Goal: Contribute content: Contribute content

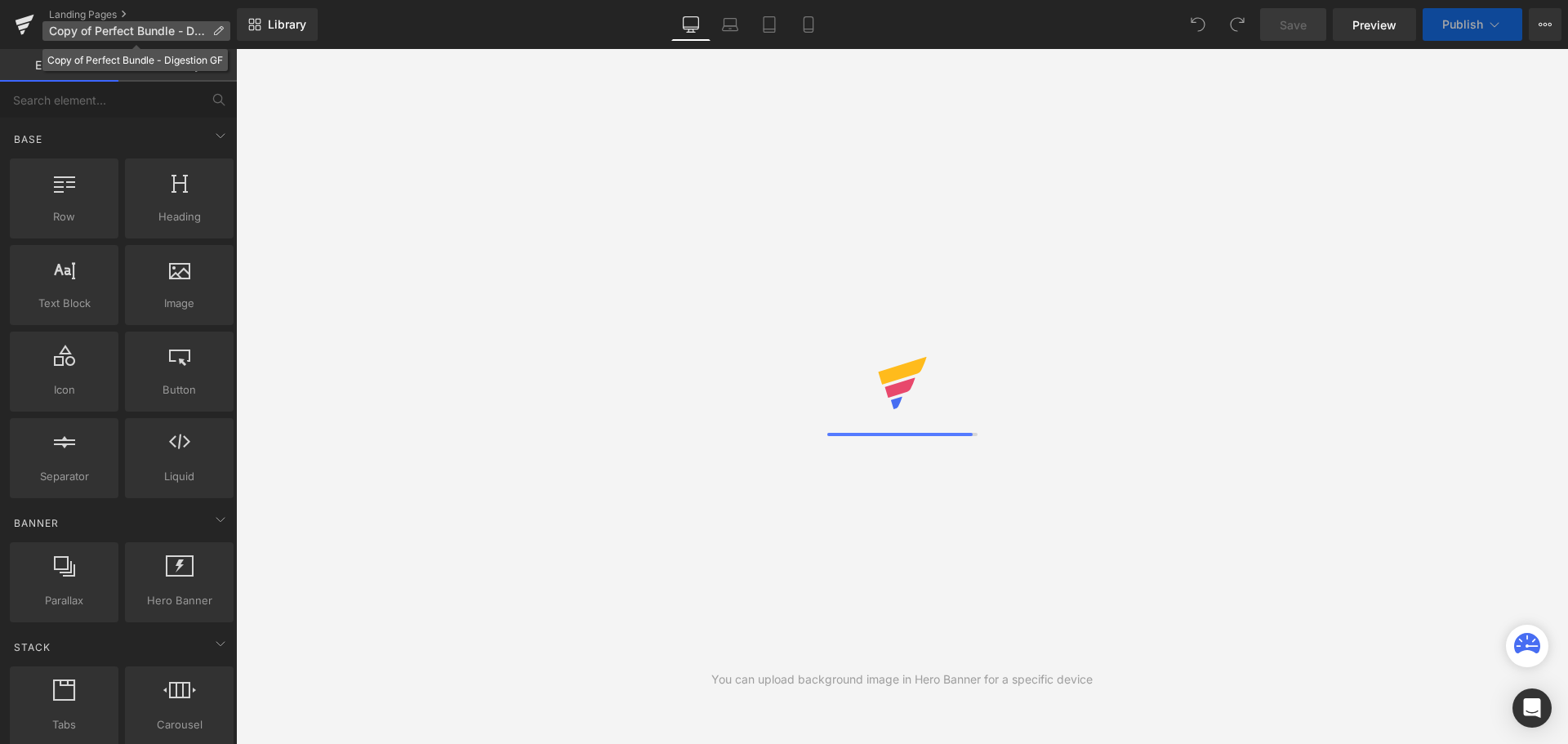
click at [136, 38] on p "Copy of Perfect Bundle - Digestion GF" at bounding box center [136, 31] width 188 height 20
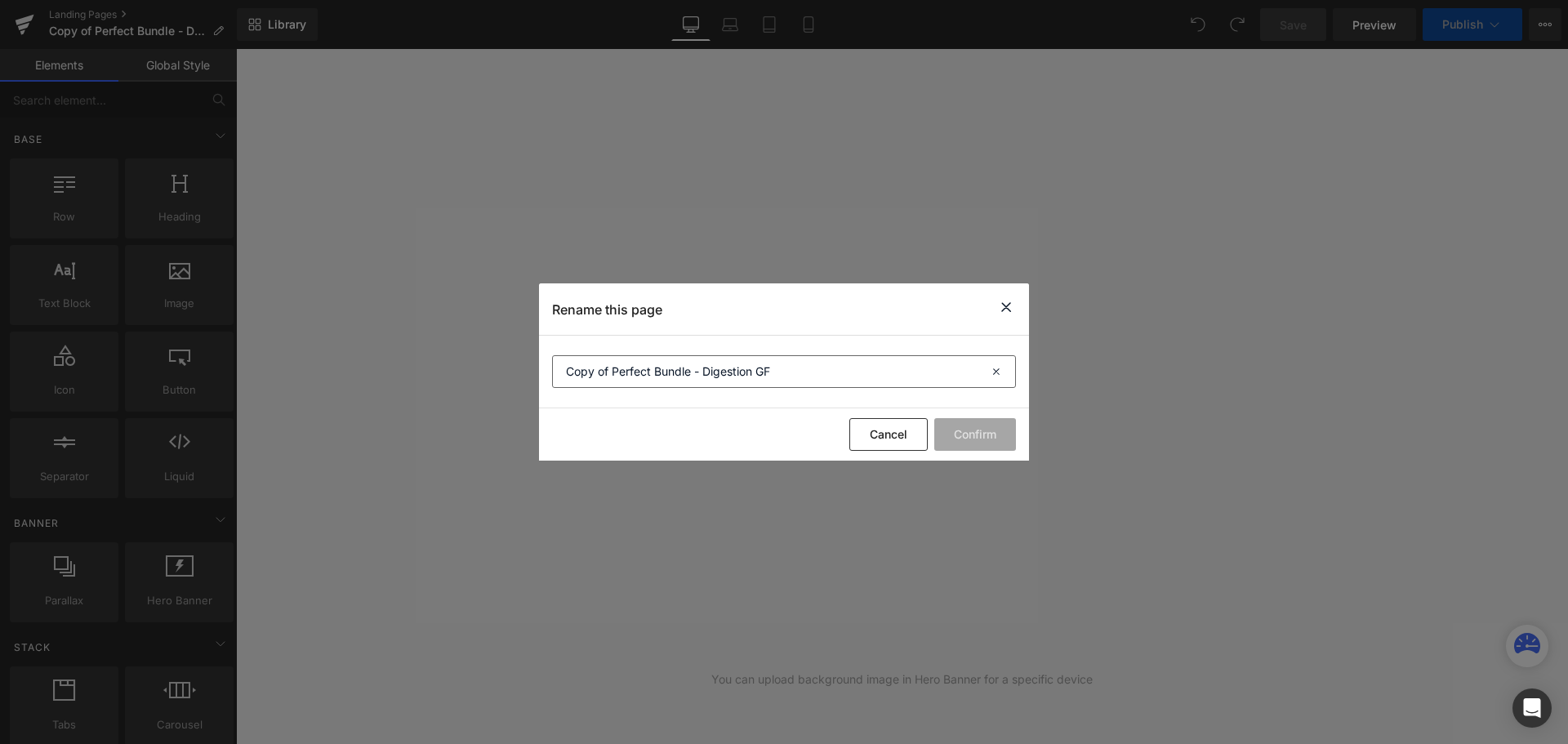
click at [704, 348] on section "Copy of Perfect Bundle - Digestion GF" at bounding box center [784, 372] width 490 height 73
click at [697, 364] on input "Copy of Perfect Bundle - Digestion GF" at bounding box center [784, 372] width 464 height 32
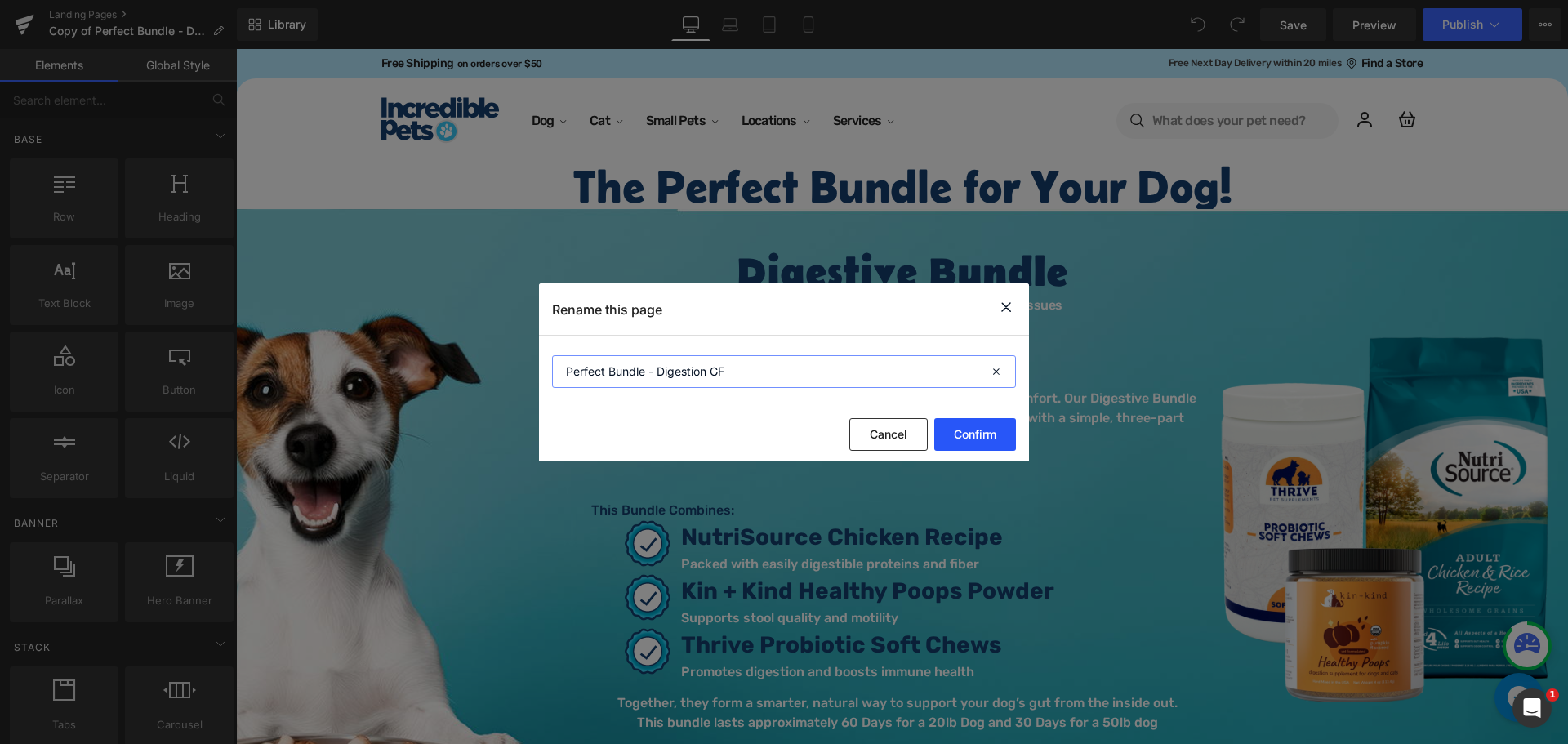
type input "Perfect Bundle - Digestion GF"
click at [995, 435] on button "Confirm" at bounding box center [975, 434] width 82 height 32
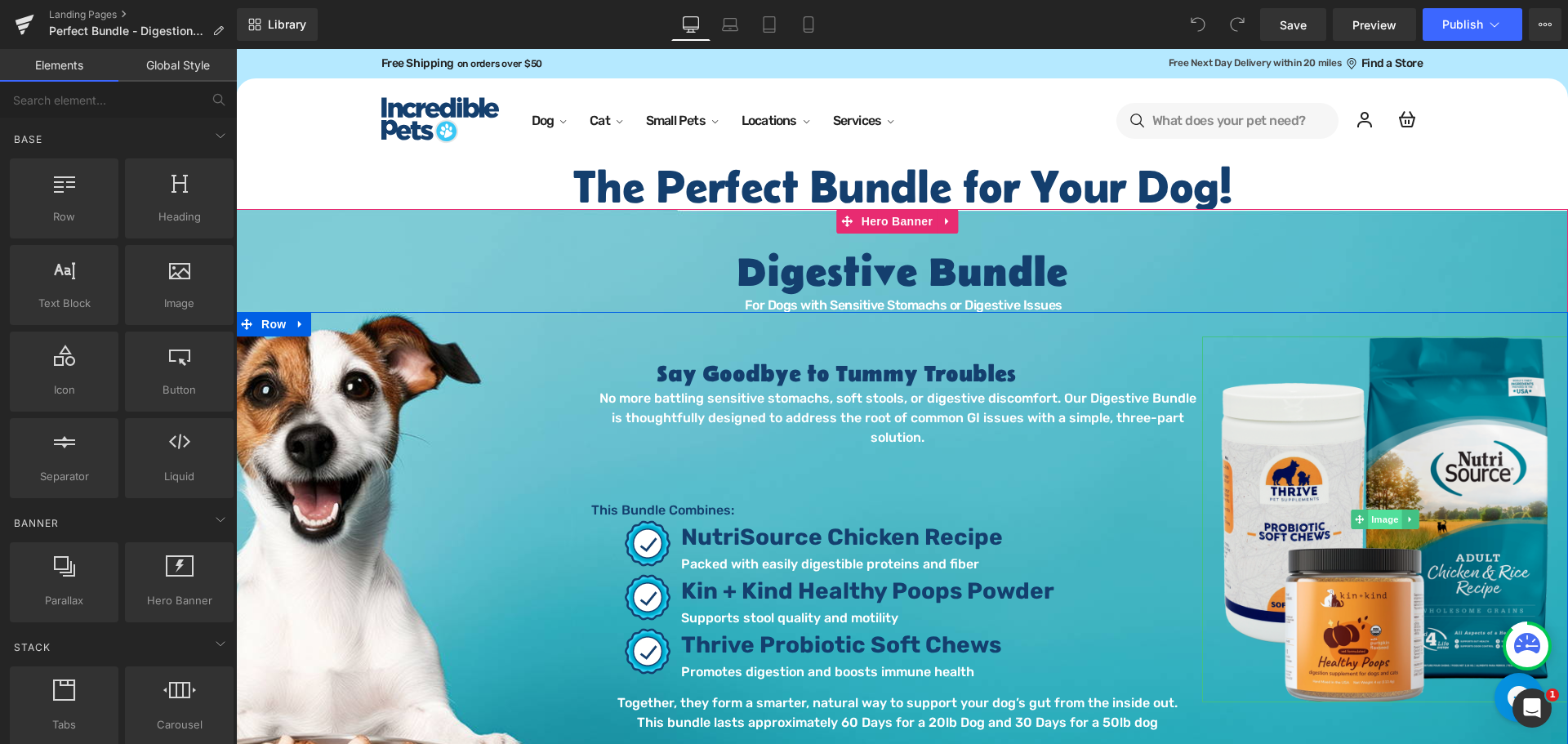
click at [1387, 515] on span "Image" at bounding box center [1385, 520] width 34 height 20
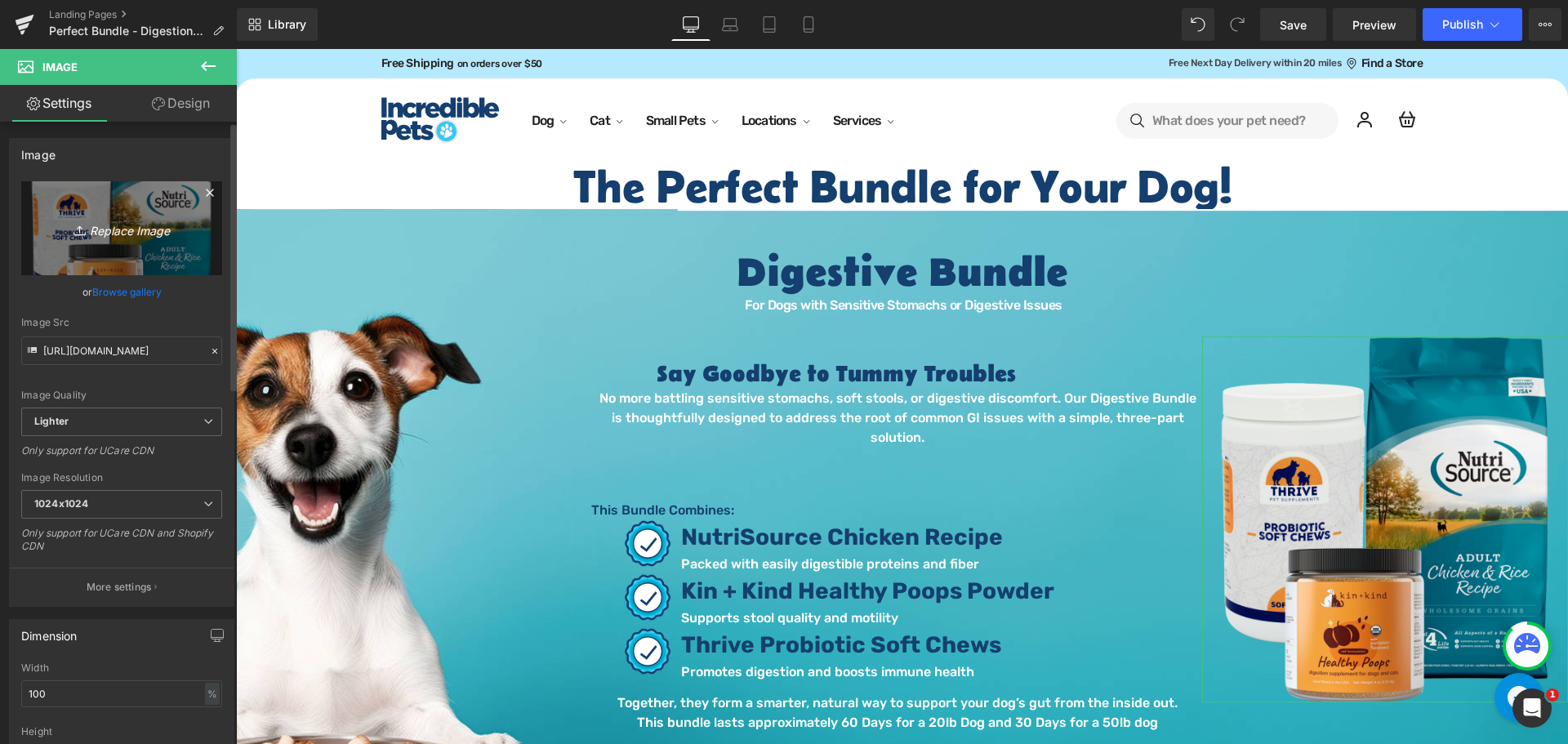
click at [121, 226] on icon "Replace Image" at bounding box center [122, 228] width 131 height 21
type input "C:\fakepath\Digestive Bundle GF 2.png"
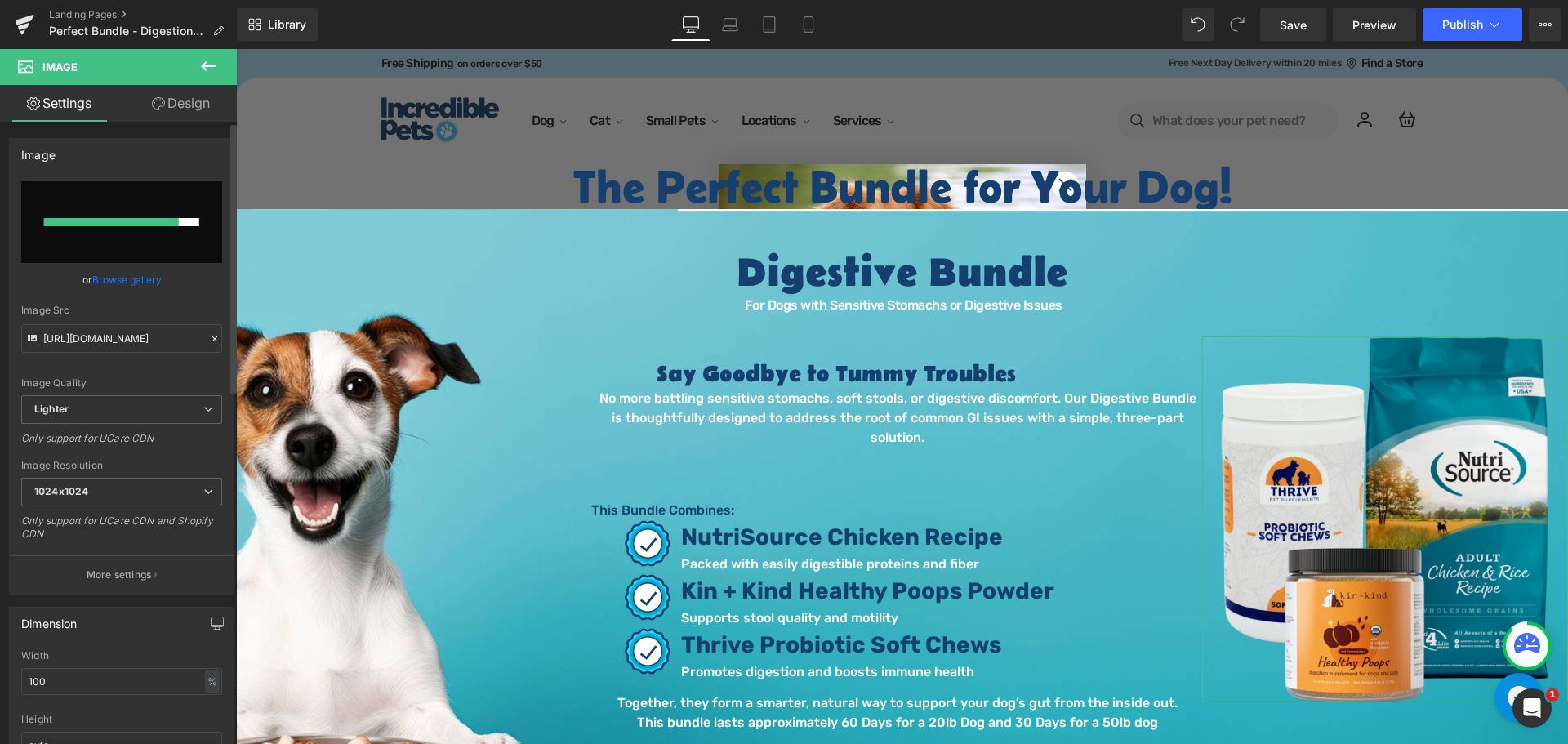
click at [139, 284] on link "Browse gallery" at bounding box center [127, 280] width 69 height 29
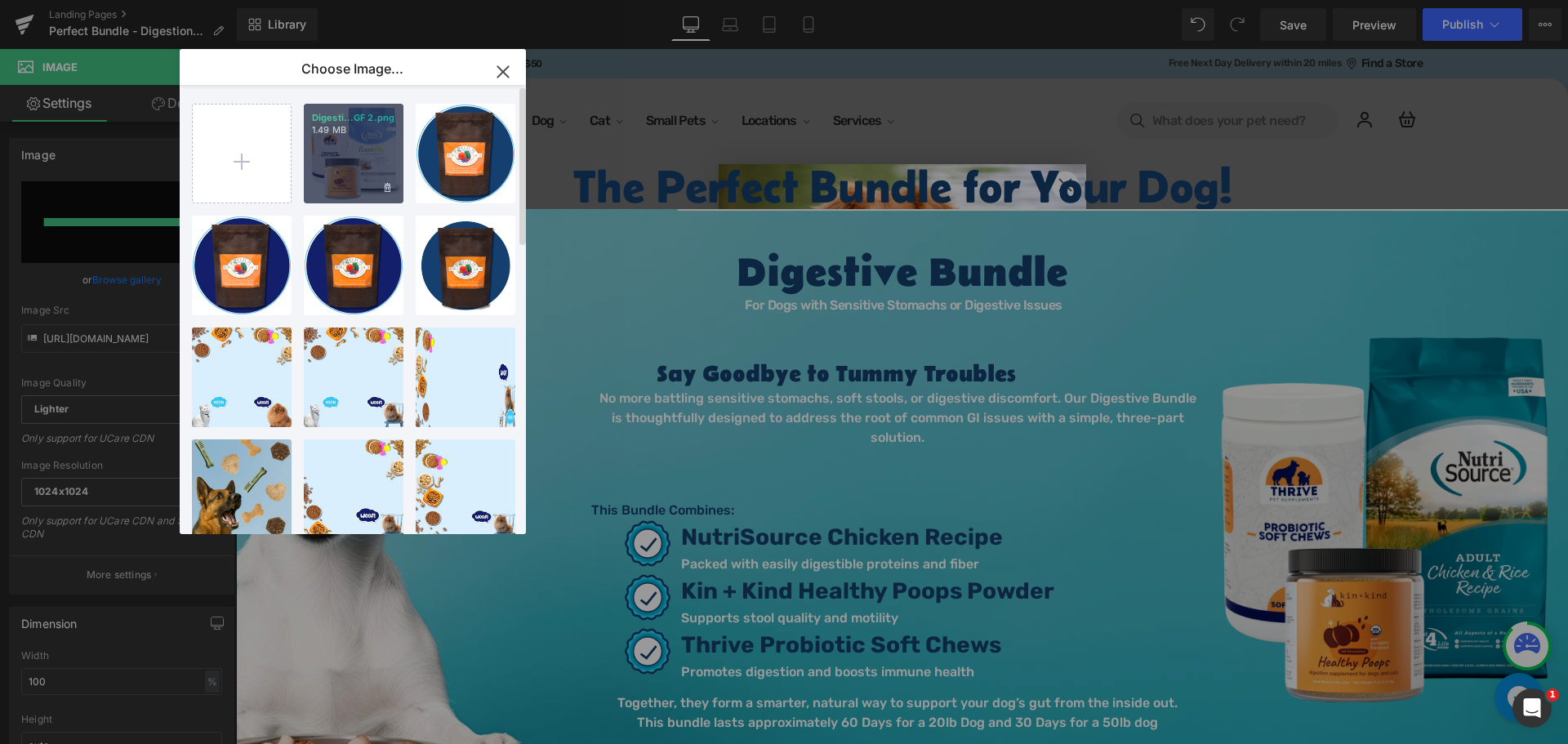
click at [382, 153] on div "Digesti...GF 2.png 1.49 MB" at bounding box center [353, 153] width 100 height 100
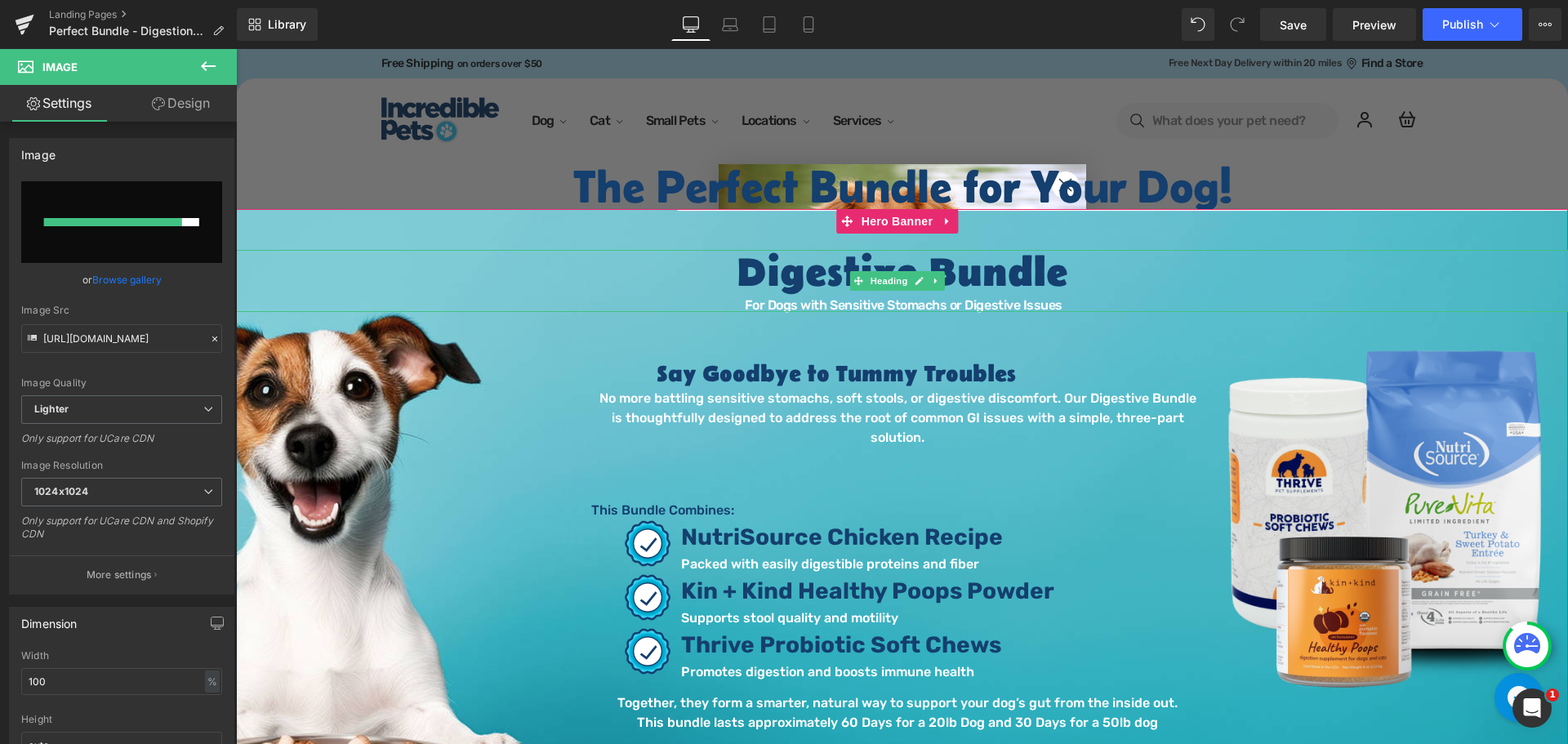
click at [779, 267] on h1 "Digestive Bundle" at bounding box center [902, 274] width 1332 height 49
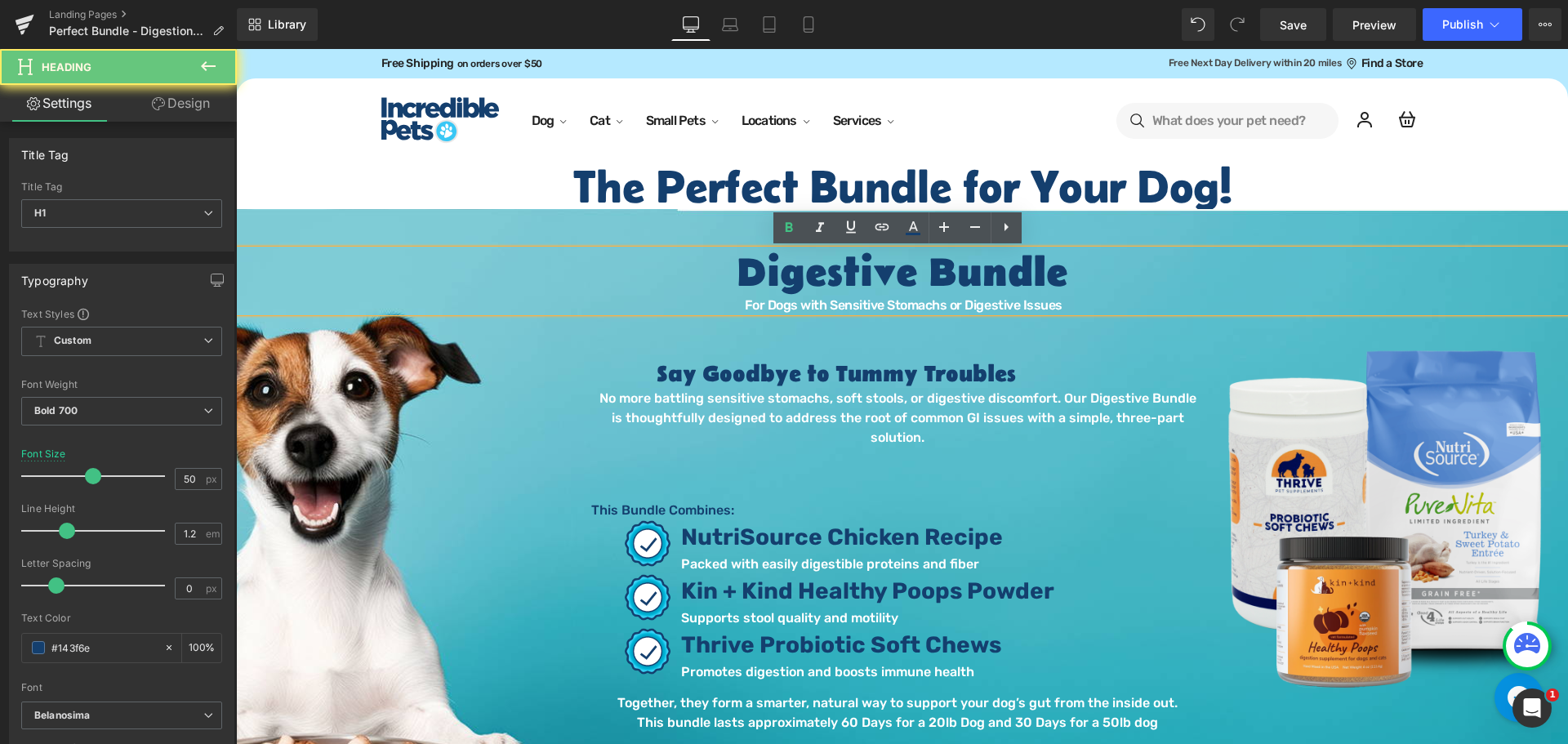
click at [779, 267] on h1 "Digestive Bundle" at bounding box center [902, 274] width 1332 height 49
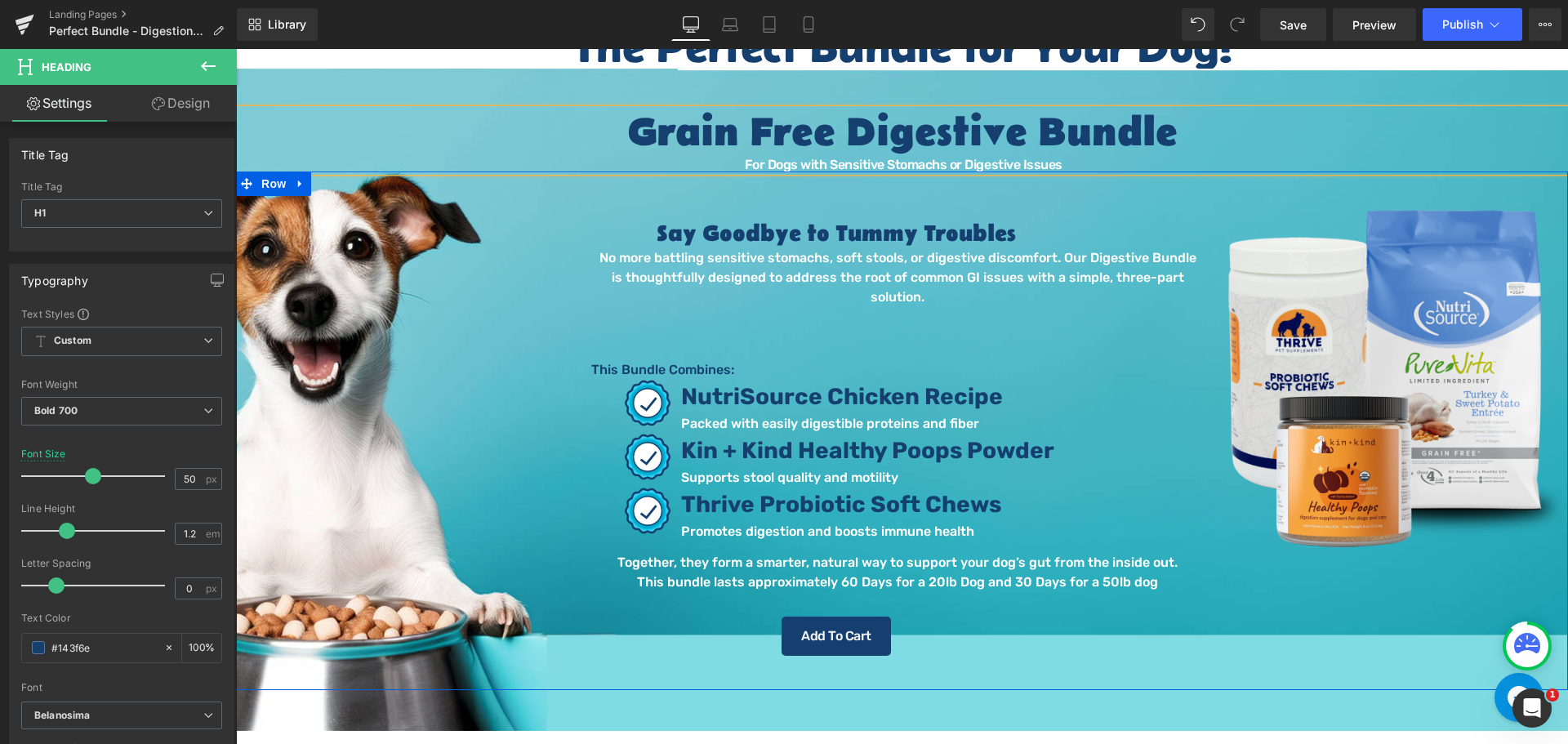
scroll to position [163, 0]
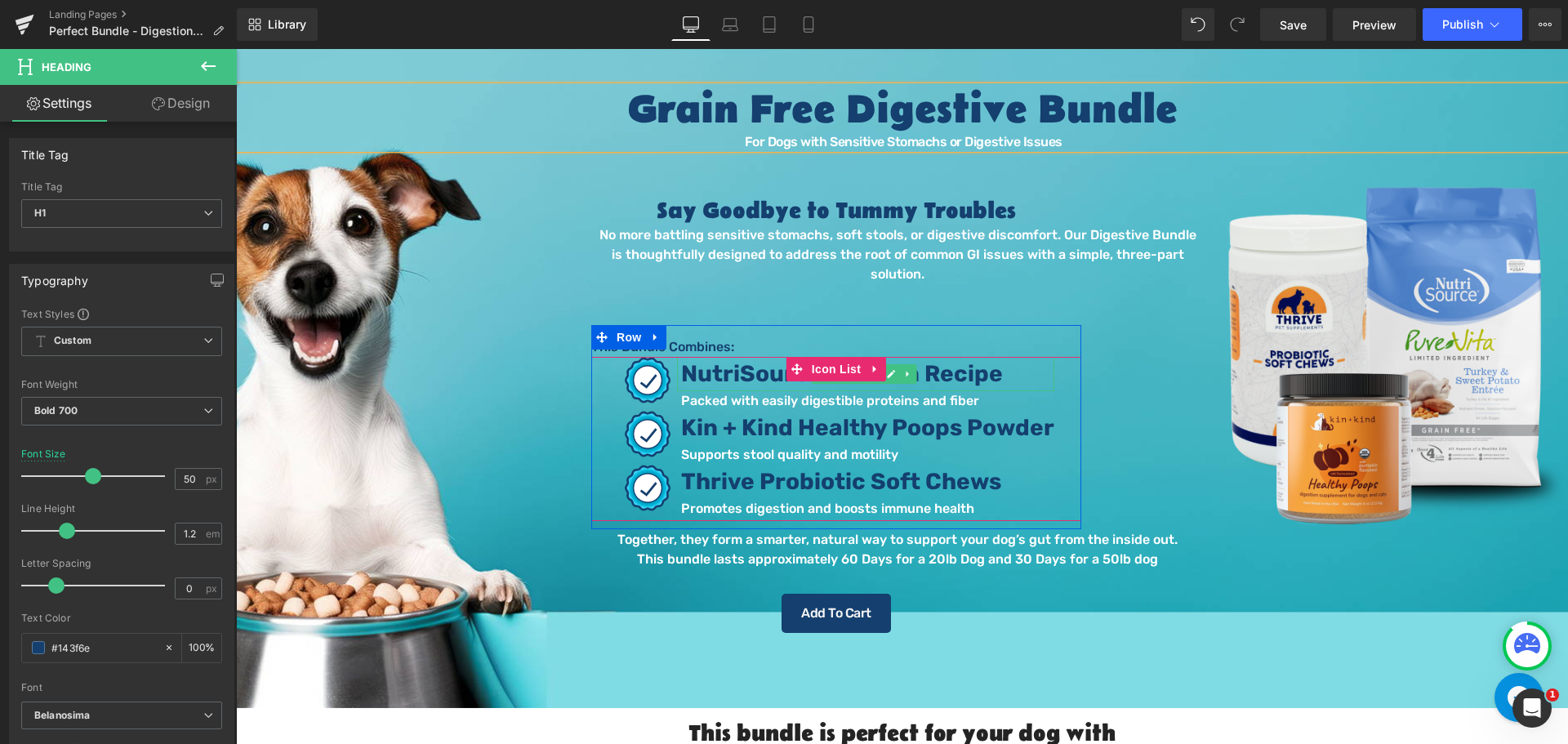
click at [985, 360] on span "NutriSource Chicken Recipe" at bounding box center [842, 373] width 321 height 27
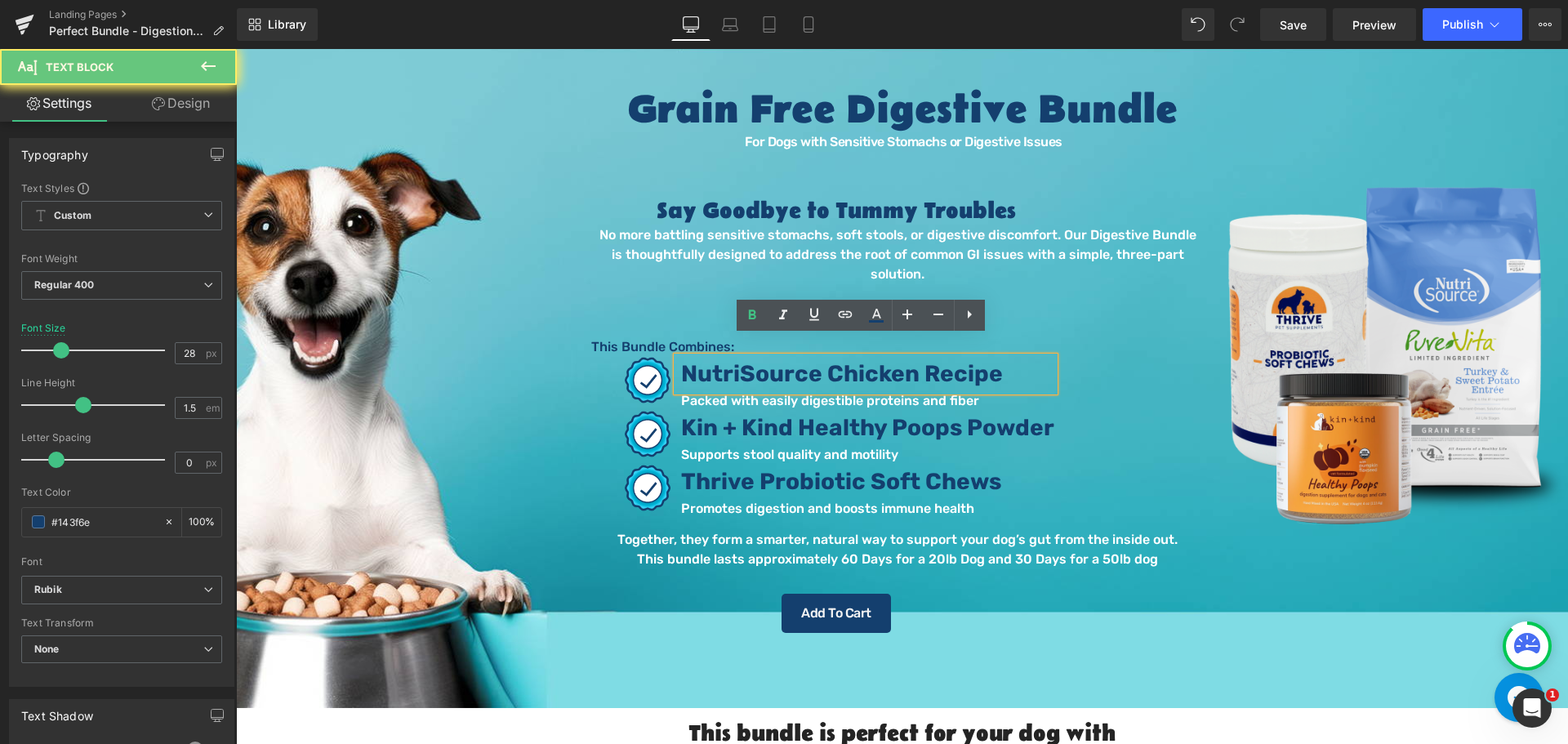
click at [1007, 357] on p "NutriSource Chicken Recipe" at bounding box center [868, 374] width 373 height 34
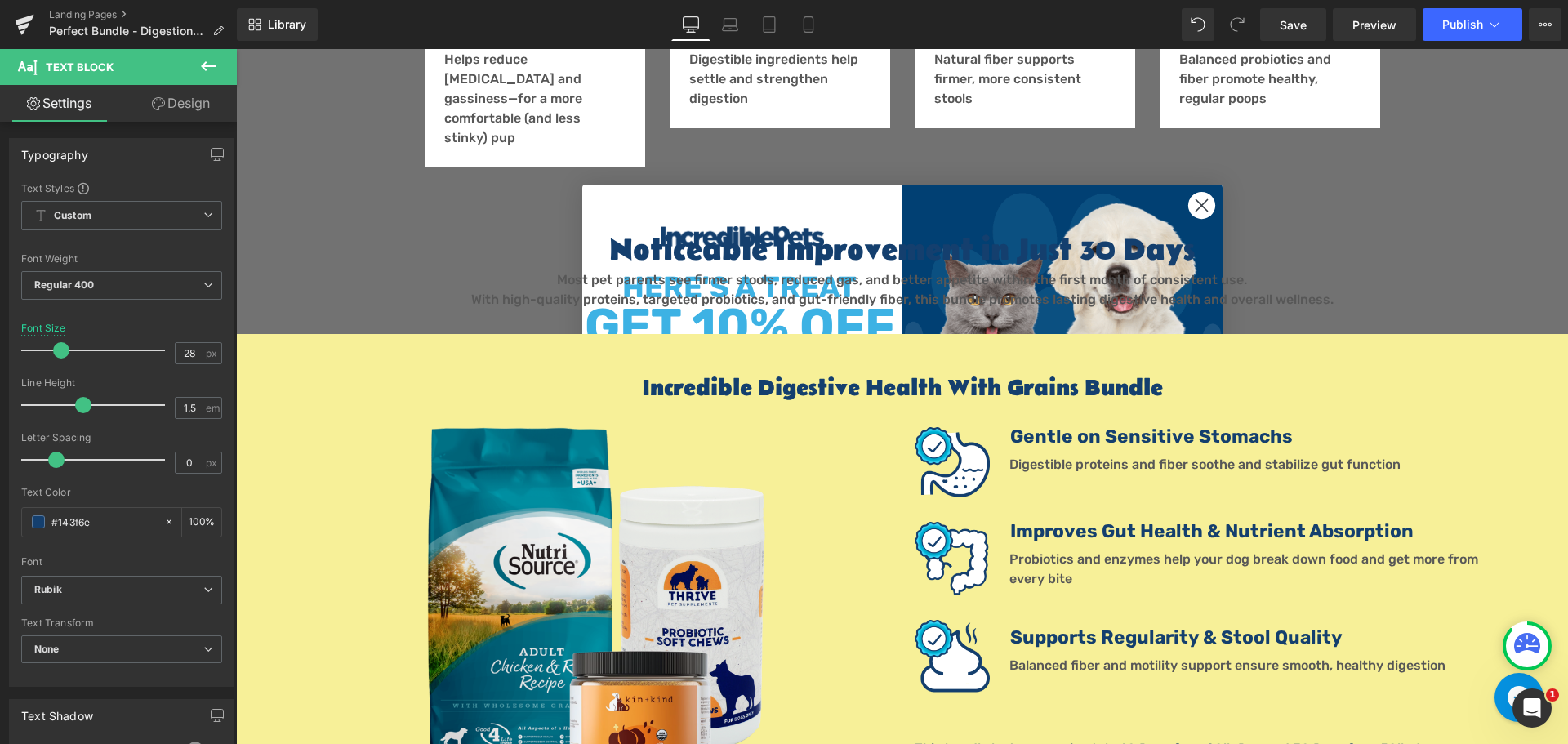
scroll to position [1224, 0]
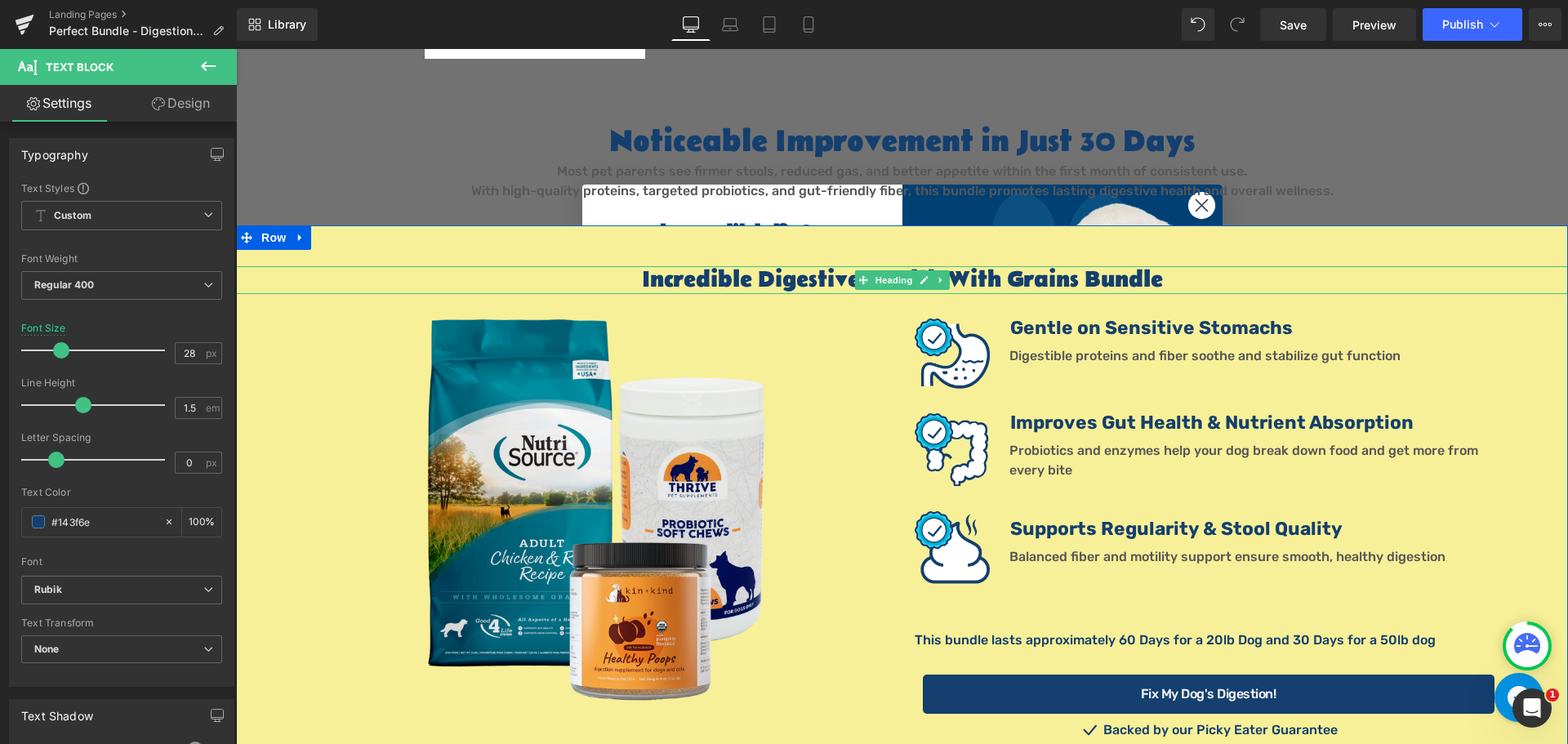
click at [1017, 267] on h1 "Incredible Digestive Health With Grains Bundle" at bounding box center [902, 280] width 1332 height 28
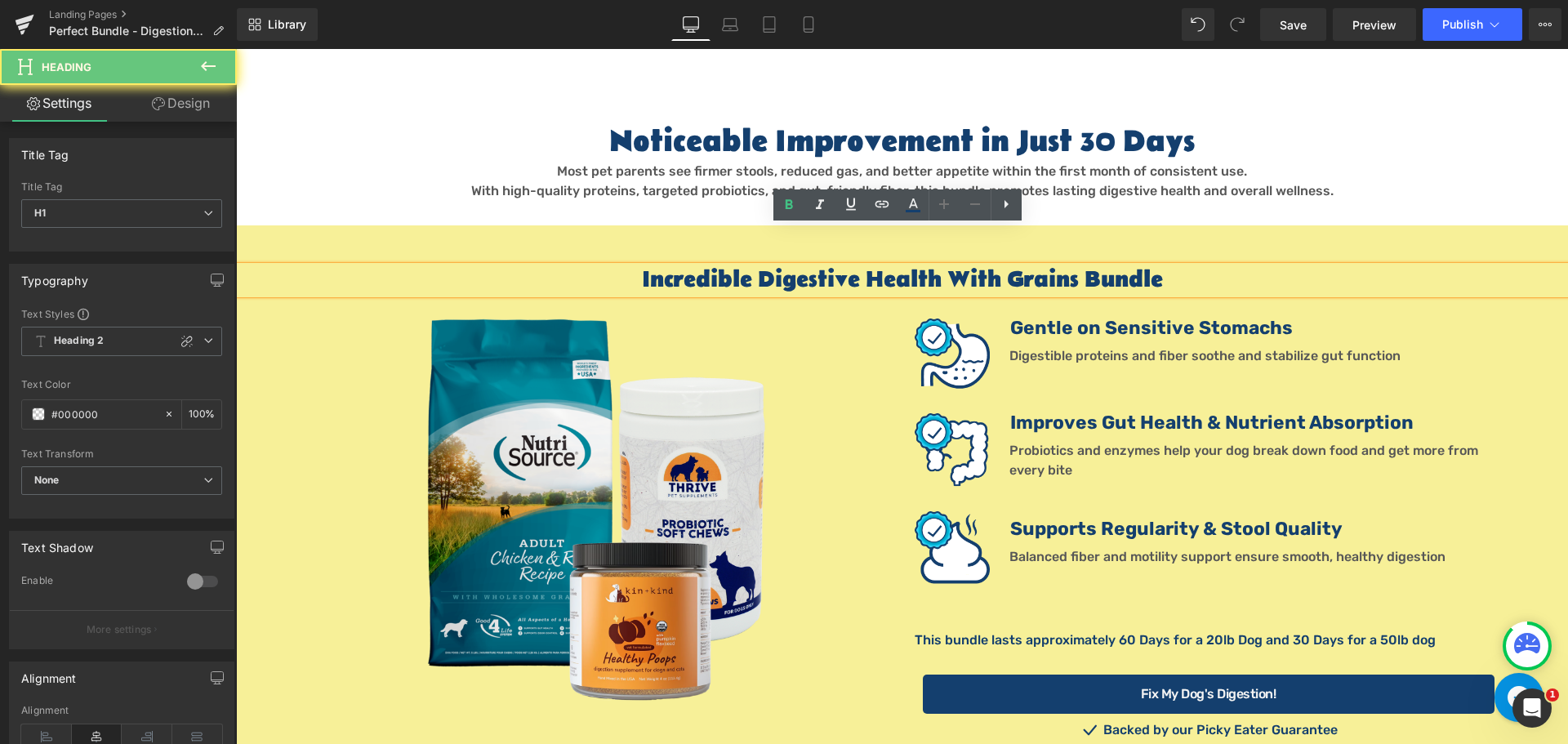
click at [1016, 267] on h1 "Incredible Digestive Health With Grains Bundle" at bounding box center [902, 280] width 1332 height 28
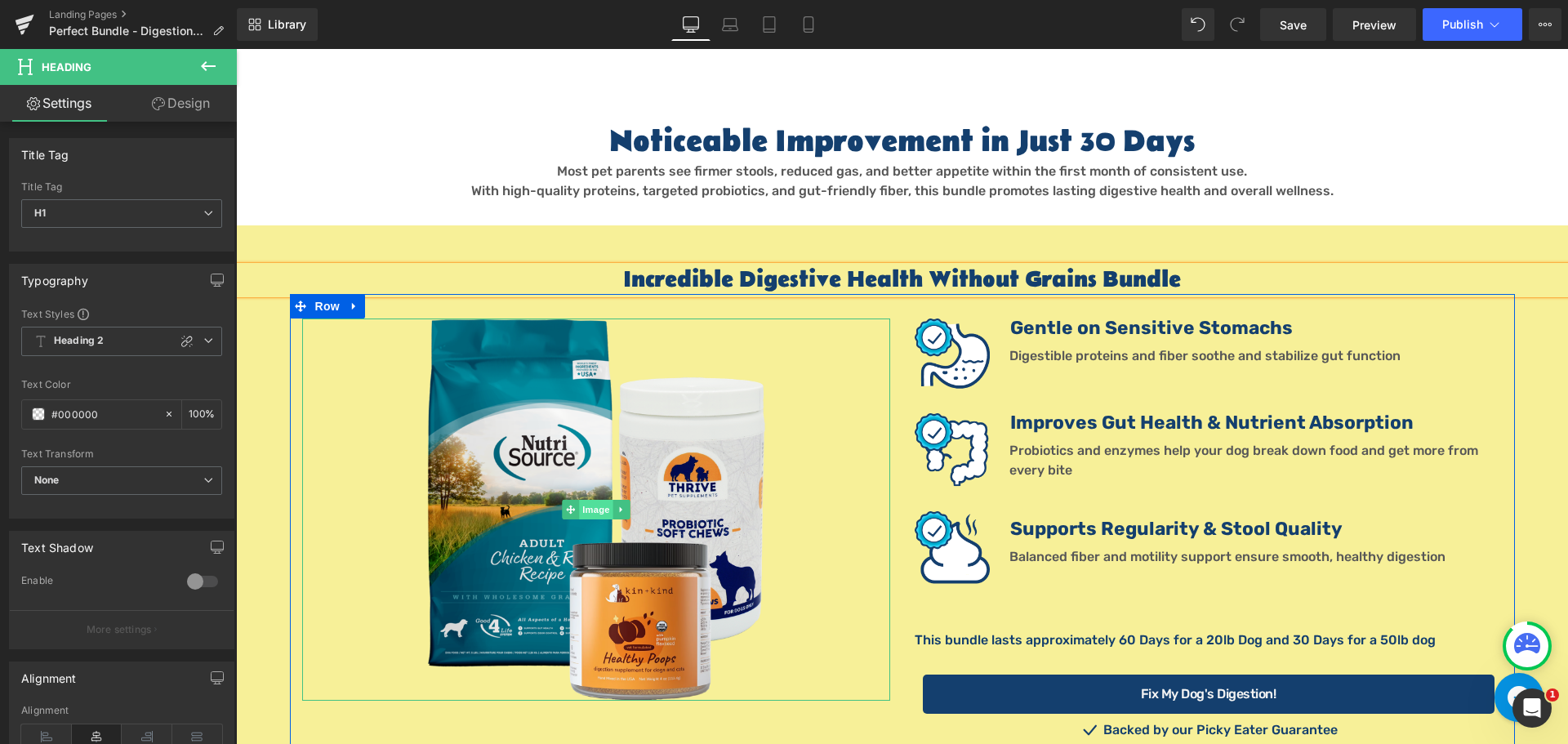
click at [589, 500] on span "Image" at bounding box center [596, 510] width 34 height 20
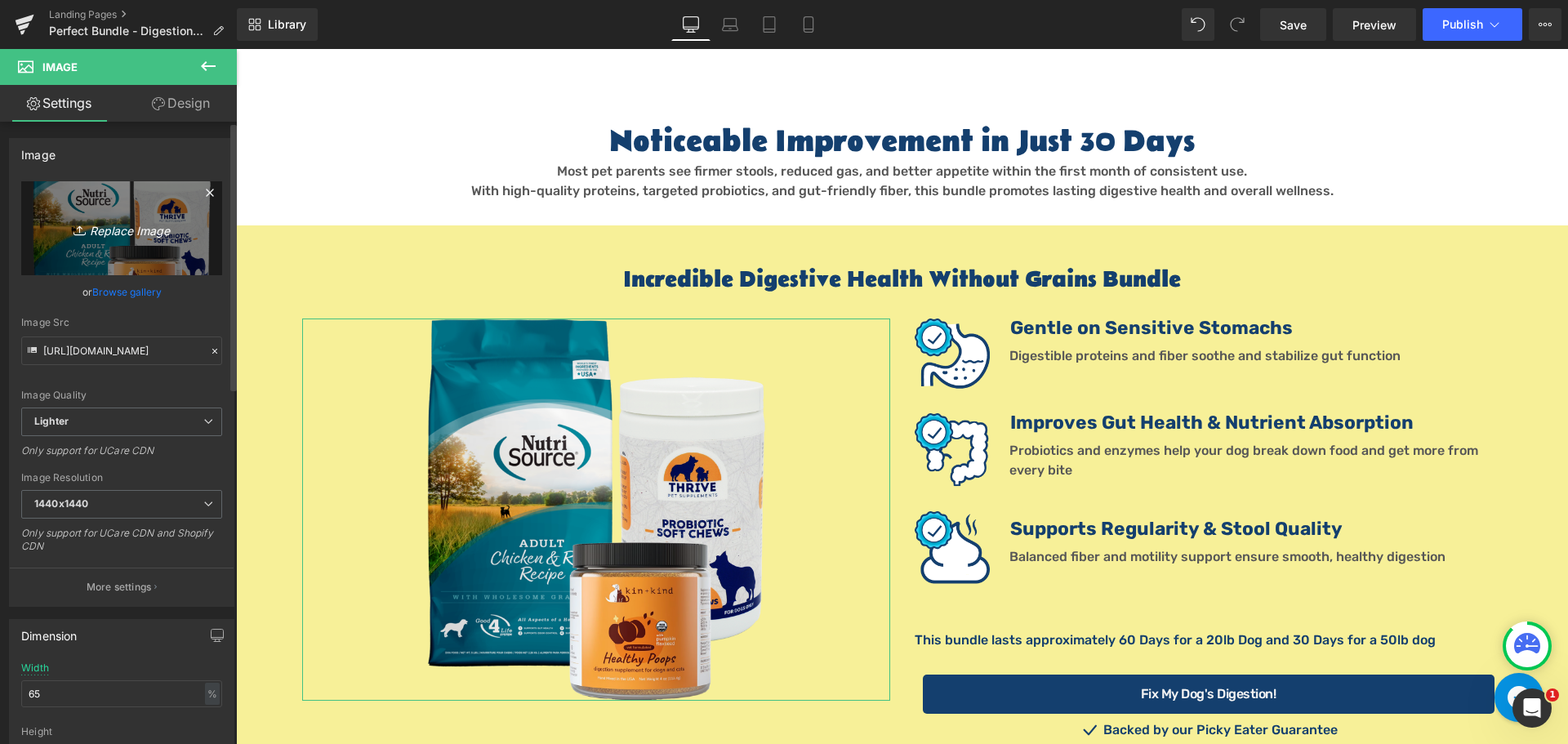
click at [119, 249] on link "Replace Image" at bounding box center [122, 228] width 201 height 94
type input "C:\fakepath\Digestive Bundle GF 1.png"
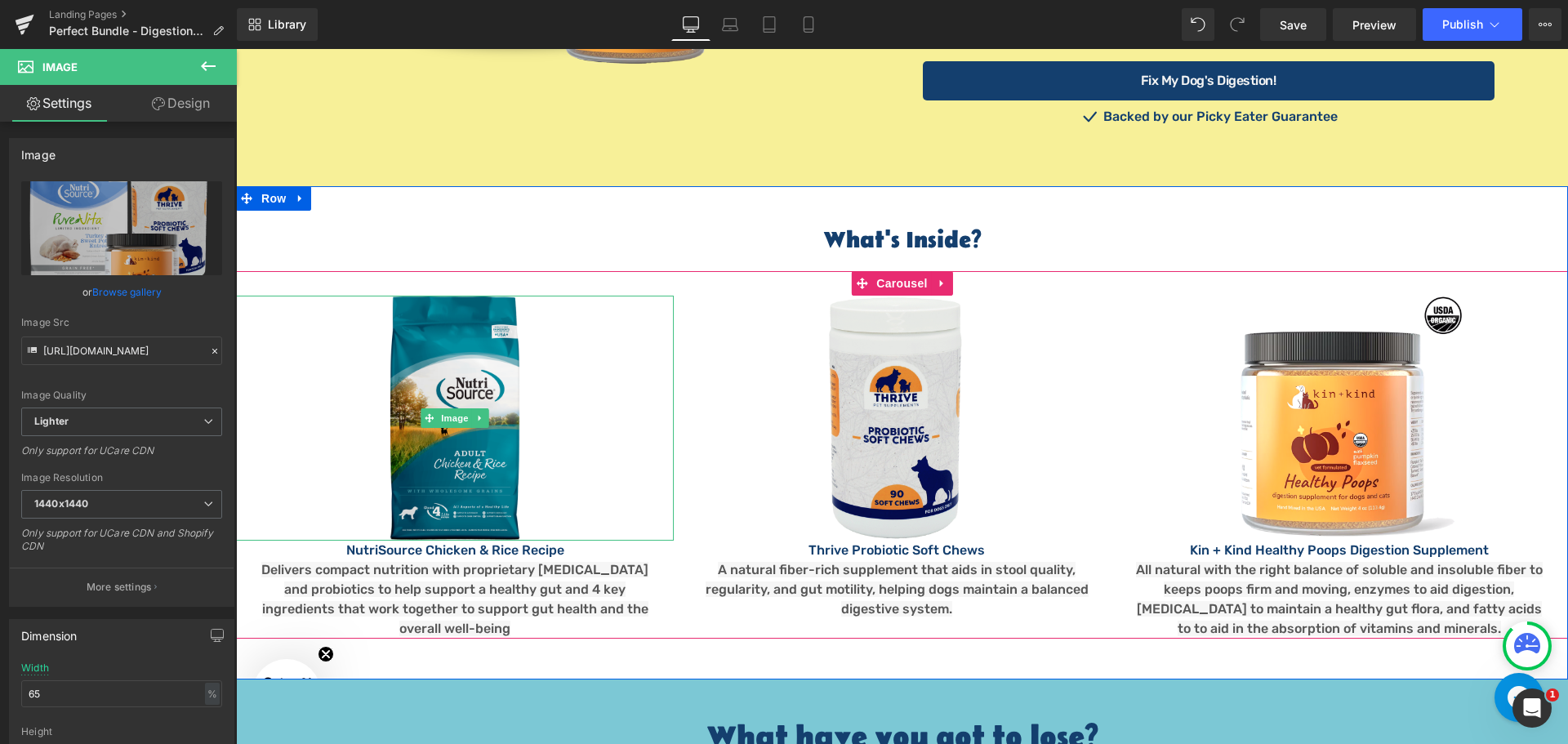
scroll to position [1878, 0]
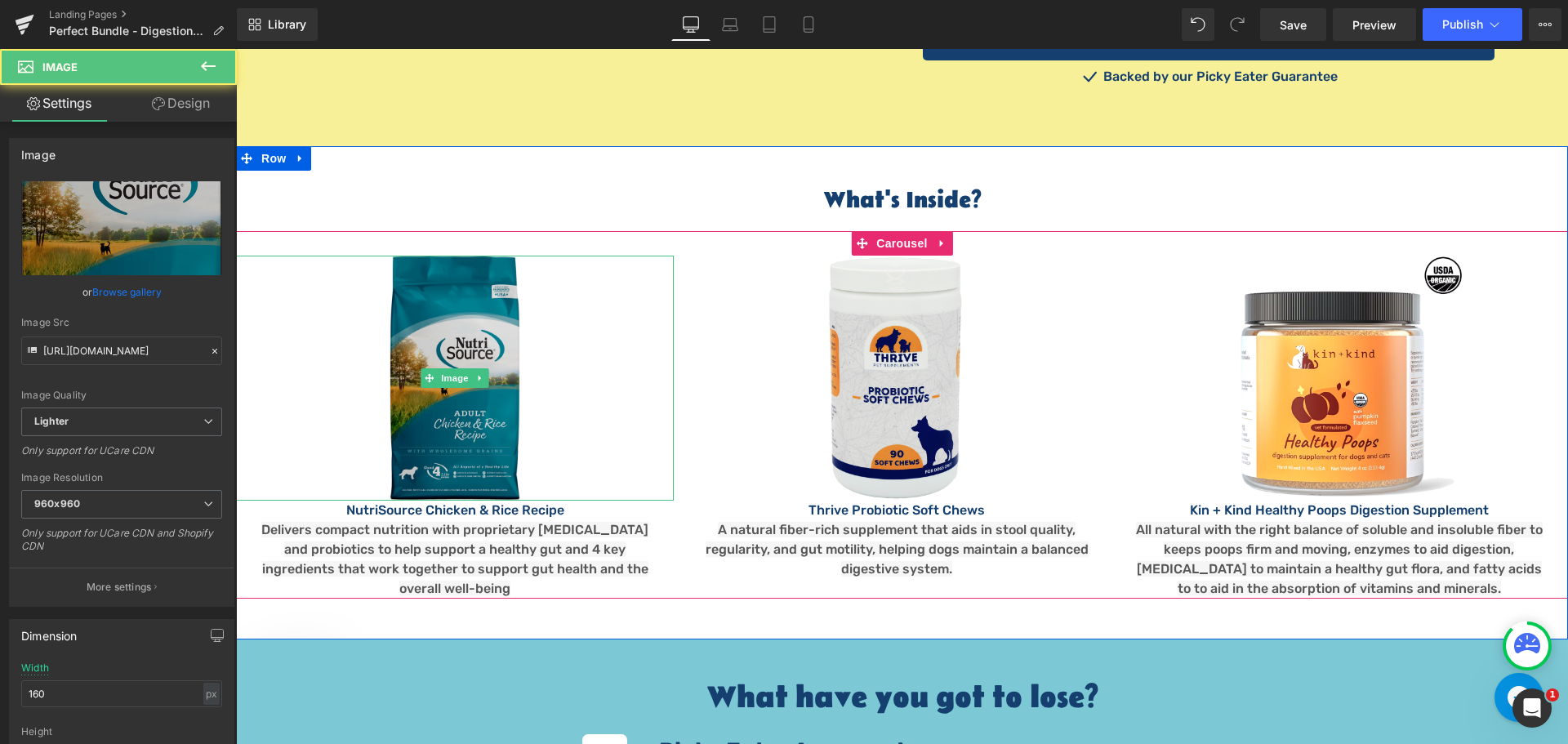
click at [460, 348] on img at bounding box center [455, 378] width 131 height 245
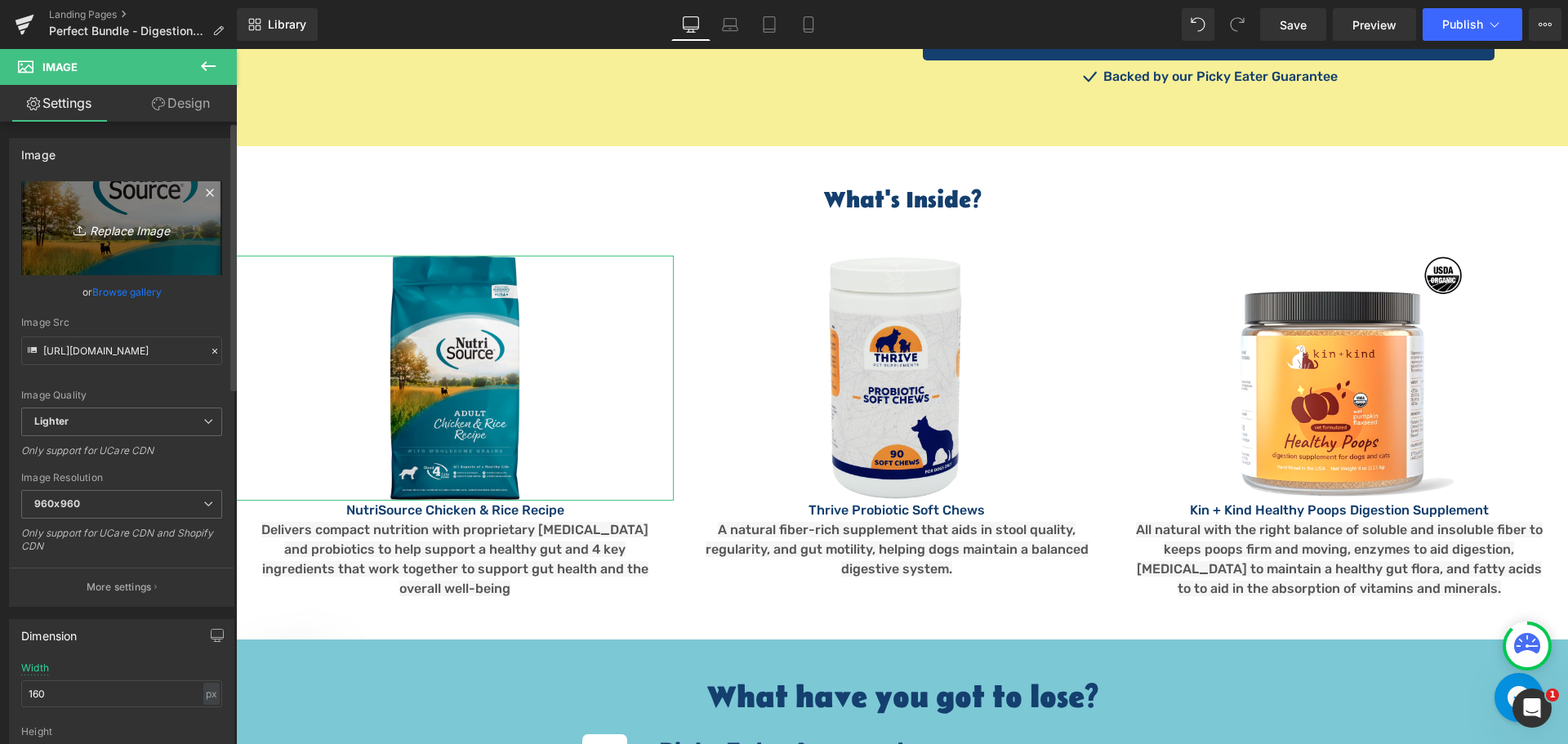
click at [134, 242] on link "Replace Image" at bounding box center [122, 228] width 201 height 94
type input "C:\fakepath\PV GF Turkey Sweet Potato 25lb.png"
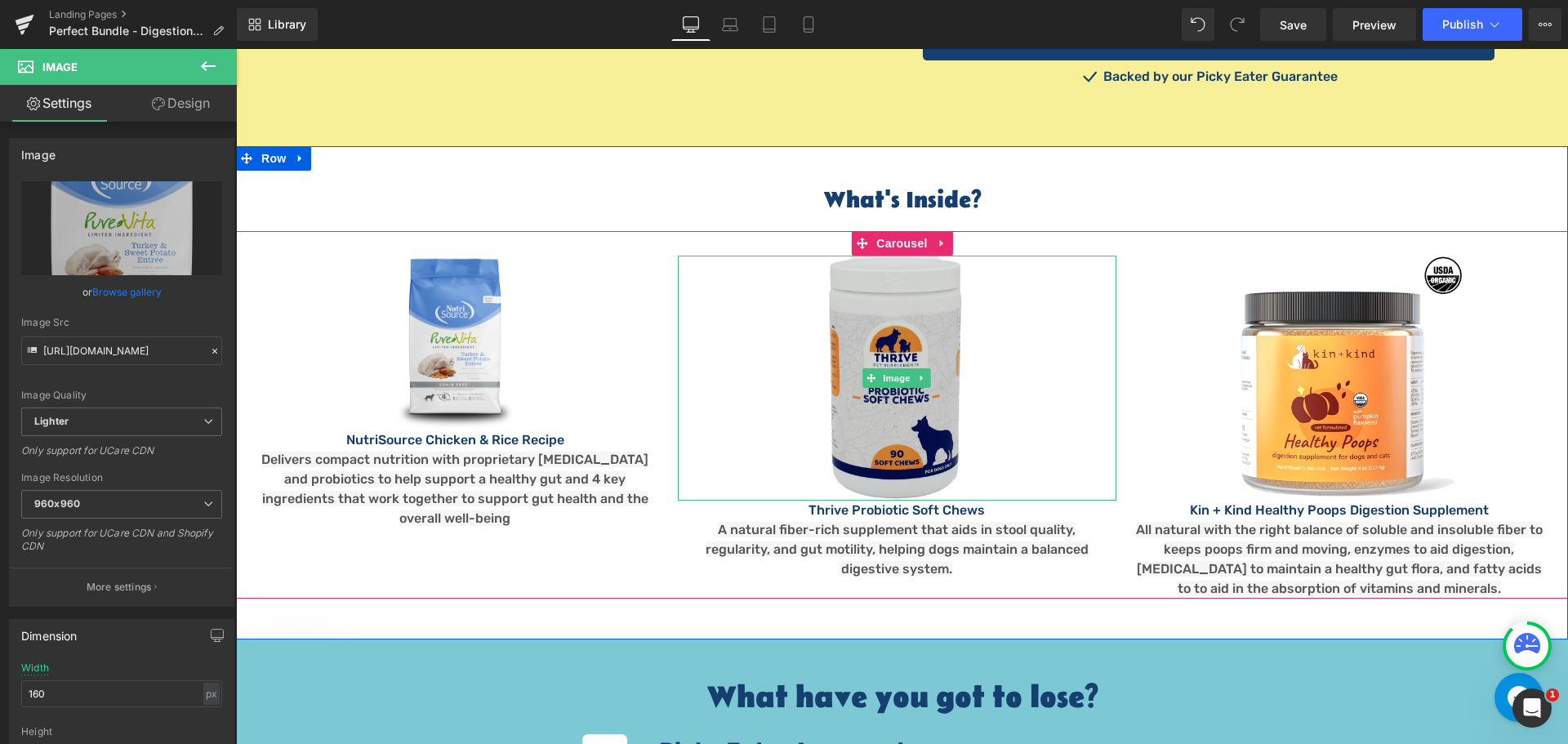
click at [919, 360] on img at bounding box center [896, 378] width 245 height 245
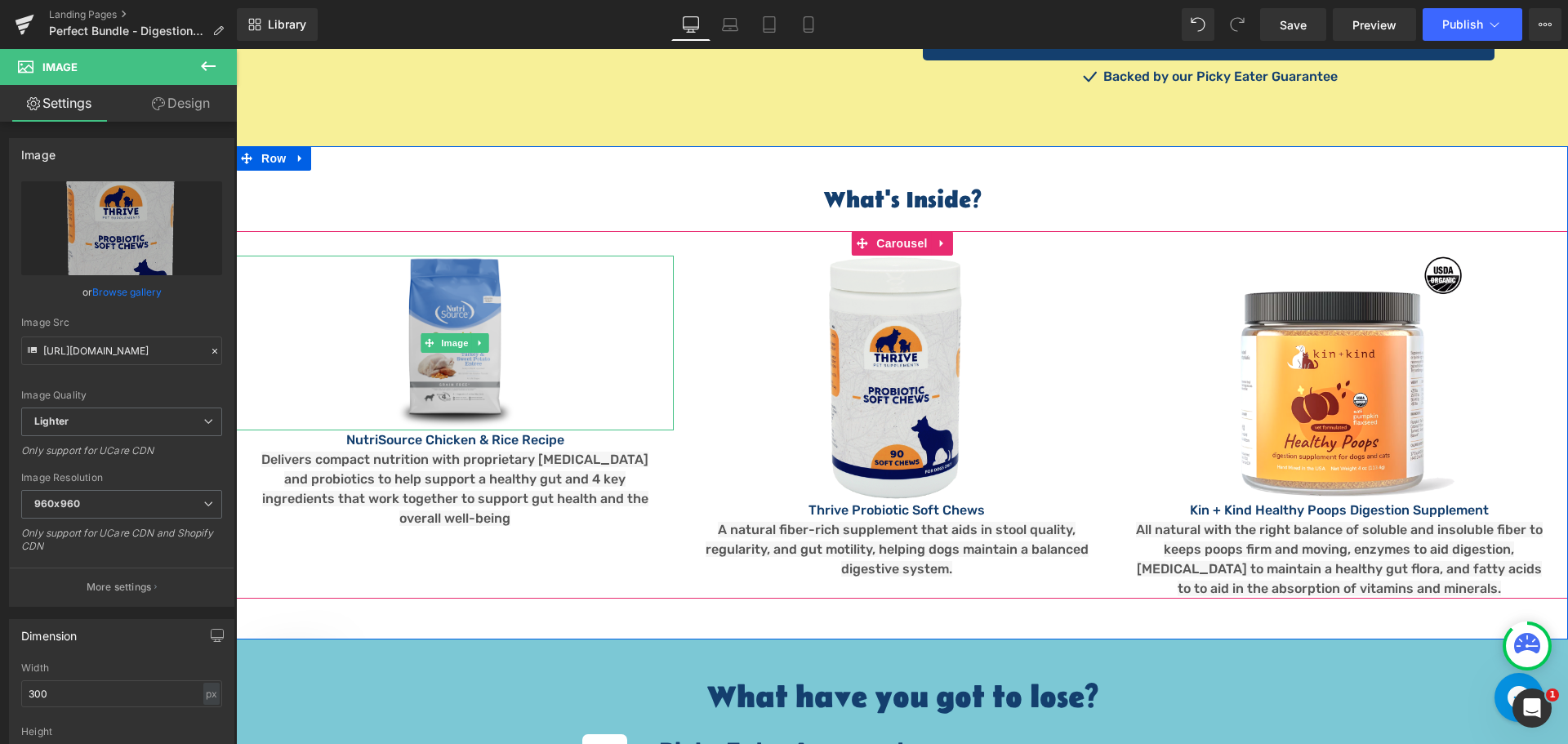
click at [460, 338] on img at bounding box center [455, 343] width 131 height 175
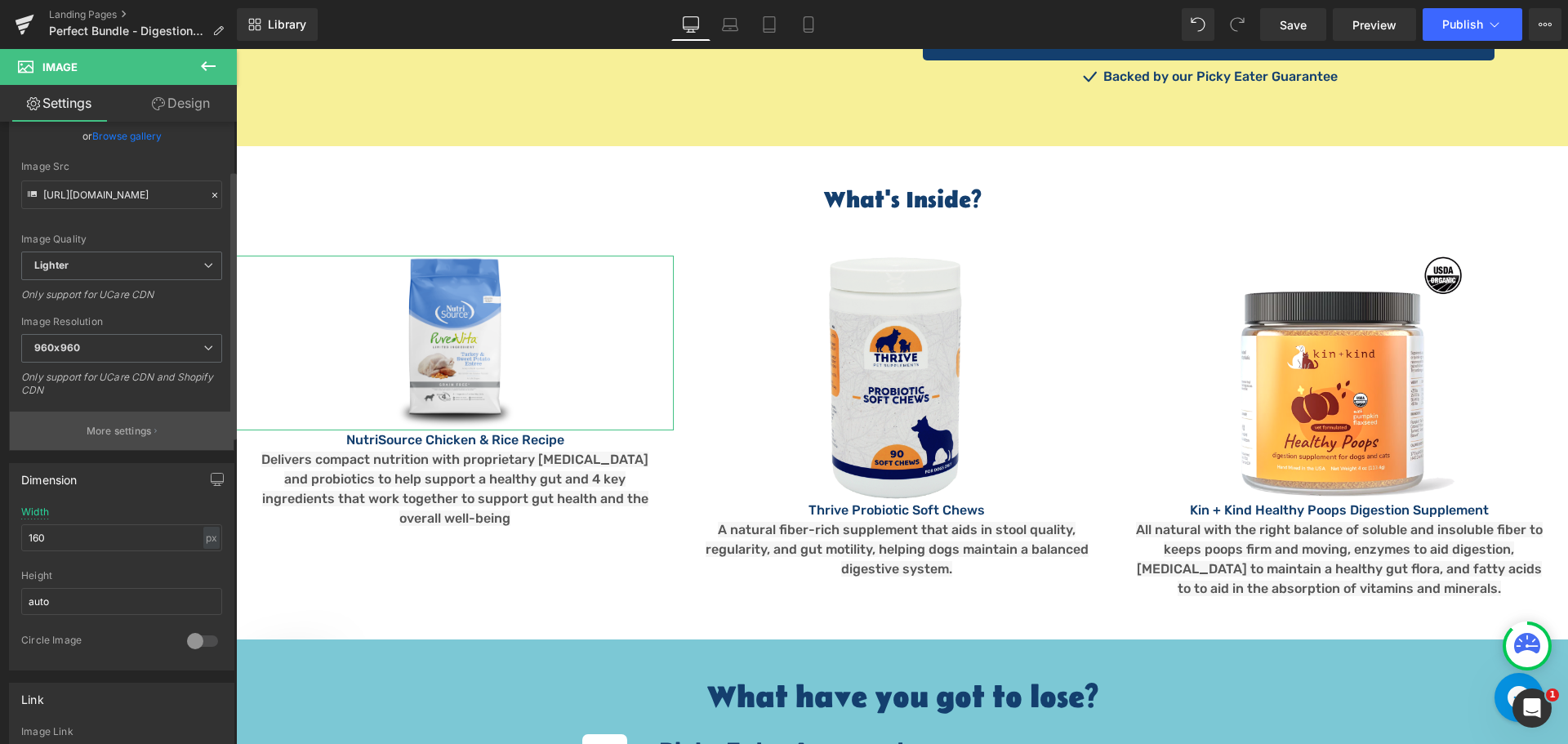
scroll to position [163, 0]
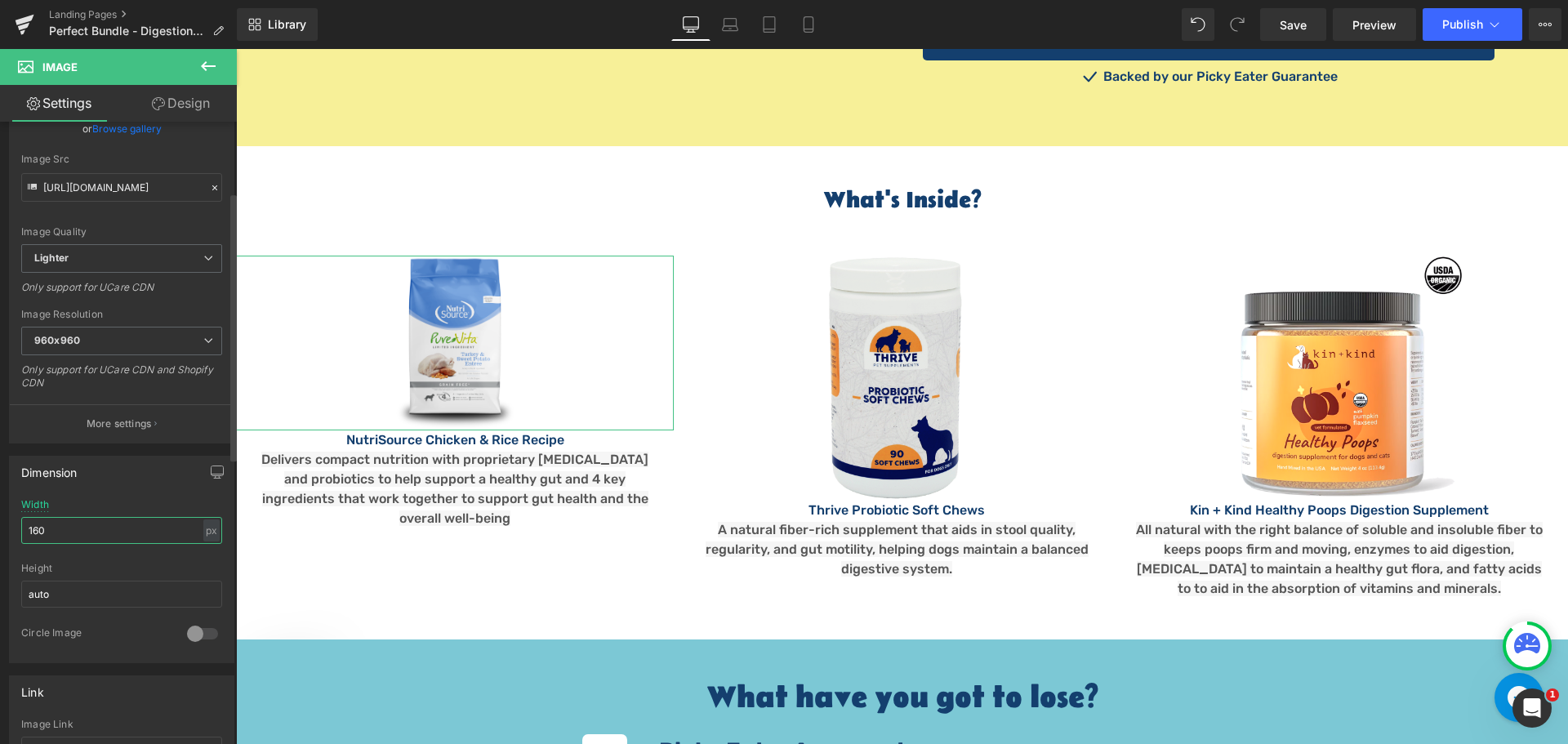
click at [63, 533] on input "160" at bounding box center [122, 530] width 201 height 27
drag, startPoint x: 70, startPoint y: 538, endPoint x: 19, endPoint y: 497, distance: 65.4
click at [19, 497] on div "Dimension 160px Width 160 px % px auto Height auto 0 Circle Image" at bounding box center [121, 559] width 225 height 207
click at [206, 531] on div "px" at bounding box center [212, 530] width 16 height 22
click at [203, 555] on li "%" at bounding box center [211, 556] width 21 height 23
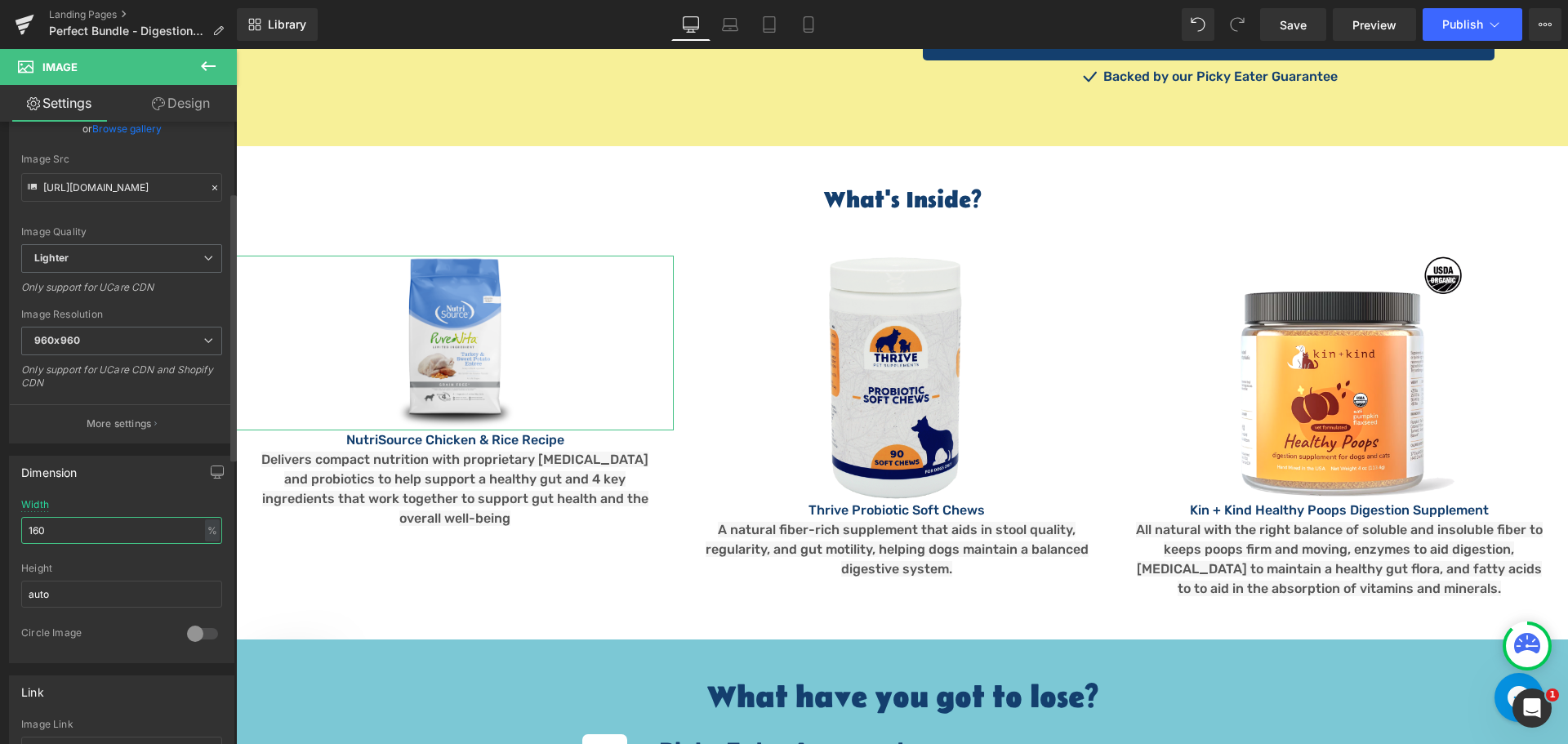
click at [113, 539] on input "160" at bounding box center [122, 530] width 201 height 27
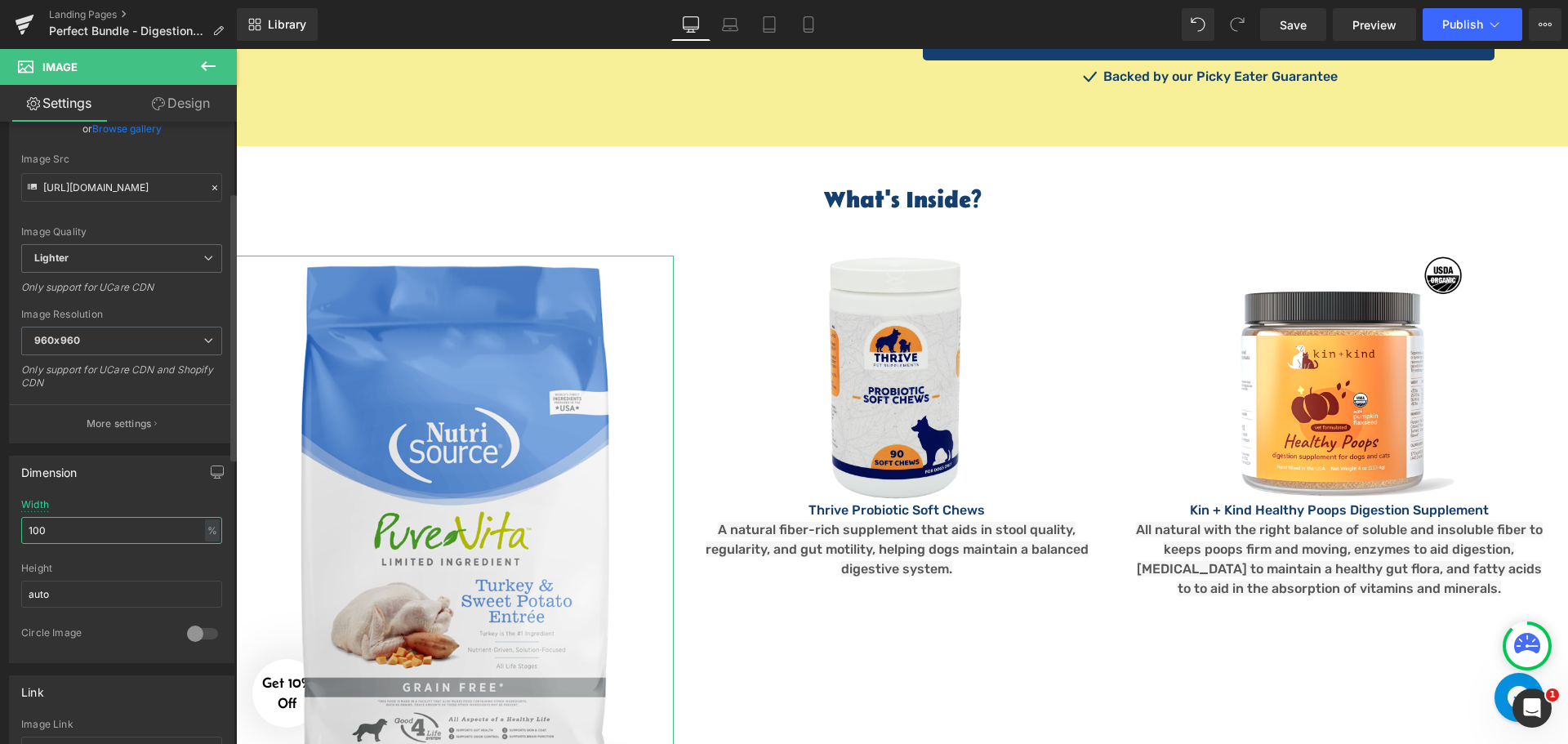
type input "100"
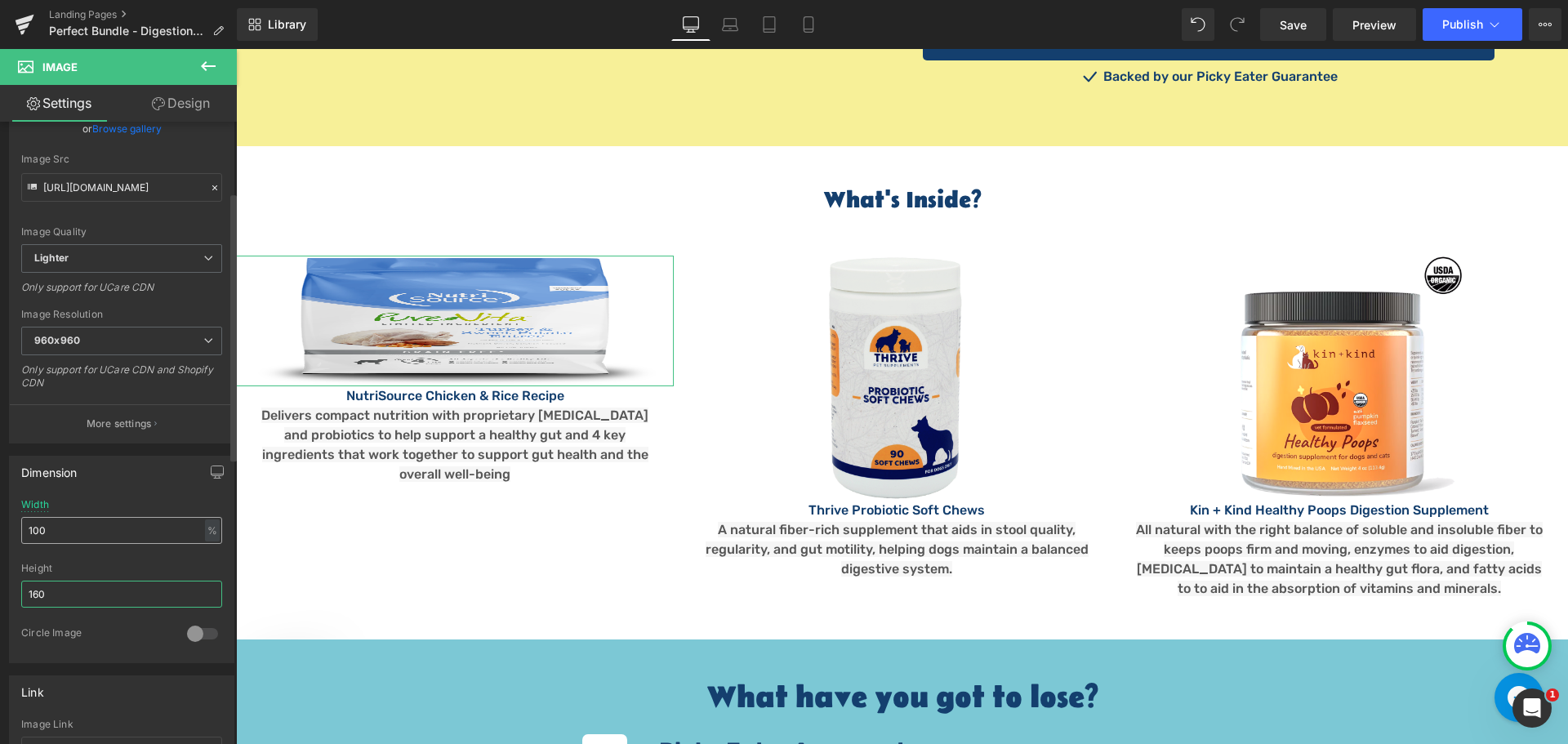
type input "160"
click at [127, 521] on input "100" at bounding box center [122, 530] width 201 height 27
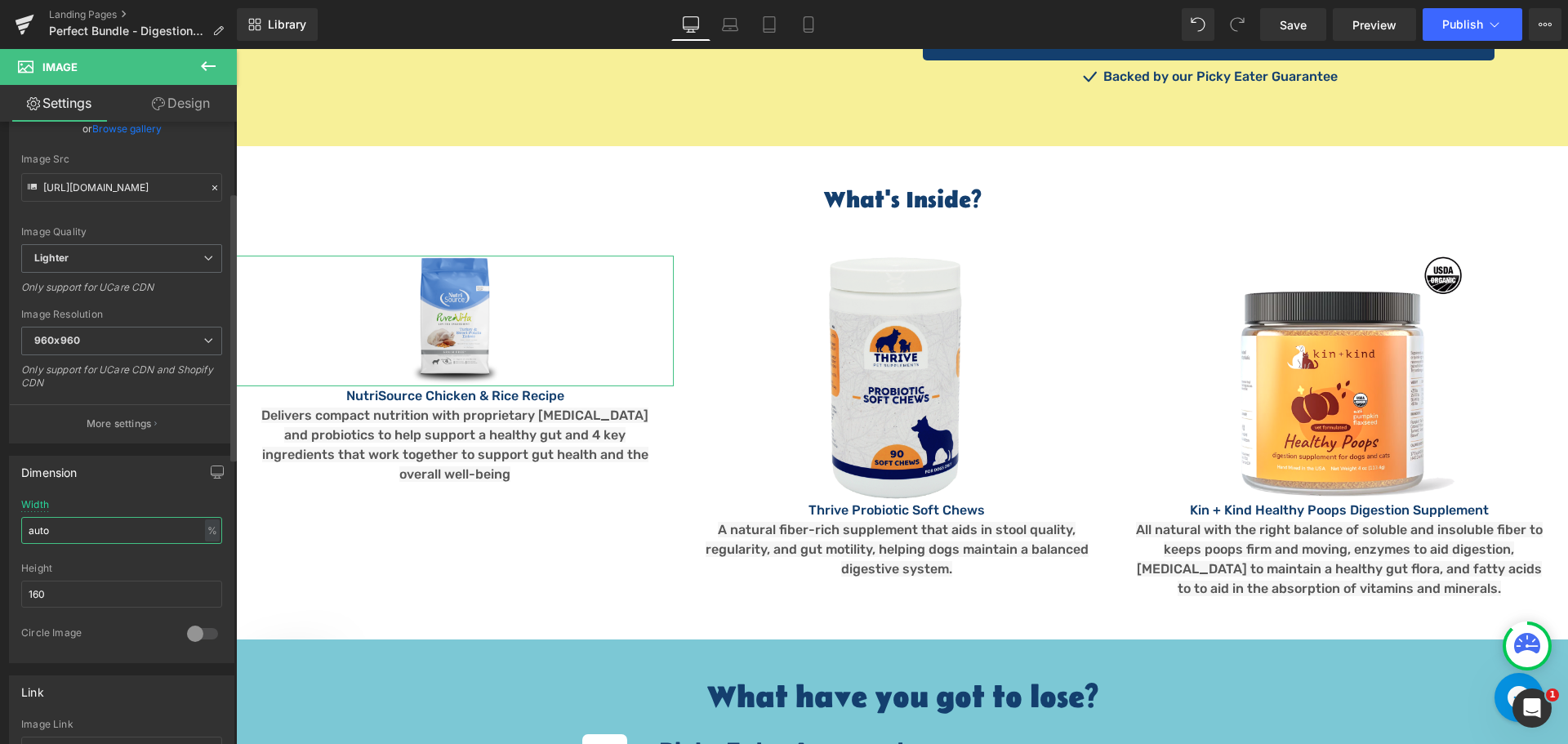
type input "auto"
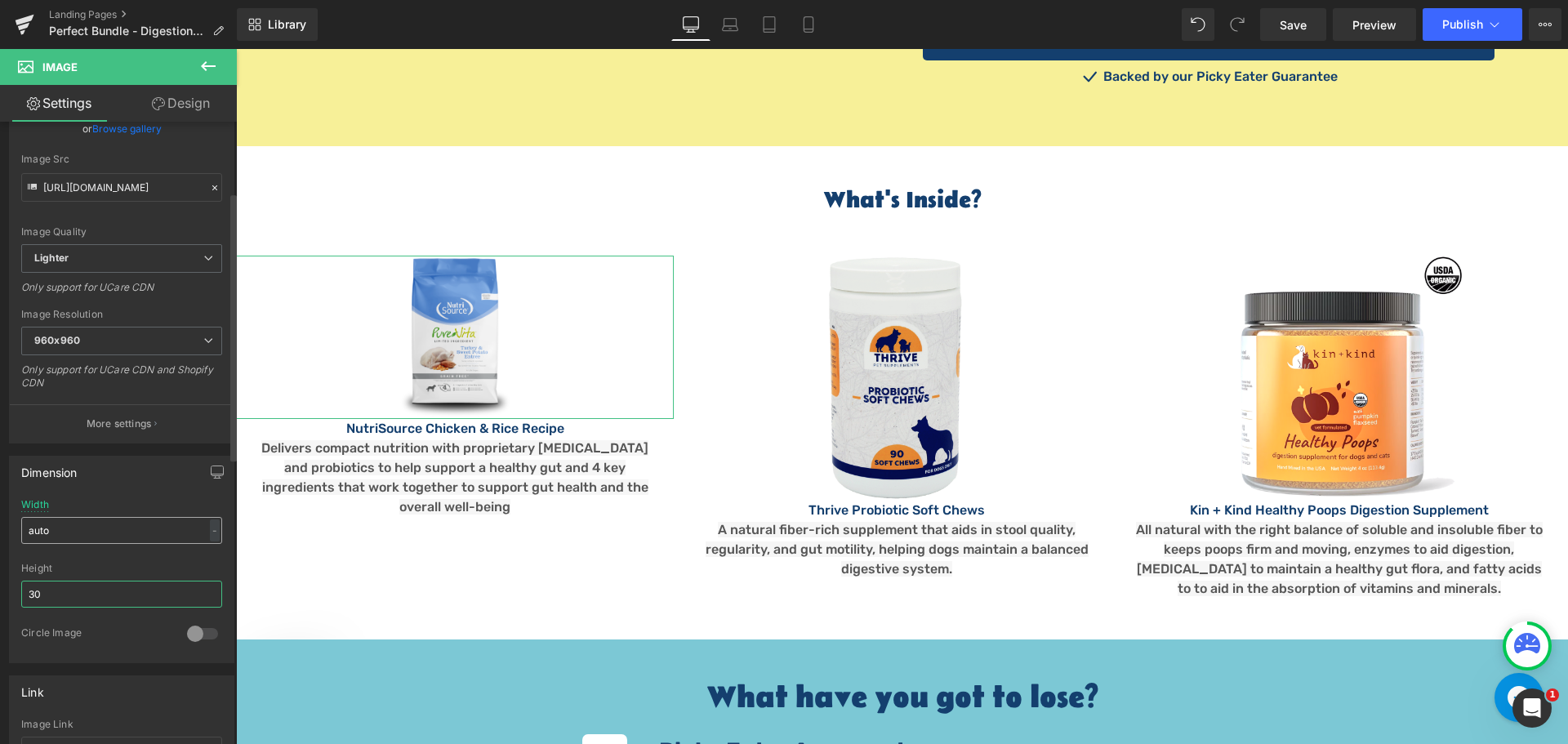
type input "300"
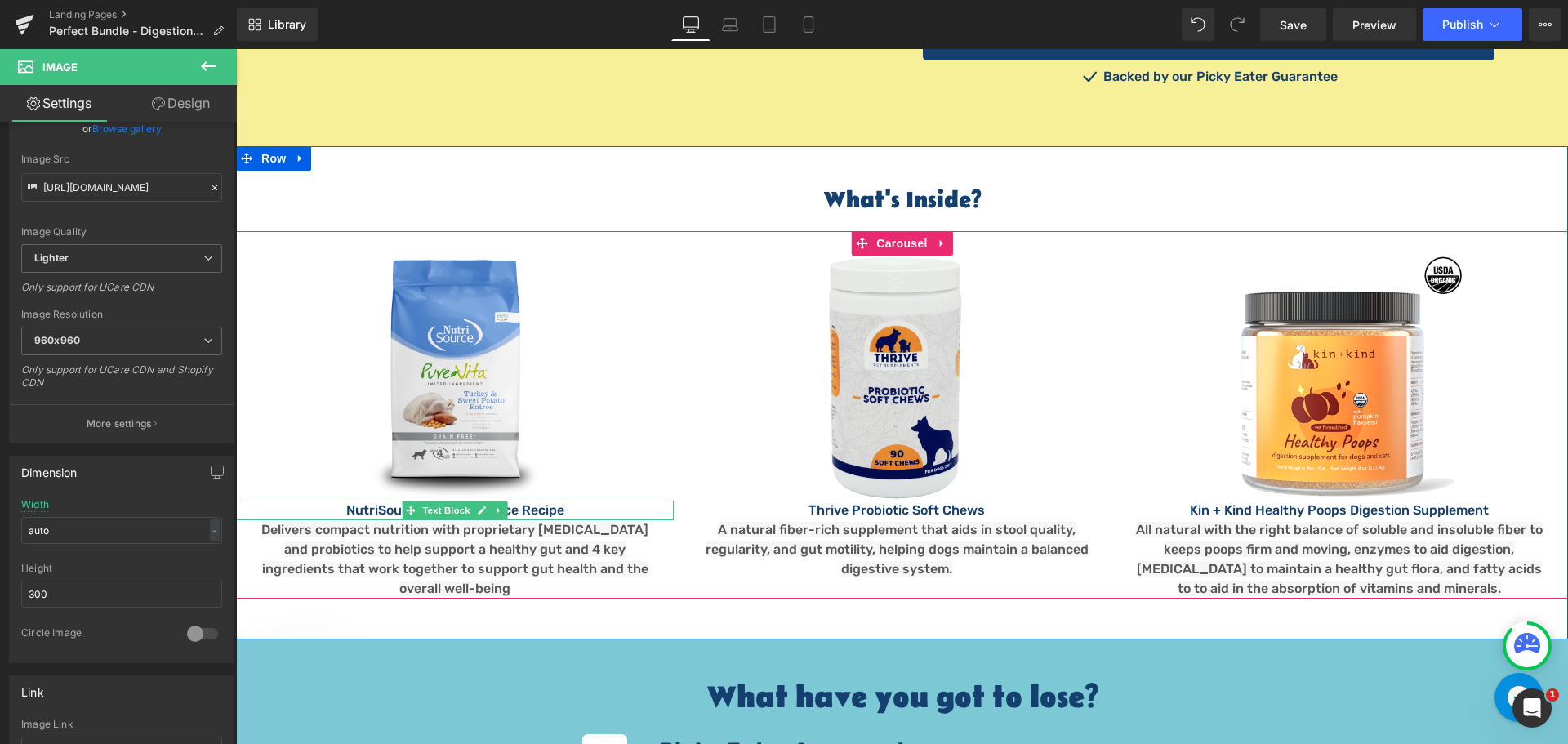
click at [383, 501] on p "NutriSource Chicken & Rice Recipe" at bounding box center [455, 511] width 438 height 20
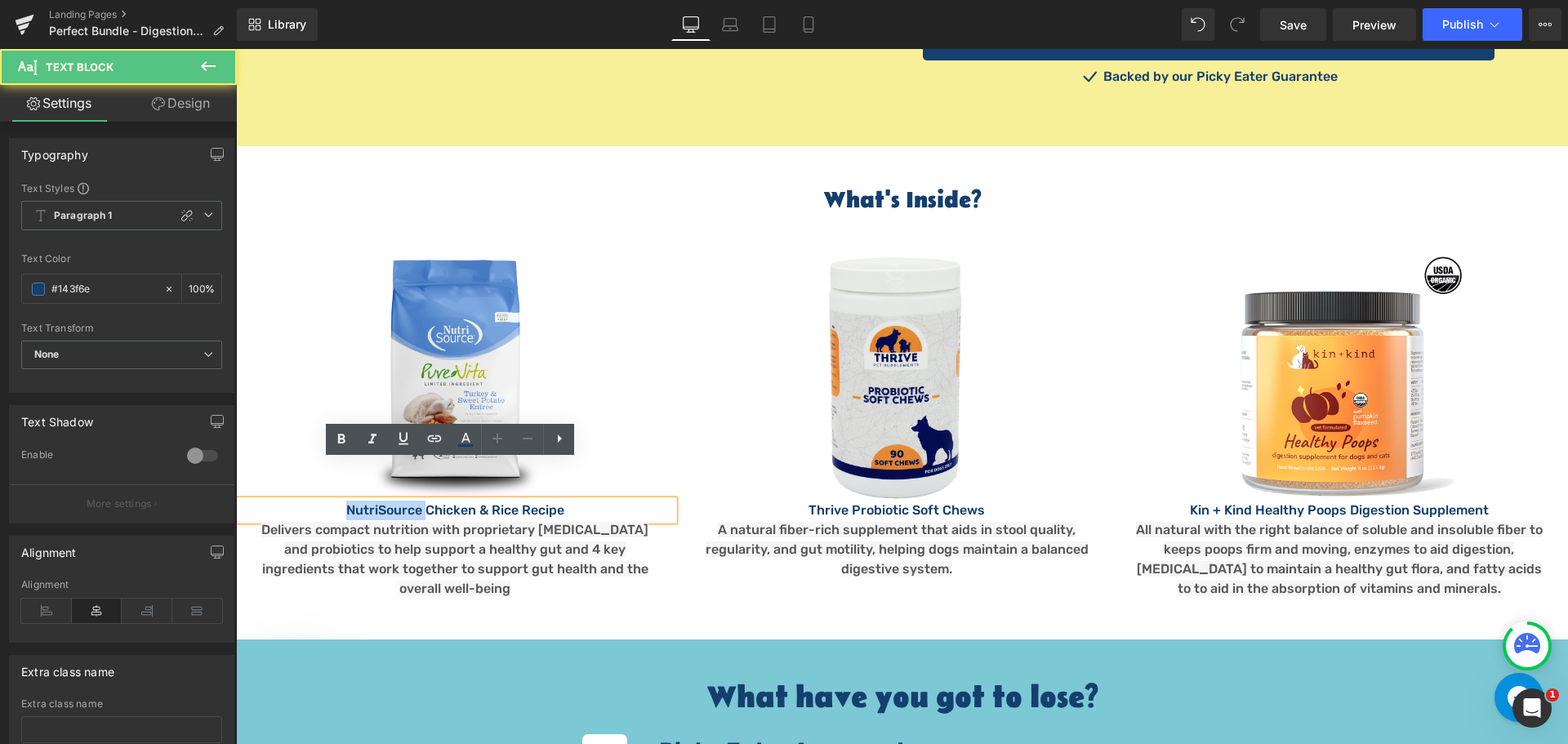
click at [383, 501] on p "NutriSource Chicken & Rice Recipe" at bounding box center [455, 511] width 438 height 20
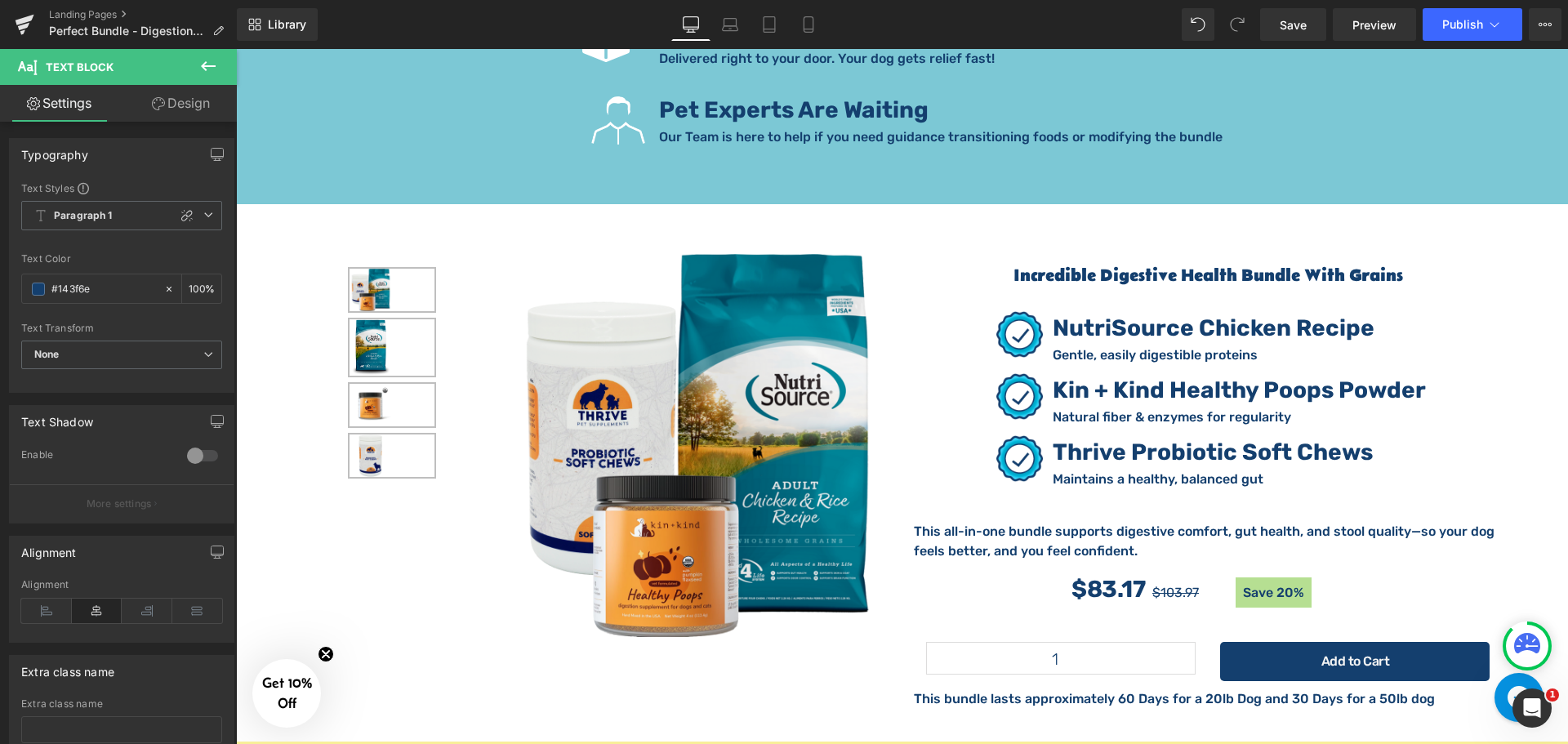
scroll to position [2694, 0]
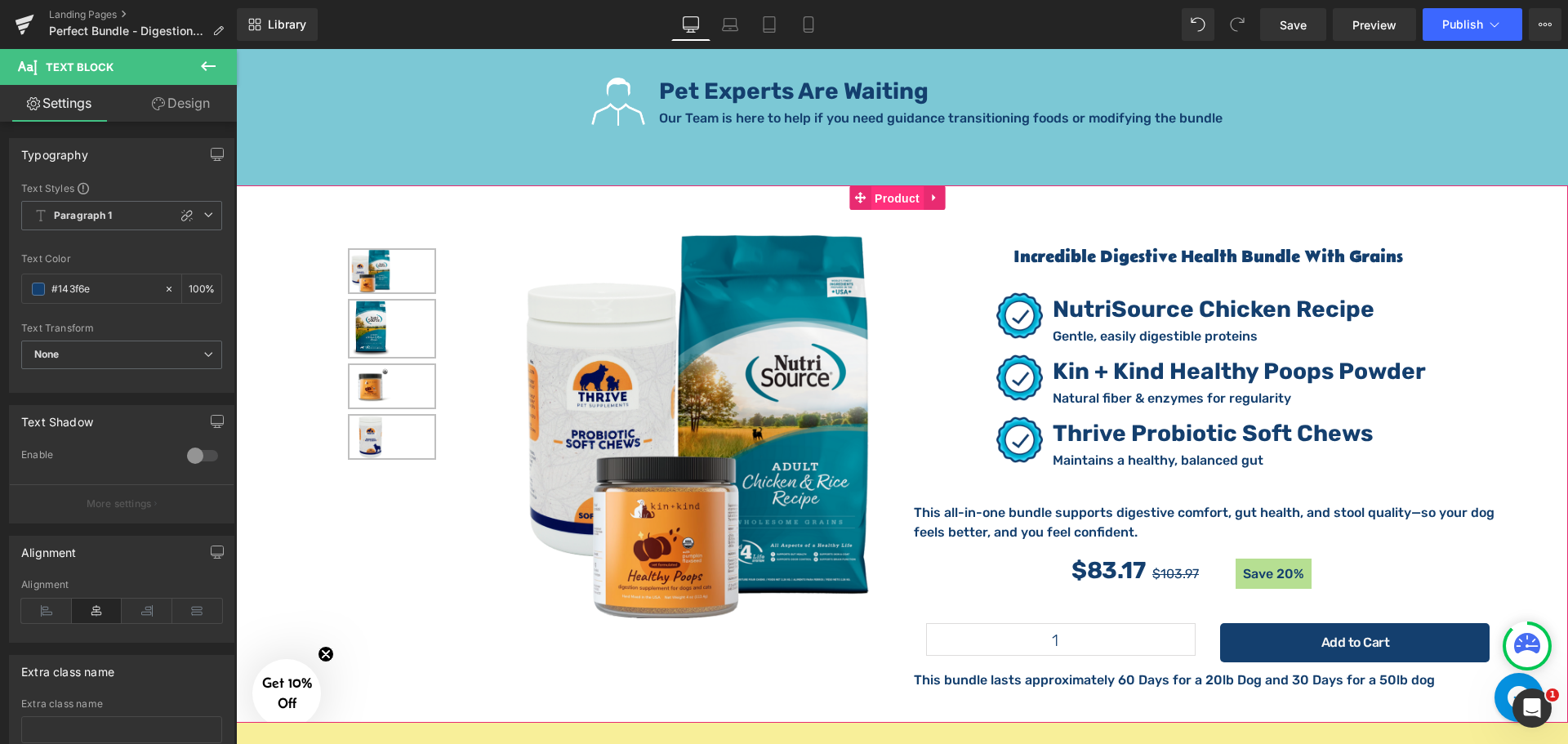
click at [903, 186] on span "Product" at bounding box center [897, 197] width 53 height 24
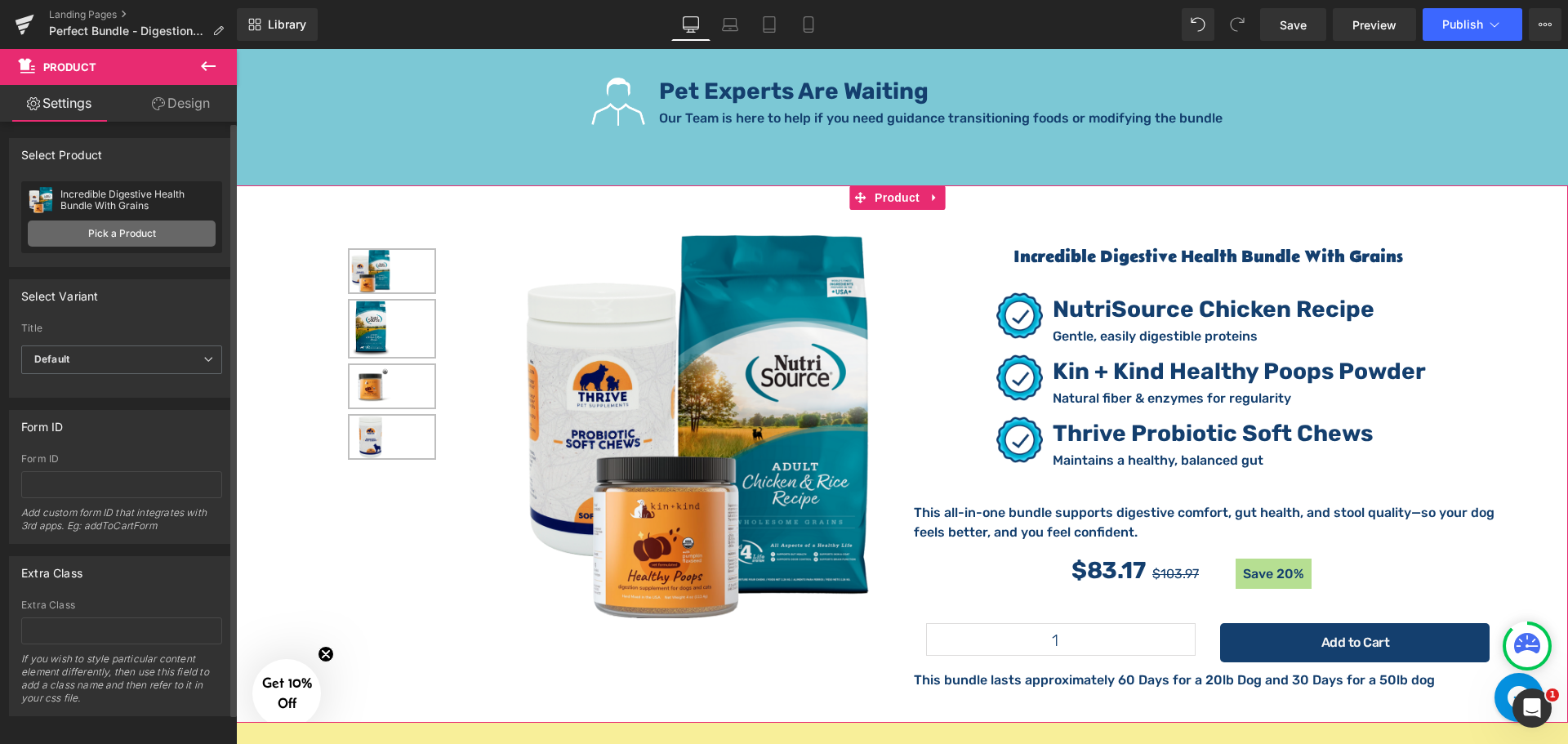
click at [103, 231] on link "Pick a Product" at bounding box center [121, 233] width 188 height 26
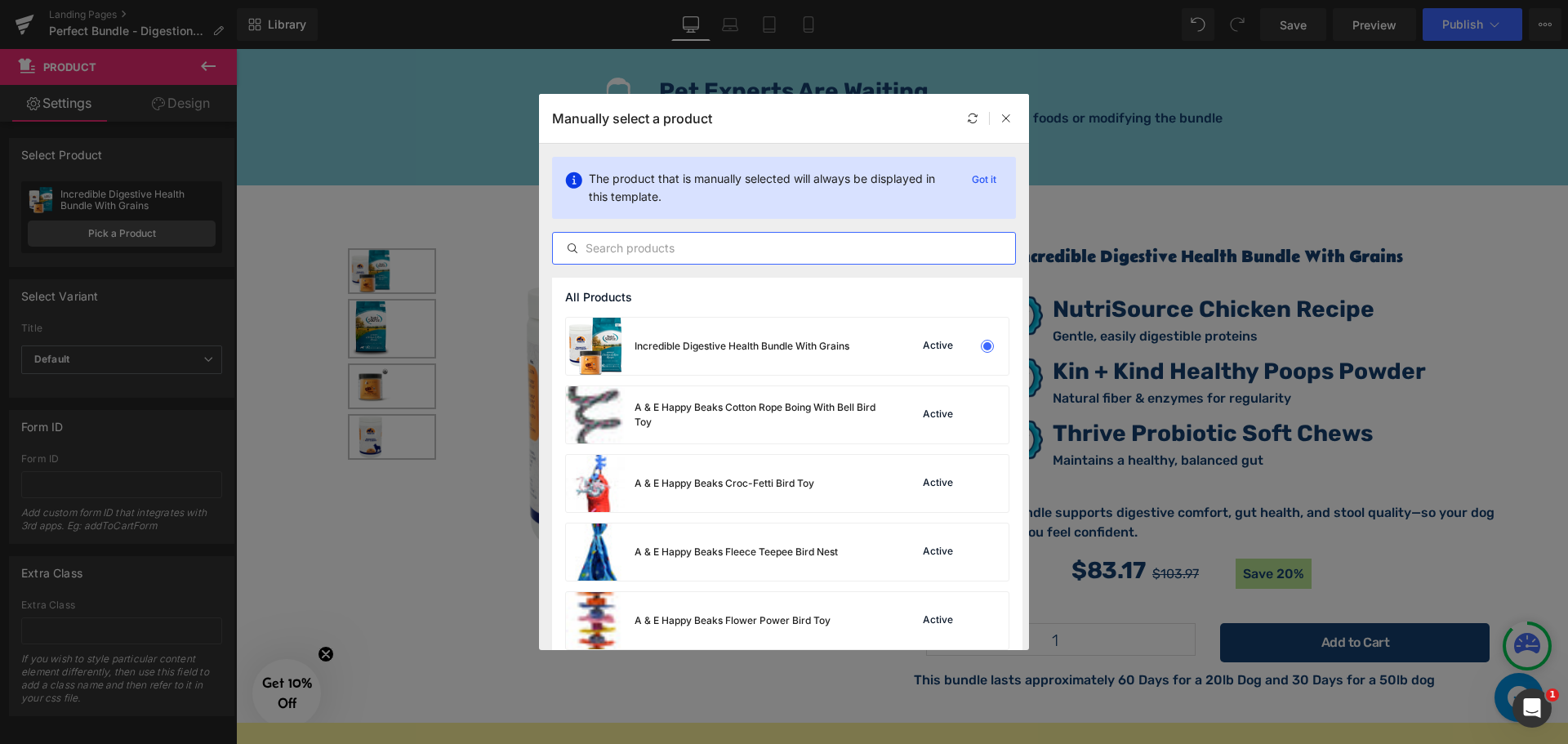
click at [666, 246] on input "text" at bounding box center [784, 249] width 462 height 20
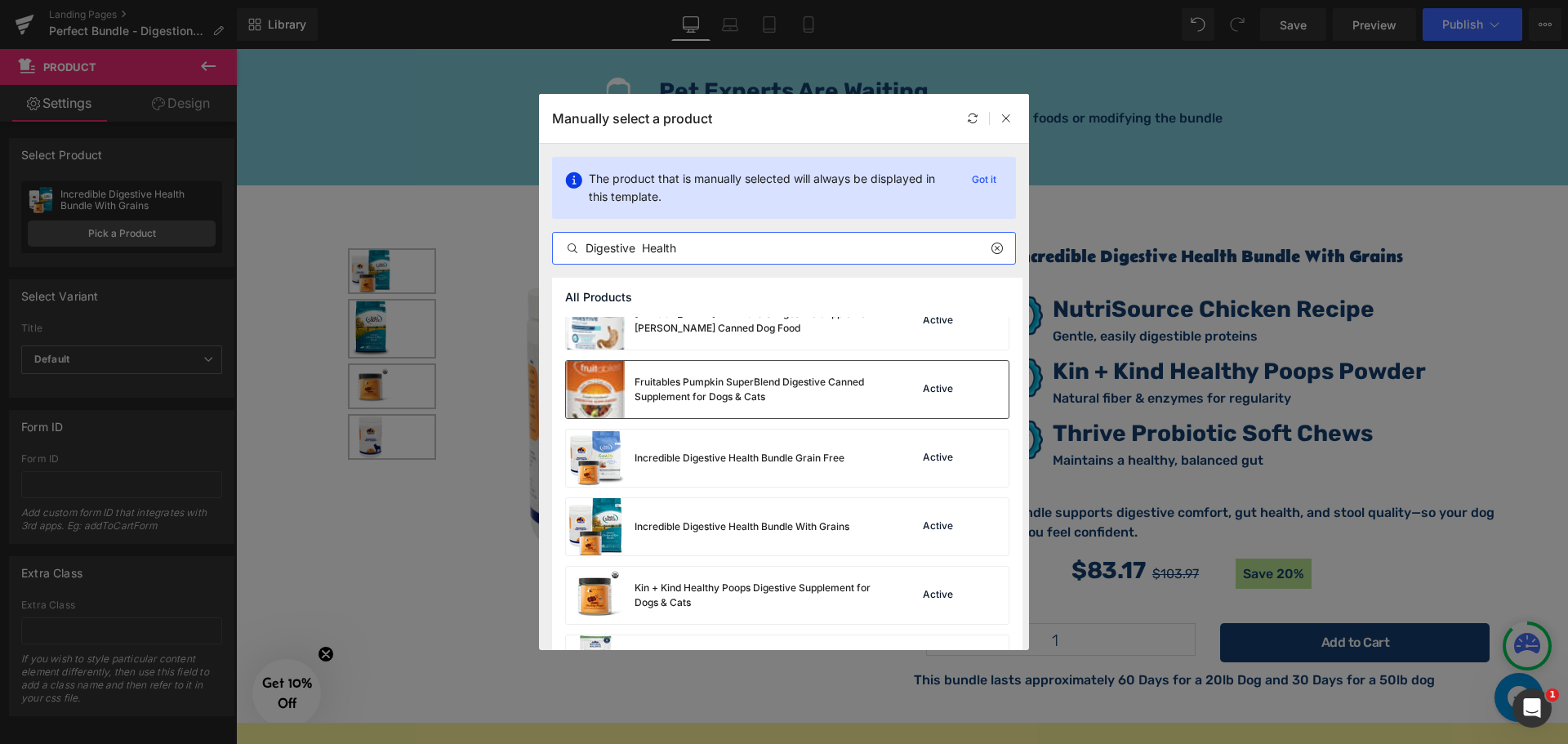
scroll to position [327, 0]
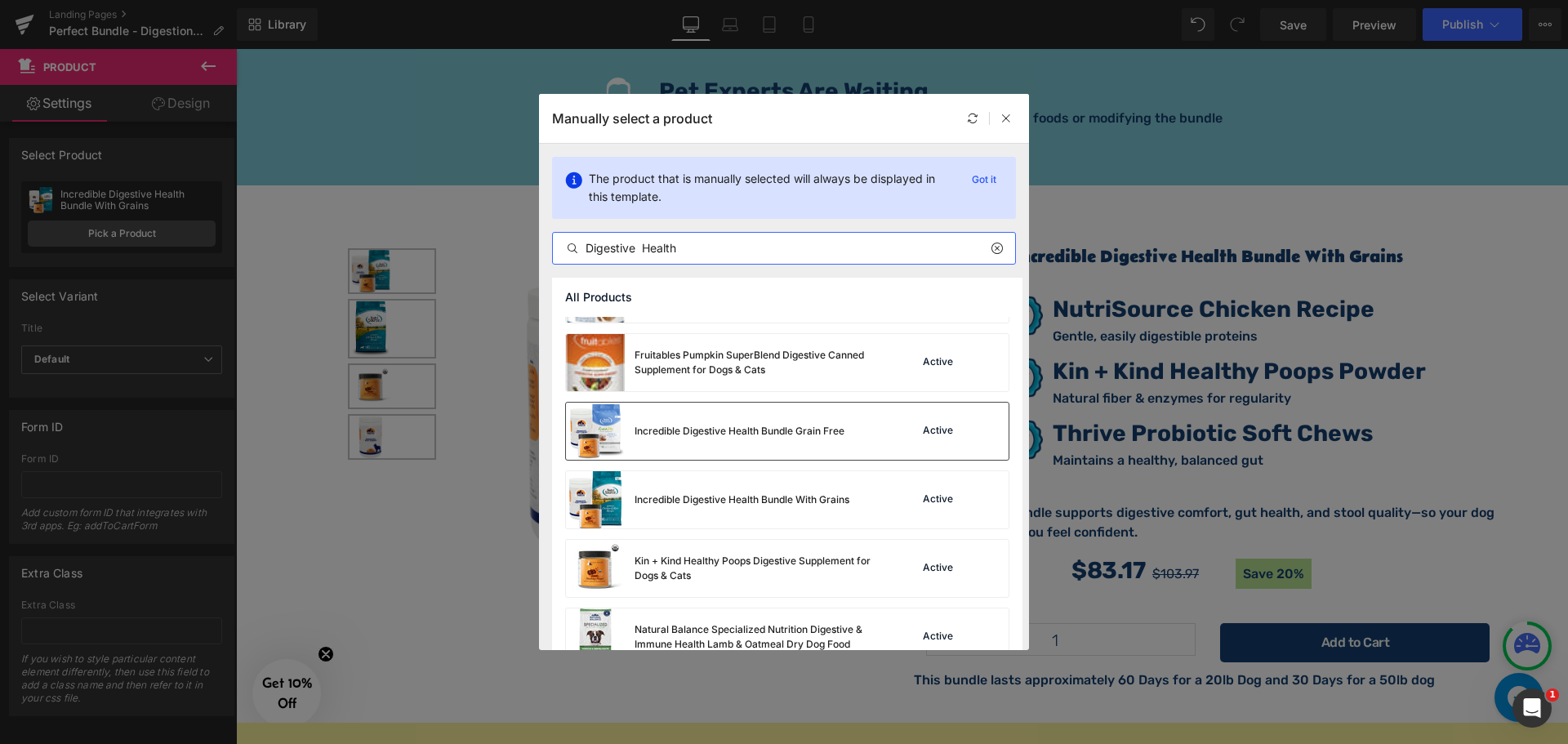
type input "Digestive Health"
click at [691, 432] on div "Incredible Digestive Health Bundle Grain Free" at bounding box center [740, 431] width 210 height 14
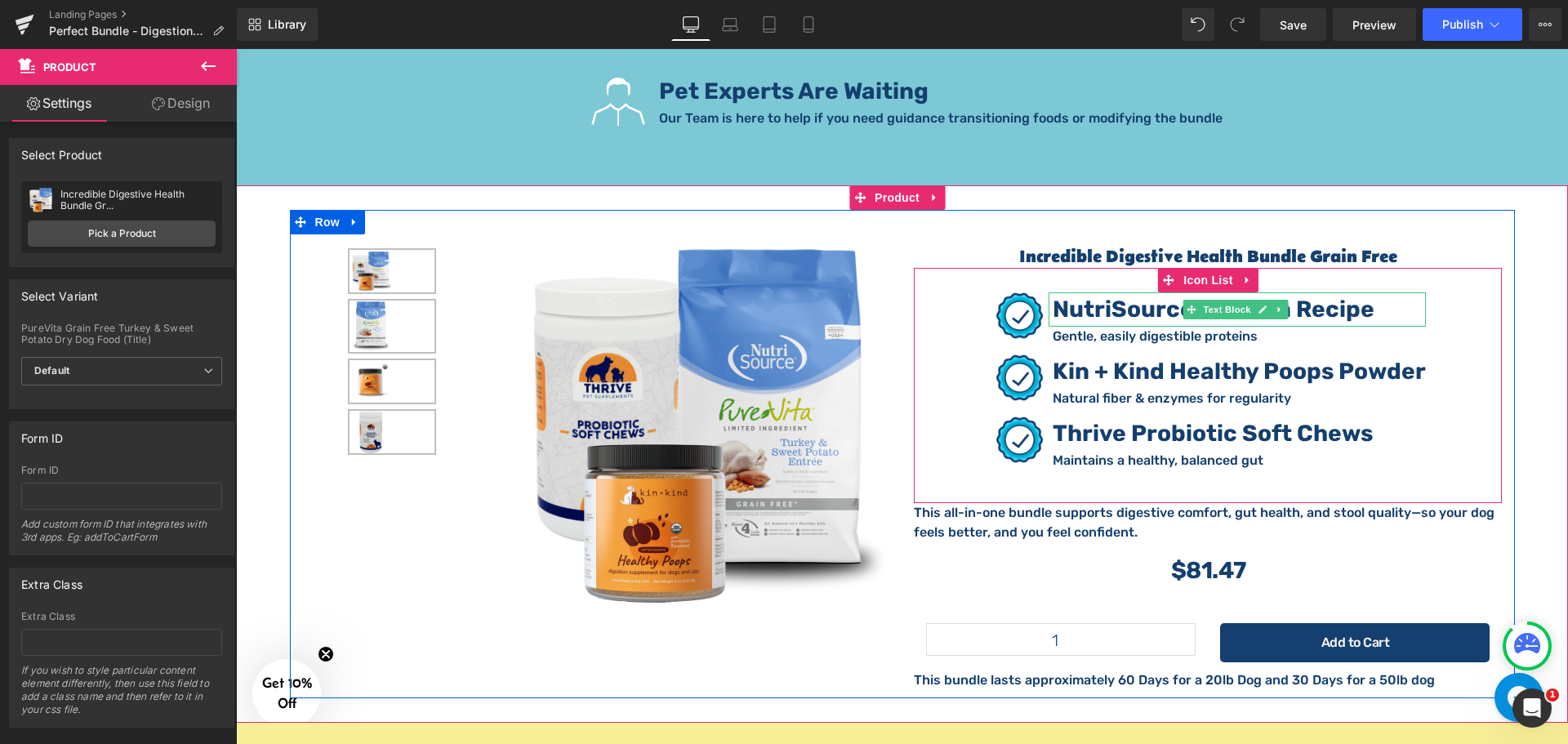
click at [1292, 295] on strong "NutriSource Chicken Recipe" at bounding box center [1213, 309] width 321 height 27
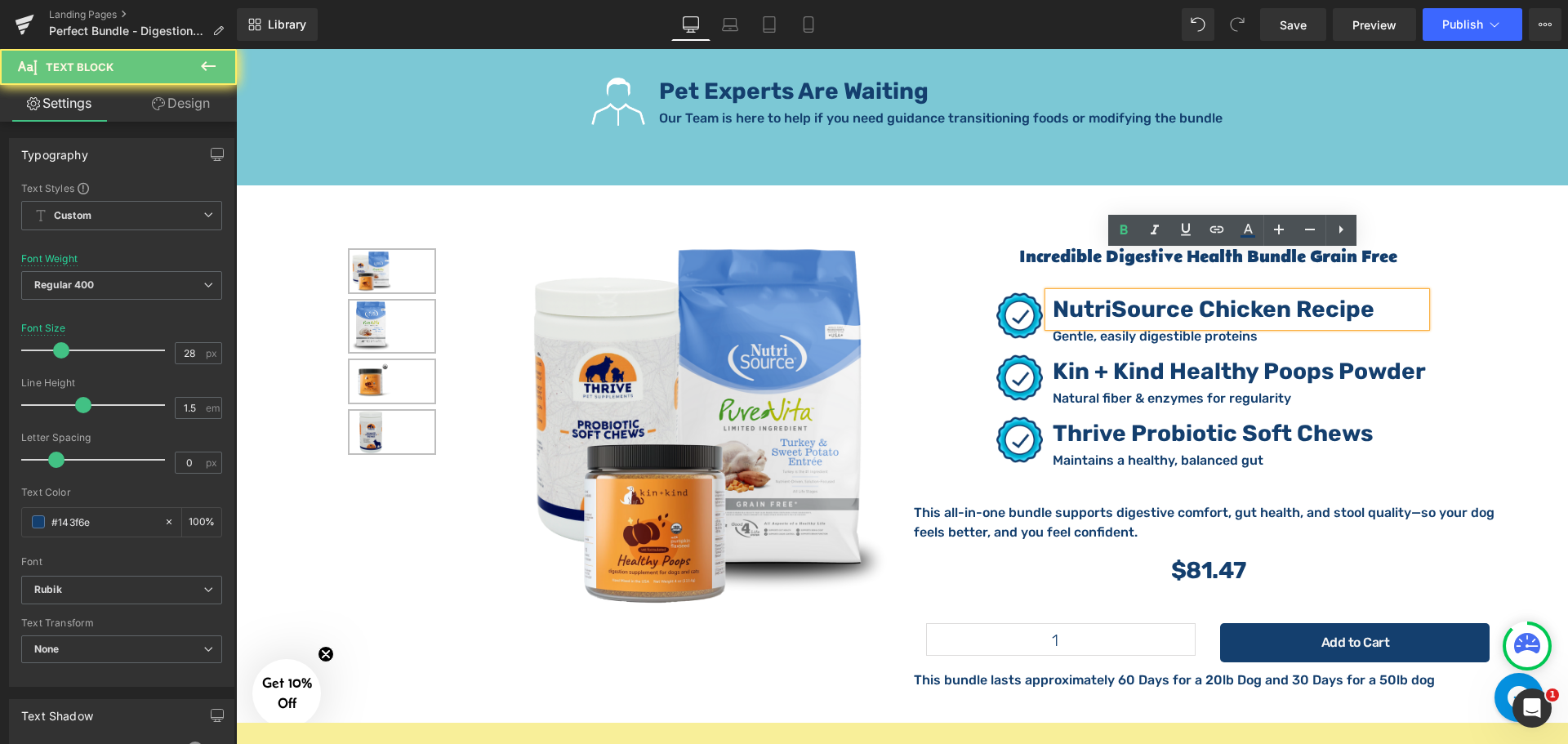
click at [1292, 295] on strong "NutriSource Chicken Recipe" at bounding box center [1213, 309] width 321 height 27
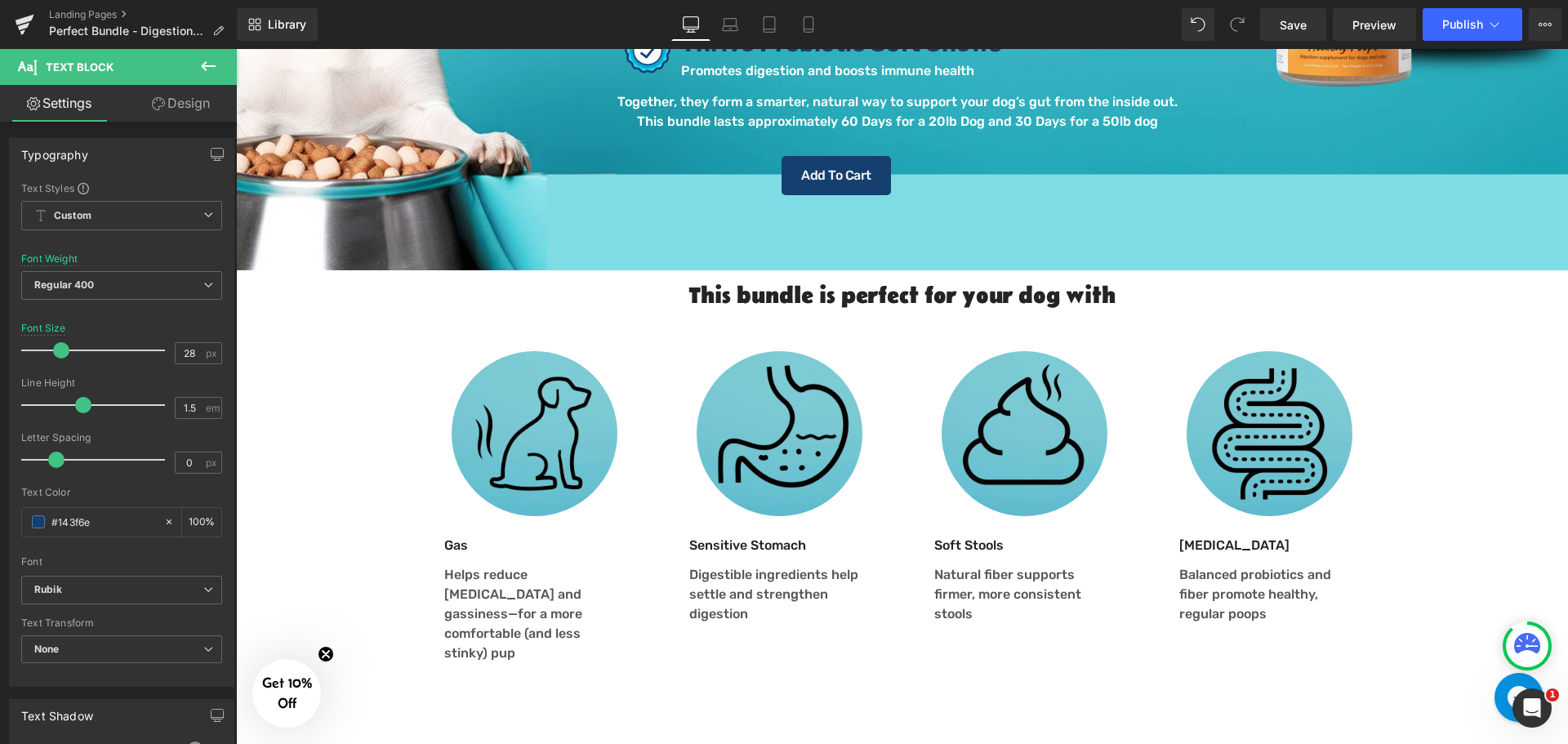
scroll to position [572, 0]
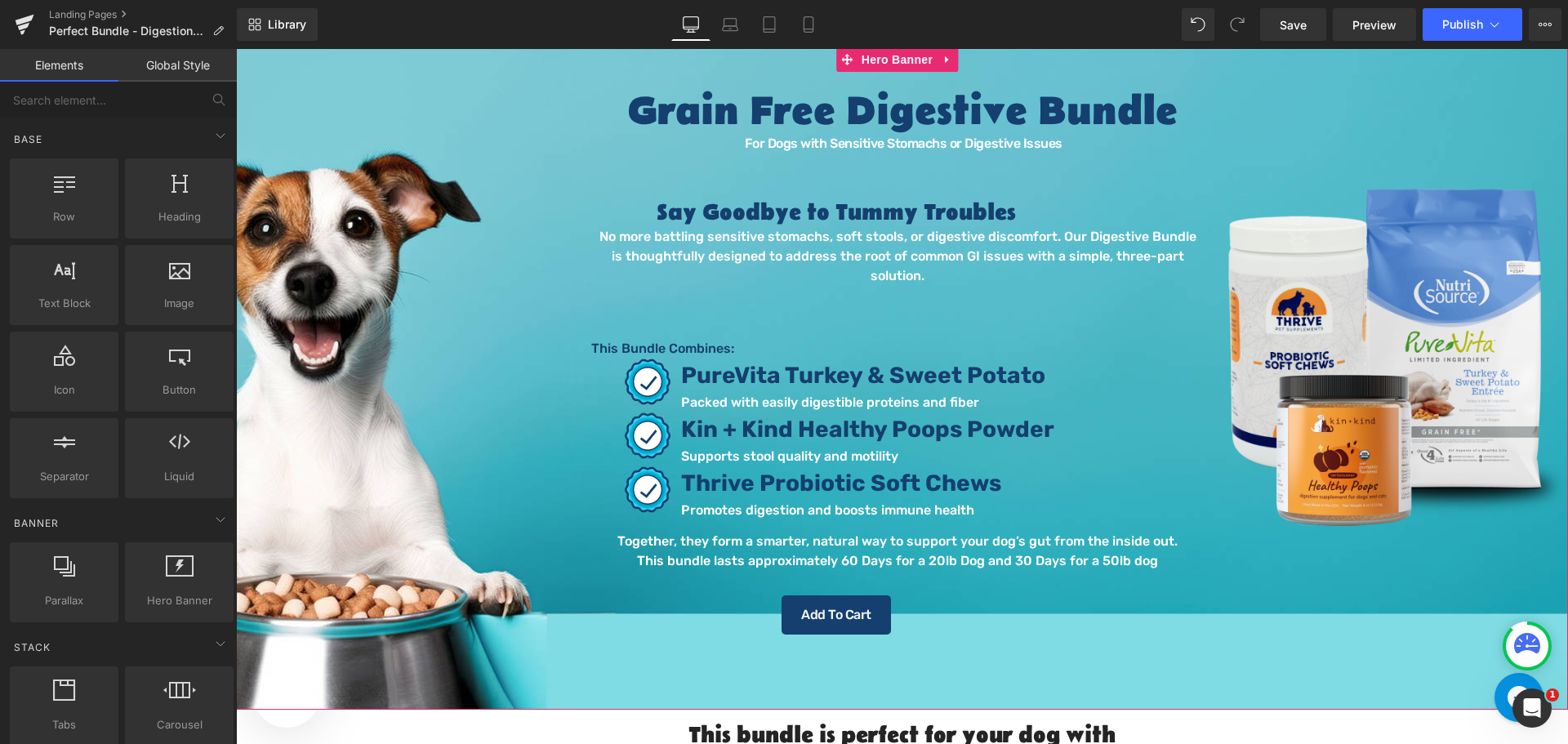
scroll to position [0, 0]
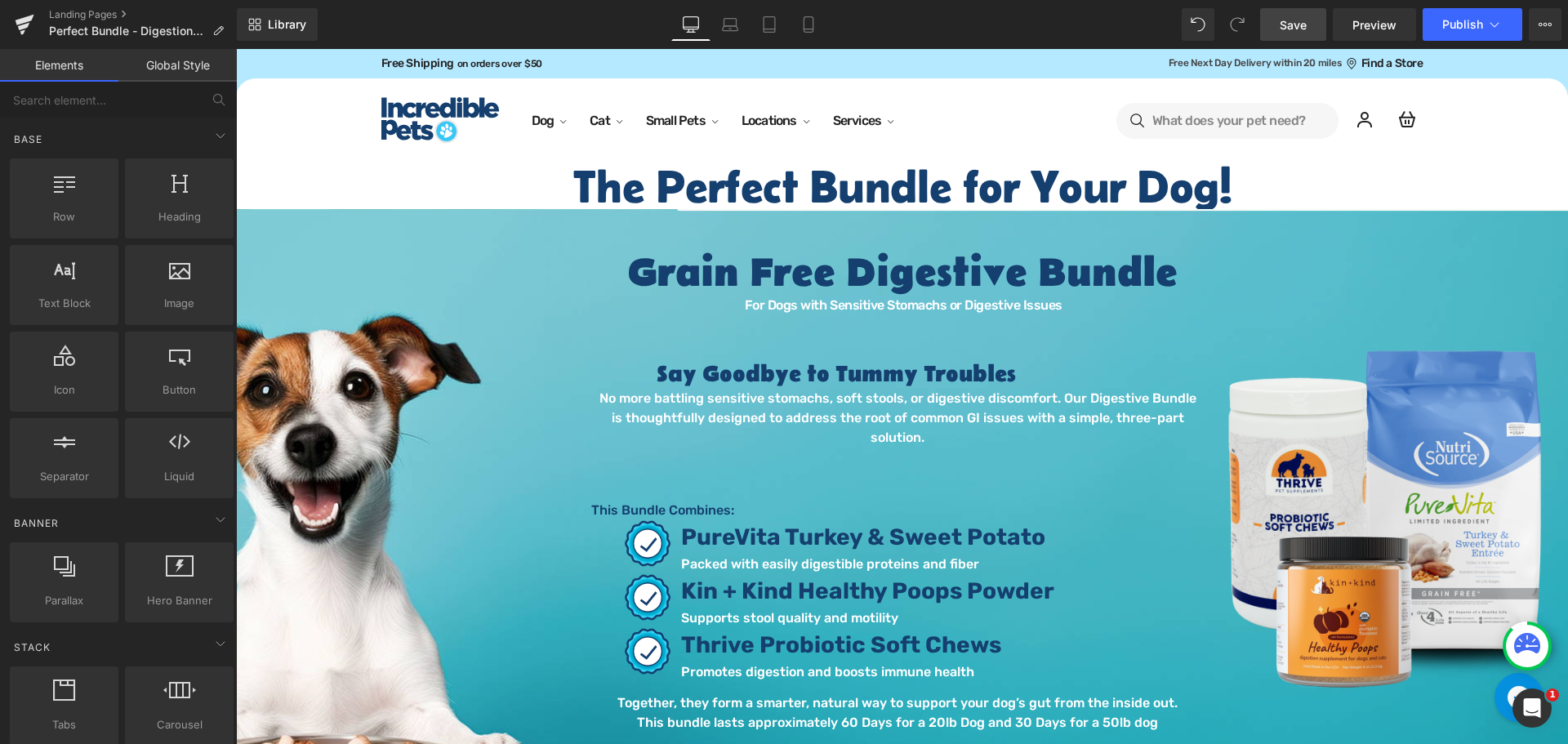
click at [1306, 24] on span "Save" at bounding box center [1292, 24] width 27 height 17
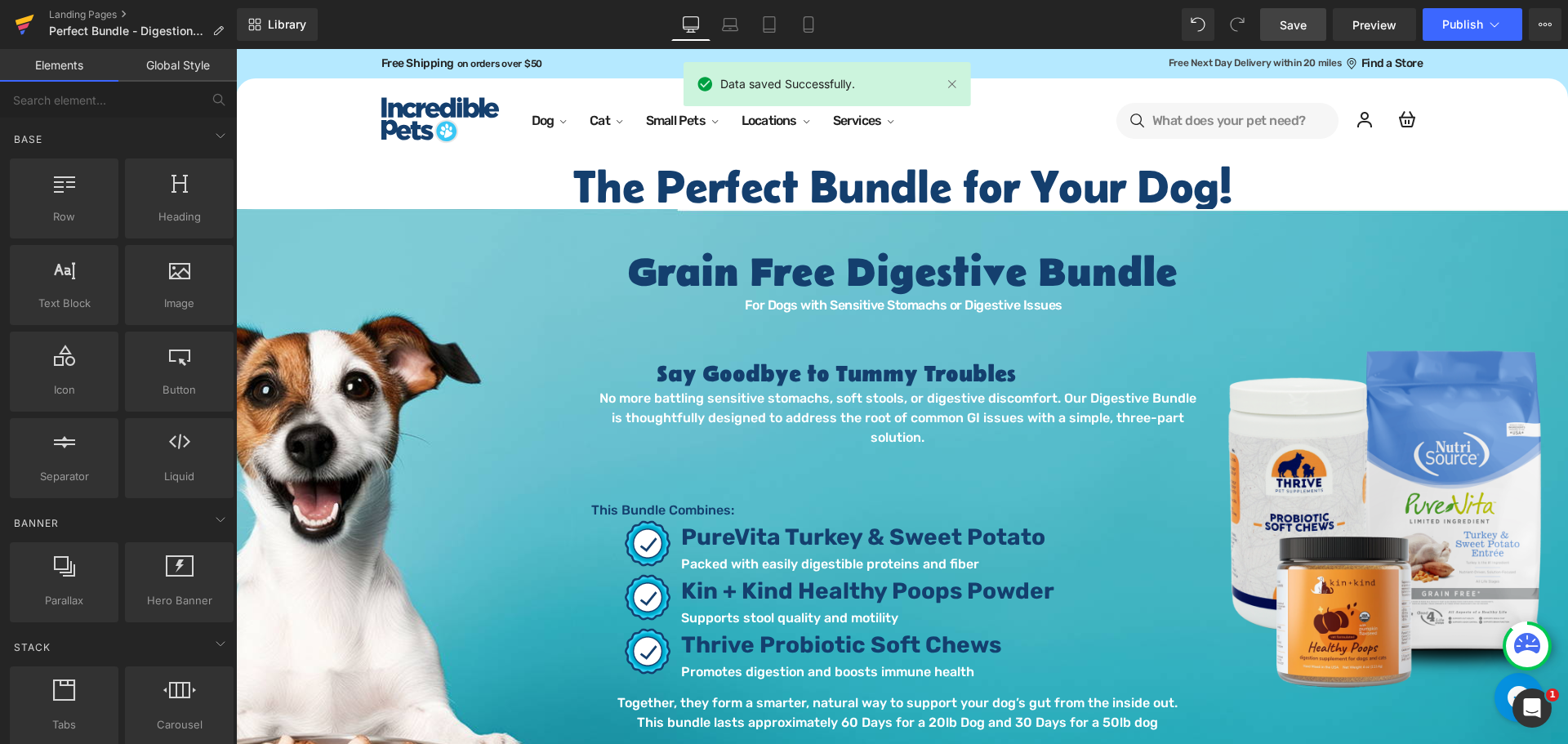
click at [5, 13] on link at bounding box center [24, 24] width 49 height 49
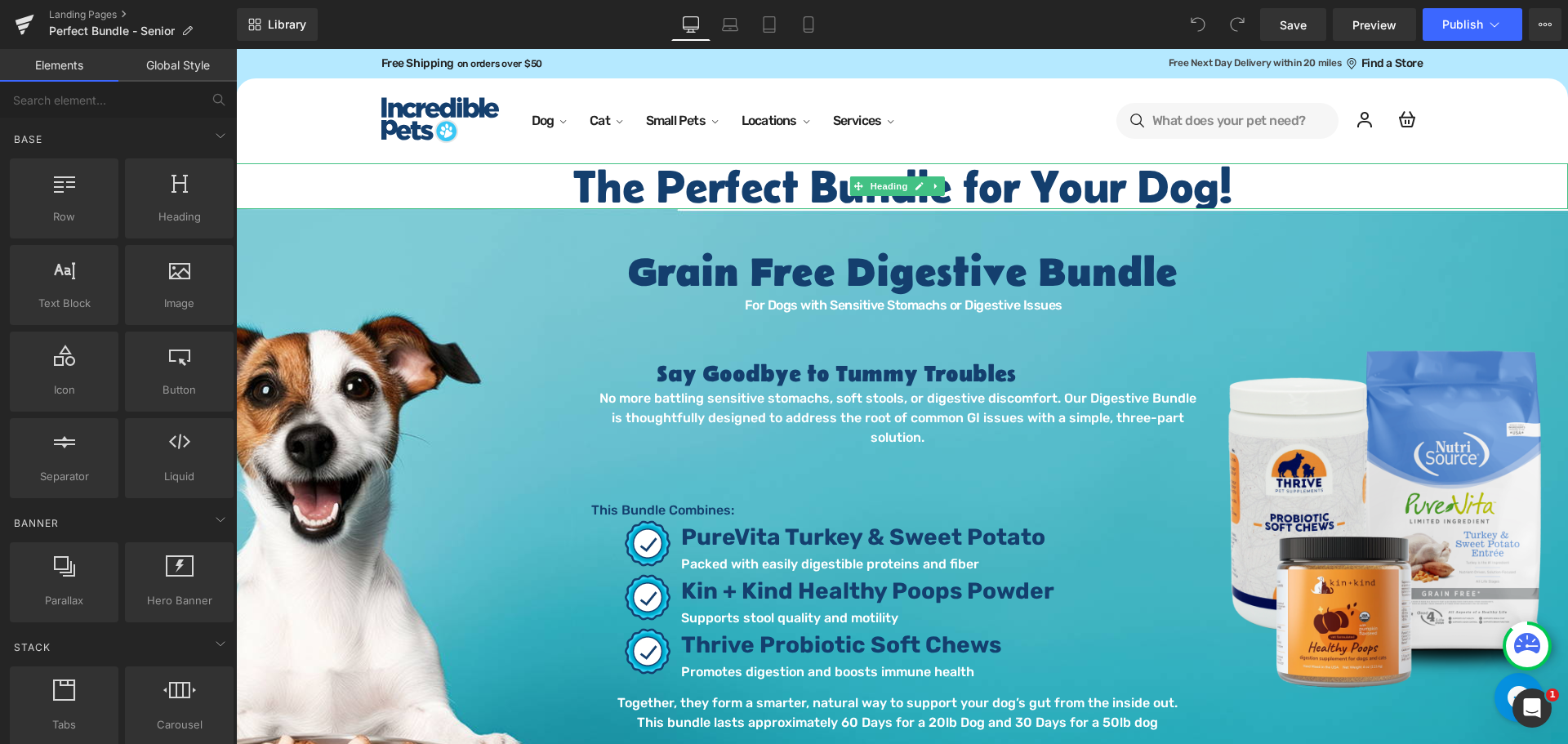
click at [1116, 179] on h2 "The Perfect Bundle for Your Dog!" at bounding box center [902, 186] width 1332 height 46
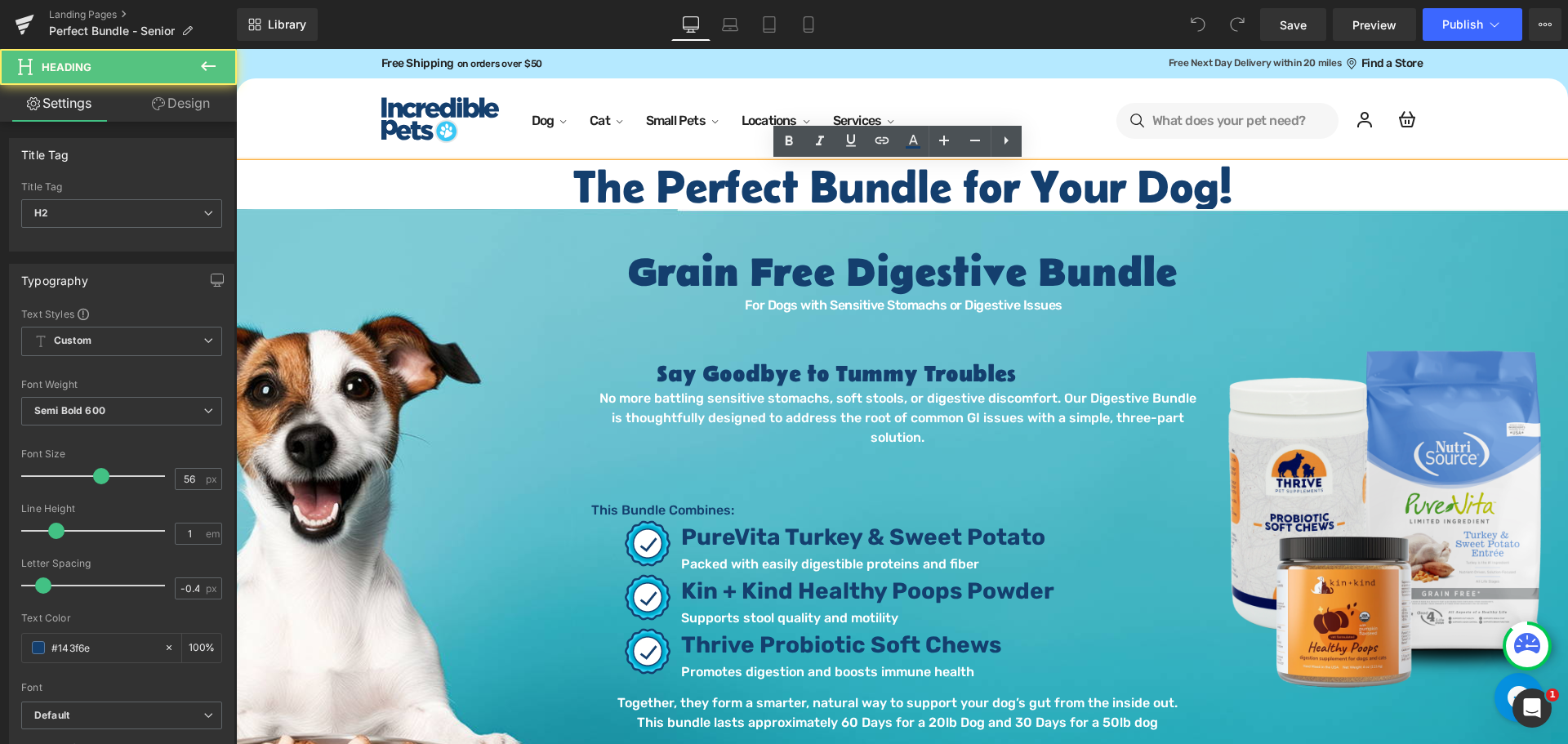
click at [1124, 185] on h2 "The Perfect Bundle for Your Dog!" at bounding box center [902, 186] width 1332 height 46
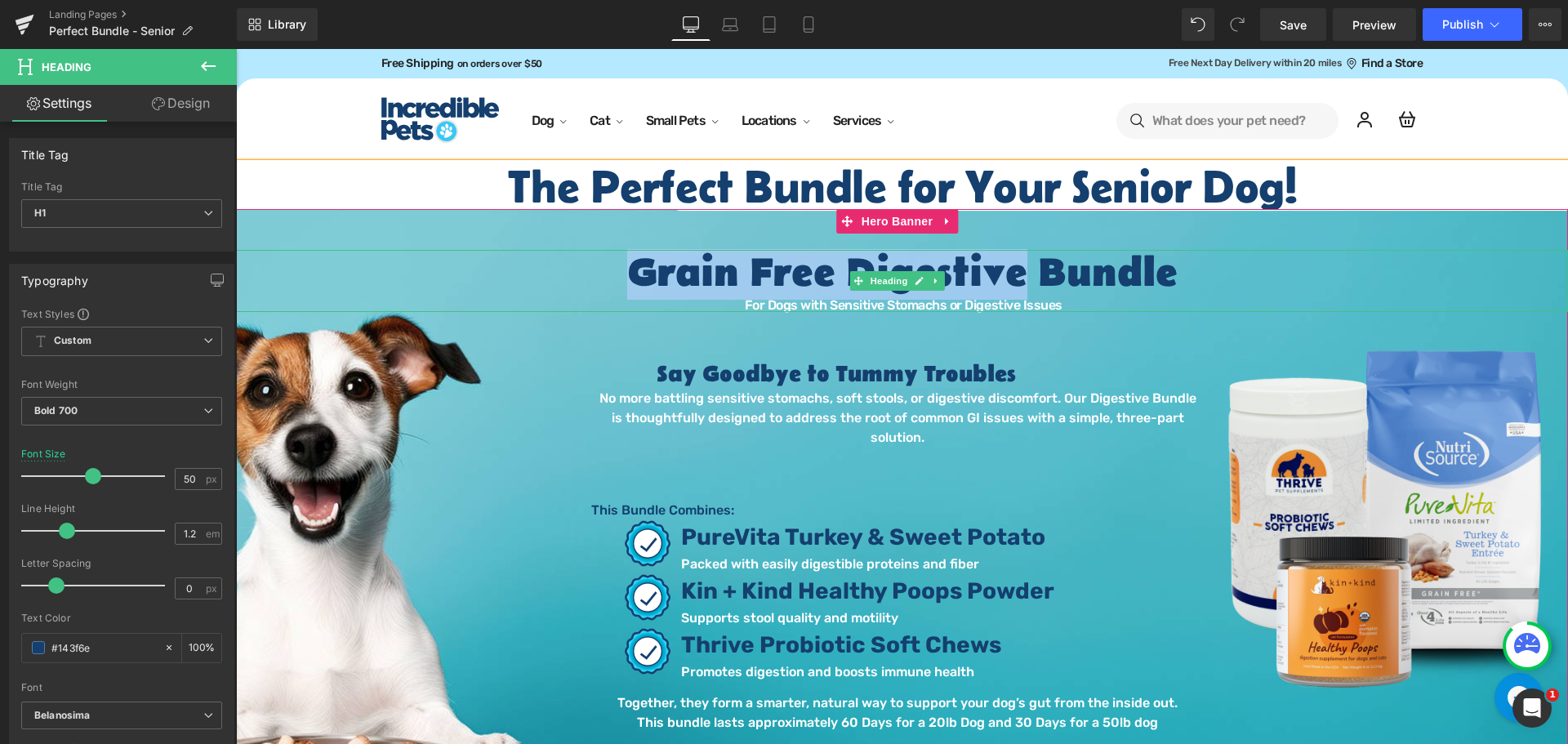
drag, startPoint x: 1025, startPoint y: 274, endPoint x: 634, endPoint y: 267, distance: 391.1
click at [634, 267] on h1 "Grain Free Digestive Bundle" at bounding box center [902, 274] width 1332 height 49
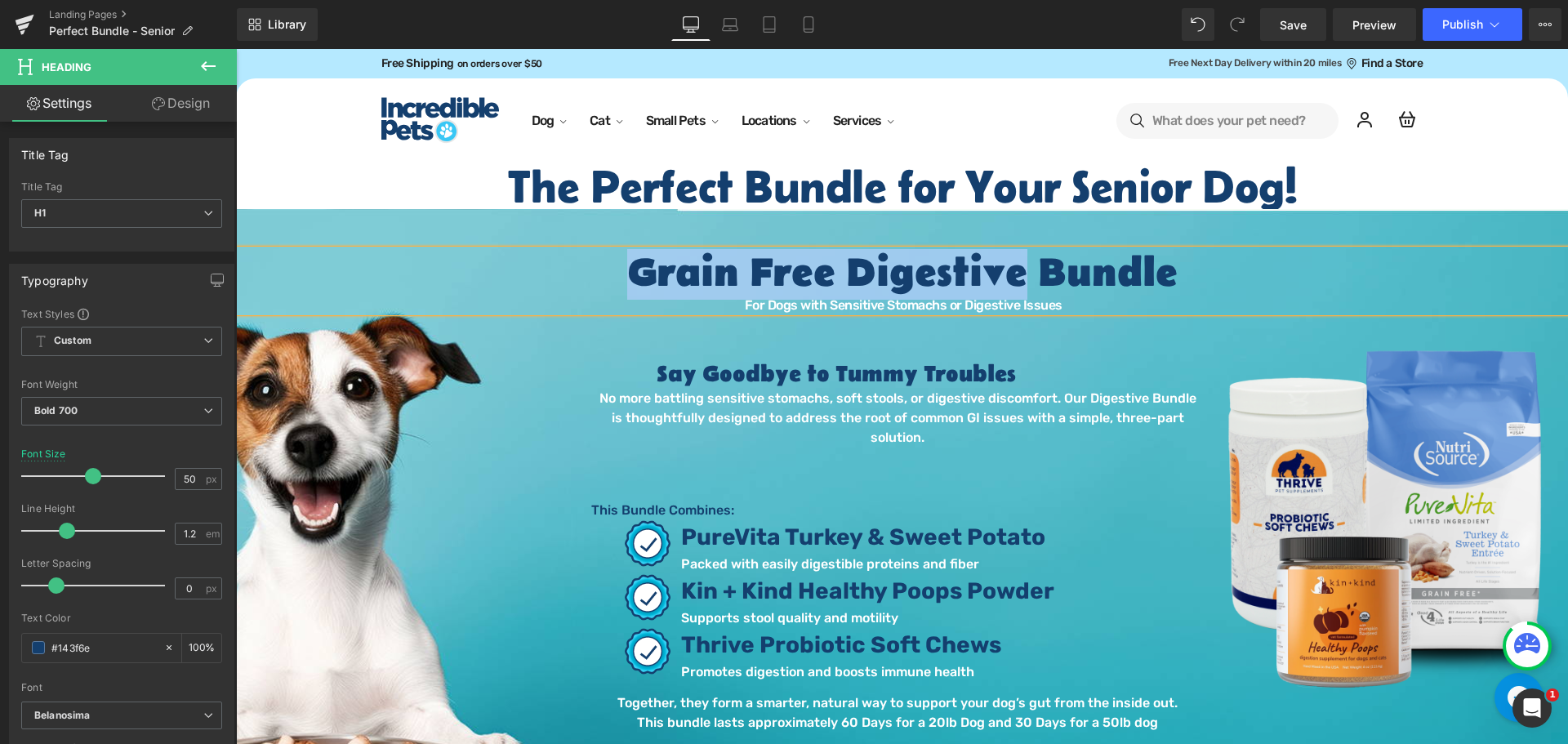
click at [677, 271] on h1 "Grain Free Digestive Bundle" at bounding box center [902, 274] width 1332 height 49
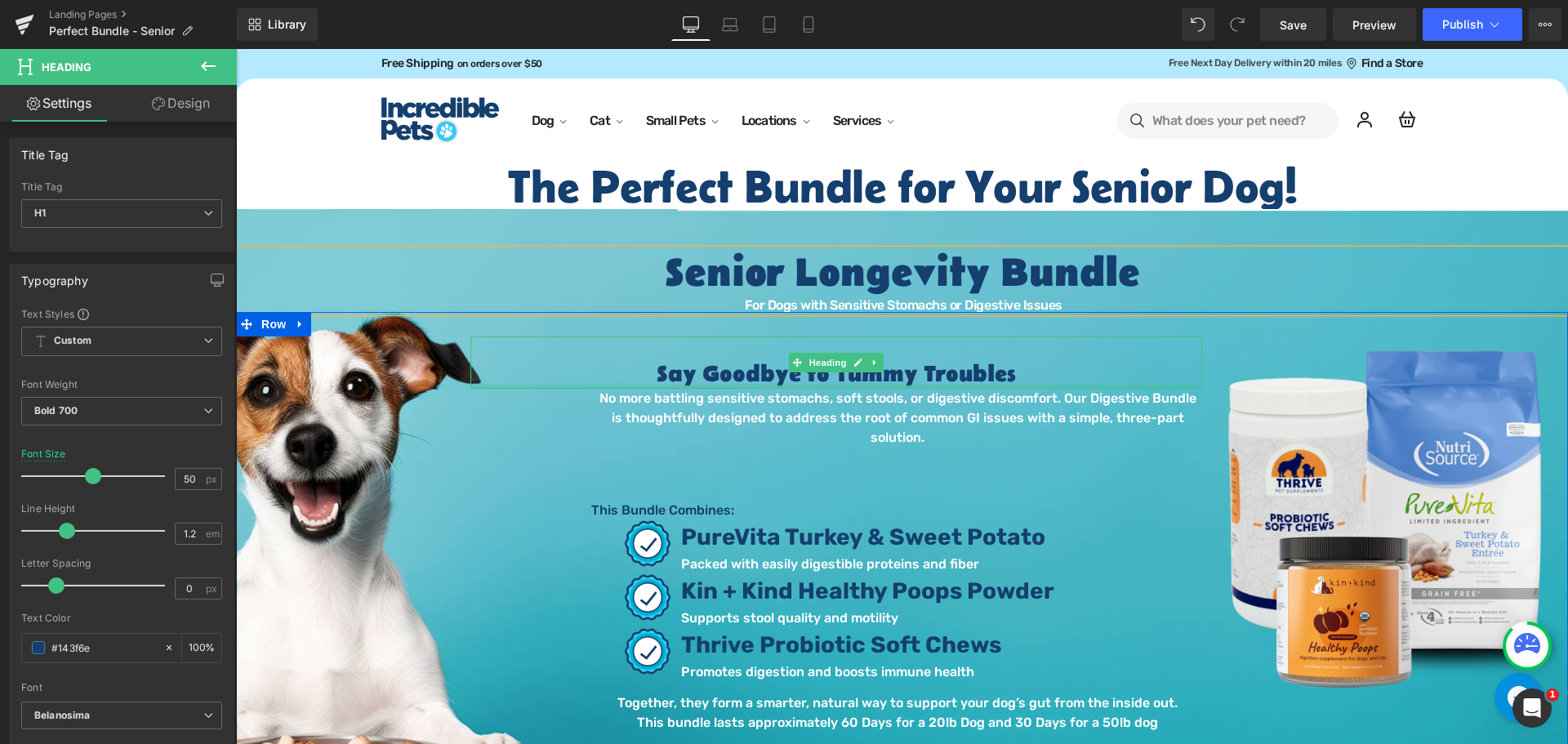
click at [797, 382] on h2 "Say Goodbye to Tummy Troubles" at bounding box center [836, 374] width 731 height 28
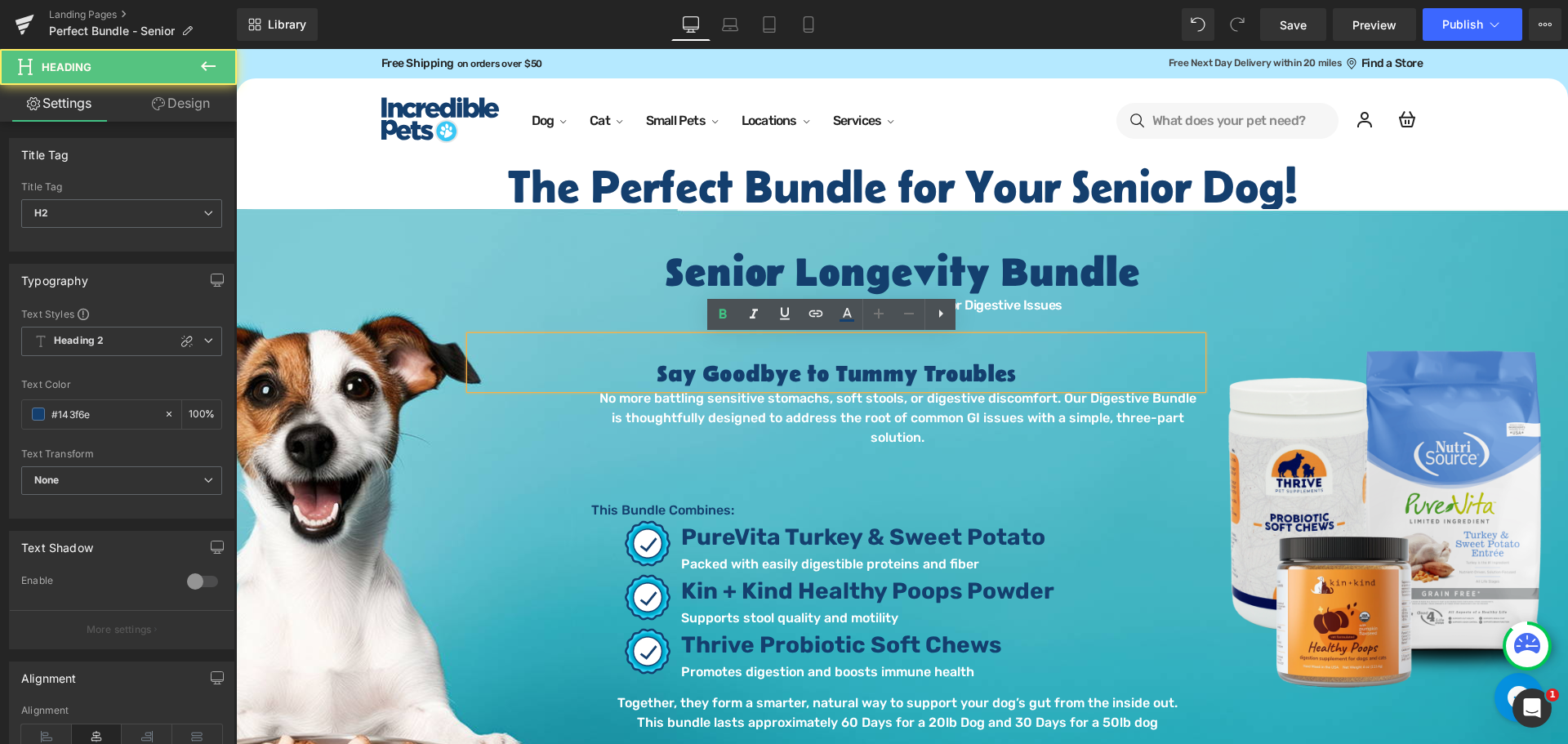
click at [793, 372] on h2 "Say Goodbye to Tummy Troubles" at bounding box center [836, 374] width 731 height 28
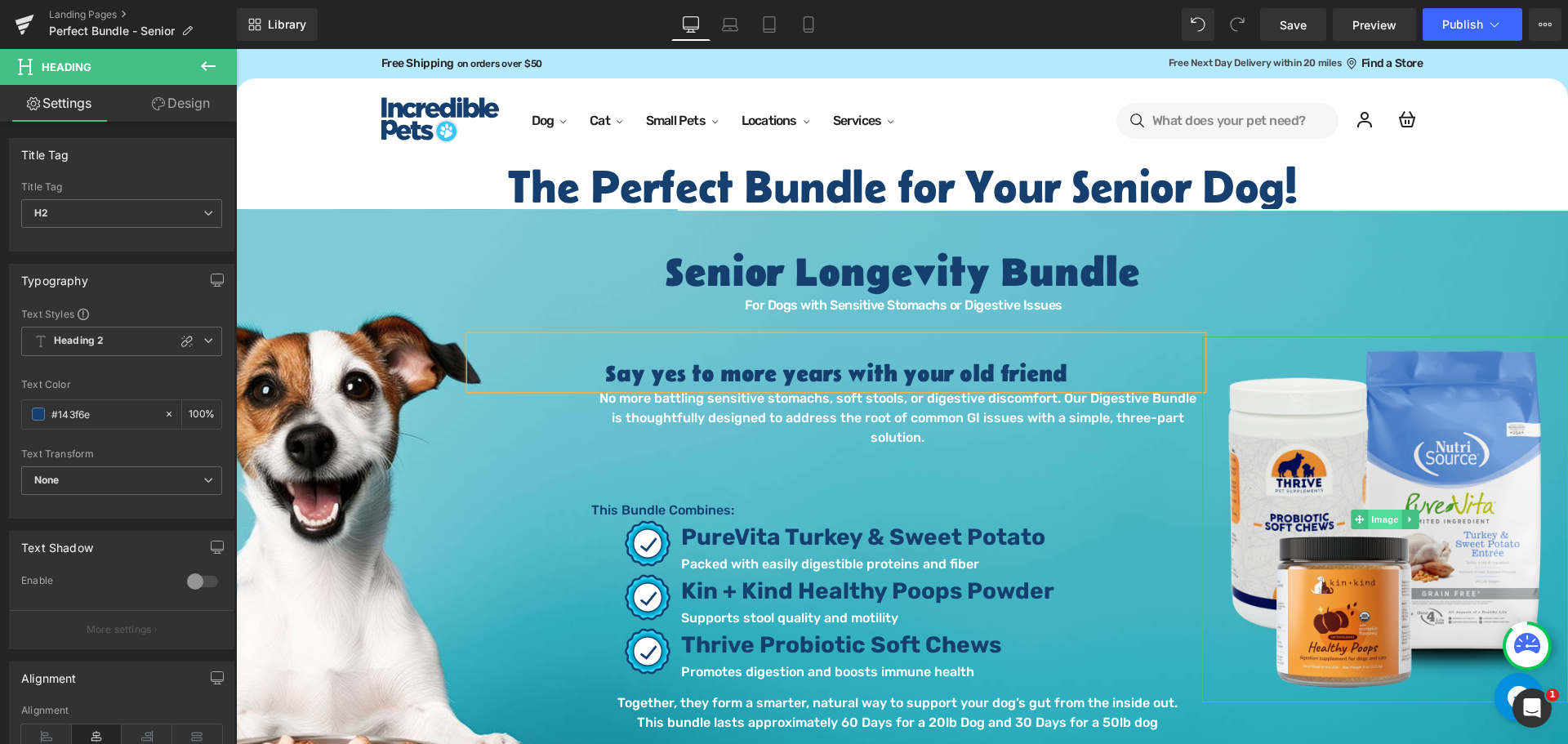
click at [1371, 512] on span "Image" at bounding box center [1385, 520] width 34 height 20
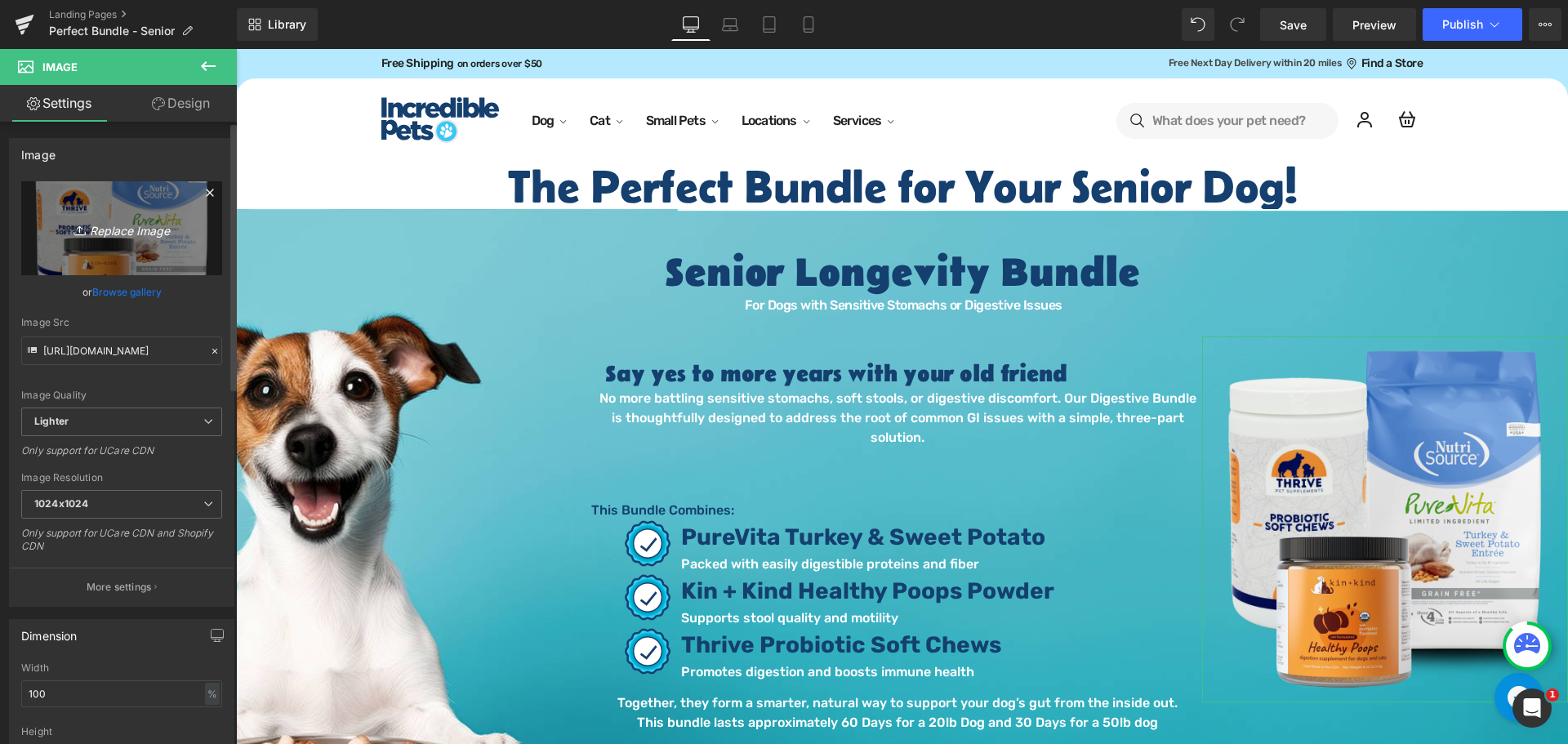
click at [143, 227] on icon "Replace Image" at bounding box center [122, 228] width 131 height 21
type input "C:\fakepath\Senior Bundle 2.png"
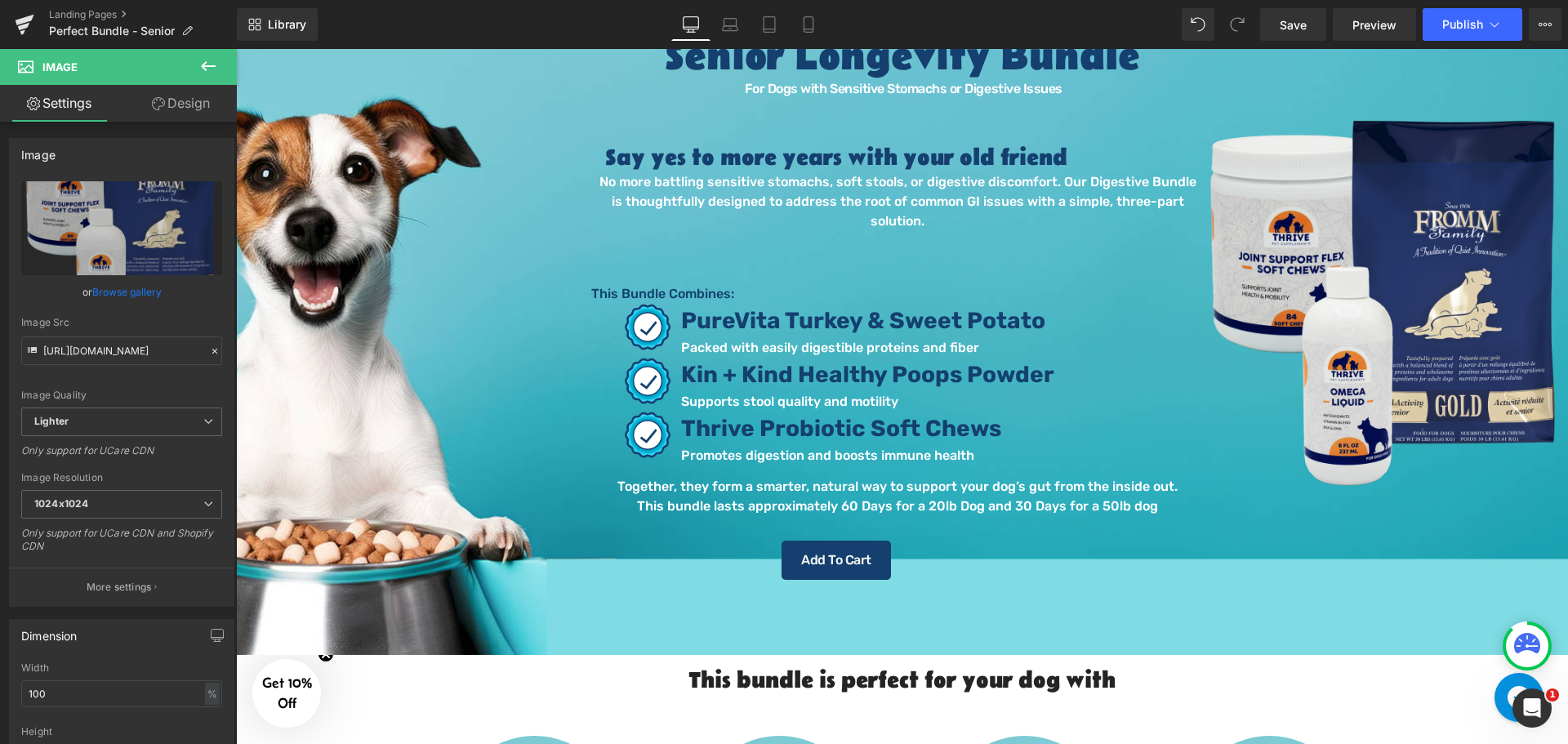
scroll to position [245, 0]
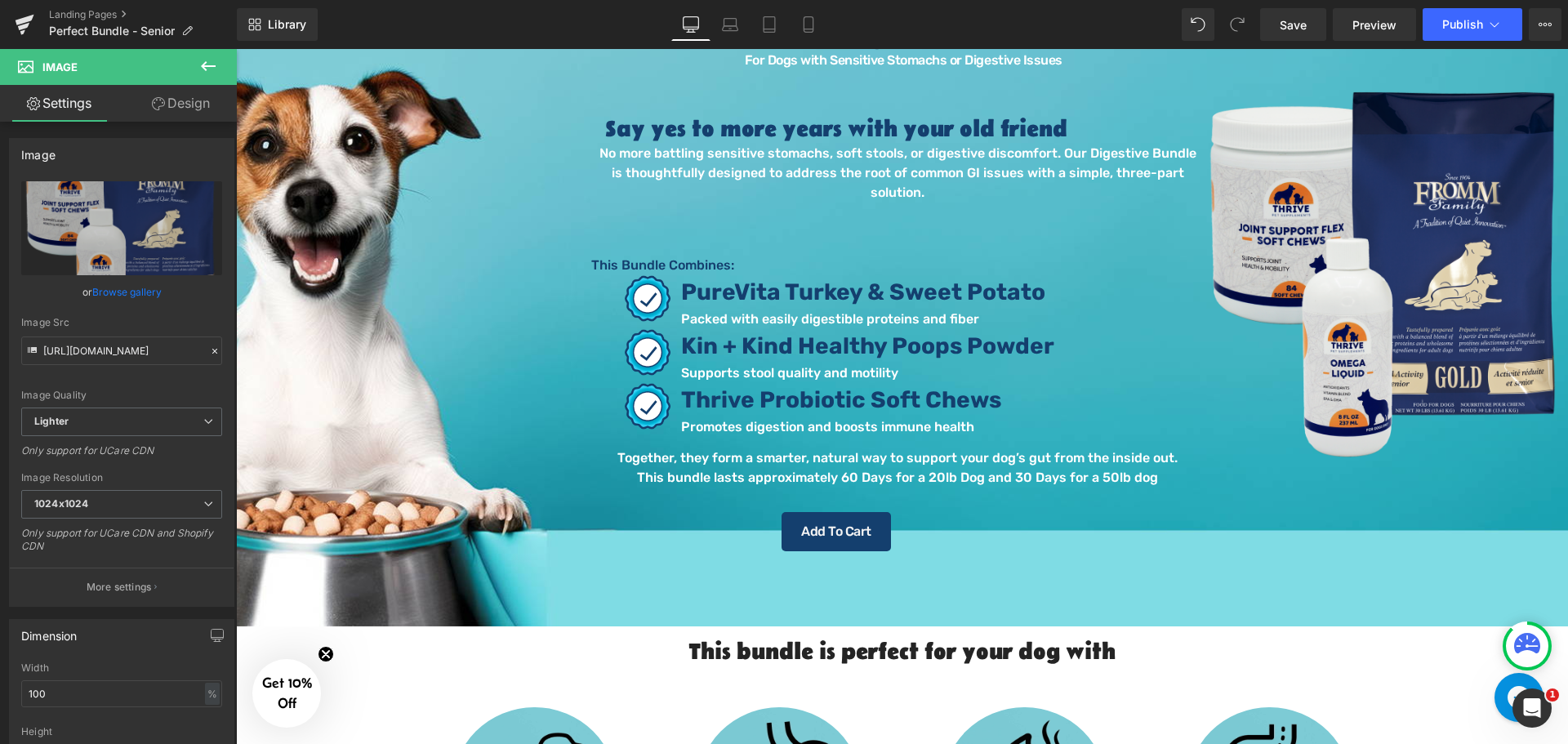
click at [602, 25] on div "Library Desktop Desktop Laptop Tablet Mobile Save Preview Publish Scheduled Vie…" at bounding box center [902, 24] width 1331 height 32
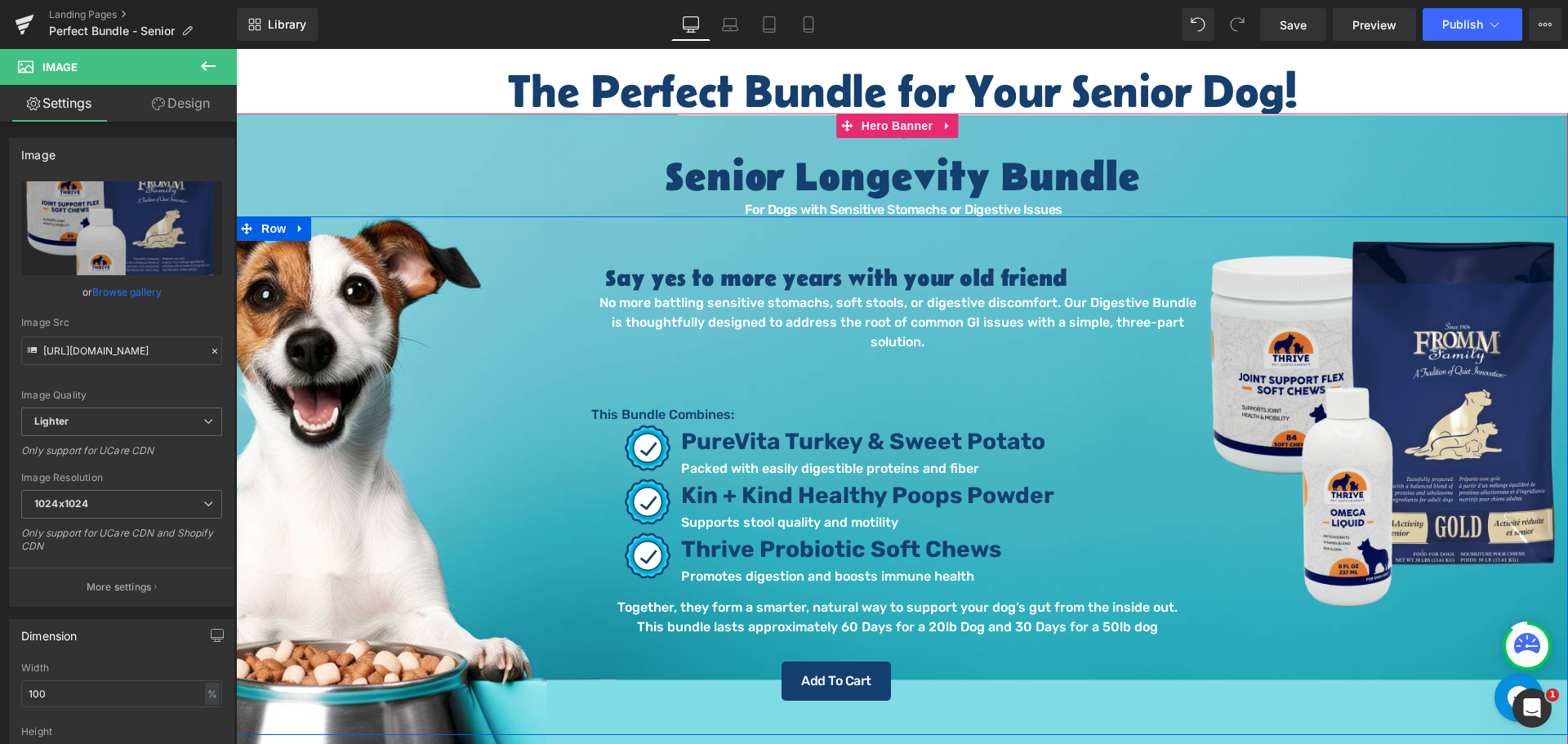
scroll to position [82, 0]
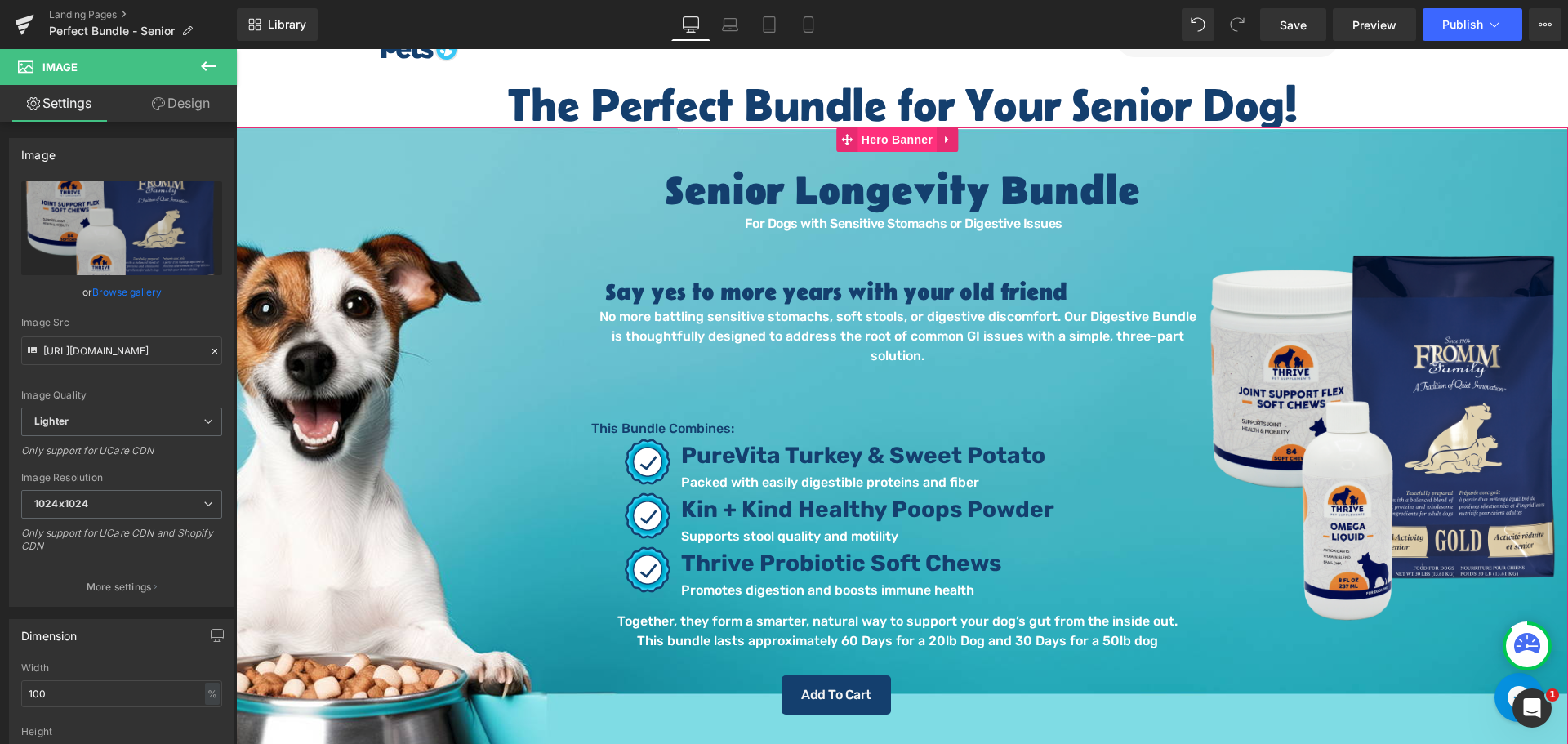
click at [906, 144] on span "Hero Banner" at bounding box center [897, 139] width 79 height 24
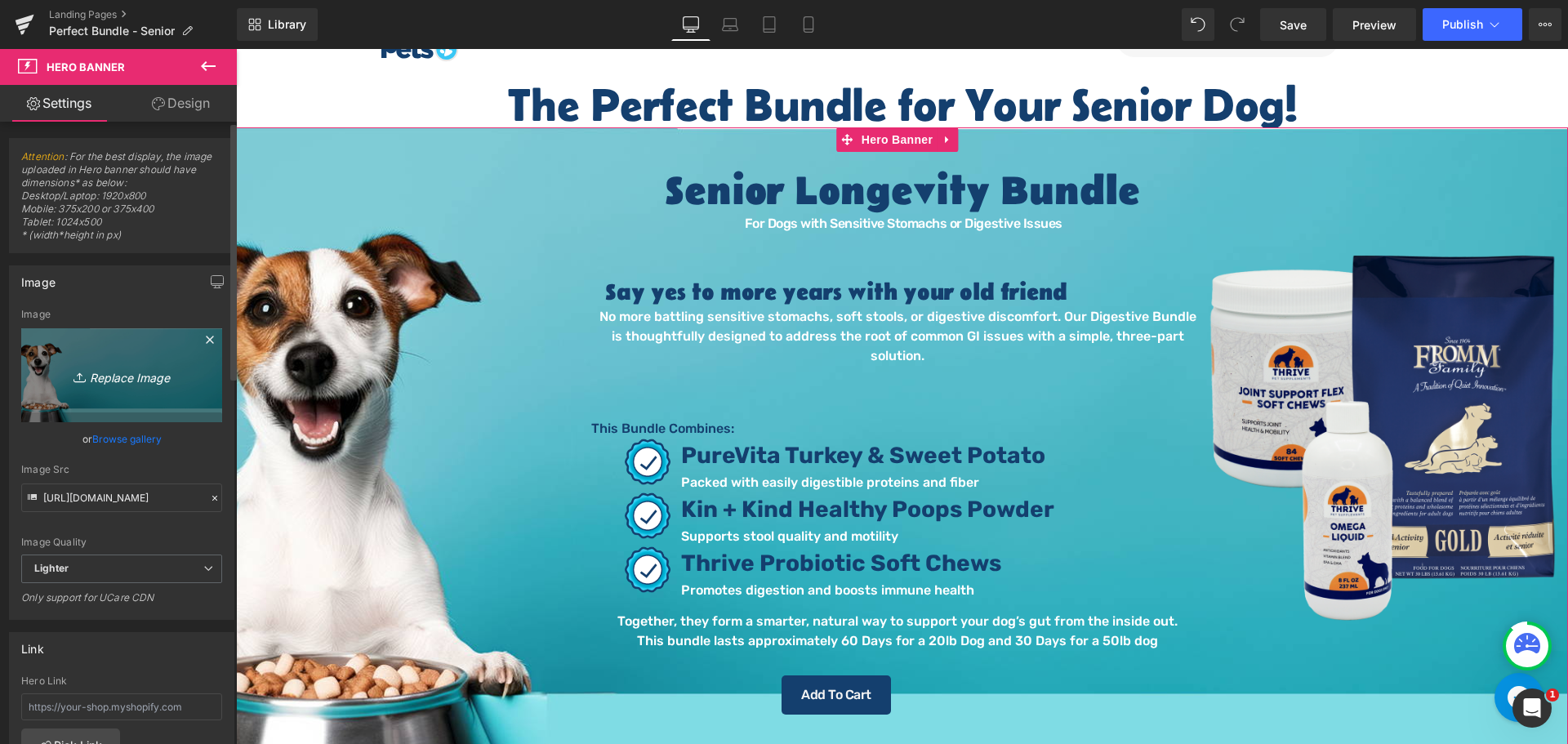
click at [131, 377] on icon "Replace Image" at bounding box center [122, 375] width 131 height 21
type input "C:\fakepath\Bundle Banner - Senior.png"
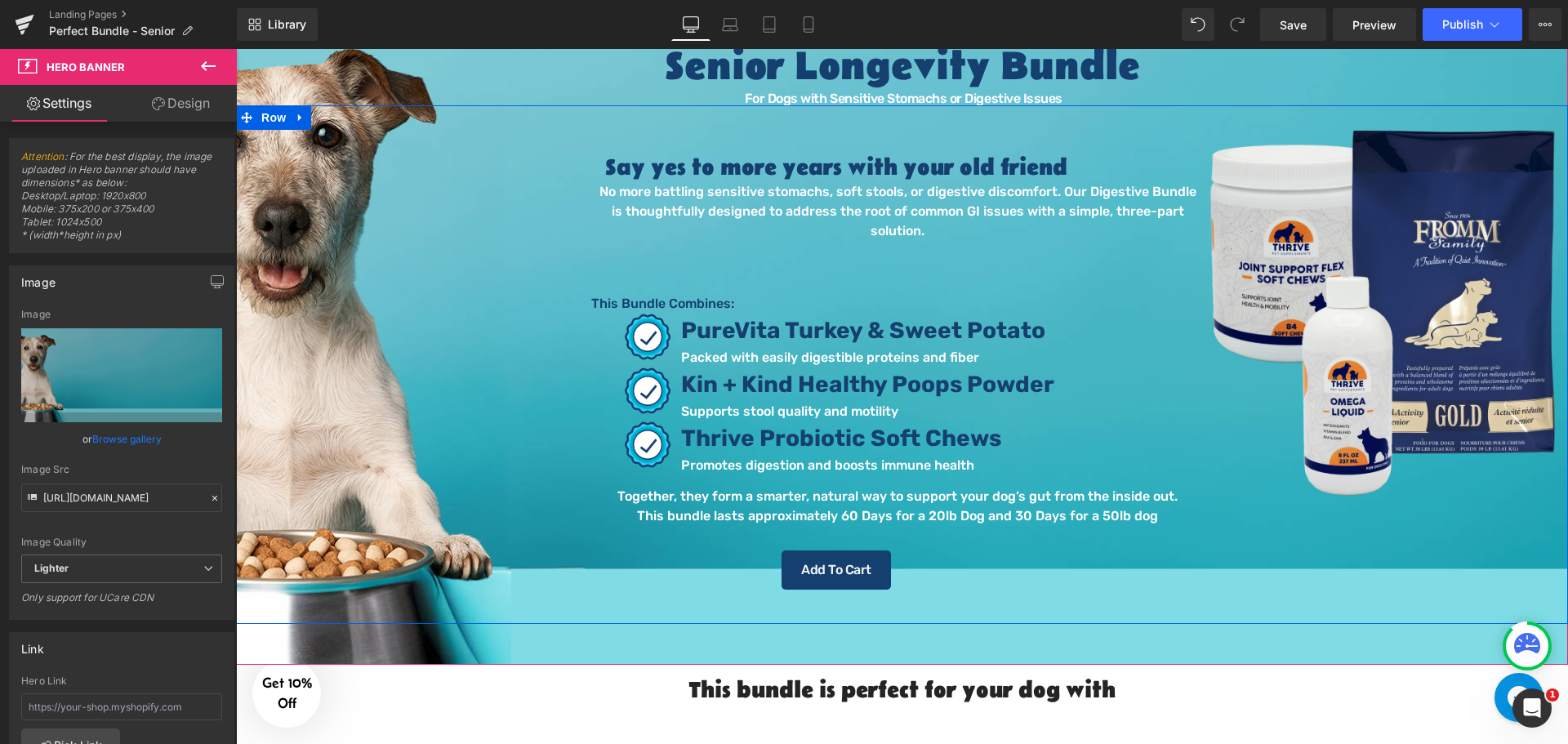
scroll to position [163, 0]
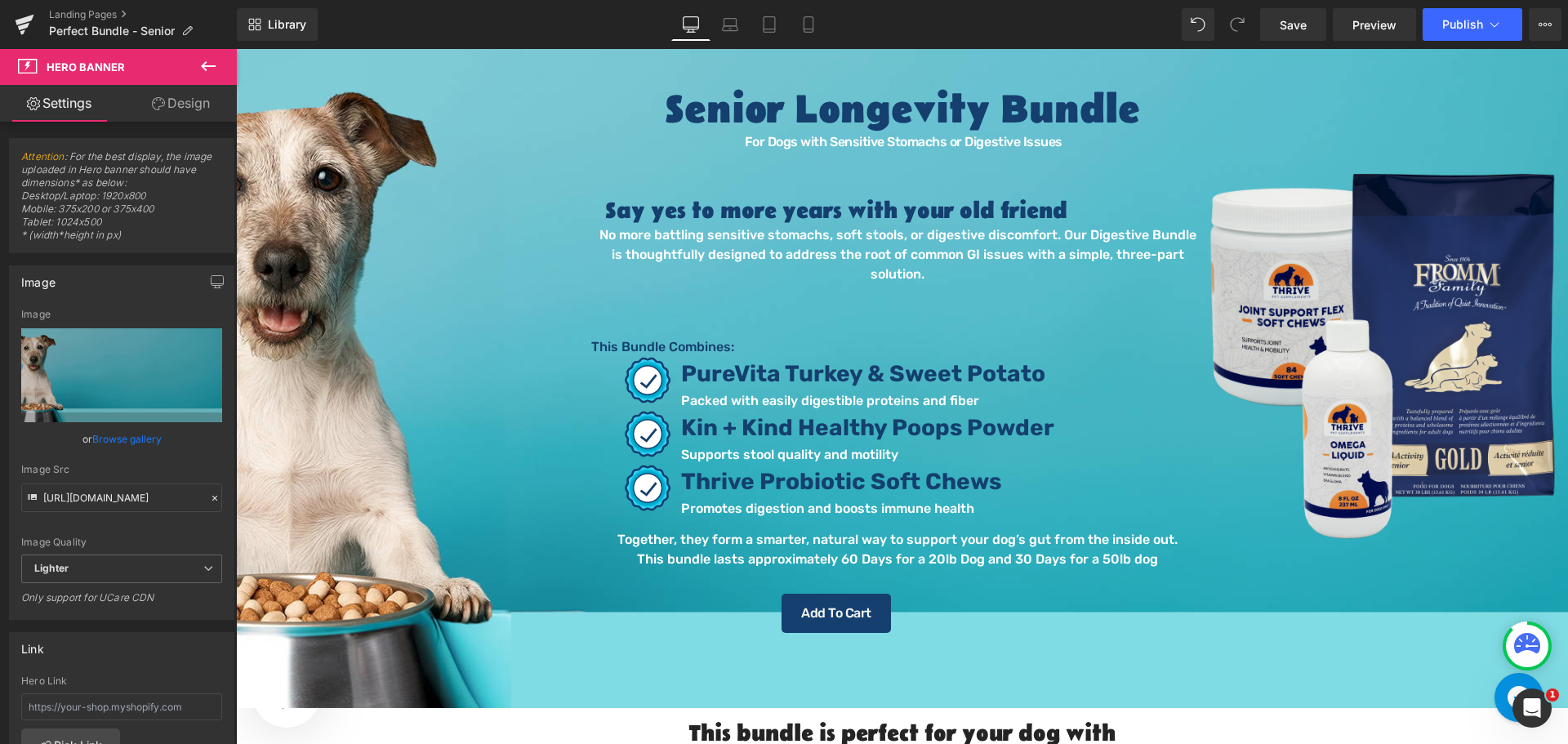
click at [199, 65] on icon at bounding box center [208, 66] width 20 height 20
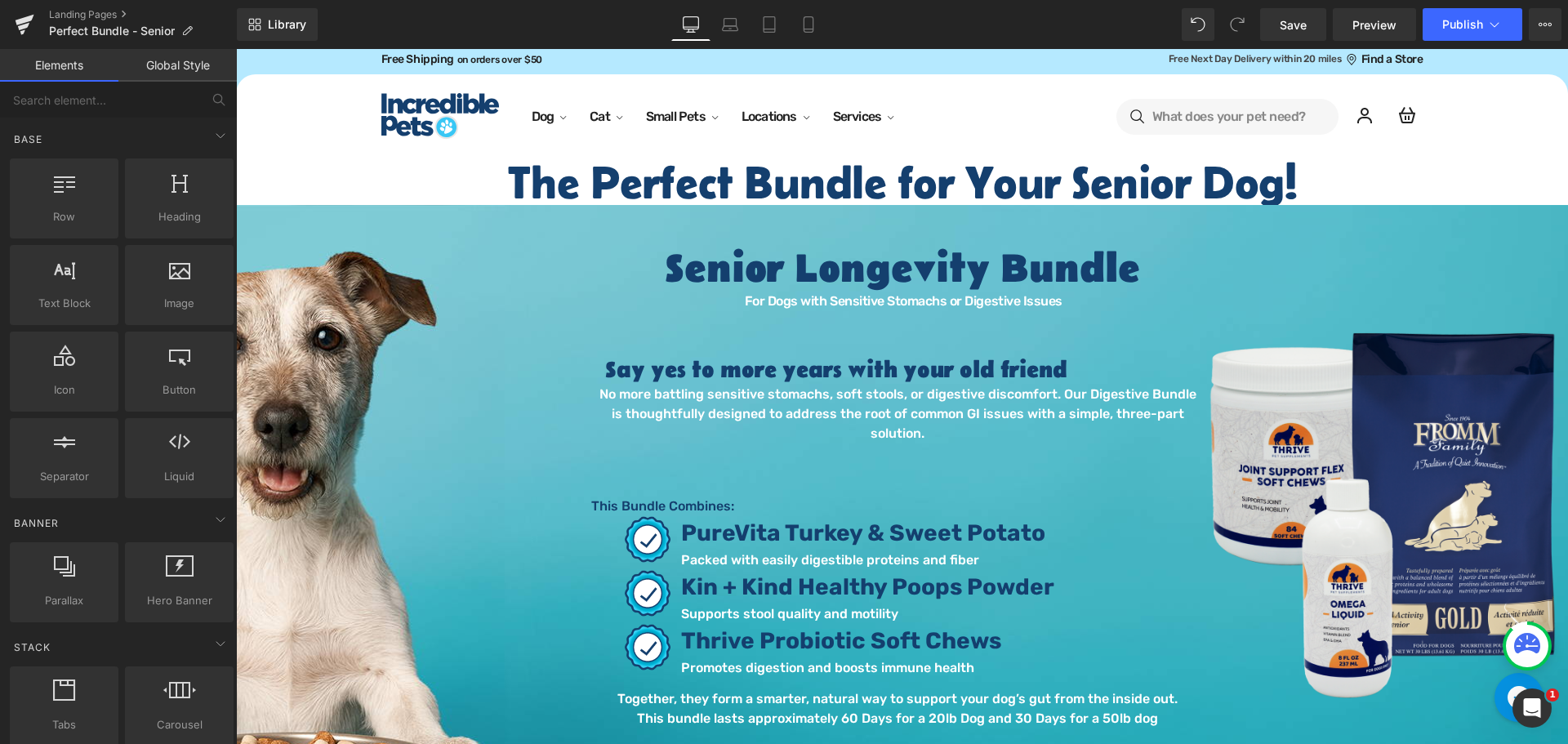
scroll to position [0, 0]
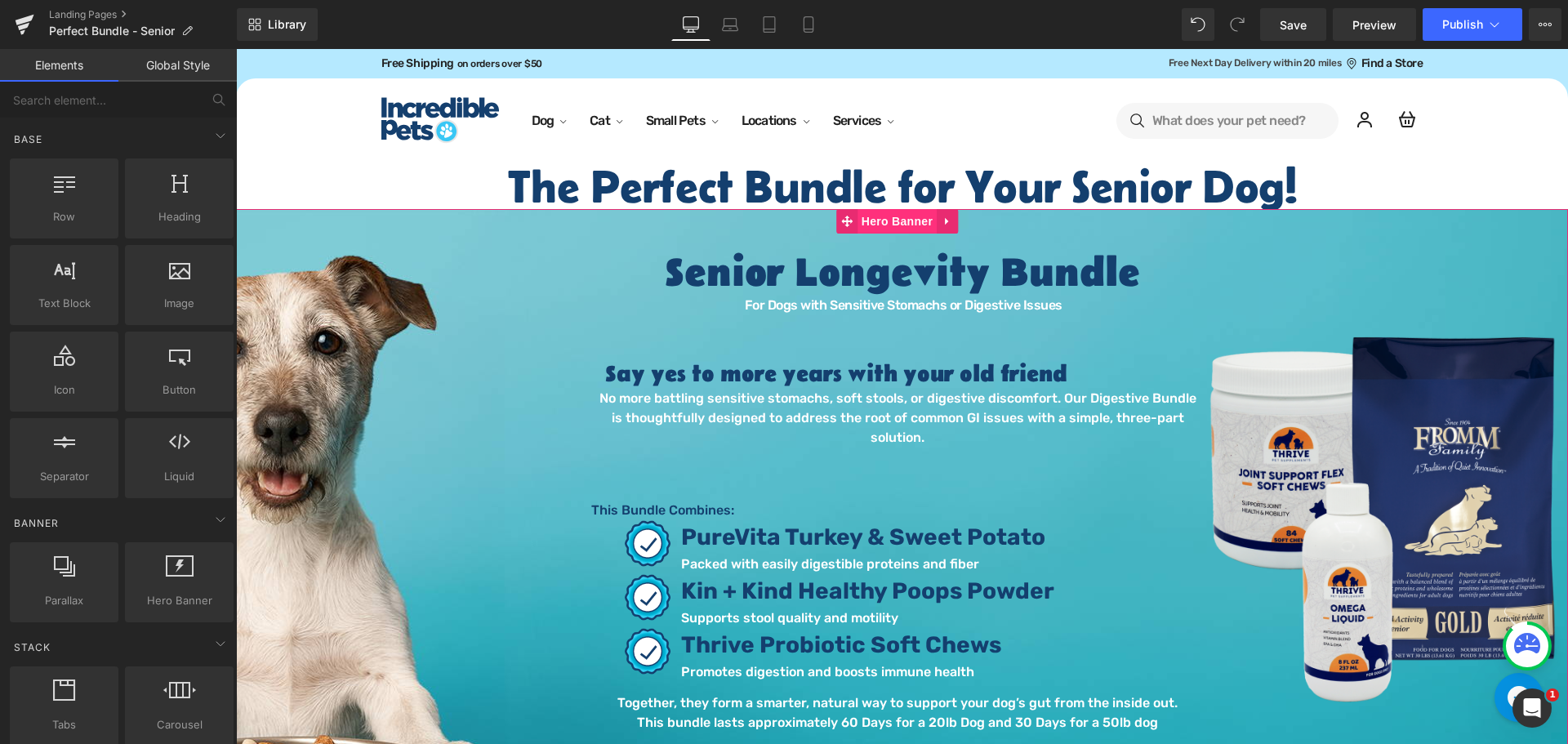
click at [883, 221] on span "Hero Banner" at bounding box center [897, 221] width 79 height 24
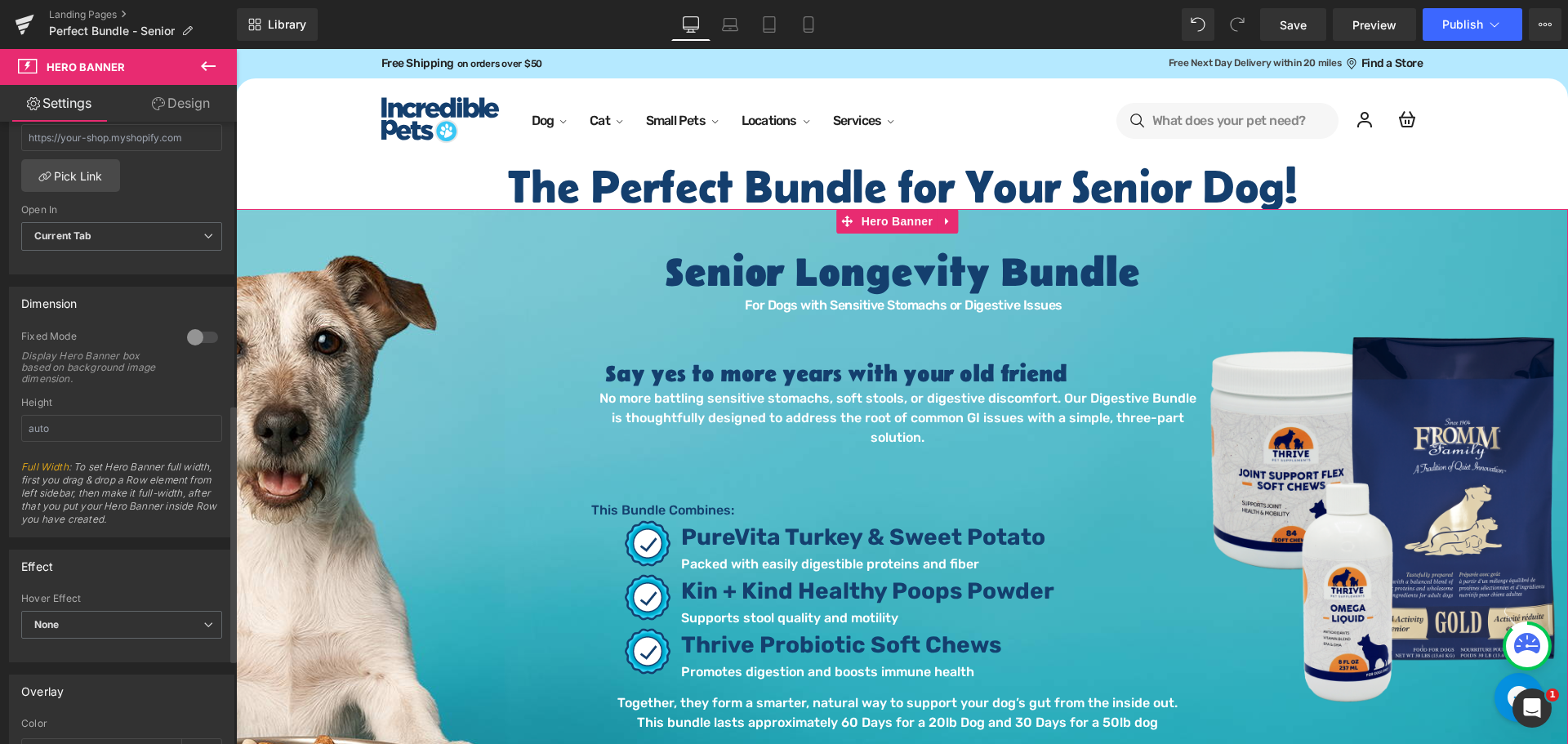
scroll to position [559, 0]
click at [61, 438] on input "text" at bounding box center [122, 438] width 201 height 27
click at [69, 412] on div "Height" at bounding box center [122, 412] width 201 height 12
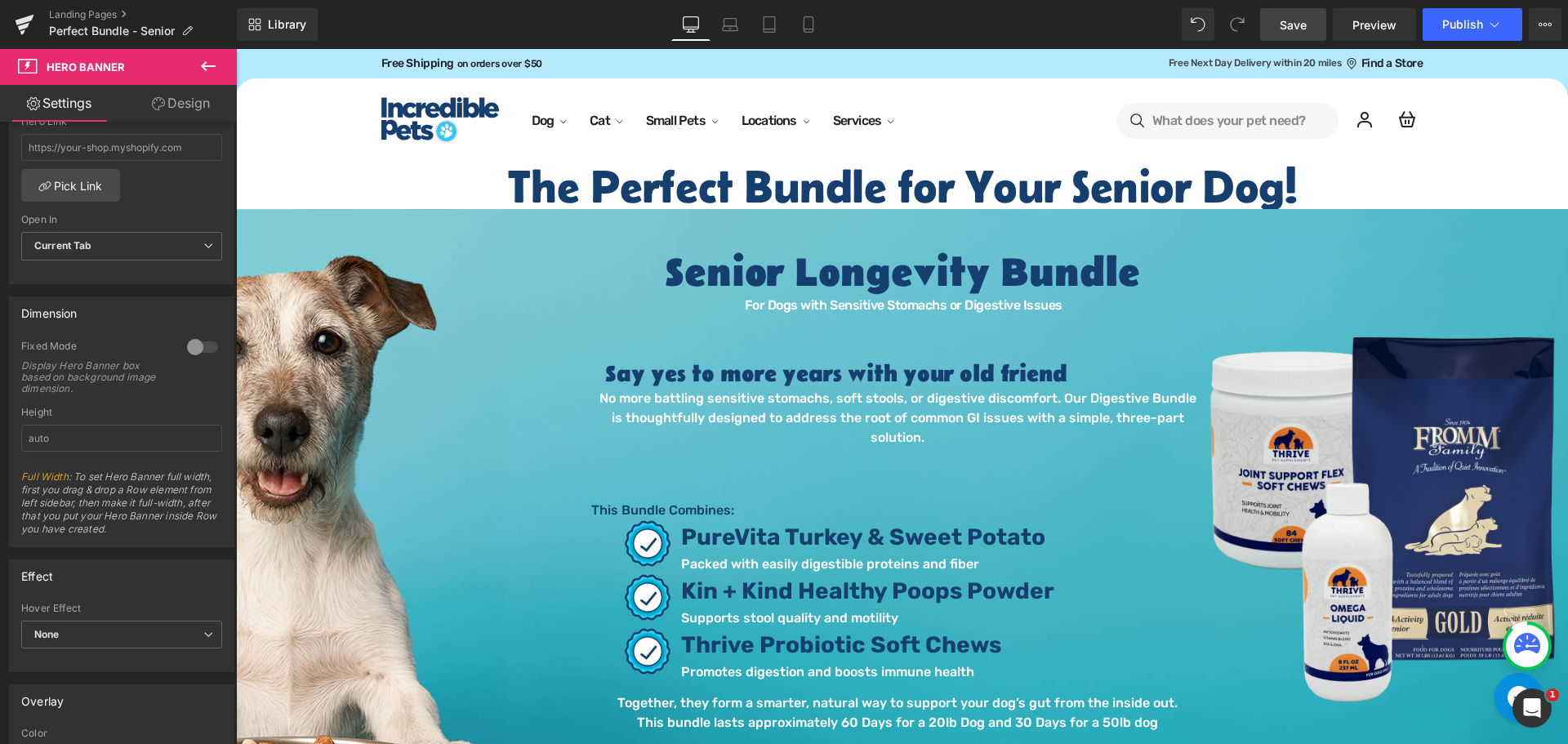
click at [1306, 16] on span "Save" at bounding box center [1292, 24] width 27 height 17
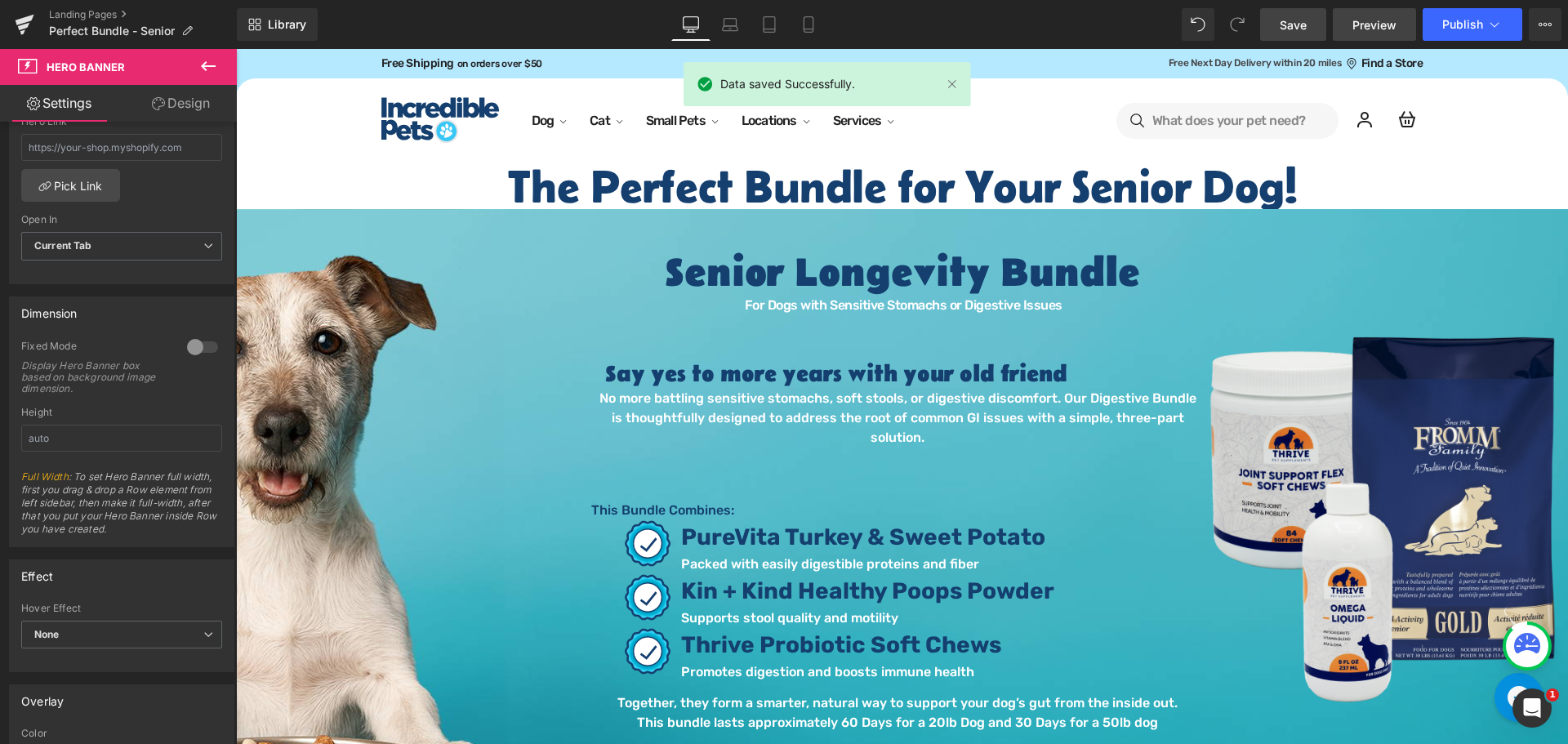
click at [1353, 20] on span "Preview" at bounding box center [1373, 24] width 44 height 17
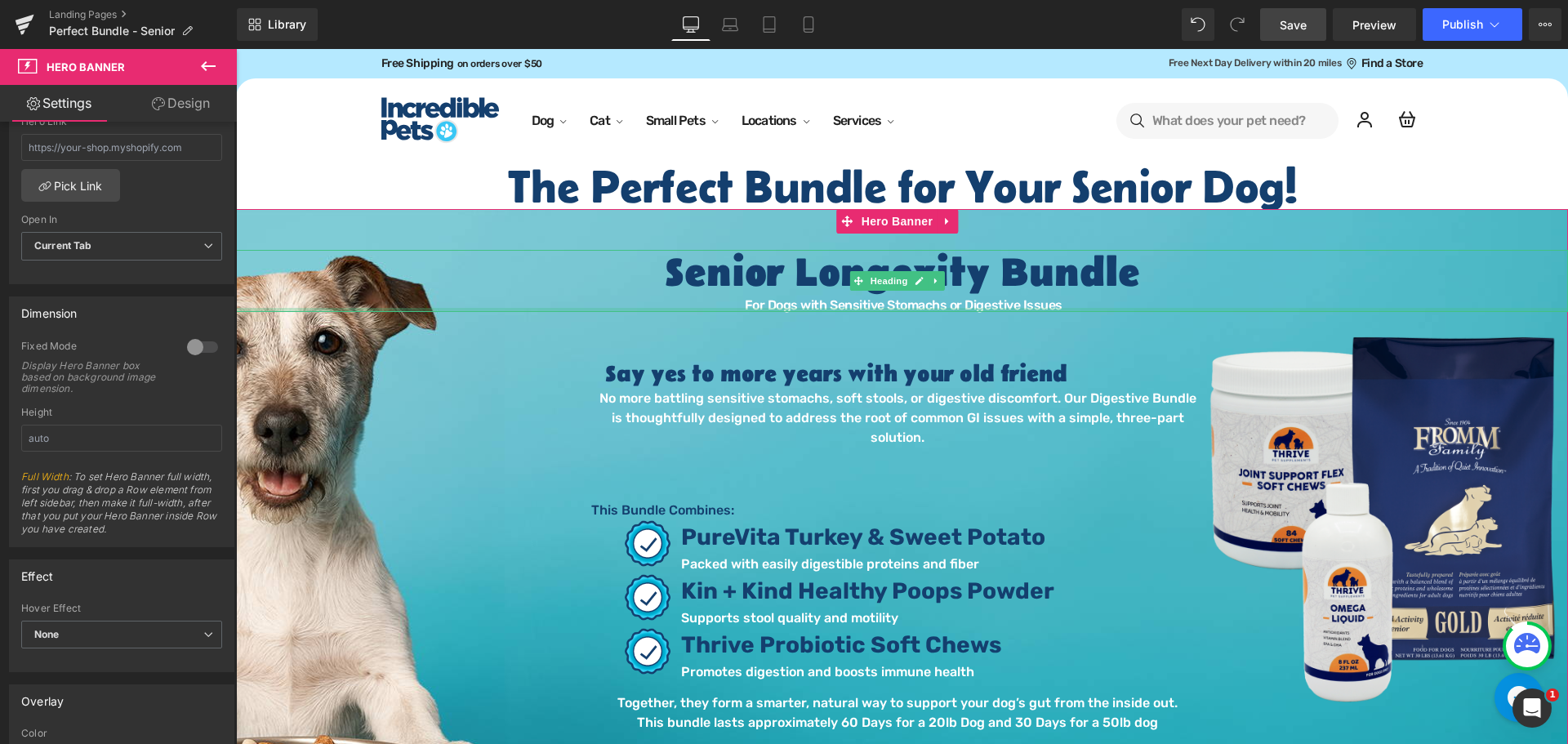
click at [867, 308] on div at bounding box center [902, 310] width 1332 height 4
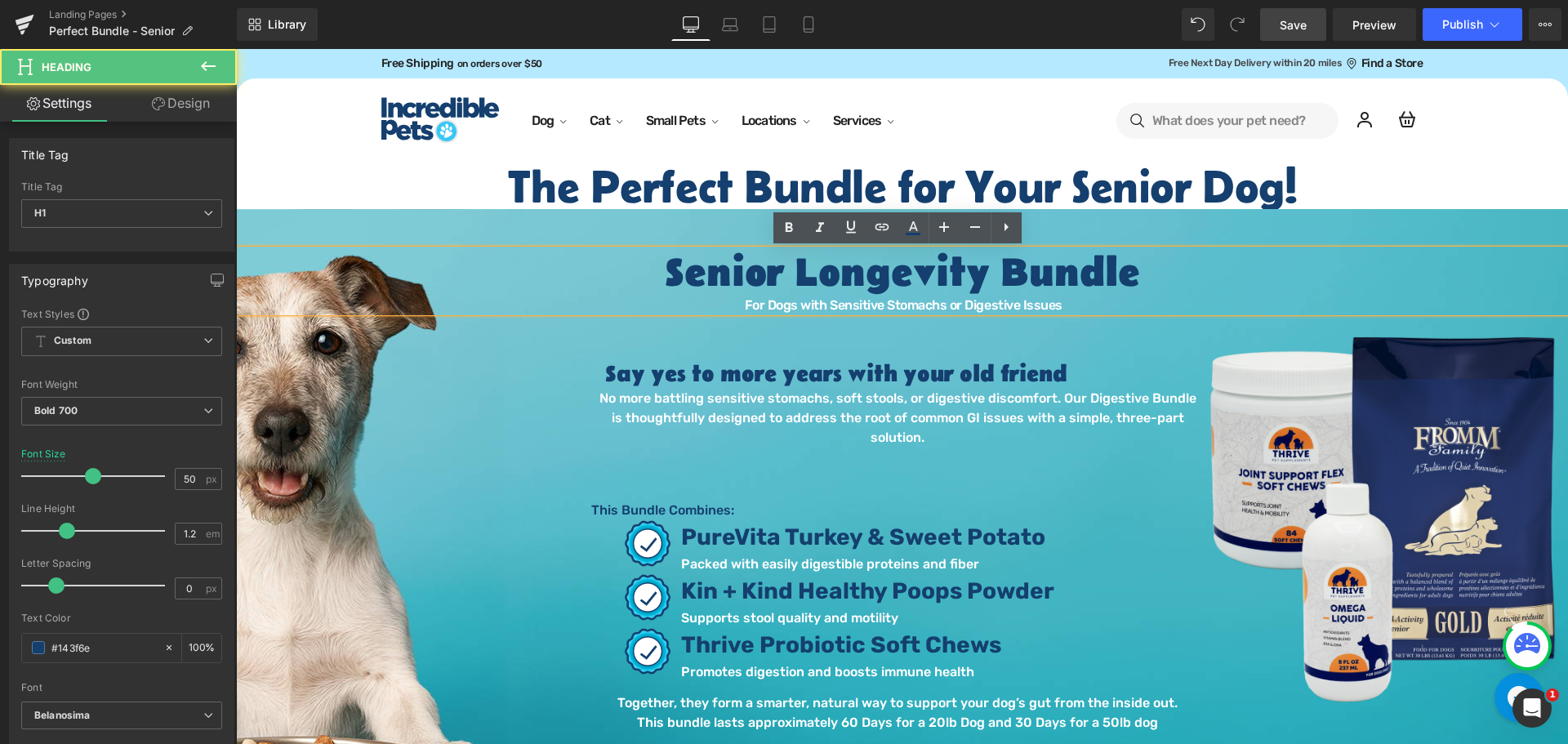
click at [889, 304] on span "For Dogs with Sensitive Stomachs or Digestive Issues" at bounding box center [904, 304] width 318 height 15
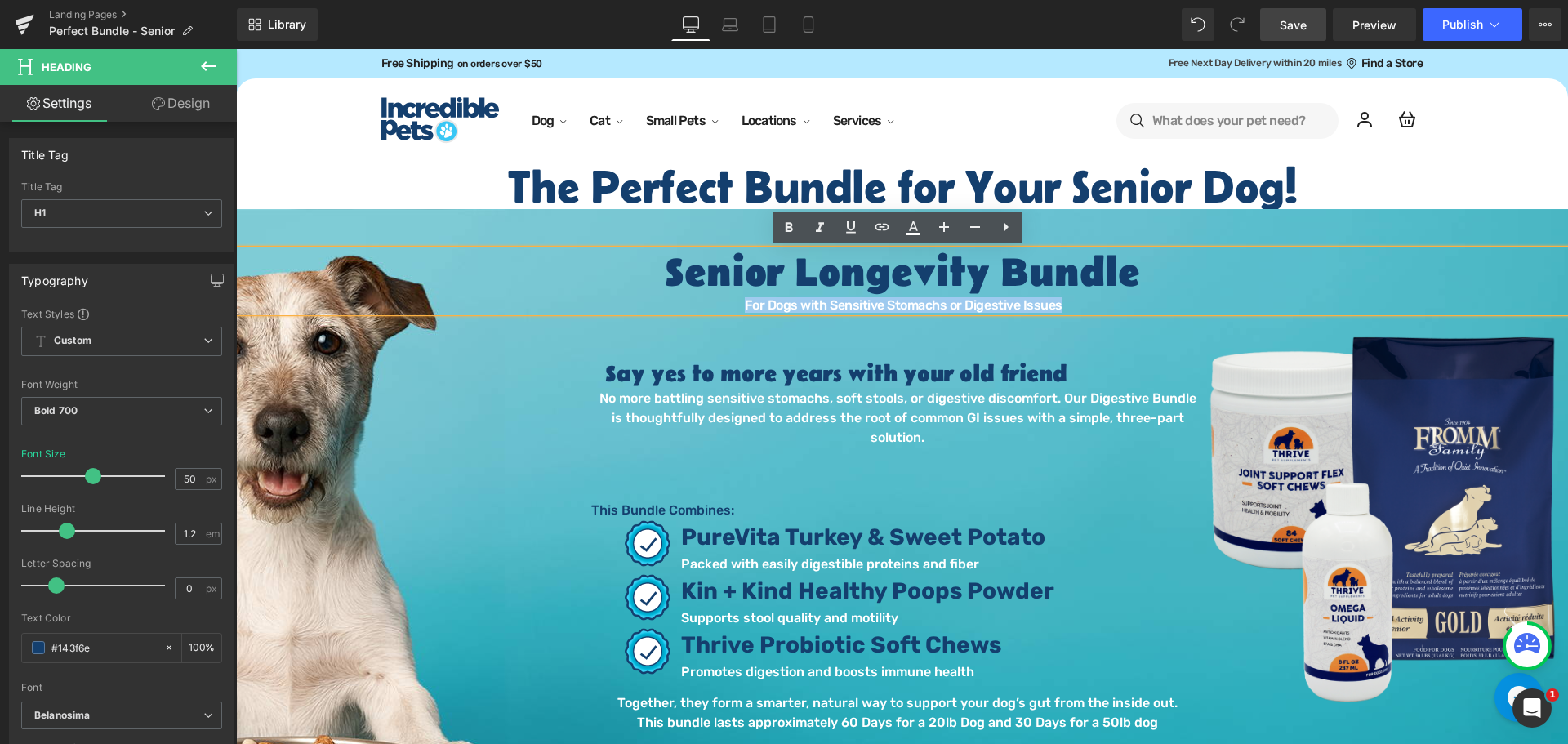
drag, startPoint x: 1062, startPoint y: 305, endPoint x: 746, endPoint y: 301, distance: 316.0
click at [746, 301] on div "For Dogs with Sensitive Stomachs or Digestive Issues" at bounding box center [902, 305] width 1332 height 13
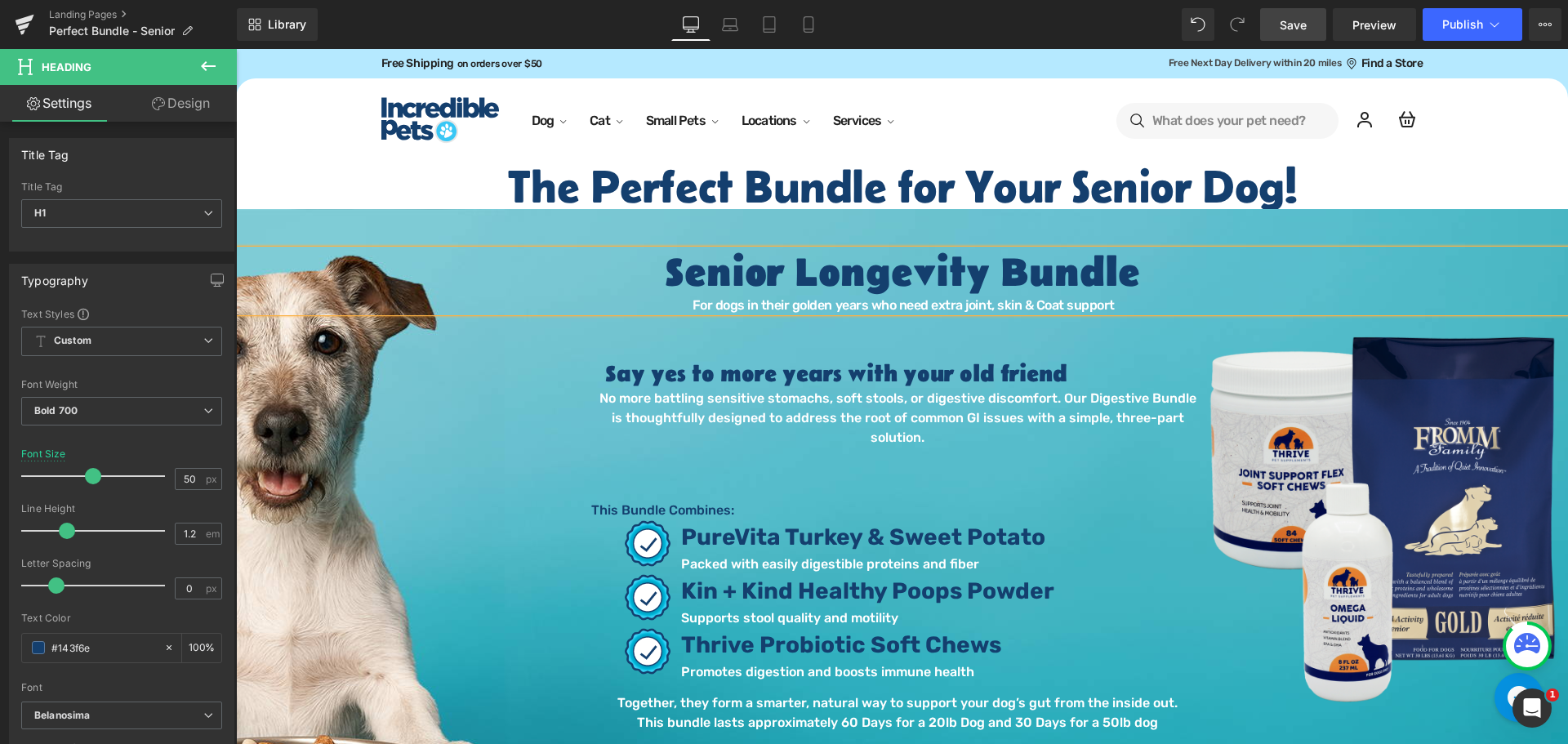
click at [1028, 297] on font "For dogs in their golden years who need extra joint, skin & Coat support" at bounding box center [903, 304] width 422 height 15
click at [691, 402] on p "No more battling sensitive stomachs, soft stools, or digestive discomfort. Our …" at bounding box center [897, 417] width 609 height 58
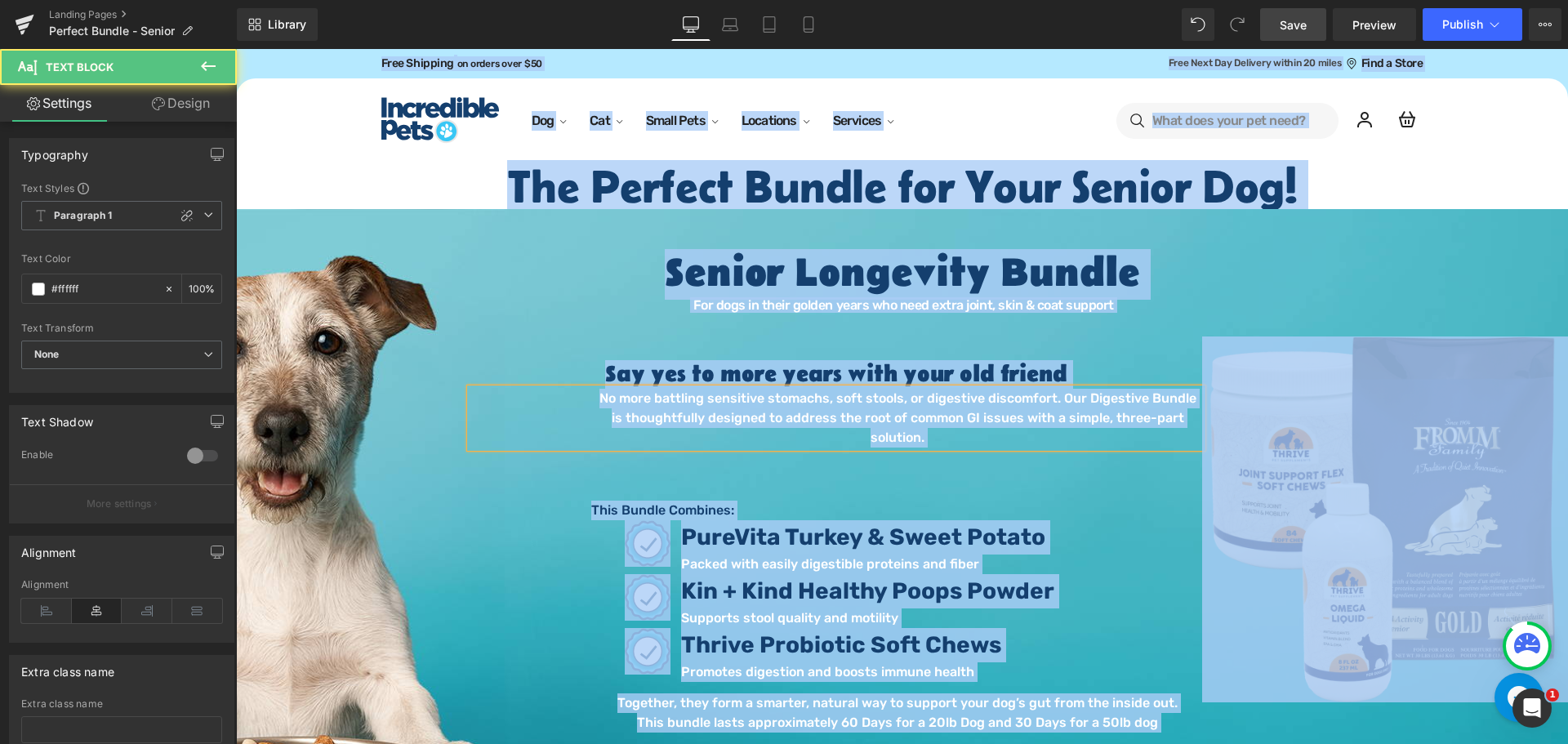
click at [694, 402] on p "No more battling sensitive stomachs, soft stools, or digestive discomfort. Our …" at bounding box center [897, 417] width 609 height 58
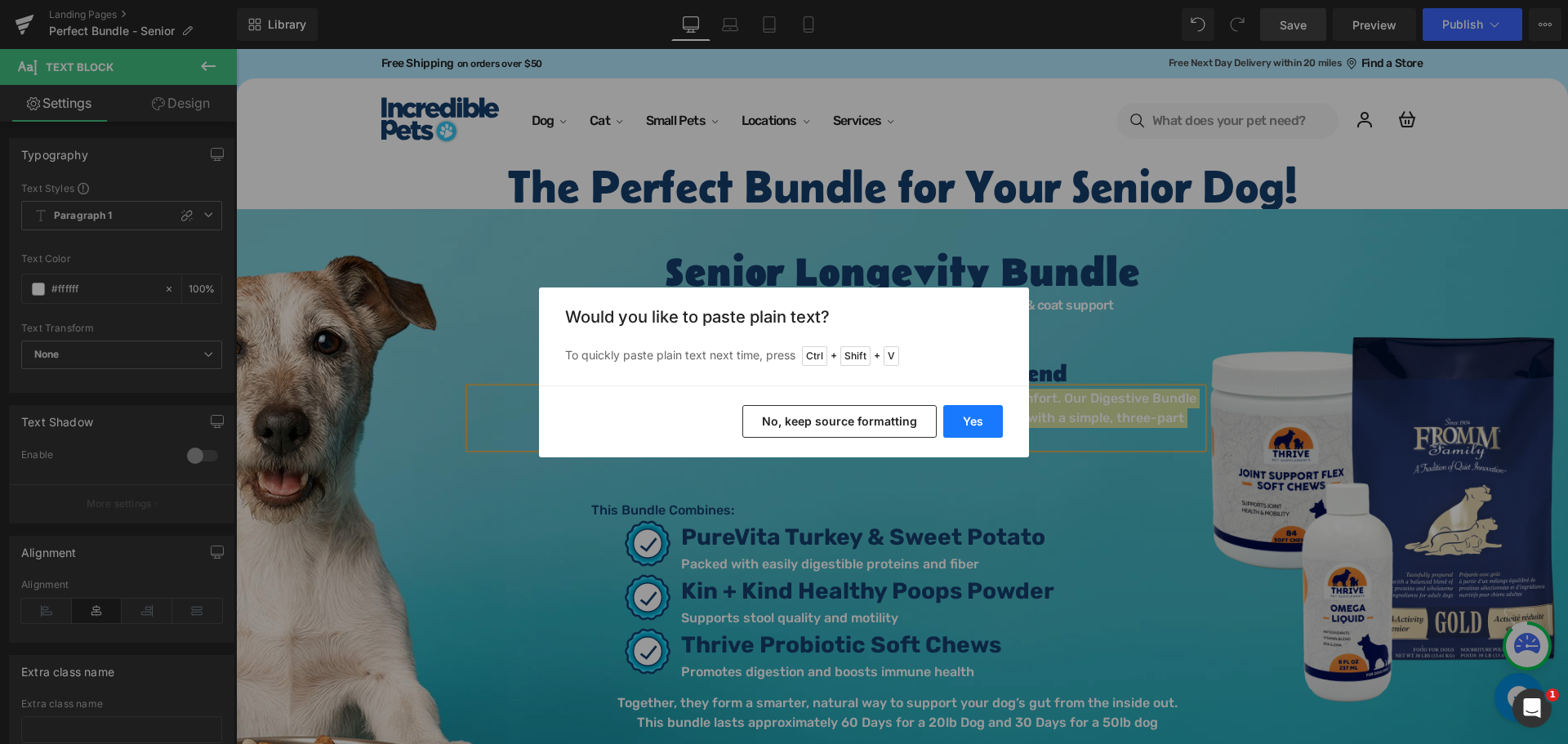
click at [965, 424] on button "Yes" at bounding box center [973, 421] width 59 height 32
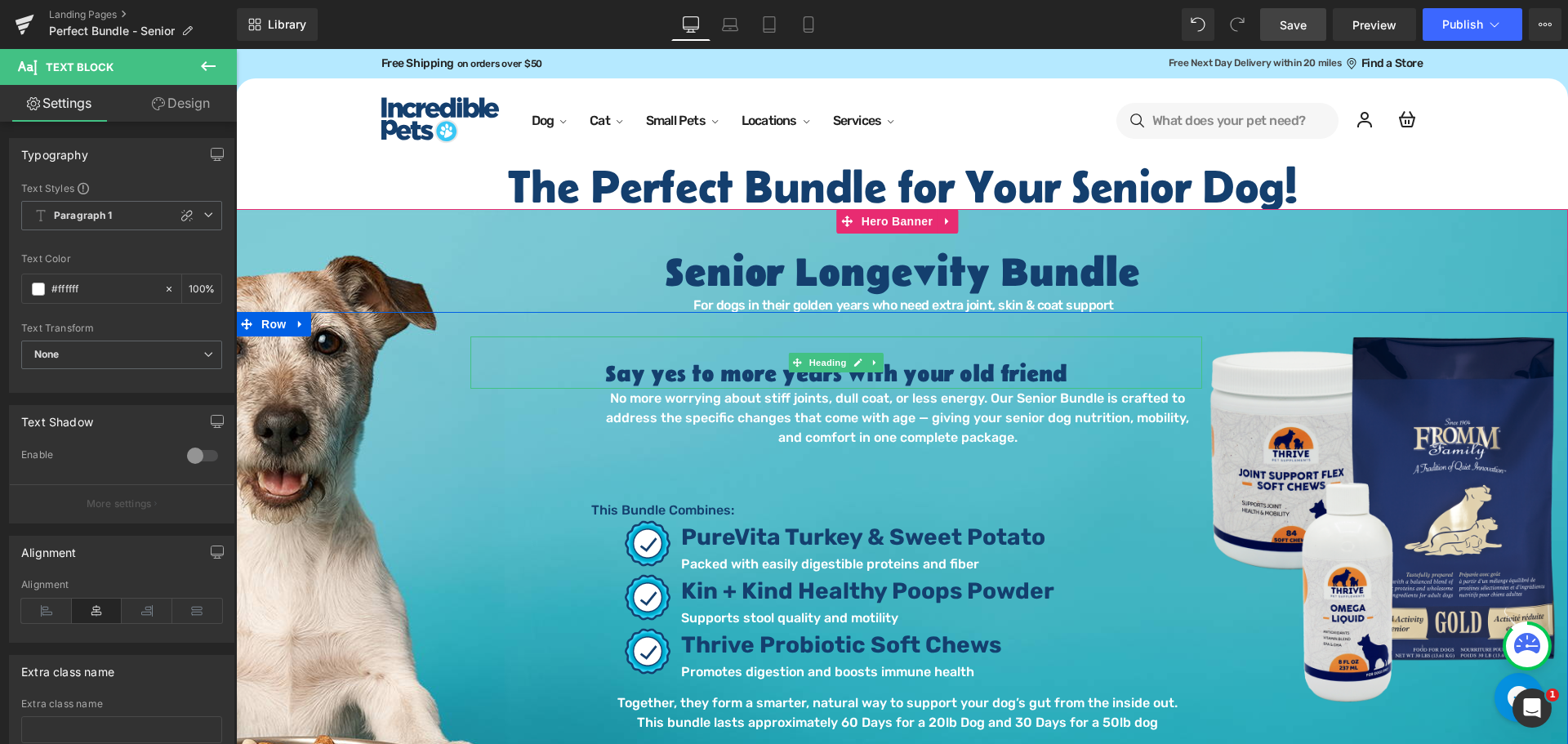
click at [976, 372] on h2 "Say yes to more years with your old friend" at bounding box center [836, 374] width 731 height 28
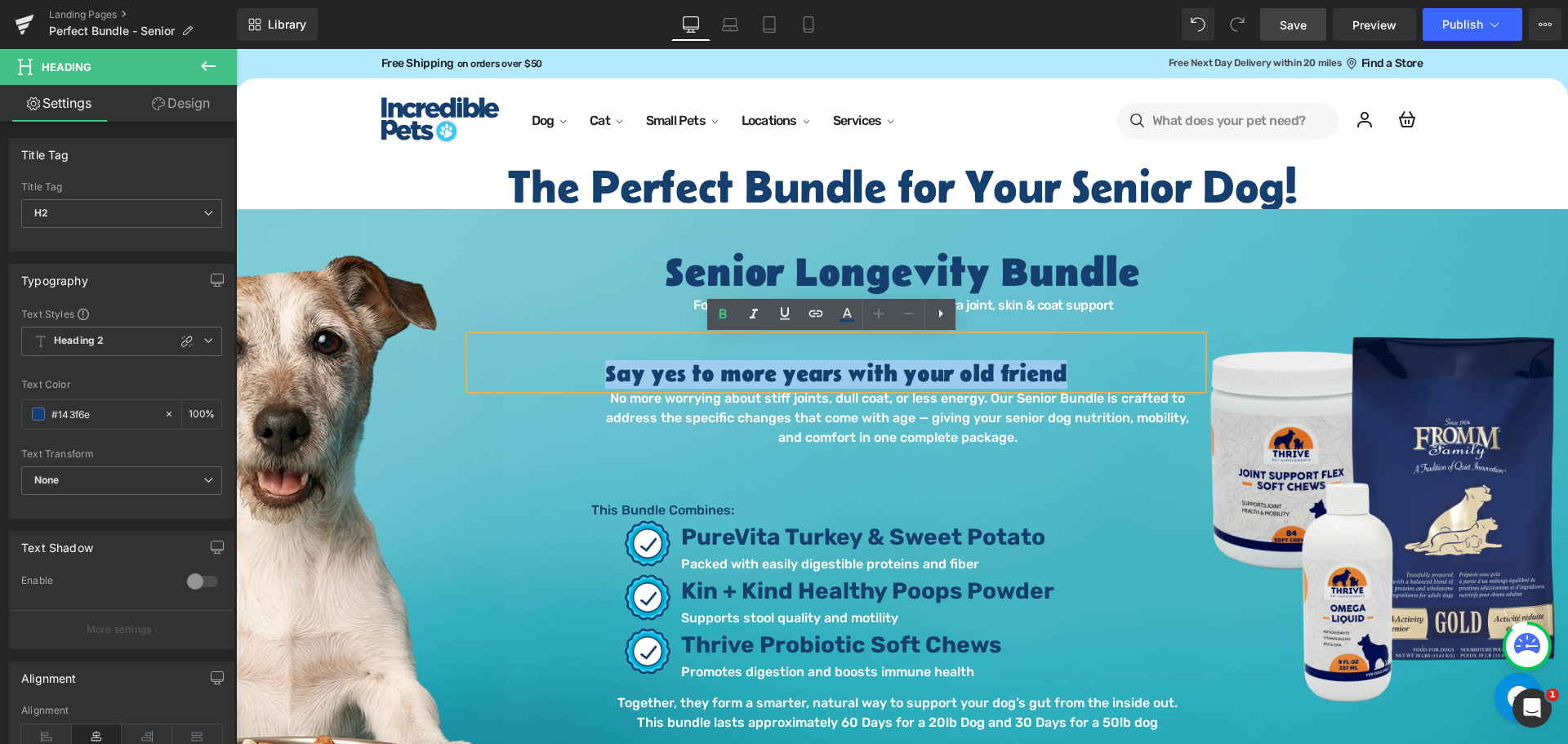
drag, startPoint x: 1073, startPoint y: 375, endPoint x: 603, endPoint y: 376, distance: 470.0
click at [603, 376] on h2 "Say yes to more years with your old friend" at bounding box center [836, 374] width 731 height 28
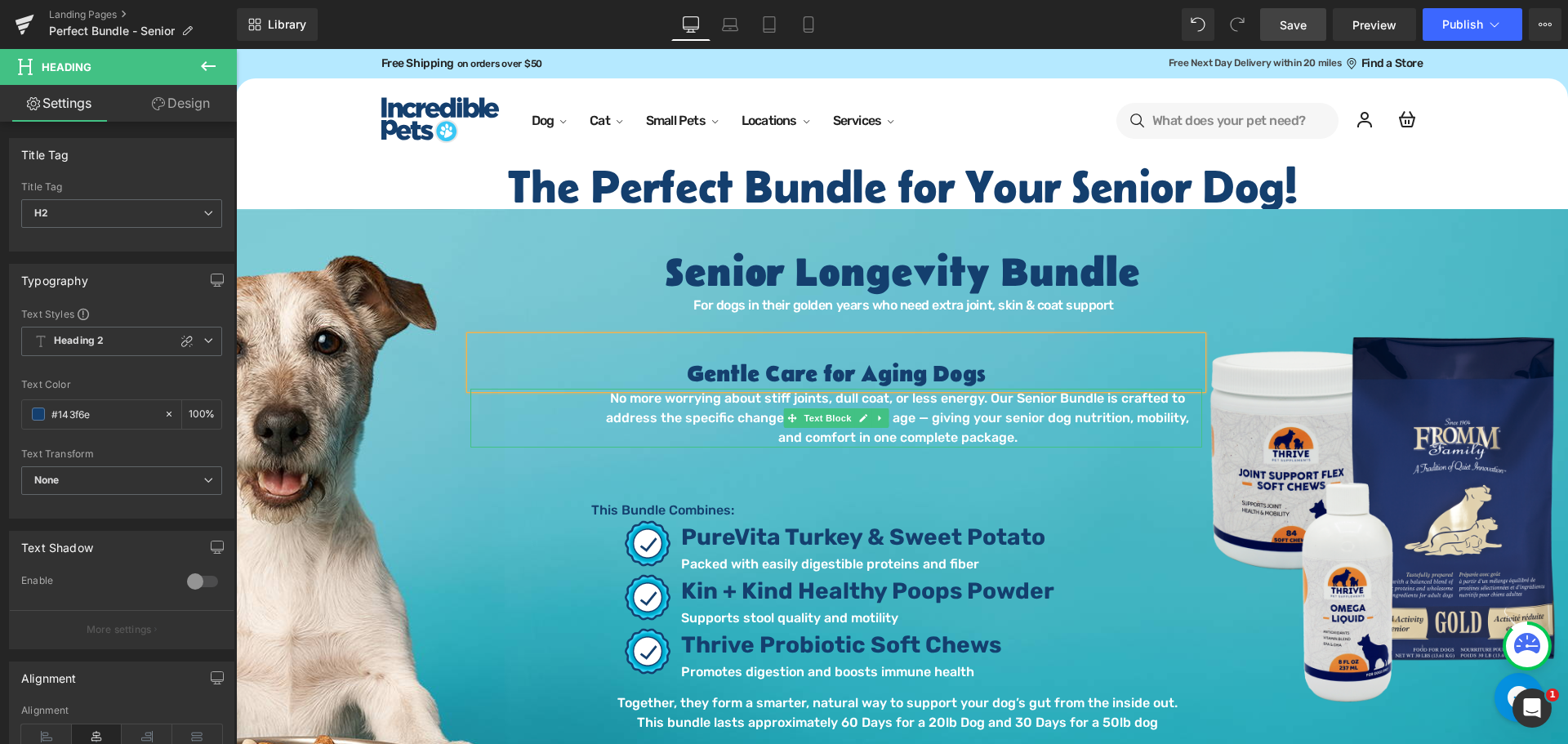
click at [975, 402] on p "No more worrying about stiff joints, dull coat, or less energy. Our Senior Bund…" at bounding box center [897, 417] width 609 height 58
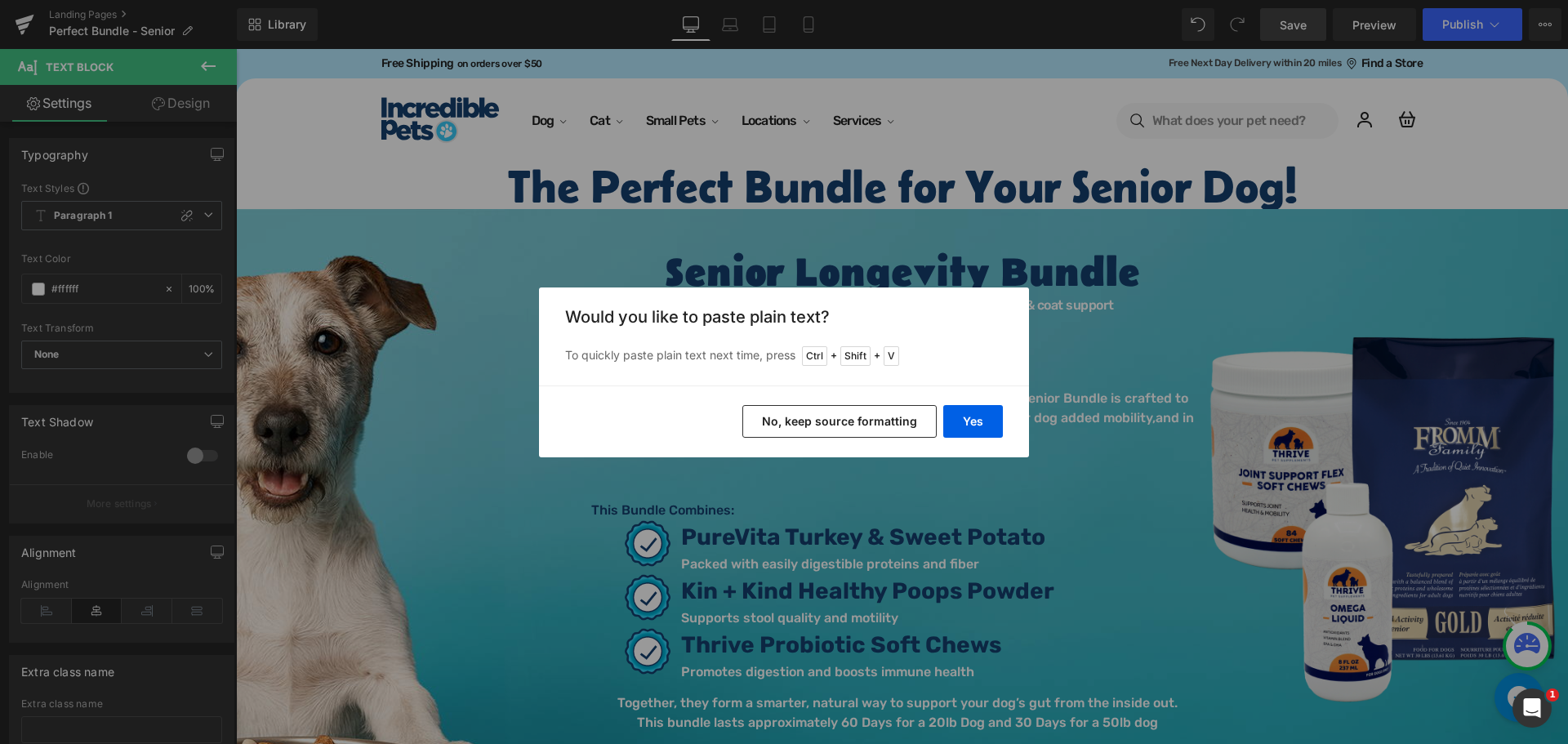
click at [975, 390] on div "Yes No, keep source formatting" at bounding box center [784, 421] width 490 height 72
click at [984, 406] on button "Yes" at bounding box center [973, 421] width 59 height 32
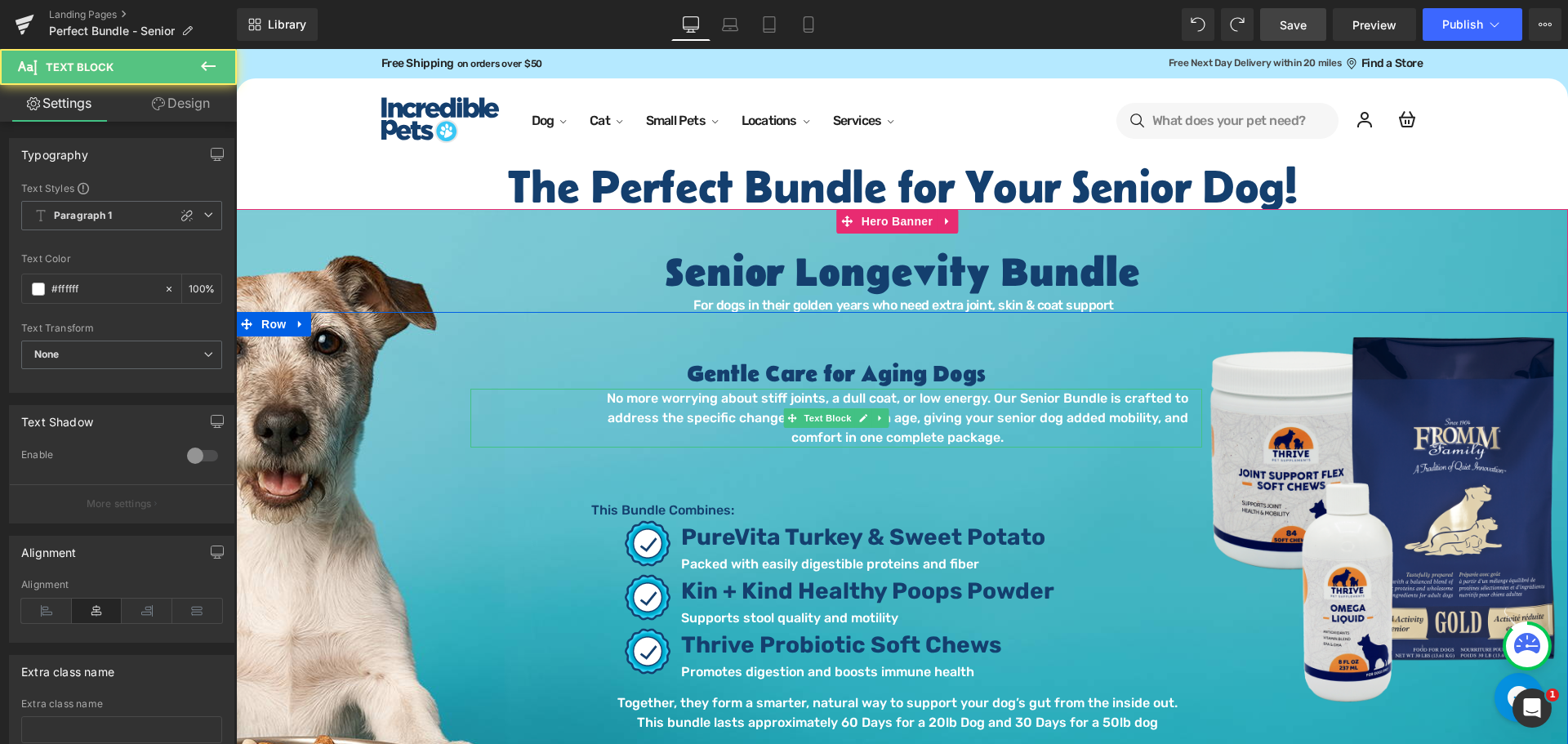
click at [845, 439] on p "No more worrying about stiff joints, a dull coat, or low energy. Our Senior Bun…" at bounding box center [897, 417] width 609 height 58
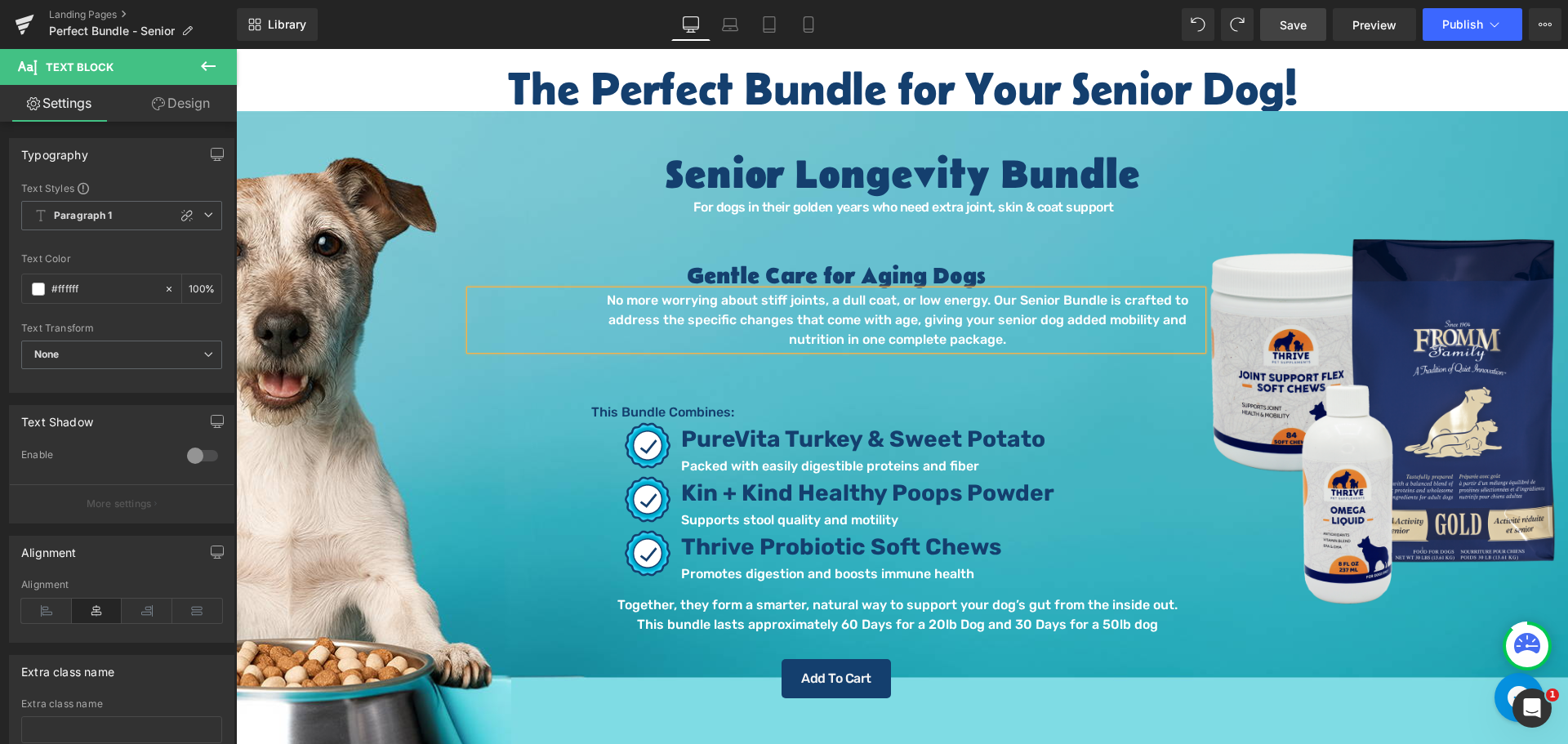
scroll to position [163, 0]
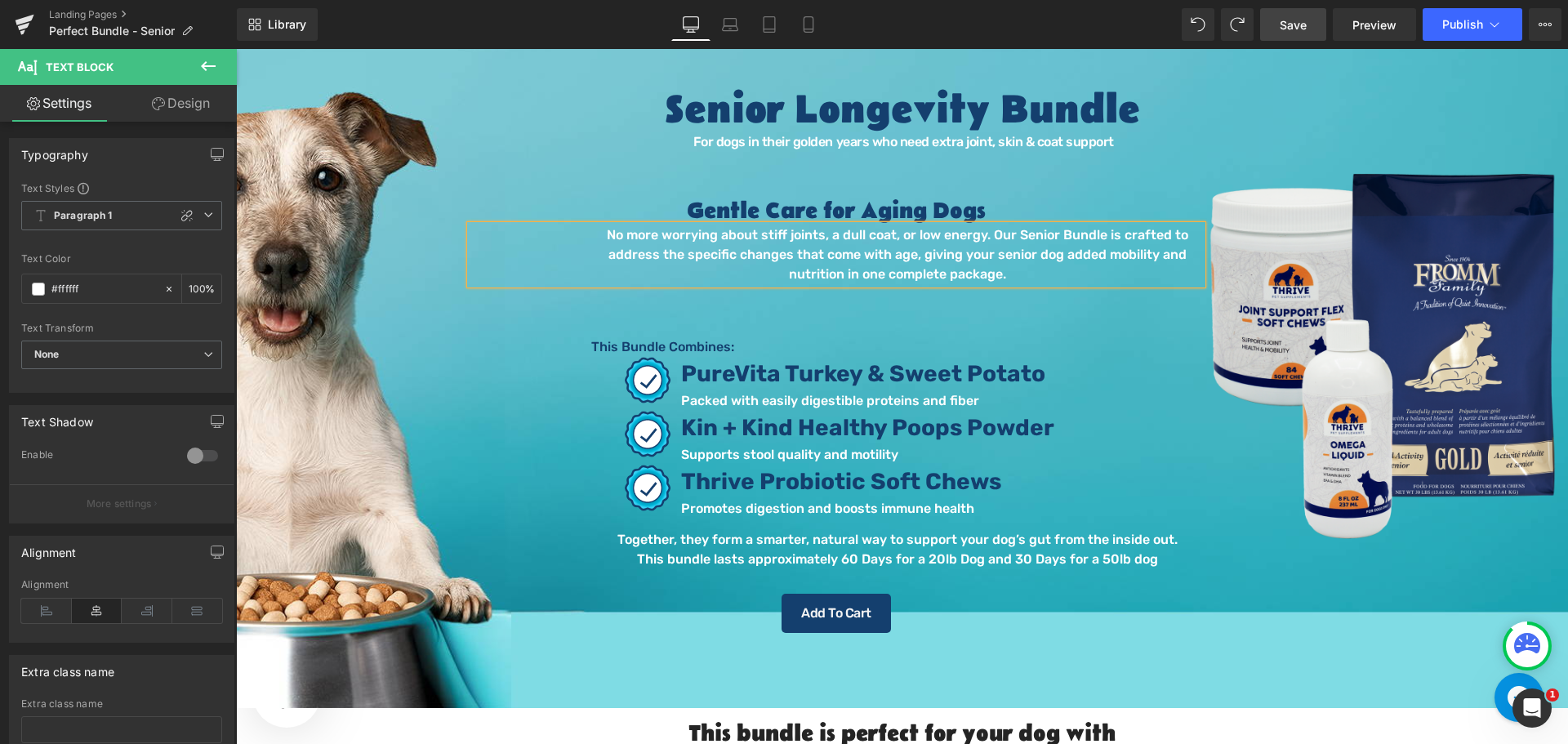
click at [840, 276] on p "No more worrying about stiff joints, a dull coat, or low energy. Our Senior Bun…" at bounding box center [897, 254] width 609 height 58
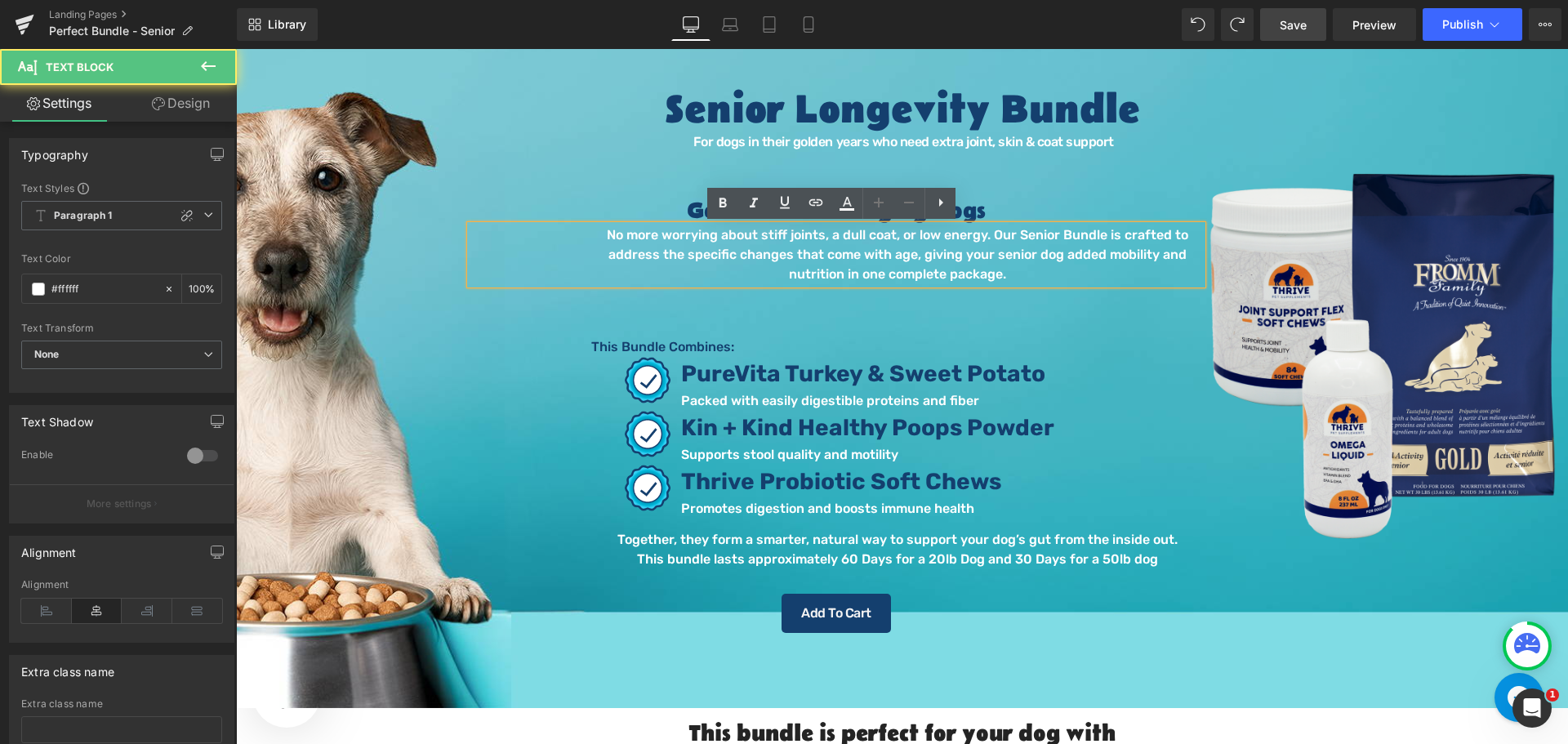
click at [1152, 249] on p "No more worrying about stiff joints, a dull coat, or low energy. Our Senior Bun…" at bounding box center [897, 254] width 609 height 58
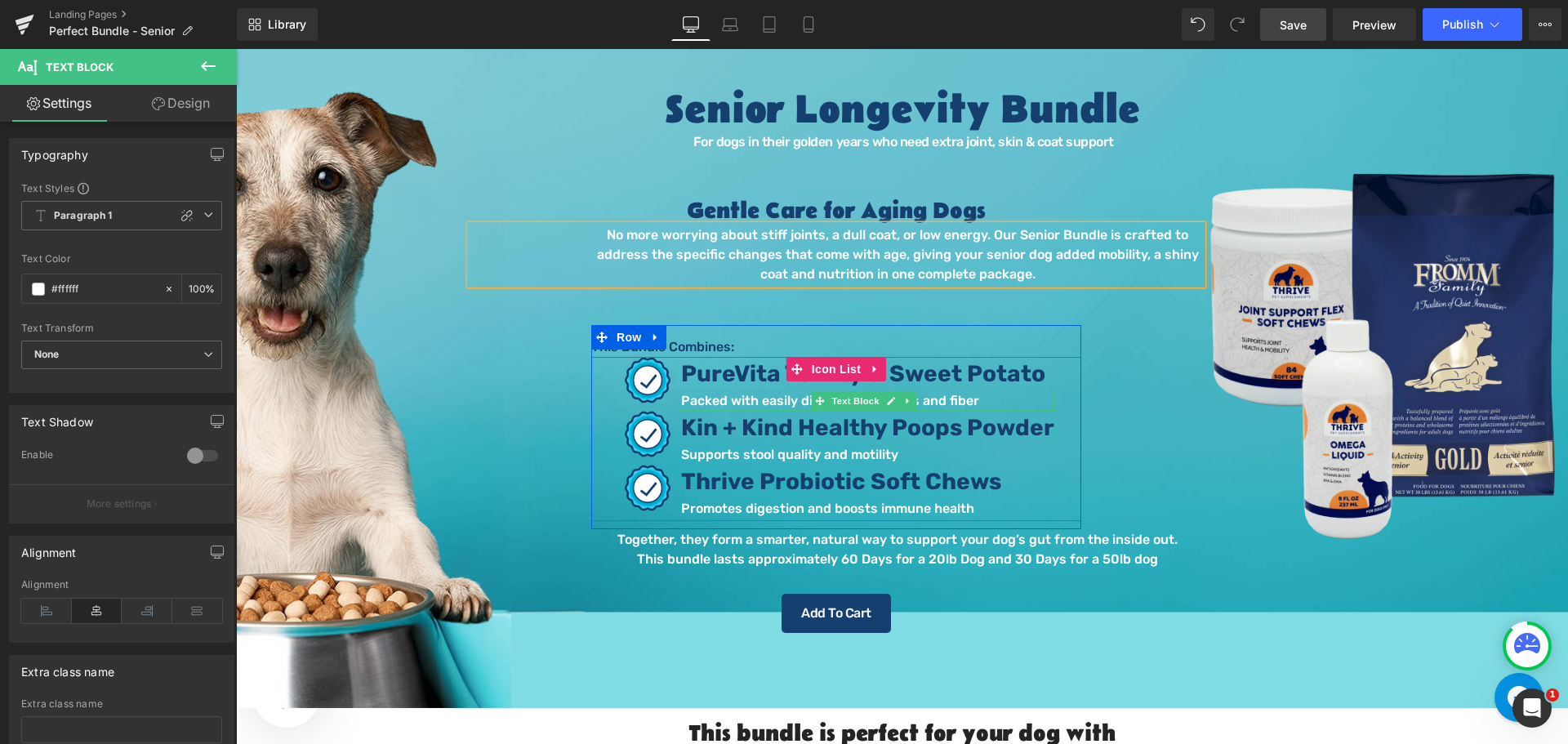
click at [793, 401] on p "Packed with easily digestible proteins and fiber" at bounding box center [868, 401] width 373 height 20
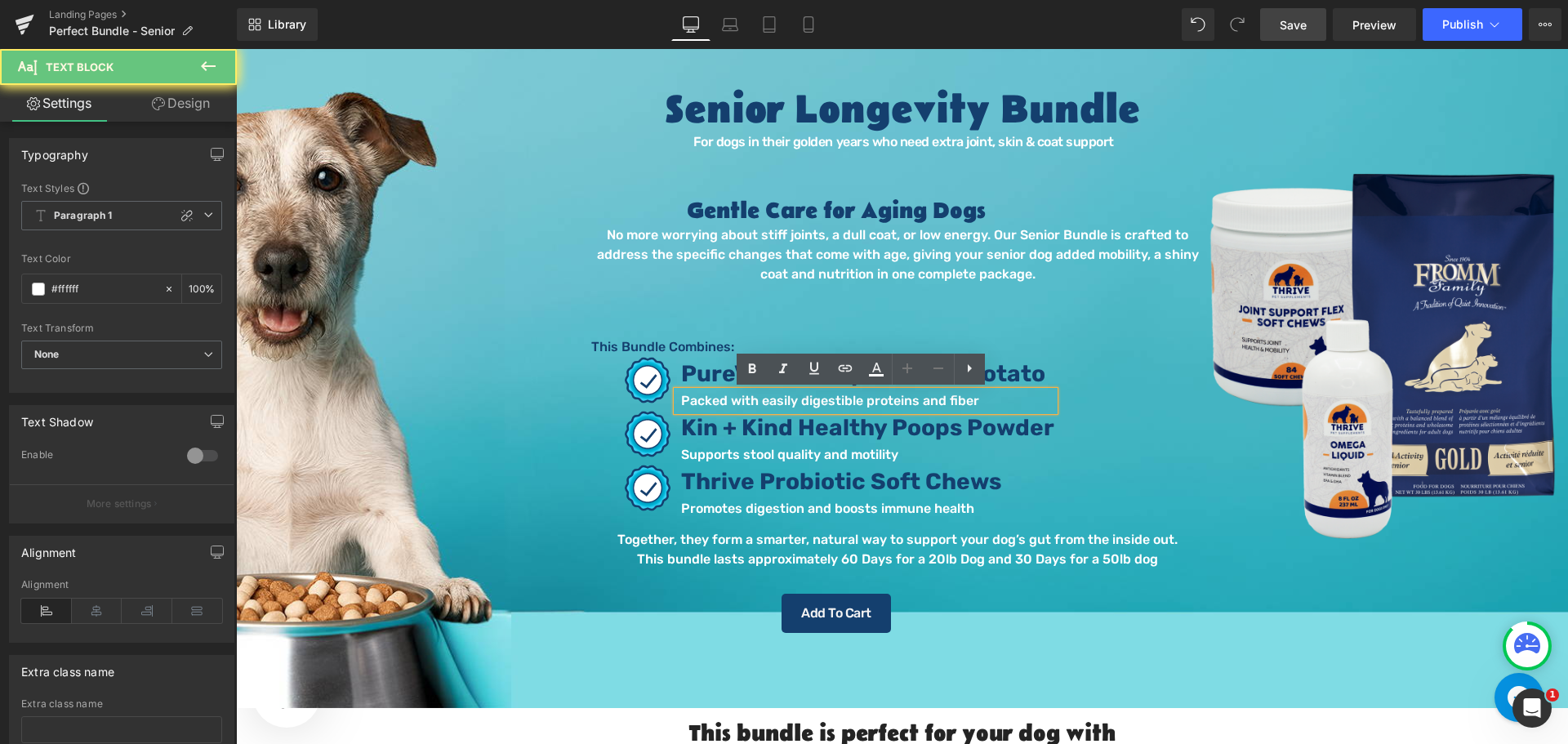
click at [773, 397] on p "Packed with easily digestible proteins and fiber" at bounding box center [868, 401] width 373 height 20
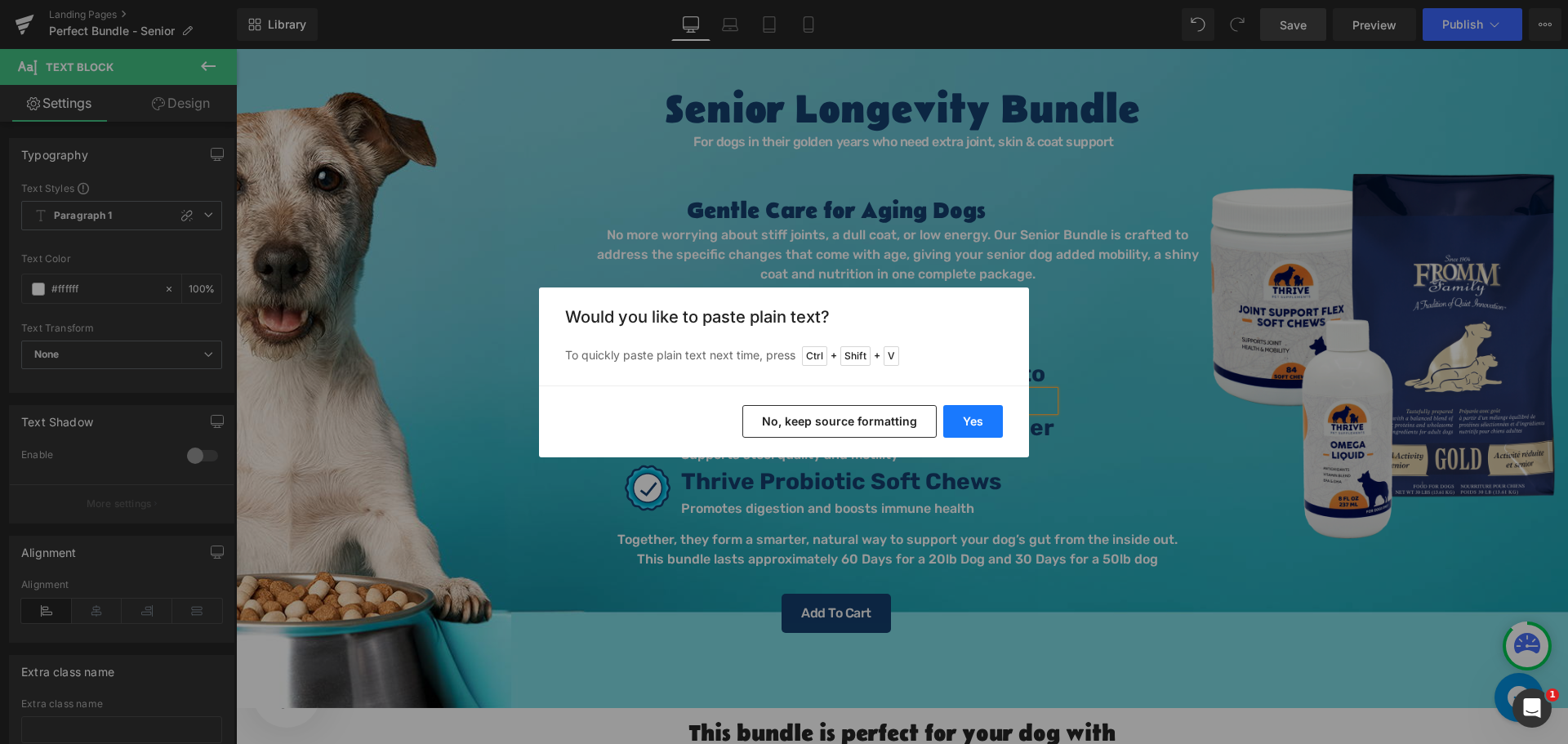
click at [953, 420] on button "Yes" at bounding box center [973, 421] width 59 height 32
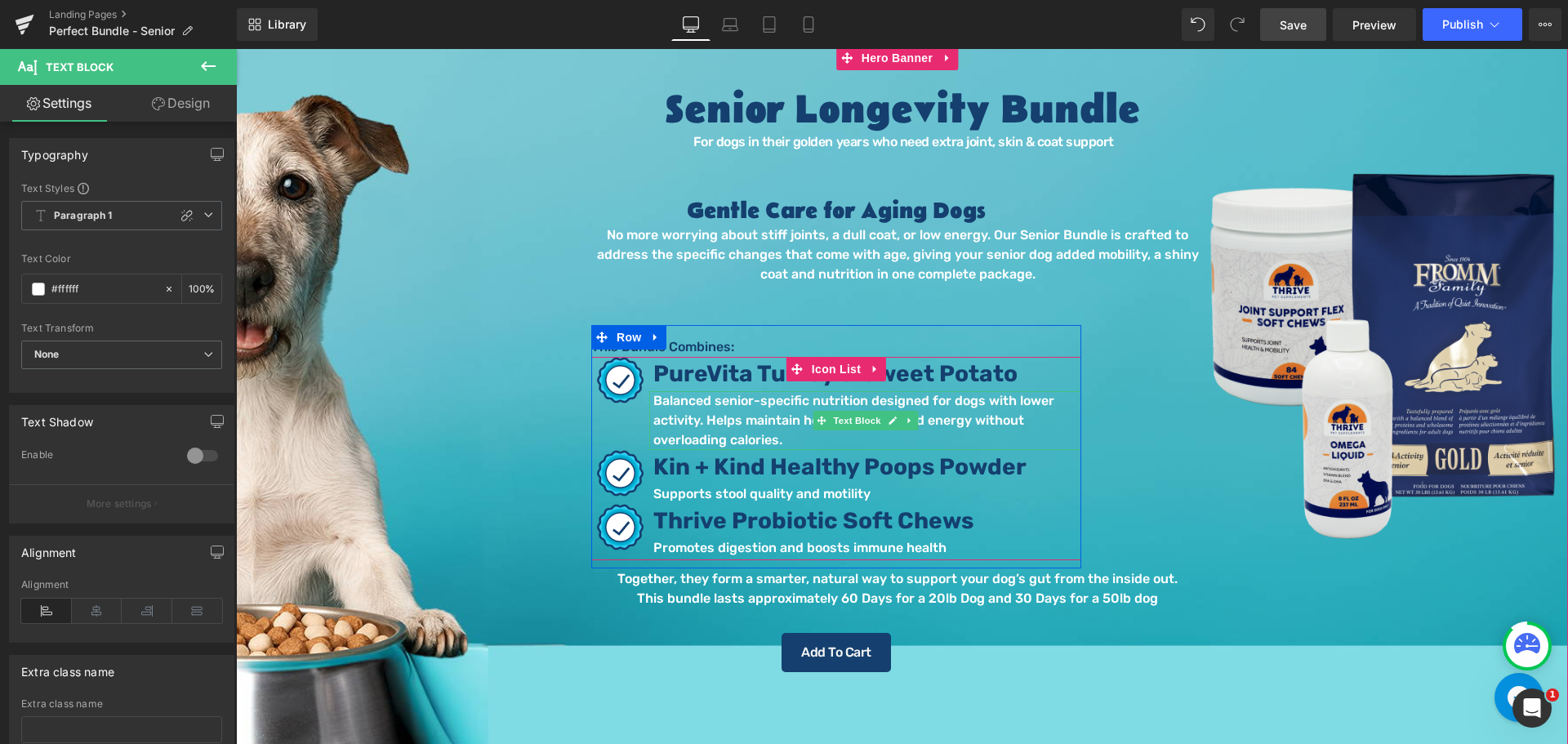
click at [766, 406] on p "Balanced senior-specific nutrition designed for dogs with lower activity. Helps…" at bounding box center [867, 420] width 428 height 58
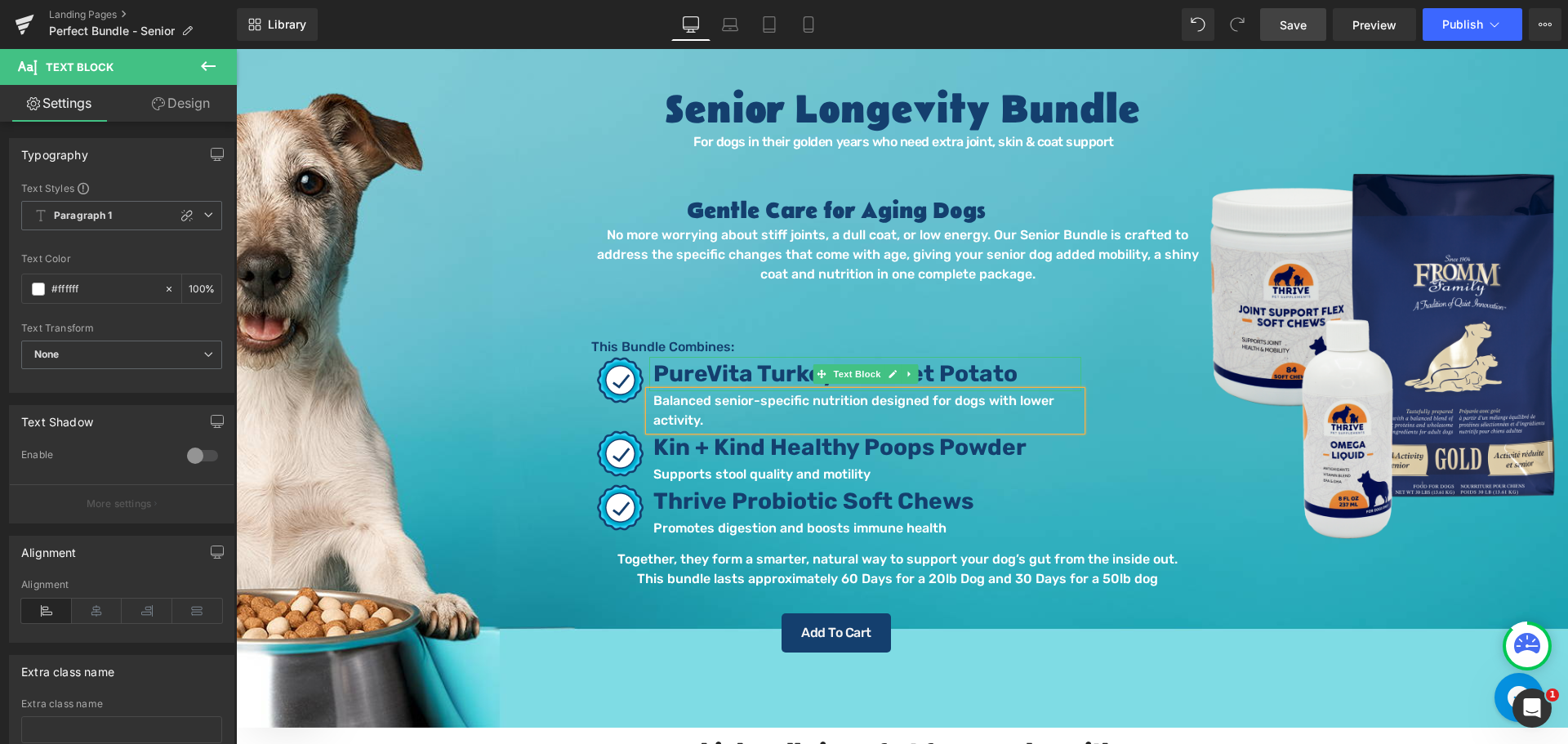
click at [756, 375] on span "PureVita Turkey & Sweet Potato" at bounding box center [836, 373] width 364 height 27
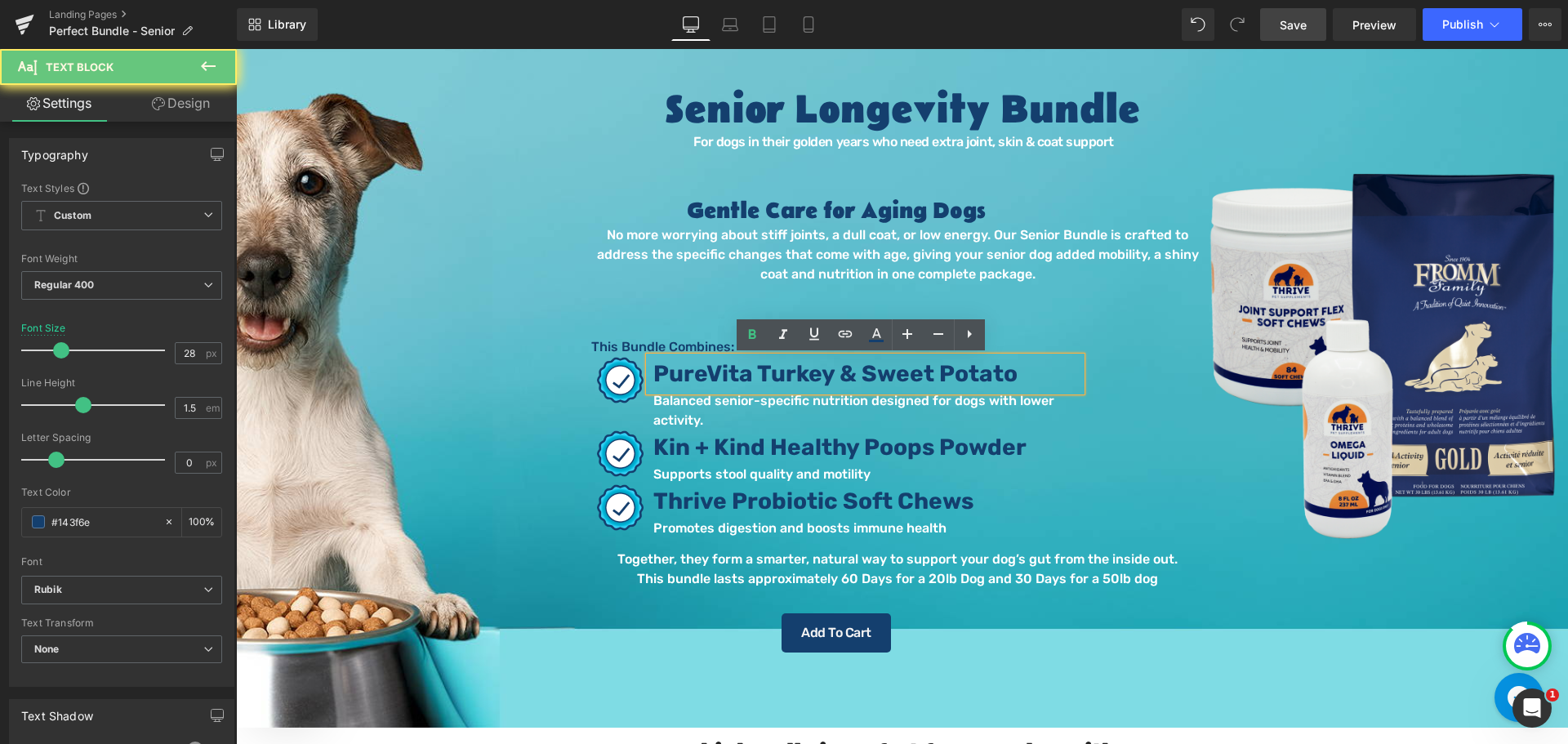
click at [750, 372] on span "PureVita Turkey & Sweet Potato" at bounding box center [836, 373] width 364 height 27
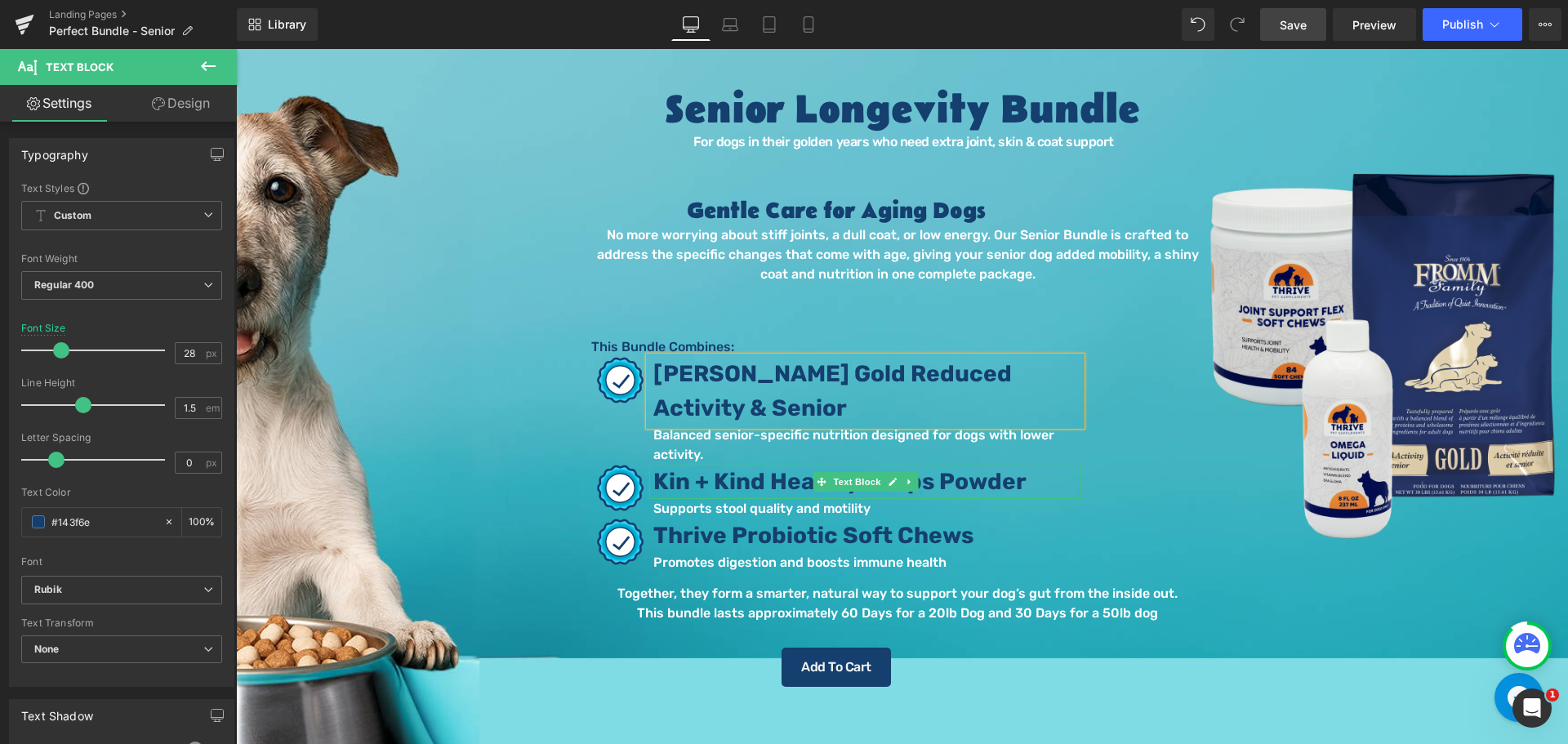
click at [959, 485] on span "Kin + Kind Healthy Poops Powder" at bounding box center [840, 481] width 373 height 27
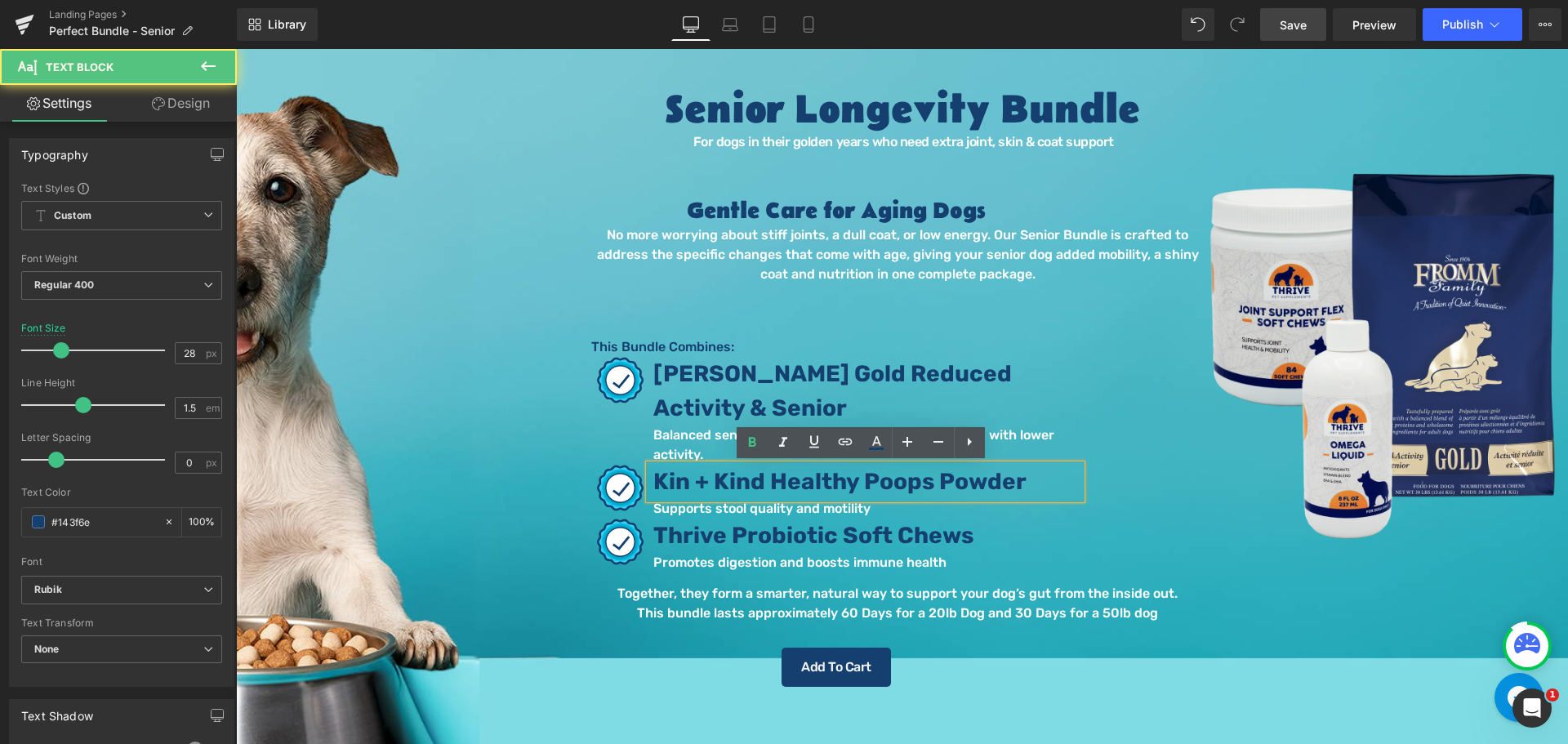
click at [989, 485] on span "Kin + Kind Healthy Poops Powder" at bounding box center [840, 481] width 373 height 27
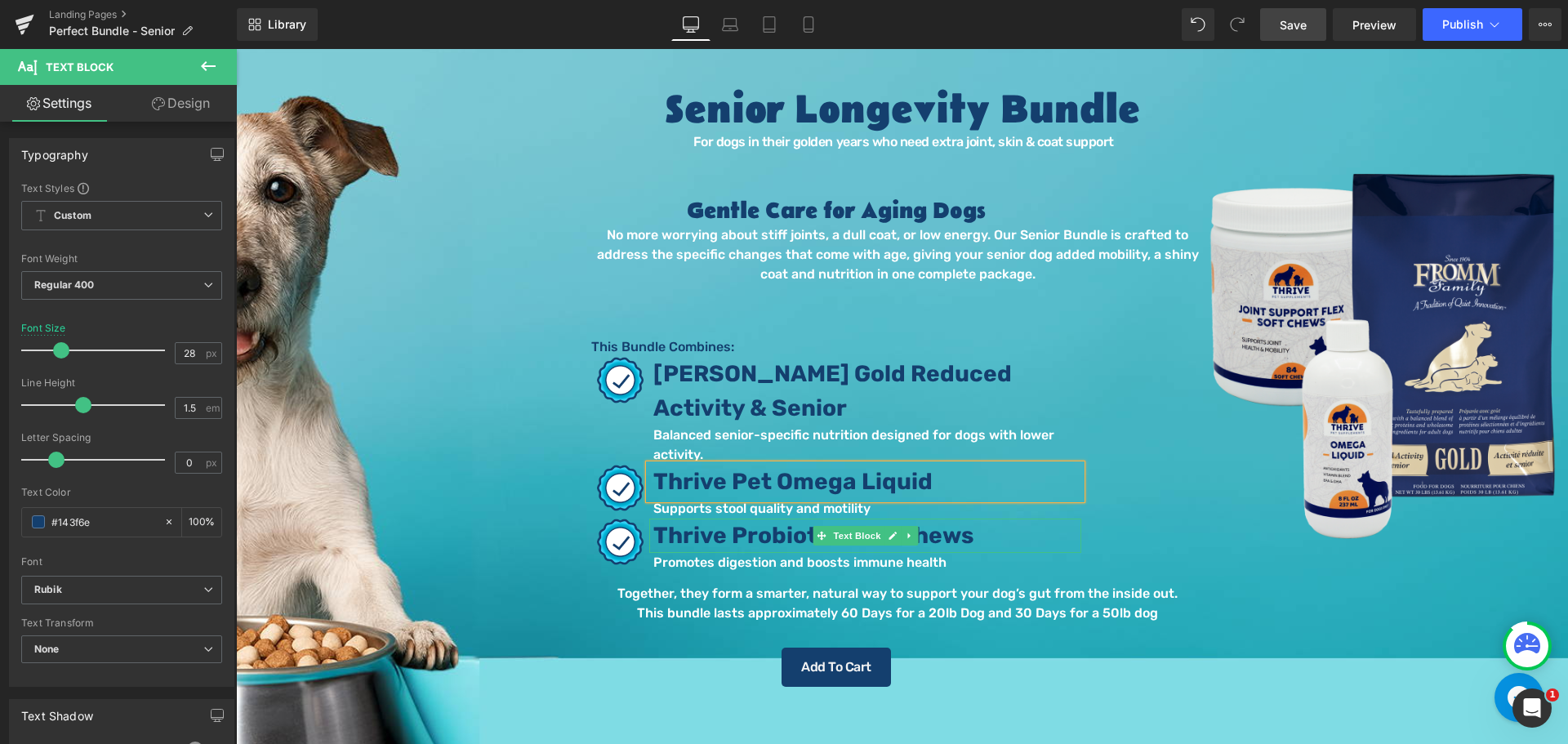
click at [967, 535] on span "Thrive Probiotic Soft Chews" at bounding box center [813, 535] width 320 height 27
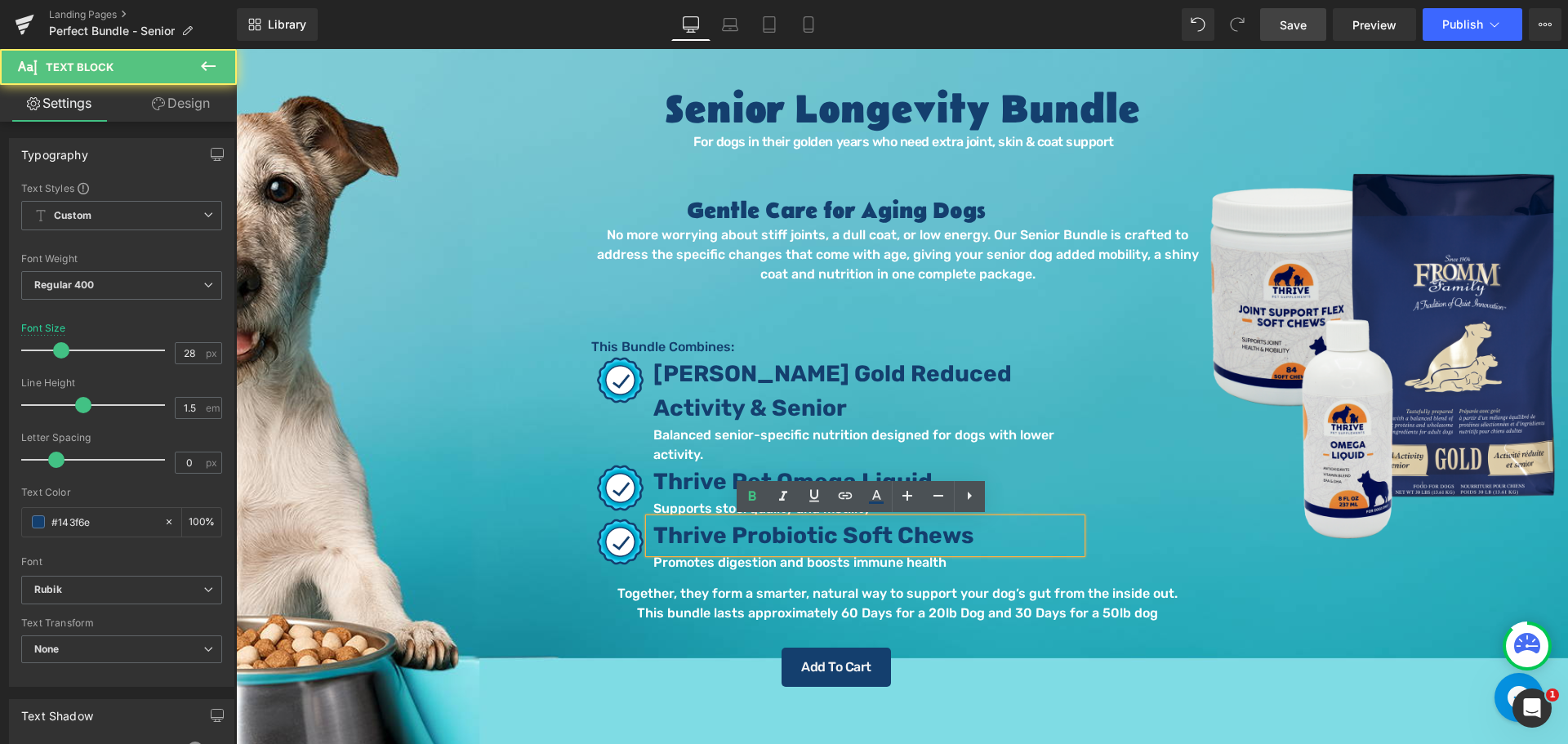
click at [984, 535] on p "Thrive Probiotic Soft Chews" at bounding box center [867, 536] width 428 height 34
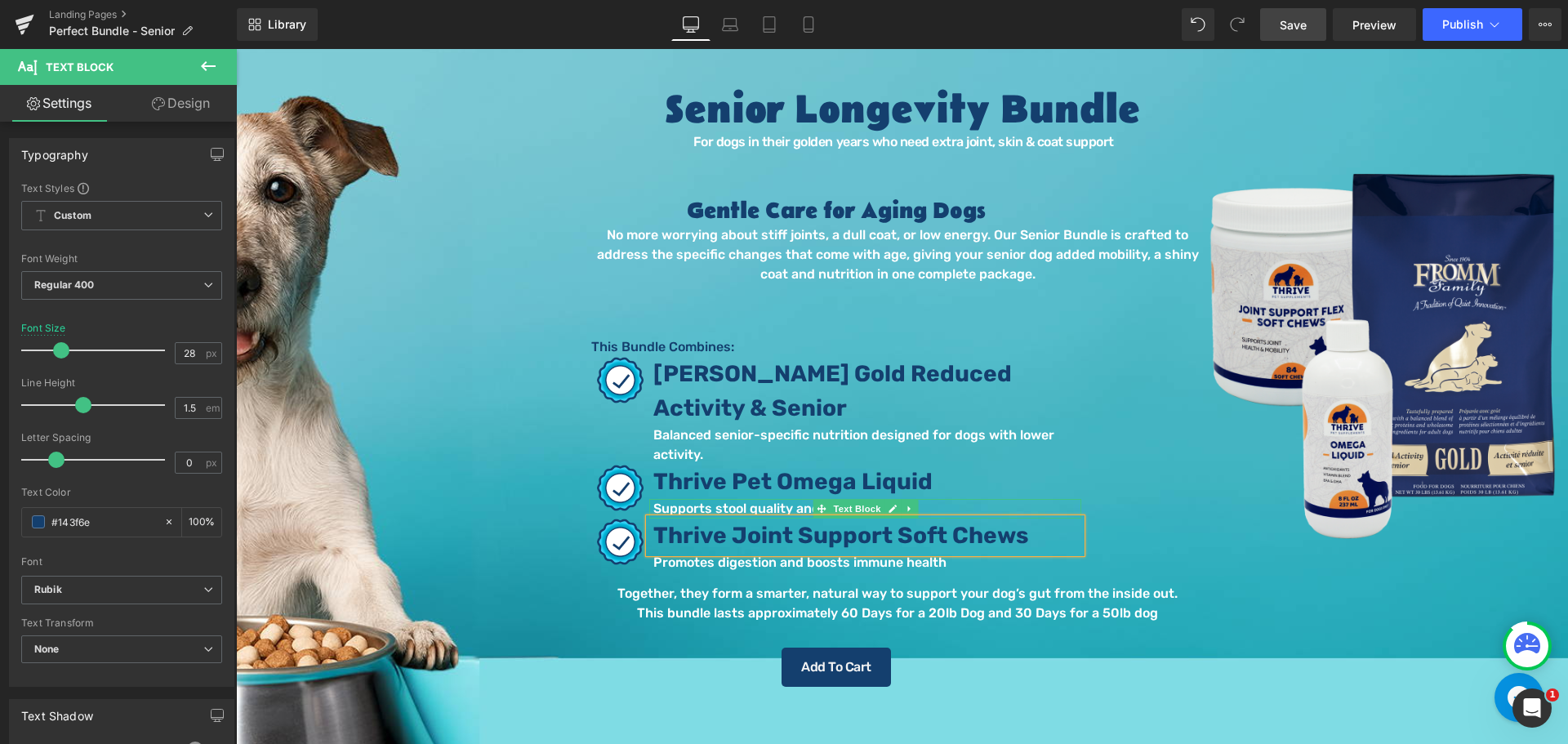
click at [829, 509] on span "Text Block" at bounding box center [856, 509] width 54 height 20
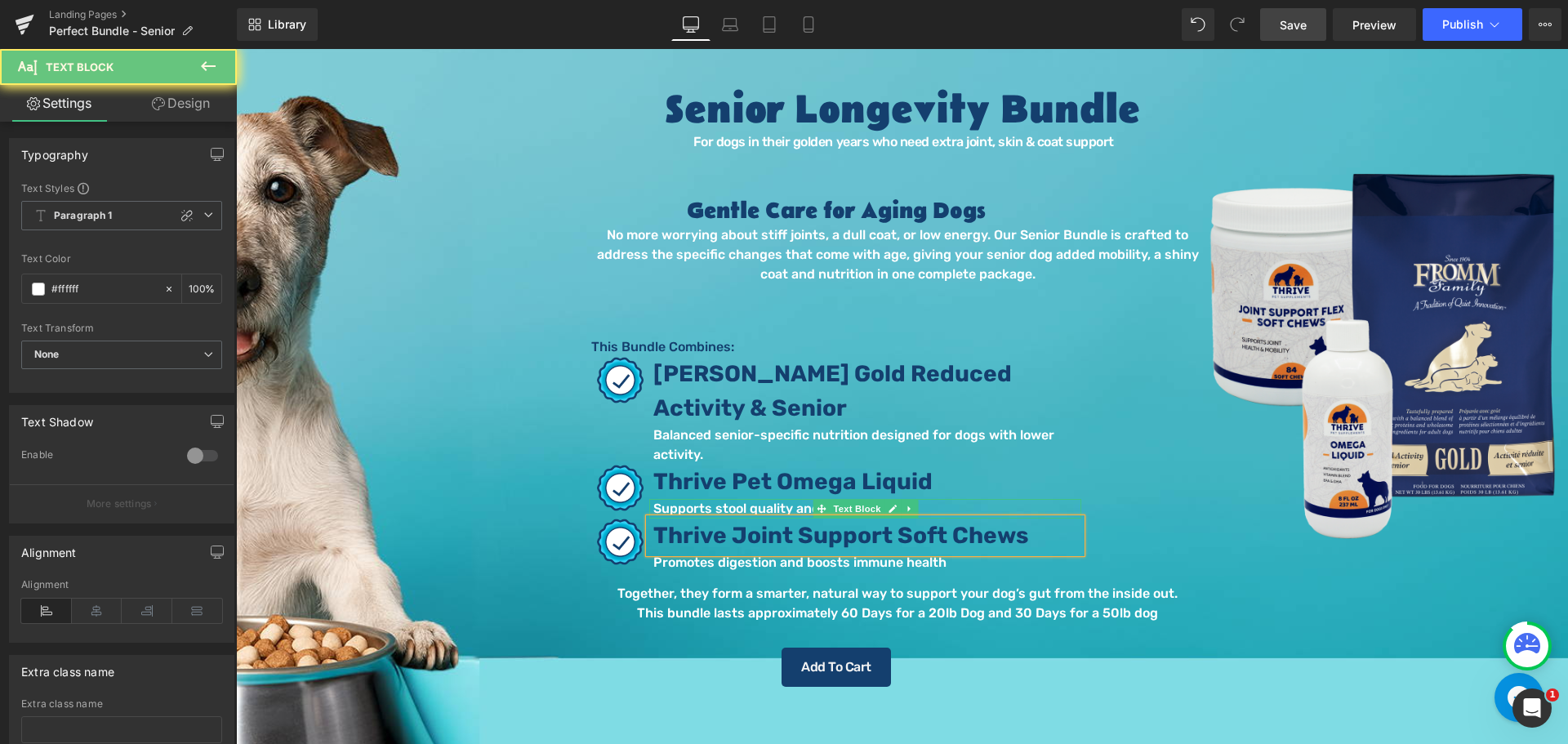
click at [760, 511] on p "Supports stool quality and motility" at bounding box center [867, 509] width 428 height 20
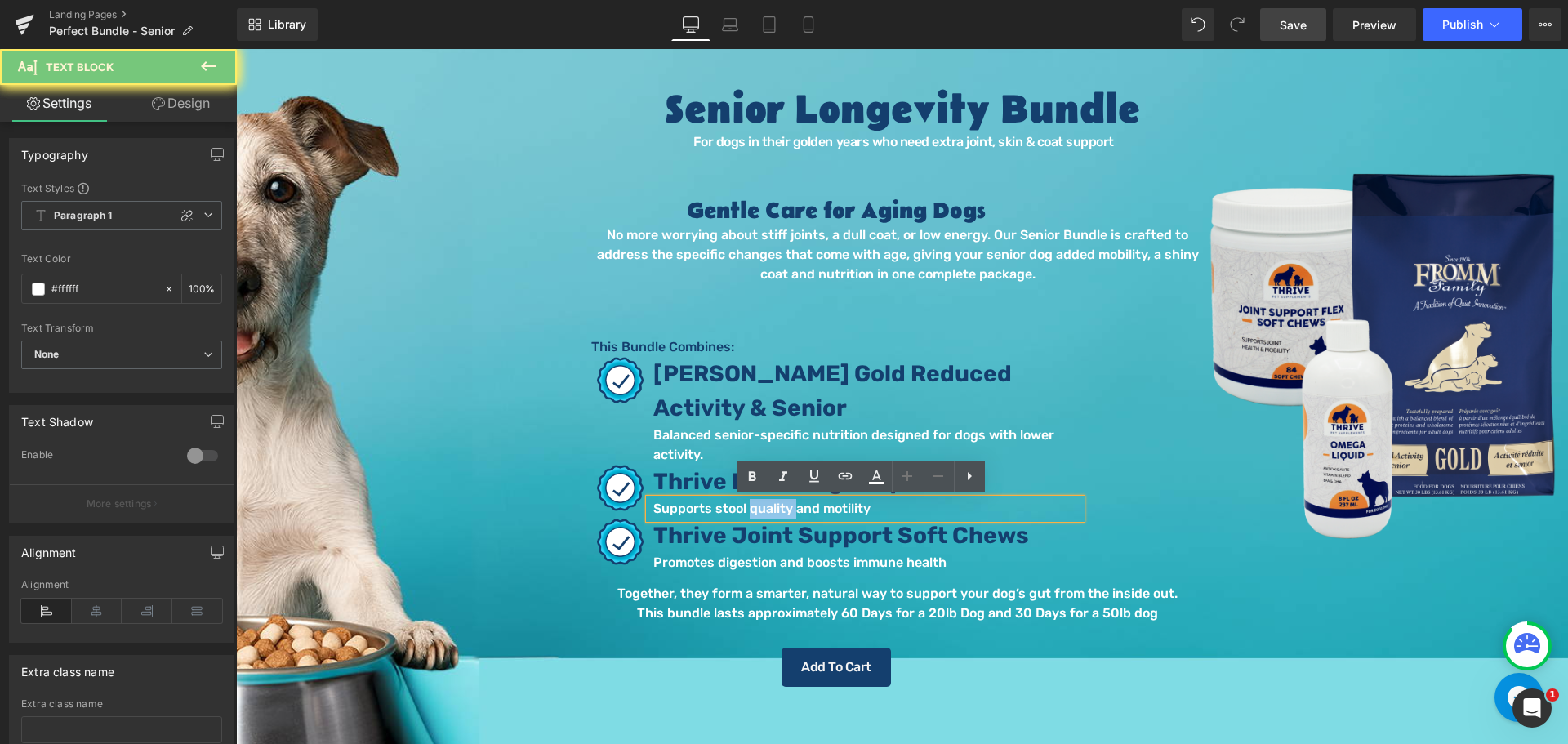
click at [760, 510] on p "Supports stool quality and motility" at bounding box center [867, 509] width 428 height 20
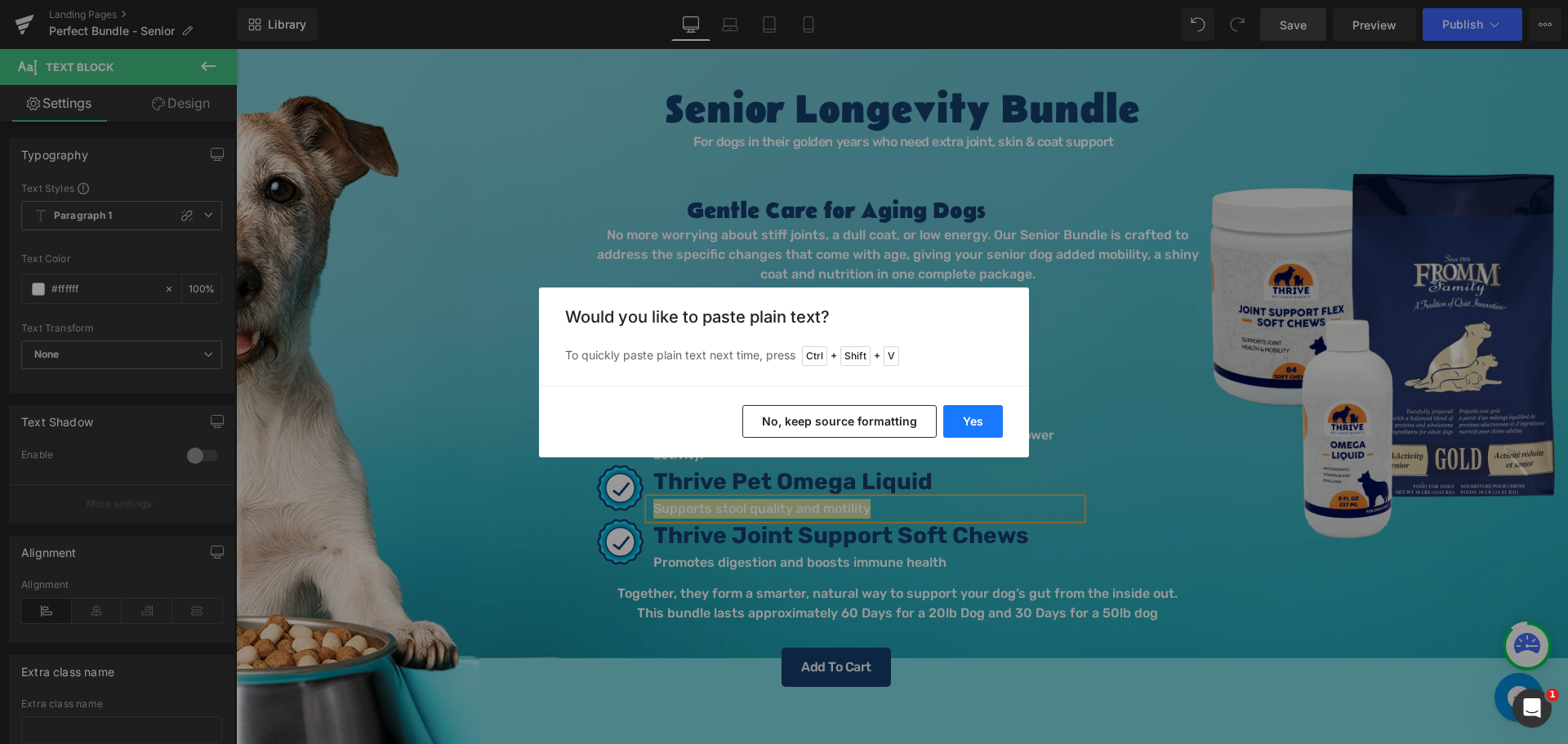
click at [959, 419] on button "Yes" at bounding box center [973, 421] width 59 height 32
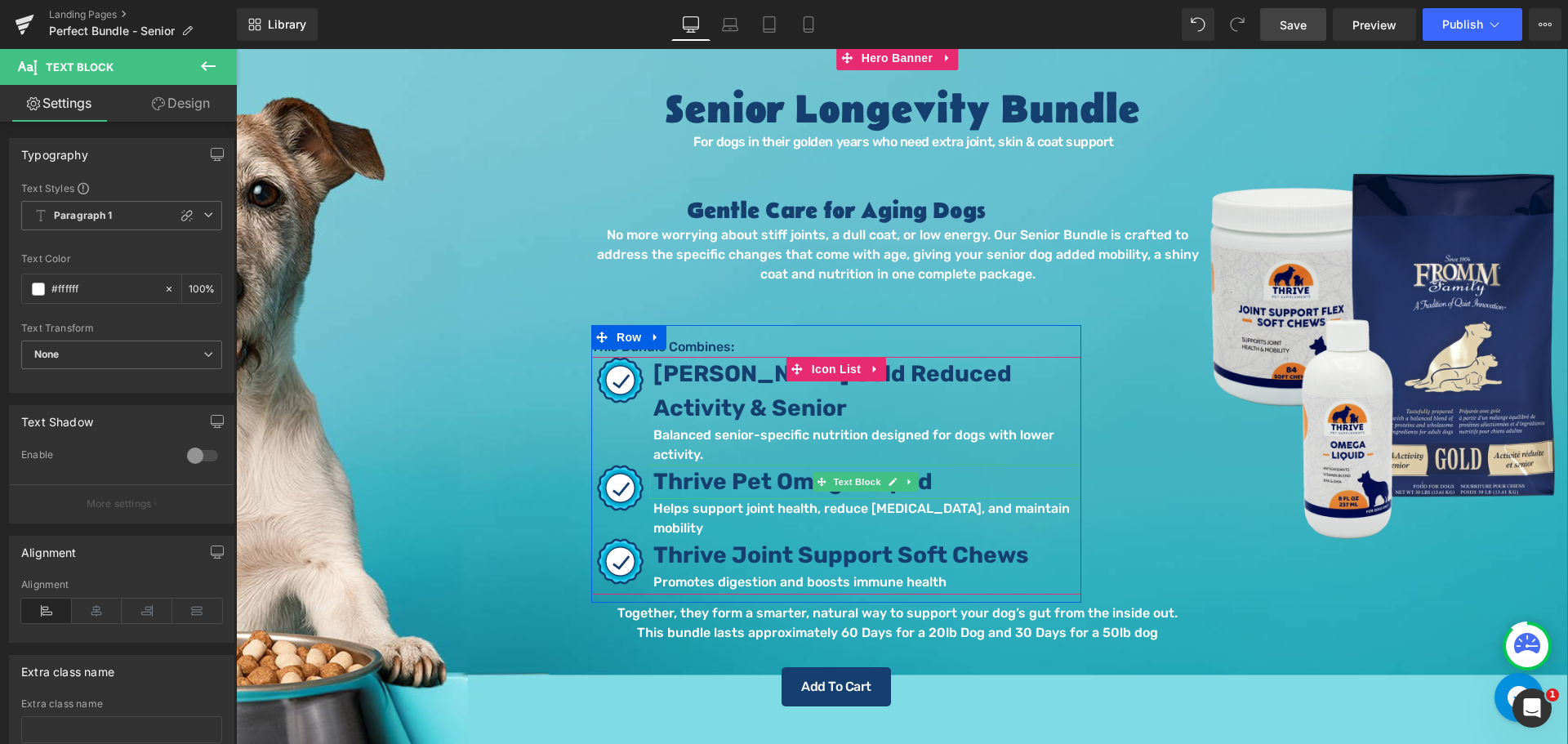
click at [803, 484] on span "Thrive Pet Omega Liquid" at bounding box center [793, 481] width 279 height 27
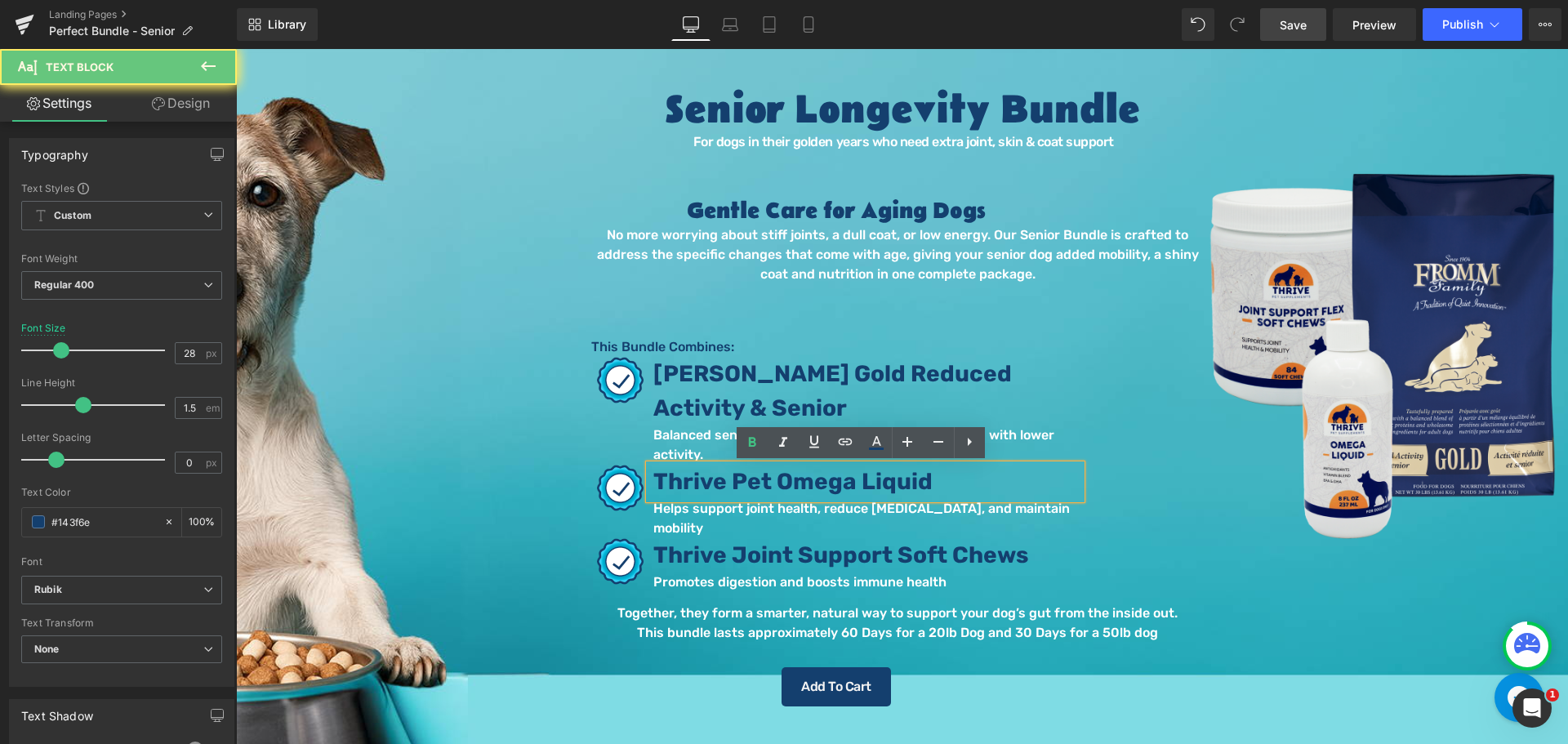
click at [738, 477] on span "Thrive Pet Omega Liquid" at bounding box center [793, 481] width 279 height 27
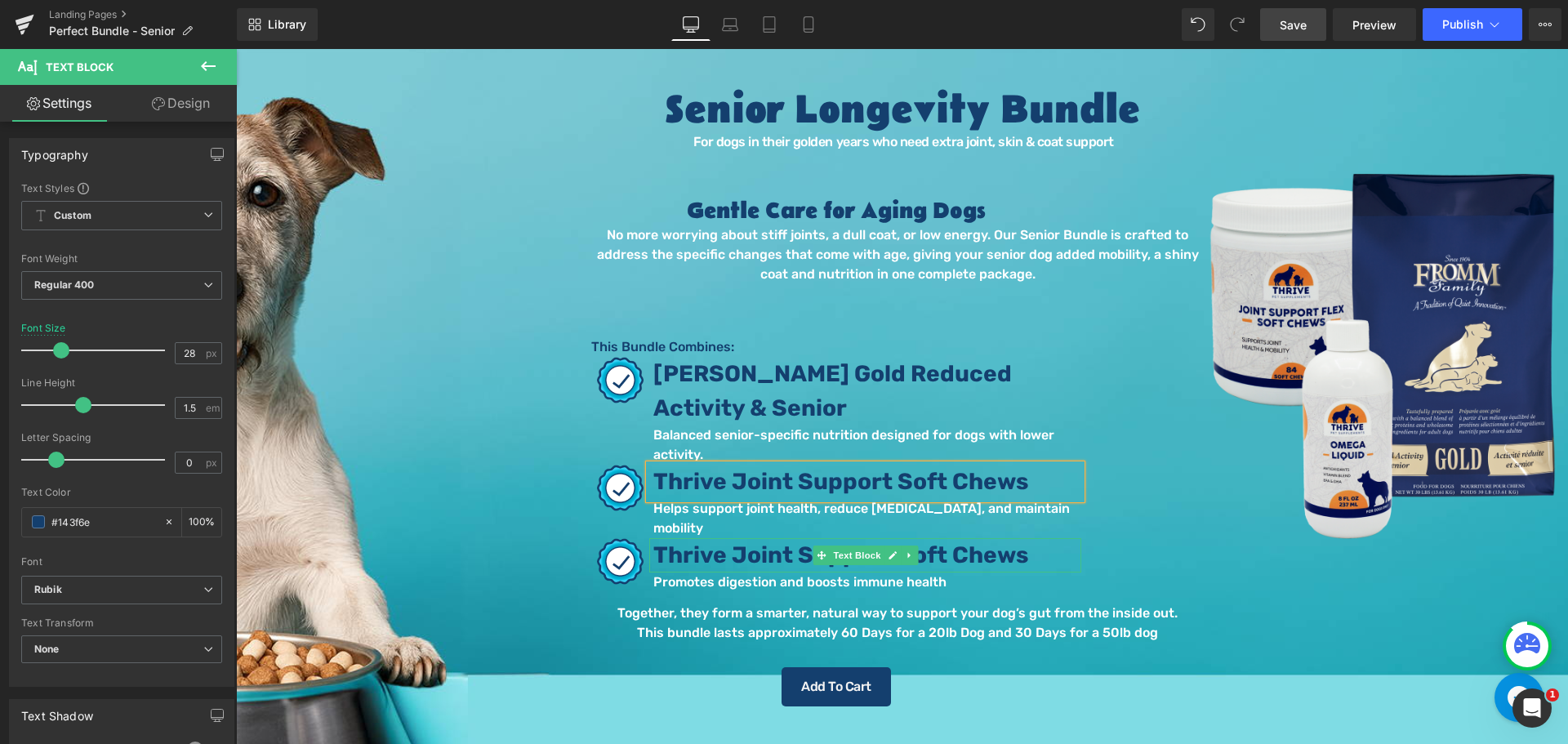
click at [689, 541] on span "Thrive Joint Support Soft Chews" at bounding box center [841, 555] width 375 height 27
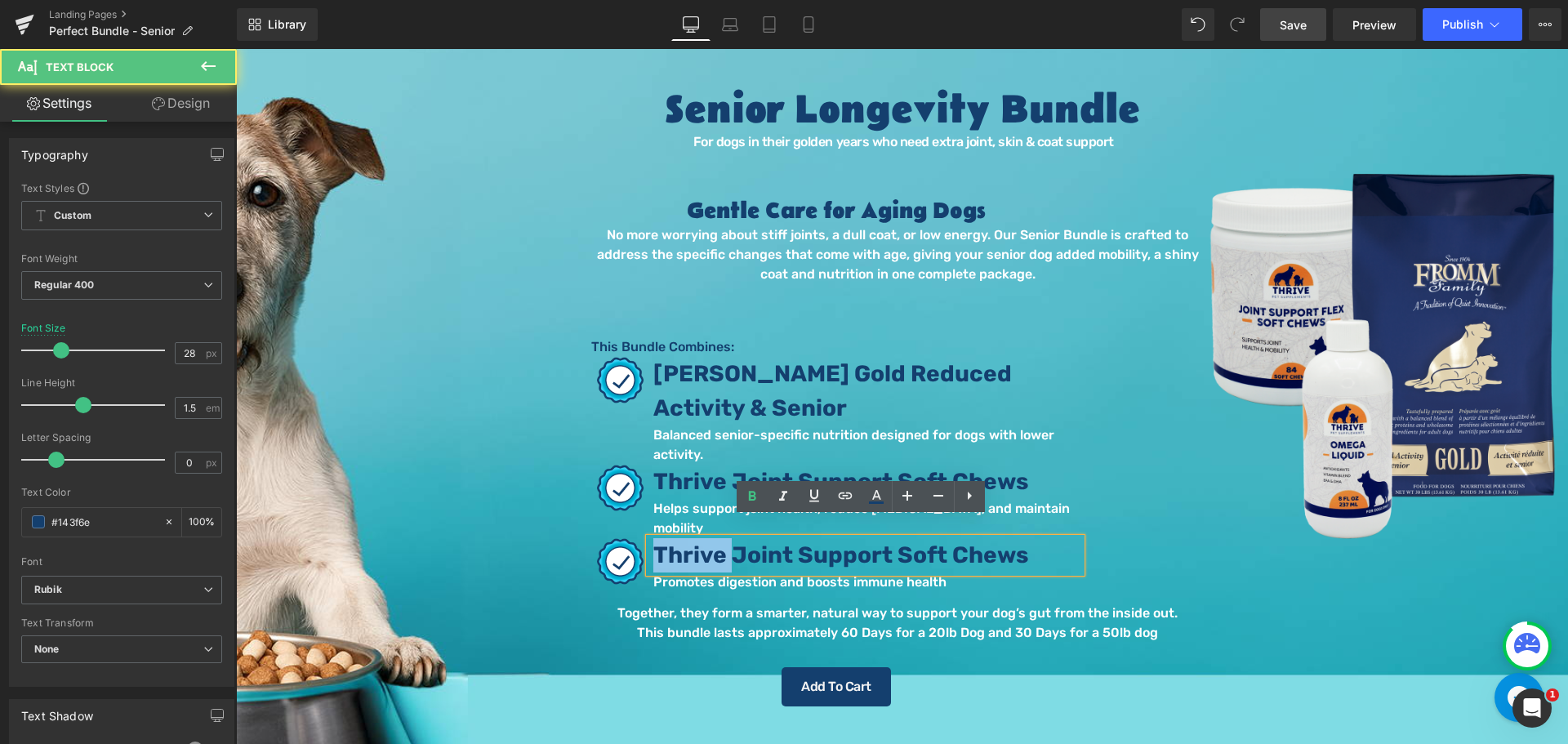
click at [689, 541] on span "Thrive Joint Support Soft Chews" at bounding box center [841, 555] width 375 height 27
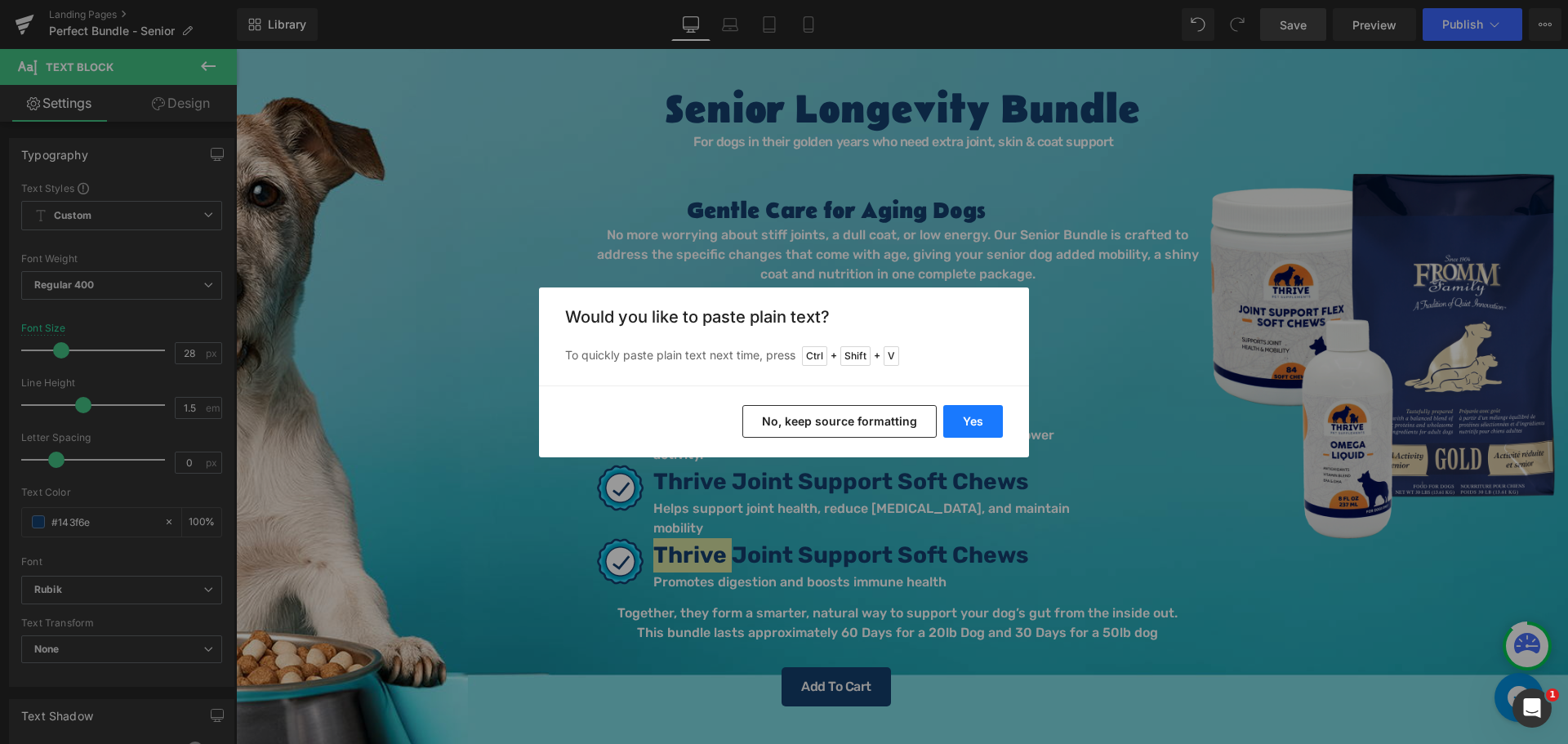
click at [998, 427] on button "Yes" at bounding box center [973, 421] width 59 height 32
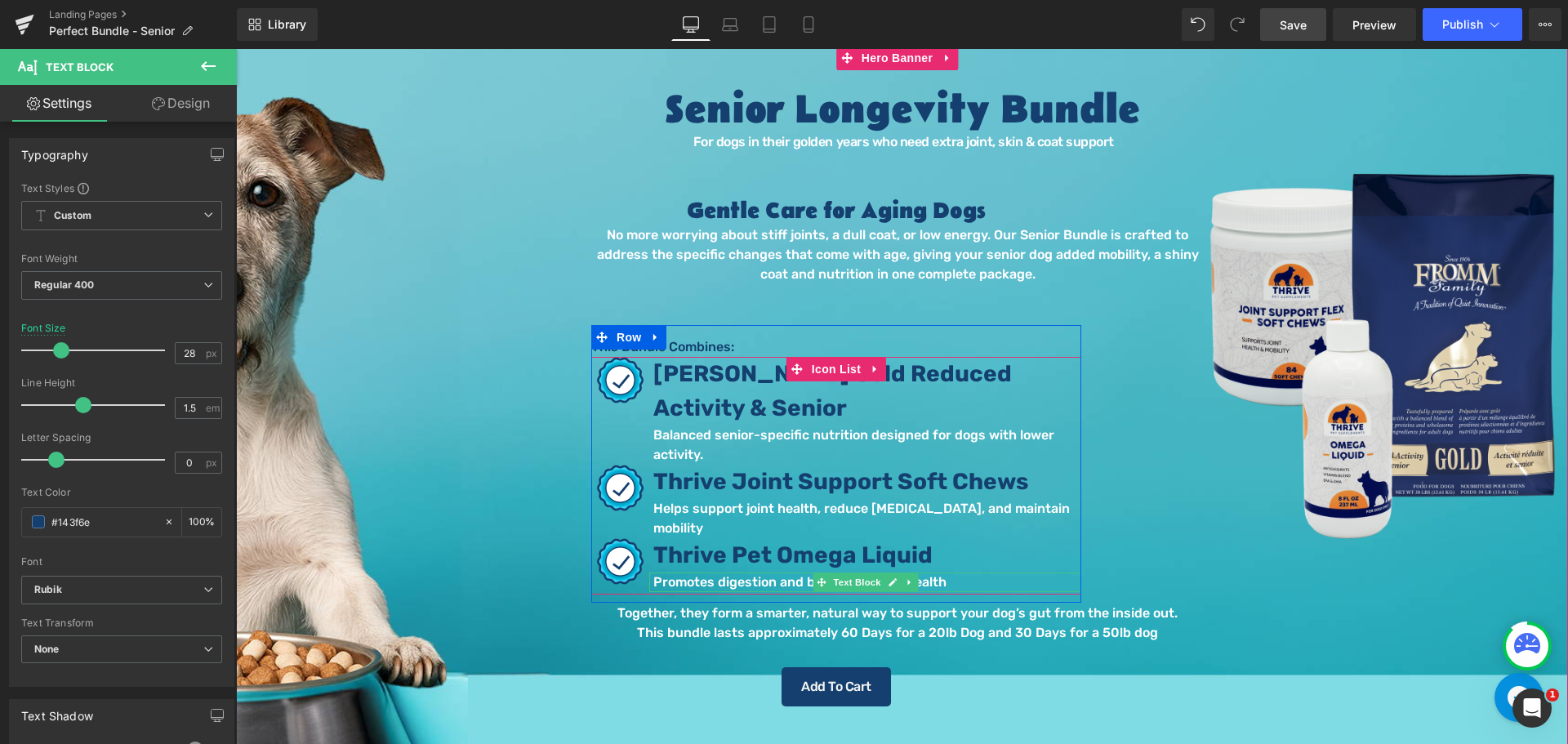
click at [682, 573] on p "Promotes digestion and boosts immune health" at bounding box center [867, 582] width 428 height 20
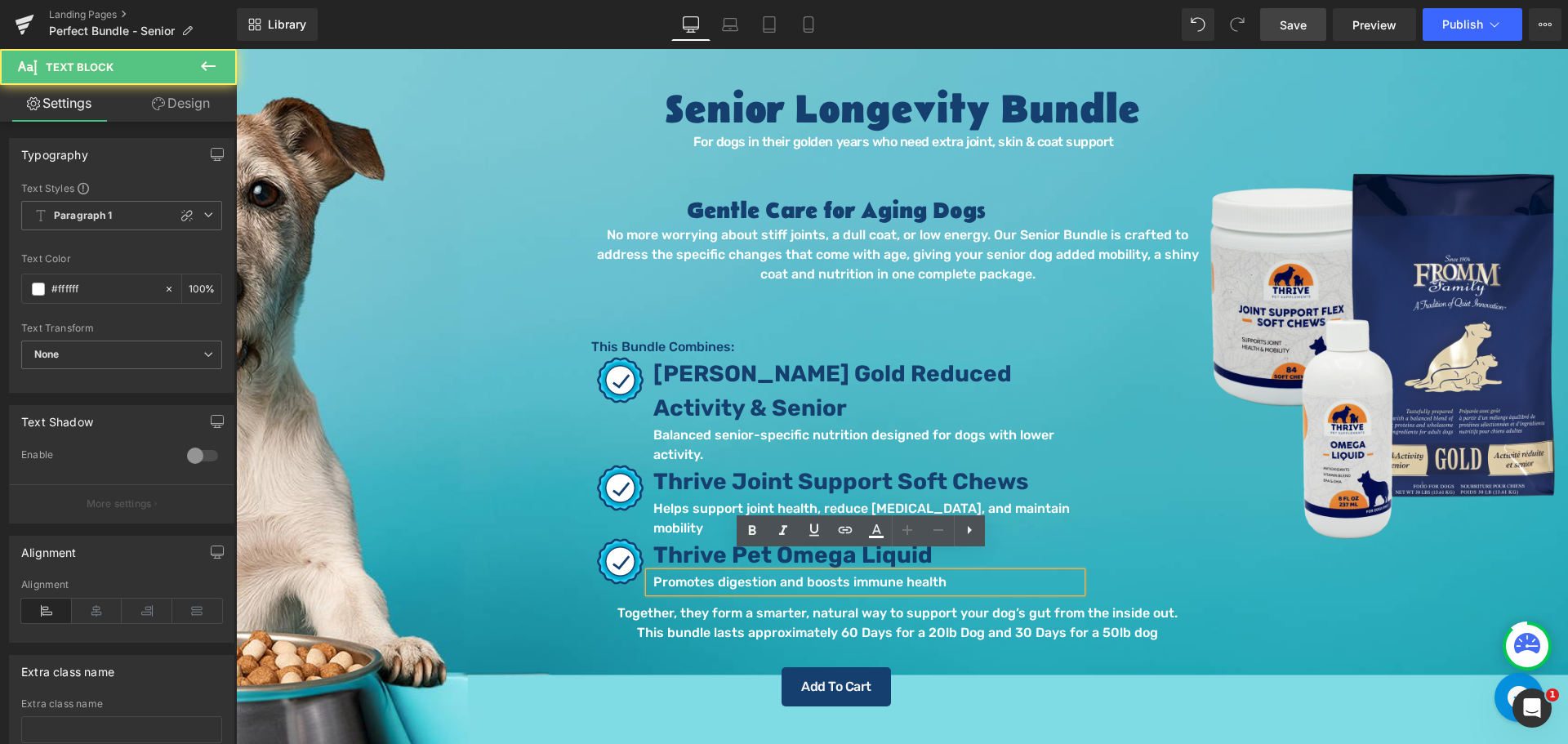
click at [685, 573] on p "Promotes digestion and boosts immune health" at bounding box center [867, 582] width 428 height 20
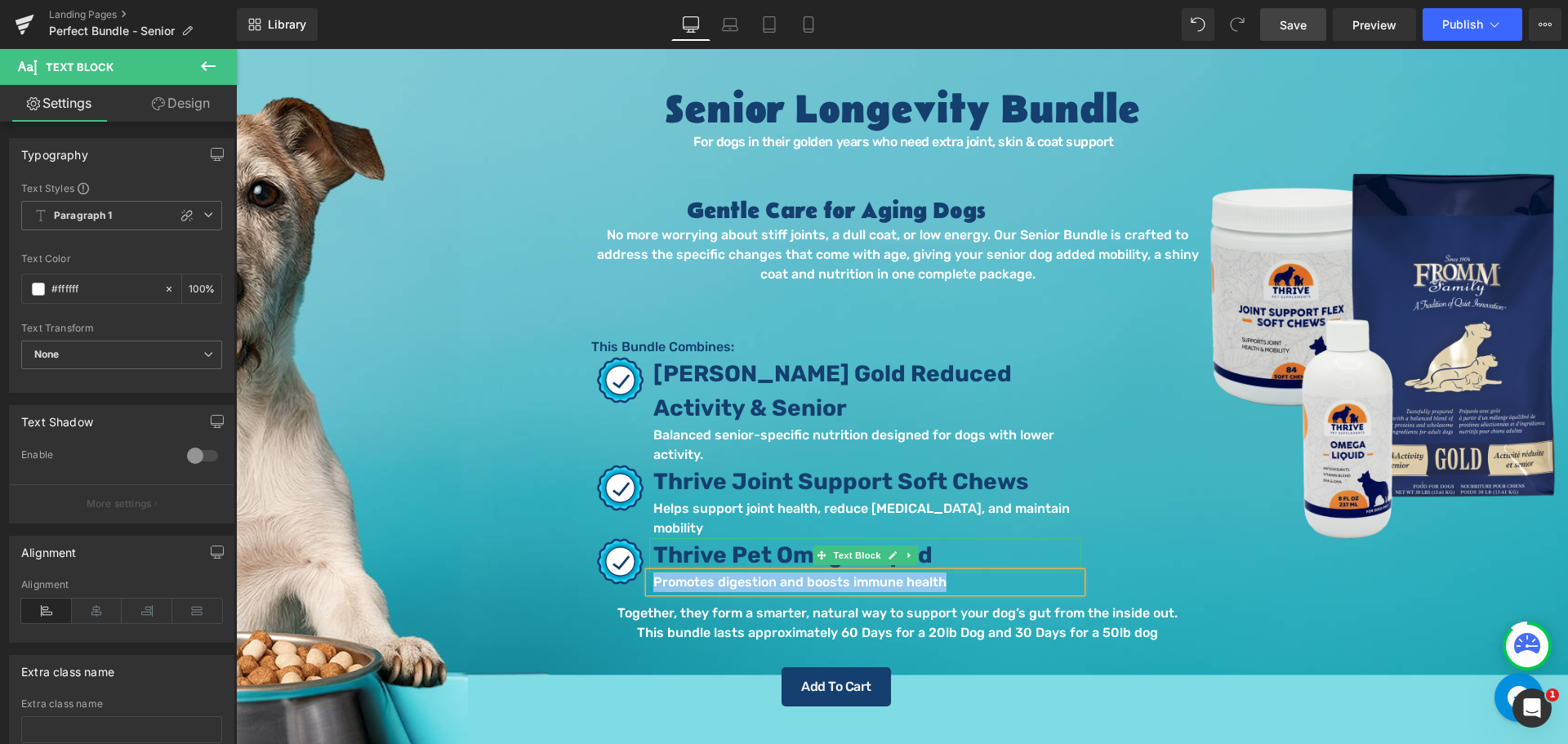
paste div
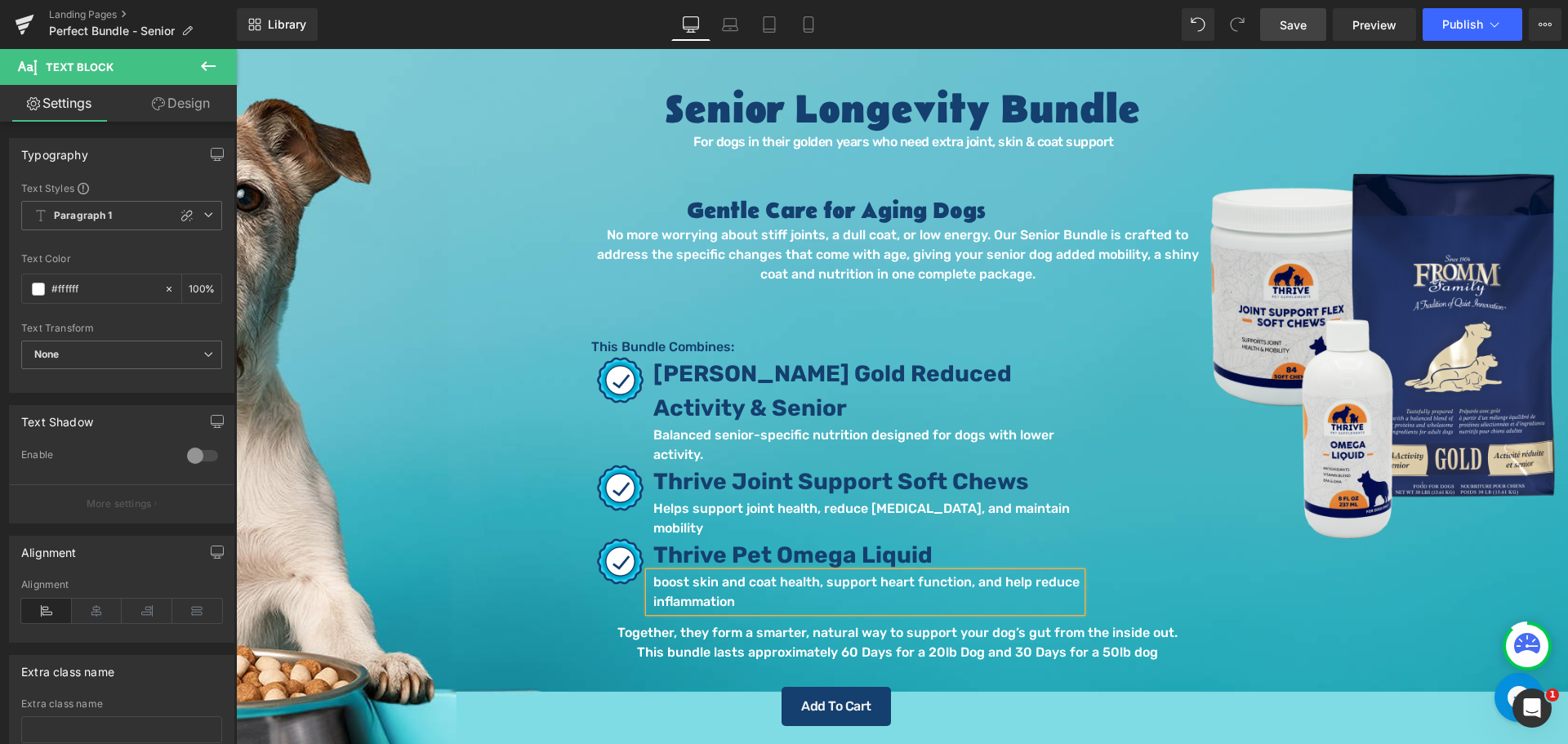
click at [662, 573] on p "boost skin and coat health, support heart function, and help reduce inflammation" at bounding box center [867, 592] width 428 height 39
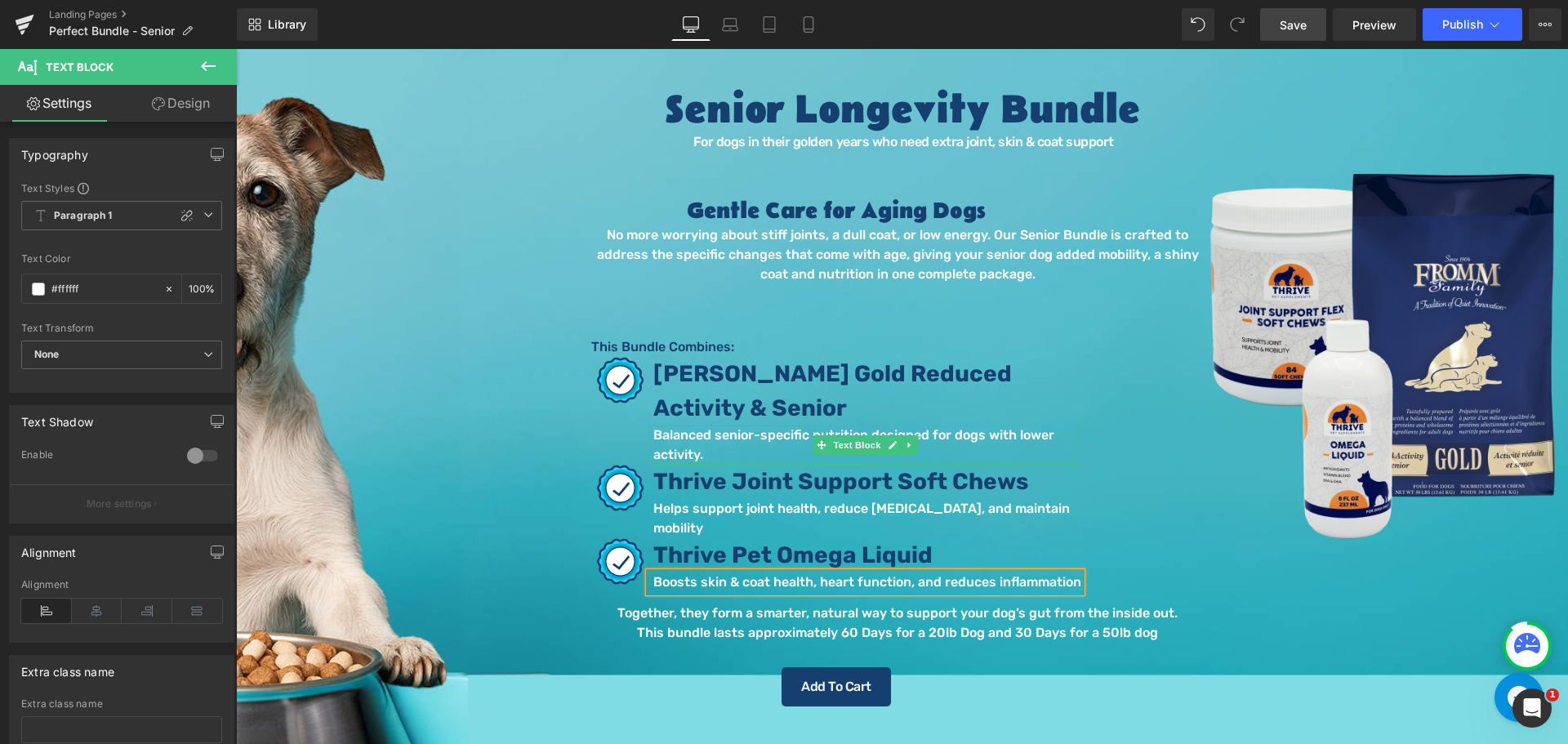
click at [751, 435] on p "Balanced senior-specific nutrition designed for dogs with lower activity." at bounding box center [867, 445] width 428 height 39
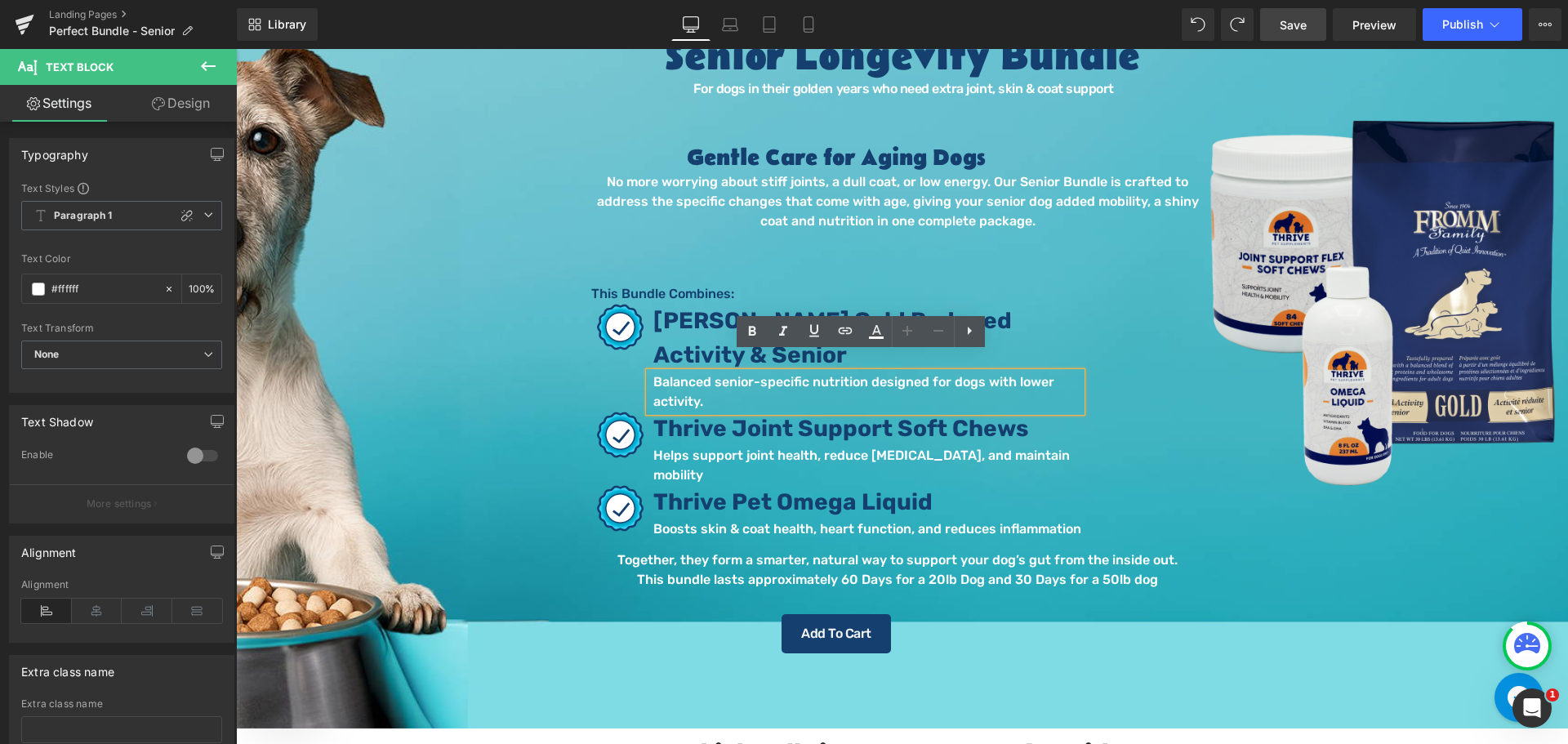
scroll to position [245, 0]
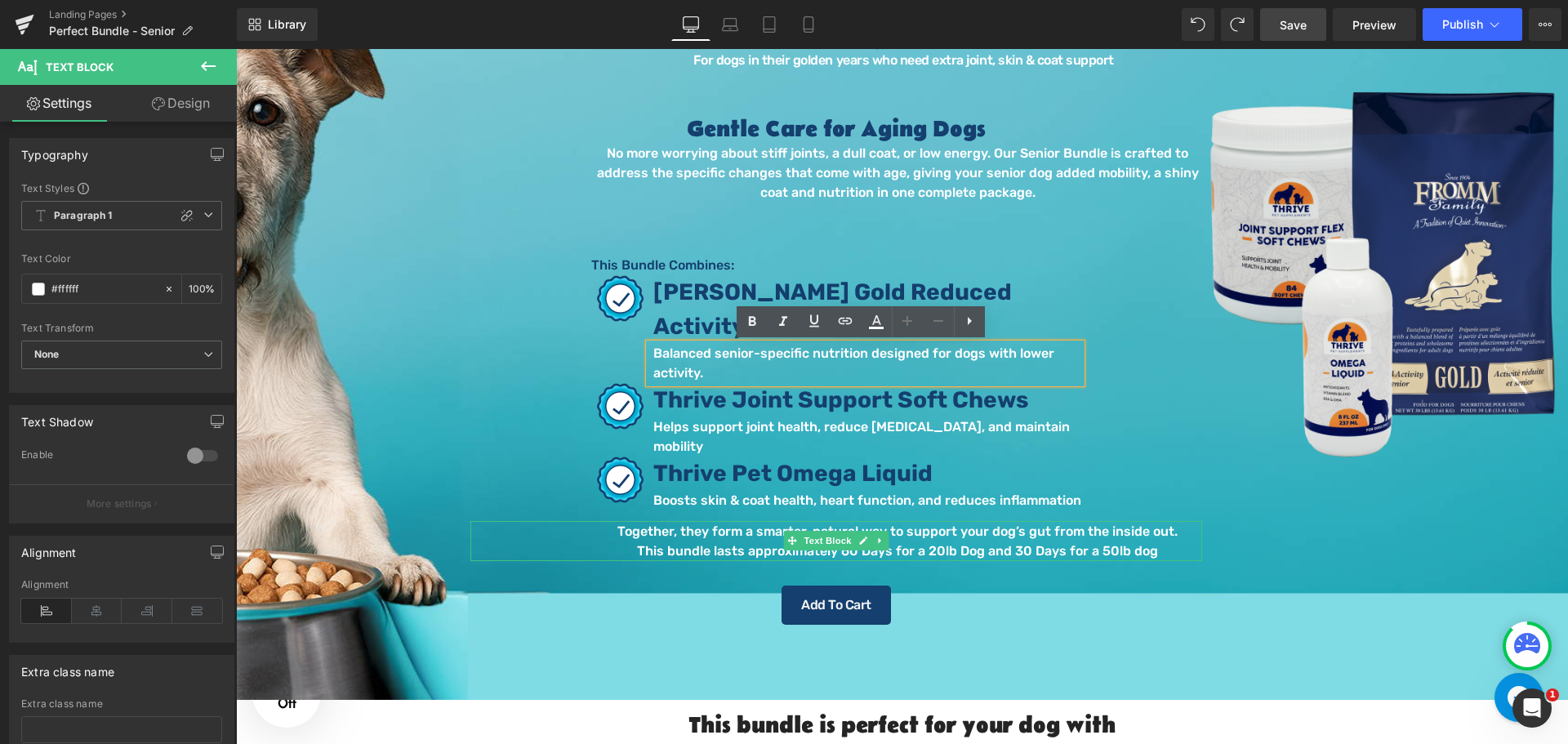
click at [742, 541] on p "This bundle lasts approximately 60 Days for a 20lb Dog and 30 Days for a 50lb d…" at bounding box center [897, 551] width 609 height 20
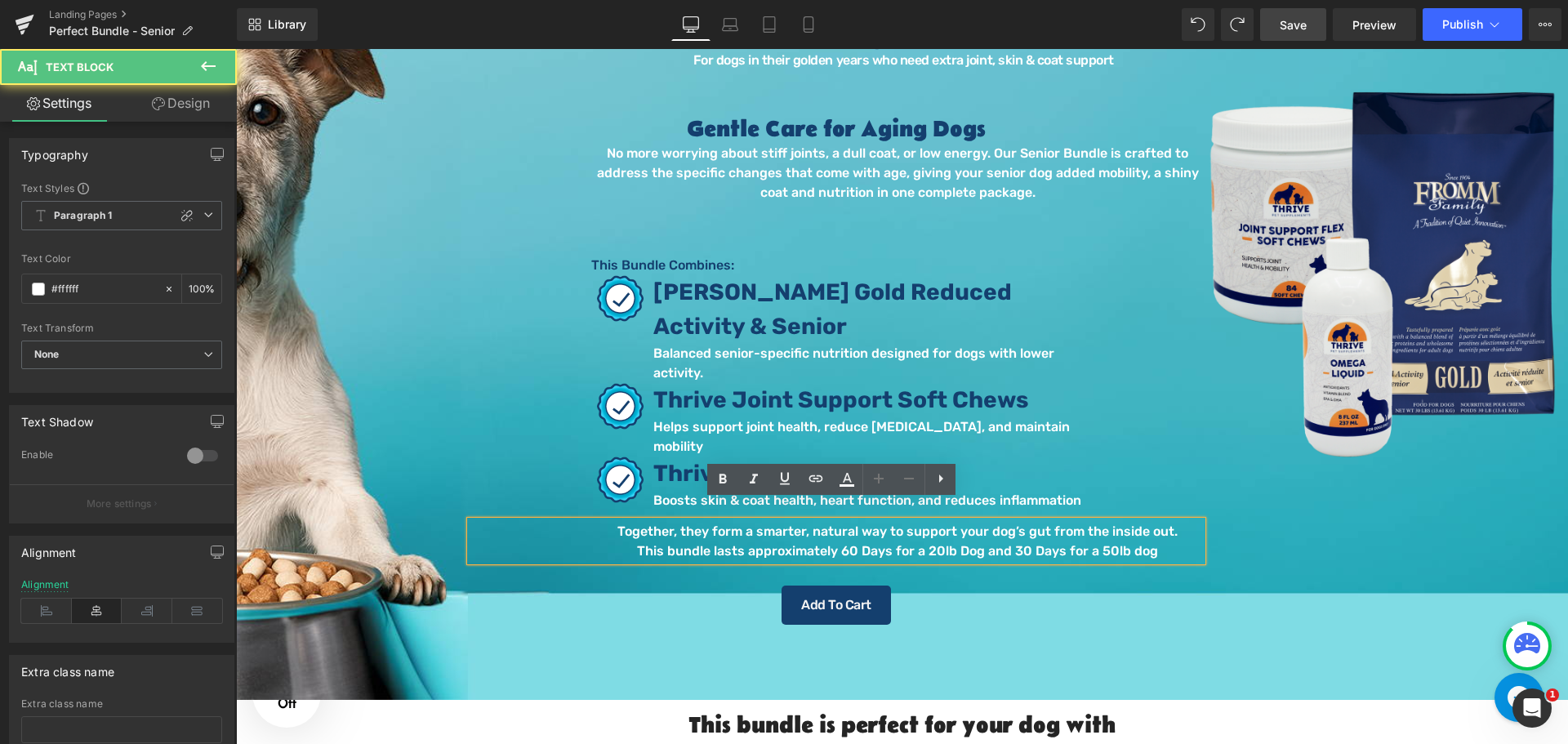
click at [1031, 521] on p "Together, they form a smarter, natural way to support your dog’s gut from the i…" at bounding box center [897, 531] width 609 height 20
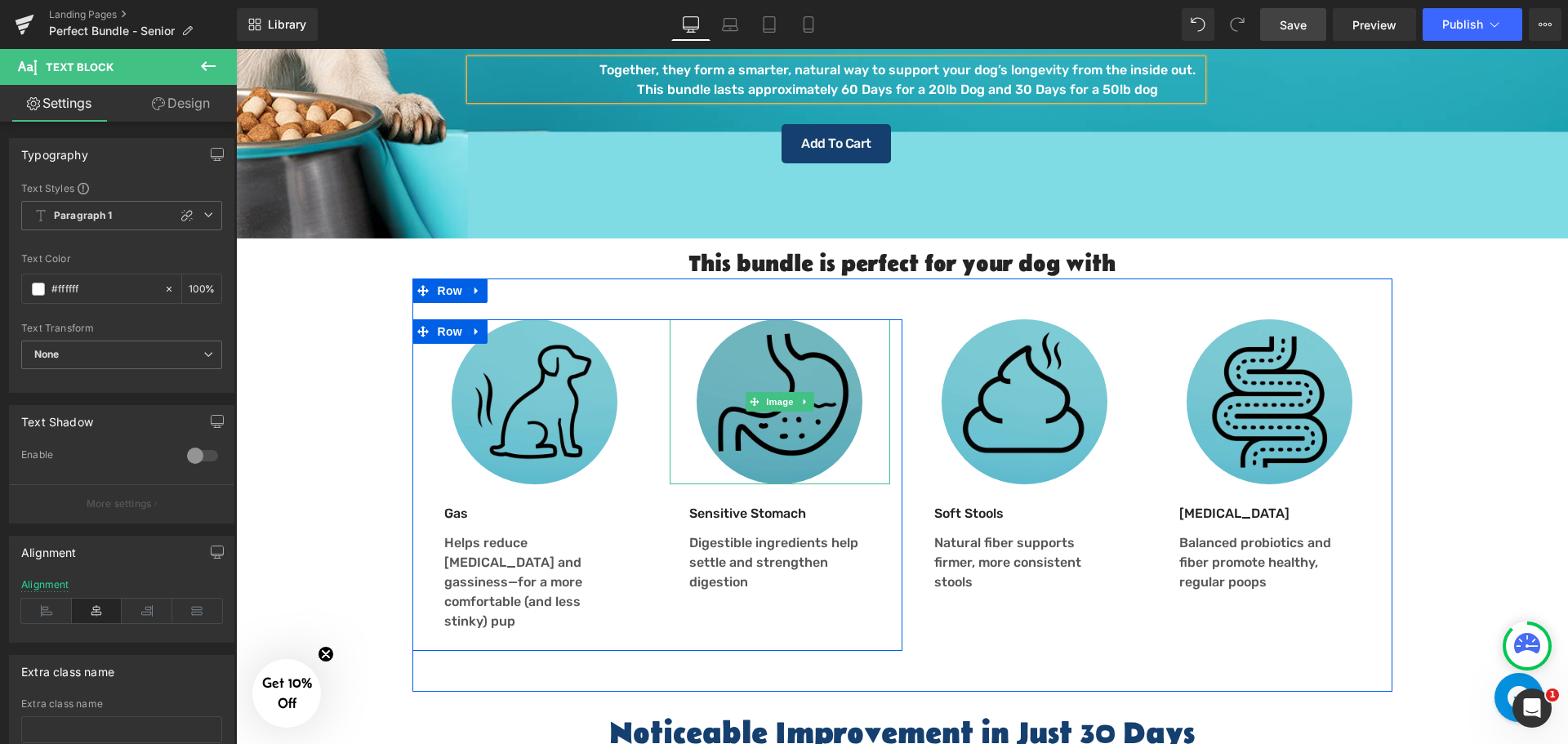
scroll to position [735, 0]
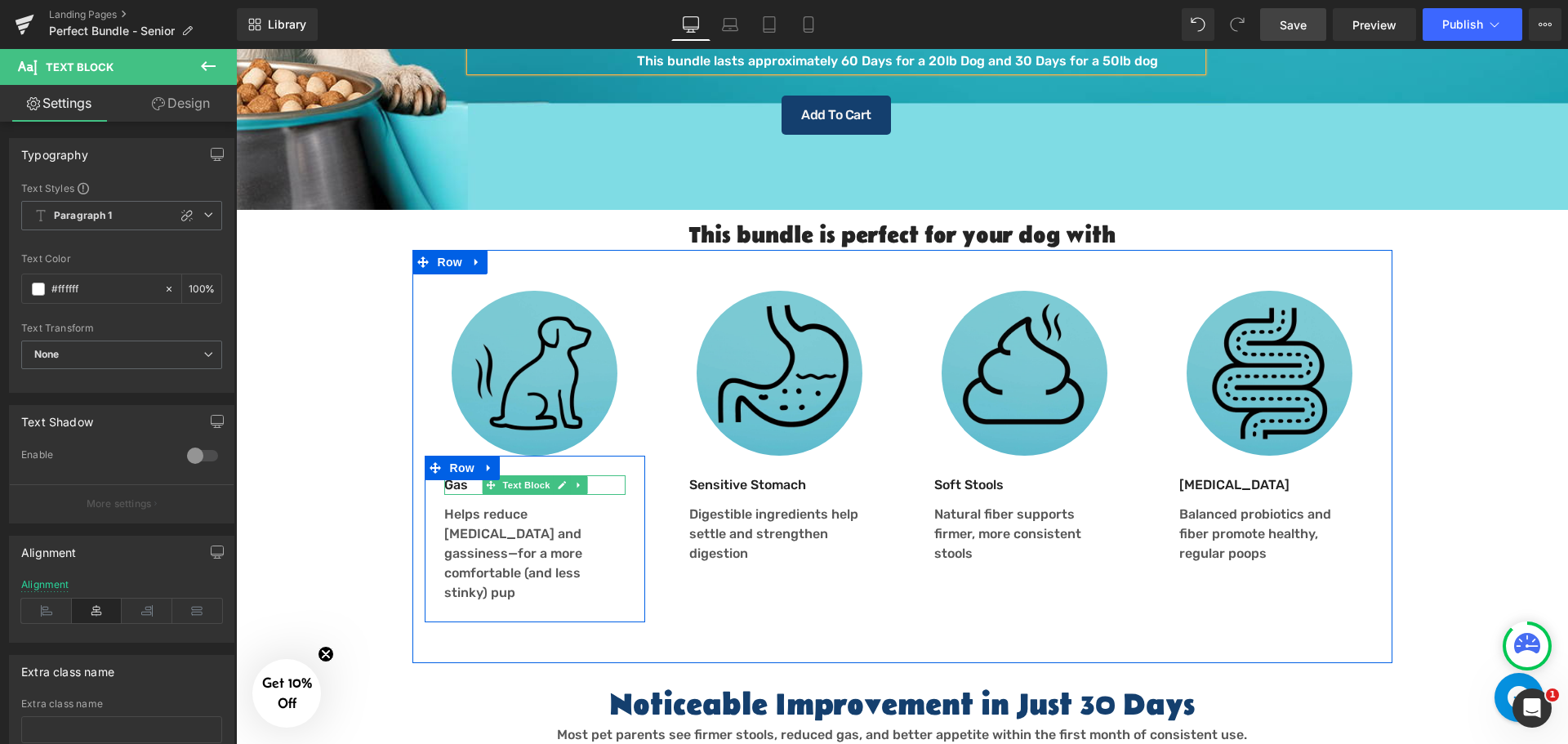
click at [453, 475] on p "Gas" at bounding box center [535, 485] width 181 height 20
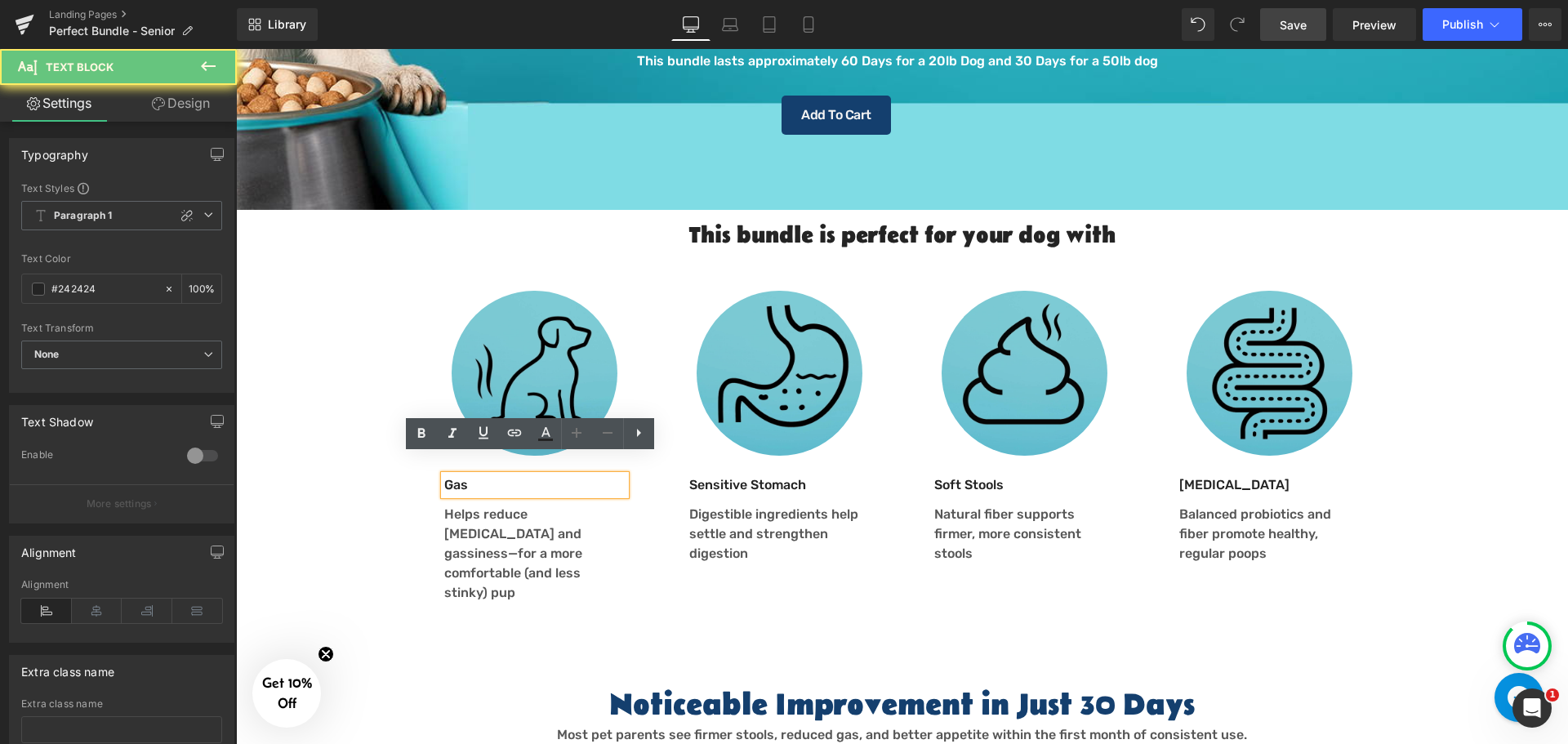
click at [458, 475] on p "Gas" at bounding box center [535, 485] width 181 height 20
click at [469, 475] on p "Gas" at bounding box center [535, 485] width 181 height 20
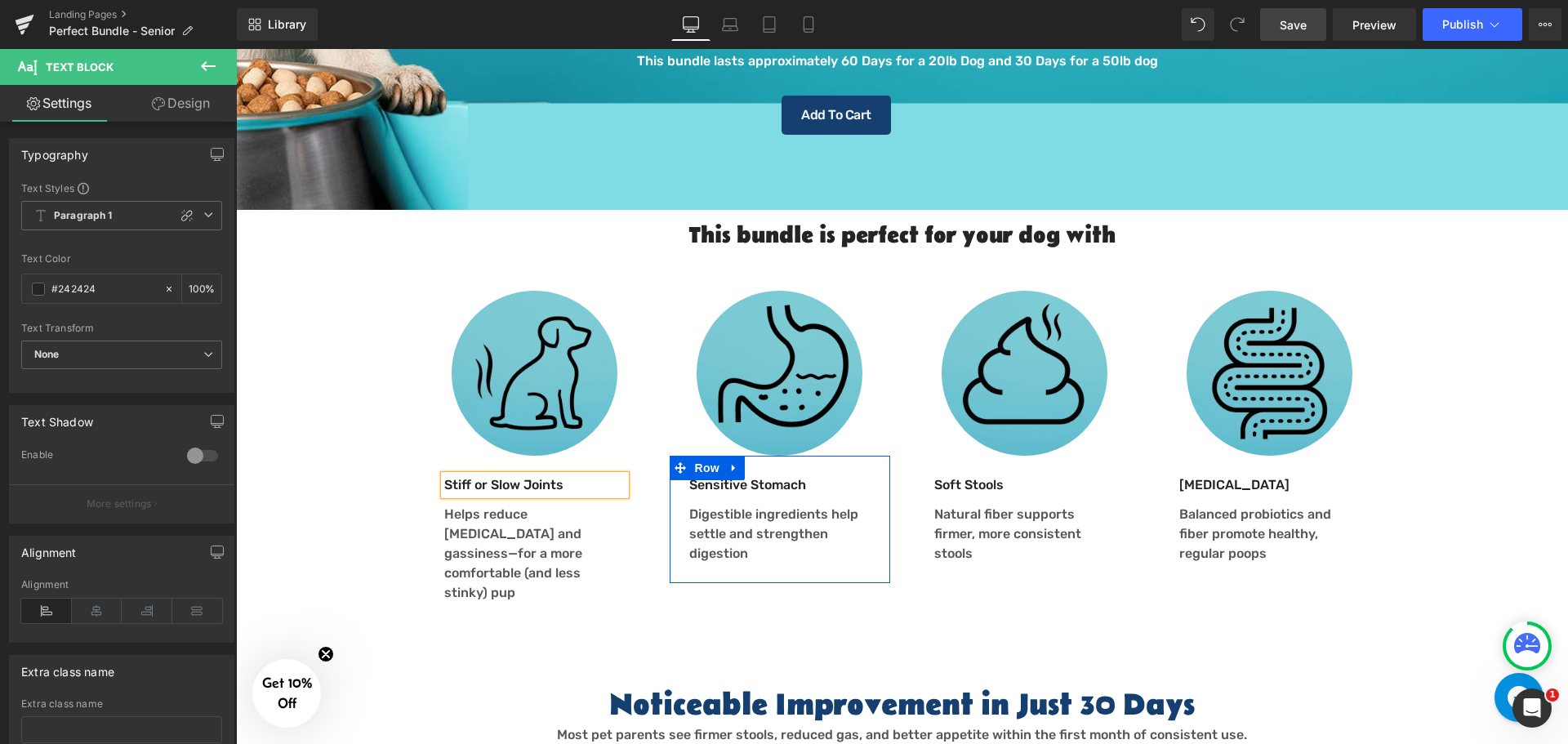
click at [721, 475] on p "Sensitive Stomach" at bounding box center [780, 485] width 181 height 20
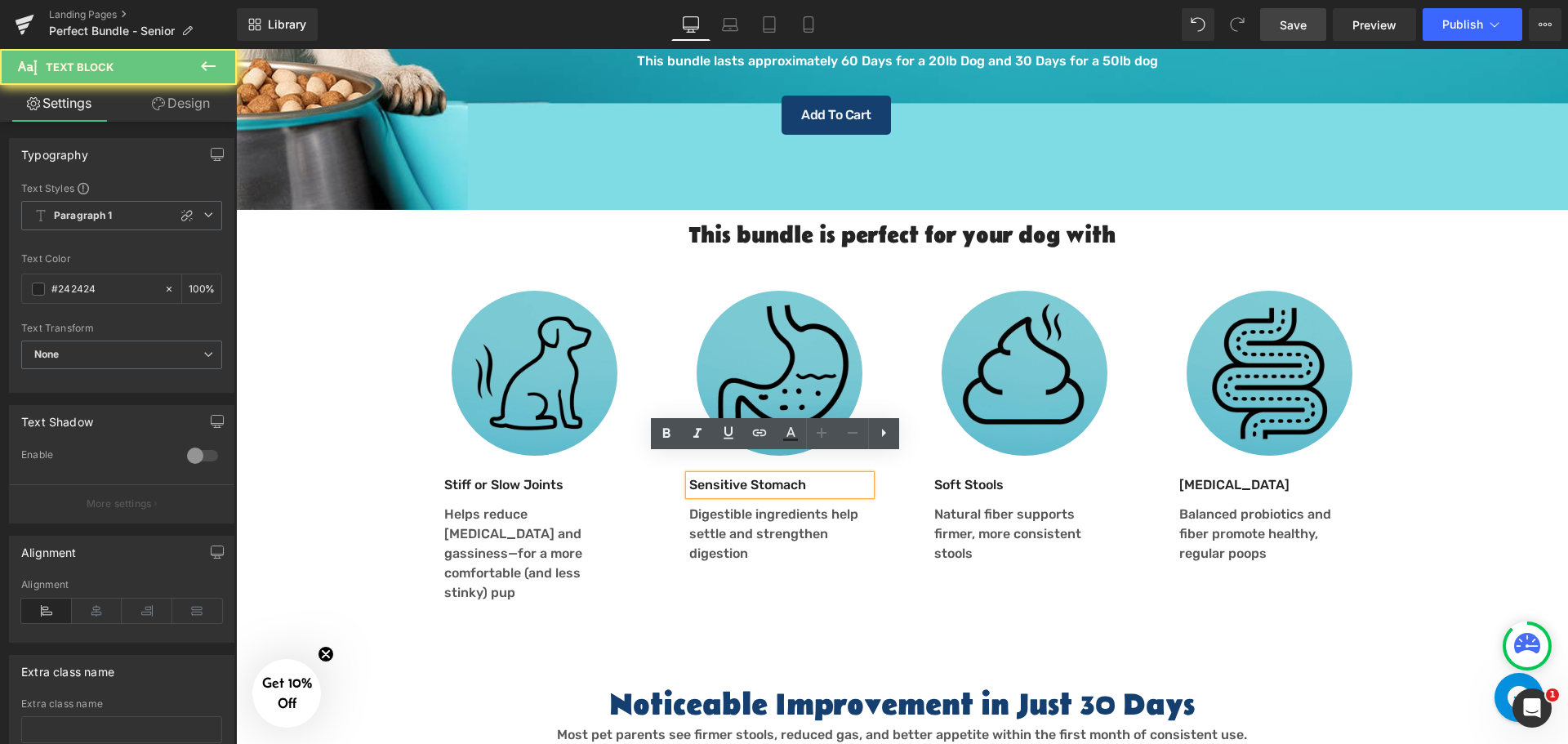
click at [786, 475] on p "Sensitive Stomach" at bounding box center [780, 485] width 181 height 20
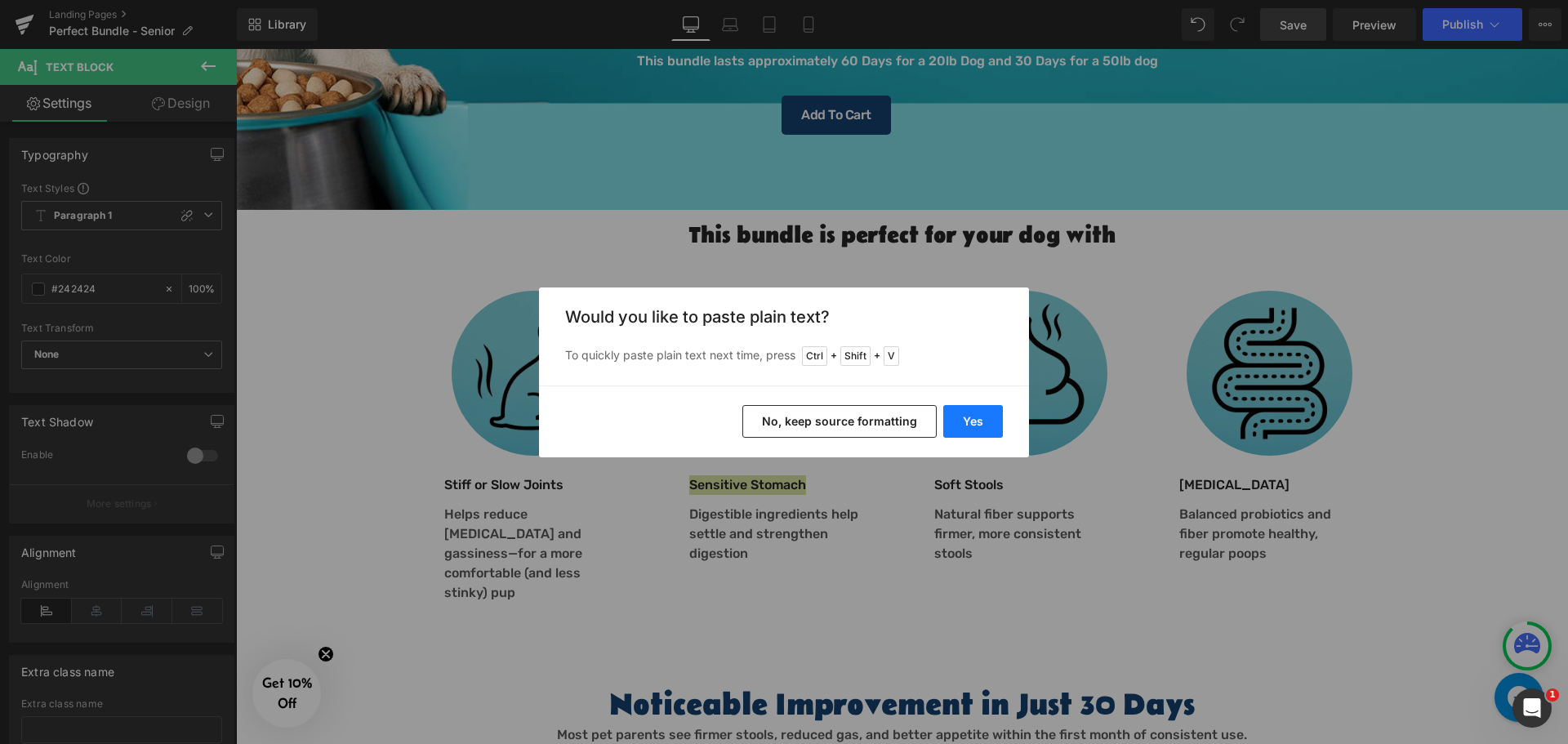
click at [955, 416] on button "Yes" at bounding box center [973, 421] width 59 height 32
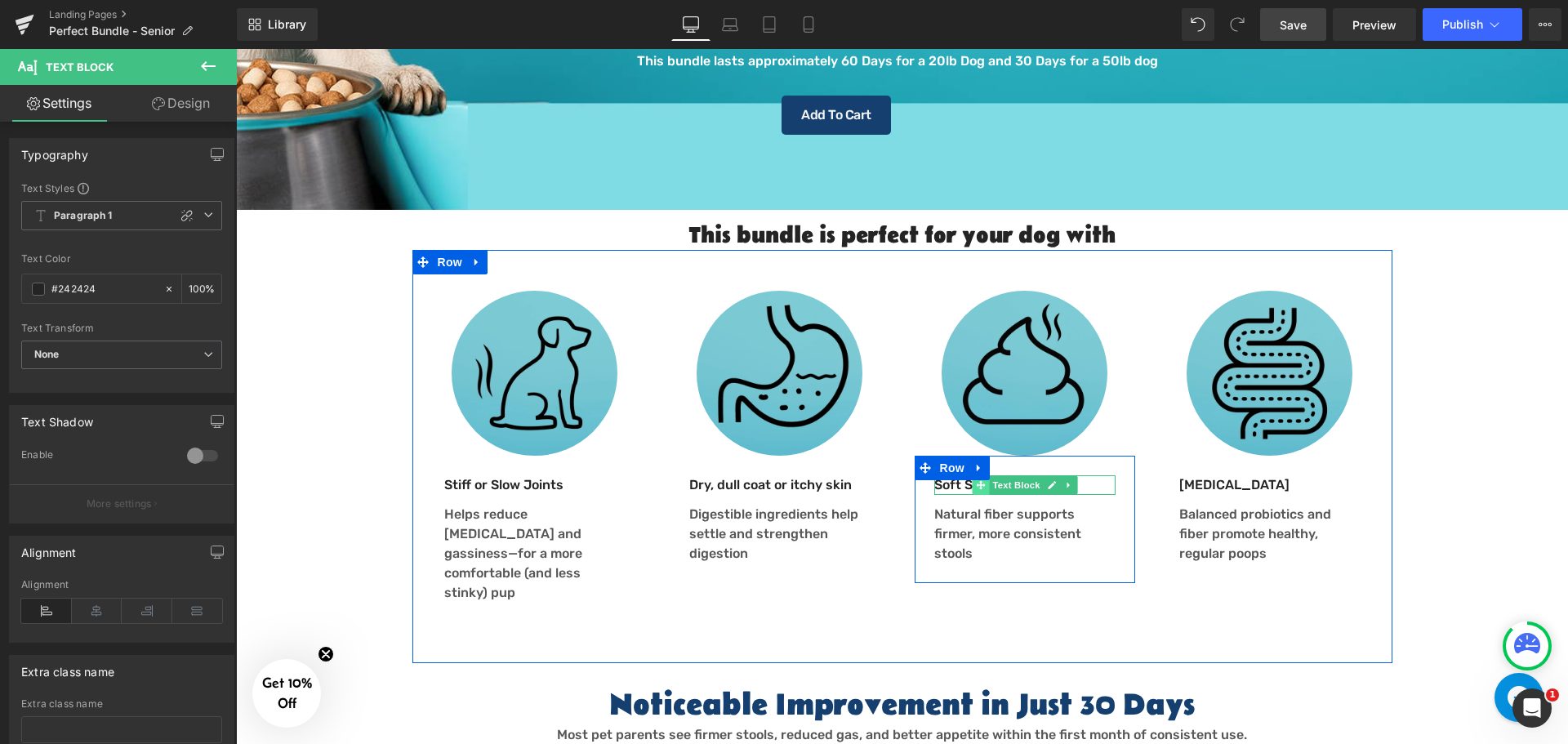
click at [971, 475] on span at bounding box center [979, 485] width 17 height 20
click at [934, 475] on p "Soft Stools" at bounding box center [1025, 485] width 181 height 20
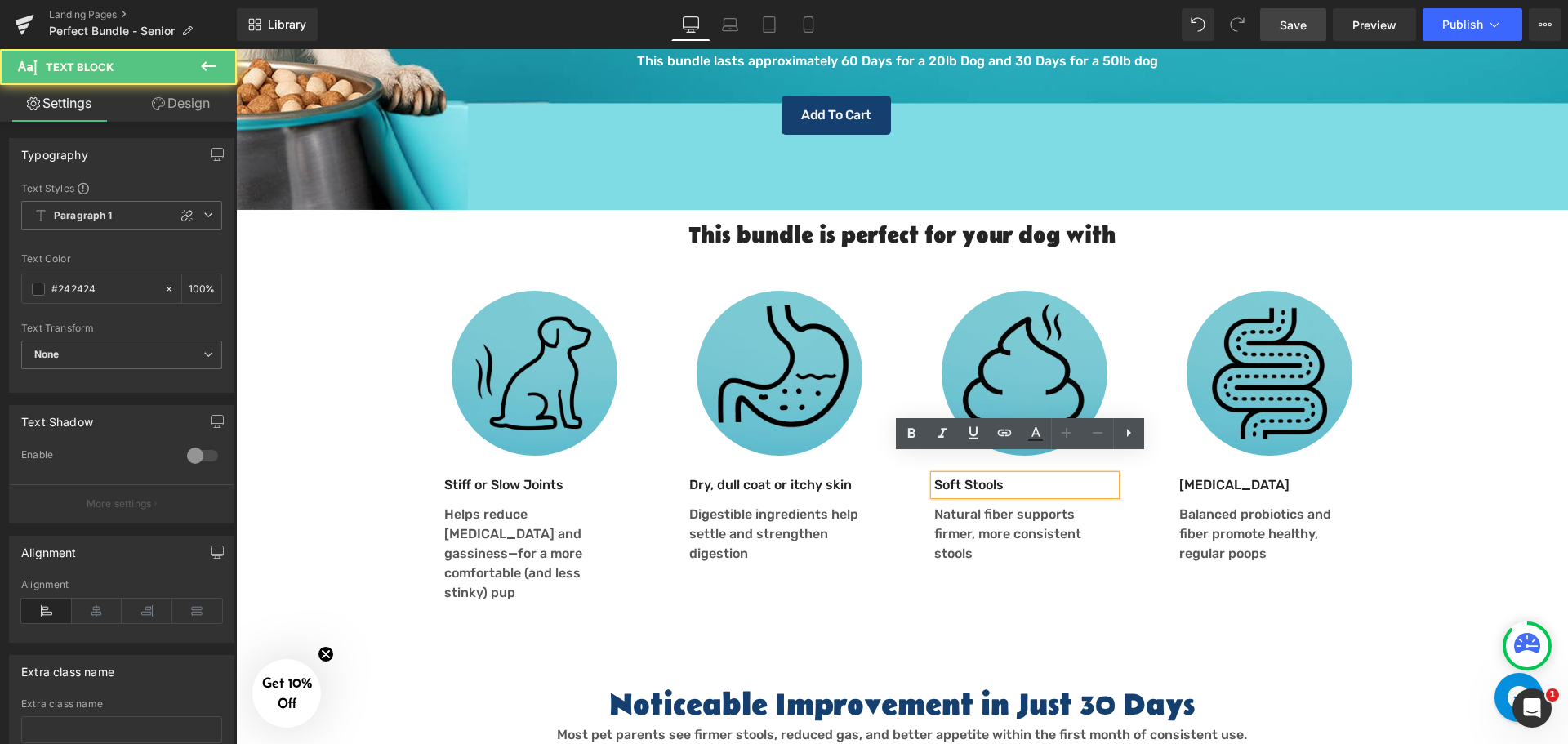
click at [939, 475] on p "Soft Stools" at bounding box center [1025, 485] width 181 height 20
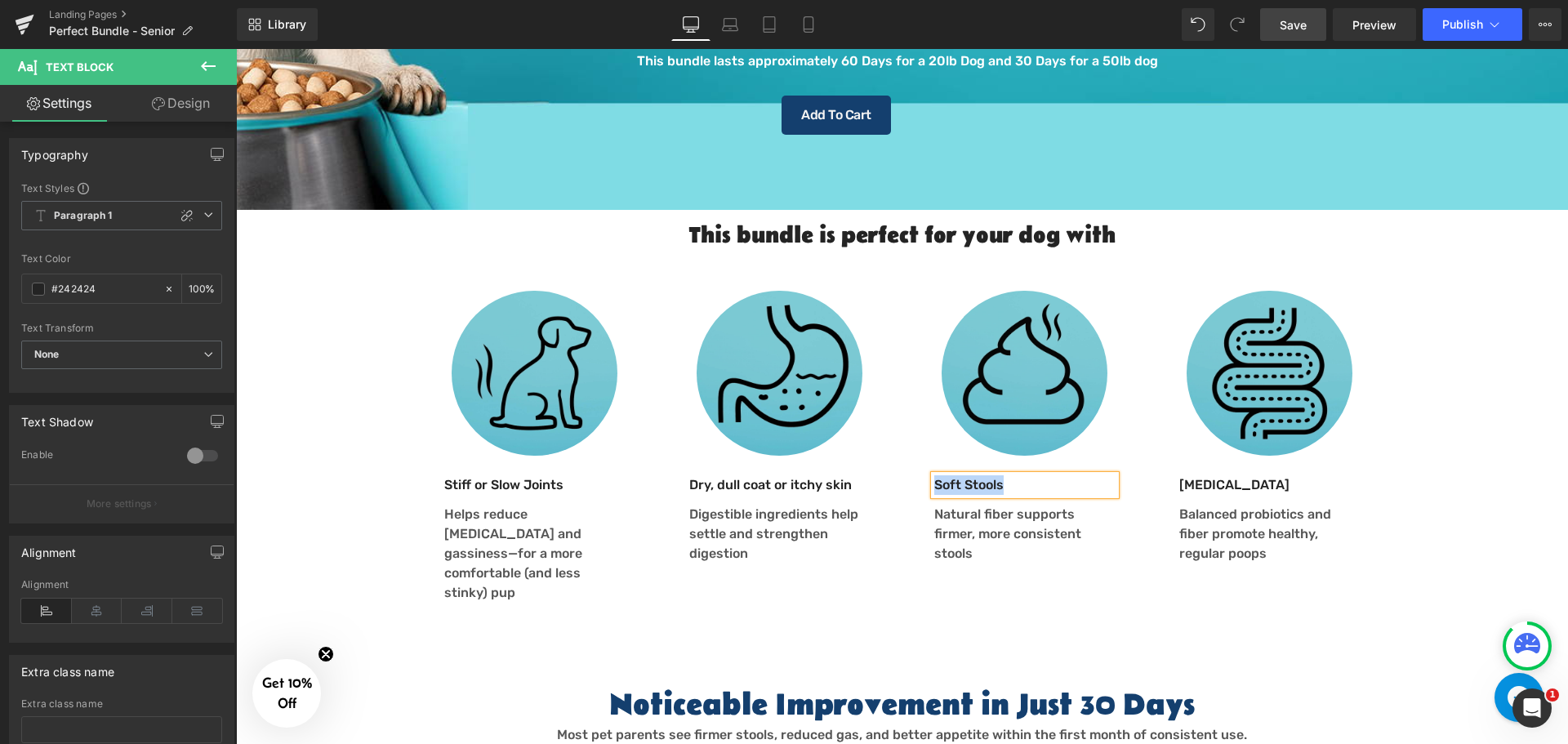
paste div
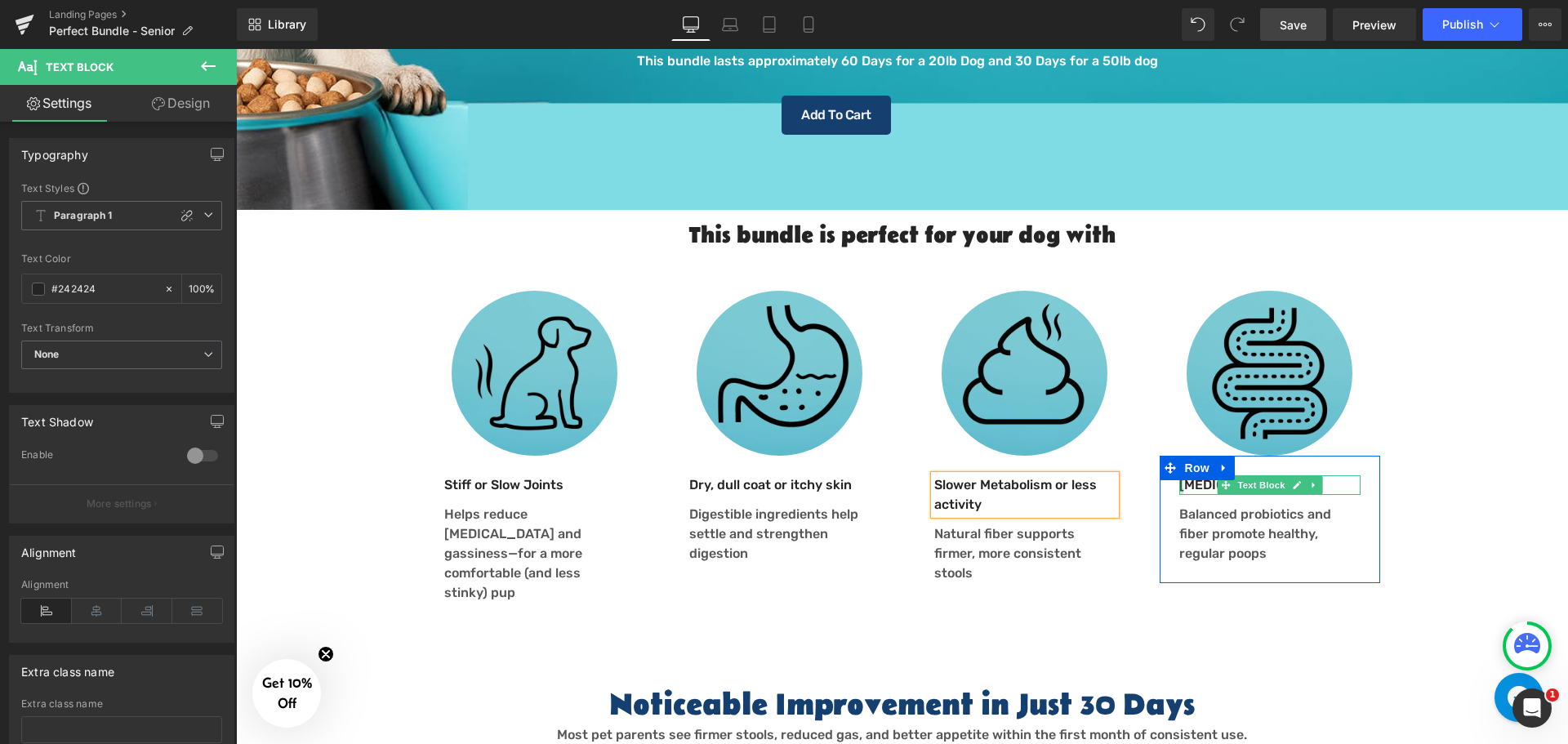
click at [1182, 475] on p "Diarrhea" at bounding box center [1270, 485] width 181 height 20
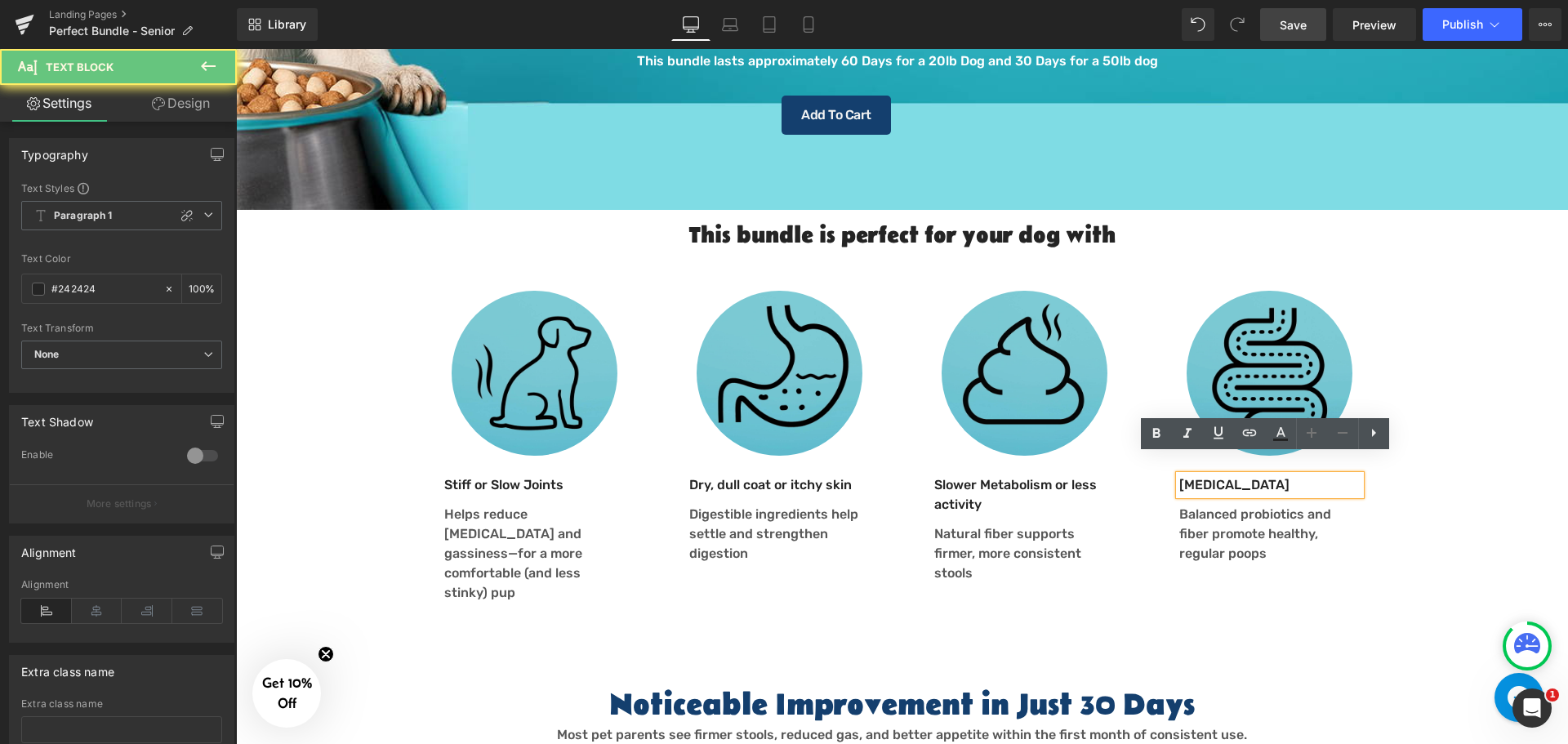
click at [1194, 475] on p "Diarrhea" at bounding box center [1270, 485] width 181 height 20
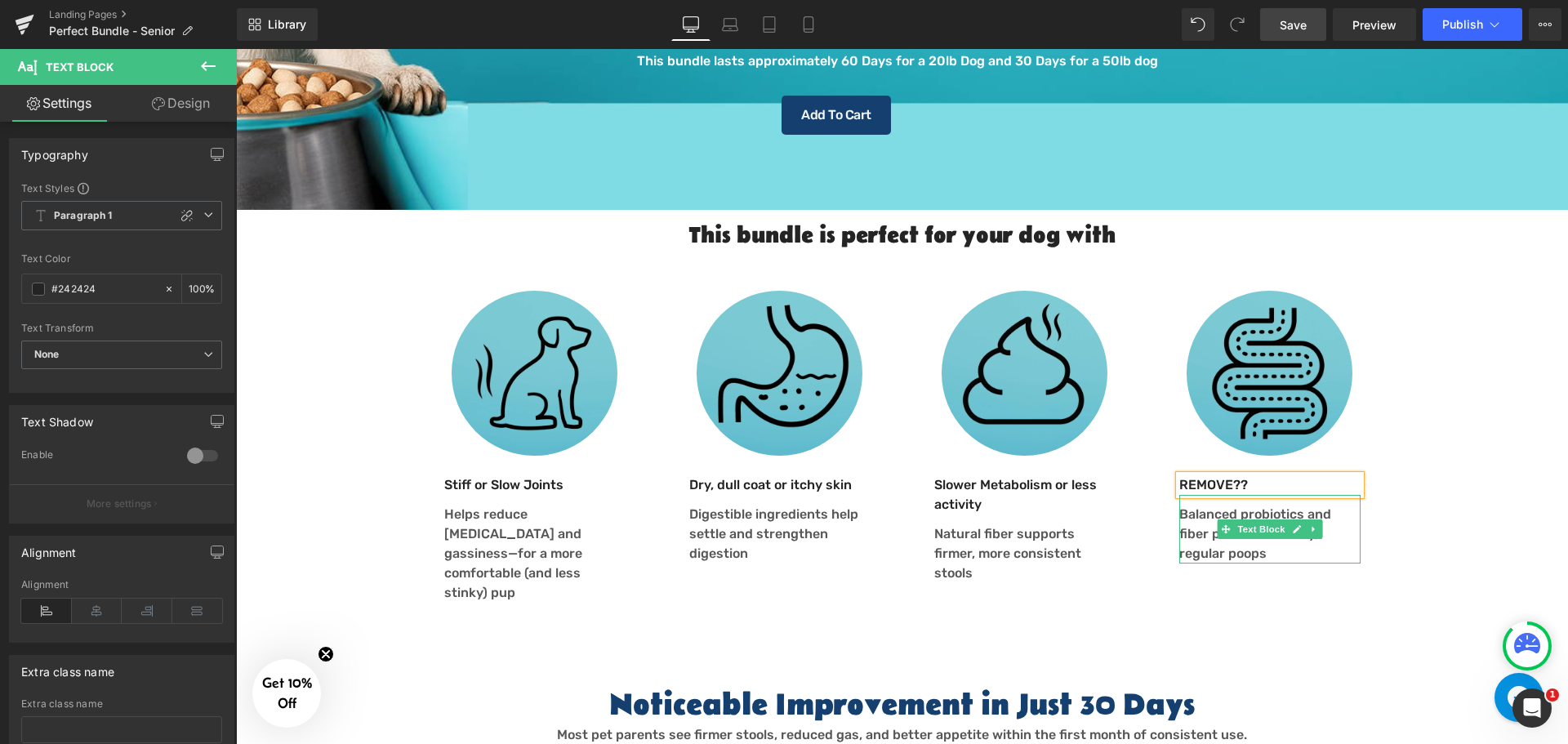
click at [1190, 513] on p "Balanced probiotics and fiber promote healthy, regular poops" at bounding box center [1270, 533] width 181 height 58
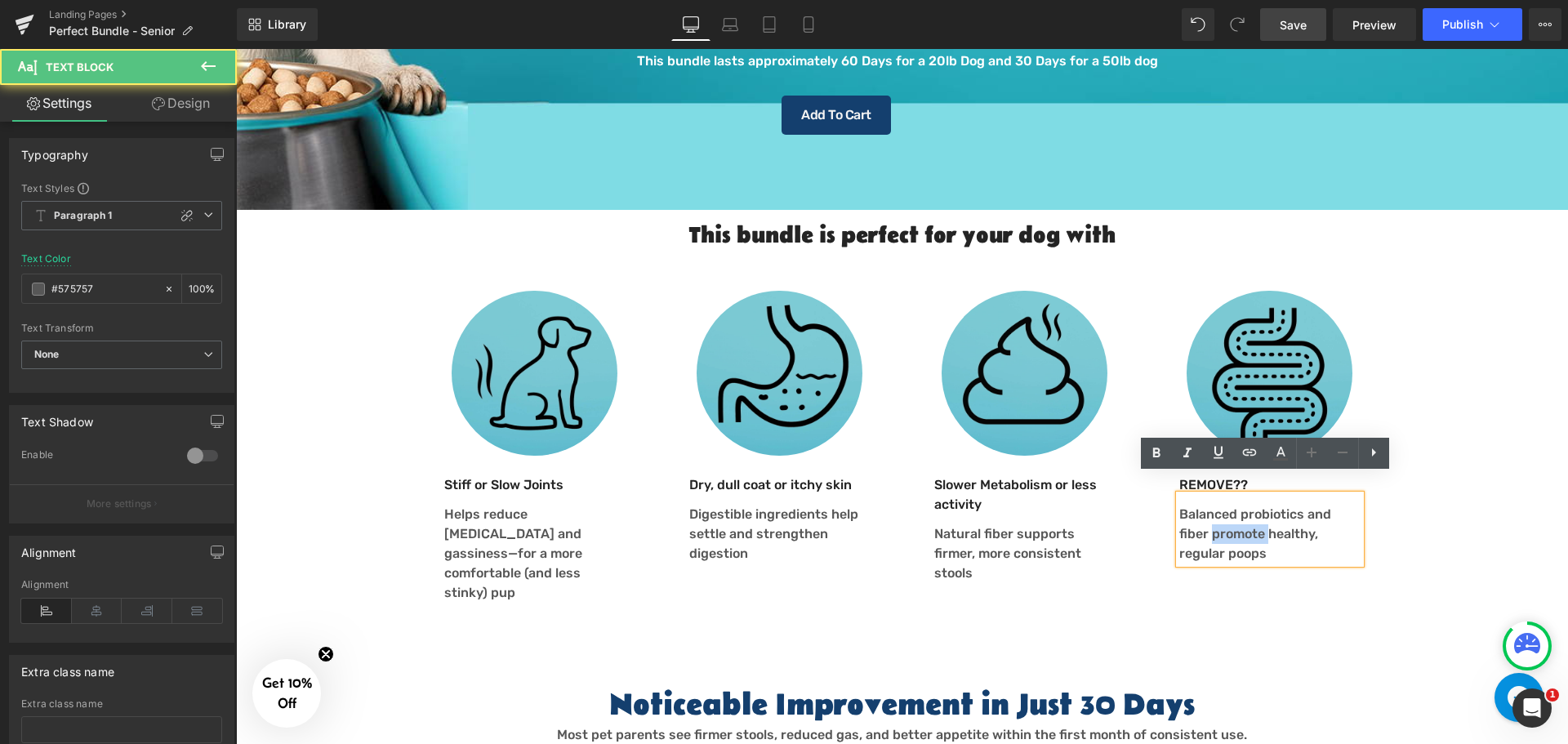
click at [1191, 513] on p "Balanced probiotics and fiber promote healthy, regular poops" at bounding box center [1270, 533] width 181 height 58
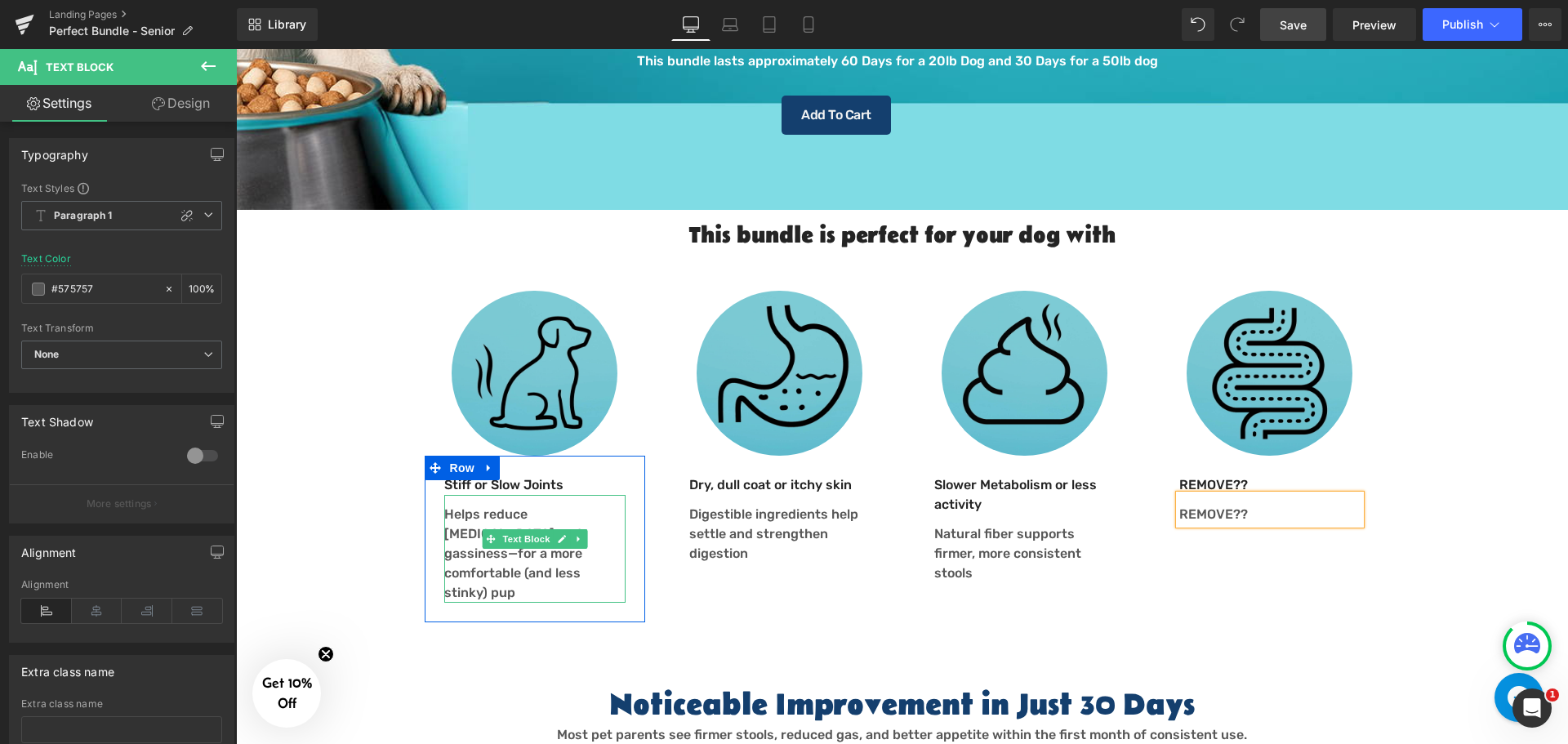
click at [456, 541] on p "Helps reduce bloating and gassiness—for a more comfortable (and less stinky) pup" at bounding box center [535, 553] width 181 height 98
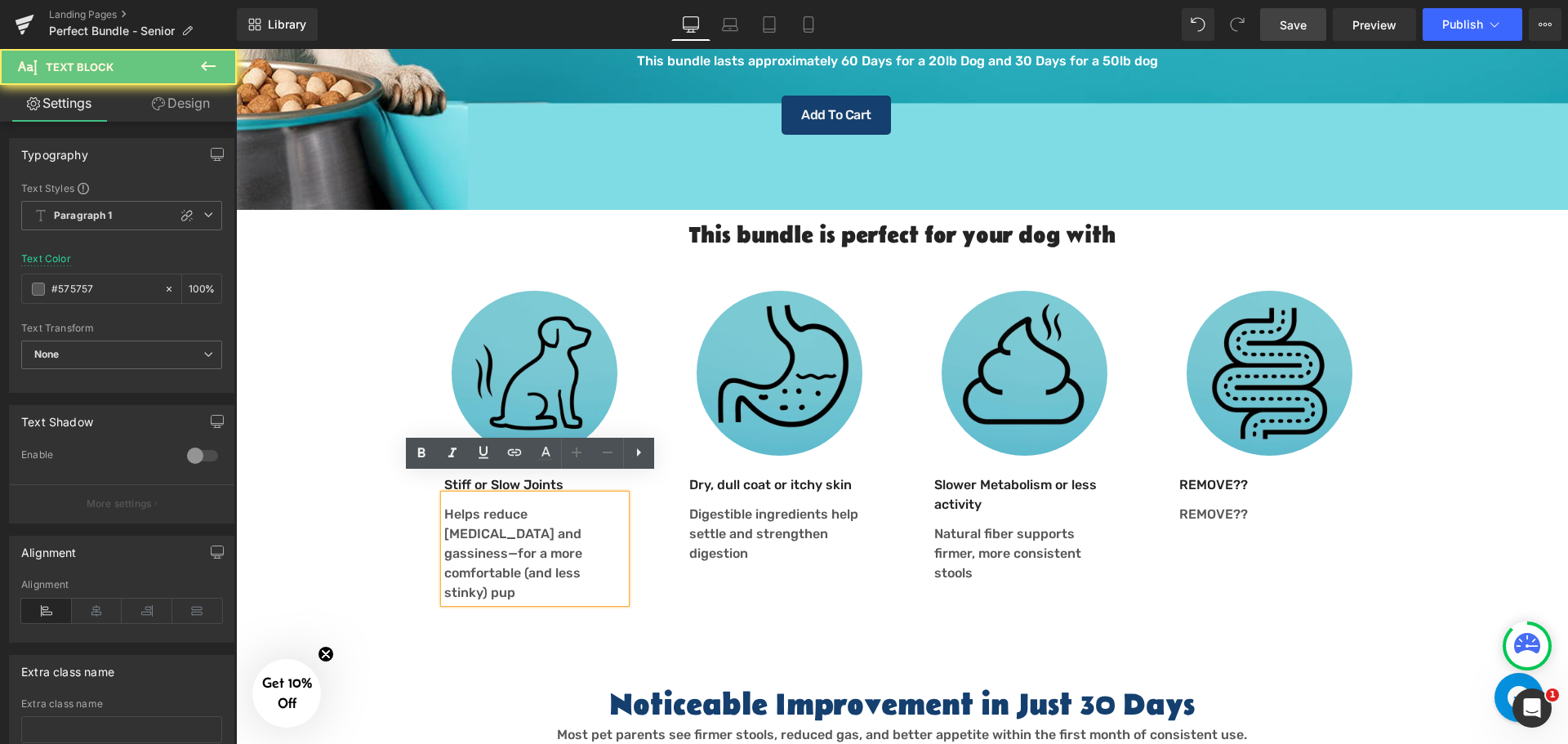
click at [461, 539] on p "Helps reduce bloating and gassiness—for a more comfortable (and less stinky) pup" at bounding box center [535, 553] width 181 height 98
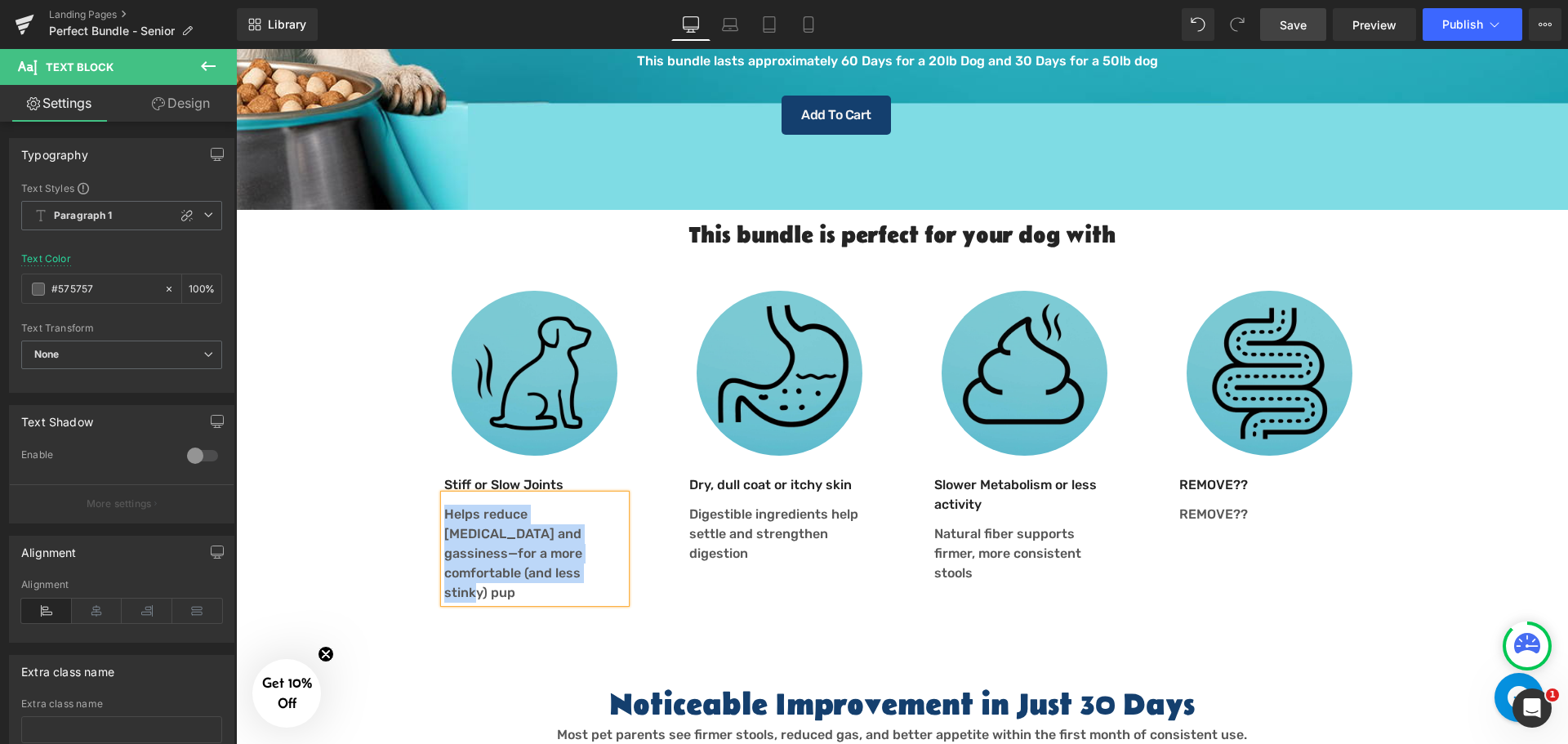
paste div
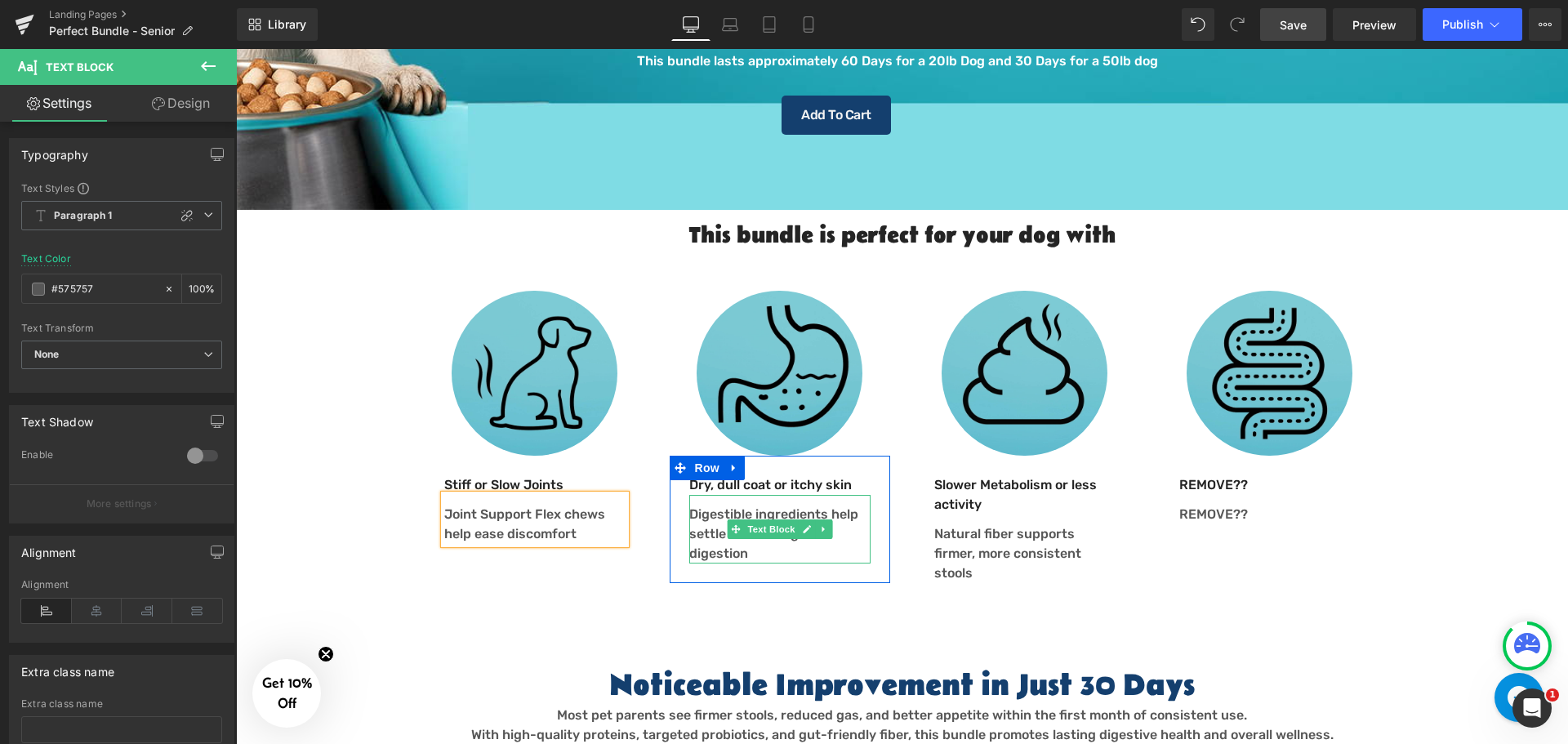
click at [729, 532] on p "Digestible ingredients help settle and strengthen digestion" at bounding box center [780, 533] width 181 height 58
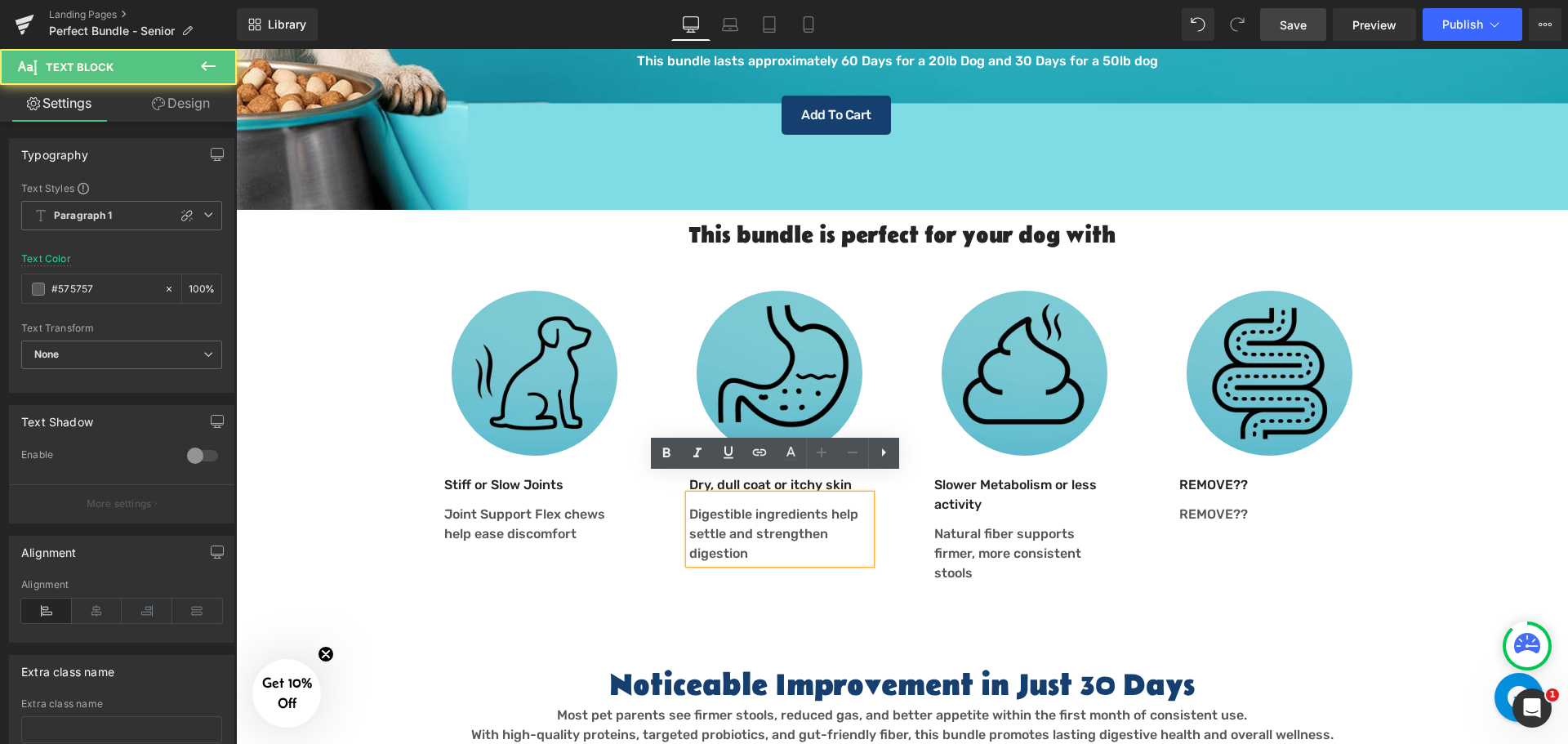
click at [700, 534] on p "Digestible ingredients help settle and strengthen digestion" at bounding box center [780, 533] width 181 height 58
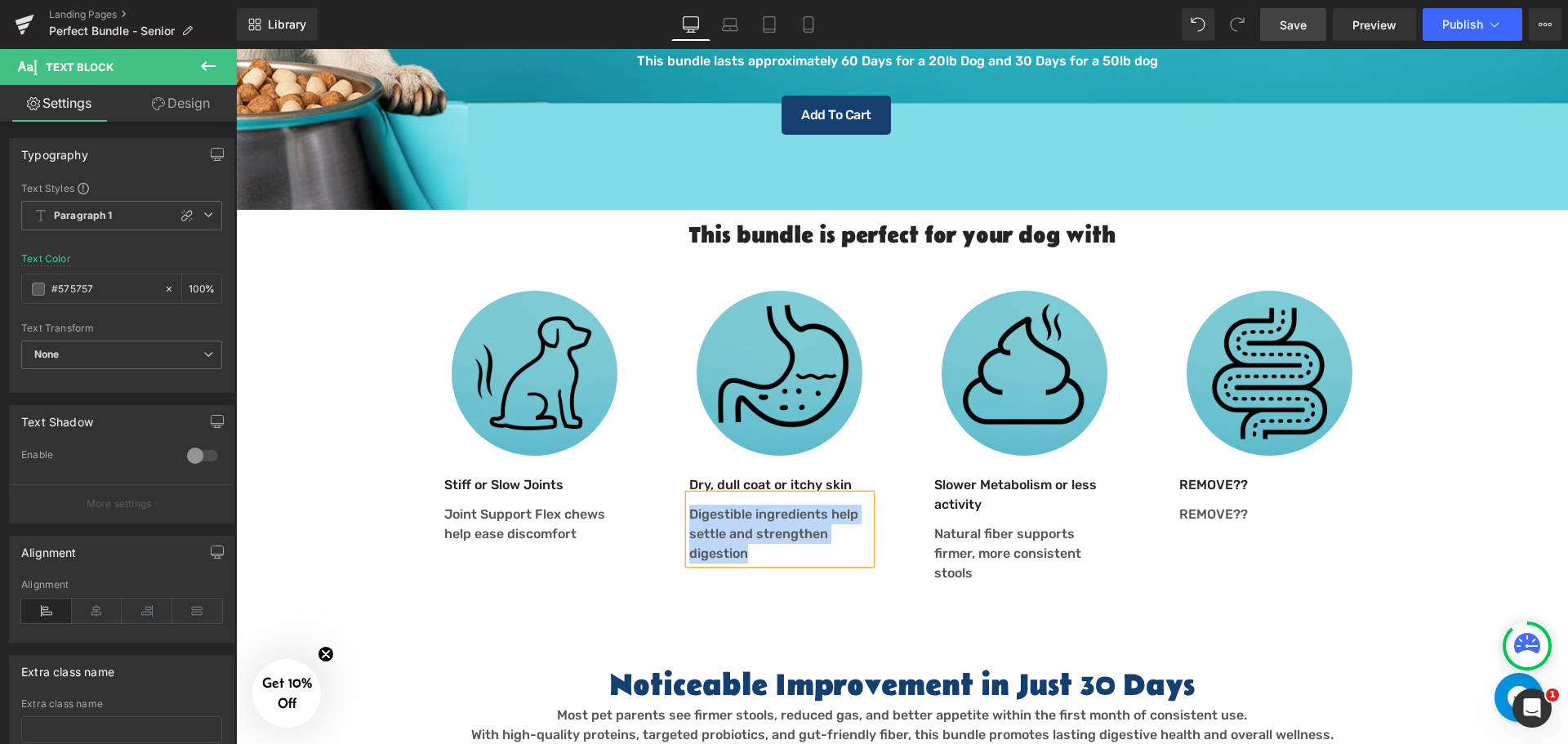
paste div
click at [950, 524] on p "Natural fiber supports firmer, more consistent stools" at bounding box center [1025, 553] width 181 height 58
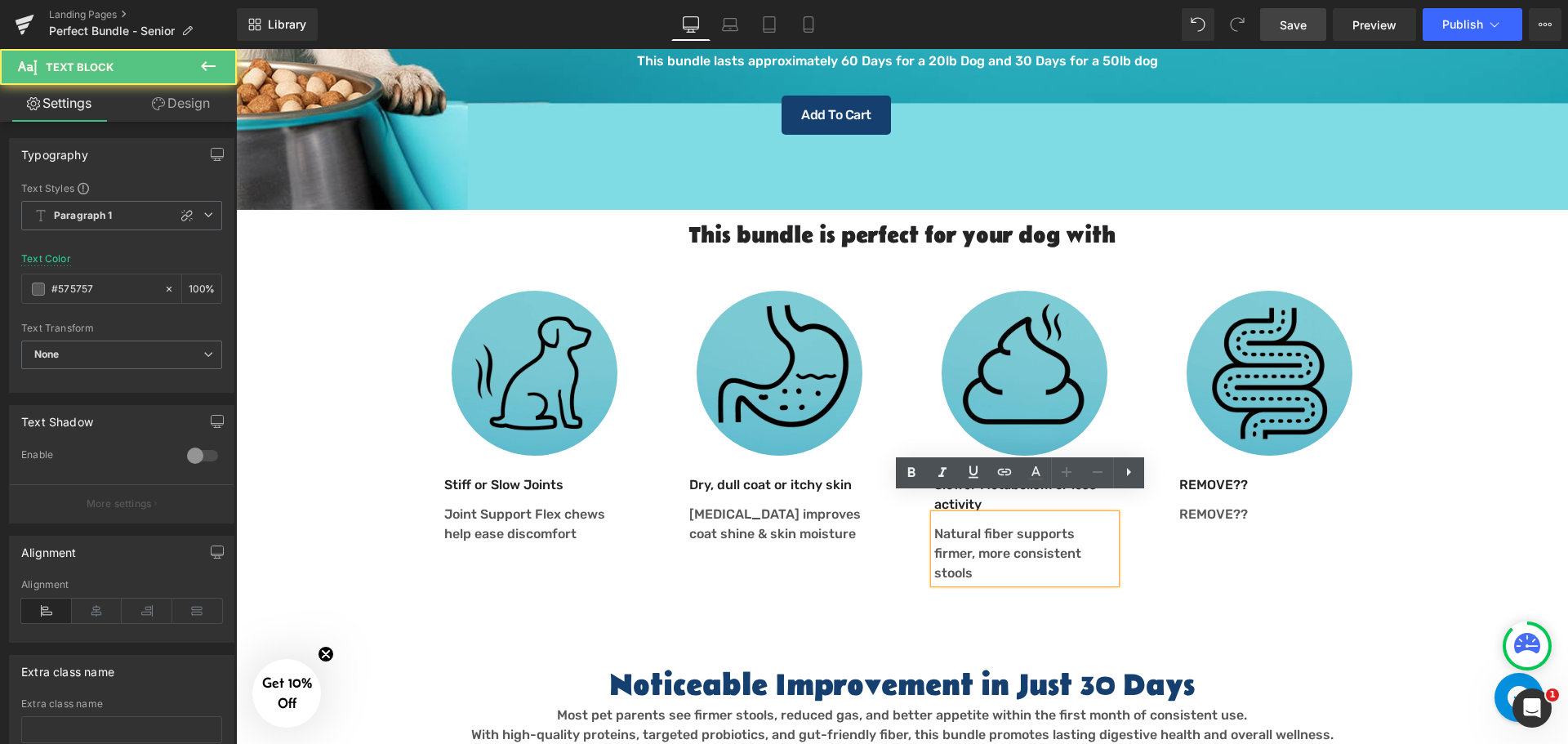
click at [947, 525] on p "Natural fiber supports firmer, more consistent stools" at bounding box center [1025, 553] width 181 height 58
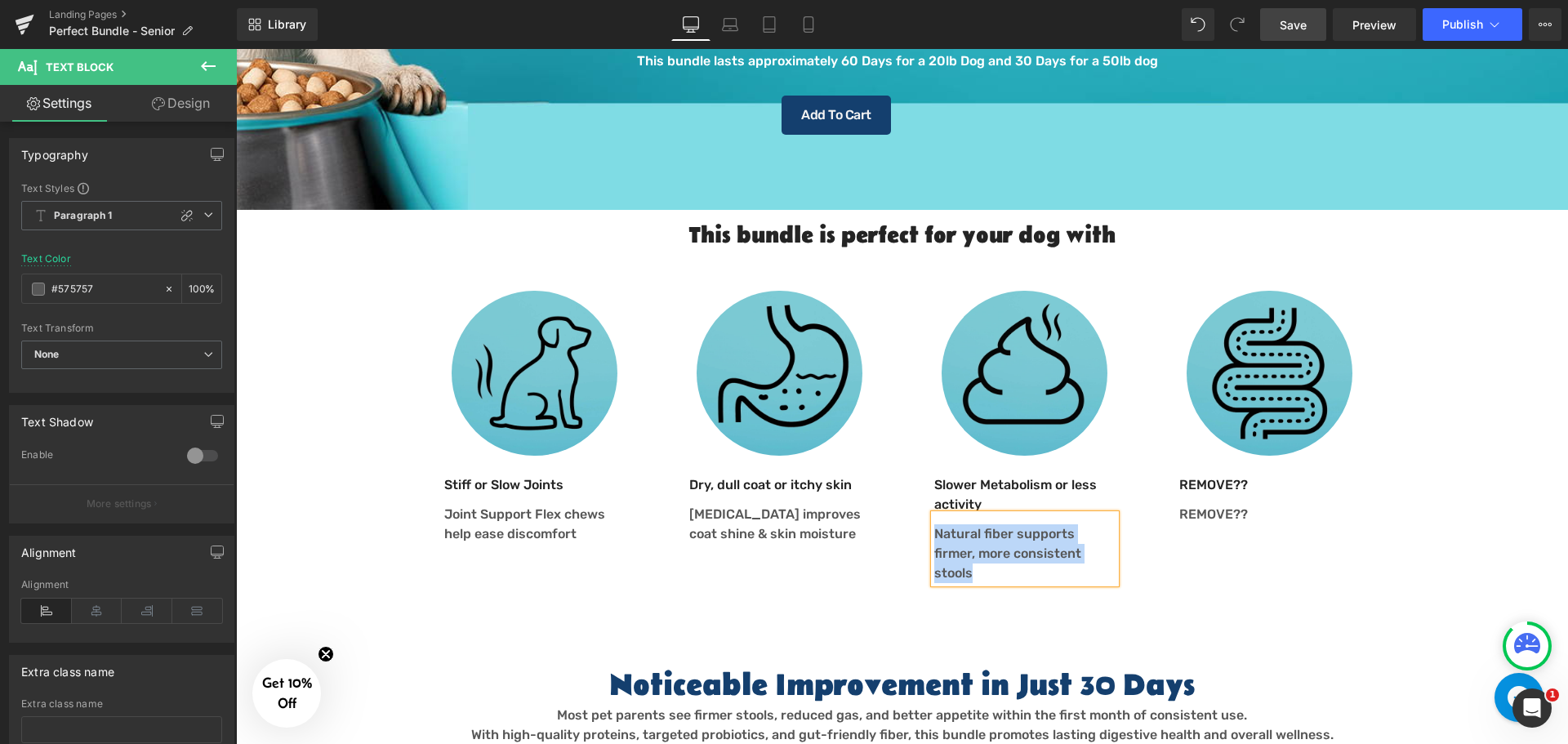
paste div
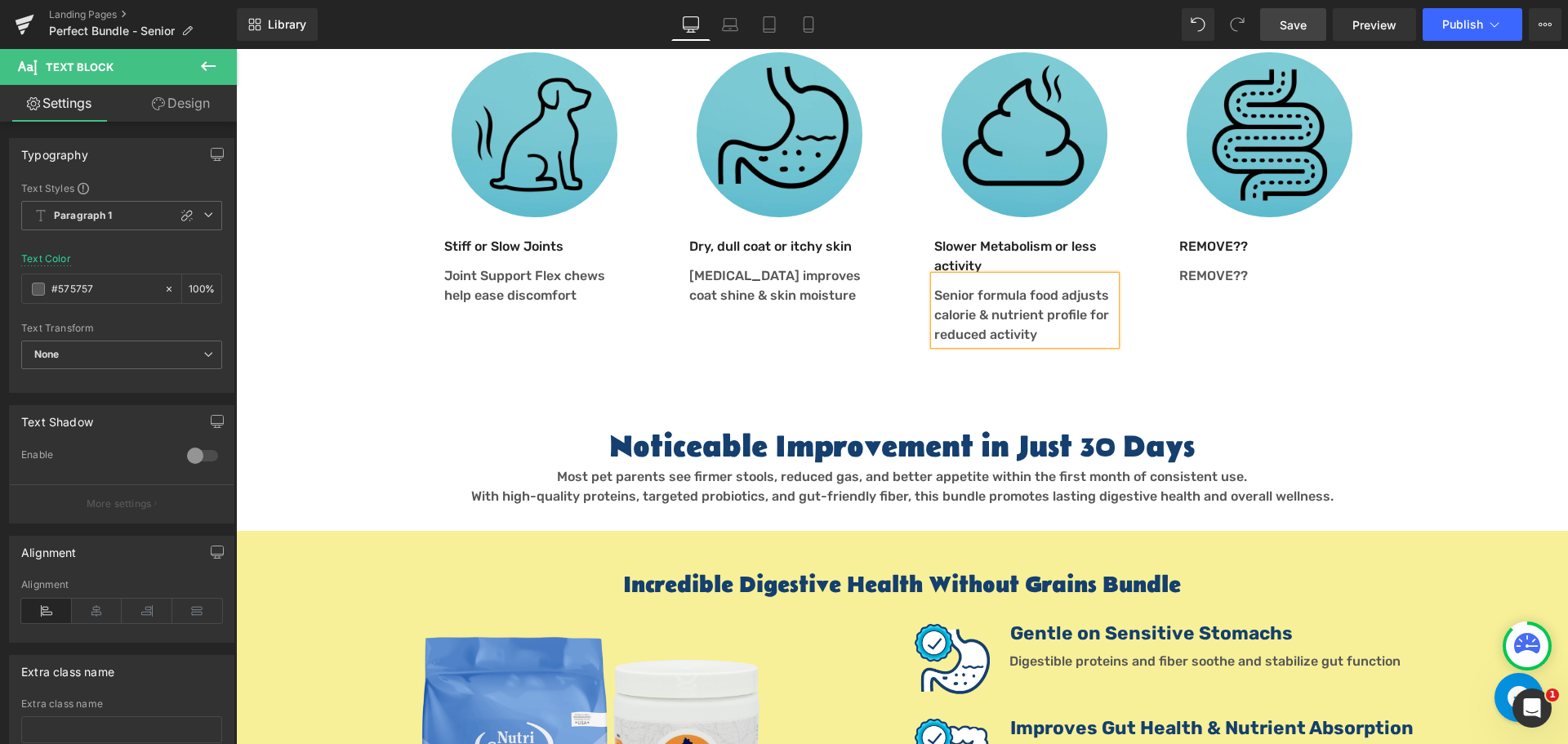
scroll to position [980, 0]
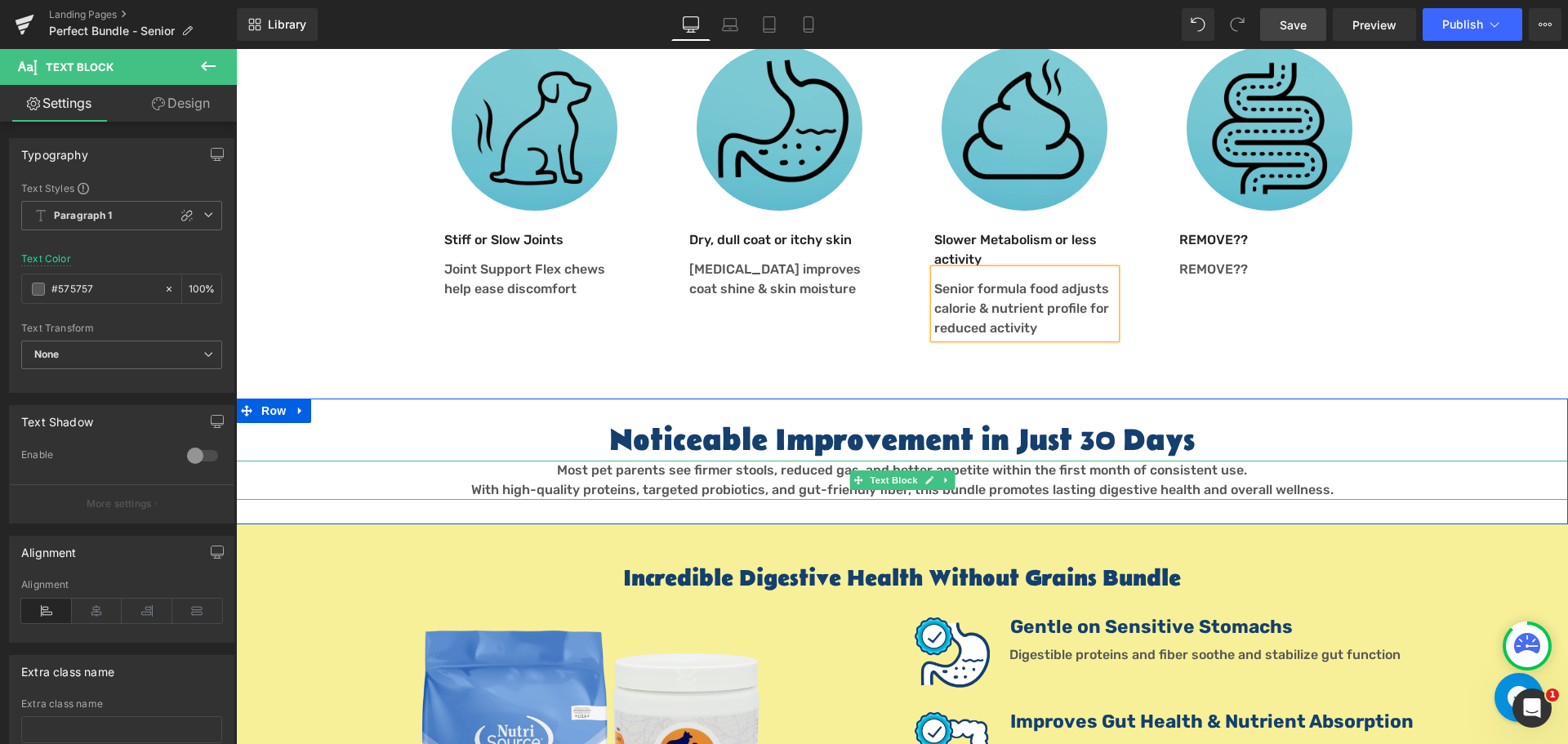
click at [820, 482] on span "With high-quality proteins, targeted probiotics, and gut-friendly fiber, this b…" at bounding box center [902, 489] width 863 height 15
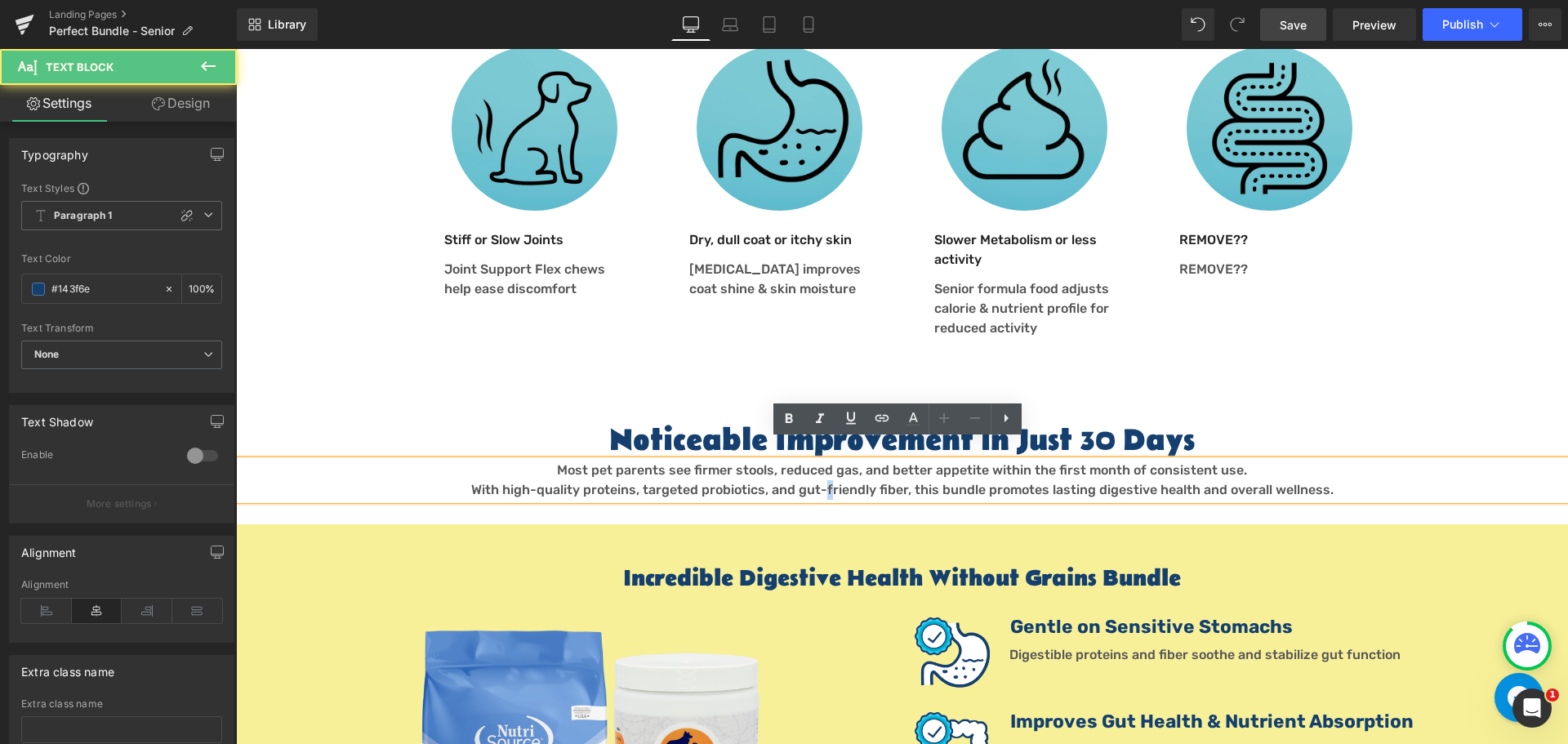
click at [820, 482] on span "With high-quality proteins, targeted probiotics, and gut-friendly fiber, this b…" at bounding box center [902, 489] width 863 height 15
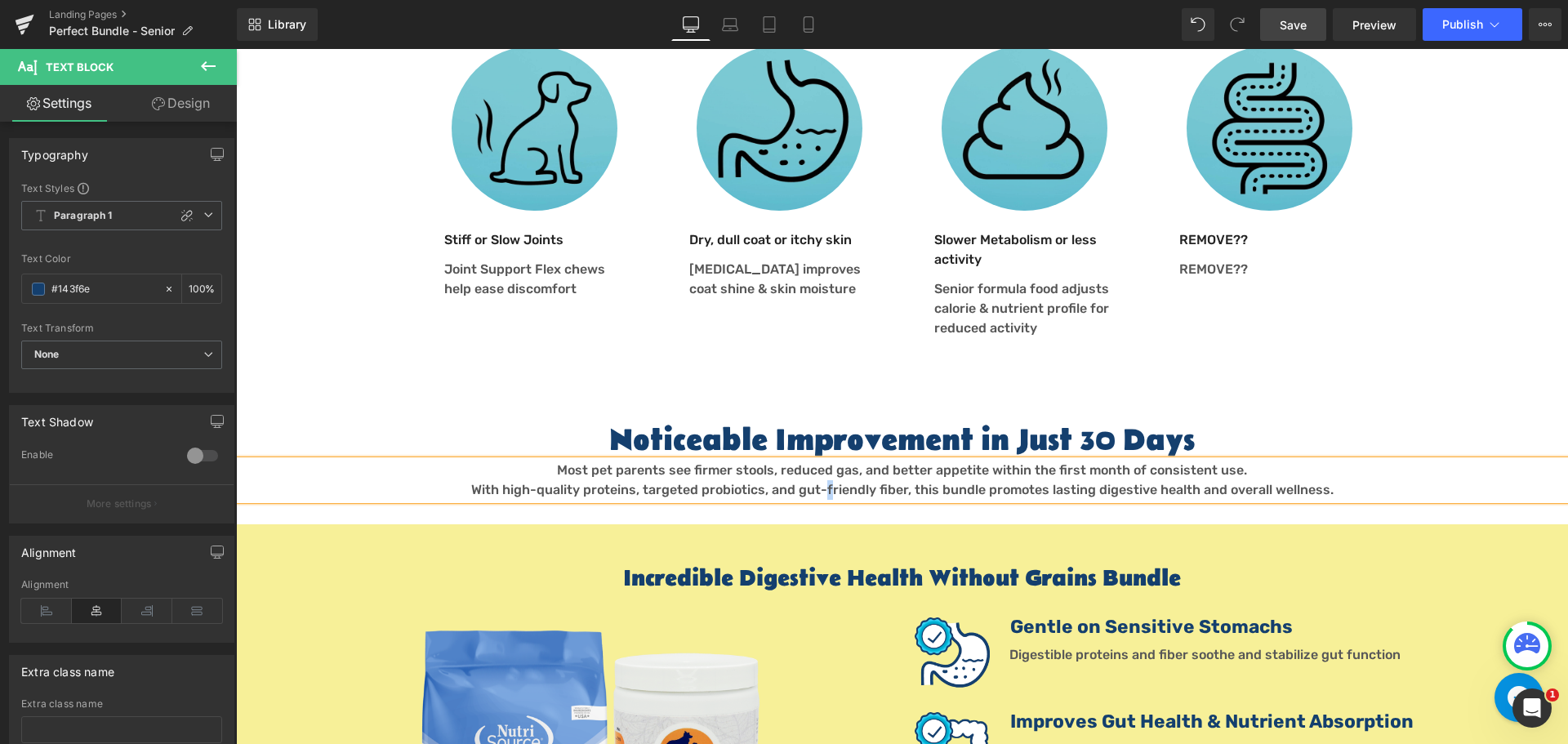
paste div
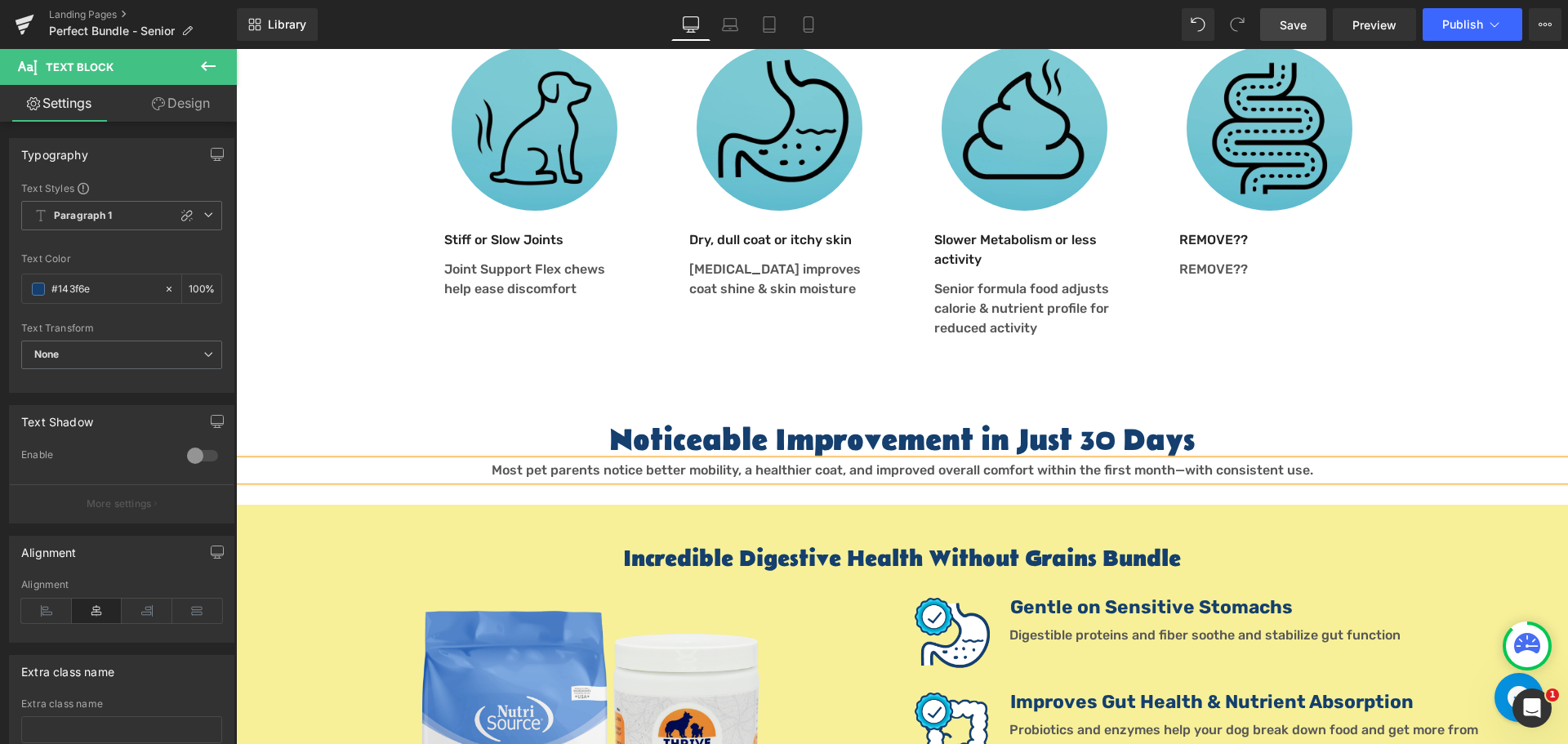
click at [1174, 462] on font "Most pet parents notice better mobility, a healthier coat, and improved overall…" at bounding box center [902, 469] width 821 height 15
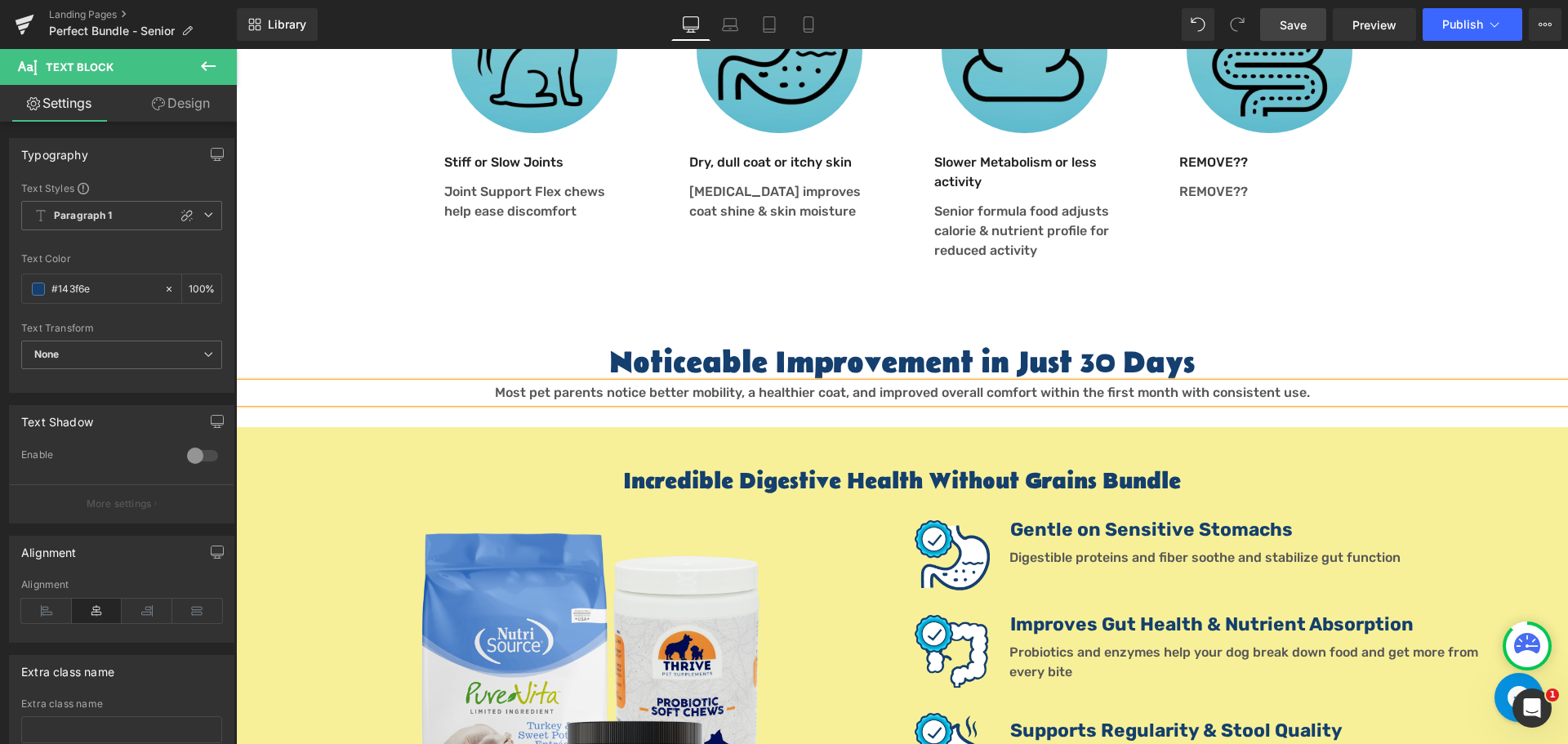
scroll to position [1224, 0]
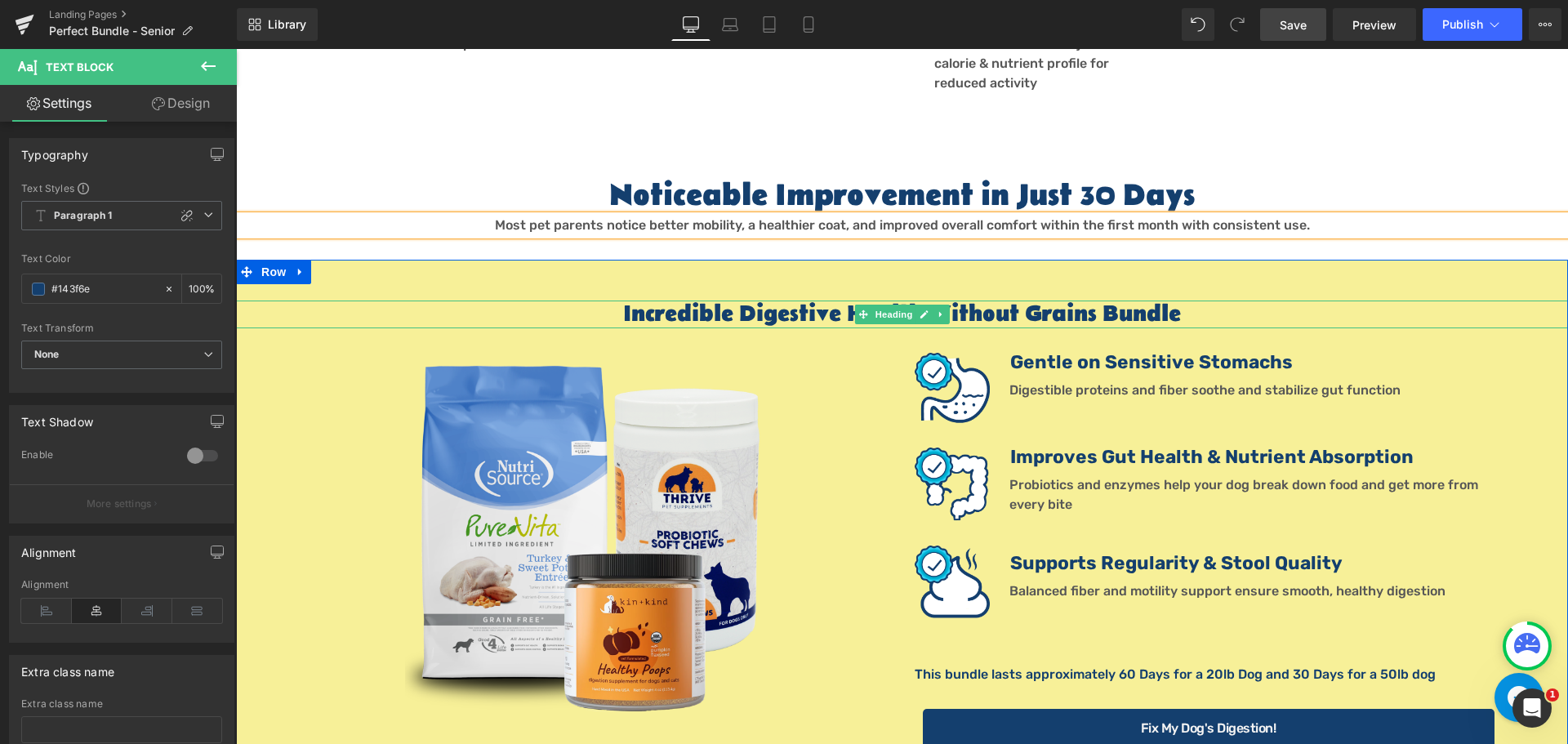
click at [782, 301] on h1 "Incredible Digestive Health Without Grains Bundle" at bounding box center [902, 314] width 1332 height 28
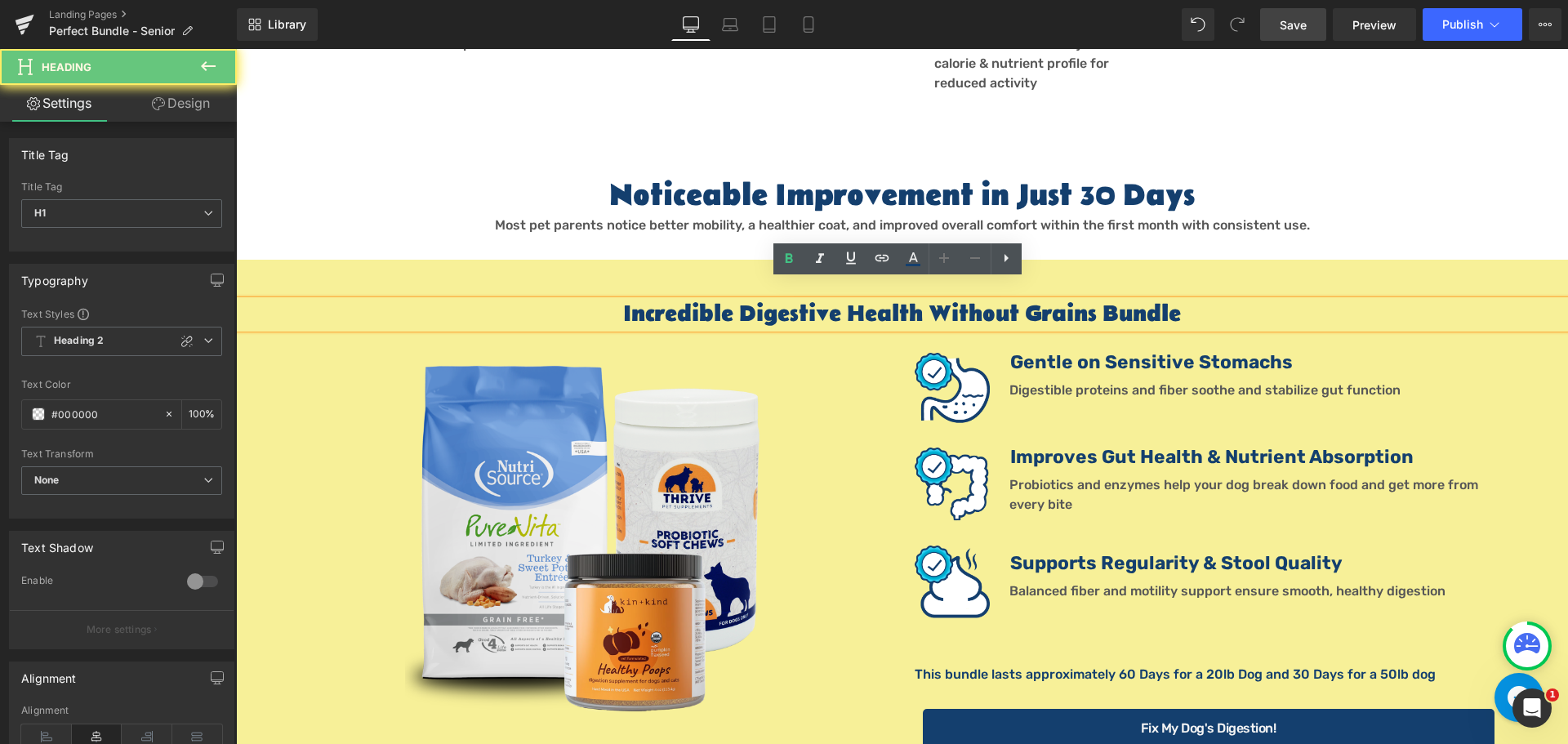
click at [794, 301] on h1 "Incredible Digestive Health Without Grains Bundle" at bounding box center [902, 314] width 1332 height 28
click at [737, 301] on h1 "Incredible Digestive Health Without Grains Bundle" at bounding box center [902, 314] width 1332 height 28
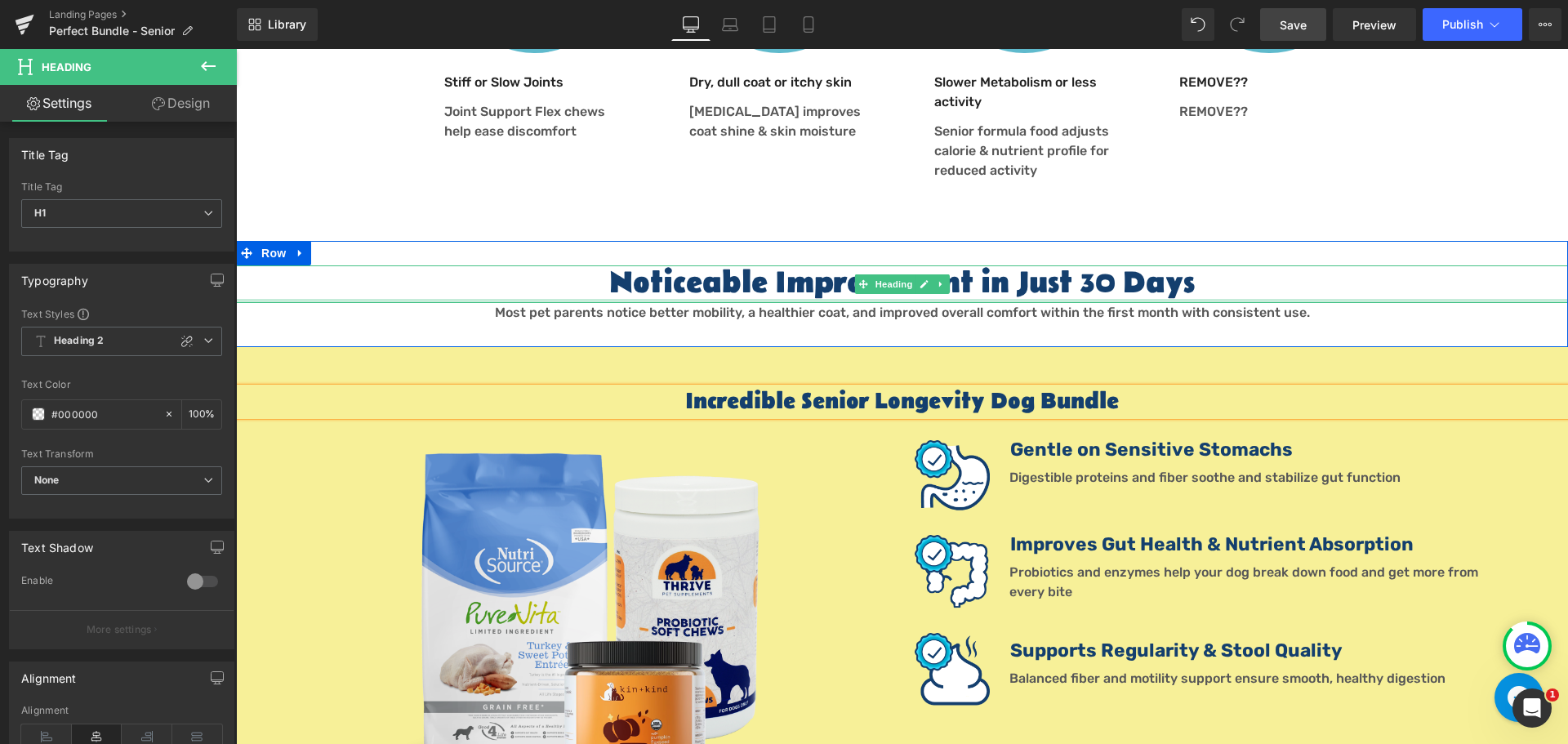
scroll to position [1143, 0]
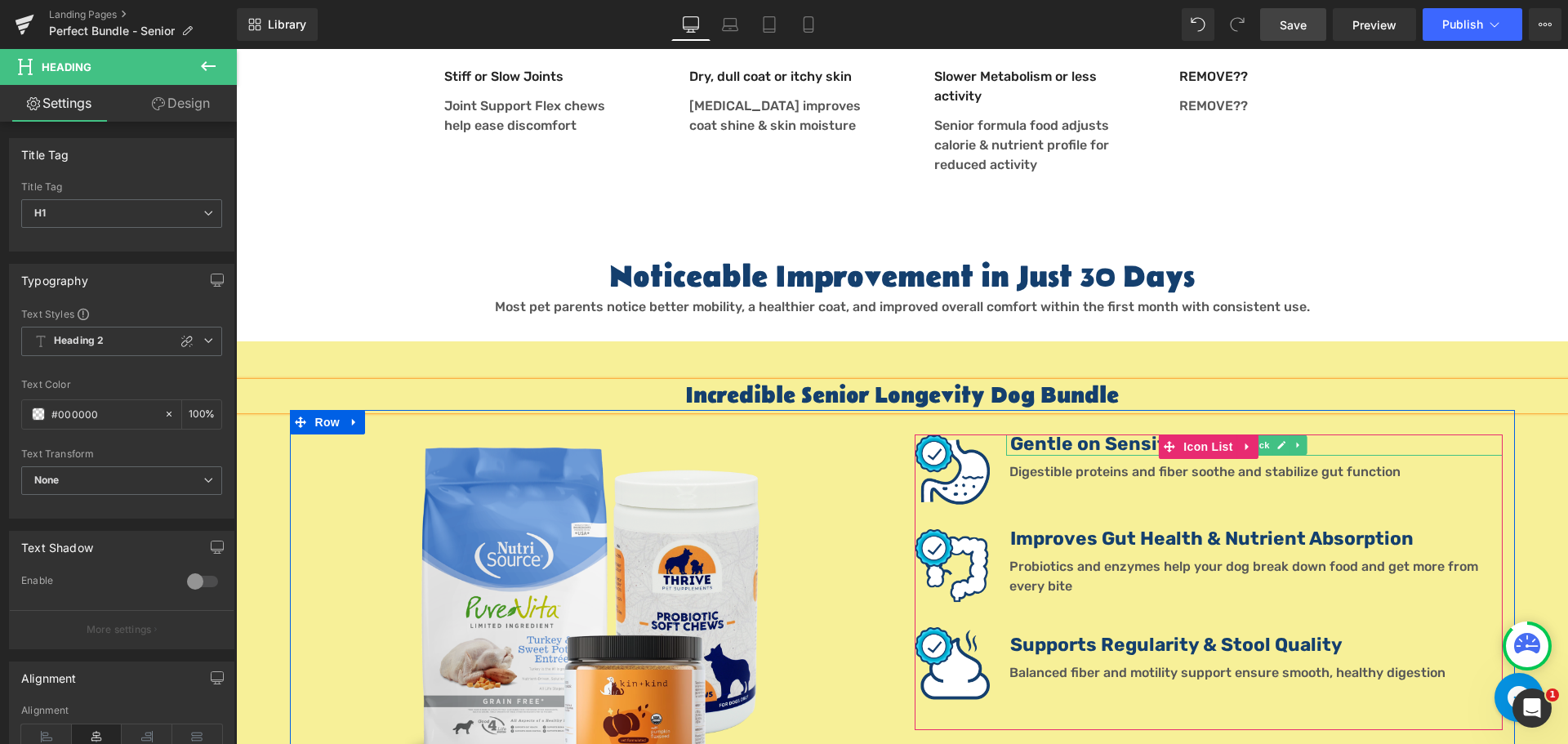
click at [1056, 433] on b "Gentle on Sensitive Stomachs" at bounding box center [1151, 443] width 283 height 22
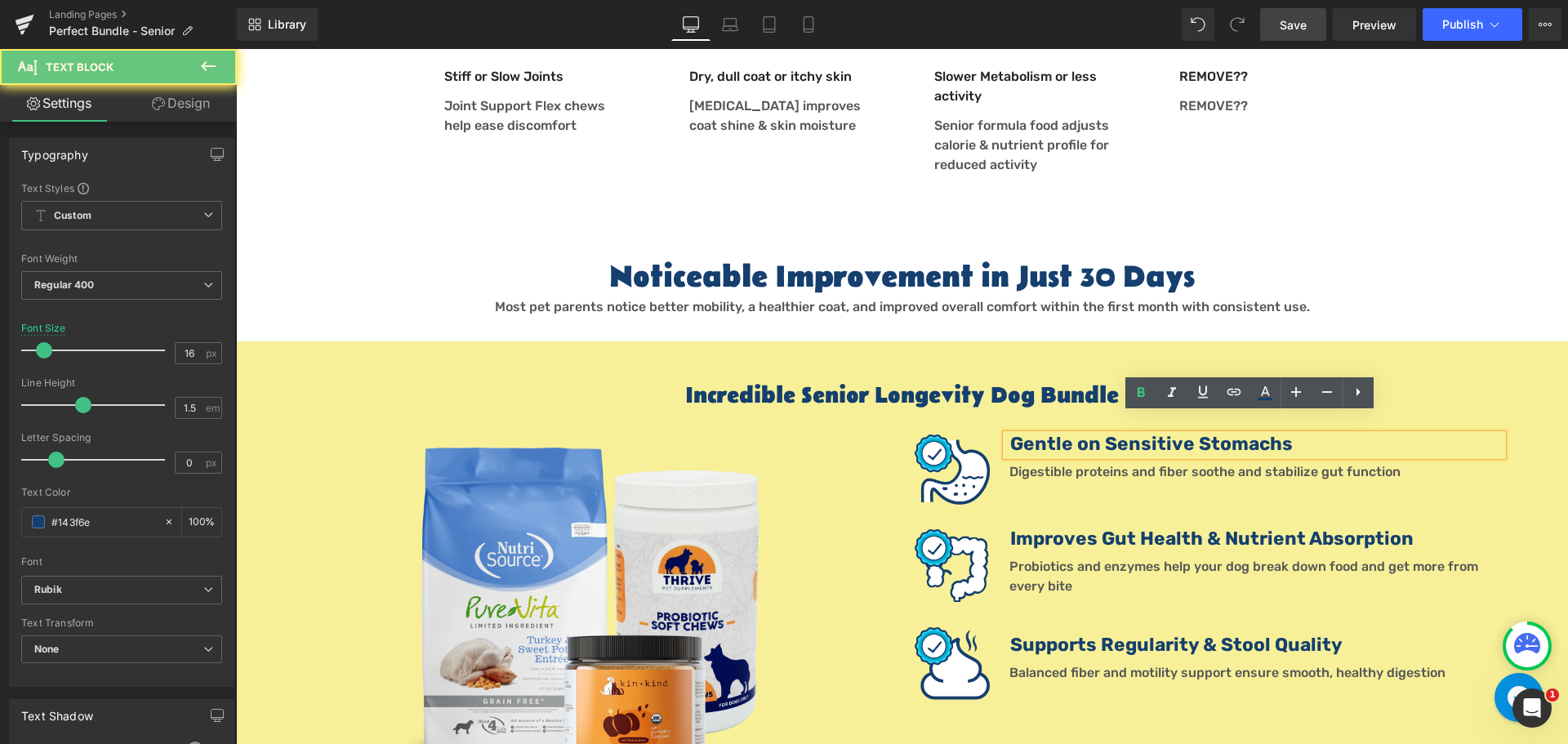
click at [1042, 433] on b "Gentle on Sensitive Stomachs" at bounding box center [1151, 443] width 283 height 22
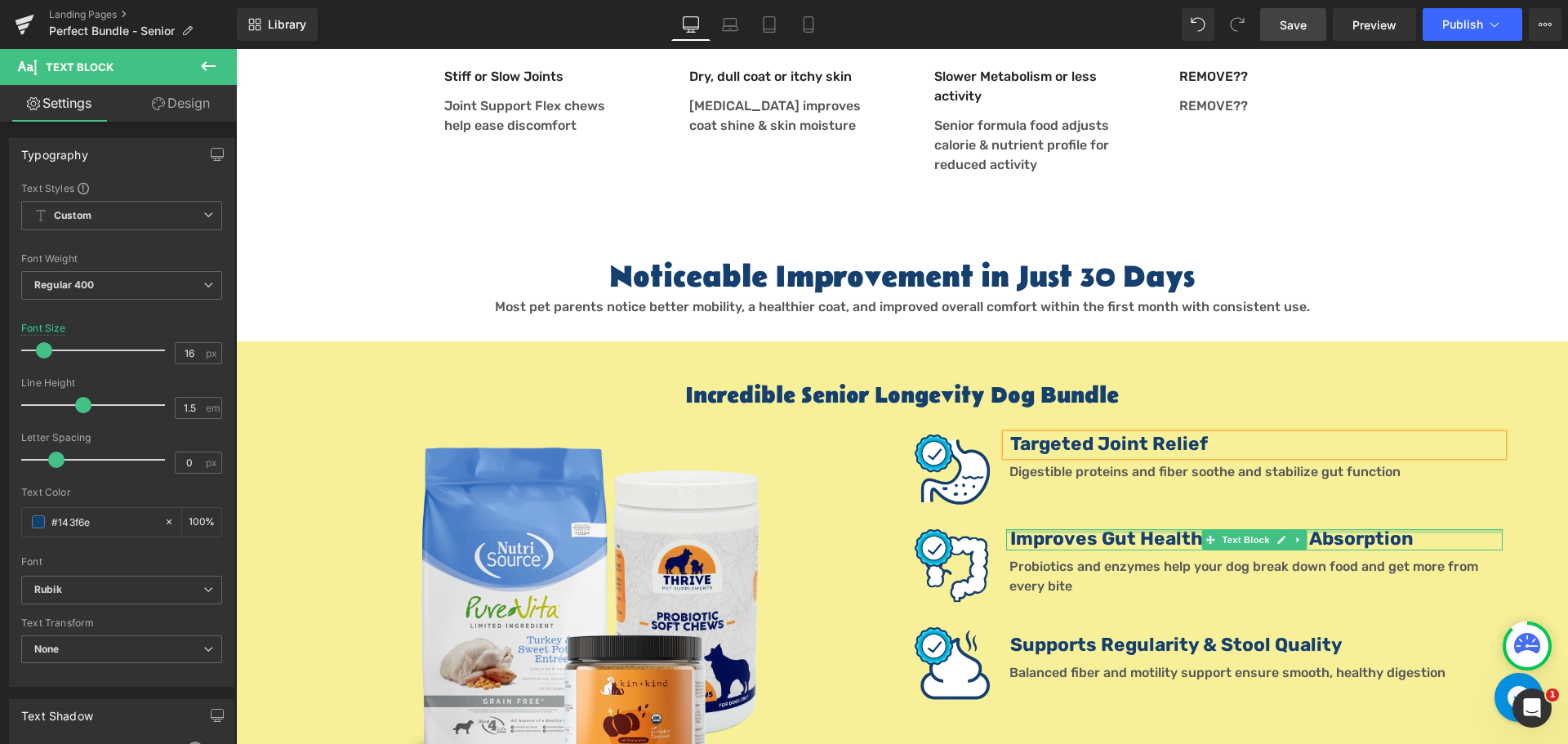
click at [1035, 528] on b "Improves Gut Health & Nutrient Absorption" at bounding box center [1211, 538] width 403 height 22
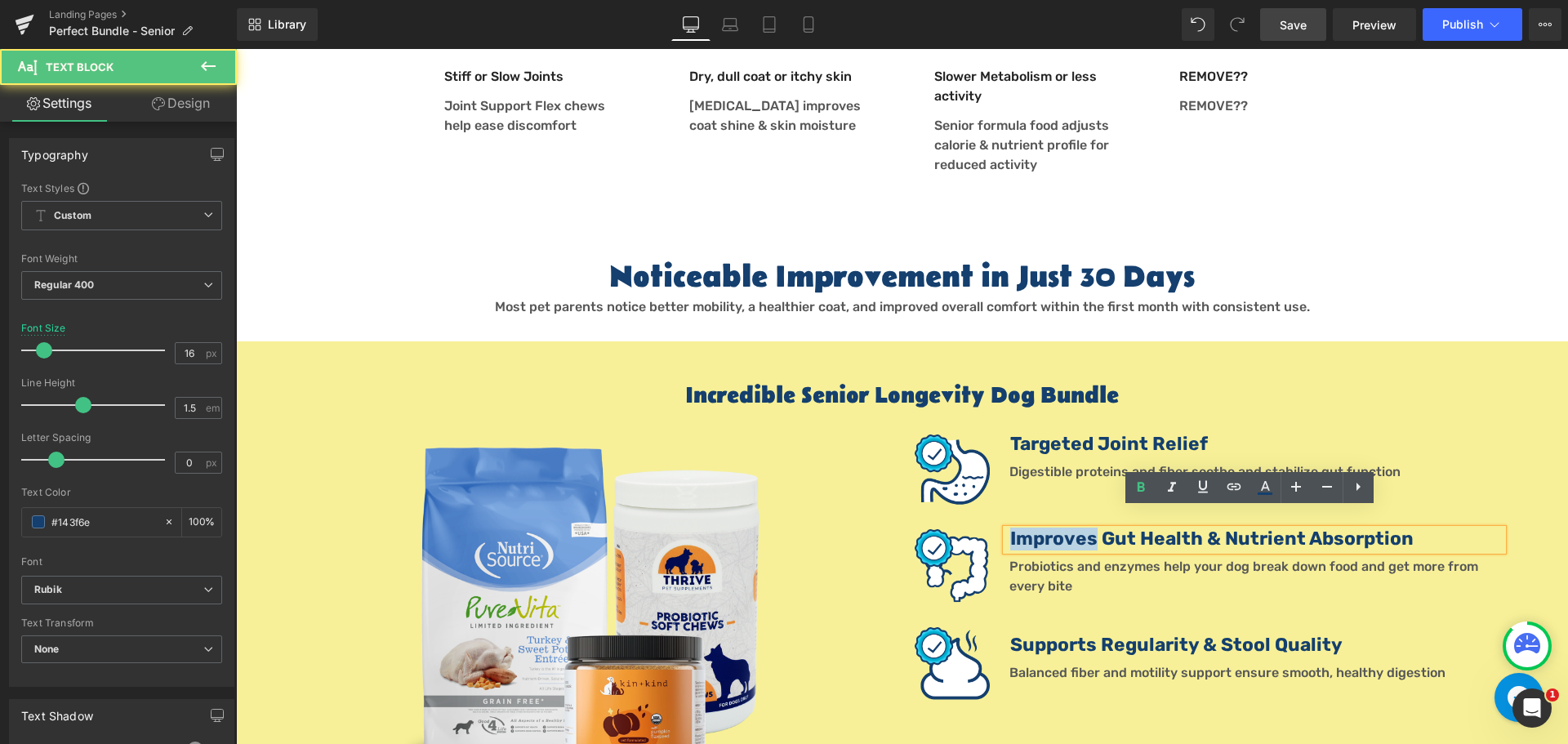
click at [1035, 528] on b "Improves Gut Health & Nutrient Absorption" at bounding box center [1211, 538] width 403 height 22
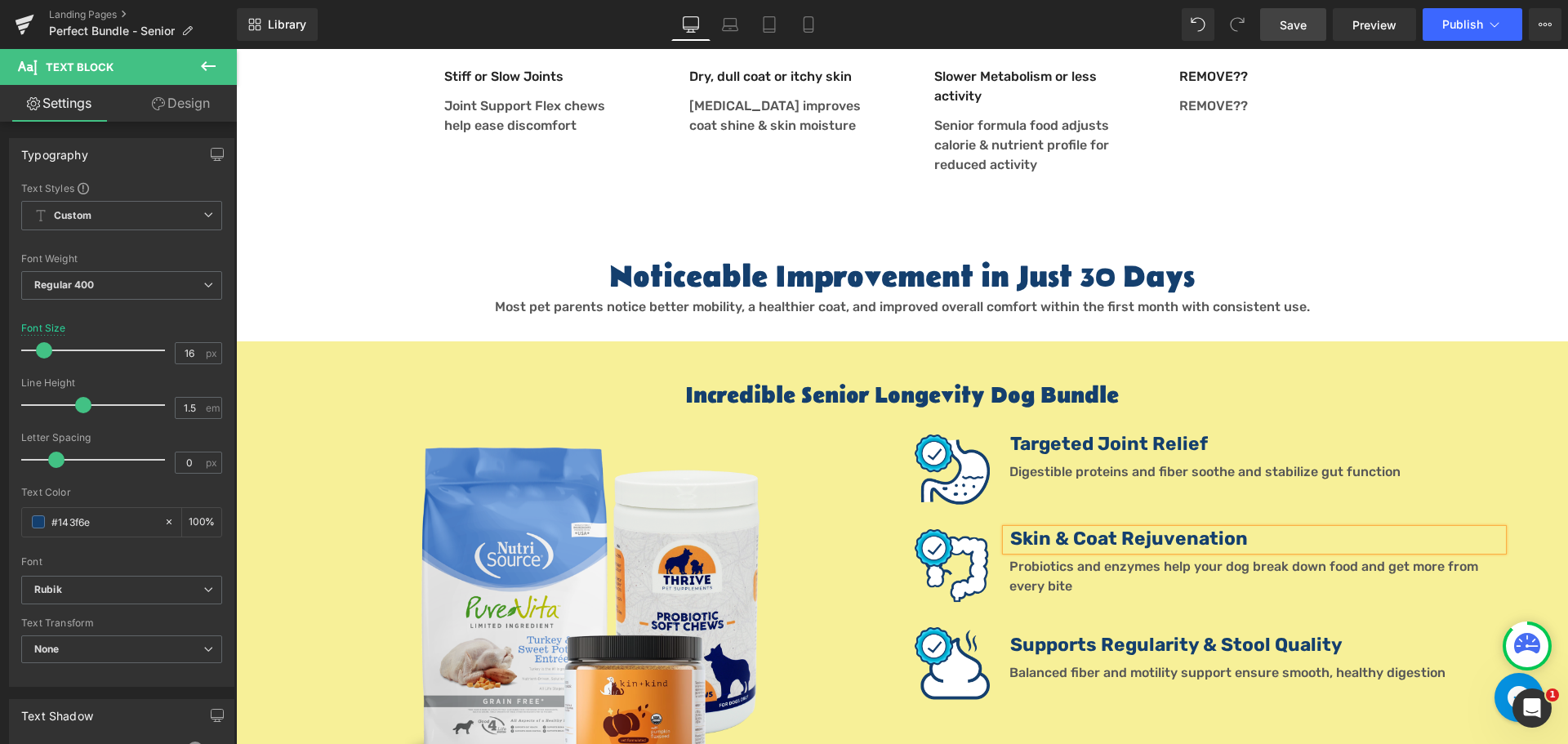
click at [1033, 634] on b "Supports Regularity & Stool Quality" at bounding box center [1176, 644] width 332 height 22
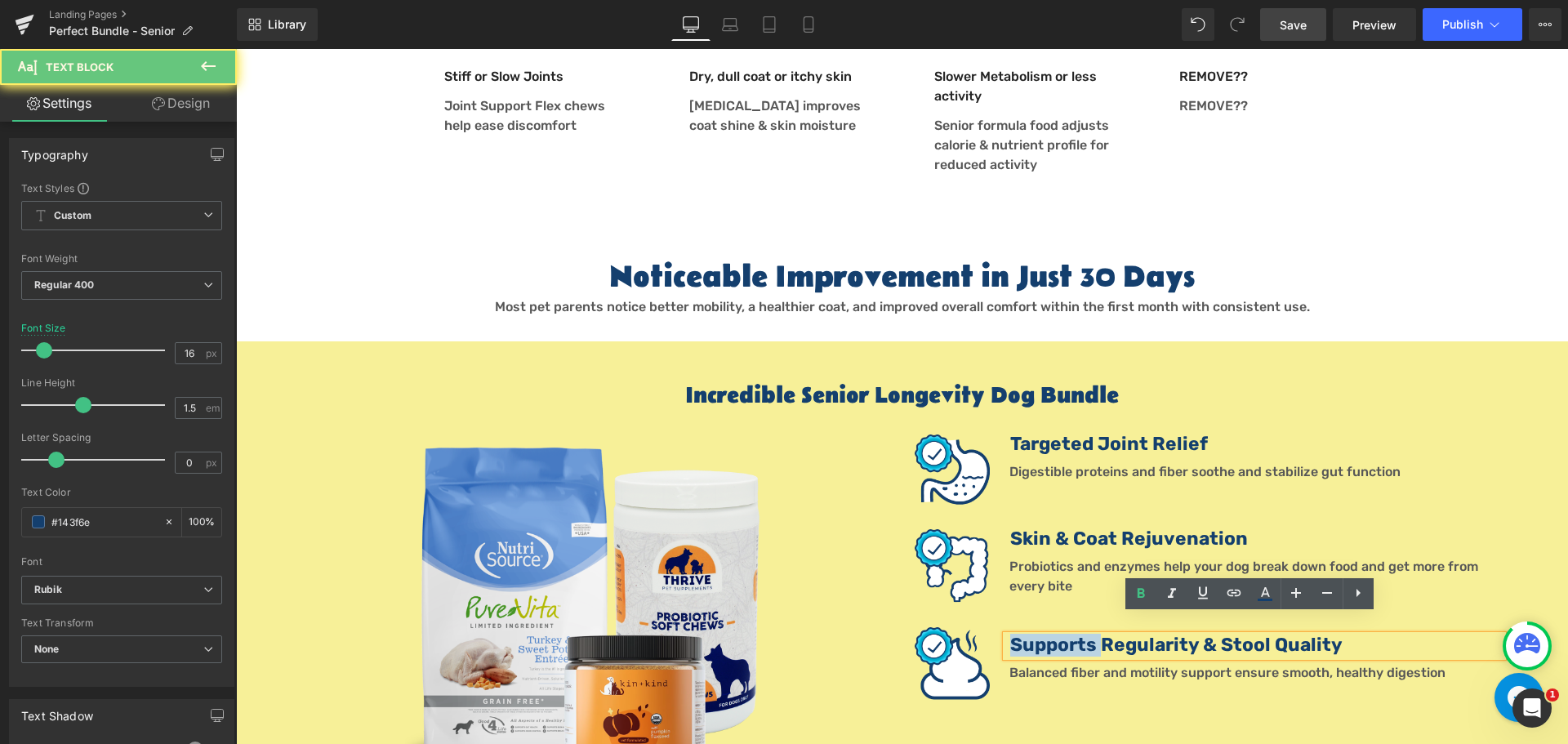
click at [1033, 634] on b "Supports Regularity & Stool Quality" at bounding box center [1176, 644] width 332 height 22
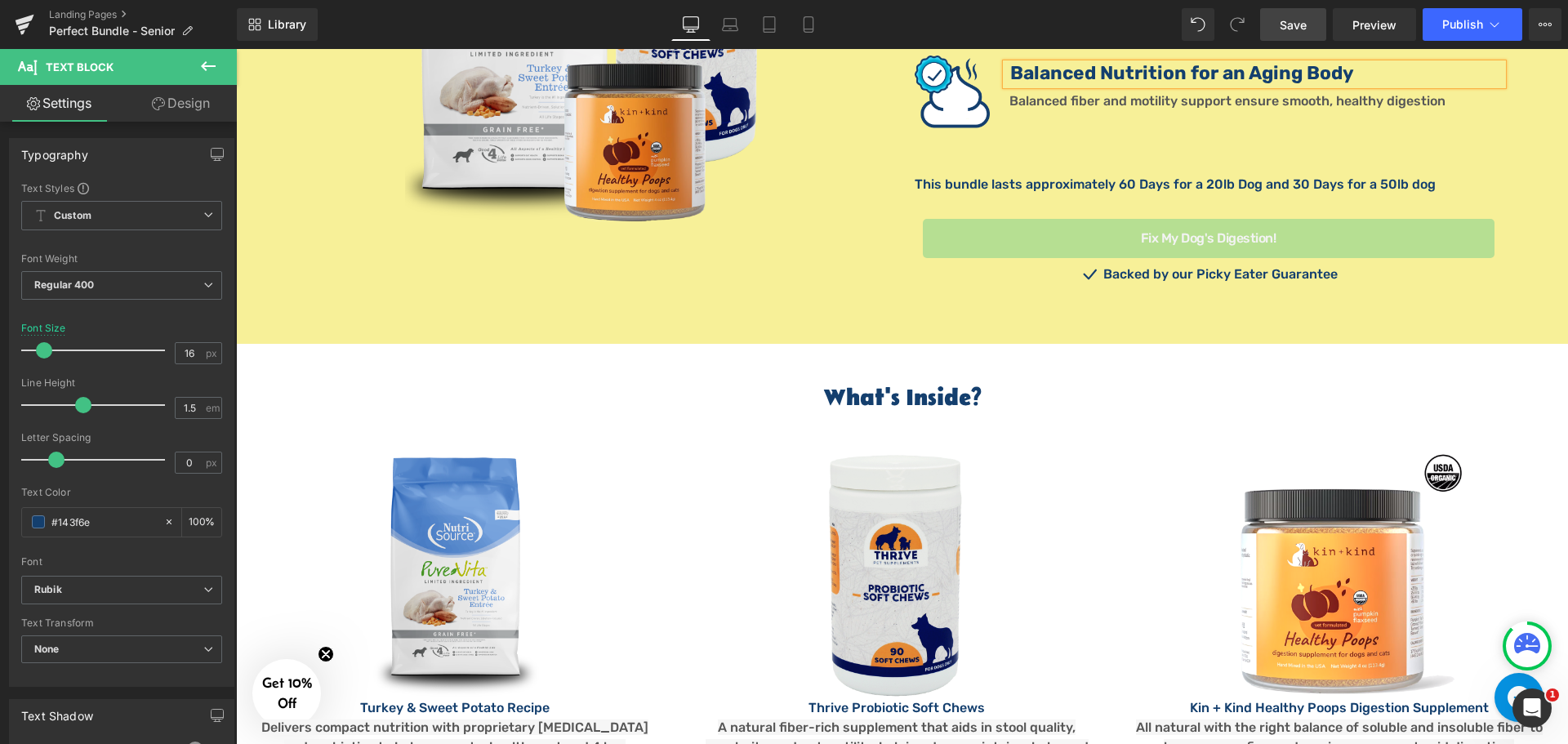
scroll to position [1878, 0]
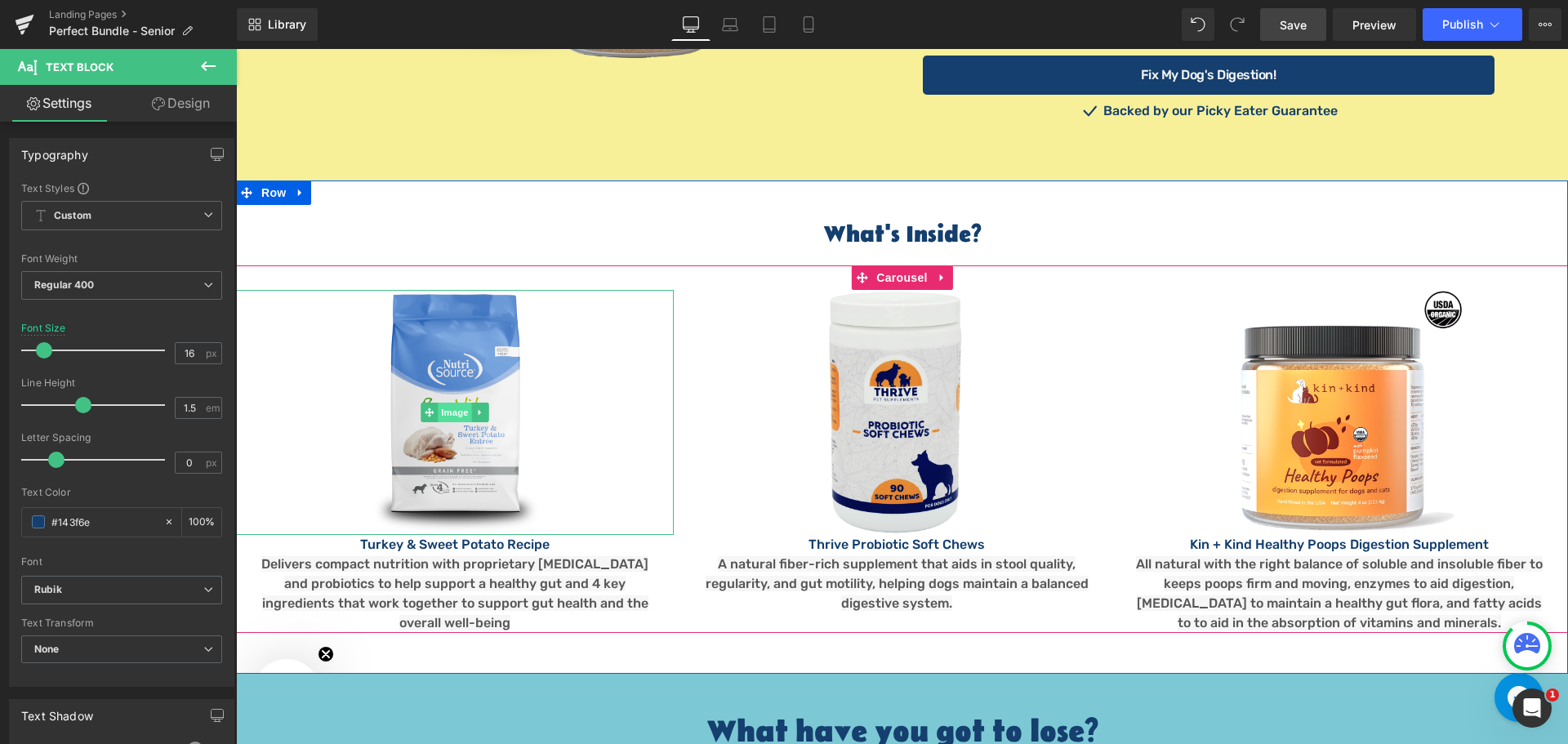
click at [443, 402] on span "Image" at bounding box center [455, 412] width 34 height 20
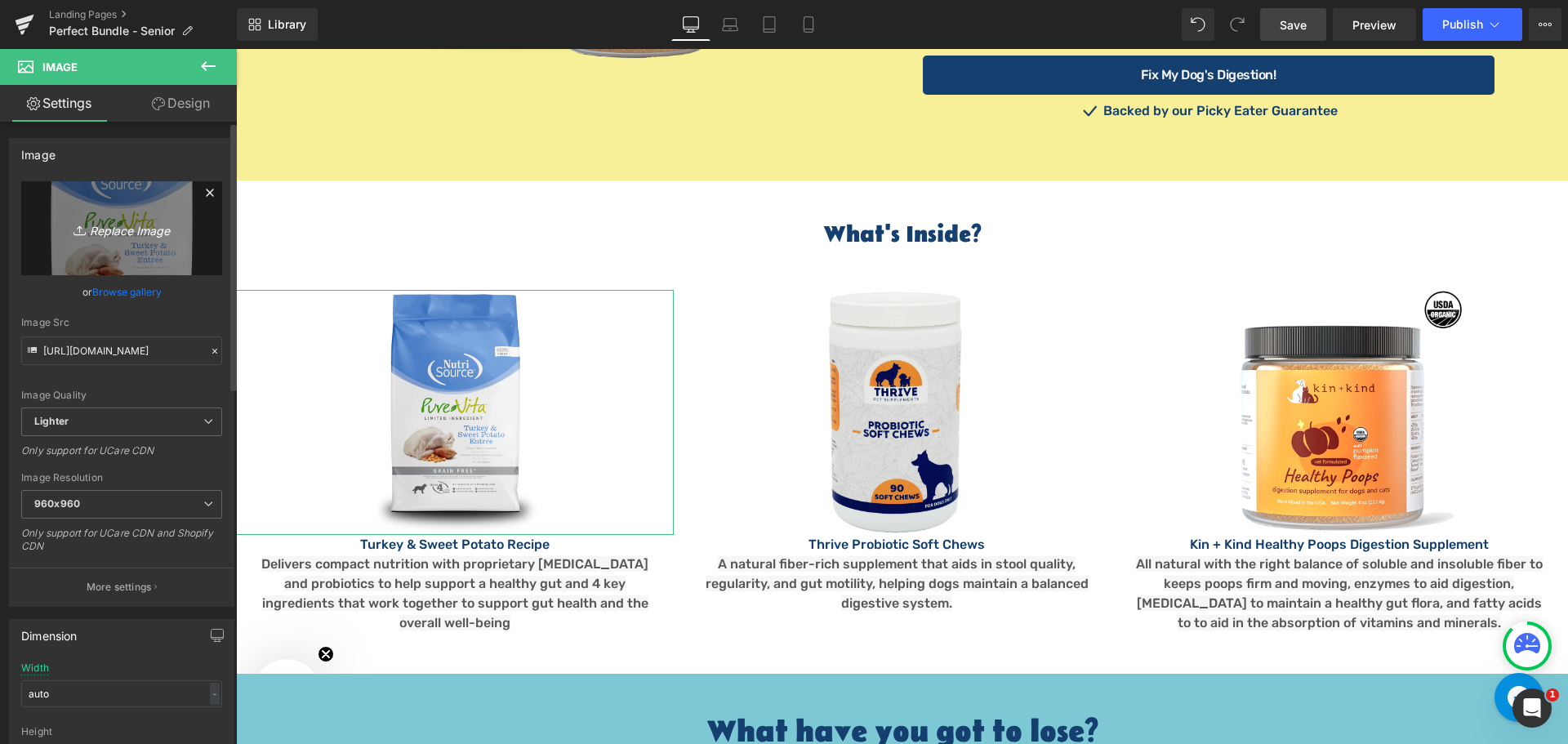
click at [136, 226] on icon "Replace Image" at bounding box center [122, 228] width 131 height 21
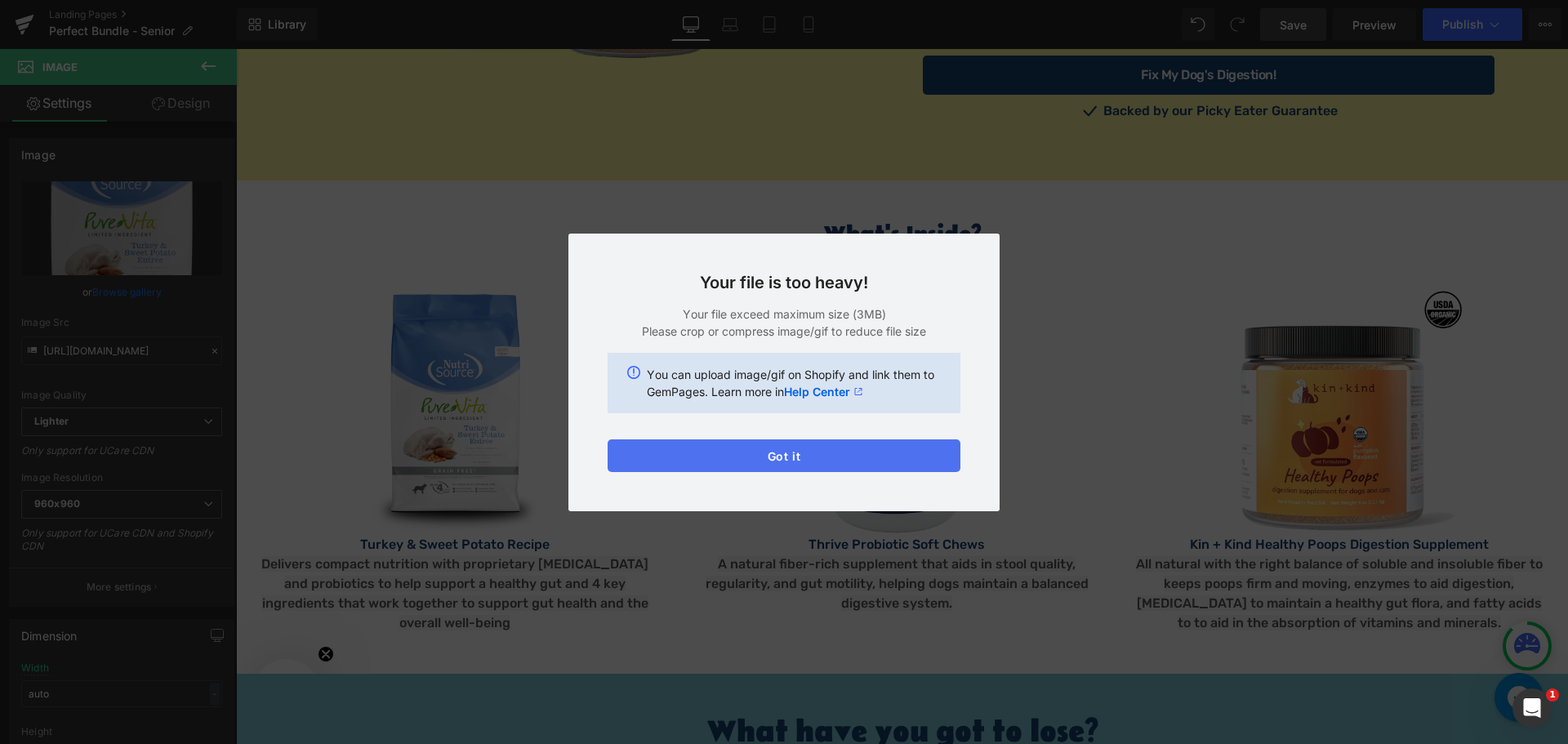
click at [787, 460] on button "Got it" at bounding box center [784, 455] width 353 height 32
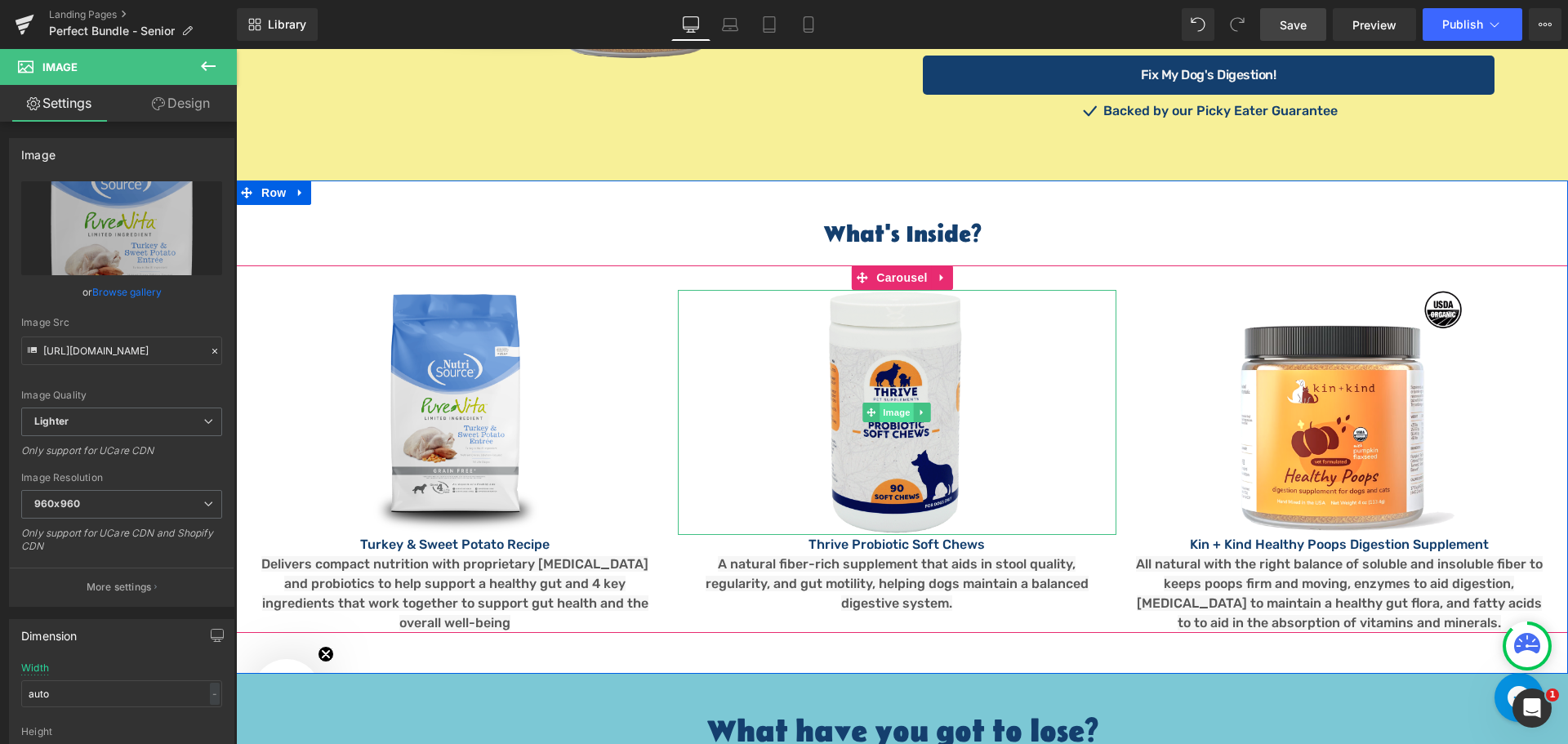
click at [885, 402] on span "Image" at bounding box center [898, 412] width 34 height 20
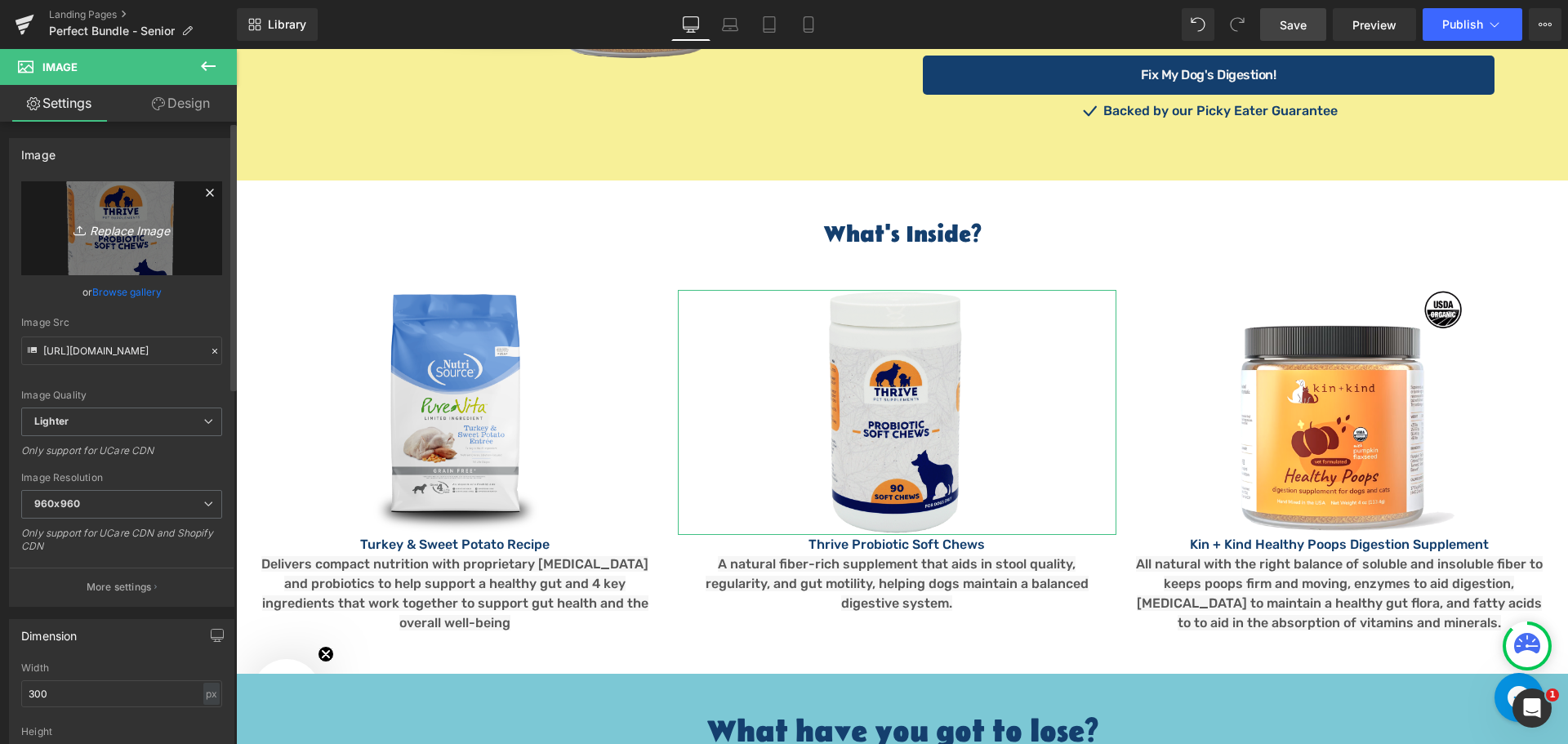
click at [127, 225] on icon "Replace Image" at bounding box center [122, 228] width 131 height 21
type input "C:\fakepath\Thrive Pet Joint Support Chew SM MD 84 CT Isolated.png"
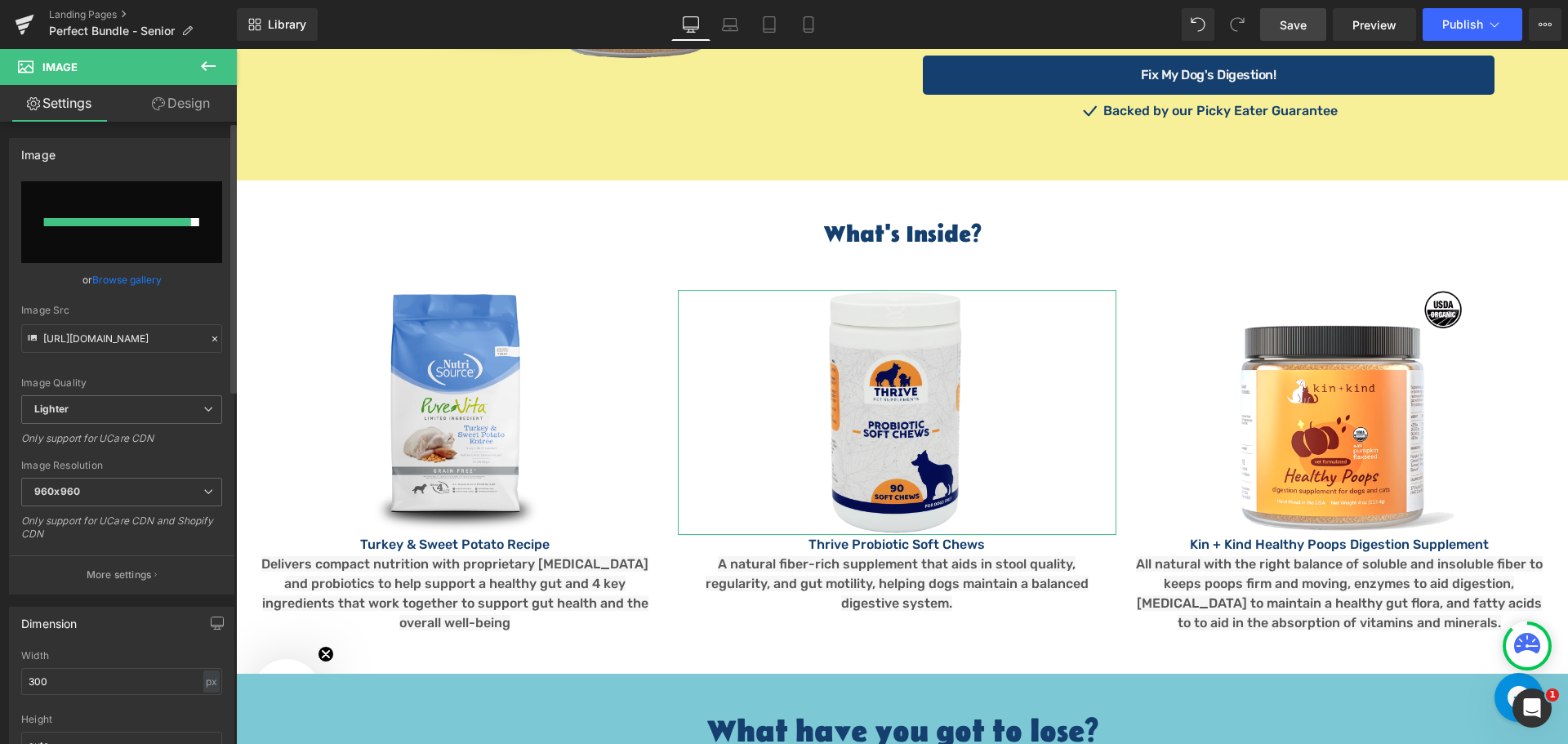
click at [99, 282] on link "Browse gallery" at bounding box center [127, 280] width 69 height 29
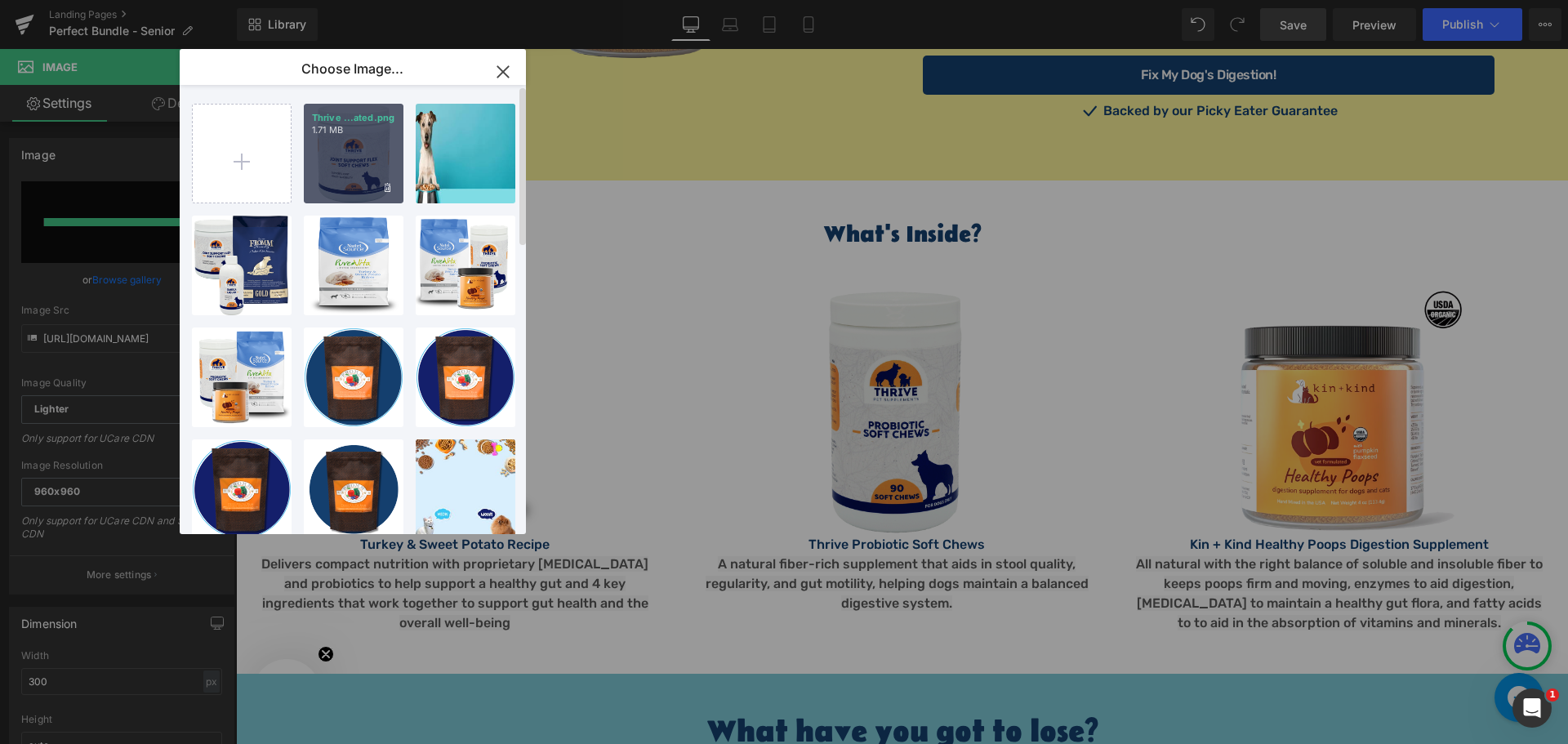
click at [349, 158] on div "Thrive ...ated.png 1.71 MB" at bounding box center [353, 153] width 100 height 100
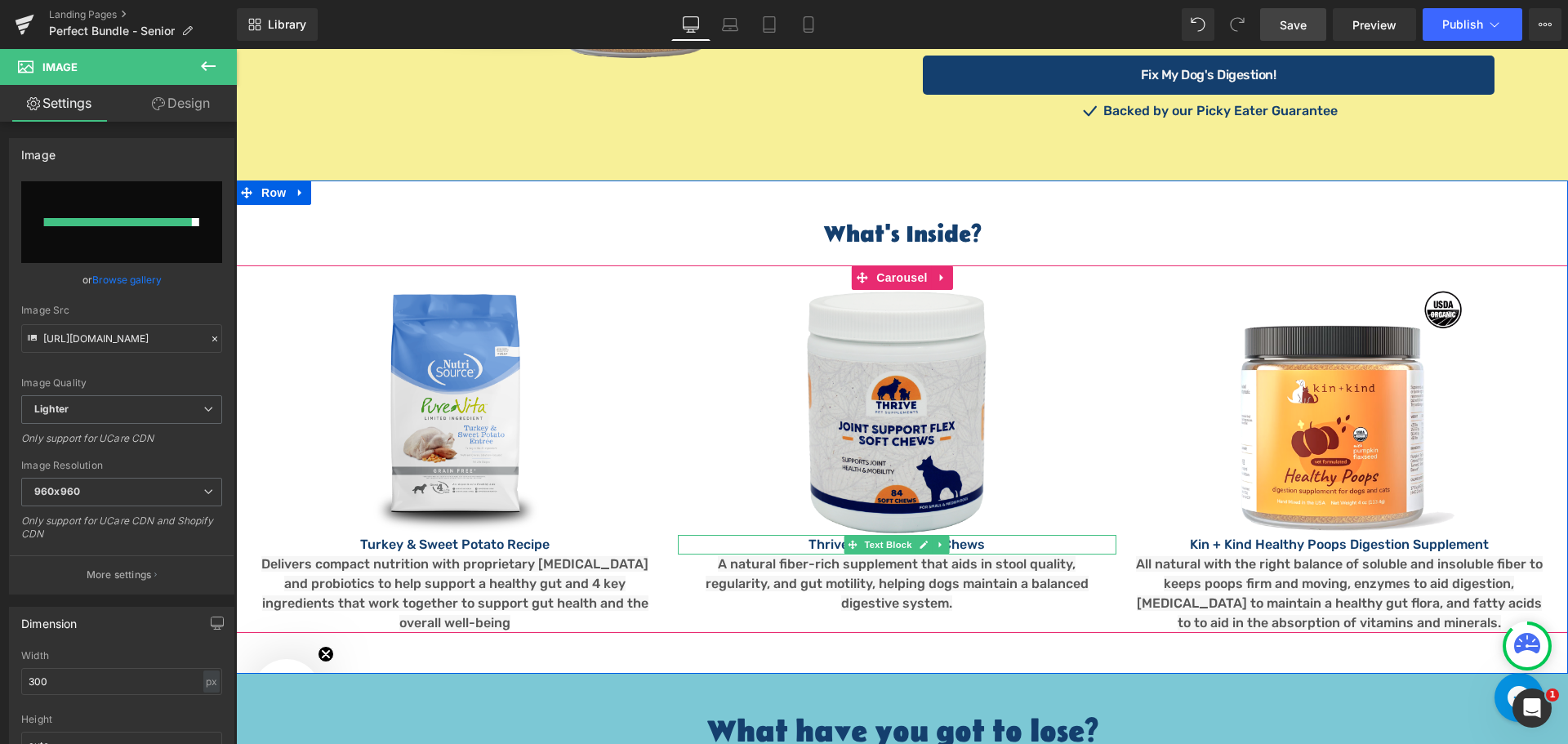
click at [950, 535] on p "Thrive Probiotic Soft Chews" at bounding box center [897, 545] width 438 height 20
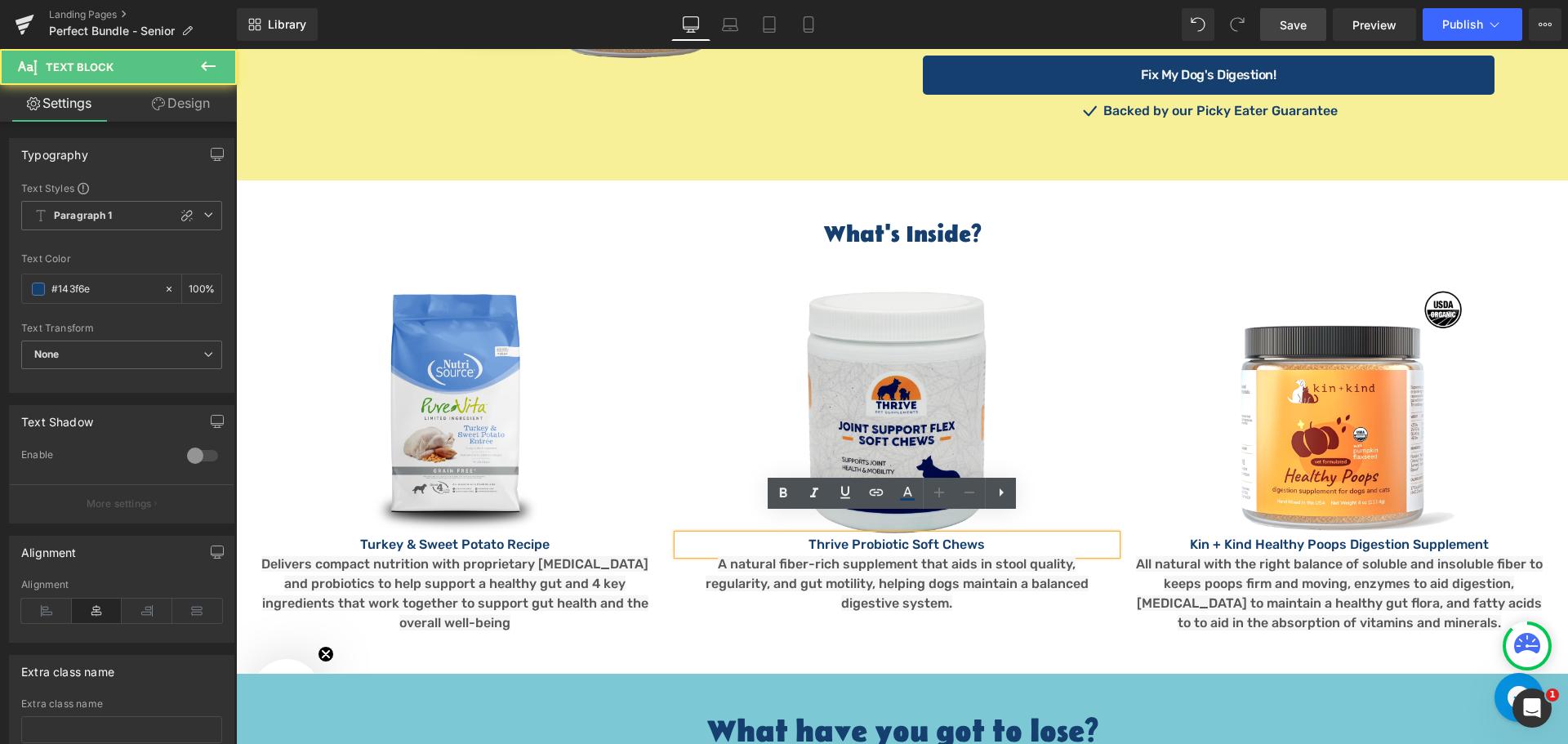
click at [979, 535] on div "Thrive Probiotic Soft Chews" at bounding box center [897, 545] width 438 height 20
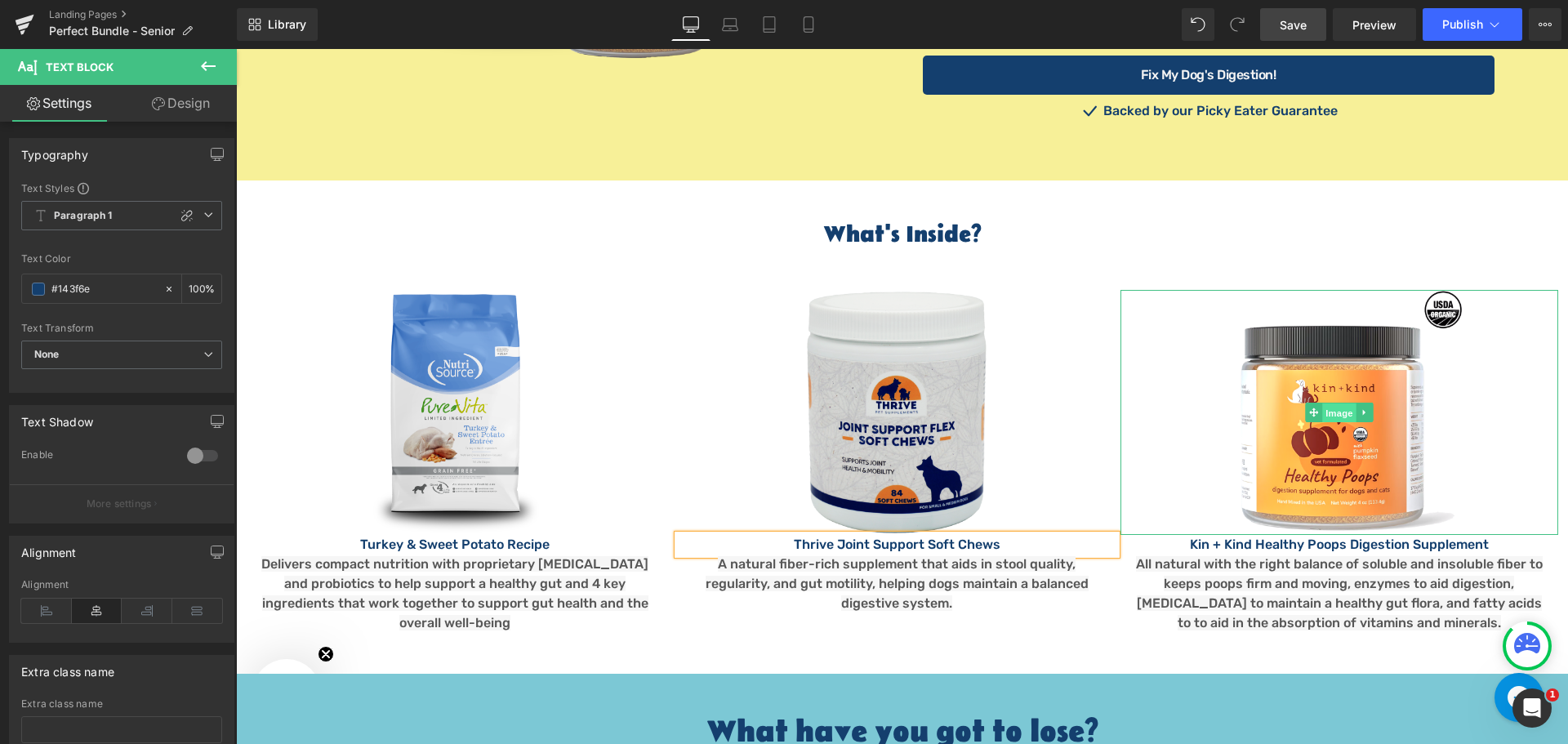
click at [1331, 403] on span "Image" at bounding box center [1339, 413] width 34 height 20
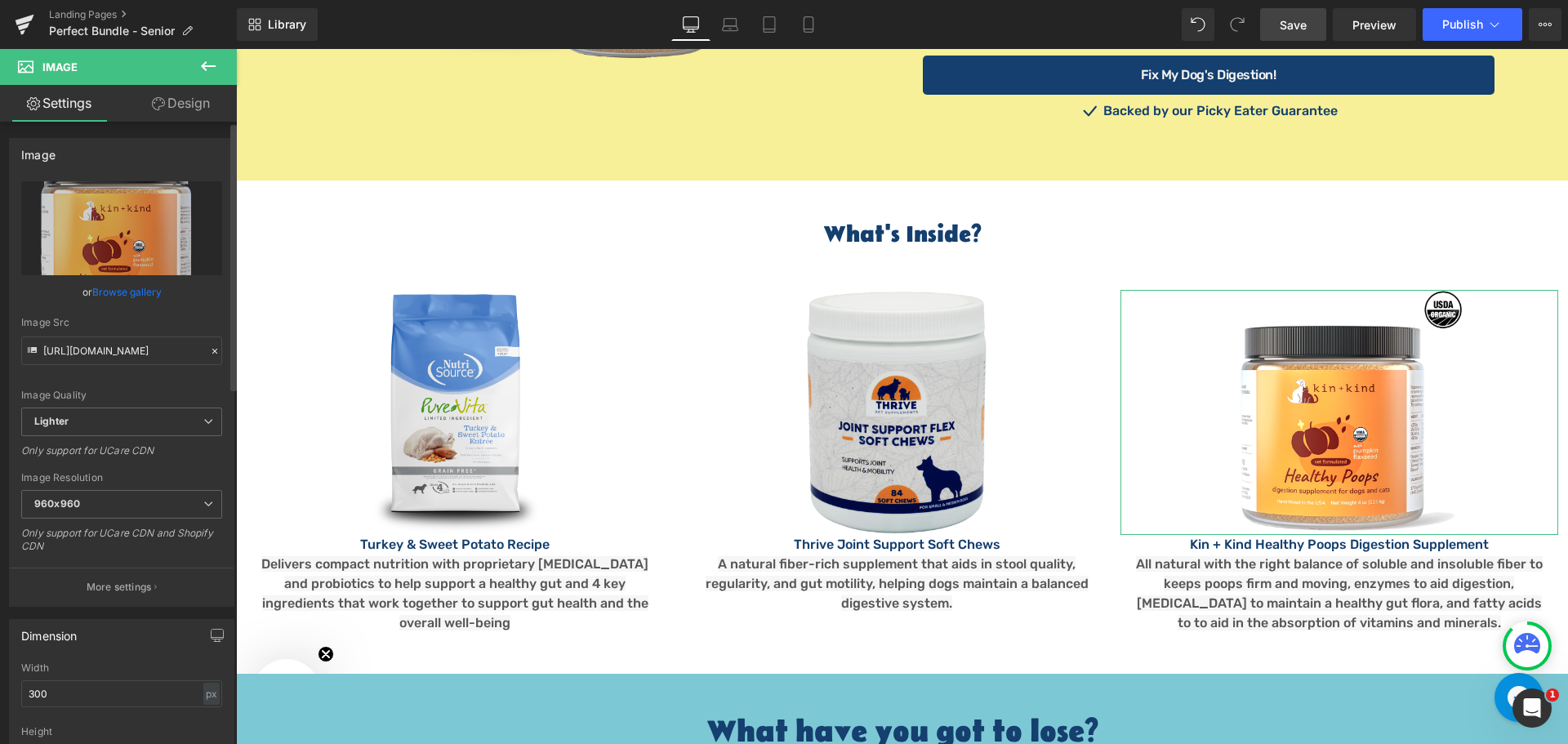
click at [145, 293] on link "Browse gallery" at bounding box center [127, 292] width 69 height 29
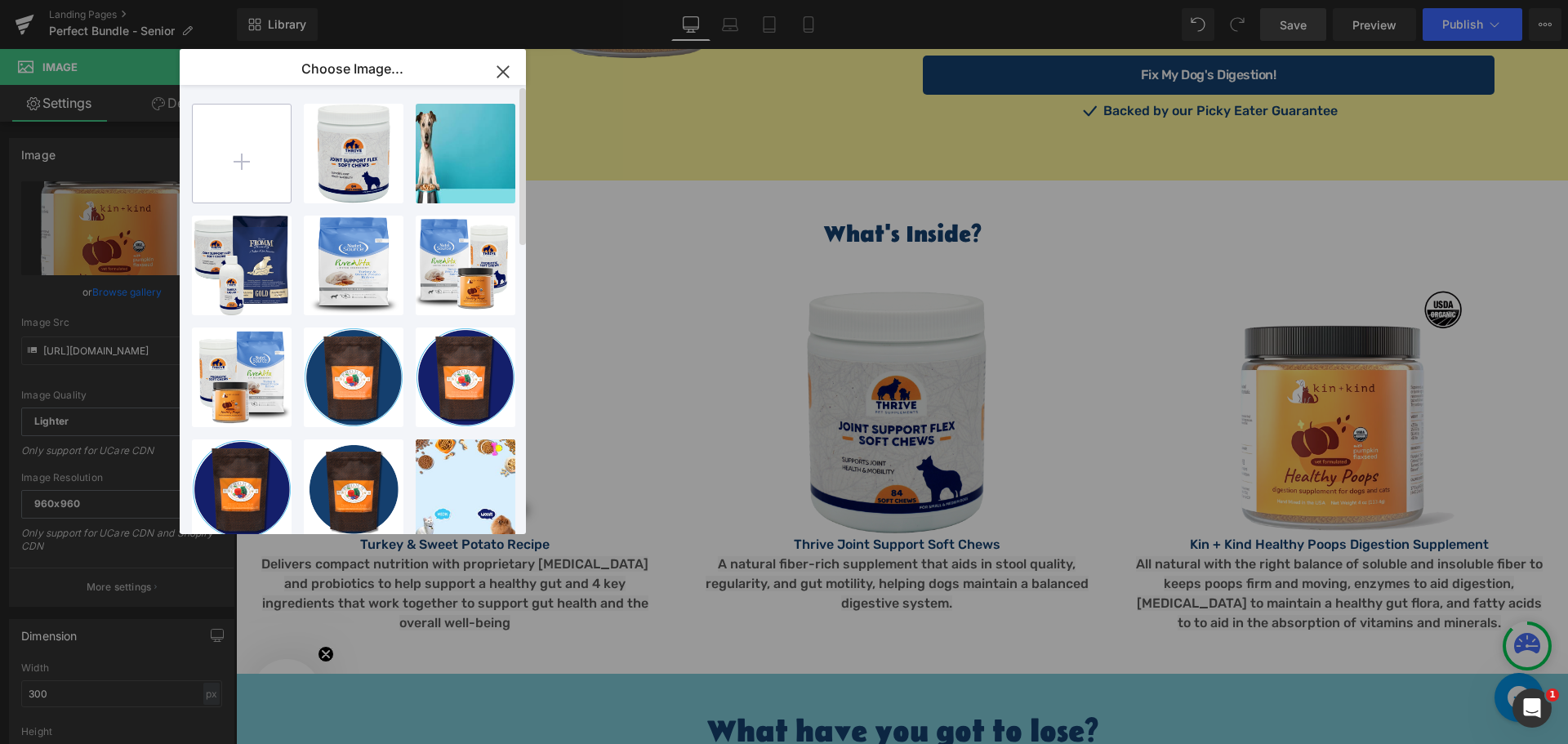
click at [238, 155] on input "file" at bounding box center [241, 153] width 98 height 98
type input "C:\fakepath\Thrive Pet Omega Liquid Top Isolated.png"
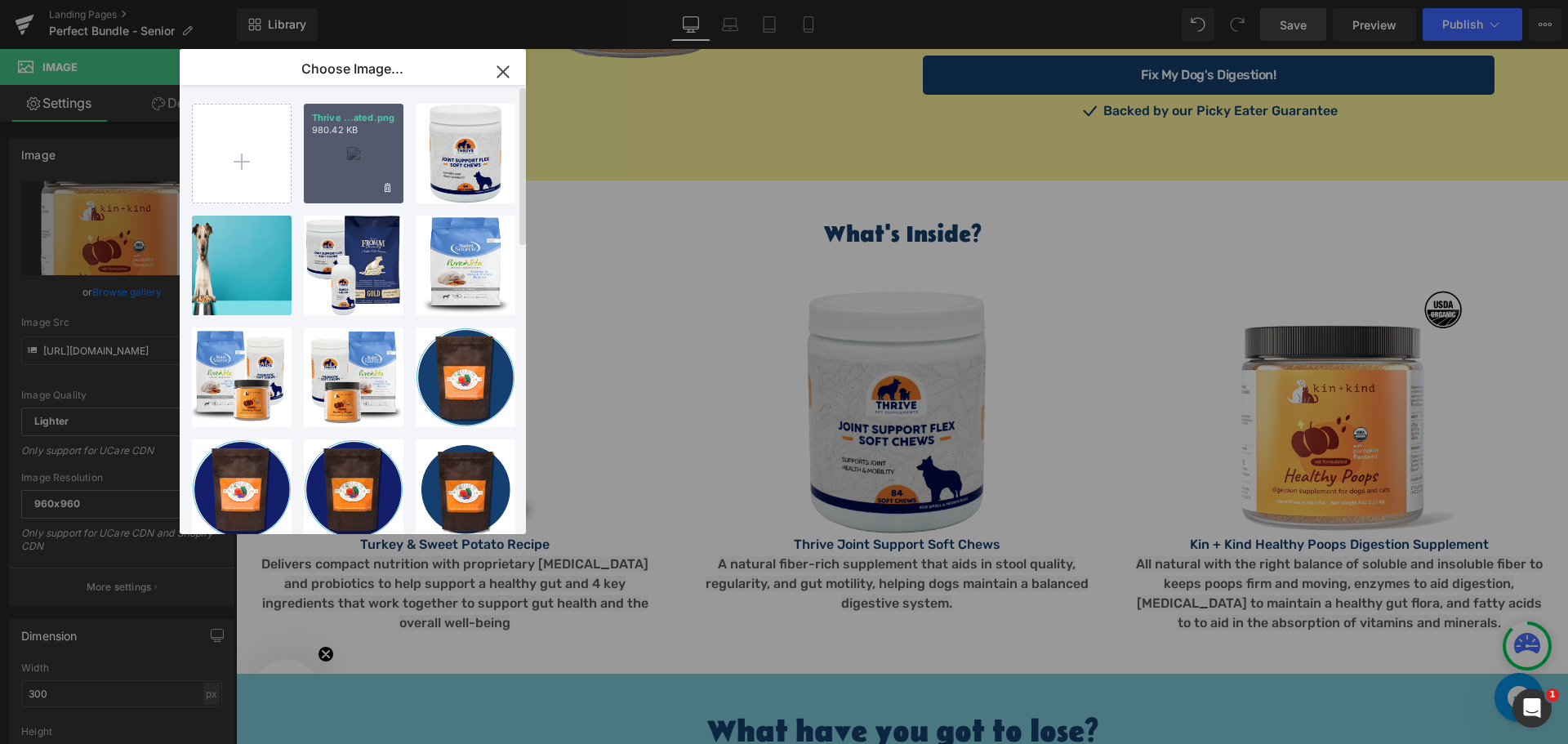
click at [355, 153] on div "Thrive ...ated.png 980.42 KB" at bounding box center [353, 153] width 100 height 100
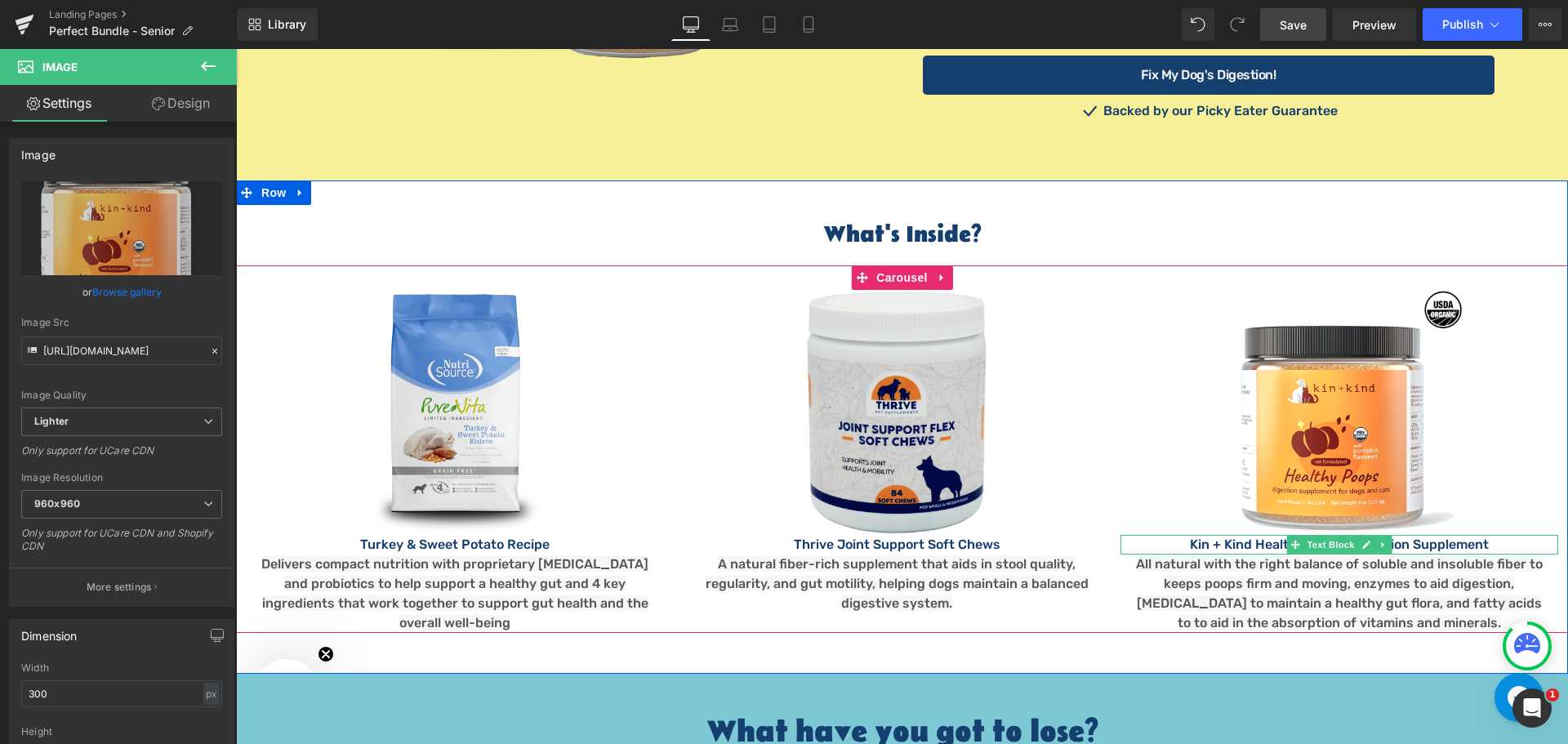
click at [1196, 535] on p "Kin + Kind Healthy Poops Digestion Supplement" at bounding box center [1339, 545] width 438 height 20
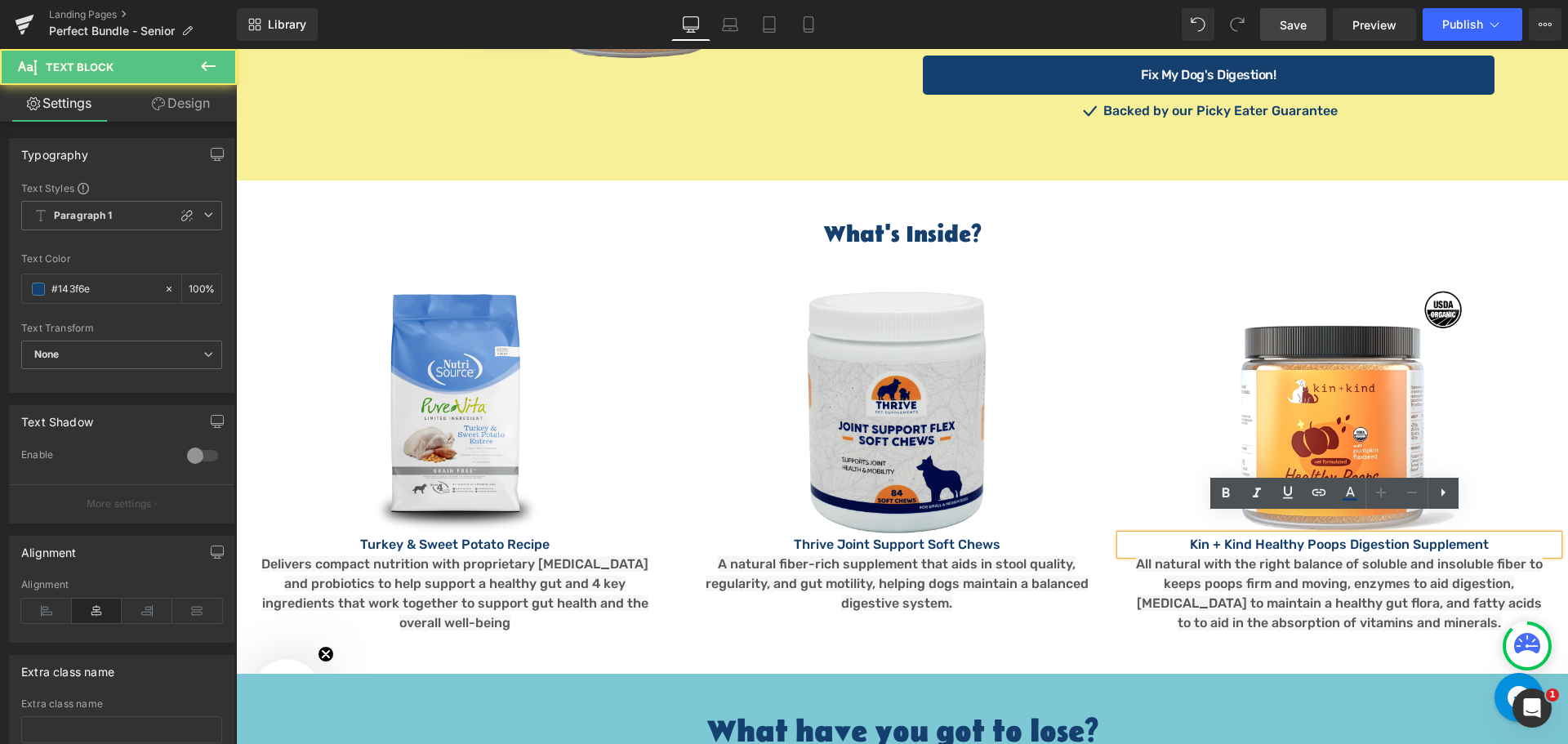
click at [1210, 535] on p "Kin + Kind Healthy Poops Digestion Supplement" at bounding box center [1339, 545] width 438 height 20
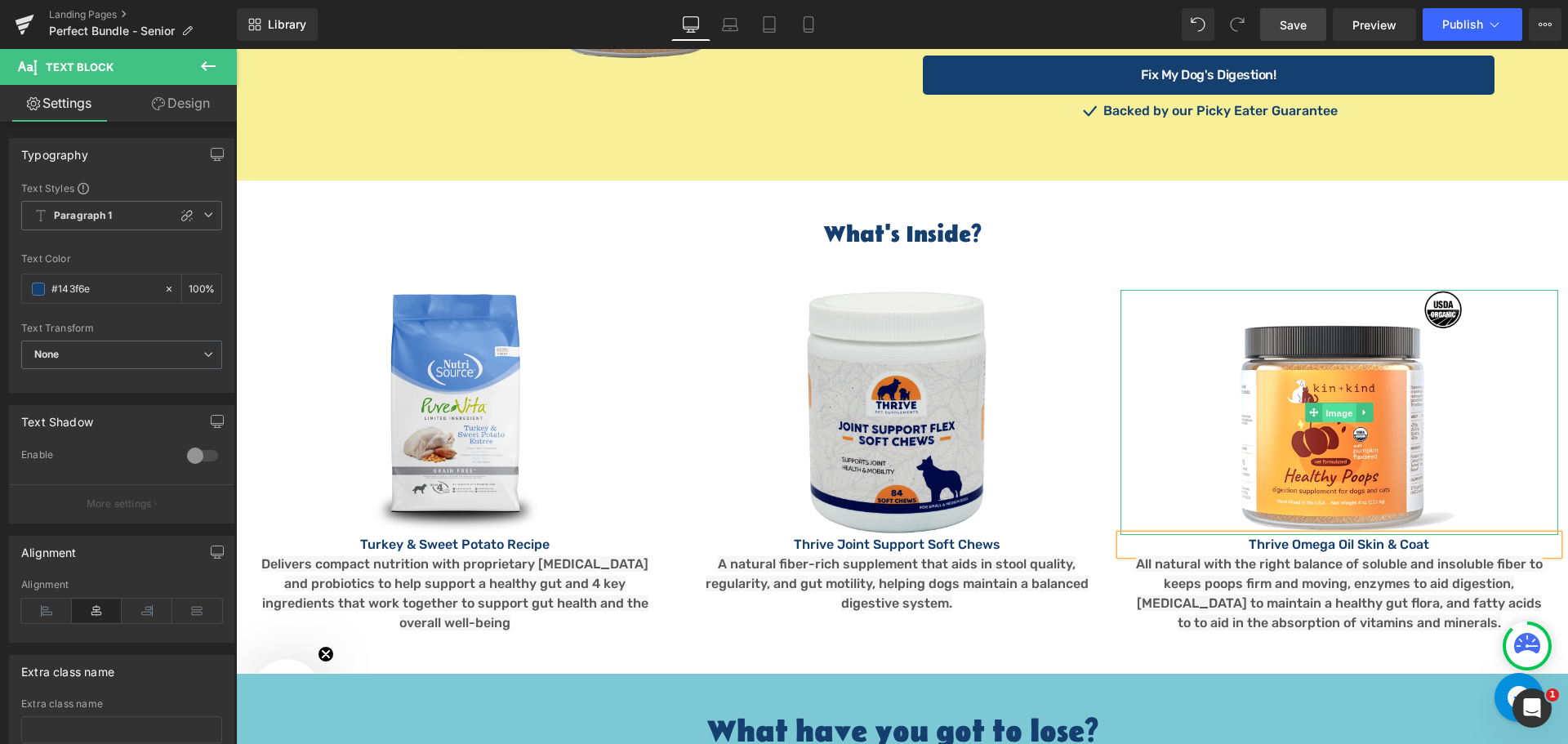
click at [1336, 403] on span "Image" at bounding box center [1339, 413] width 34 height 20
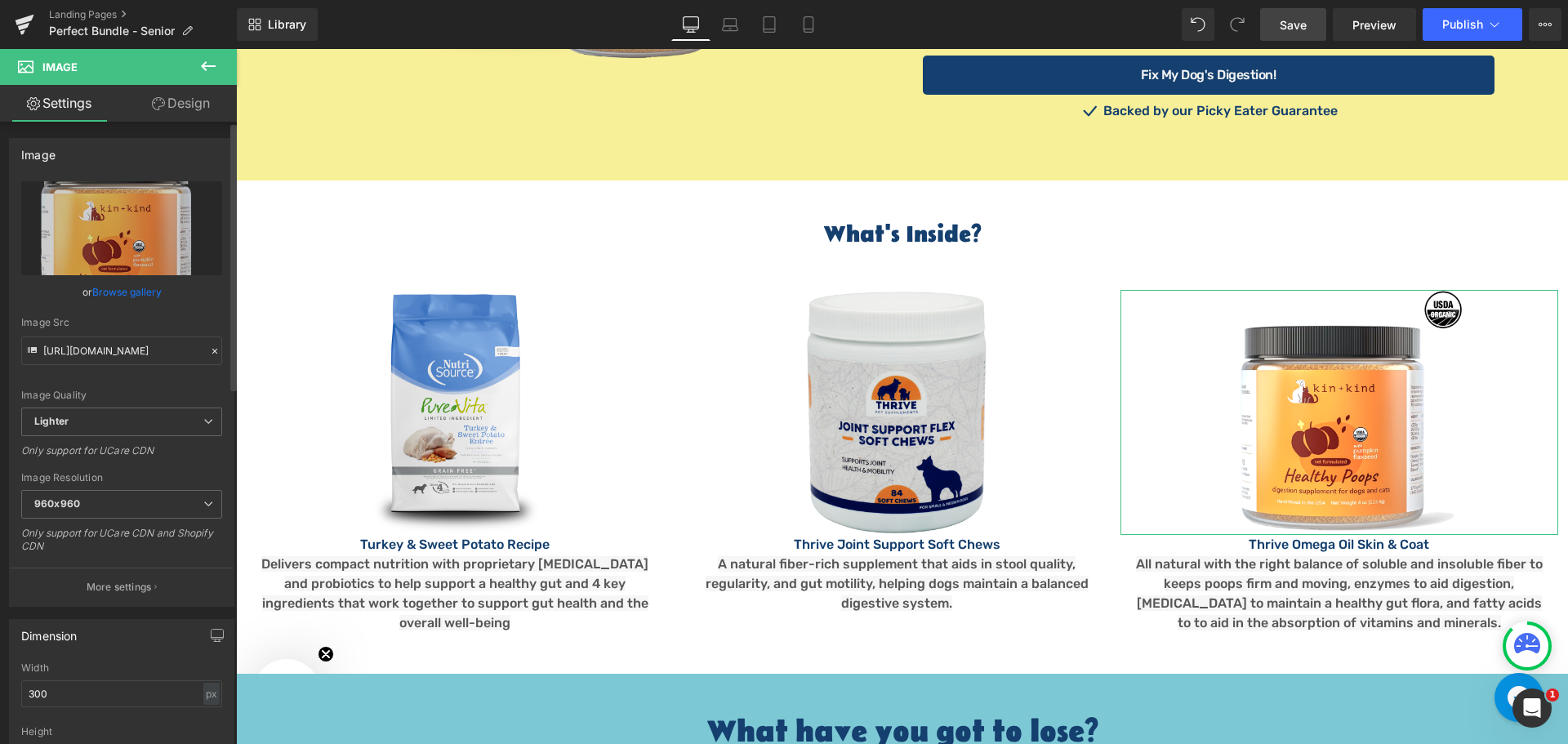
click at [123, 290] on link "Browse gallery" at bounding box center [127, 292] width 69 height 29
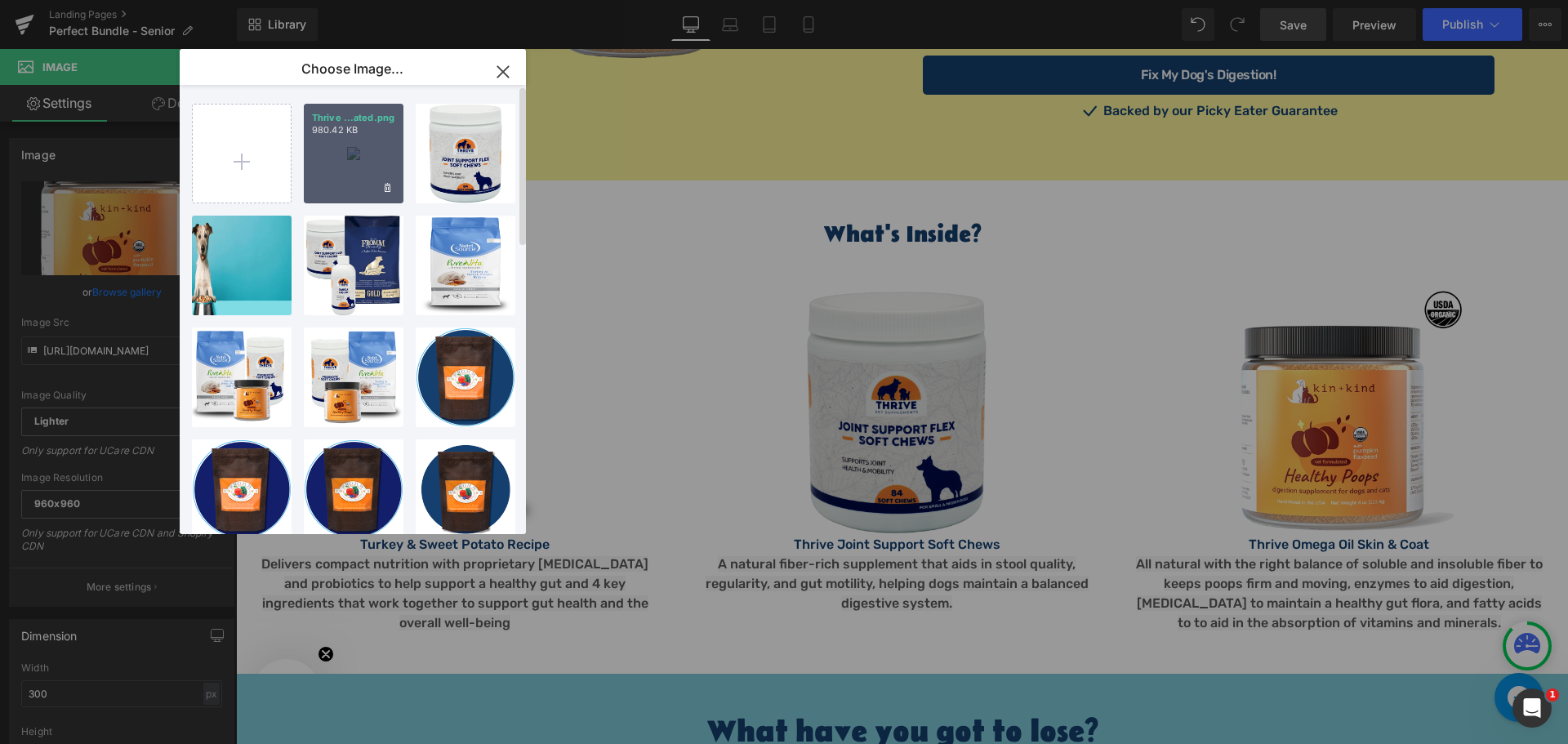
click at [349, 154] on div "Thrive ...ated.png 980.42 KB" at bounding box center [353, 153] width 100 height 100
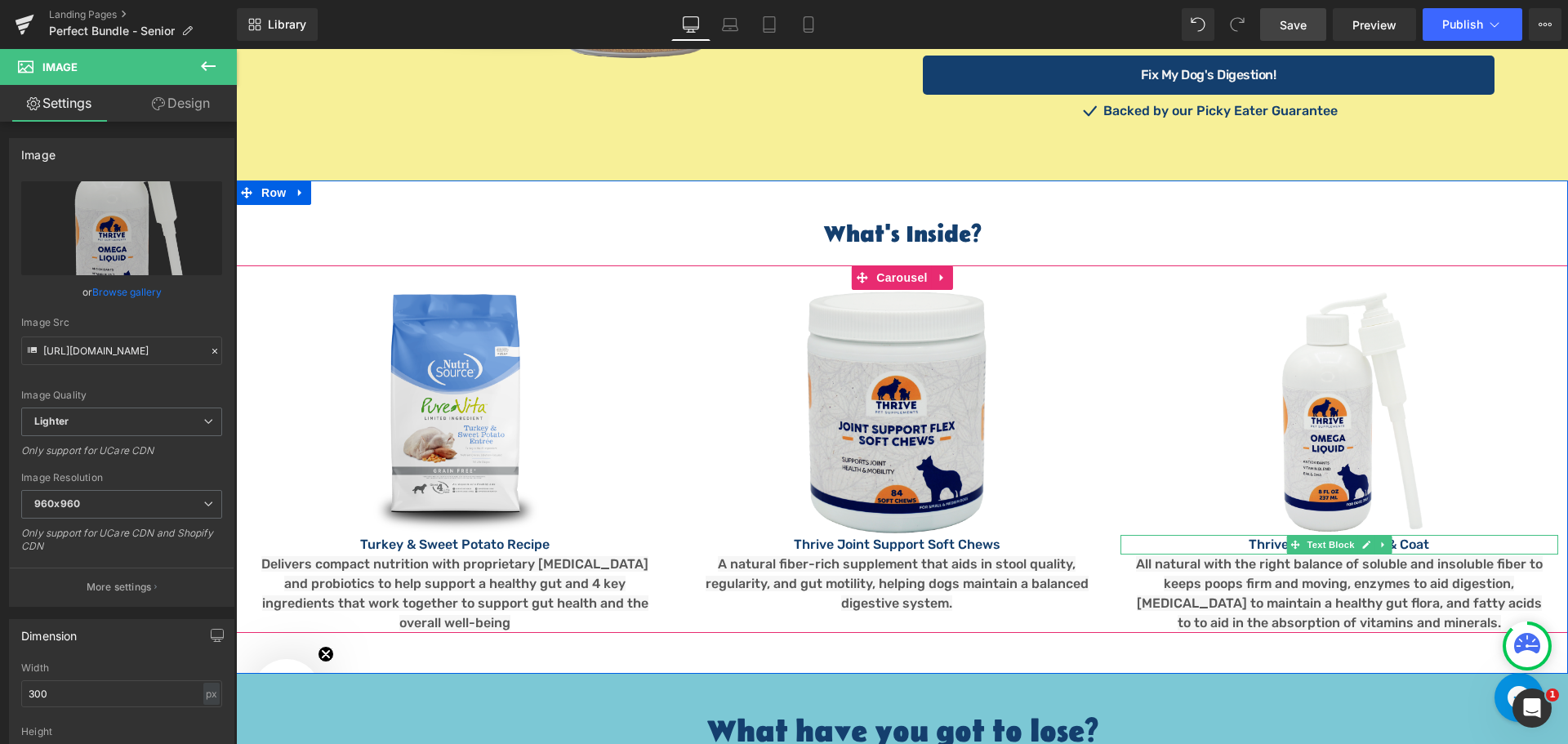
click at [1445, 535] on p "Thrive Omega Oil Skin & Coat" at bounding box center [1339, 545] width 438 height 20
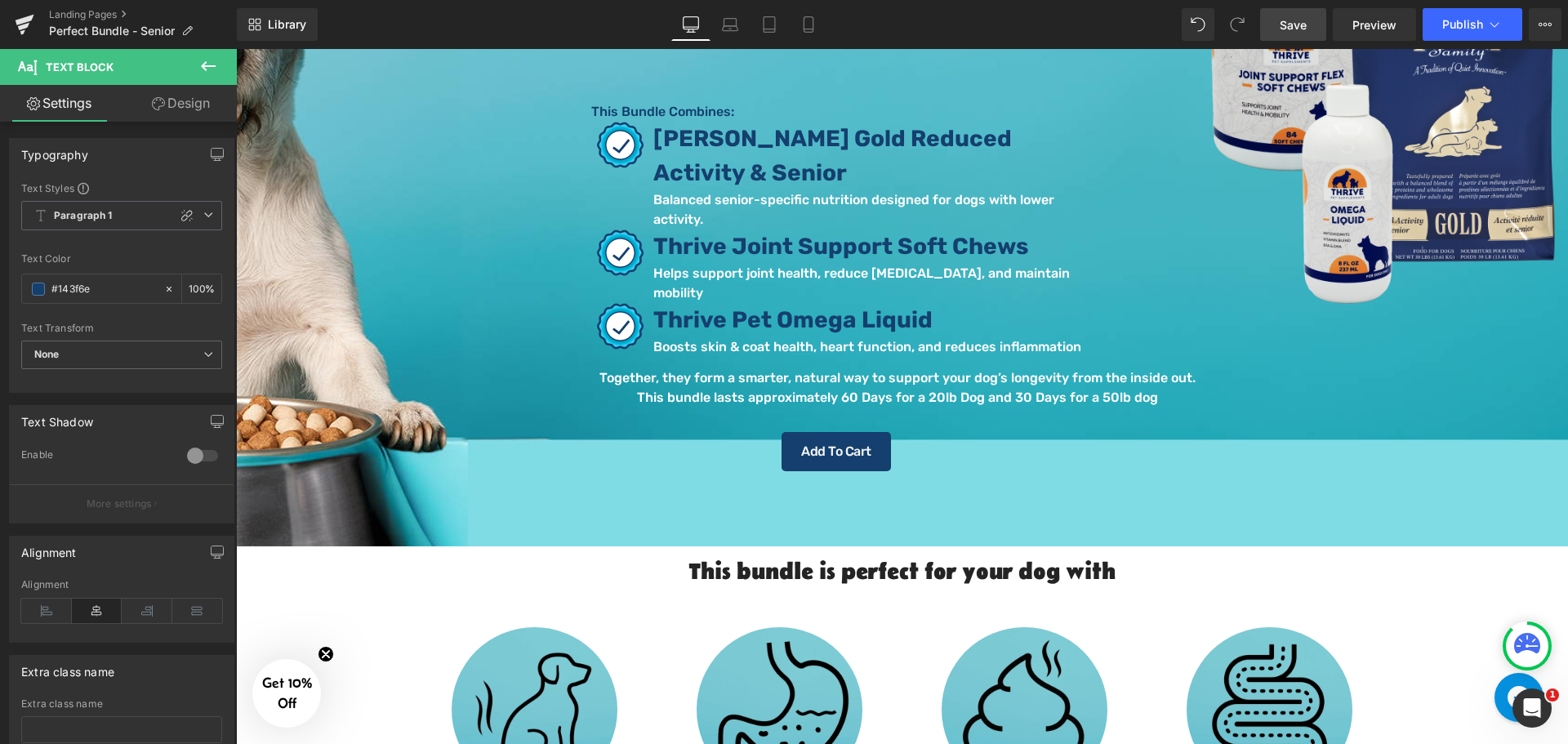
scroll to position [245, 0]
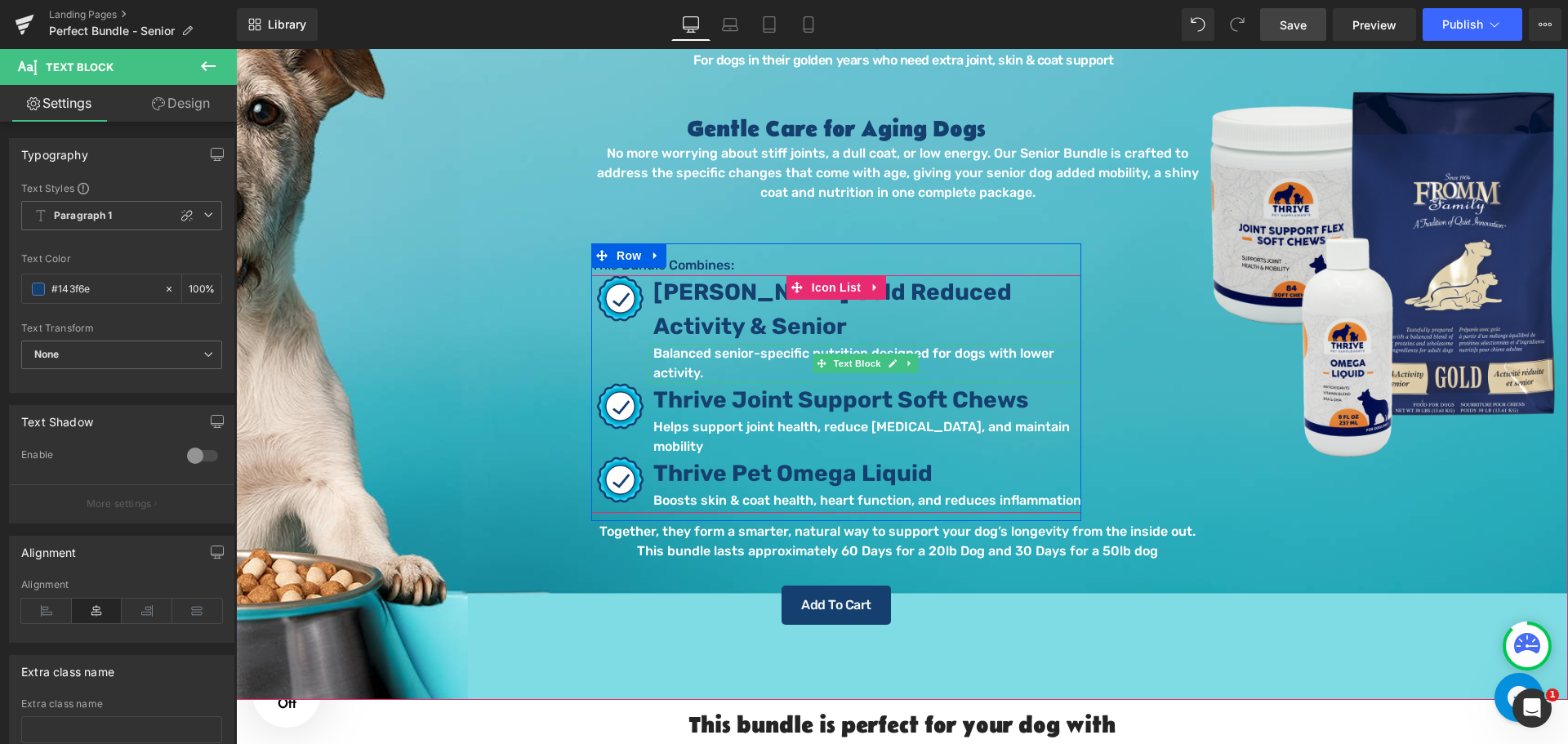
click at [688, 366] on p "Balanced senior-specific nutrition designed for dogs with lower activity." at bounding box center [867, 363] width 428 height 39
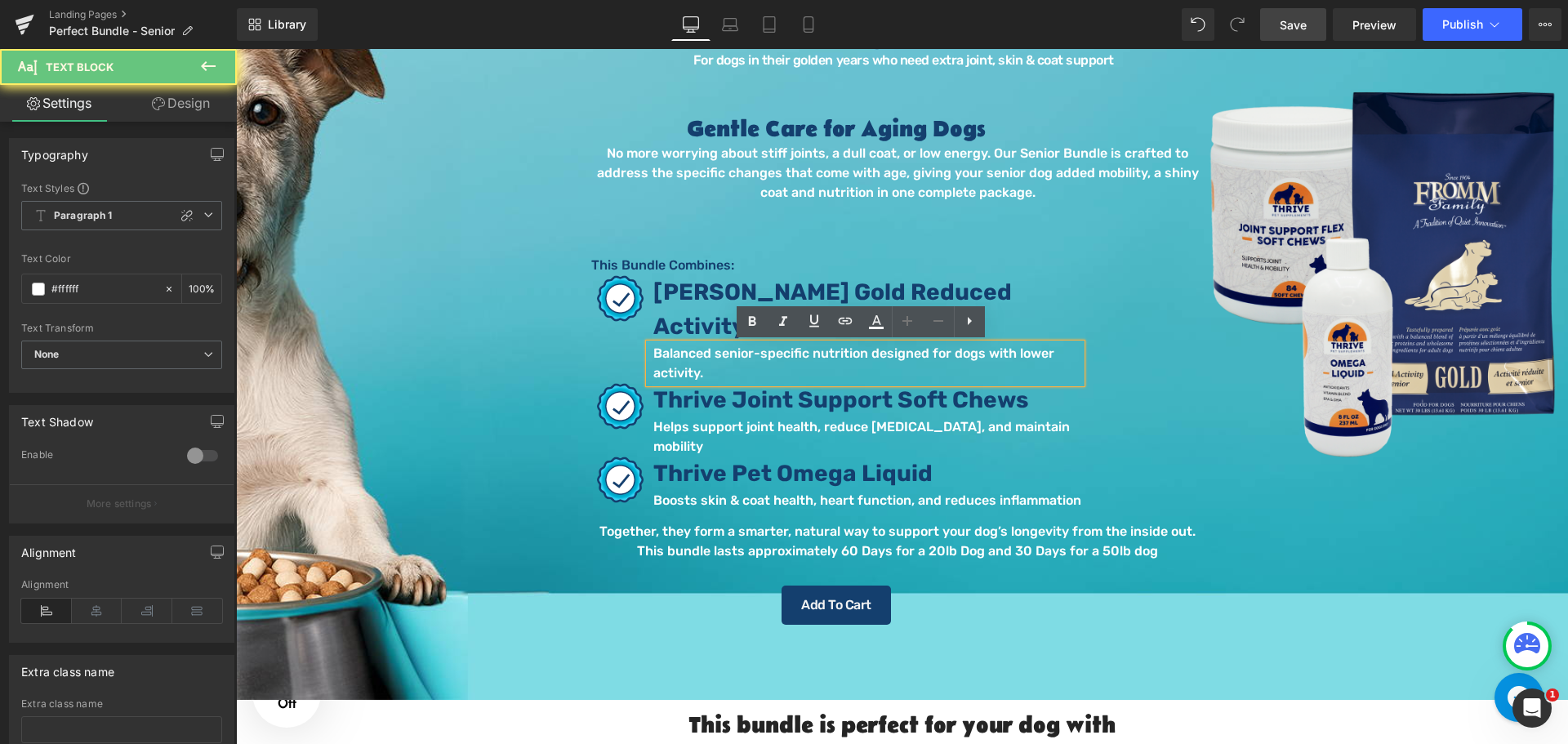
click at [690, 366] on p "Balanced senior-specific nutrition designed for dogs with lower activity." at bounding box center [867, 363] width 428 height 39
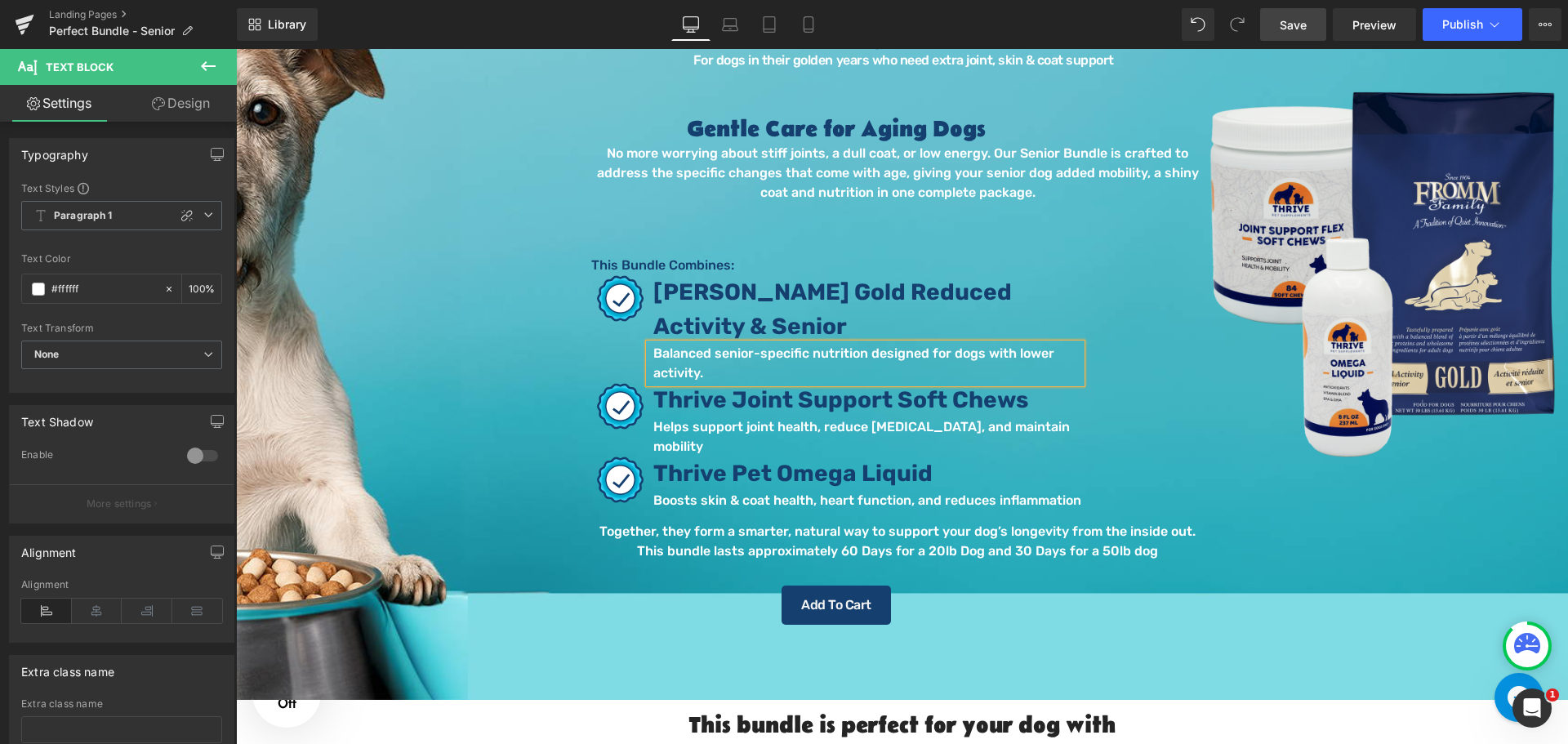
copy p "Balanced senior-specific nutrition designed for dogs with lower activity."
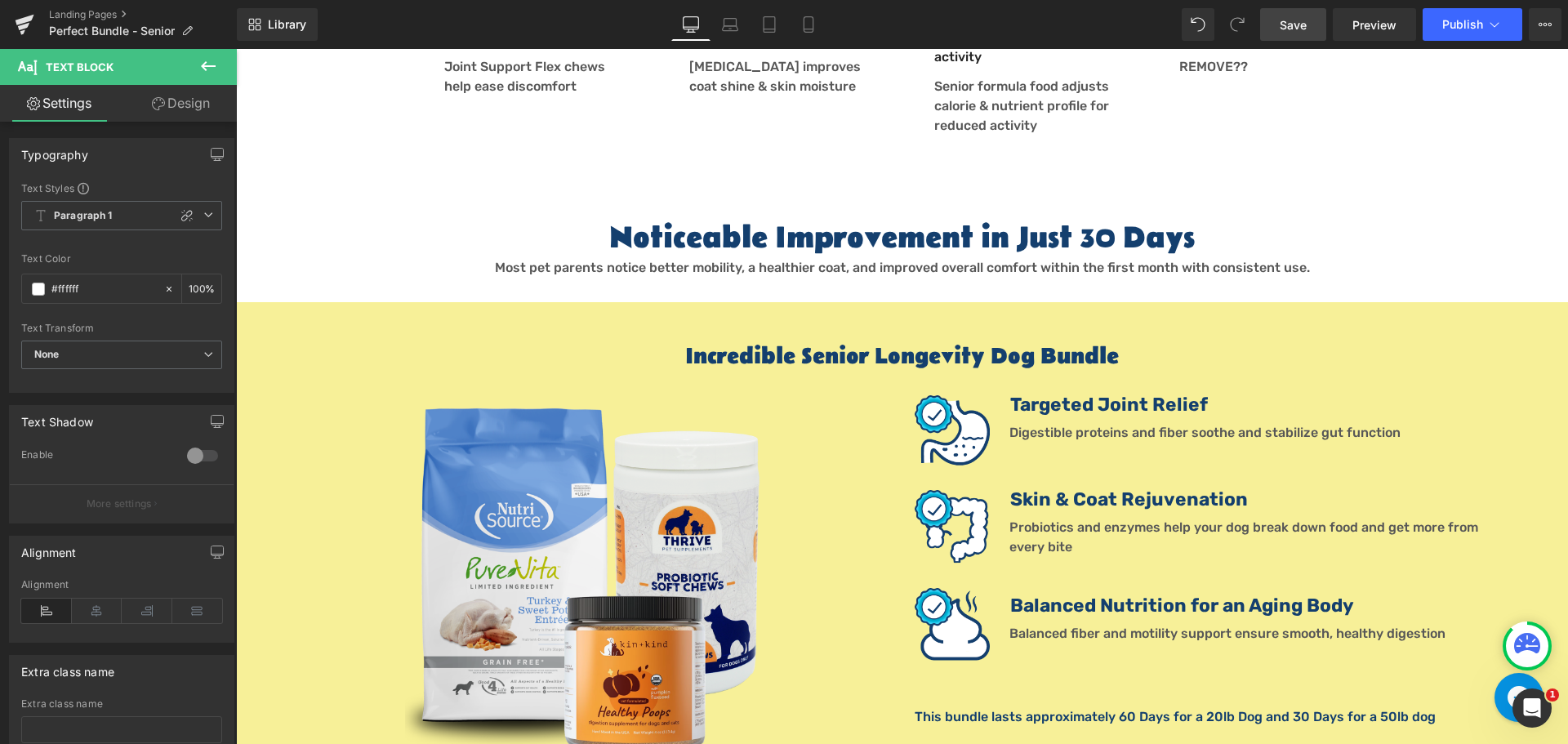
scroll to position [1387, 0]
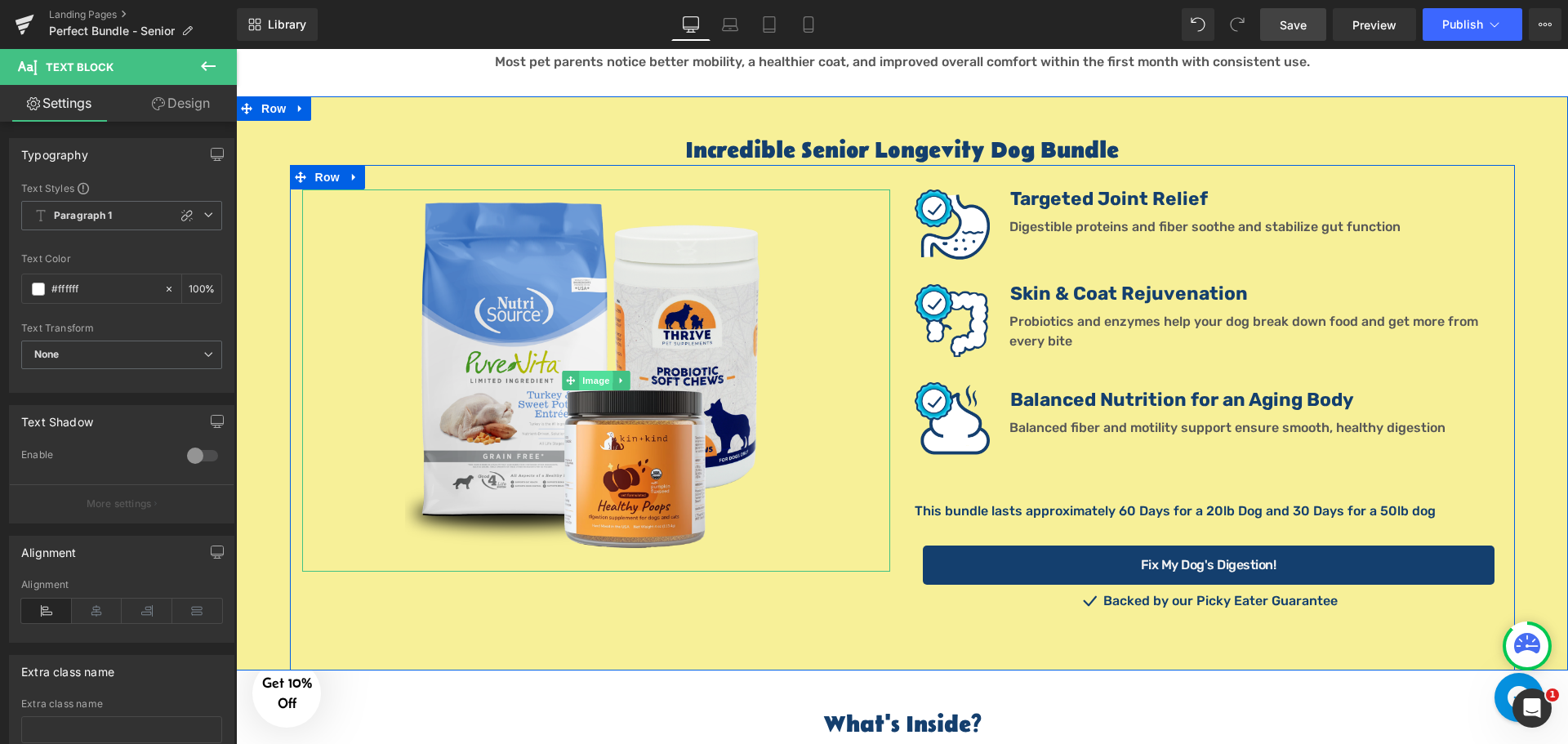
click at [592, 371] on span "Image" at bounding box center [596, 381] width 34 height 20
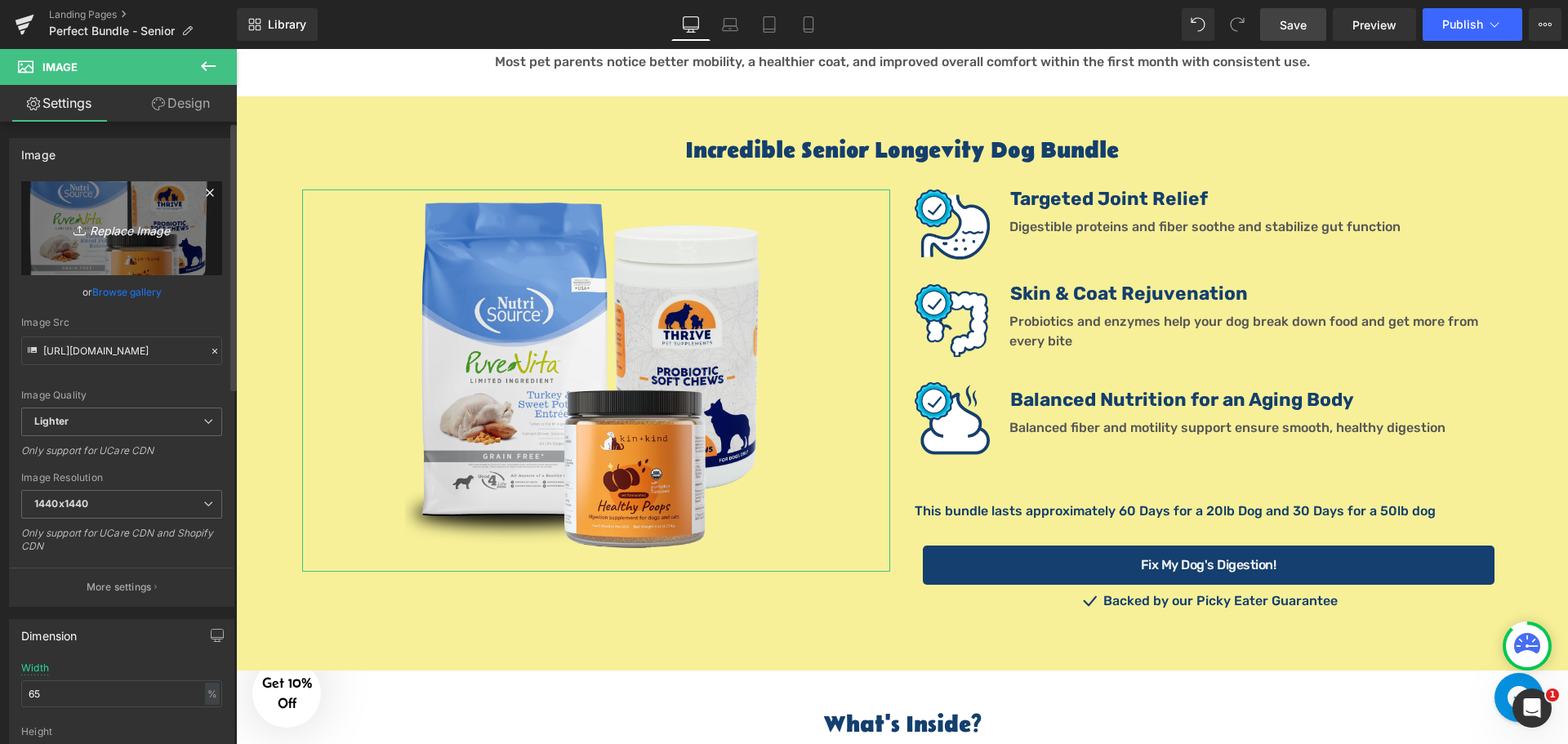
click at [130, 231] on icon "Replace Image" at bounding box center [122, 228] width 131 height 21
type input "C:\fakepath\Senior Bundle 1.png"
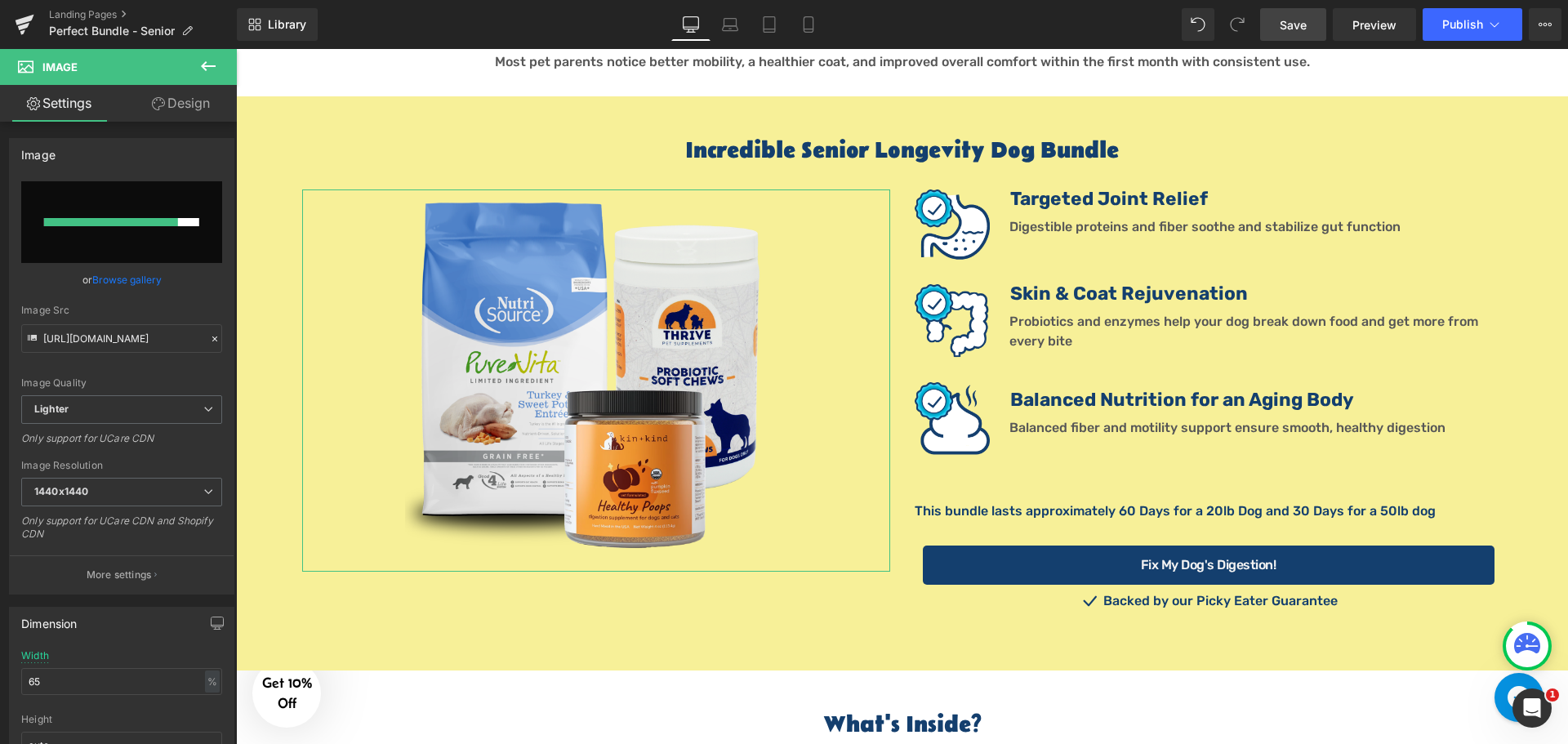
click at [114, 276] on link "Browse gallery" at bounding box center [127, 280] width 69 height 29
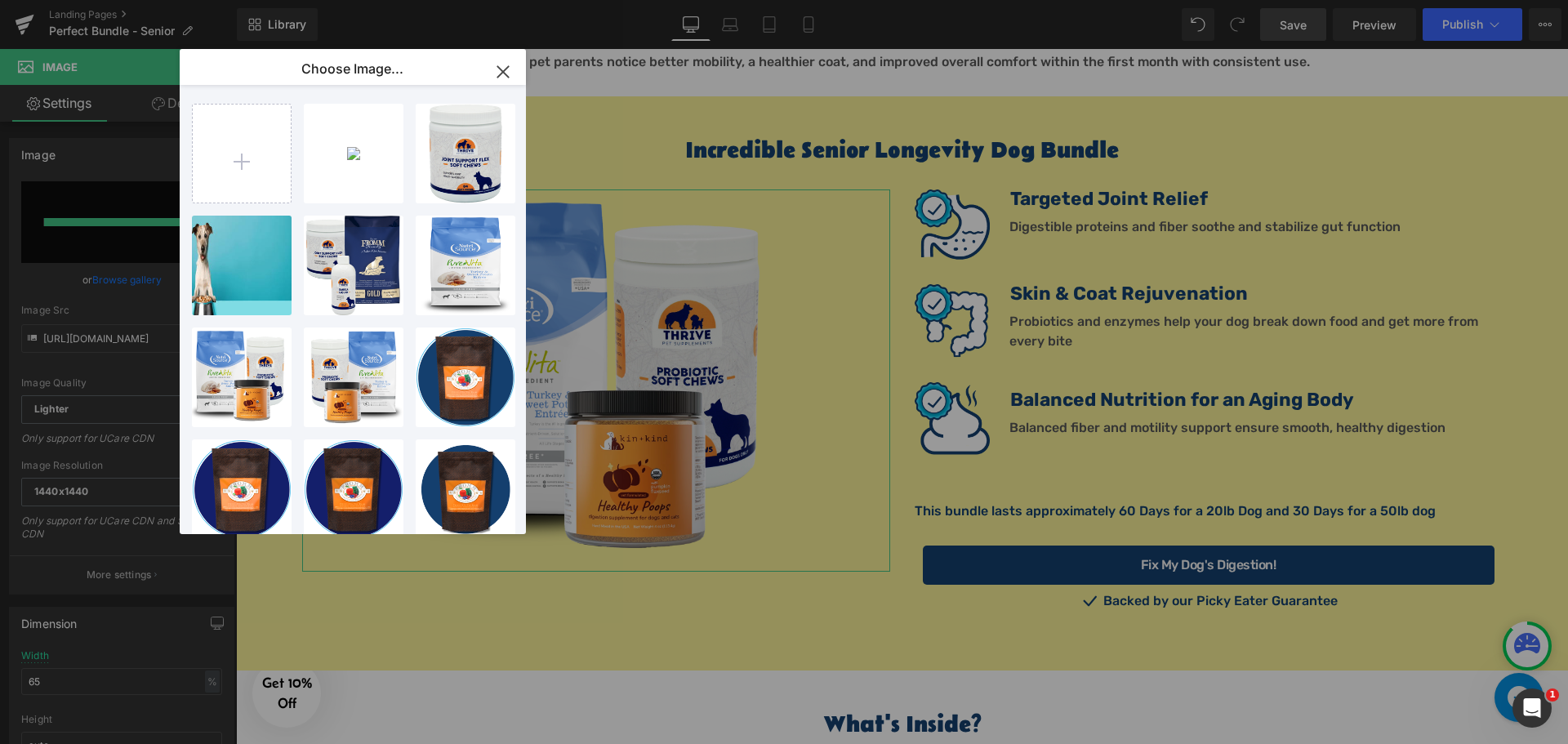
click at [141, 0] on div "Image You are previewing how the will restyle your page. You can not edit Eleme…" at bounding box center [784, 0] width 1568 height 0
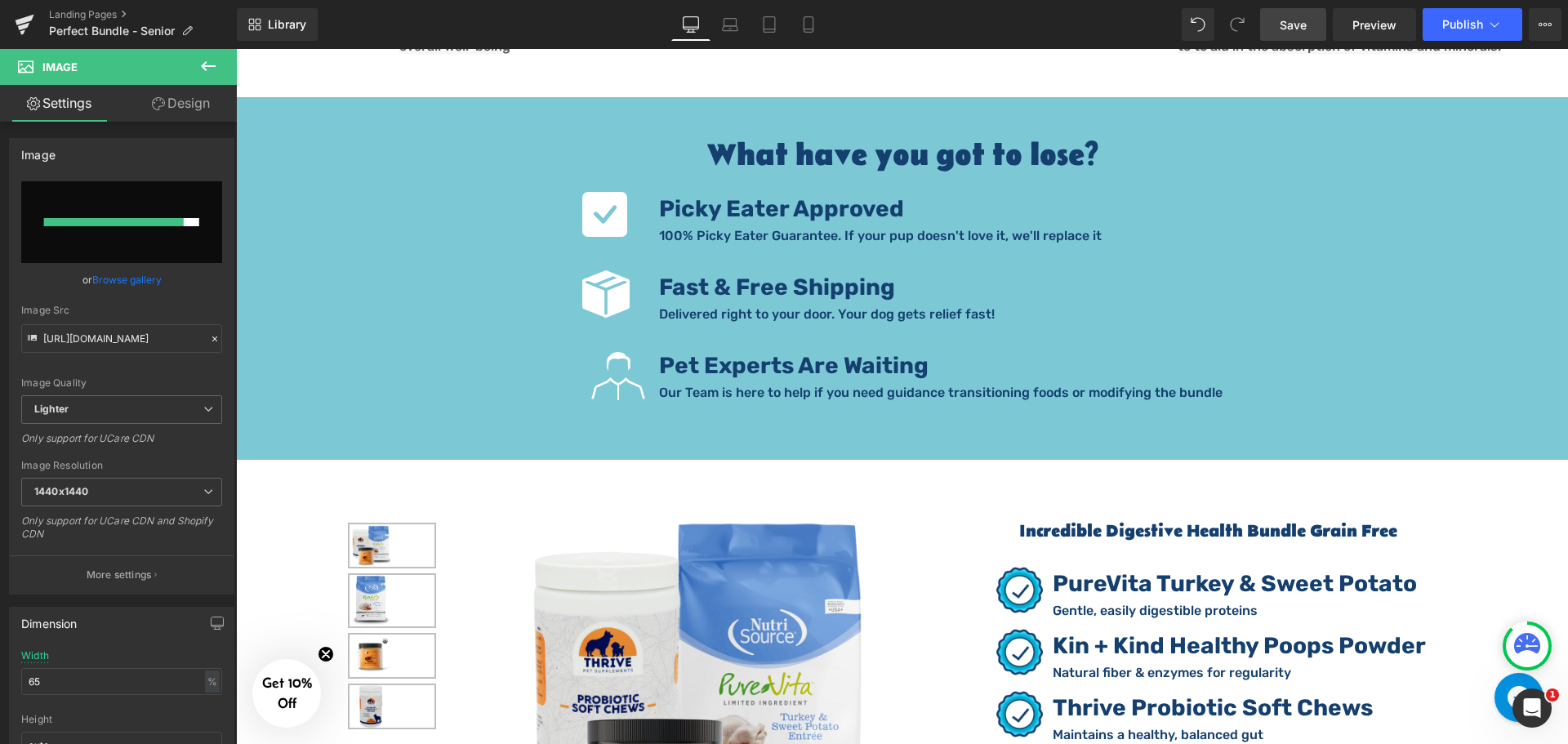
scroll to position [2613, 0]
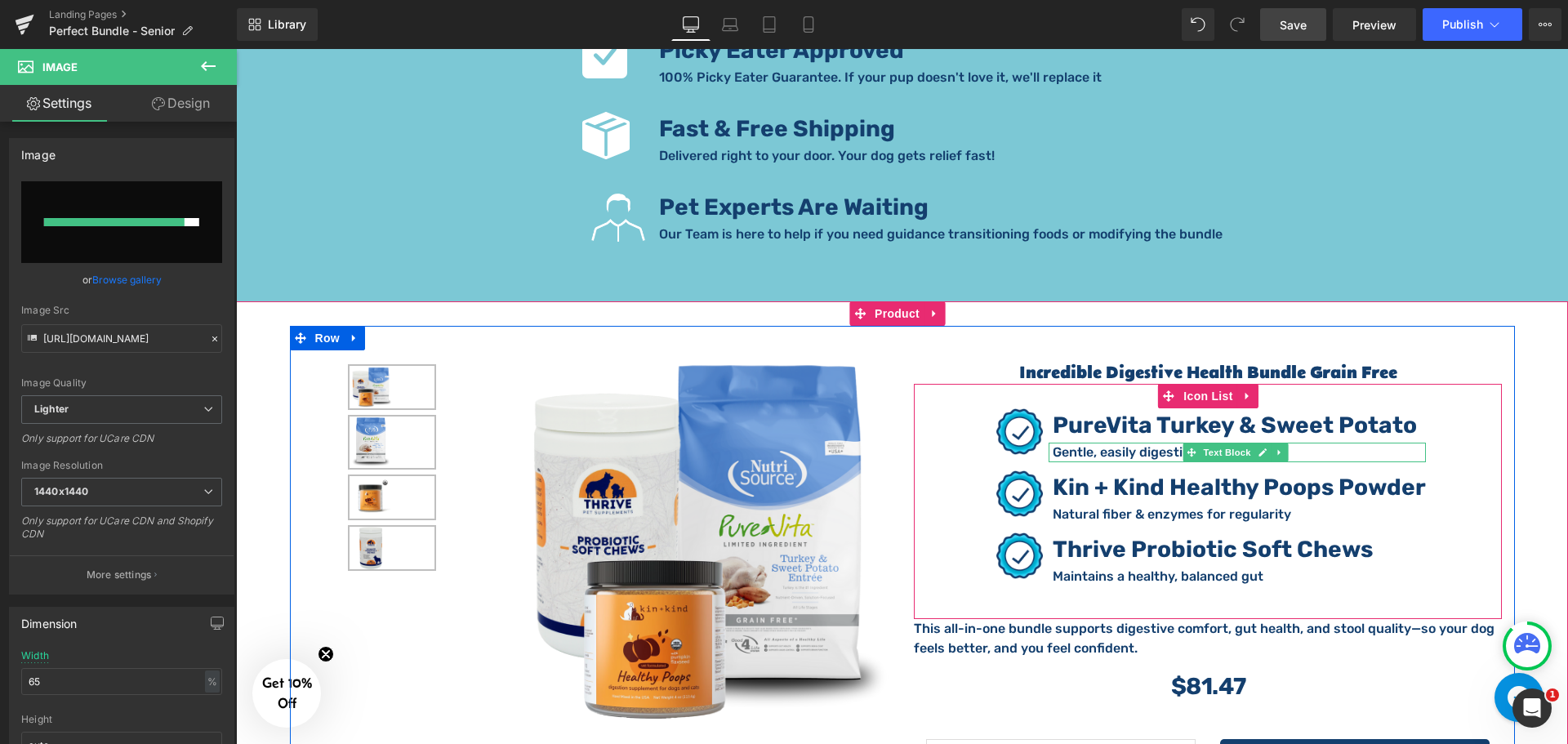
click at [1112, 442] on p "Gentle, easily digestible proteins" at bounding box center [1240, 452] width 373 height 20
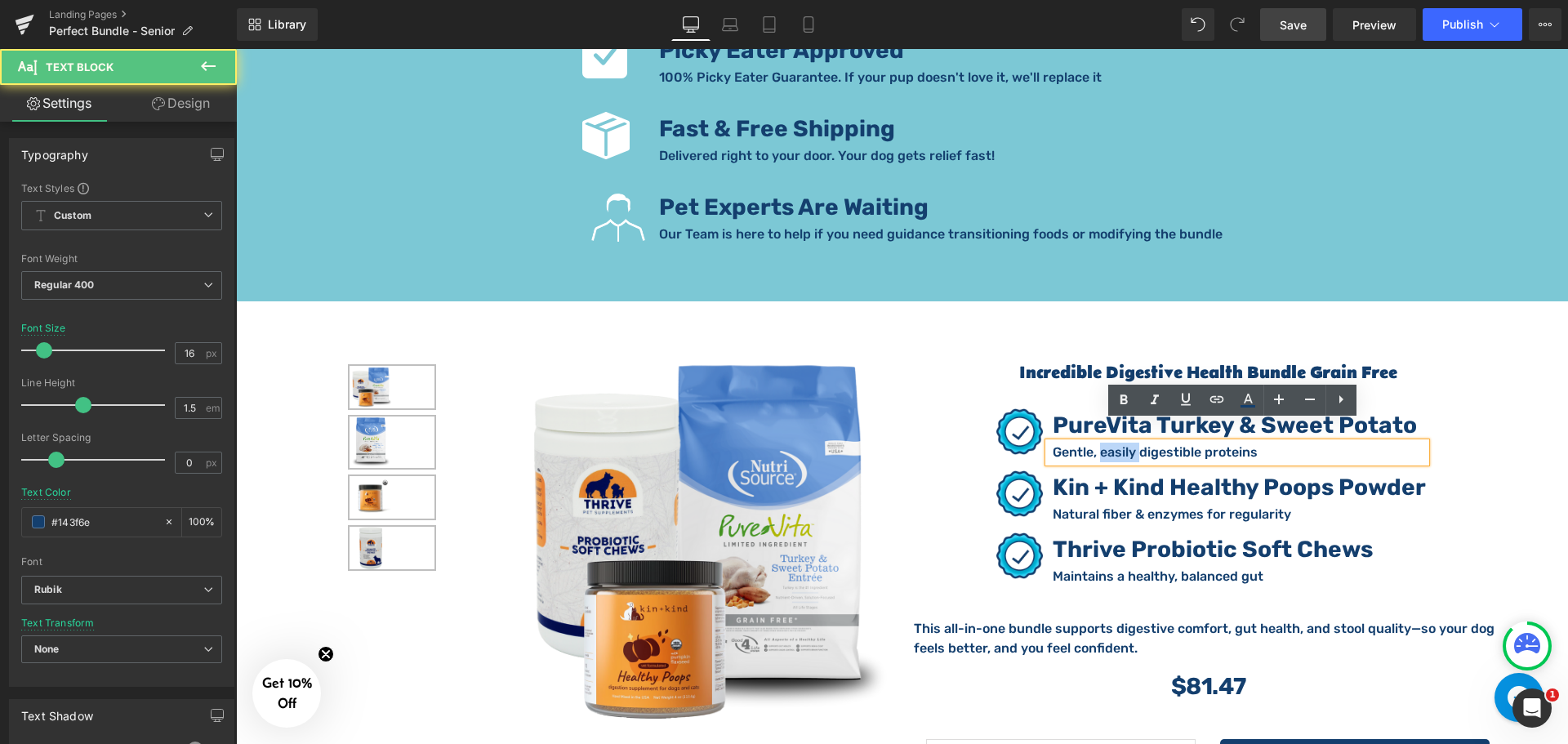
click at [1112, 442] on p "Gentle, easily digestible proteins" at bounding box center [1240, 452] width 373 height 20
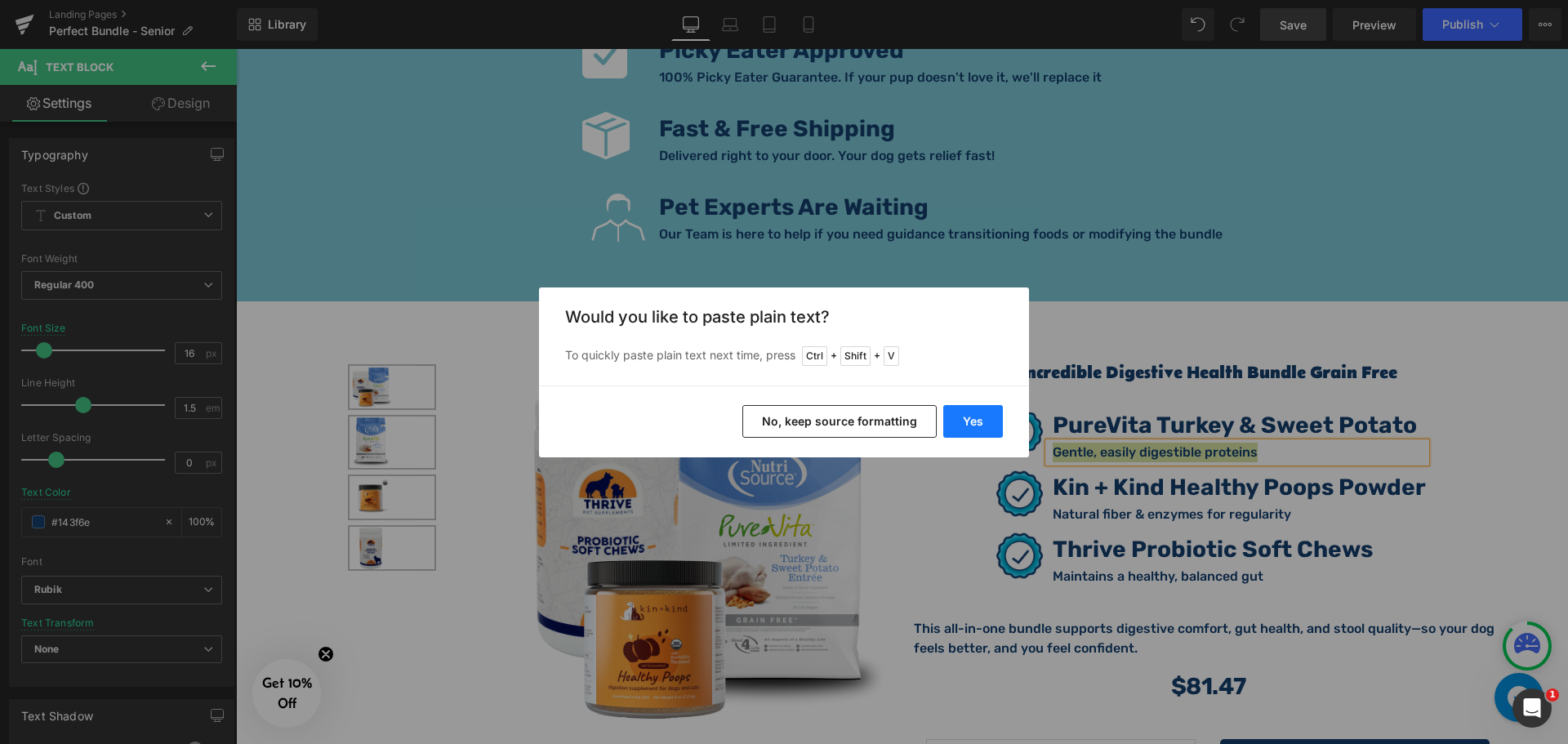
click at [995, 420] on button "Yes" at bounding box center [973, 421] width 59 height 32
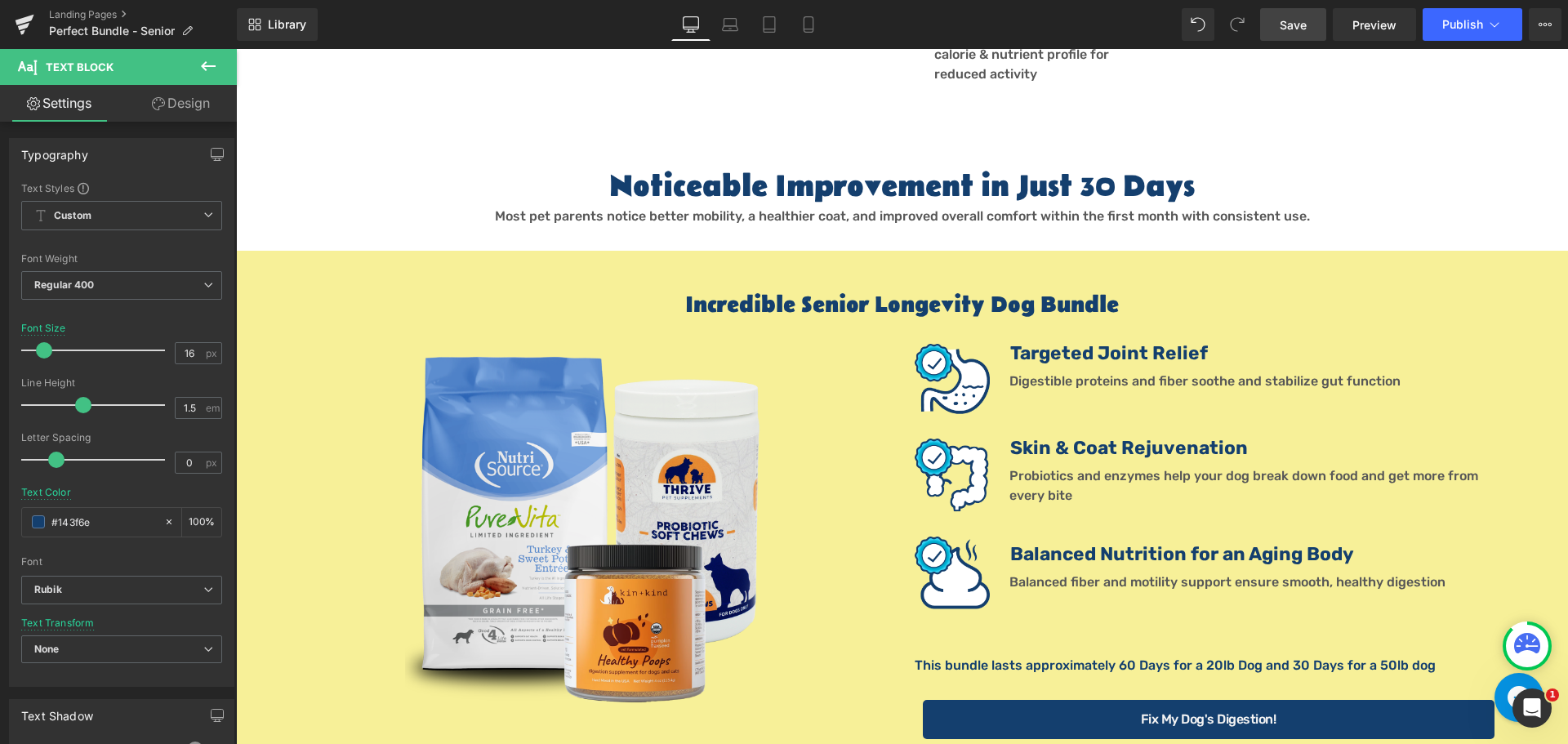
scroll to position [1224, 0]
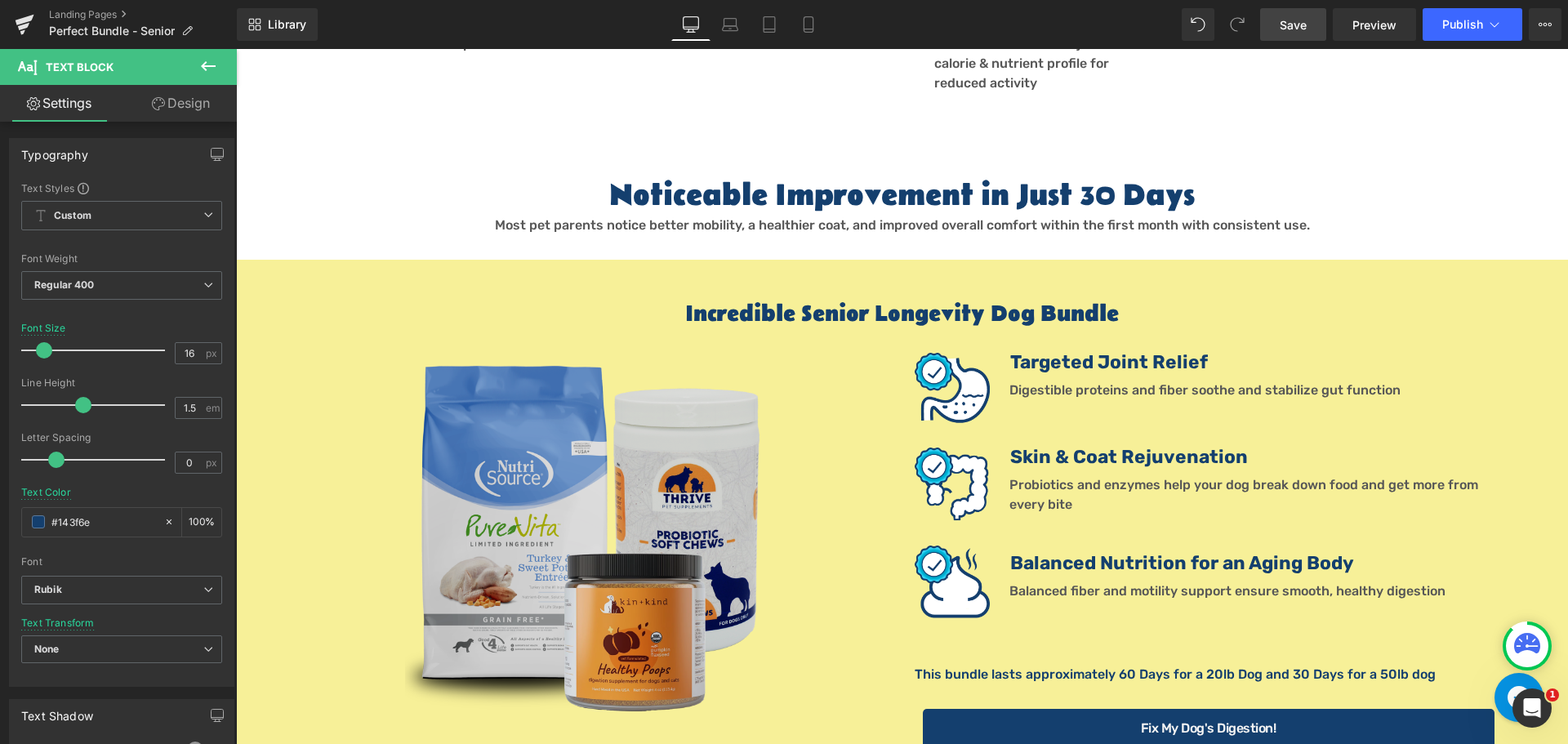
click at [568, 469] on img at bounding box center [596, 544] width 382 height 382
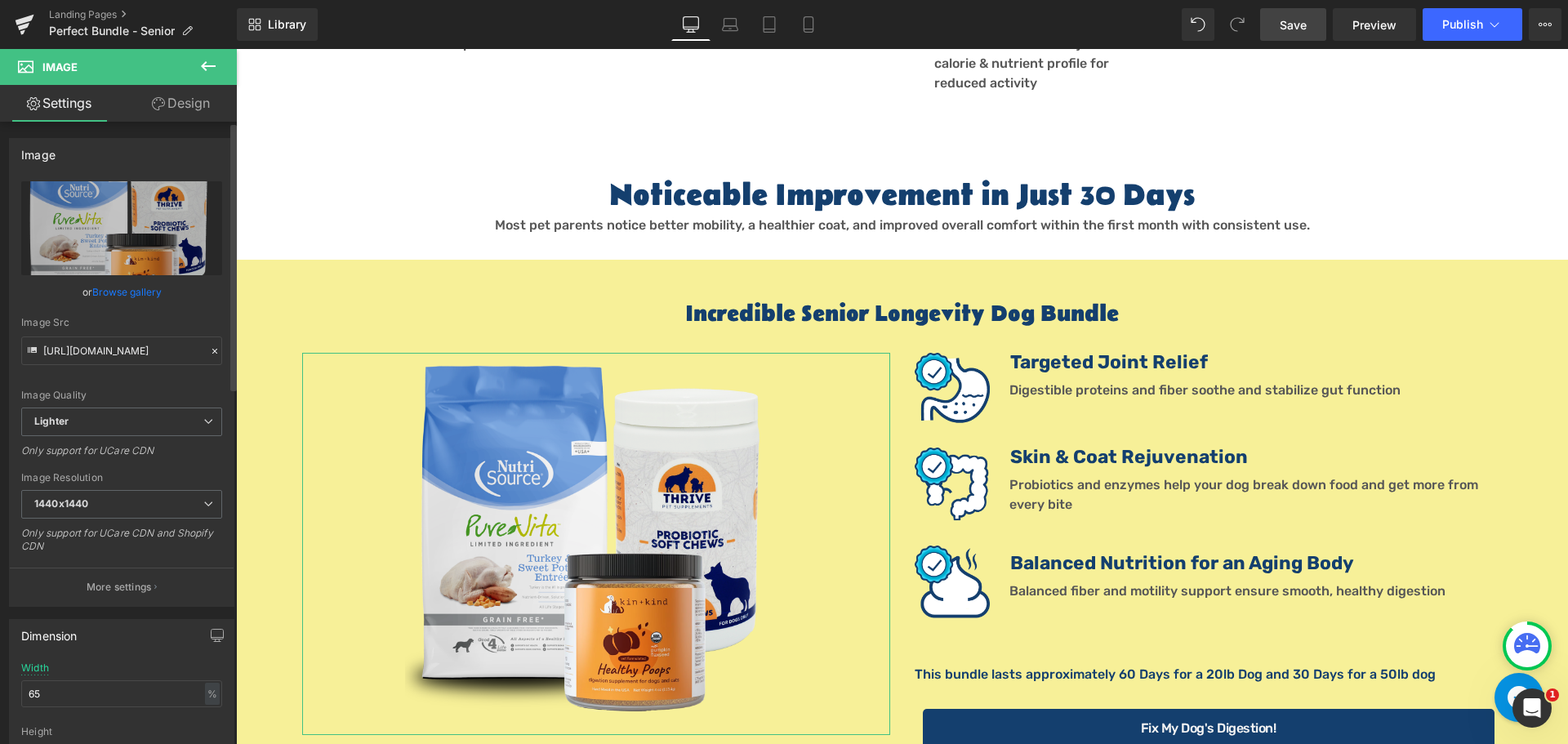
click at [121, 290] on link "Browse gallery" at bounding box center [127, 292] width 69 height 29
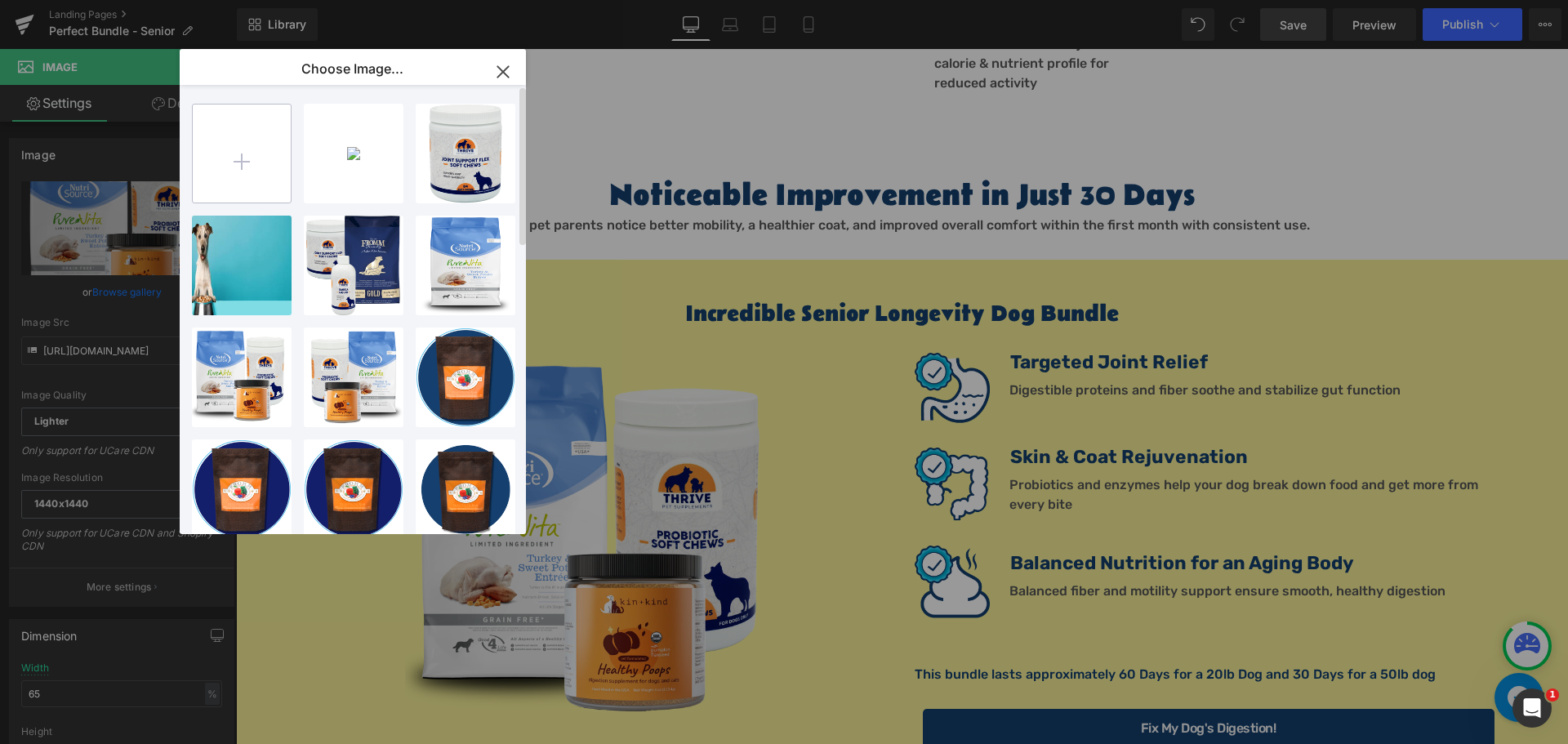
click at [231, 164] on input "file" at bounding box center [241, 153] width 98 height 98
type input "C:\fakepath\Senior Bundle 1.png"
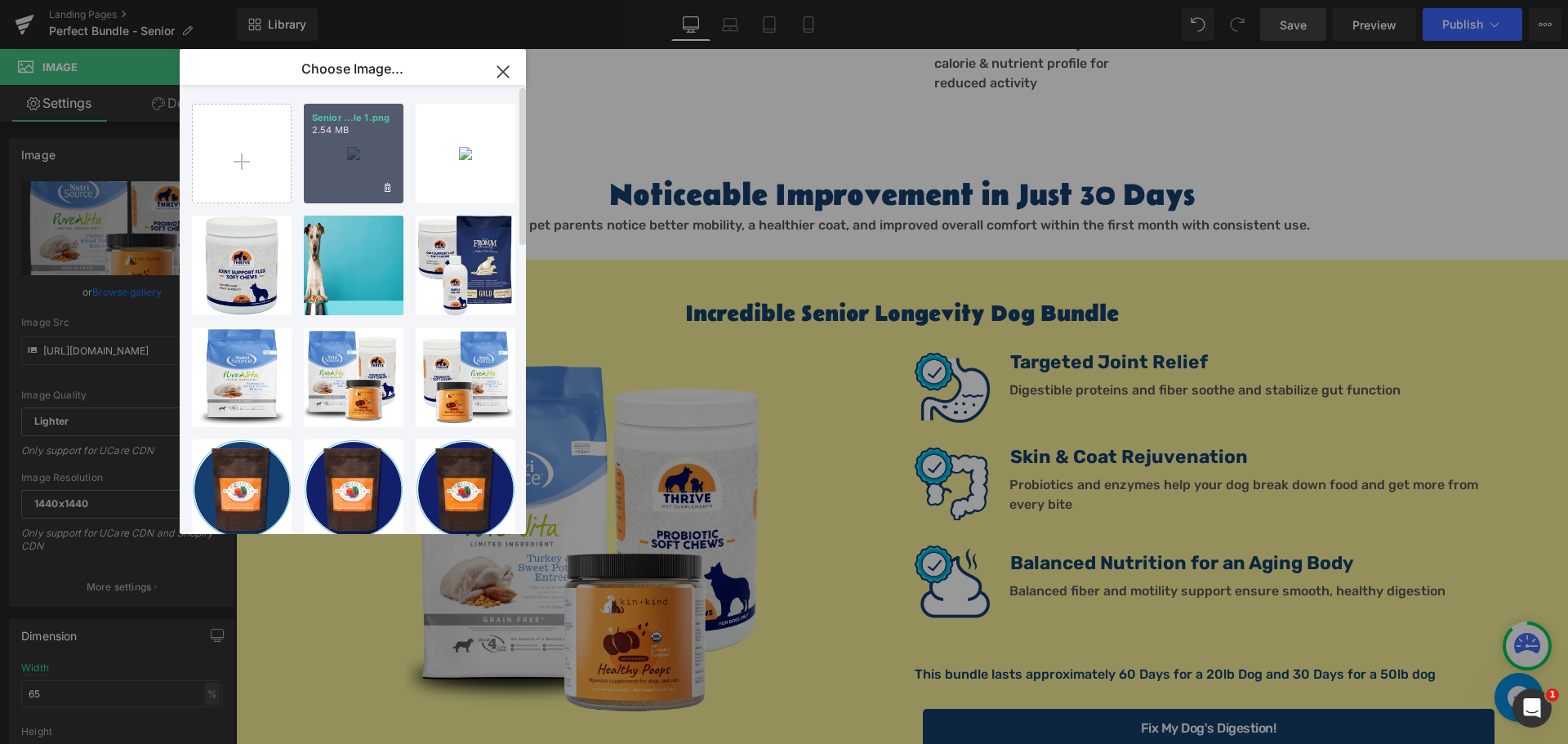
click at [345, 140] on div "Senior ...le 1.png 2.54 MB" at bounding box center [353, 153] width 100 height 100
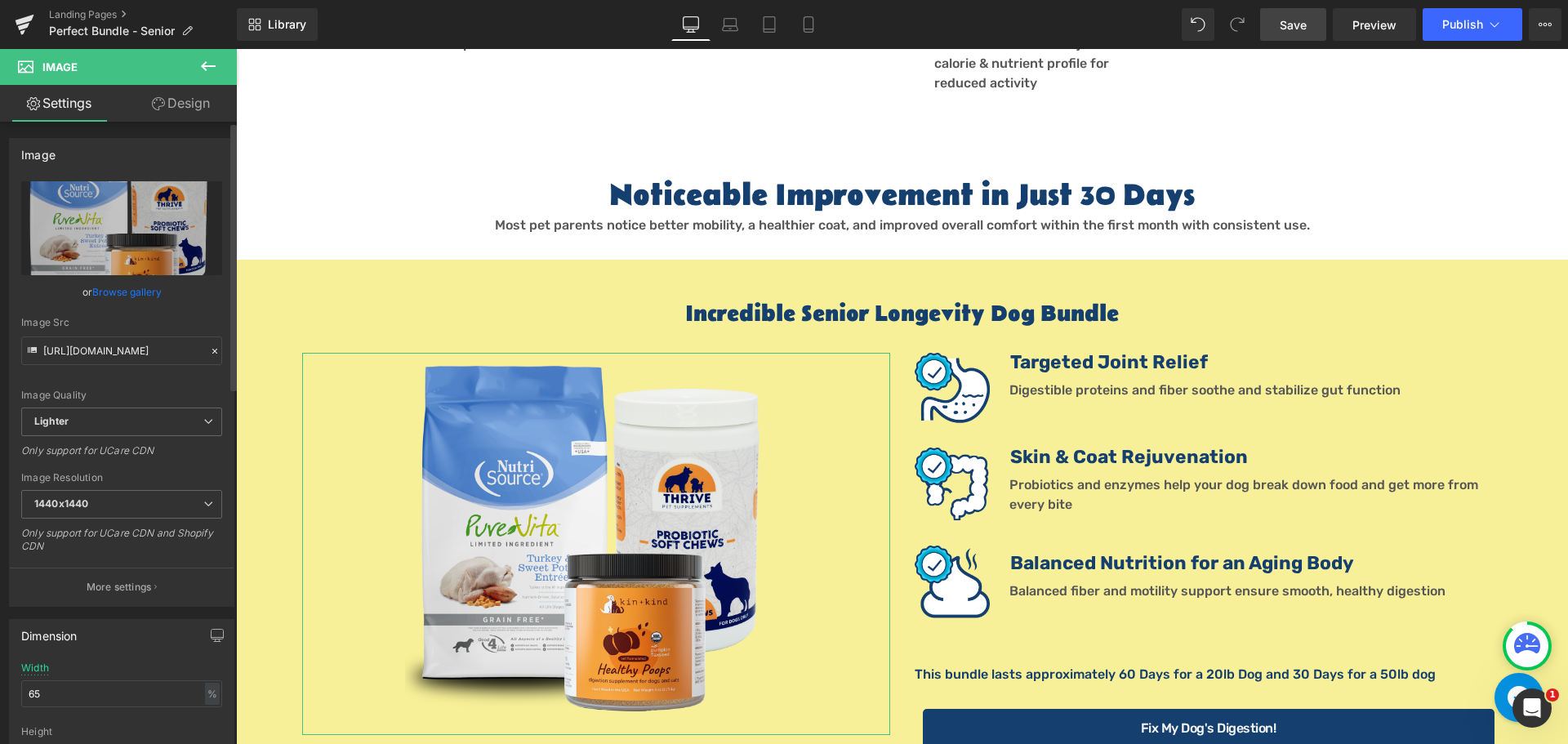
click at [128, 293] on link "Browse gallery" at bounding box center [127, 292] width 69 height 29
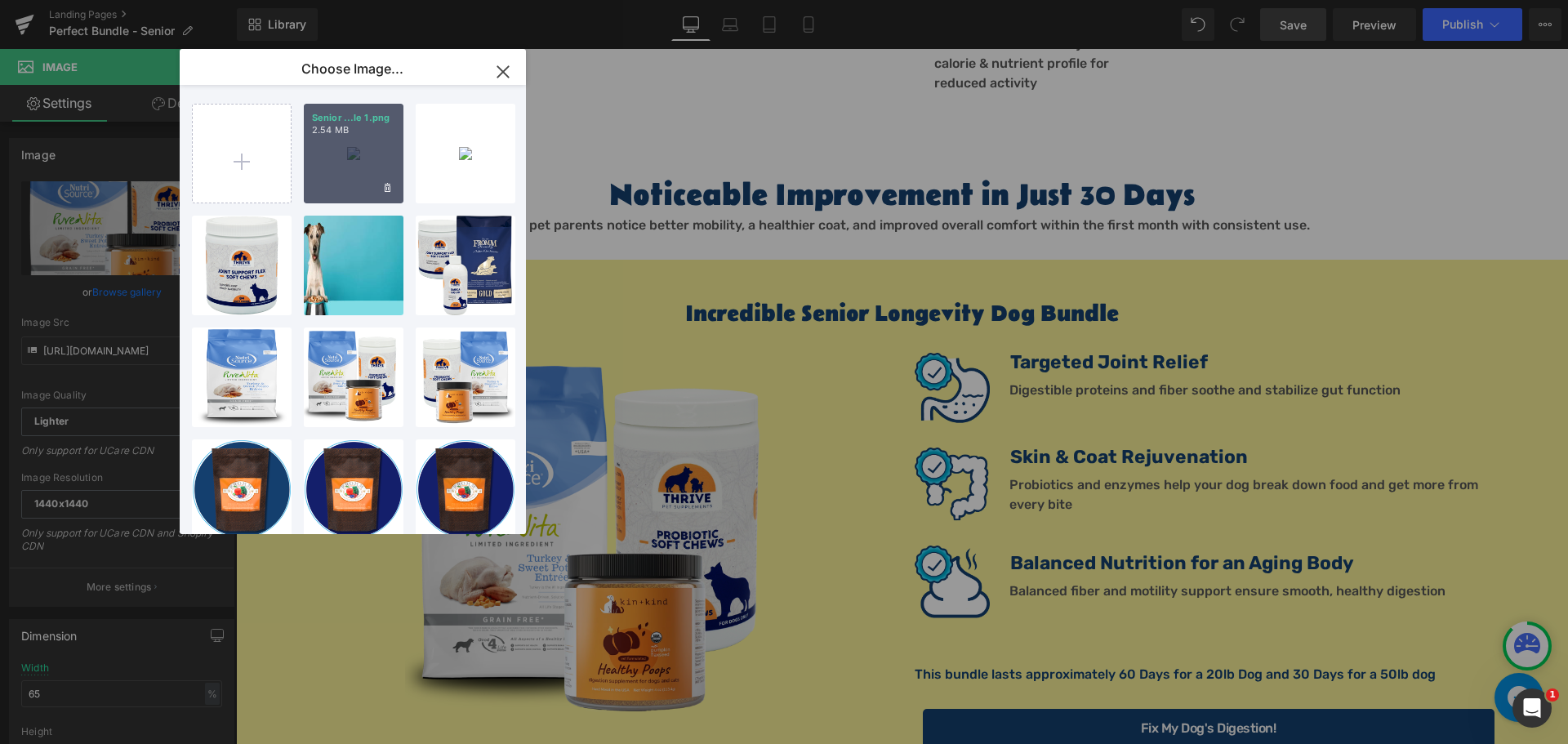
click at [370, 151] on div "Senior ...le 1.png 2.54 MB" at bounding box center [353, 153] width 100 height 100
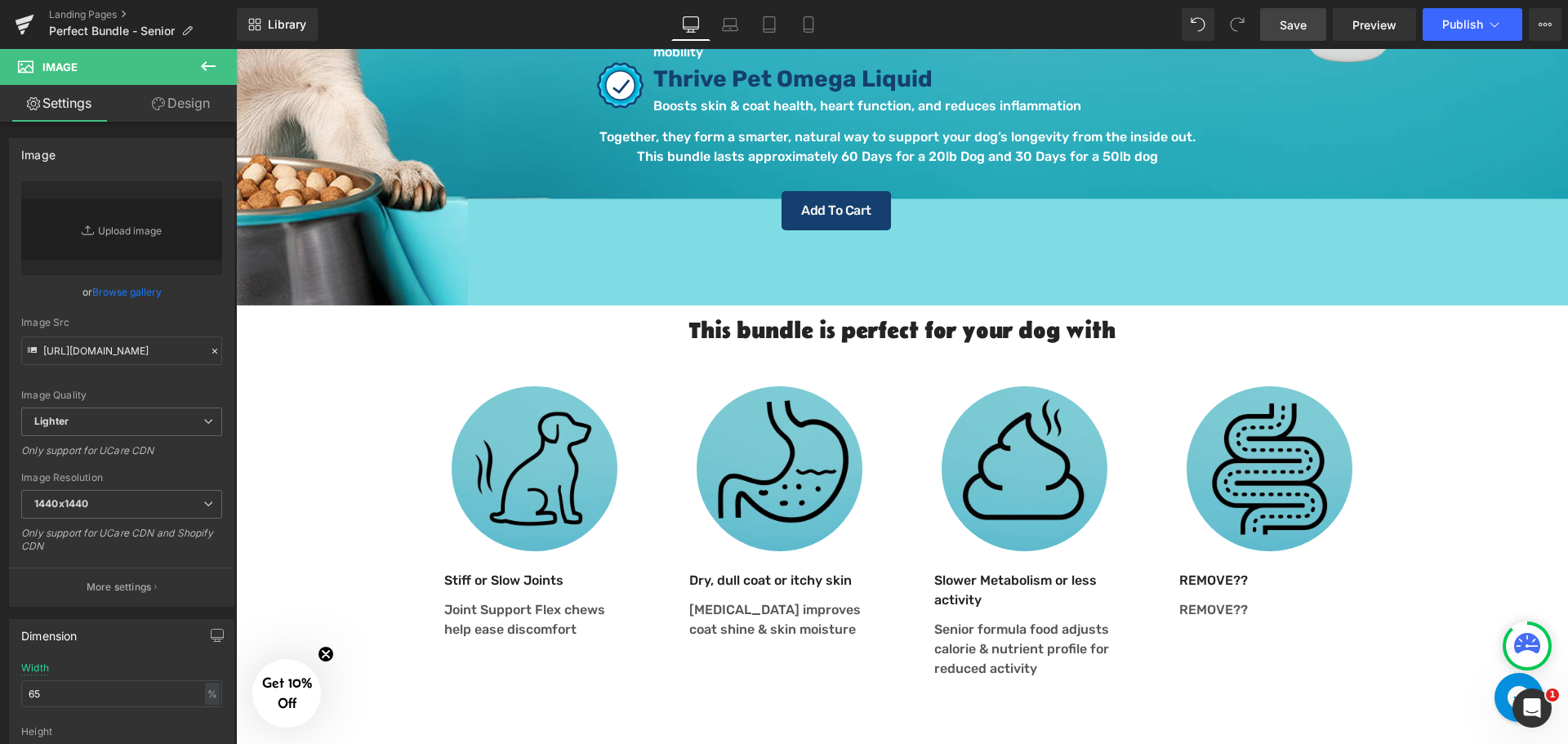
scroll to position [653, 0]
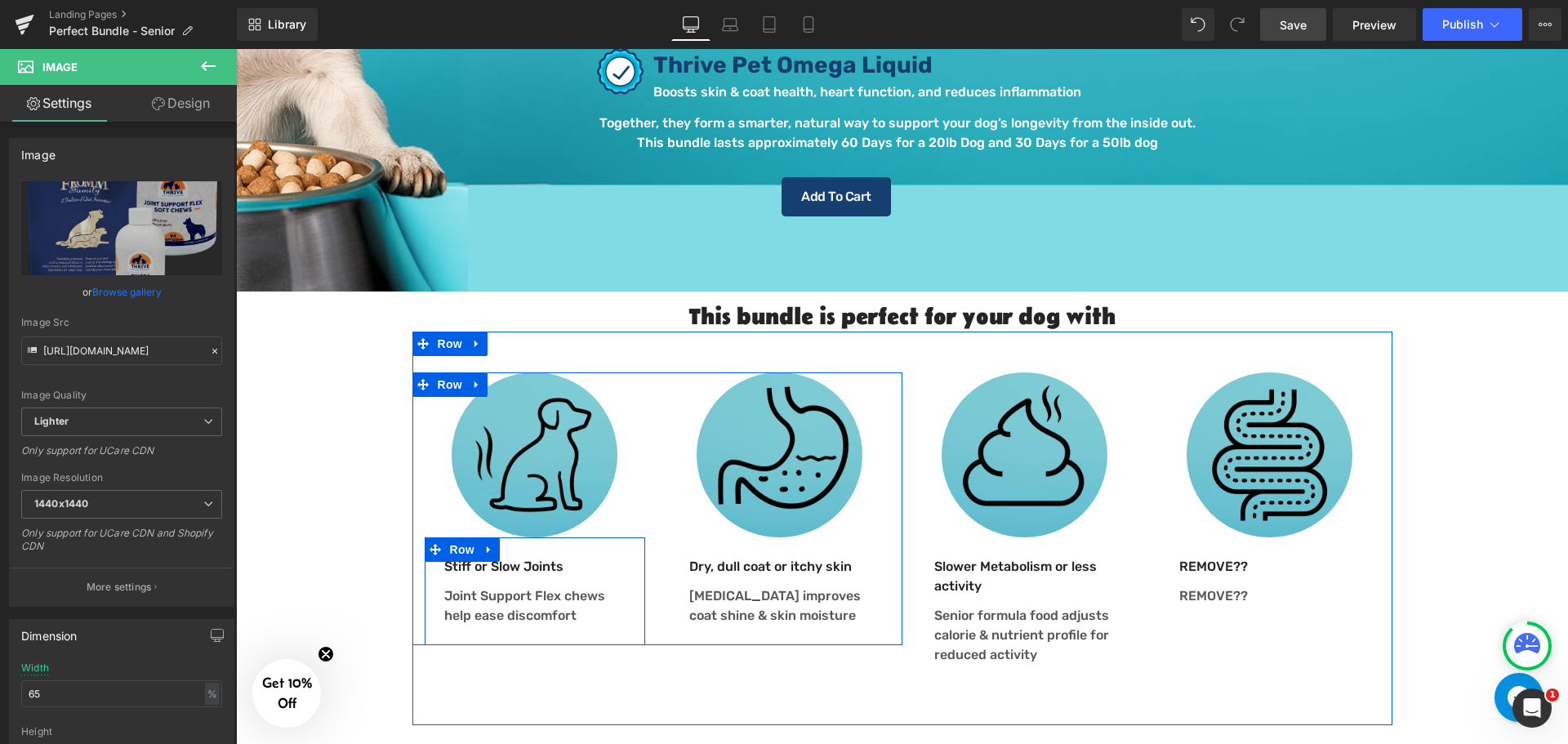
click at [580, 594] on p "Joint Support Flex chews help ease discomfort" at bounding box center [535, 606] width 181 height 39
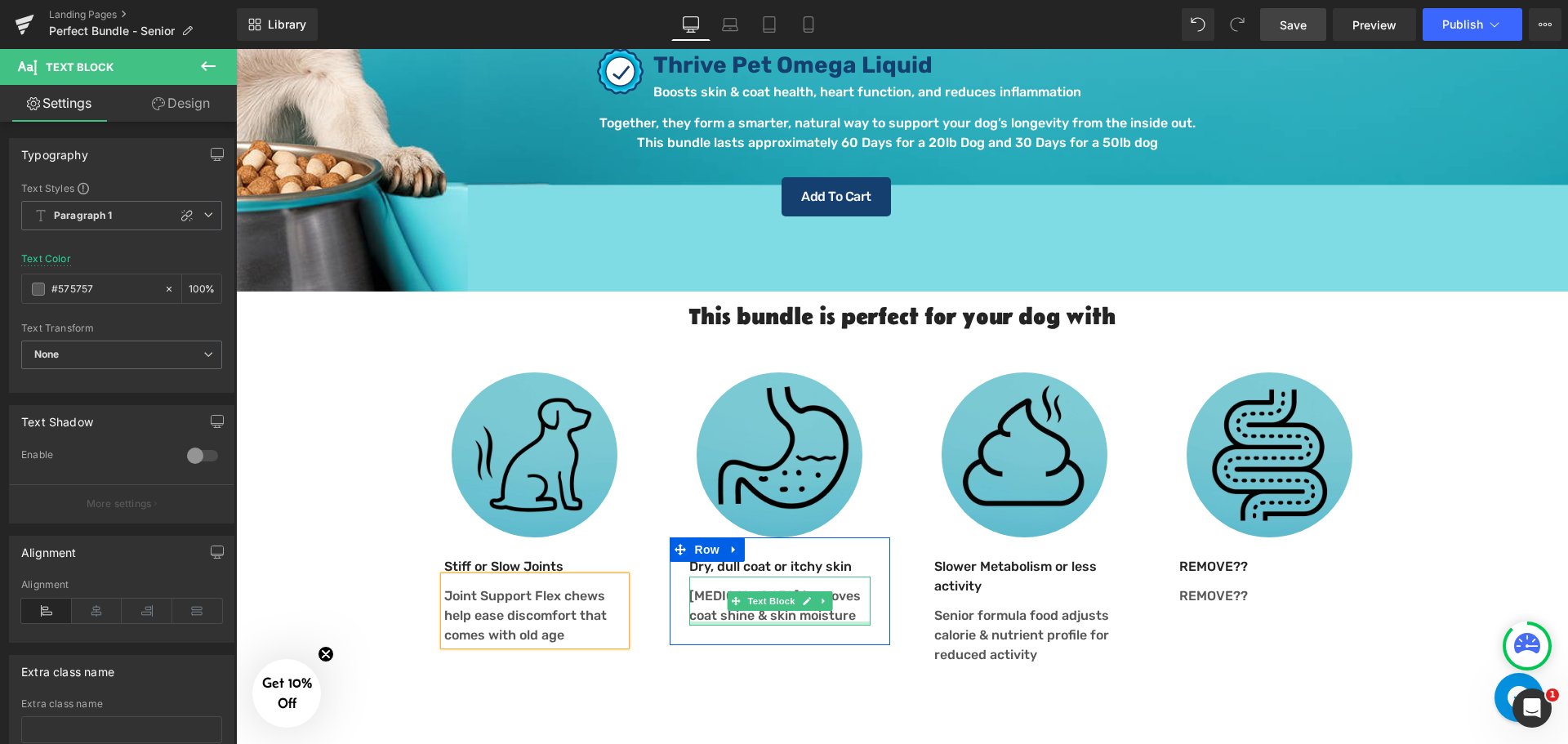
click at [806, 599] on p "Fish oil improves coat shine & skin moisture" at bounding box center [780, 606] width 181 height 39
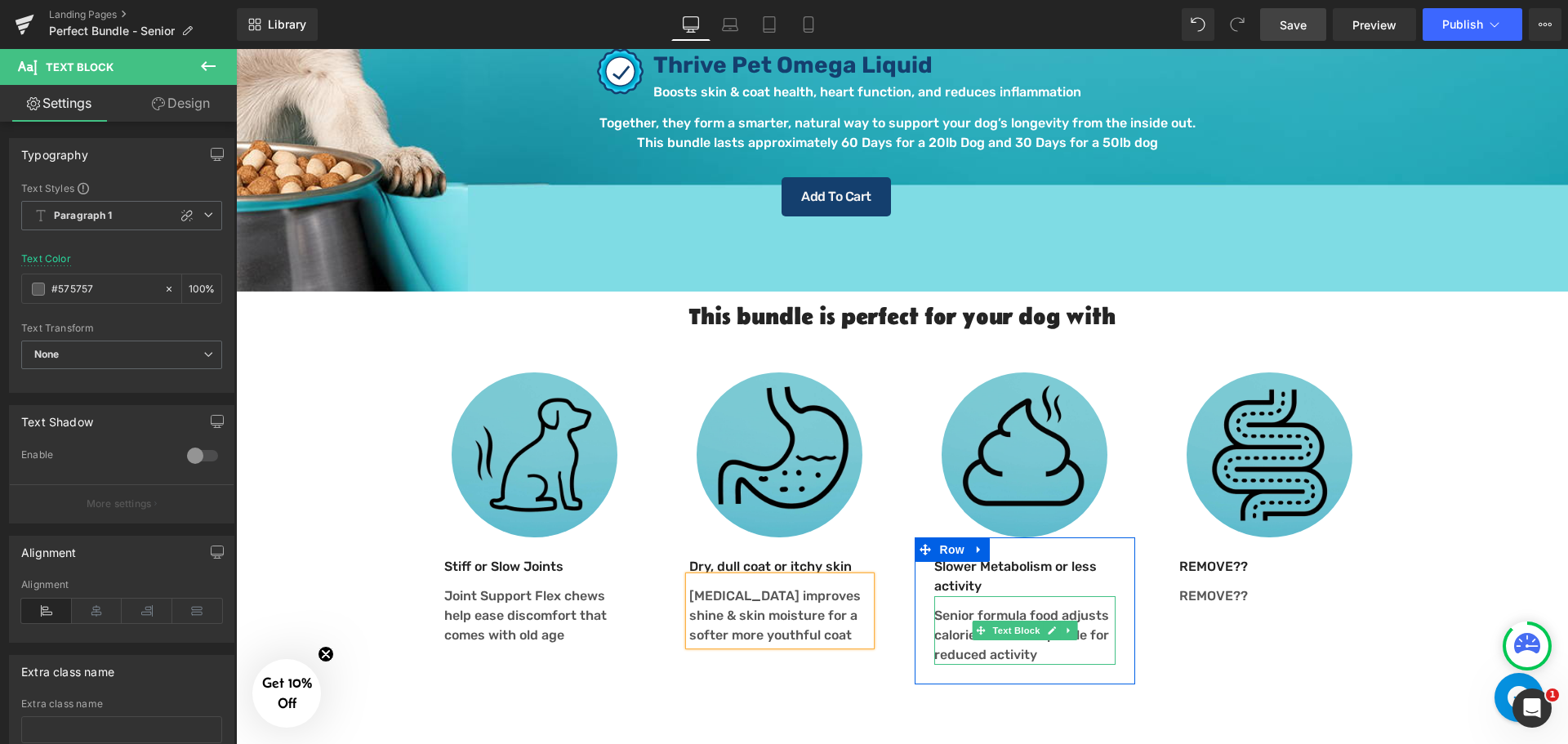
click at [1064, 637] on p "Senior formula food adjusts calorie & nutrient profile for reduced activity" at bounding box center [1025, 635] width 181 height 58
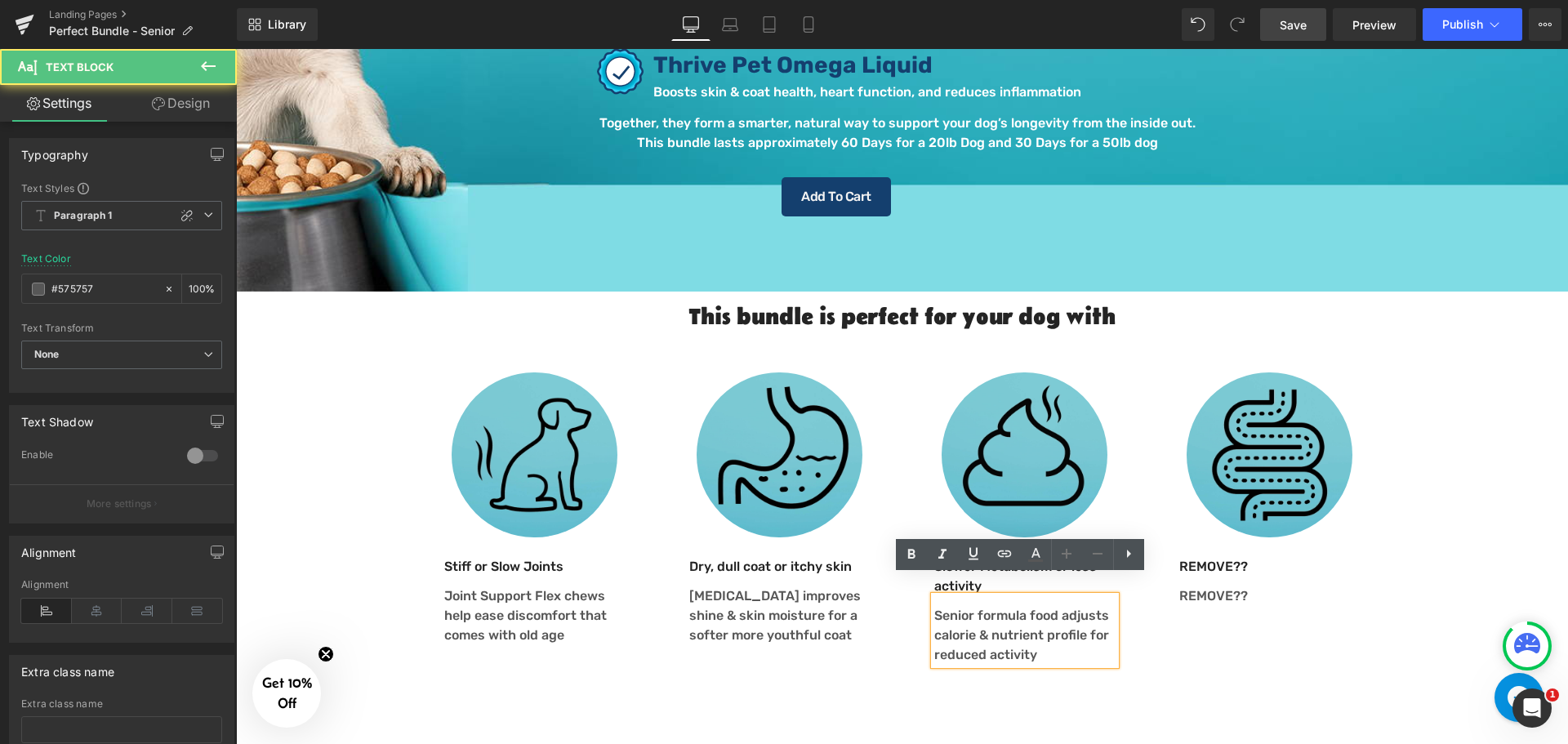
drag, startPoint x: 970, startPoint y: 591, endPoint x: 1006, endPoint y: 591, distance: 36.0
click at [970, 606] on p "Senior formula food adjusts calorie & nutrient profile for reduced activity" at bounding box center [1025, 635] width 181 height 58
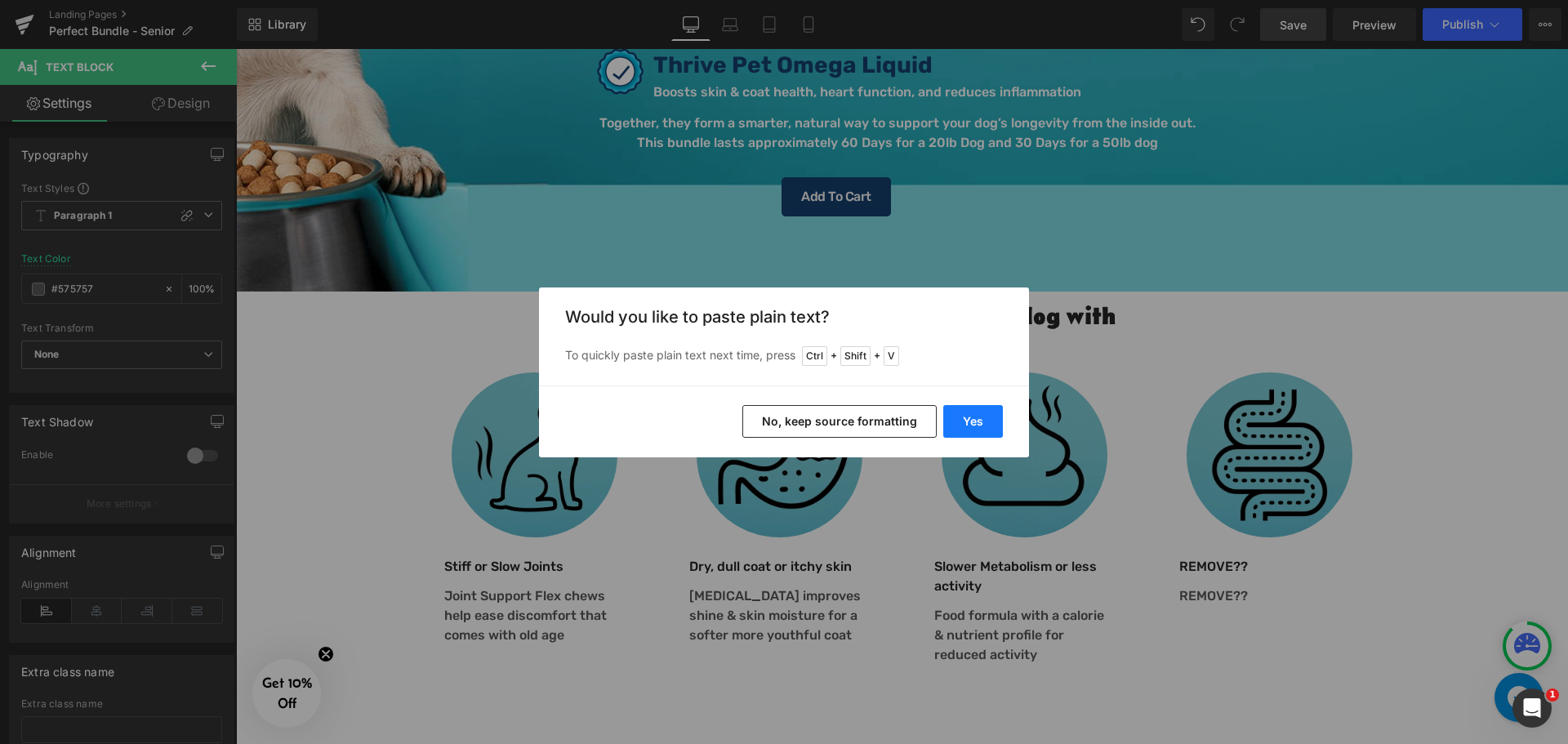
click at [989, 423] on button "Yes" at bounding box center [973, 421] width 59 height 32
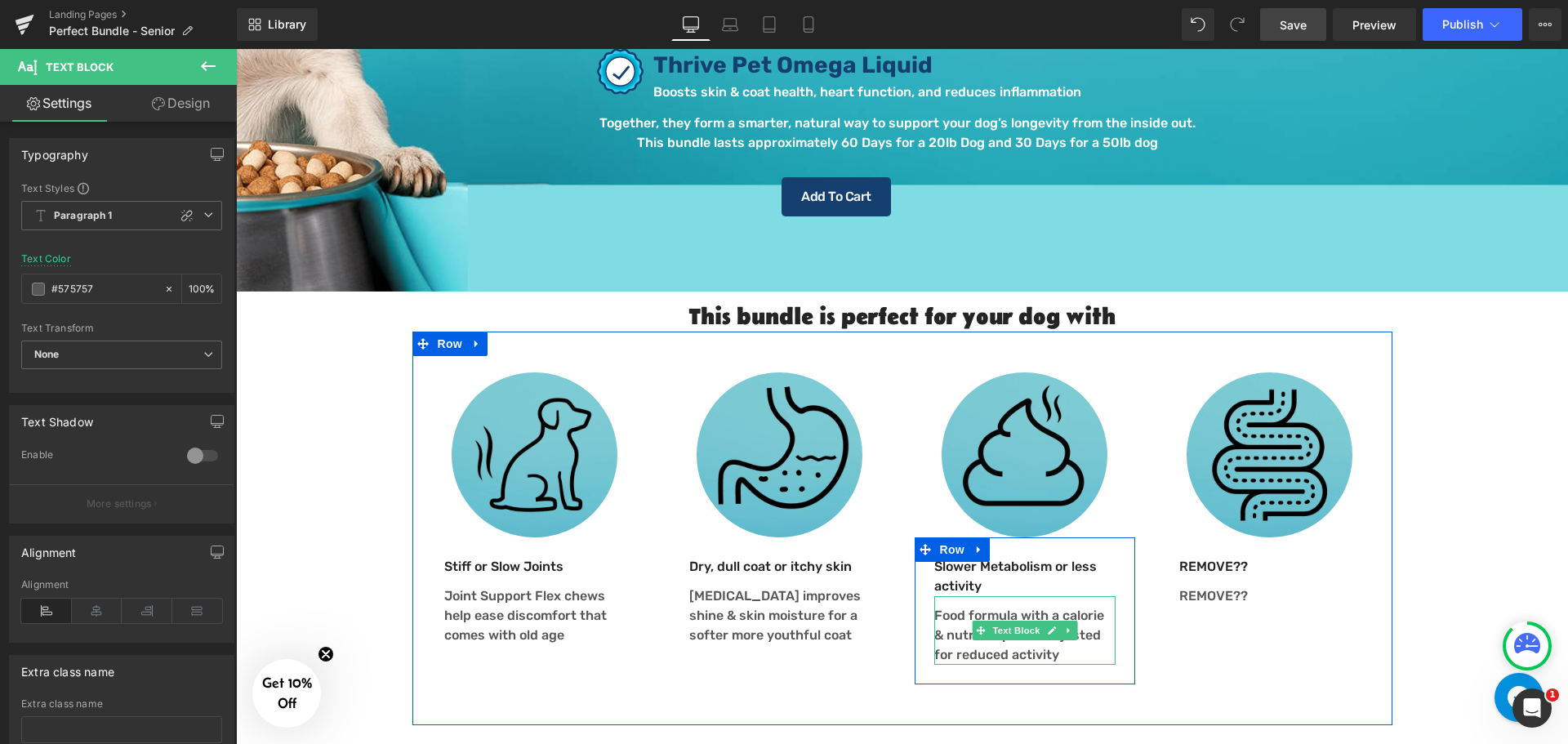
click at [1035, 633] on p "Food formula with a calorie & nutrient profile adjusted for reduced activity" at bounding box center [1025, 635] width 181 height 58
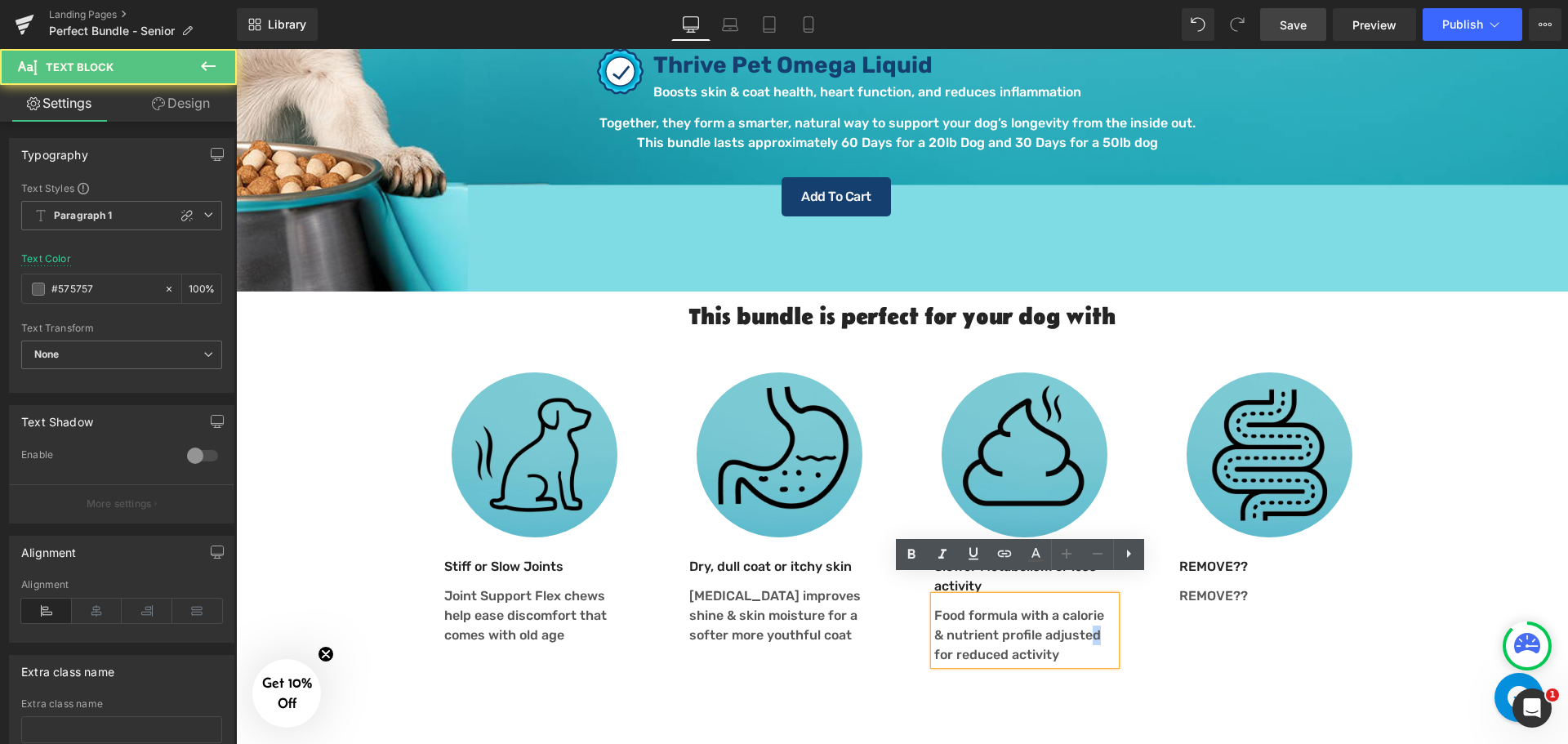
click at [1080, 616] on p "Food formula with a calorie & nutrient profile adjusted for reduced activity" at bounding box center [1025, 635] width 181 height 58
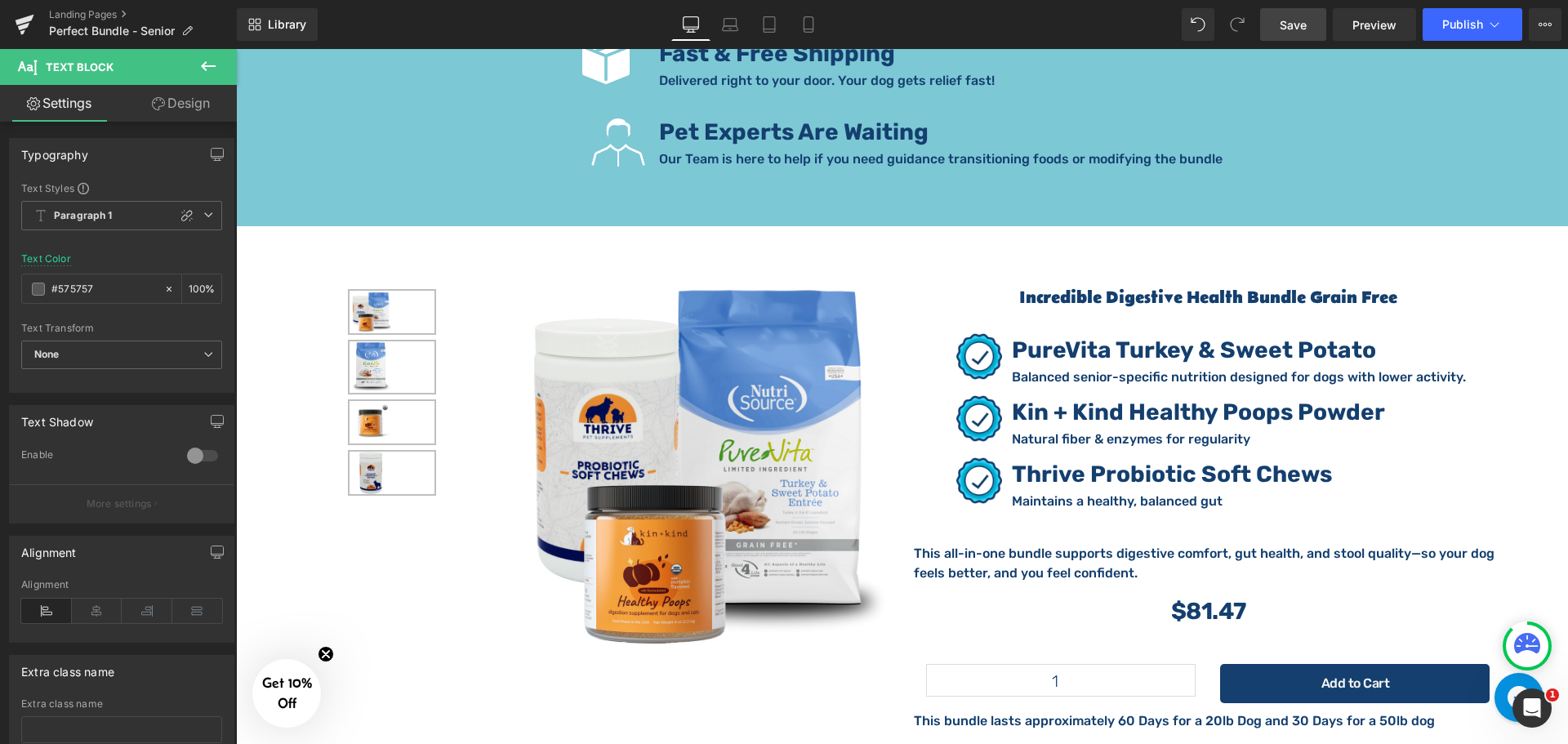
scroll to position [2694, 0]
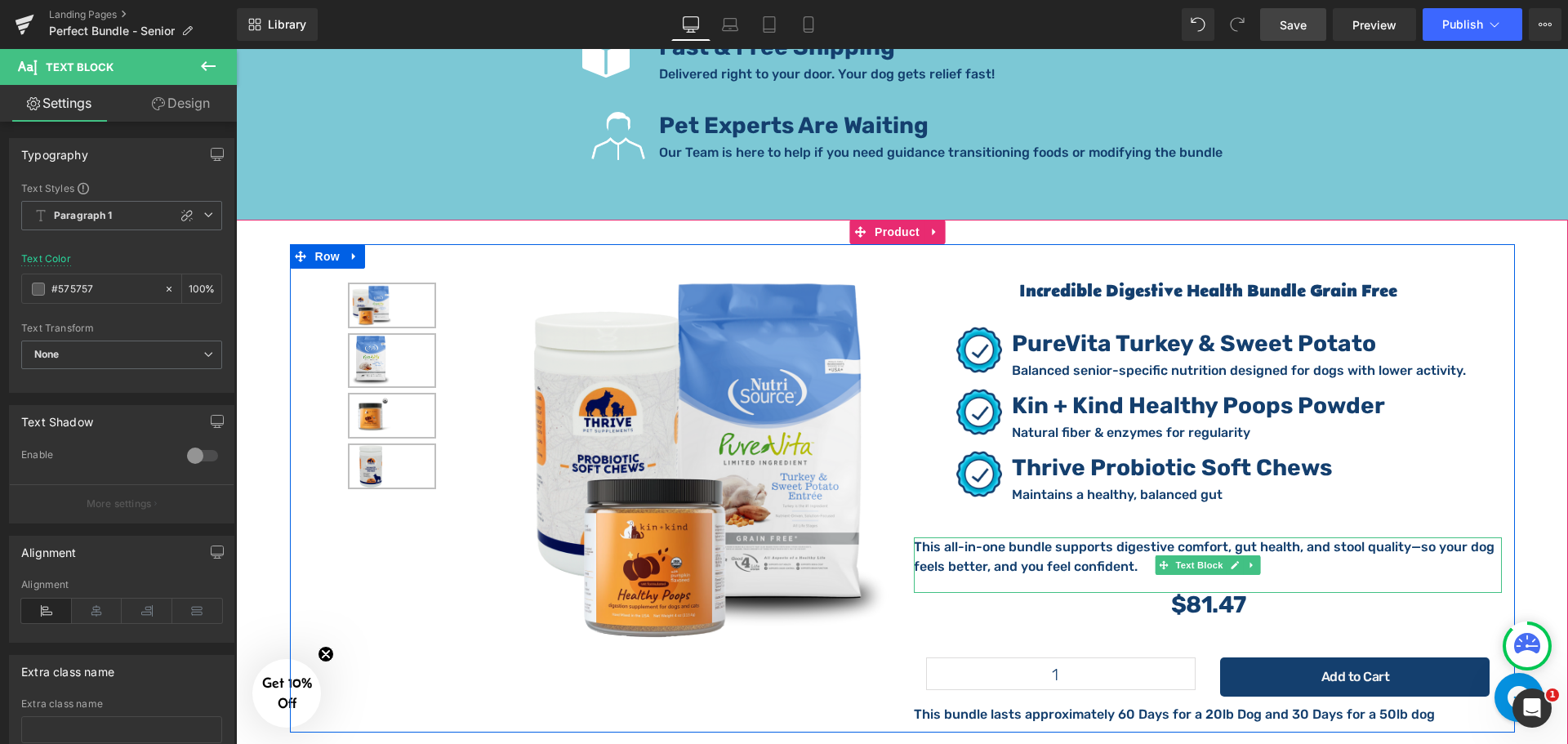
drag, startPoint x: 1064, startPoint y: 537, endPoint x: 1110, endPoint y: 543, distance: 46.4
click at [1064, 538] on p "This all-in-one bundle supports digestive comfort, gut health, and stool qualit…" at bounding box center [1207, 557] width 588 height 39
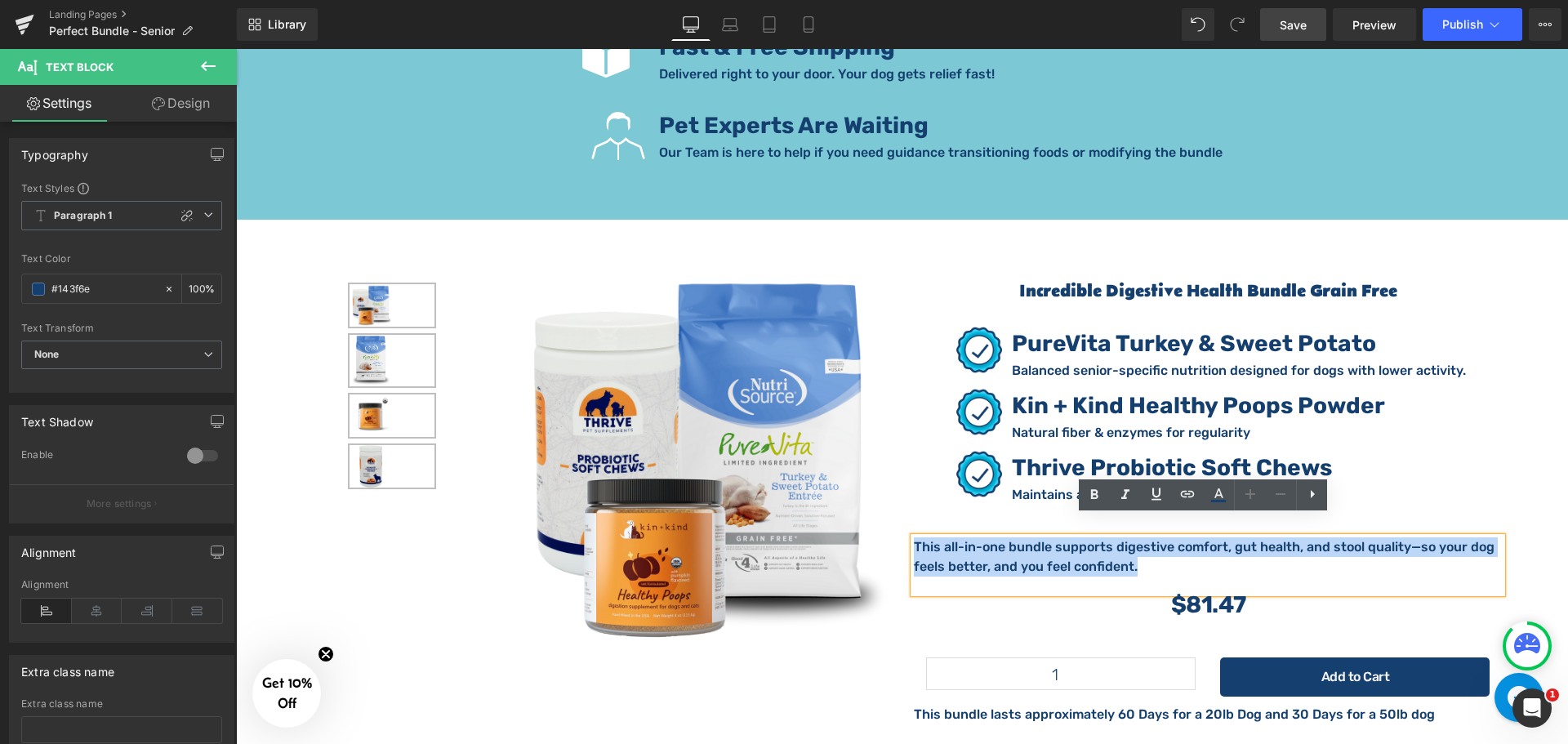
drag, startPoint x: 1129, startPoint y: 545, endPoint x: 897, endPoint y: 516, distance: 233.8
click at [901, 516] on div "Incredible Digestive Health Bundle Grain Free (P) Title Image PureVita Turkey &…" at bounding box center [1207, 496] width 612 height 456
paste div
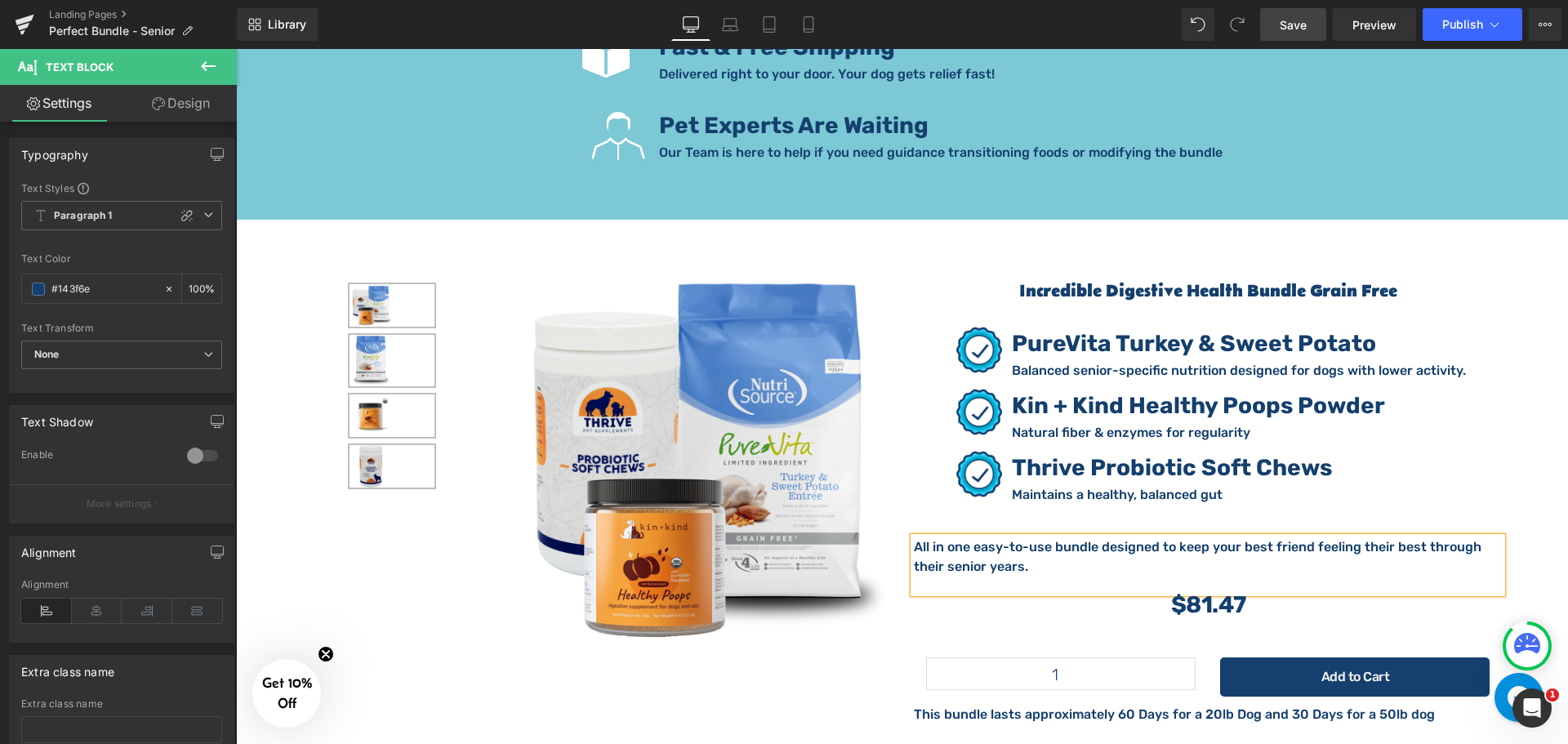
click at [762, 268] on img at bounding box center [698, 460] width 384 height 384
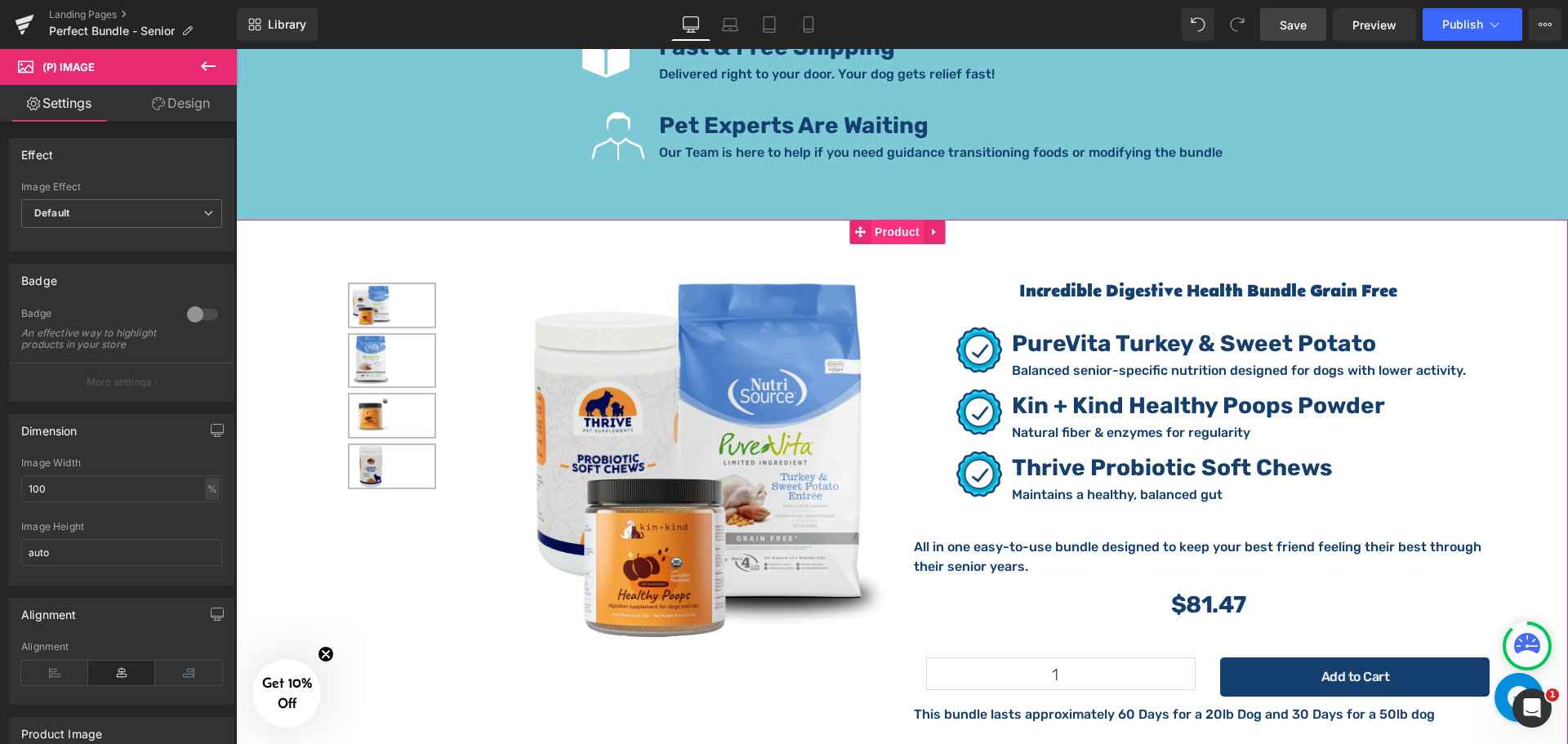
click at [887, 222] on span "Product" at bounding box center [897, 232] width 53 height 24
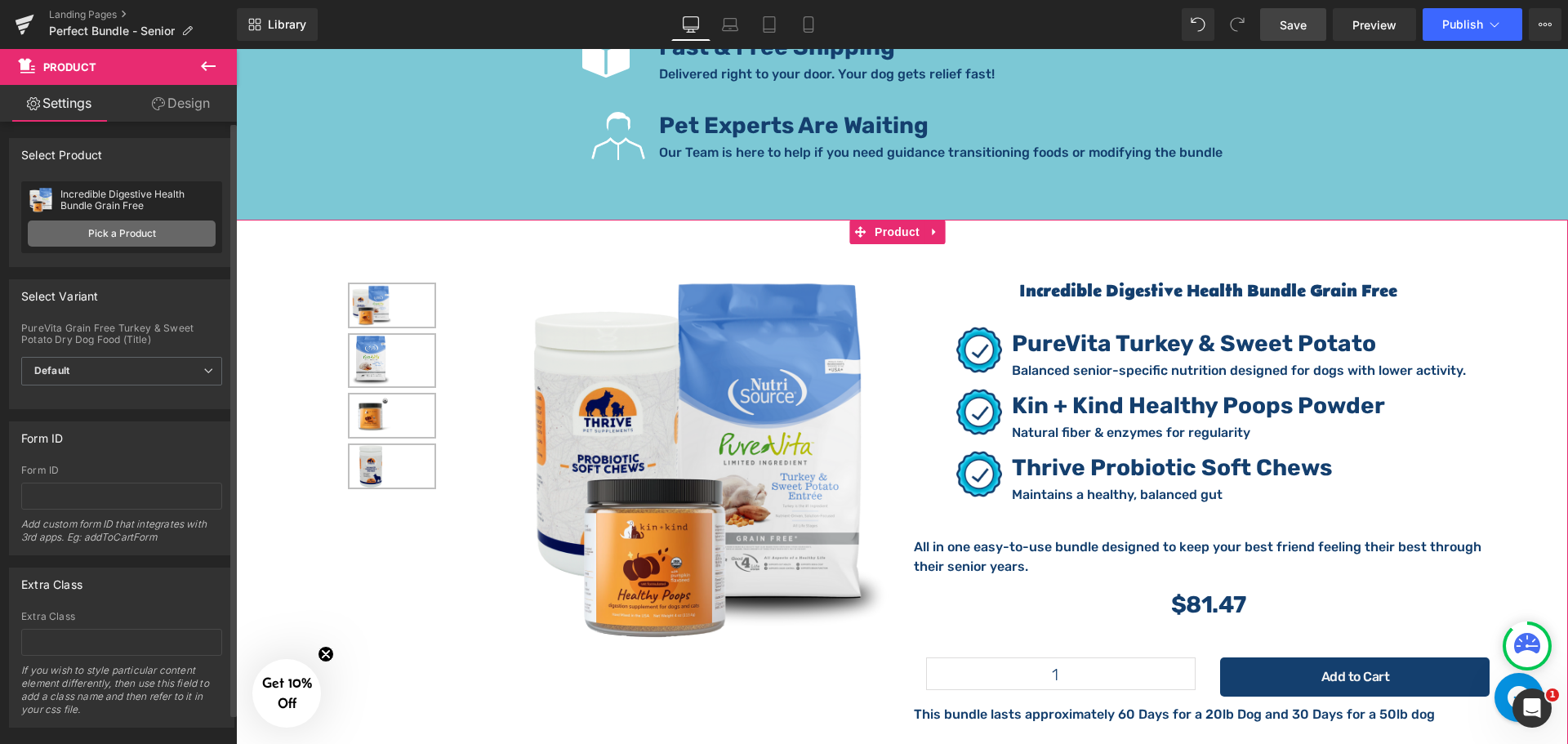
click at [118, 237] on link "Pick a Product" at bounding box center [121, 233] width 188 height 26
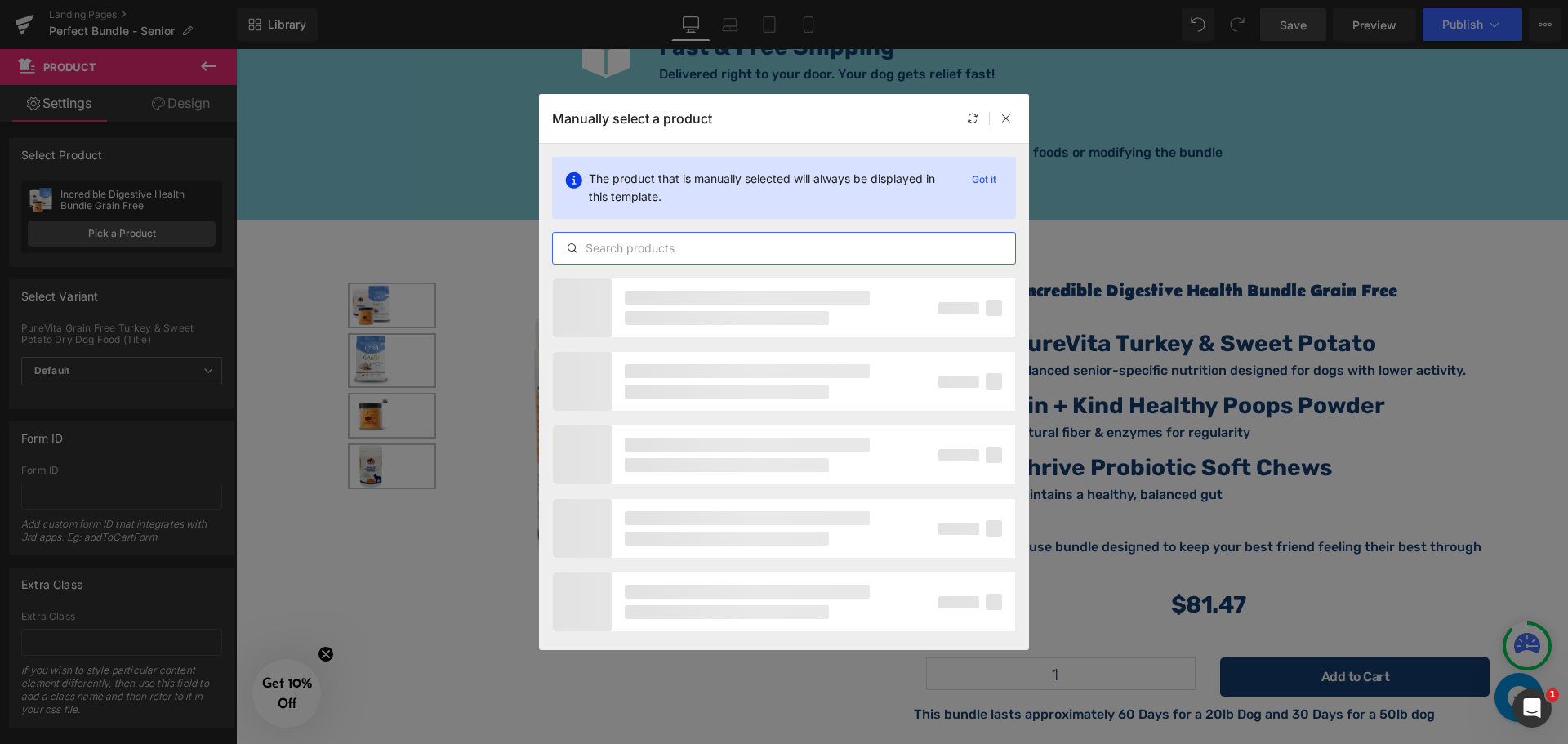
click at [682, 253] on input "text" at bounding box center [784, 249] width 462 height 20
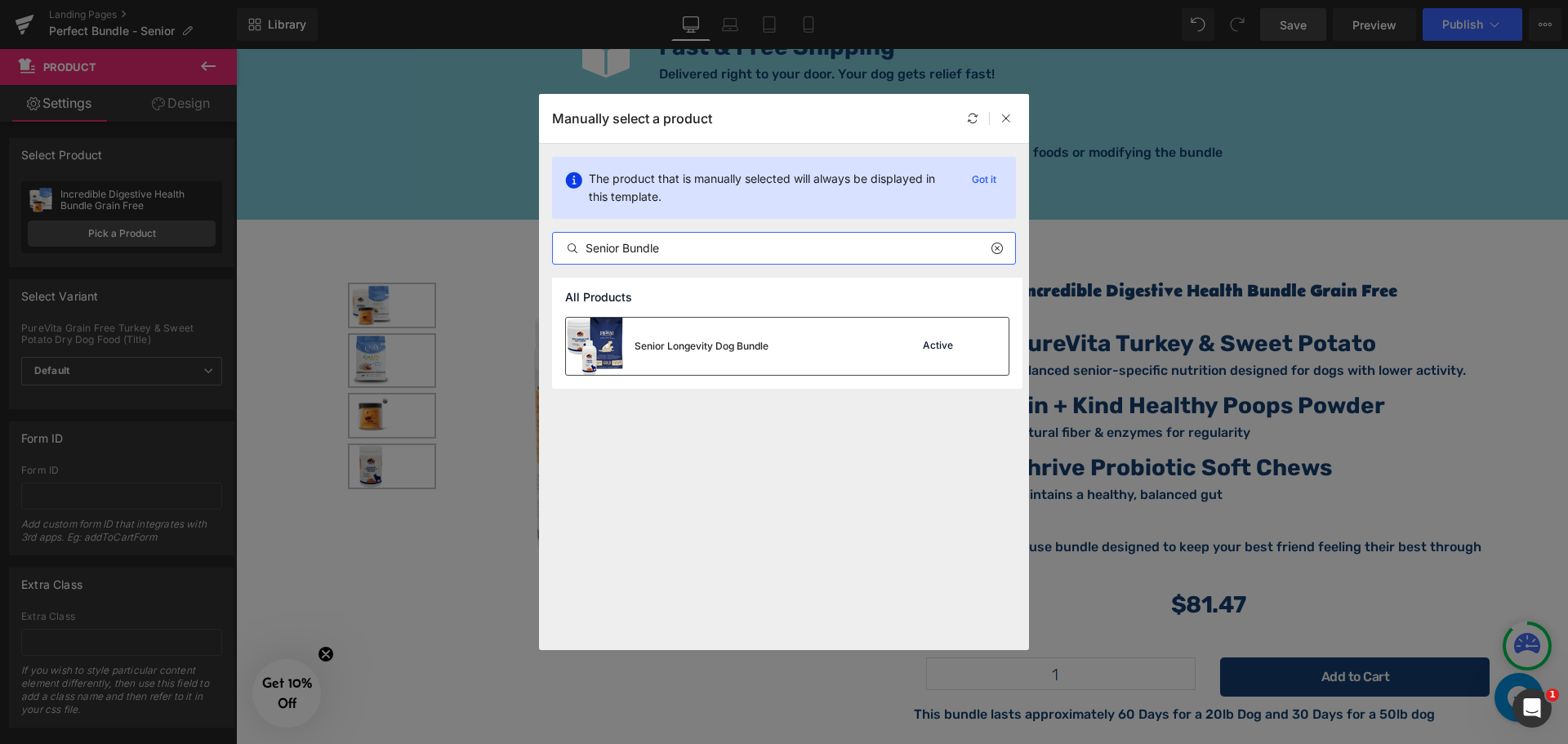
type input "Senior Bundle"
click at [617, 334] on img at bounding box center [594, 346] width 58 height 57
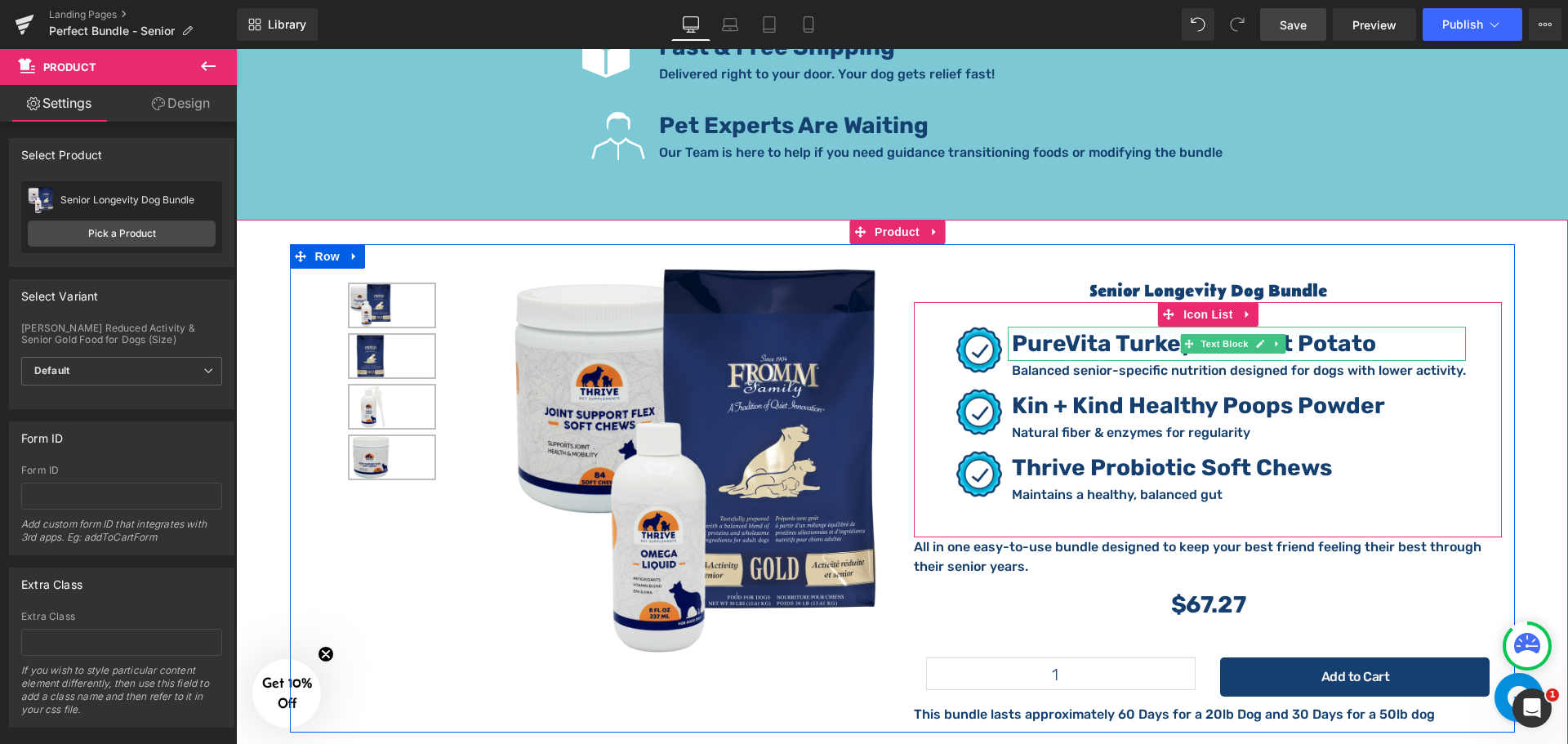
drag, startPoint x: 1082, startPoint y: 328, endPoint x: 1093, endPoint y: 326, distance: 11.2
click at [1082, 329] on strong "PureVita Turkey & Sweet Potato" at bounding box center [1194, 343] width 364 height 27
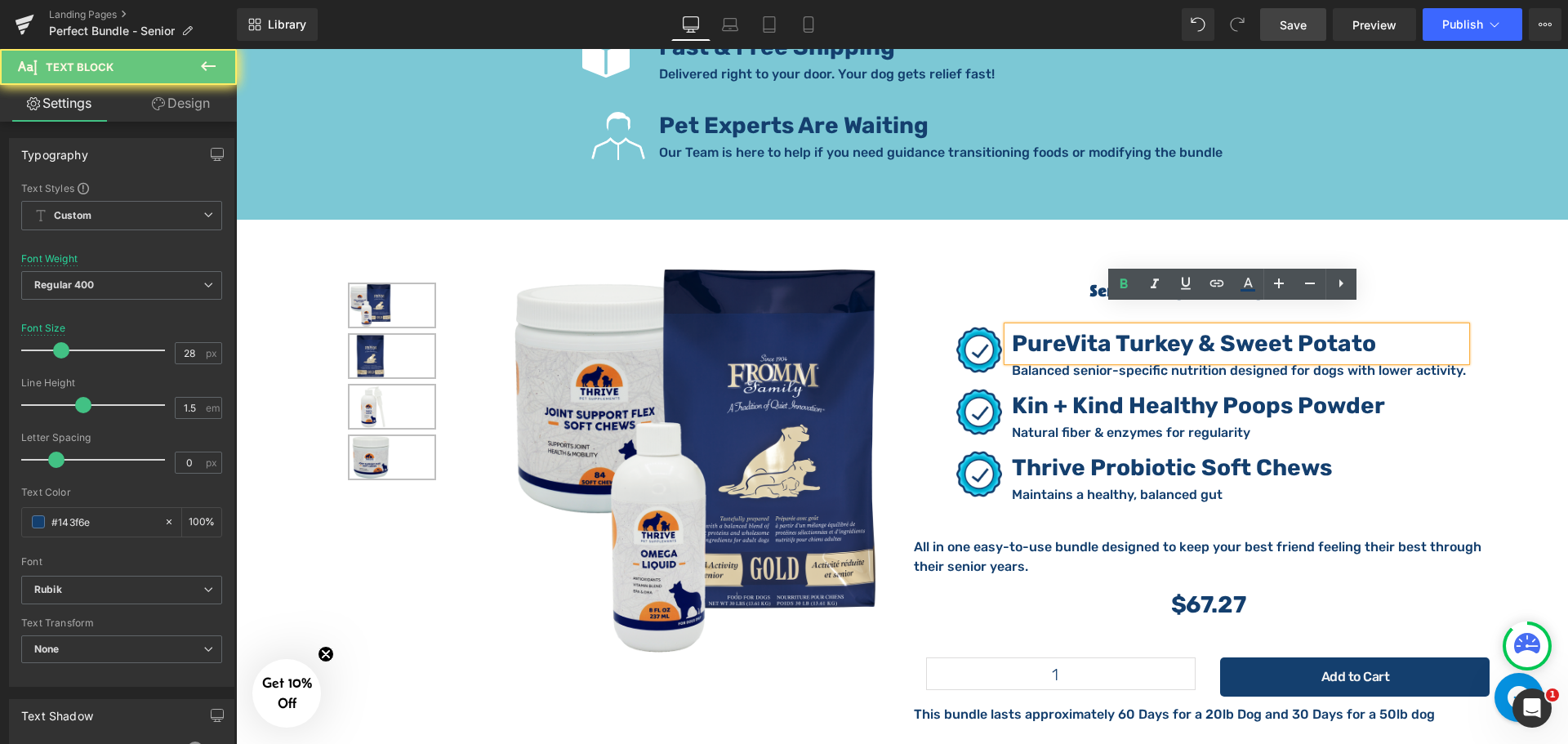
click at [1096, 329] on strong "PureVita Turkey & Sweet Potato" at bounding box center [1194, 343] width 364 height 27
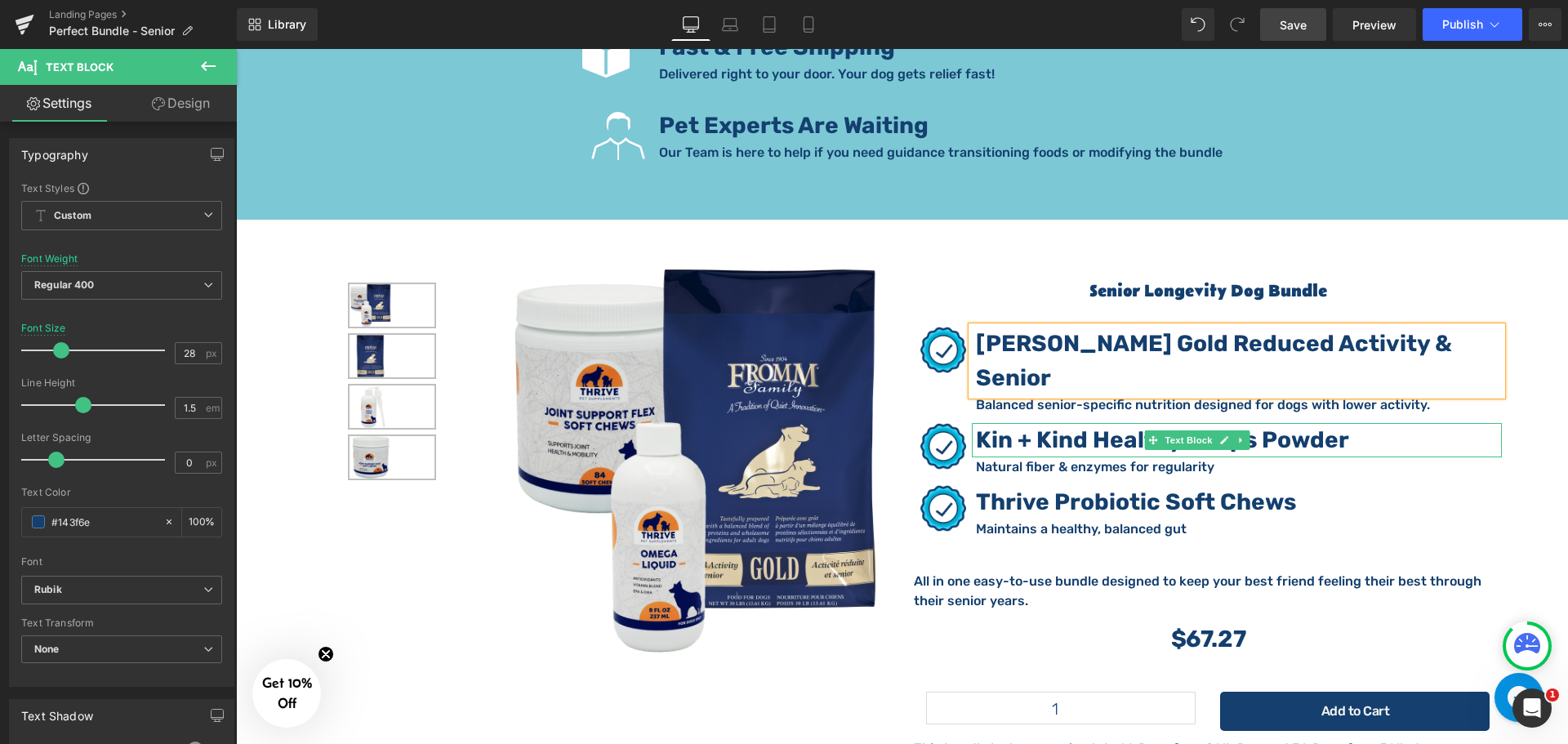
click at [1051, 426] on strong "Kin + Kind Healthy Poops Powder" at bounding box center [1162, 440] width 373 height 27
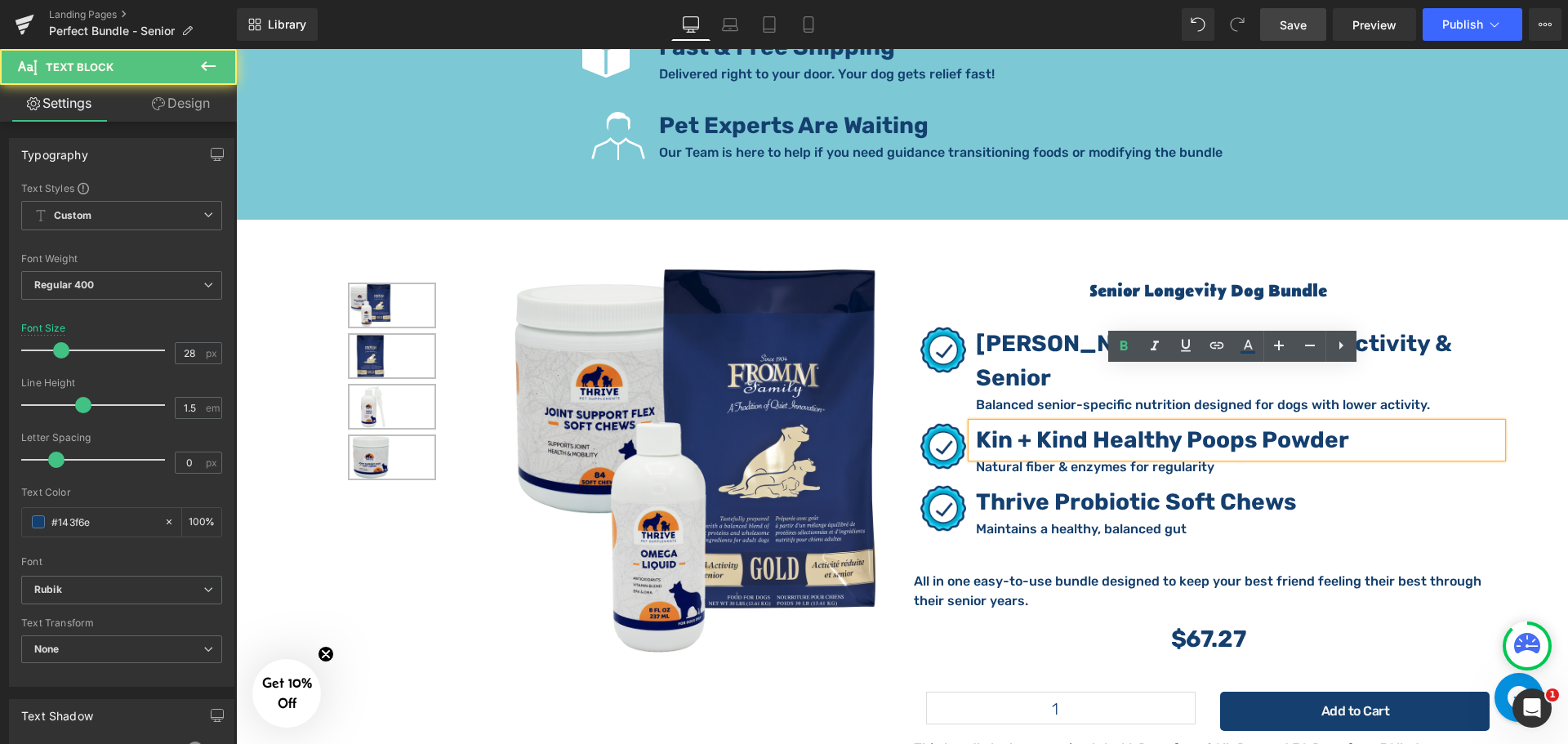
click at [1053, 426] on strong "Kin + Kind Healthy Poops Powder" at bounding box center [1162, 440] width 373 height 27
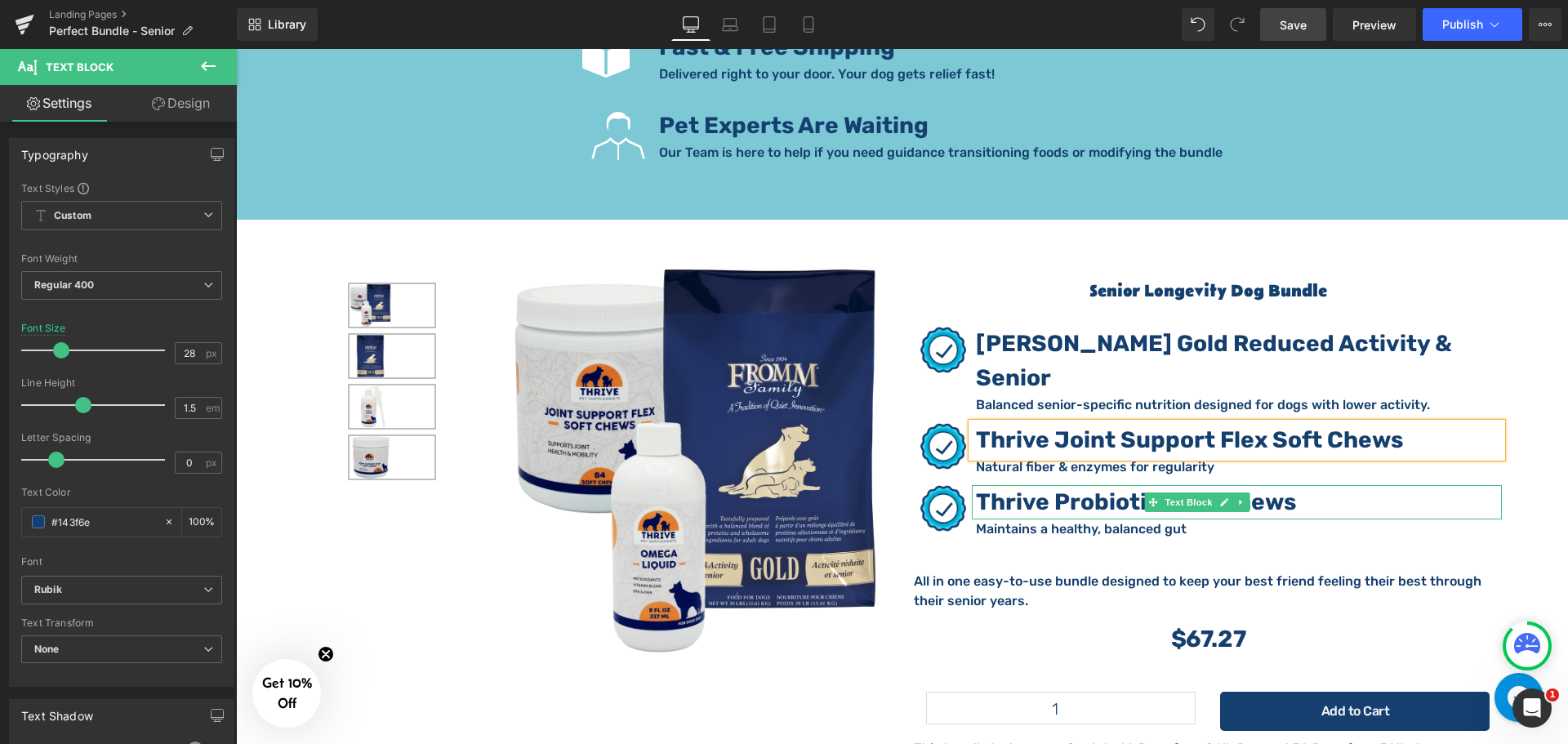
click at [1056, 488] on strong "Thrive Probiotic Soft Chews" at bounding box center [1135, 502] width 320 height 27
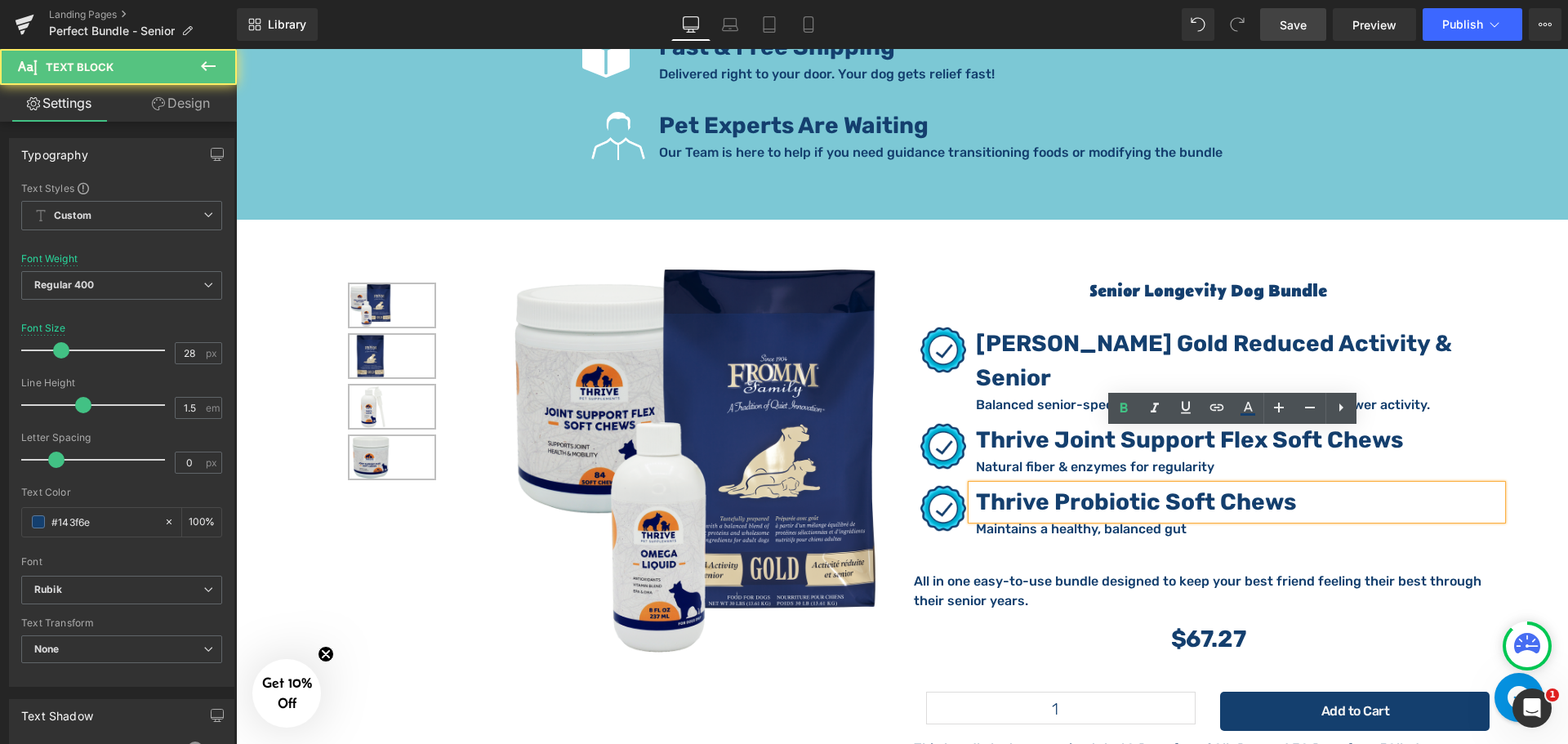
click at [1128, 488] on strong "Thrive Probiotic Soft Chews" at bounding box center [1135, 502] width 320 height 27
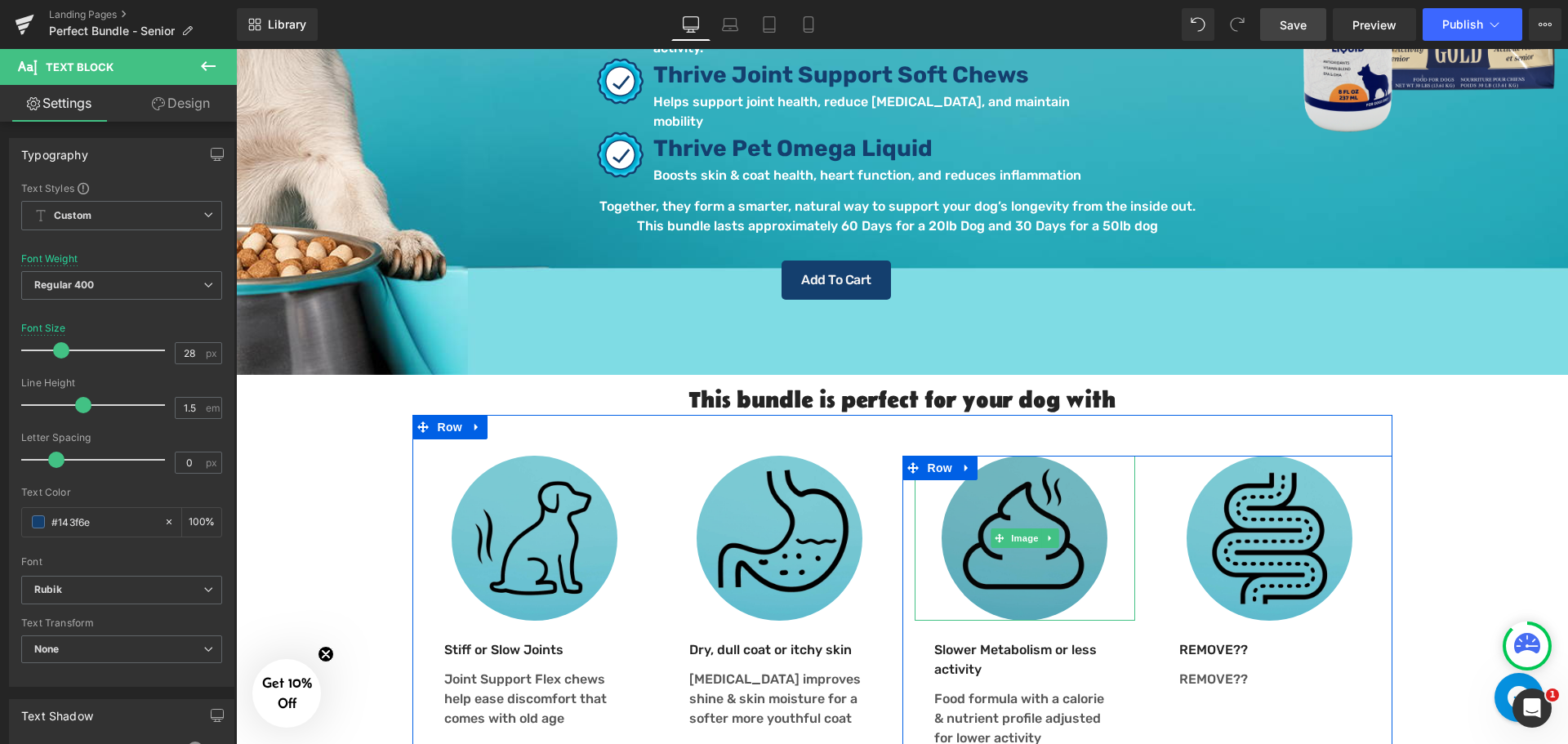
scroll to position [327, 0]
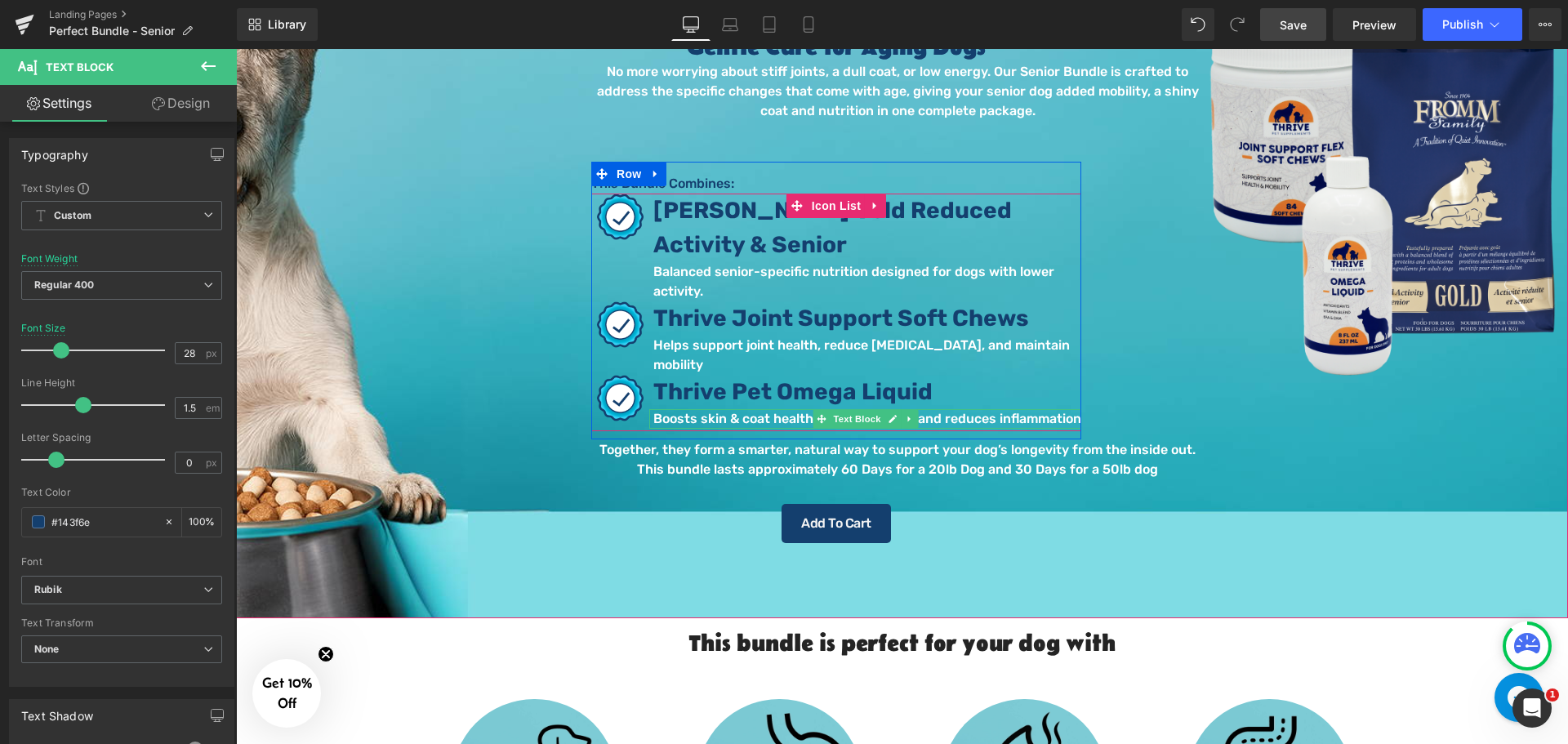
click at [714, 409] on p "Boosts skin & coat health, heart function, and reduces inflammation" at bounding box center [867, 419] width 428 height 20
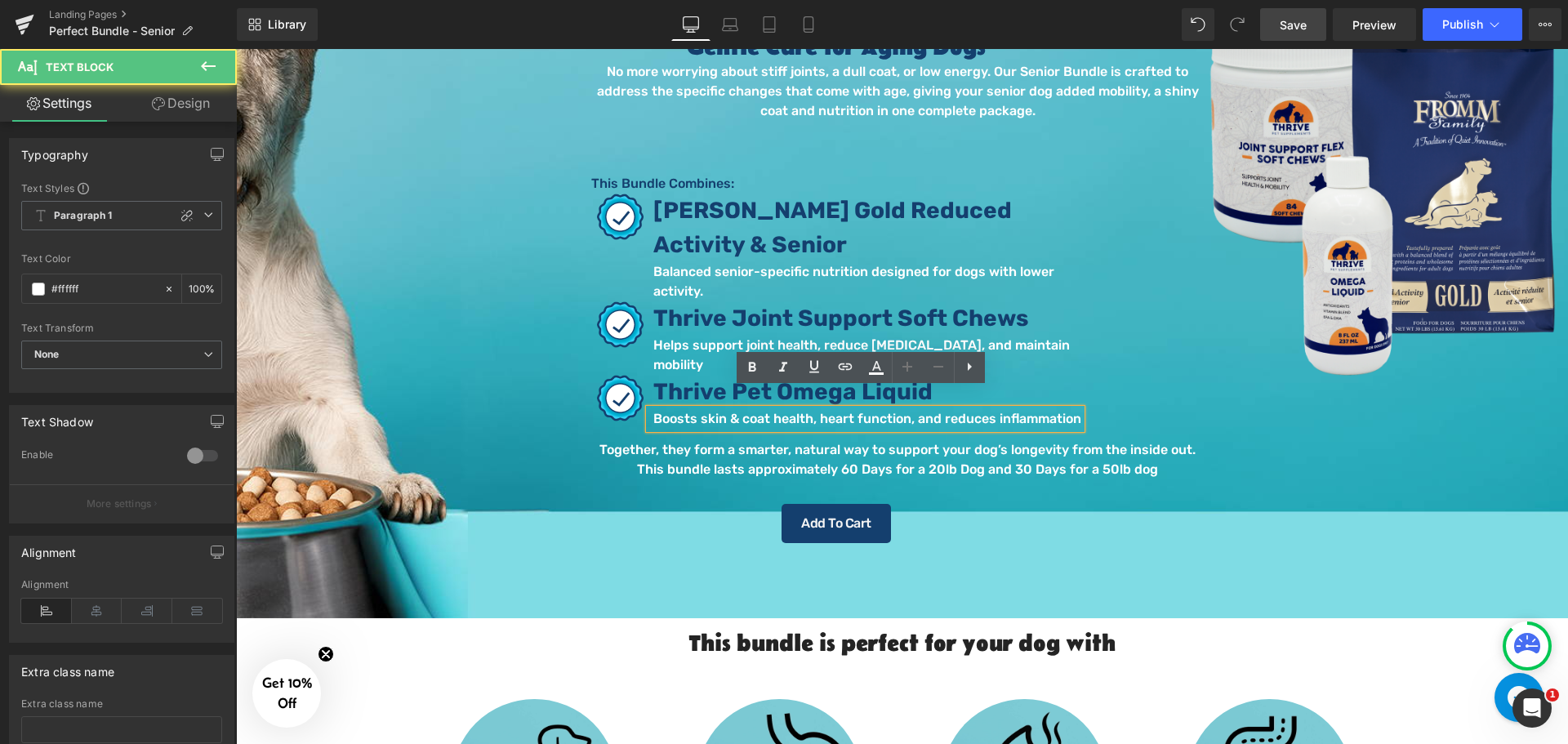
click at [743, 409] on p "Boosts skin & coat health, heart function, and reduces inflammation" at bounding box center [867, 419] width 428 height 20
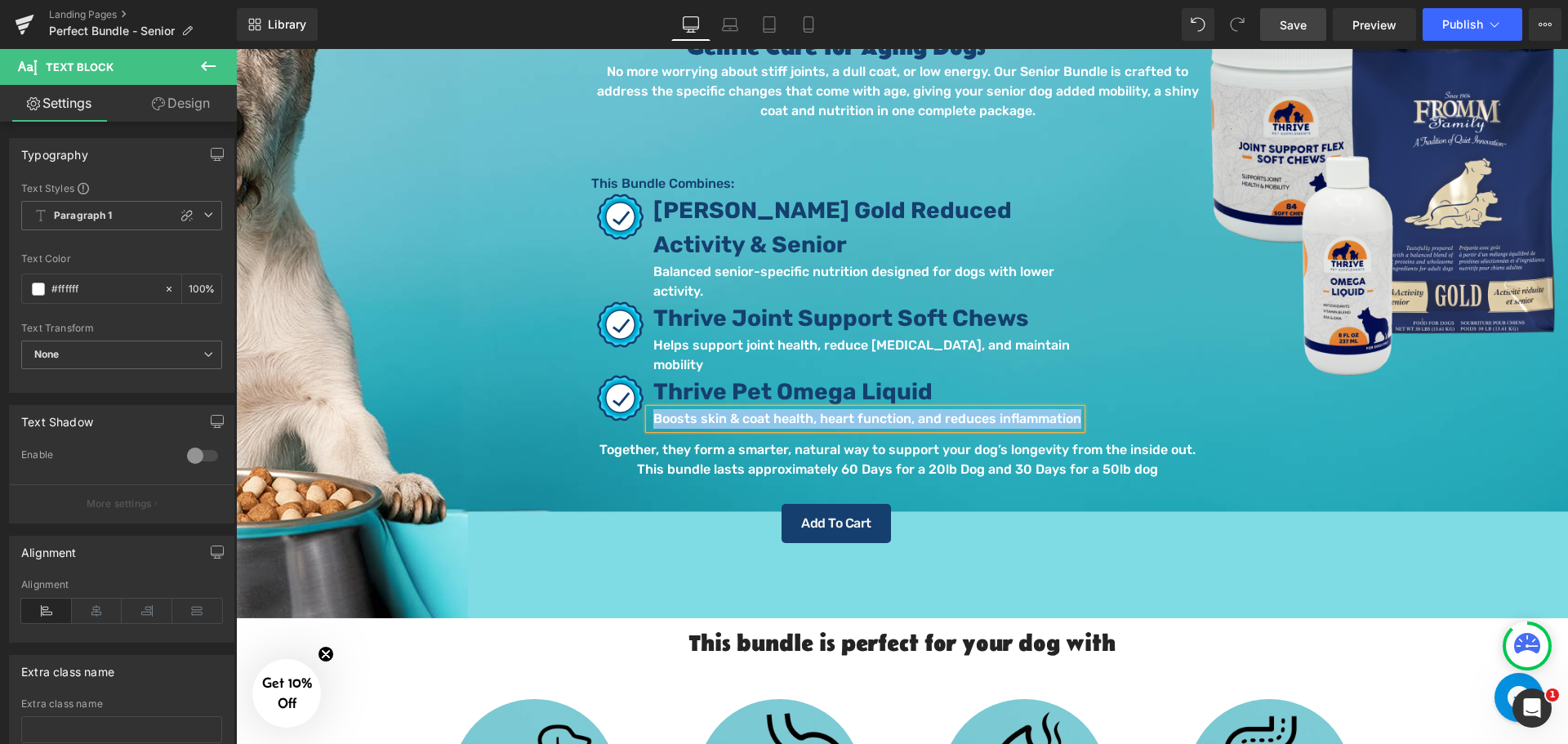
copy p "Boosts skin & coat health, heart function, and reduces inflammation"
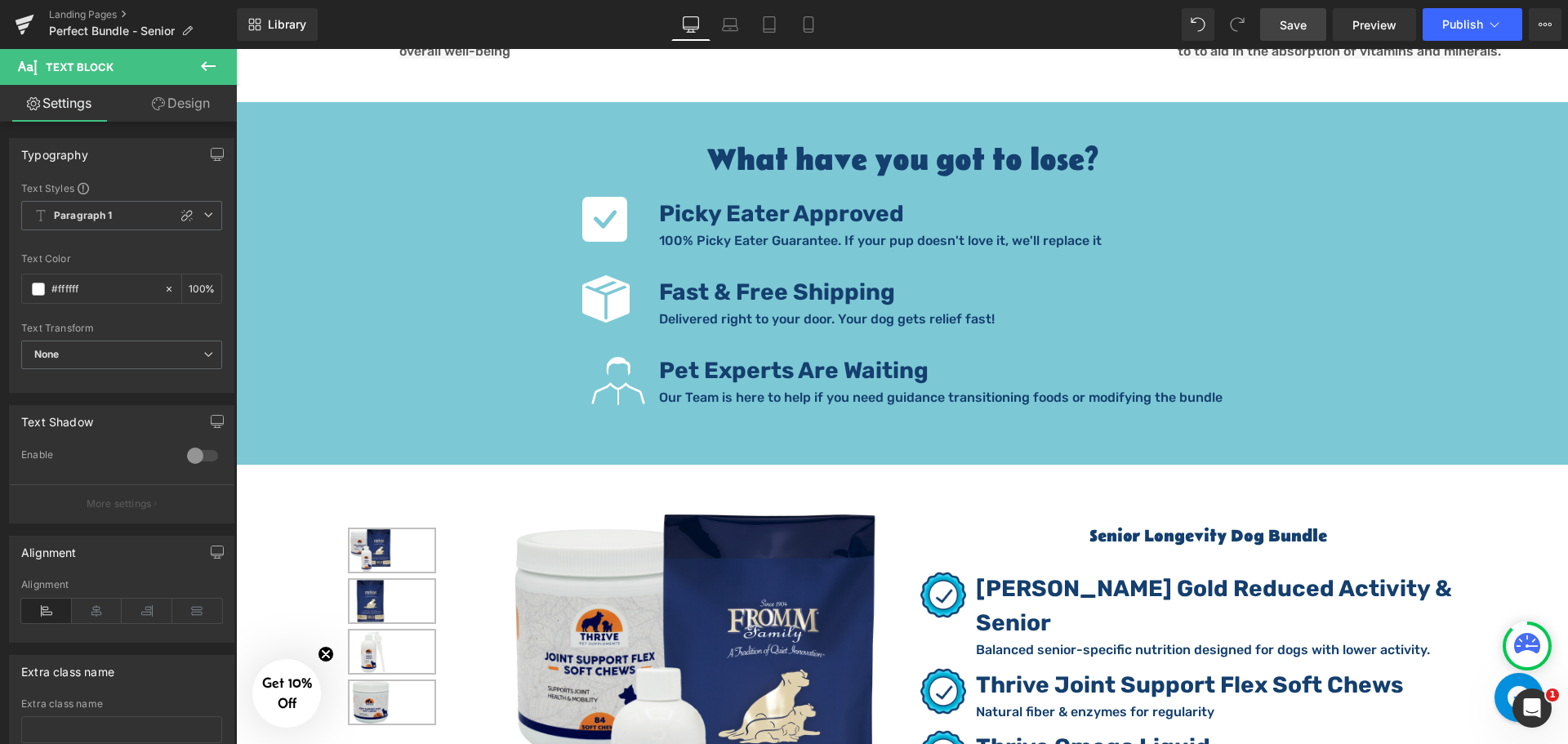
scroll to position [2776, 0]
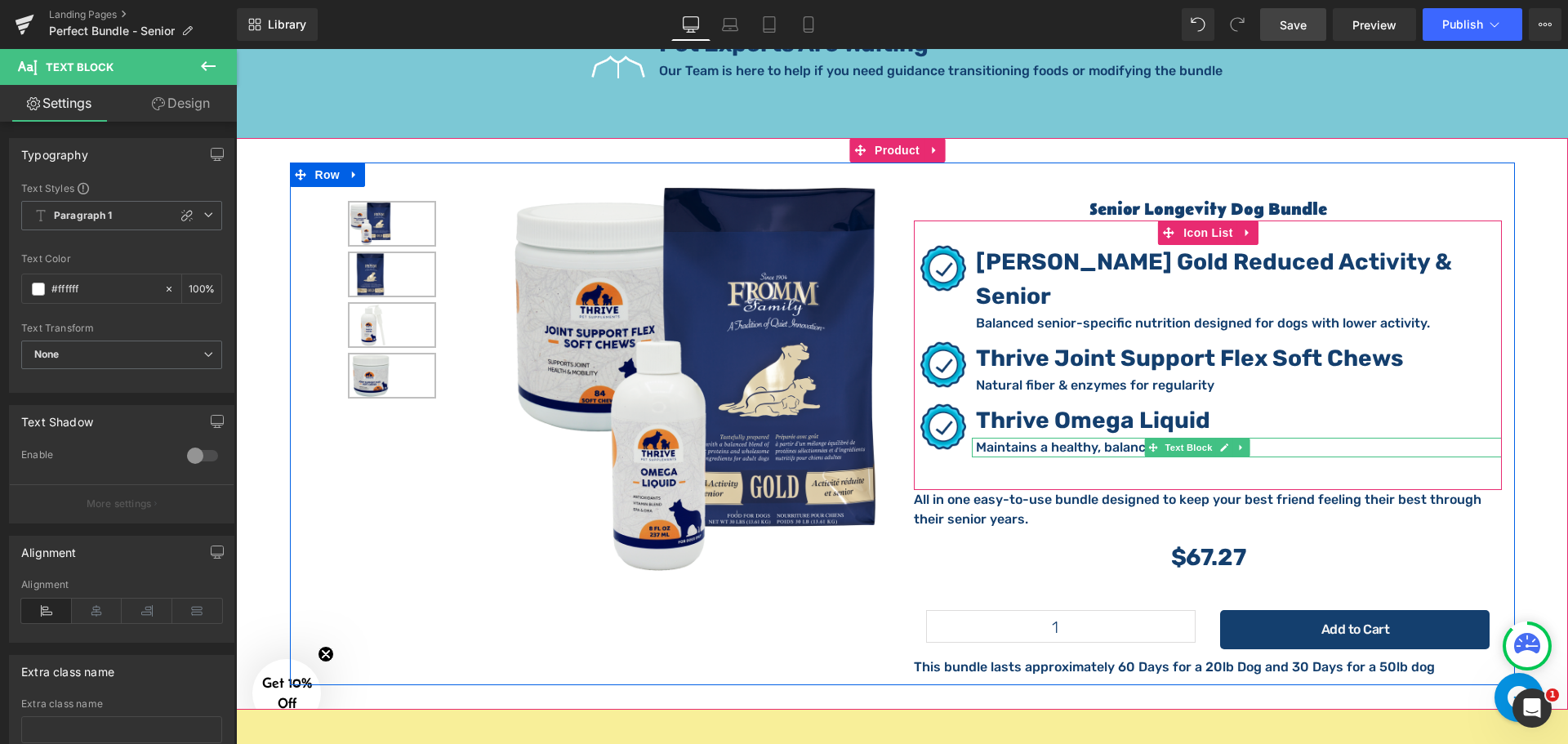
drag, startPoint x: 1132, startPoint y: 397, endPoint x: 1123, endPoint y: 397, distance: 9.0
click at [1132, 438] on p "Maintains a healthy, balanced gut" at bounding box center [1239, 448] width 526 height 20
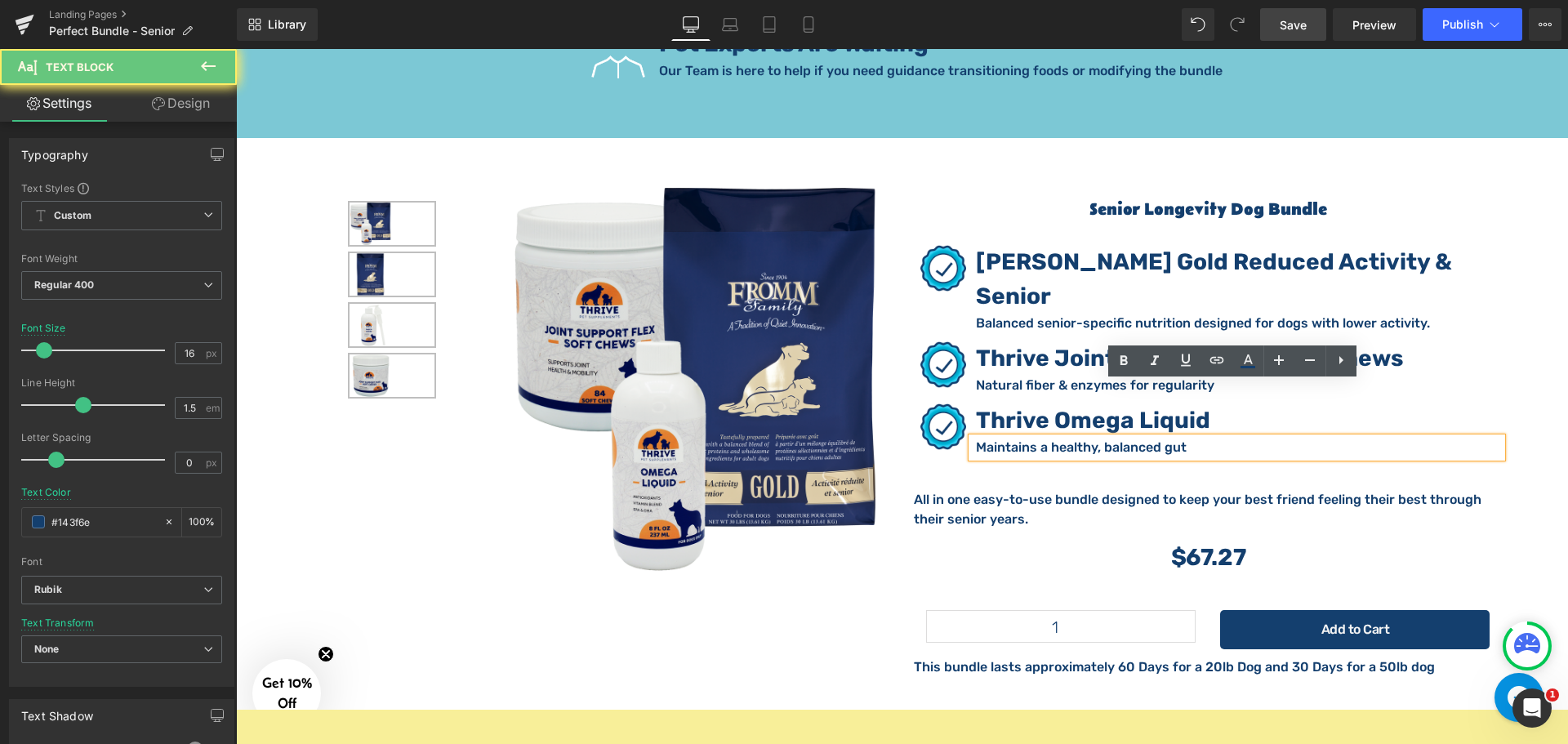
click at [1123, 438] on p "Maintains a healthy, balanced gut" at bounding box center [1239, 448] width 526 height 20
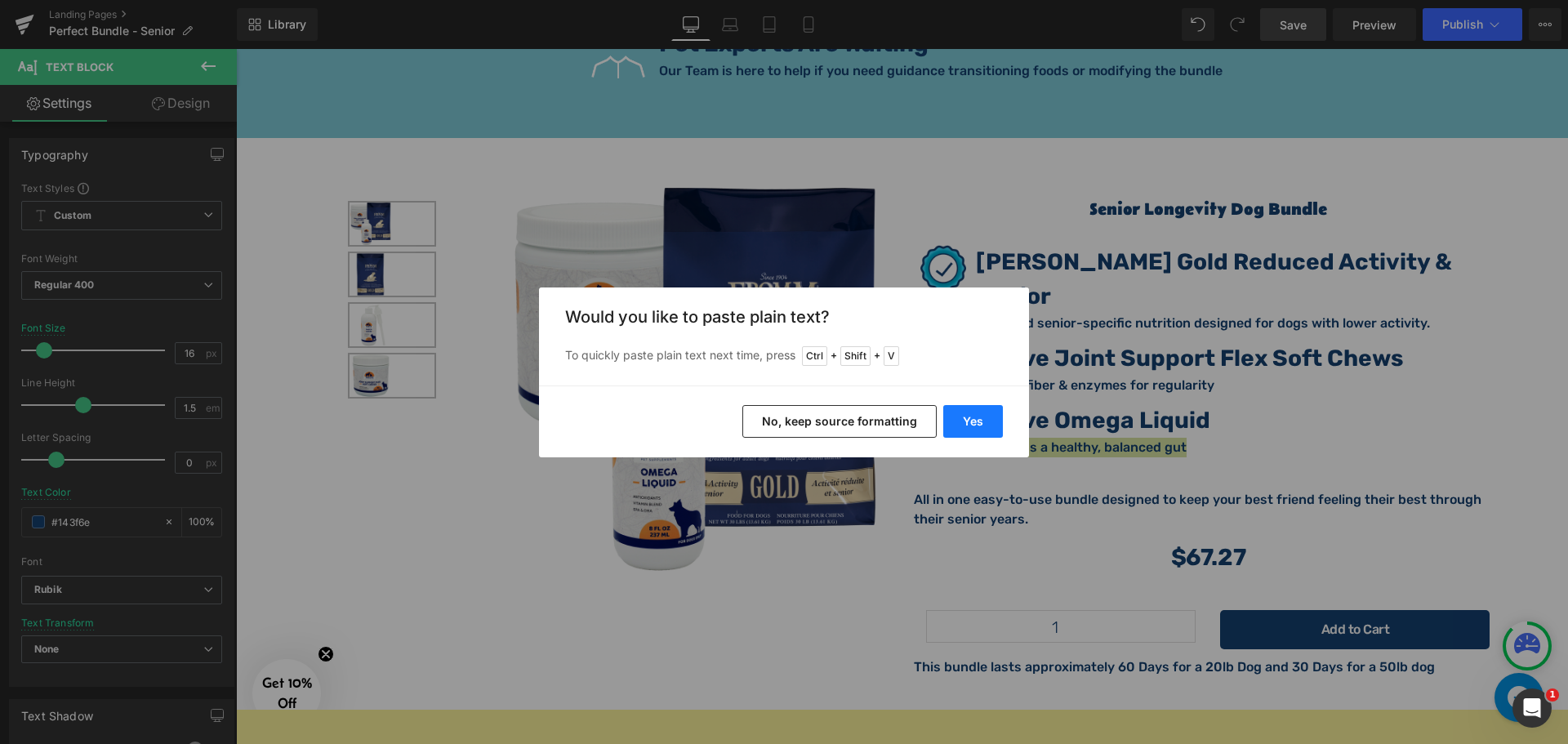
click at [966, 420] on button "Yes" at bounding box center [973, 421] width 59 height 32
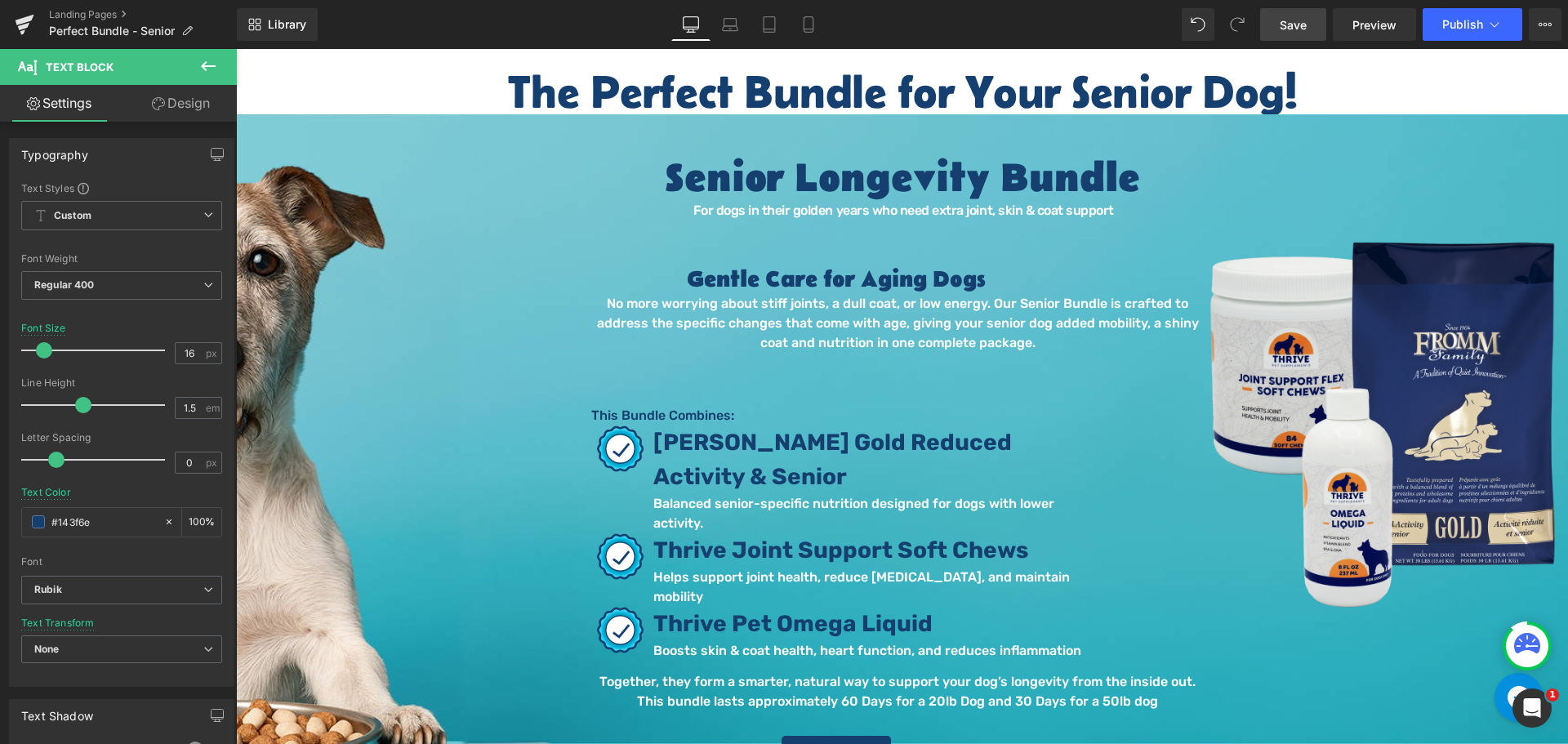
scroll to position [82, 0]
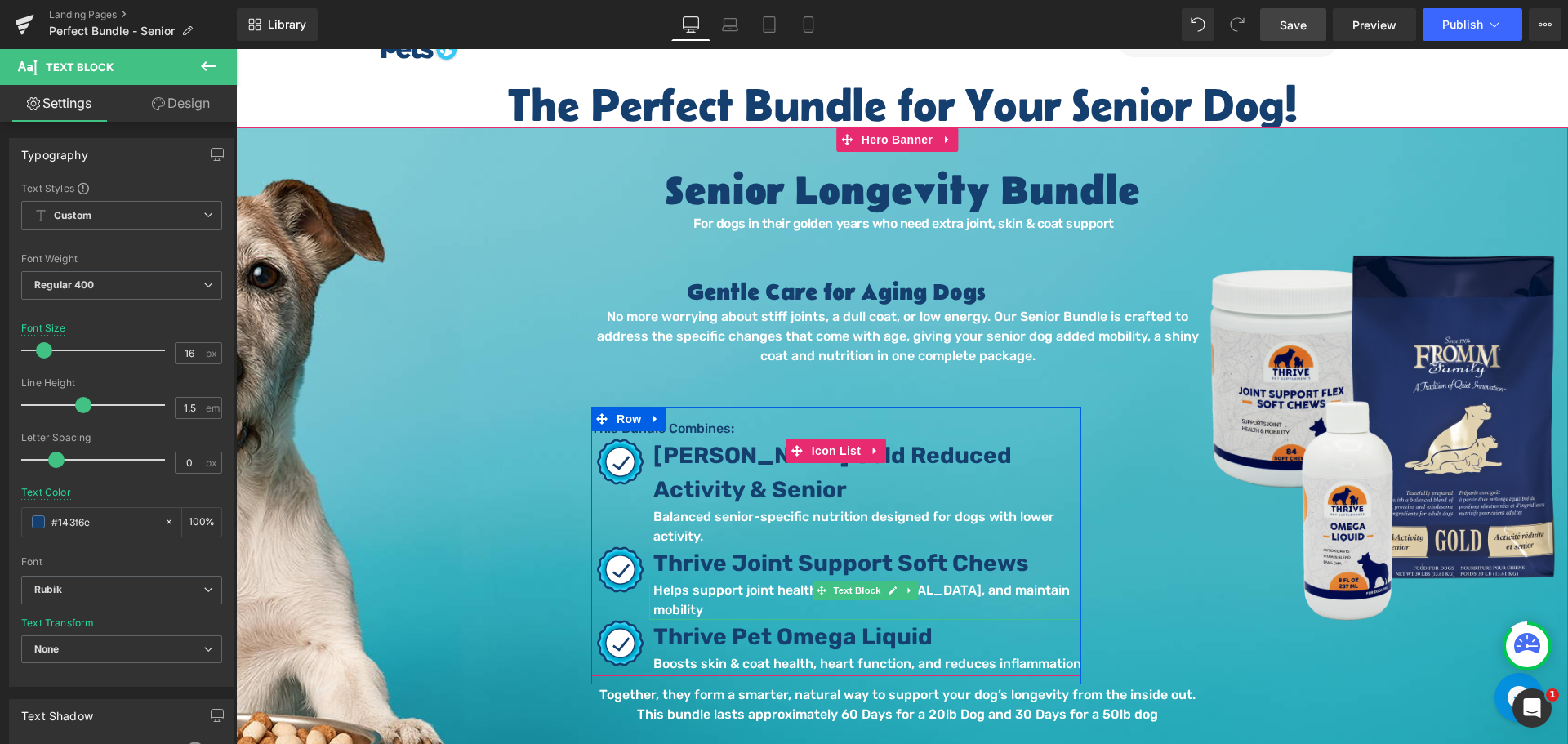
click at [764, 591] on p "Helps support joint health, reduce stiffness, and maintain mobility" at bounding box center [867, 600] width 428 height 39
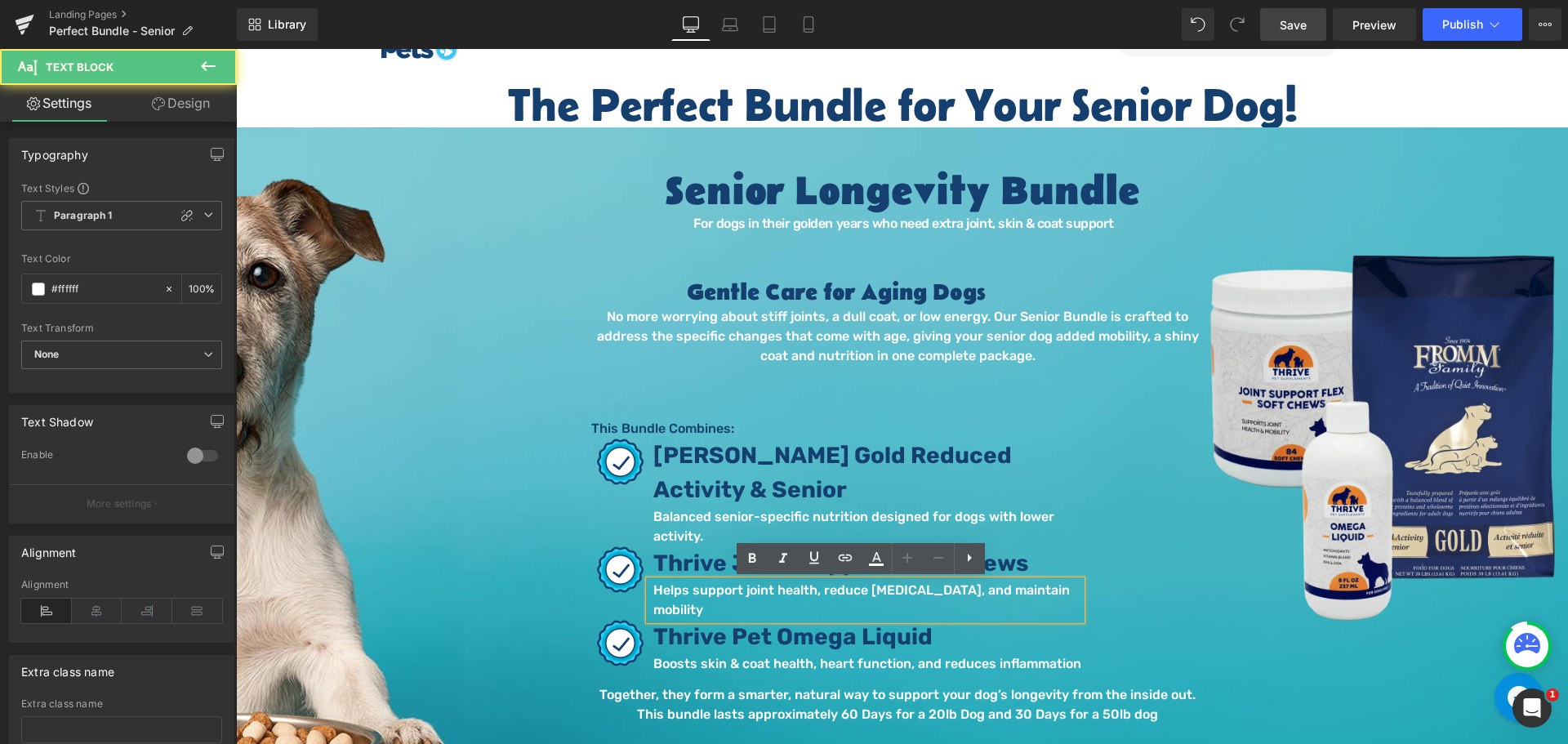
click at [766, 591] on p "Helps support joint health, reduce stiffness, and maintain mobility" at bounding box center [867, 600] width 428 height 39
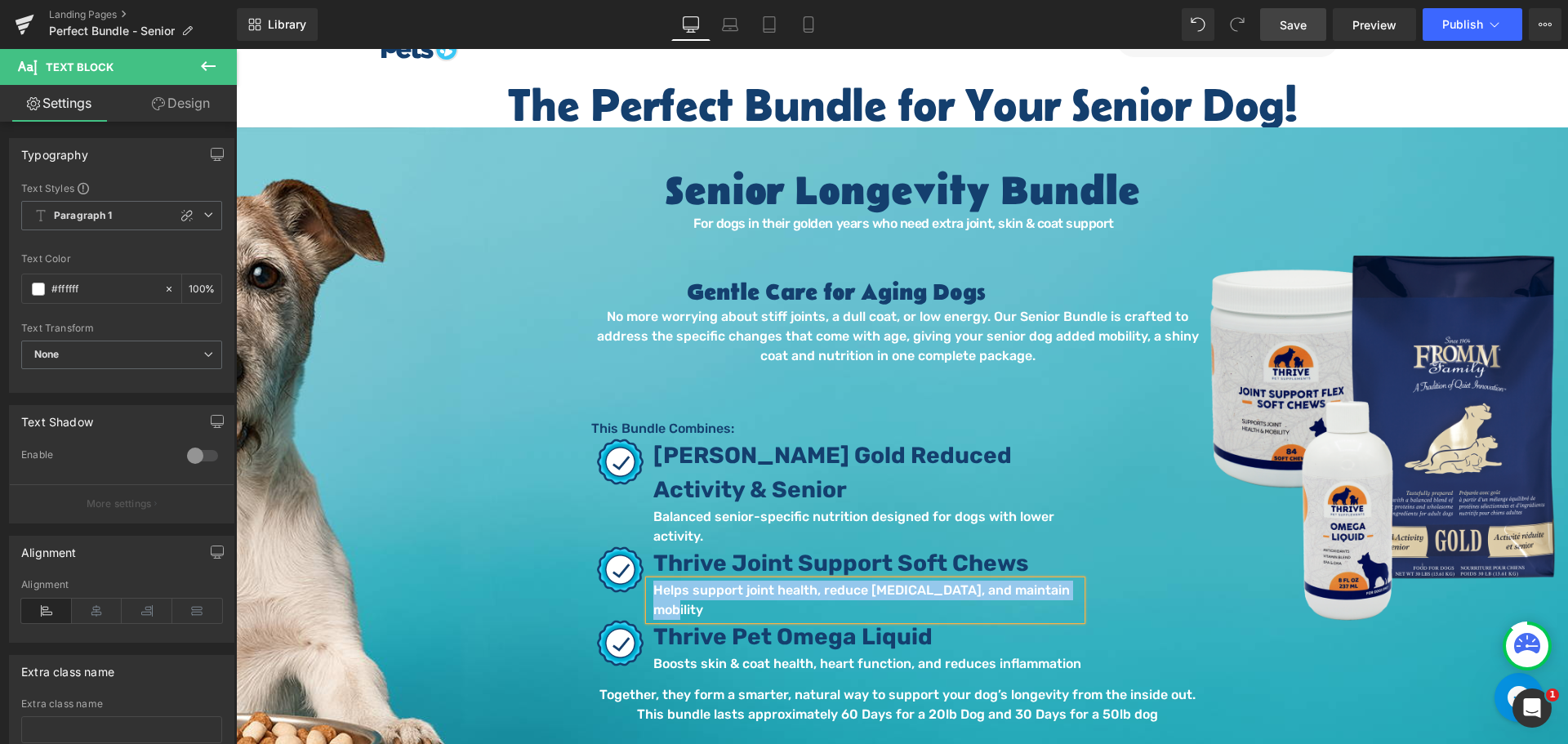
copy p "Helps support joint health, reduce stiffness, and maintain mobility"
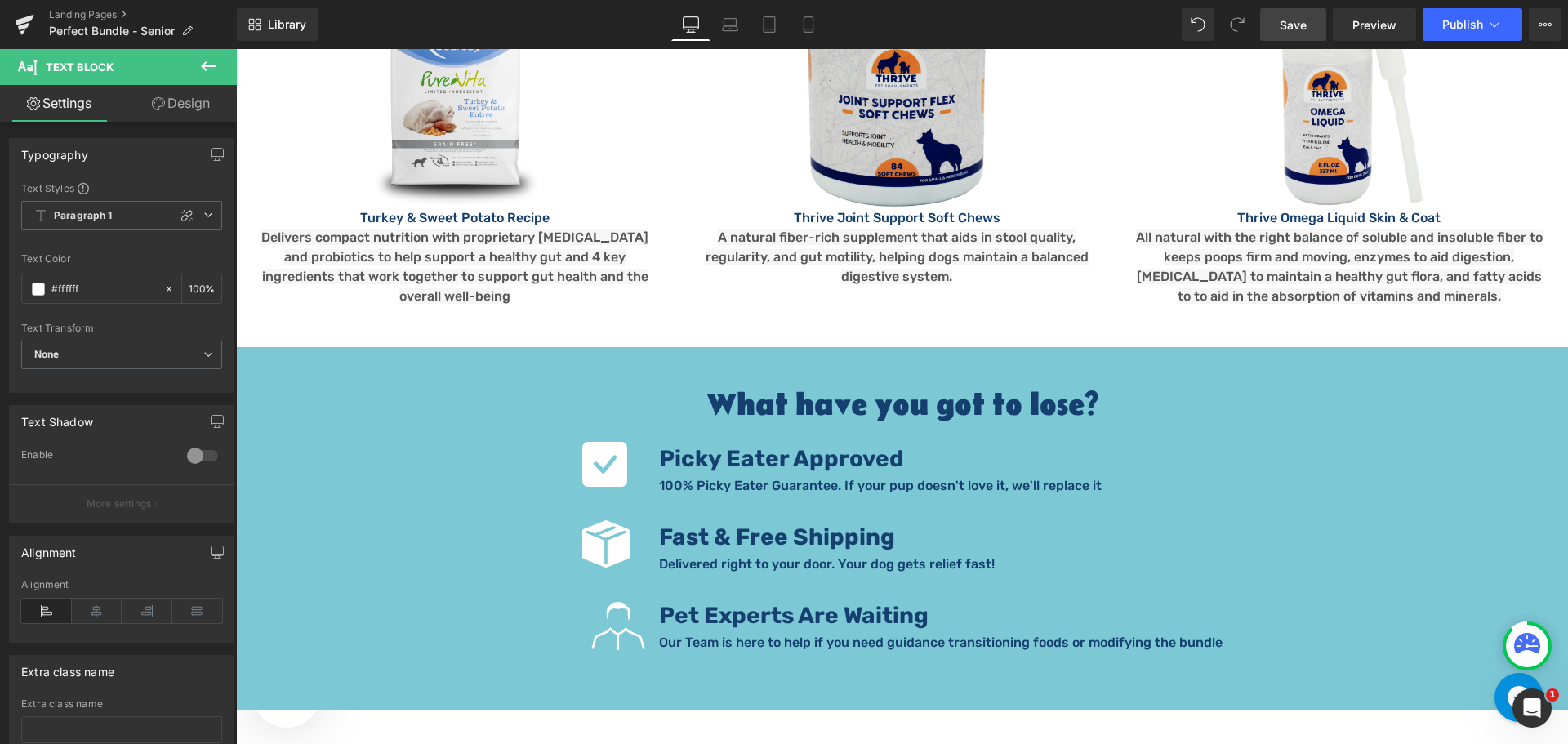
scroll to position [2613, 0]
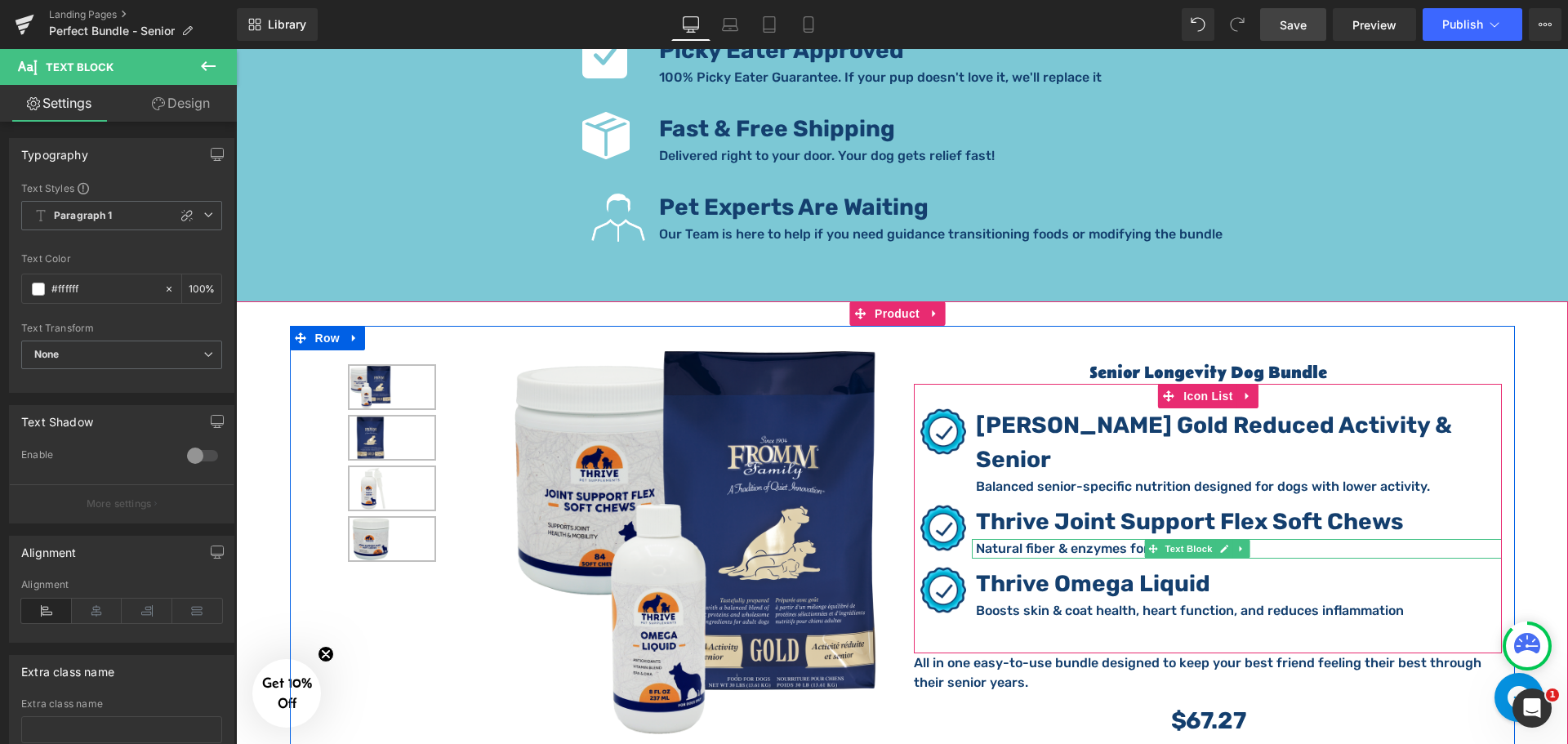
click at [1064, 538] on p "Natural fiber & enzymes for regularity" at bounding box center [1239, 548] width 526 height 20
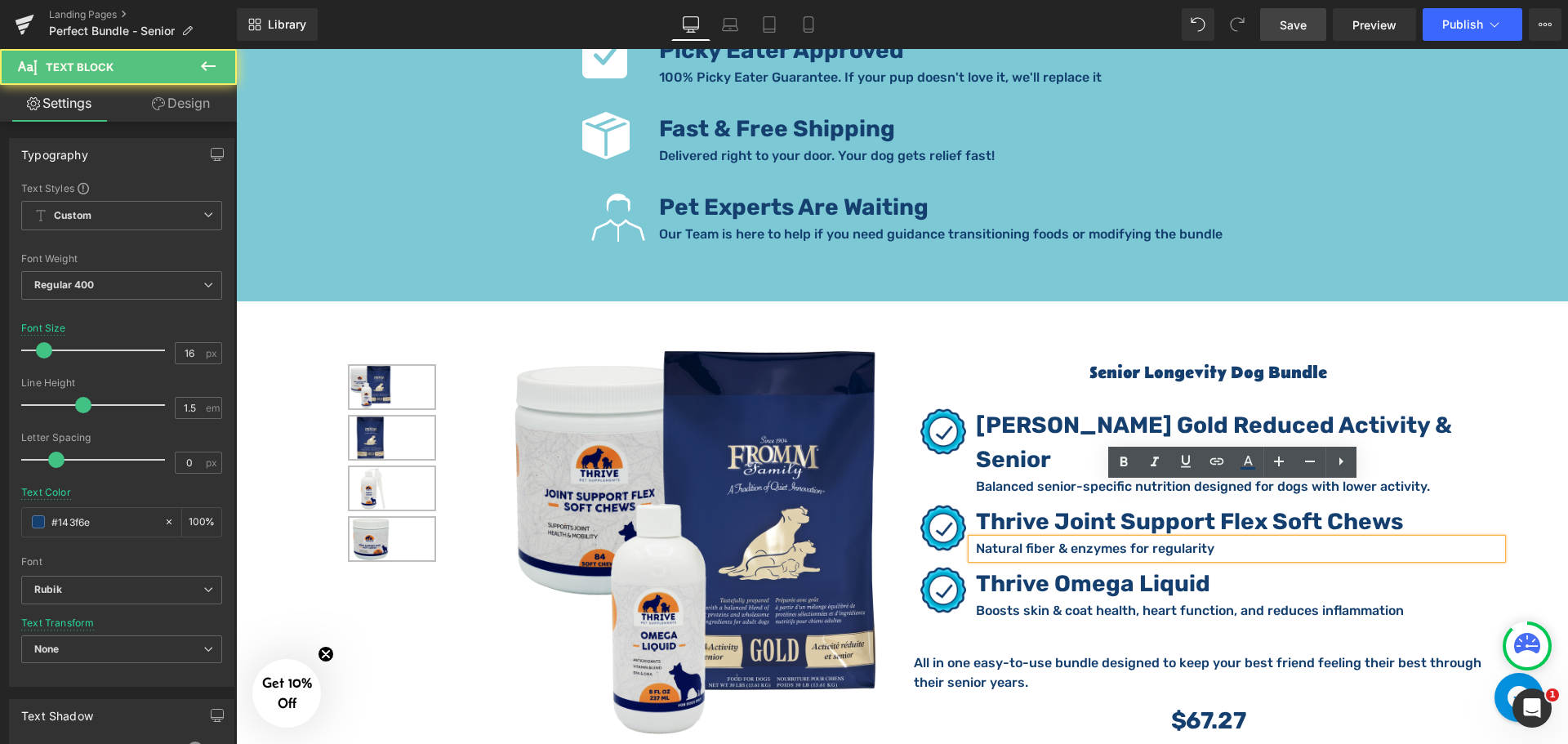
click at [1065, 538] on p "Natural fiber & enzymes for regularity" at bounding box center [1239, 548] width 526 height 20
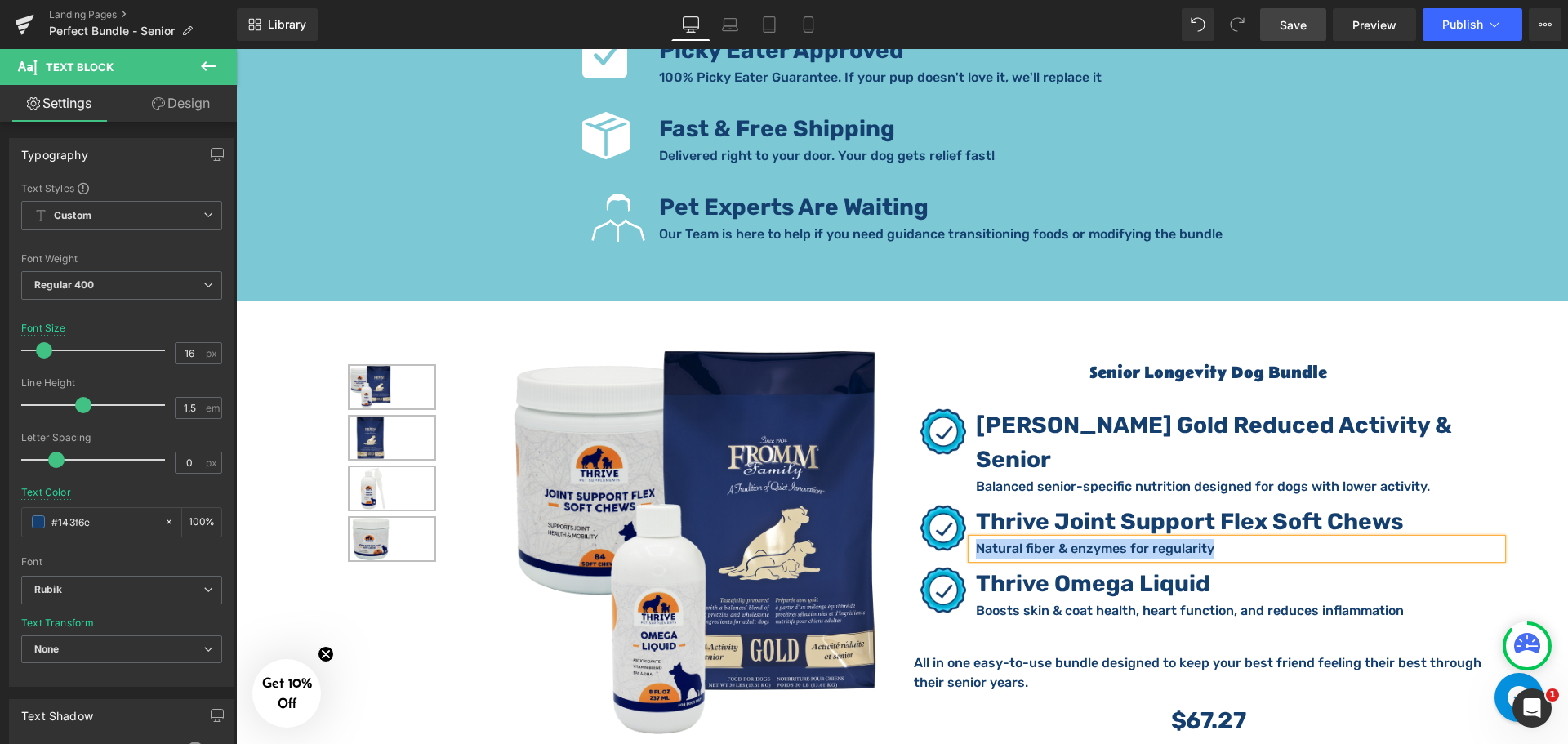
paste div
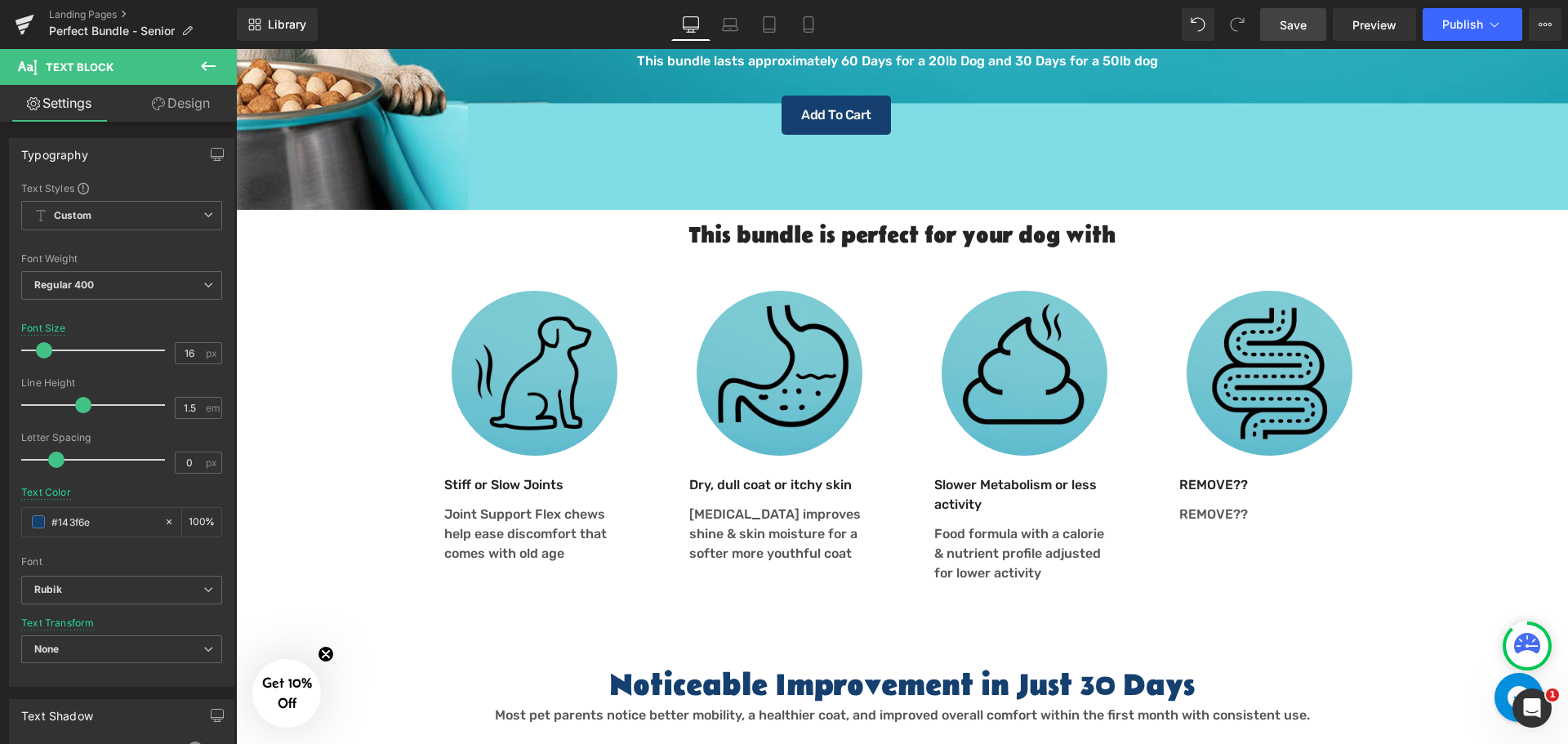
scroll to position [327, 0]
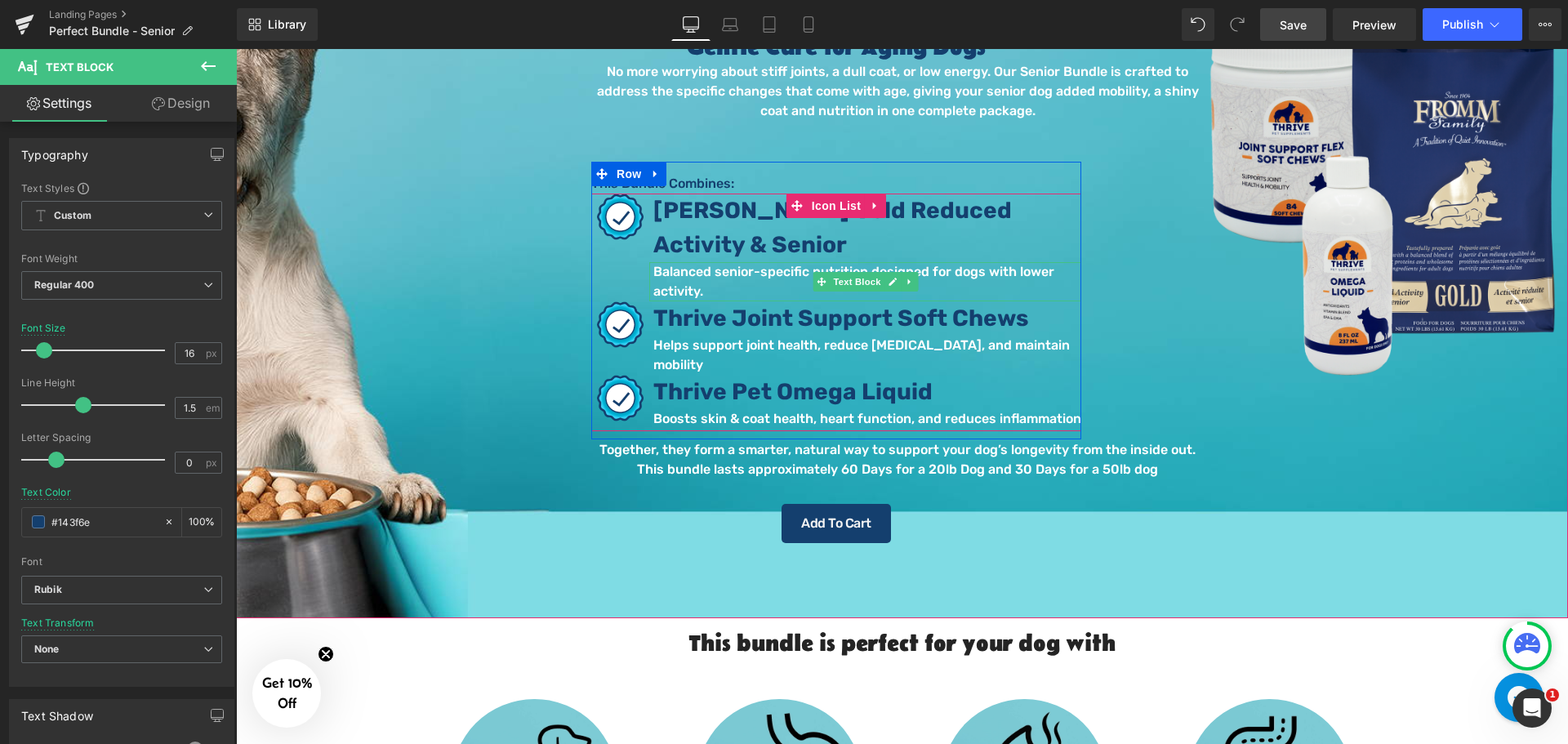
click at [686, 284] on p "Balanced senior-specific nutrition designed for dogs with lower activity." at bounding box center [867, 282] width 428 height 39
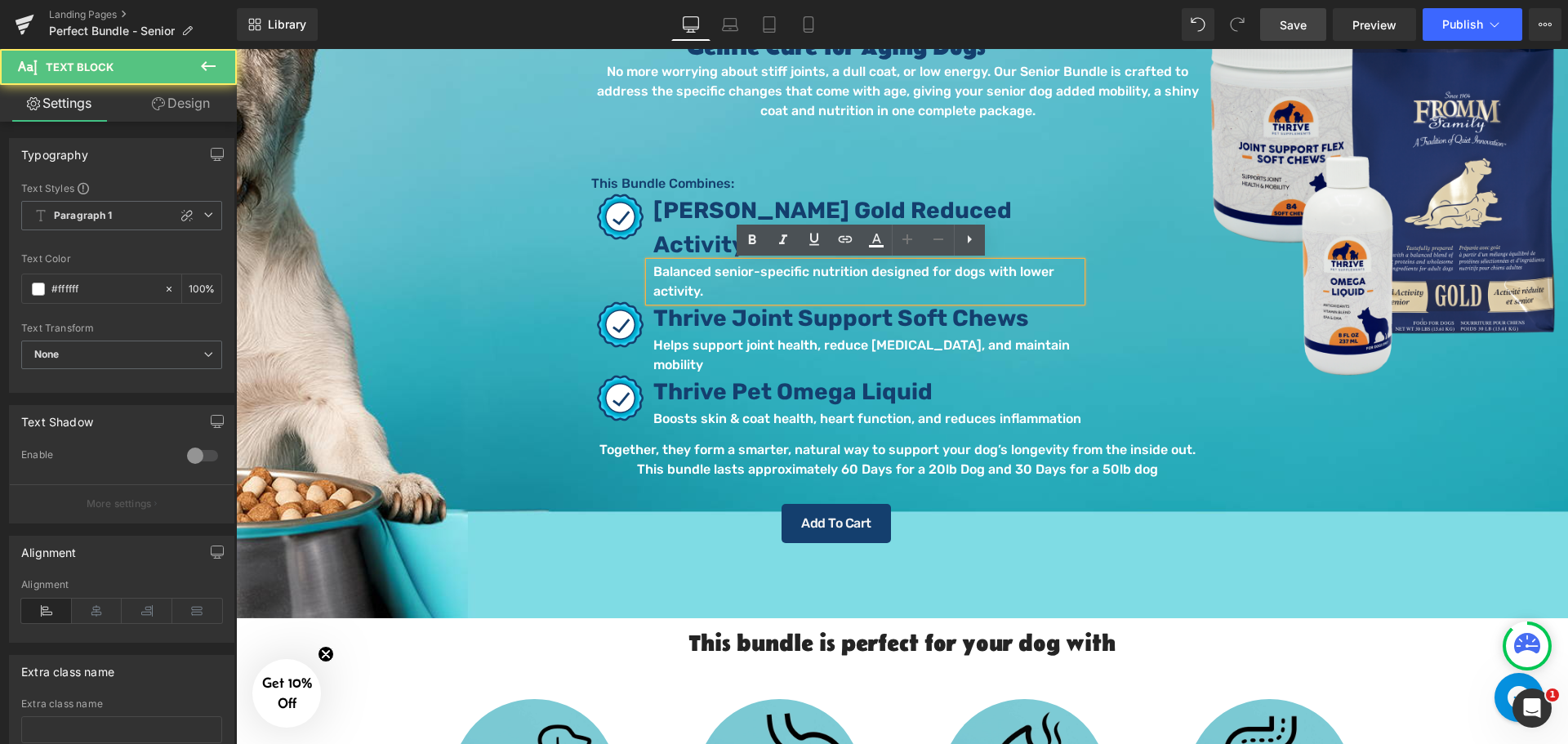
click at [692, 288] on p "Balanced senior-specific nutrition designed for dogs with lower activity." at bounding box center [867, 282] width 428 height 39
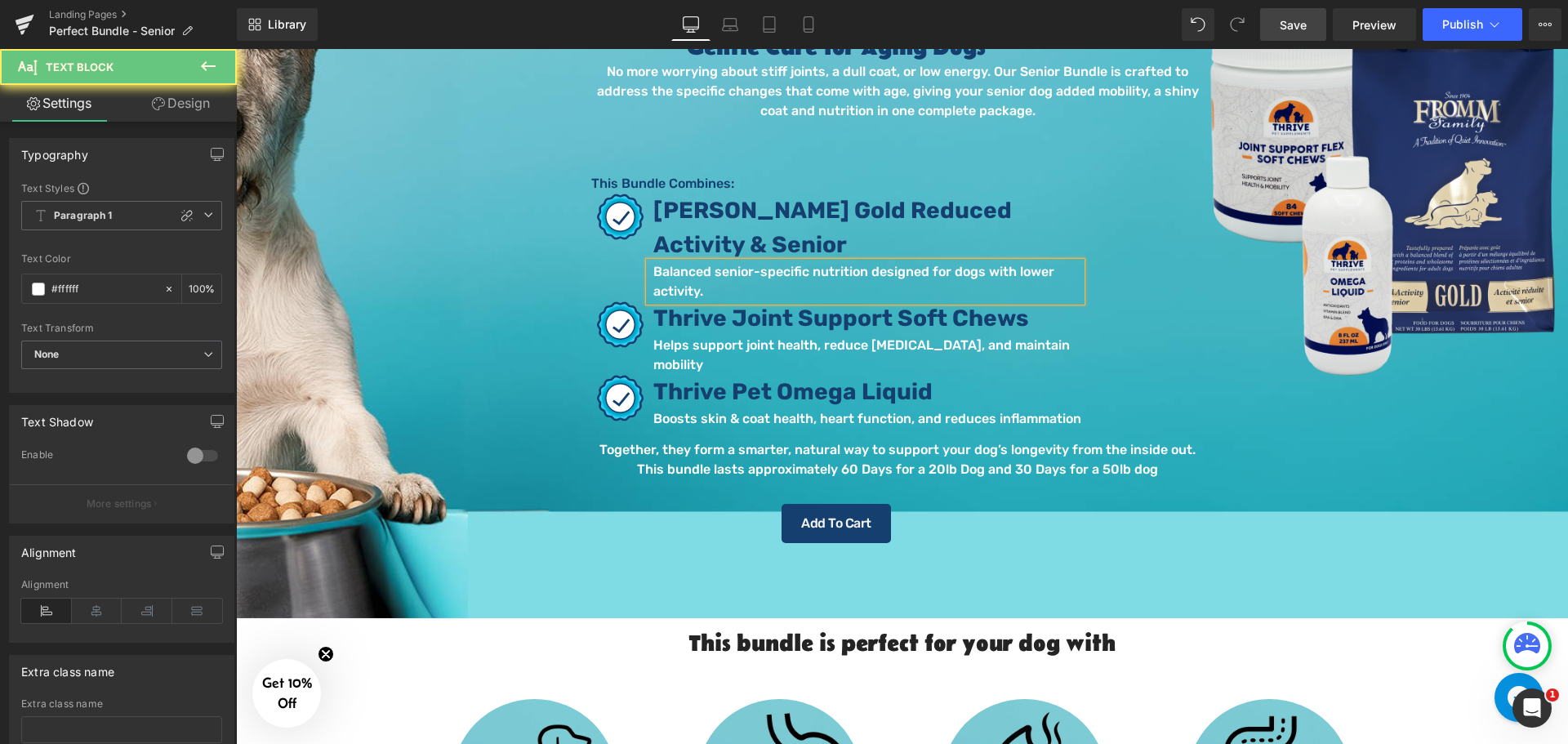
copy p "Balanced senior-specific nutrition designed for dogs with lower activity."
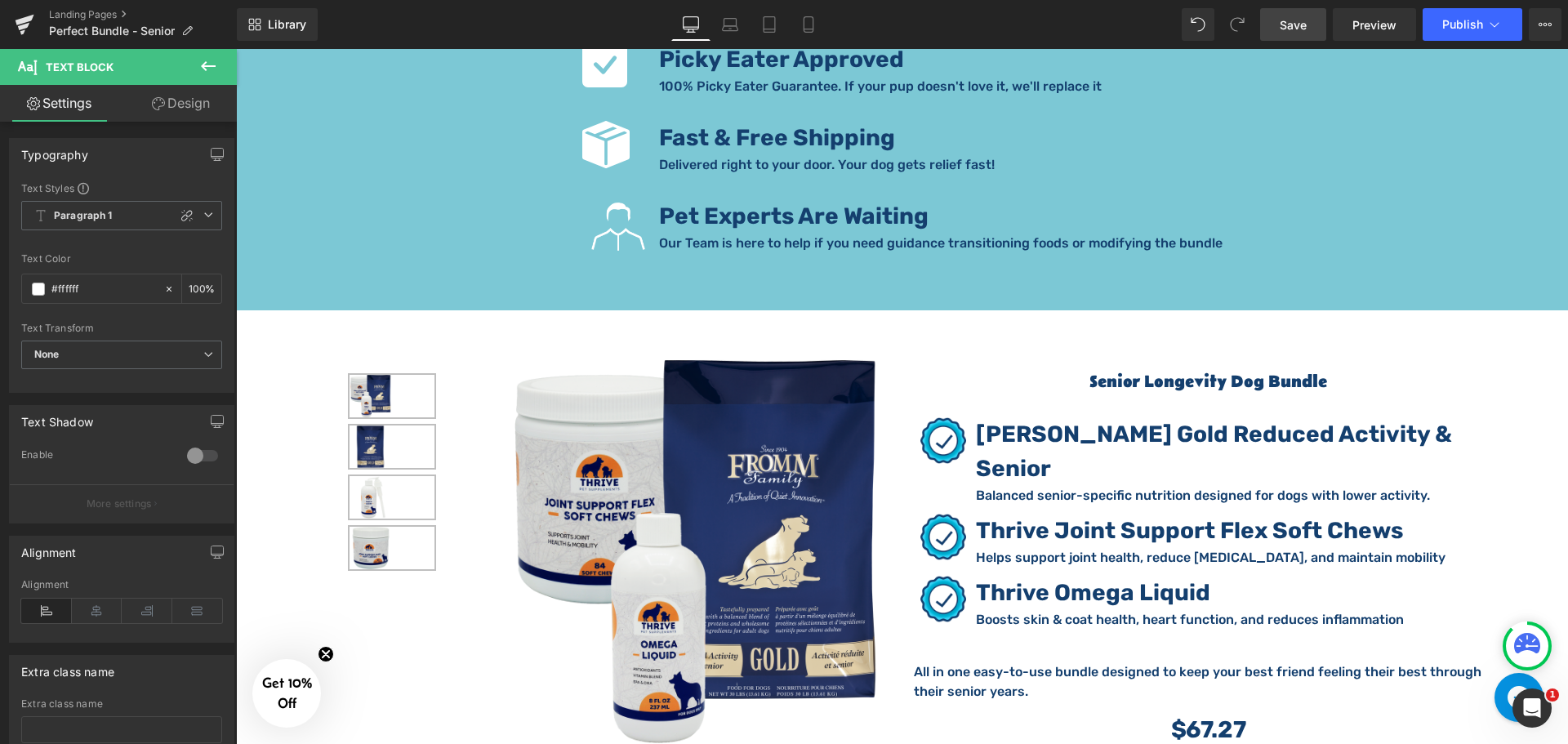
scroll to position [2613, 0]
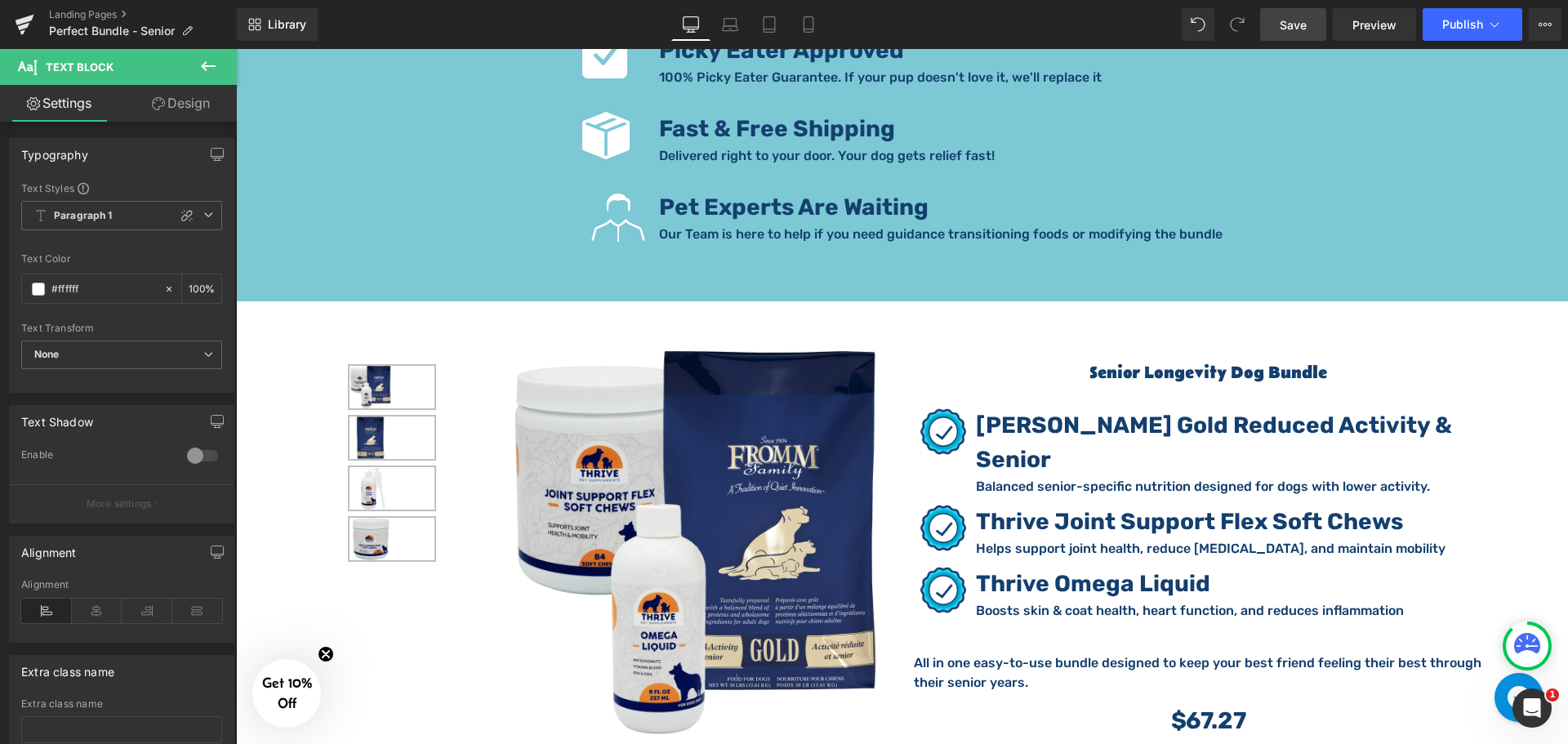
click at [1062, 477] on p "Balanced senior-specific nutrition designed for dogs with lower activity." at bounding box center [1239, 486] width 526 height 20
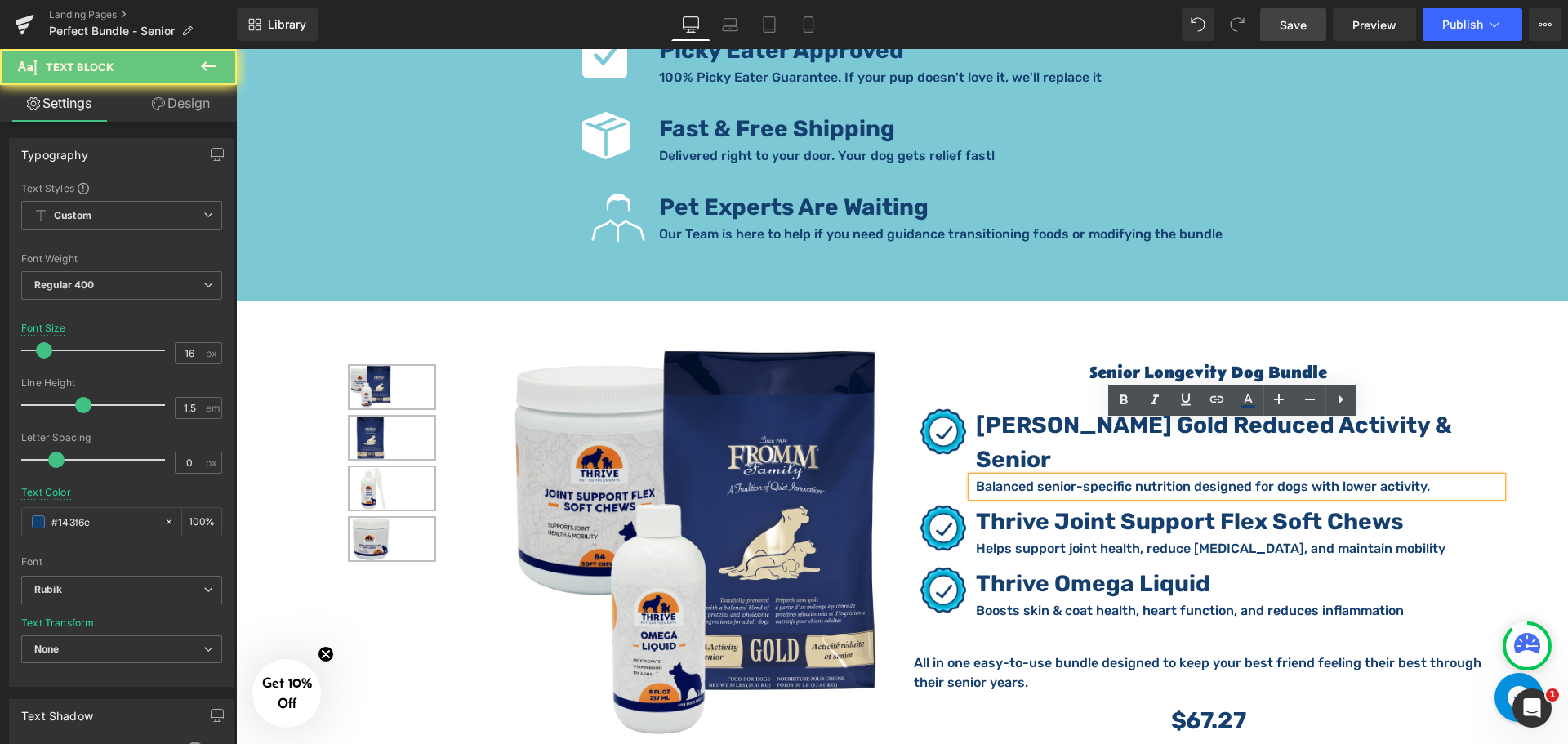
click at [1068, 477] on p "Balanced senior-specific nutrition designed for dogs with lower activity." at bounding box center [1239, 486] width 526 height 20
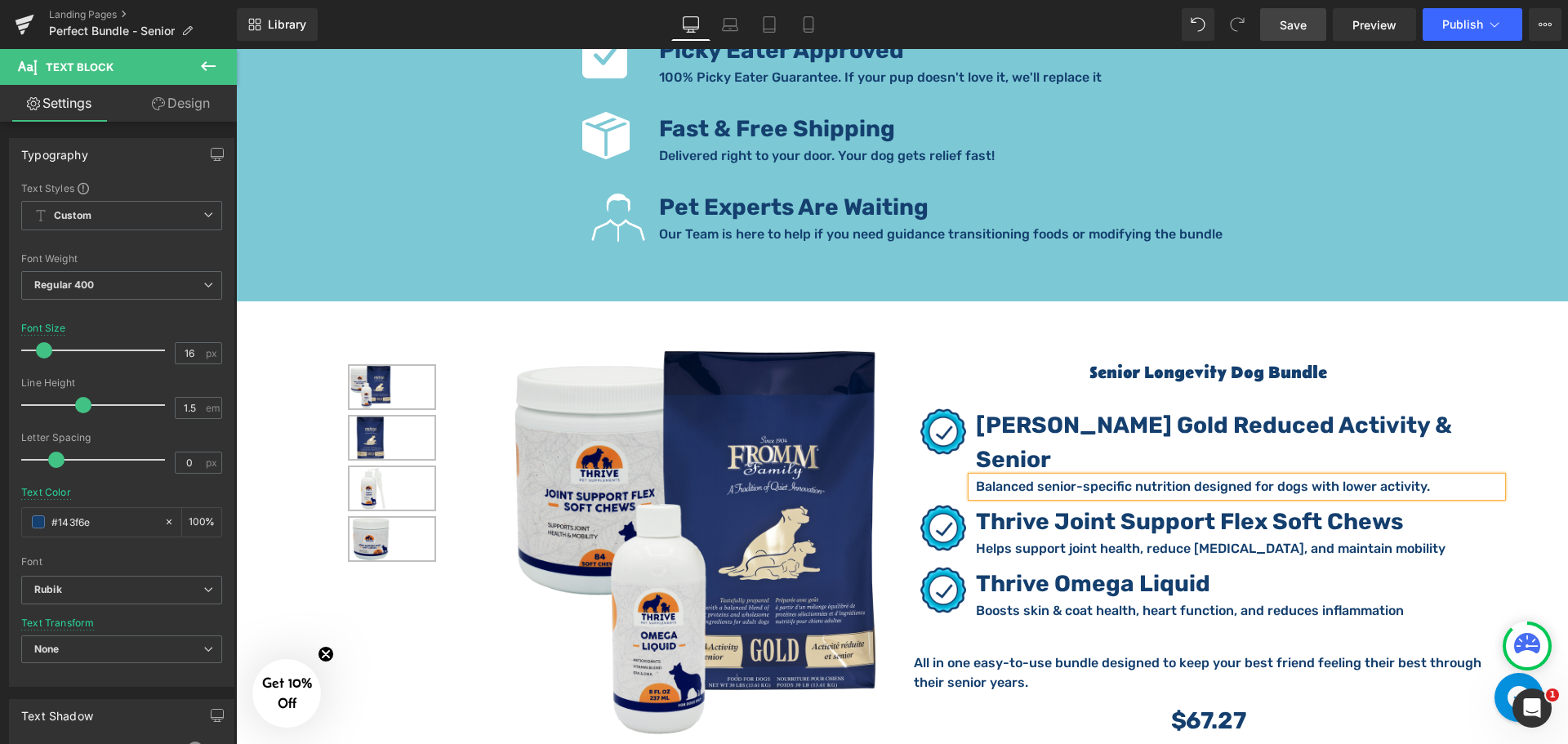
paste div
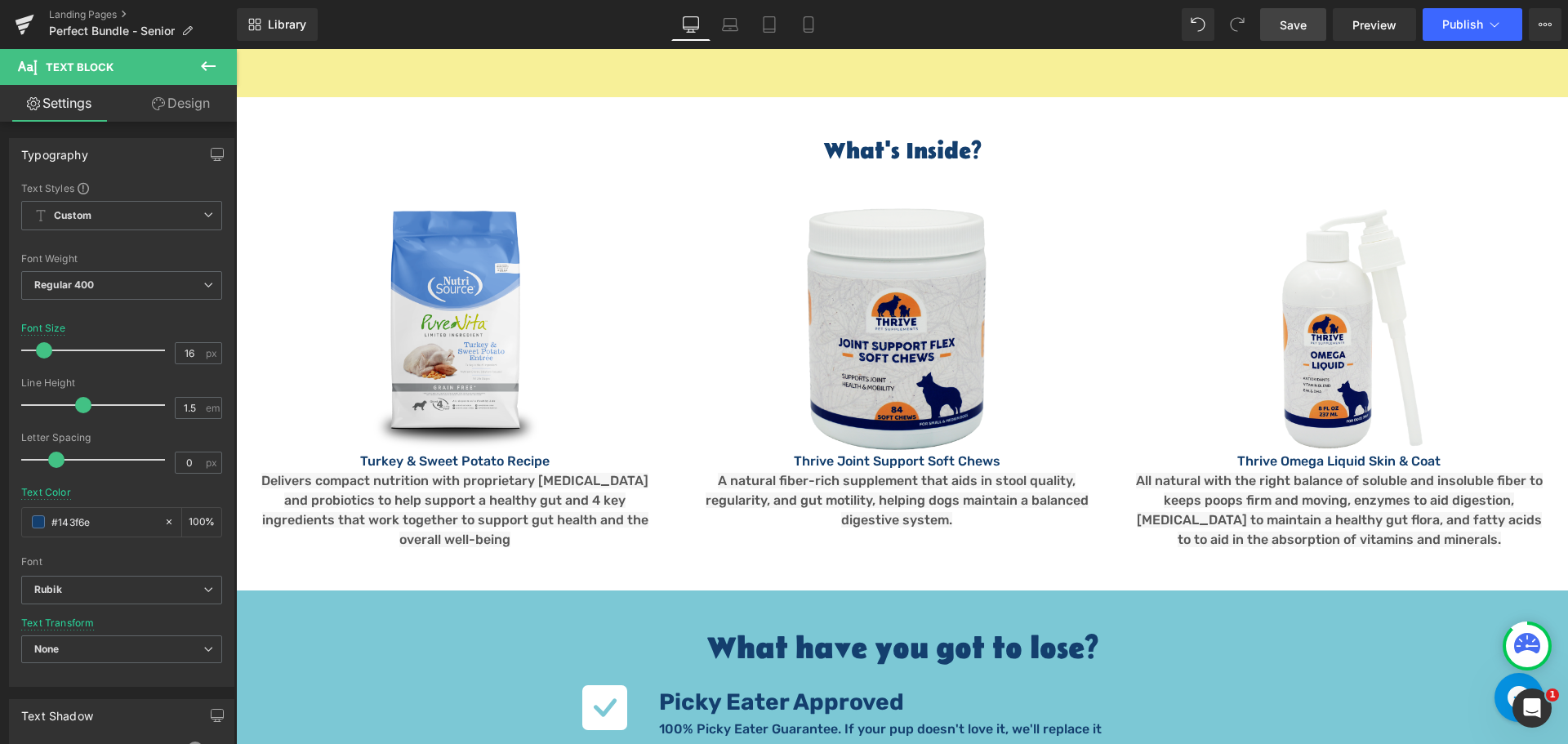
scroll to position [1959, 0]
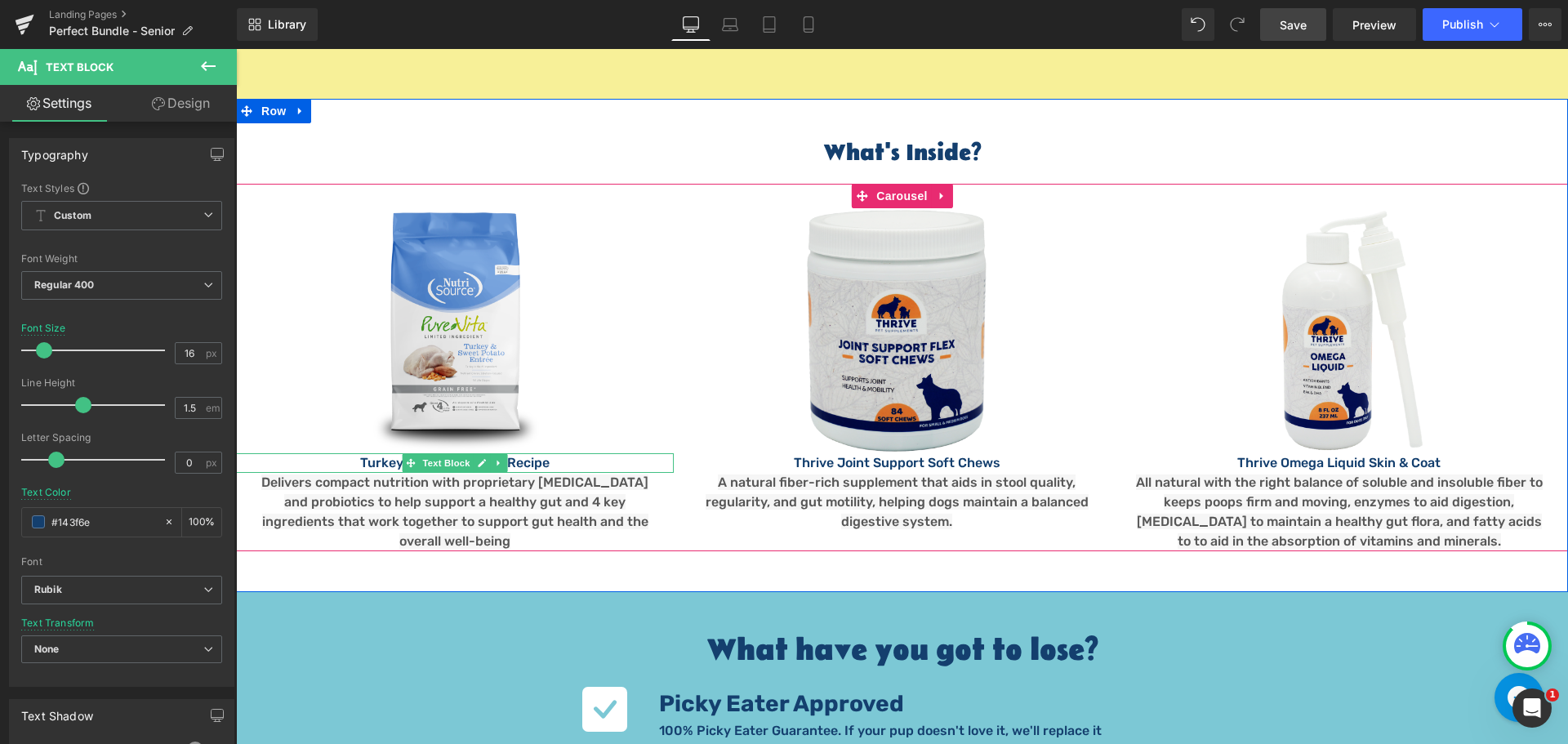
click at [556, 453] on p "Turkey & Sweet Potato Recipe" at bounding box center [455, 463] width 438 height 20
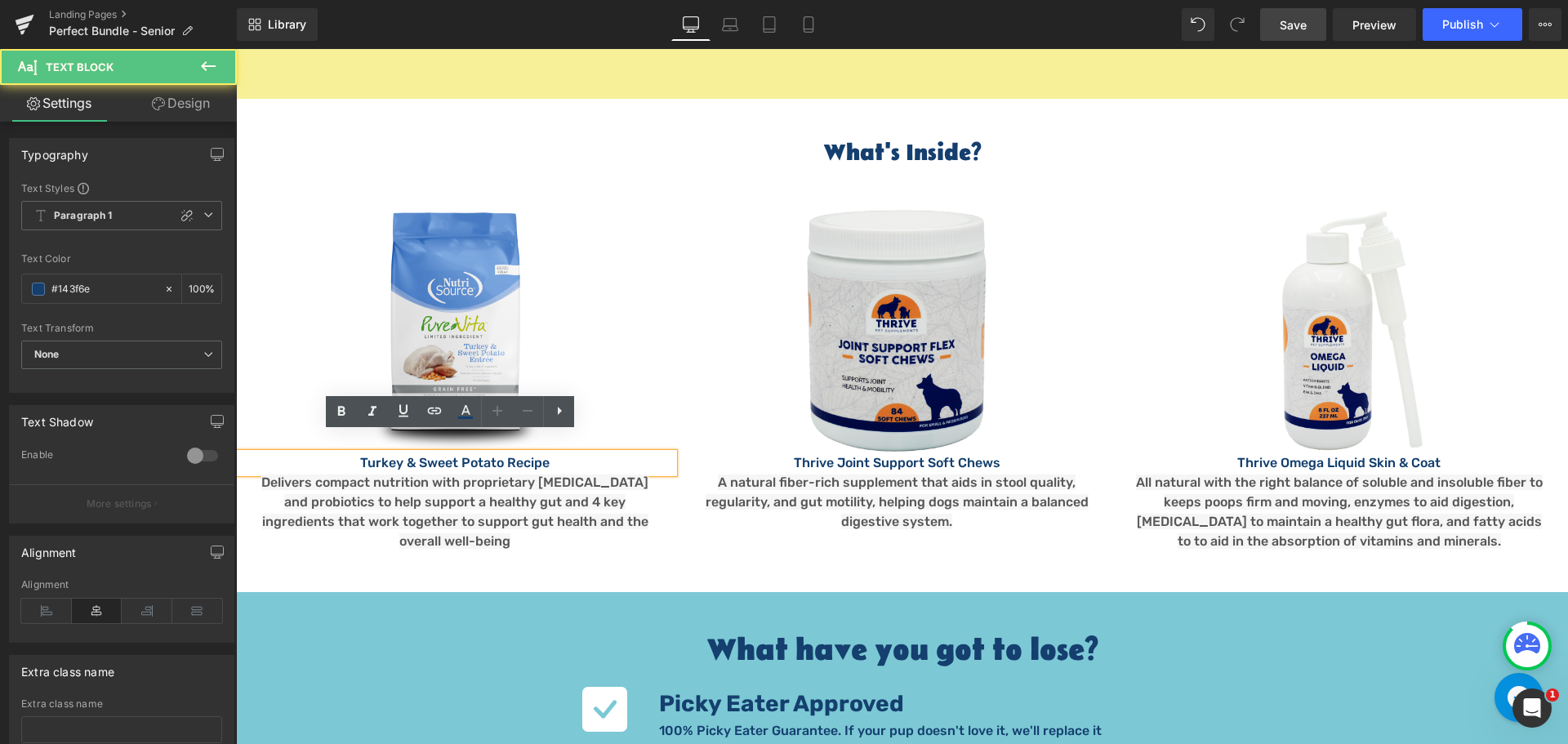
click at [559, 453] on p "Turkey & Sweet Potato Recipe" at bounding box center [455, 463] width 438 height 20
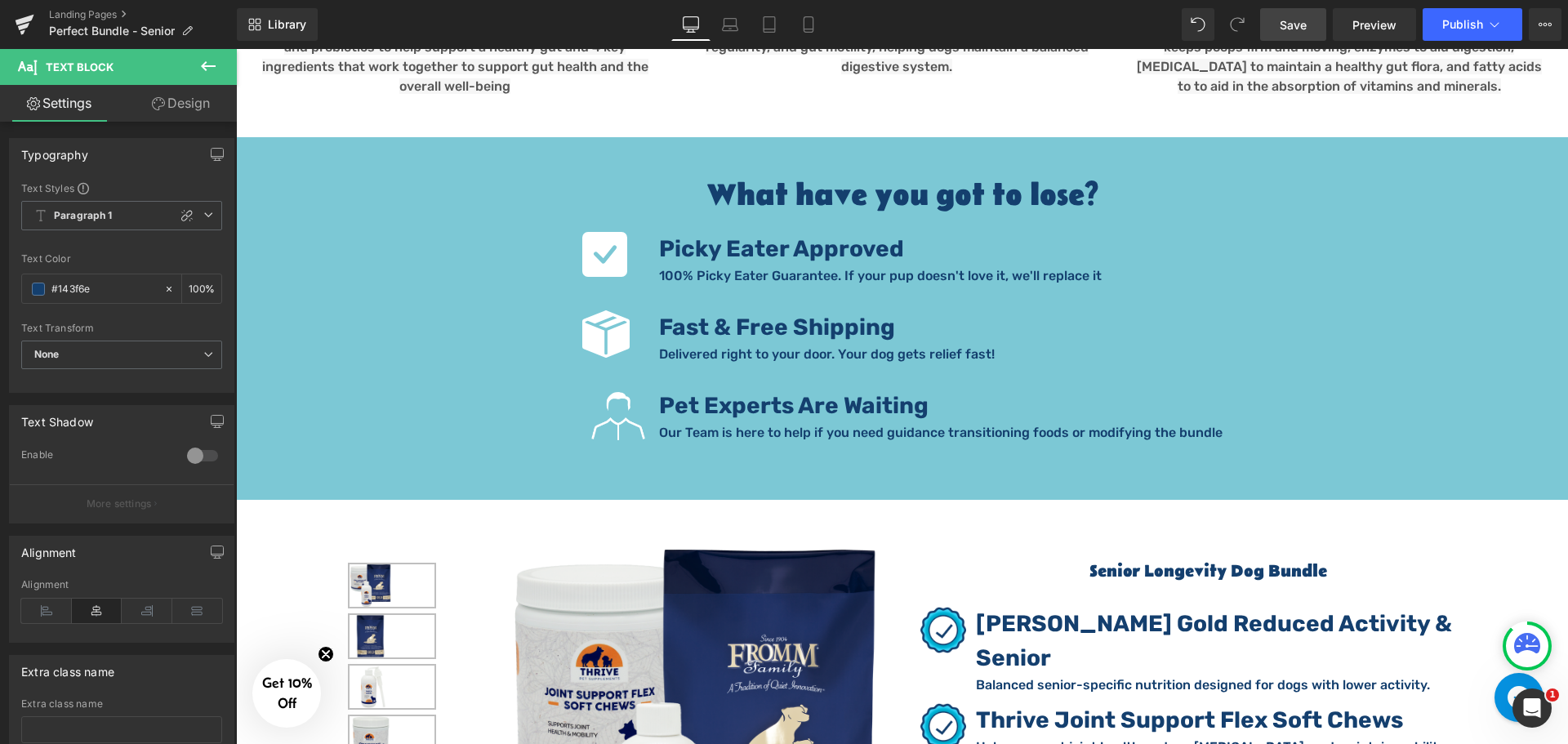
scroll to position [2694, 0]
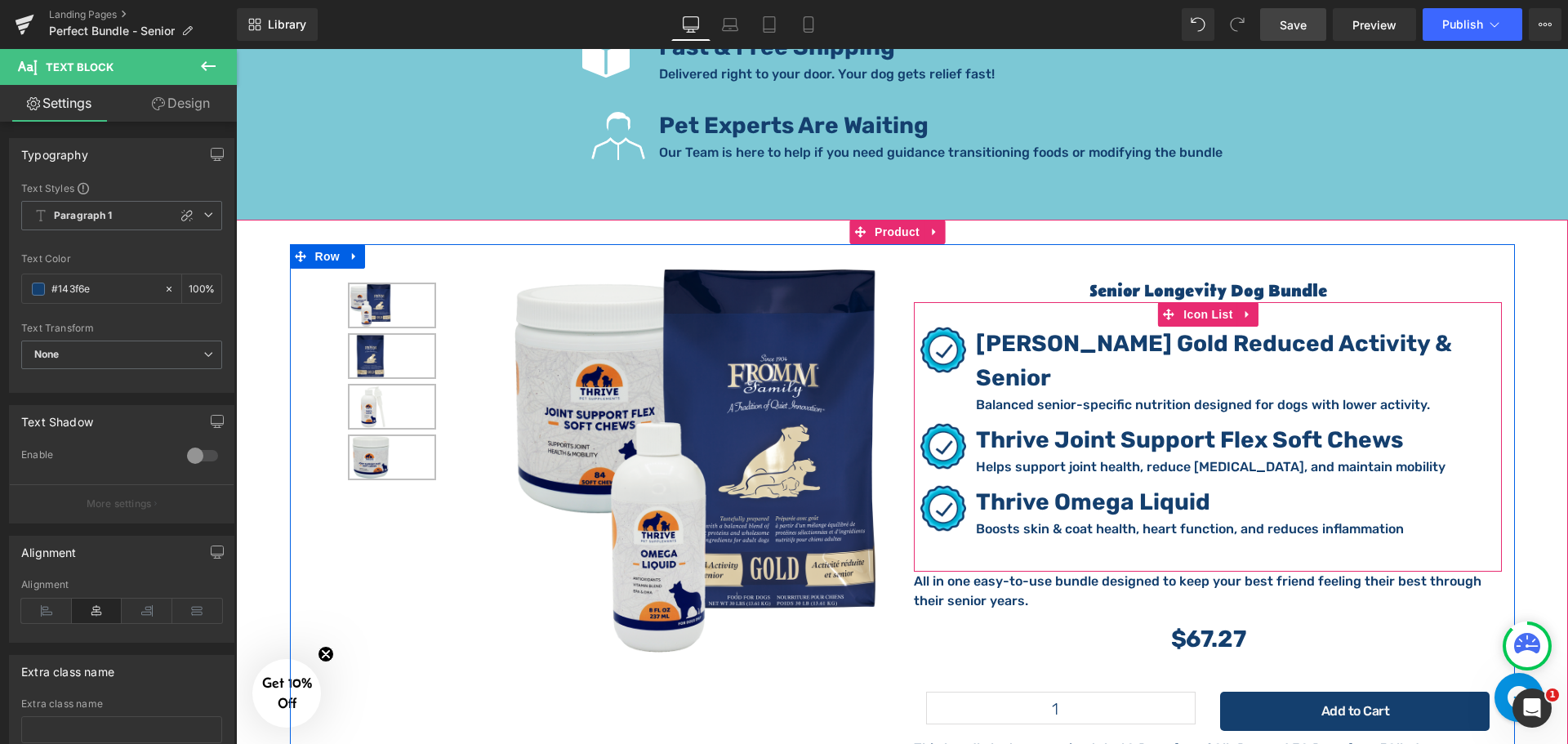
click at [1062, 329] on strong "Fromm Gold Reduced Activity & Senior" at bounding box center [1213, 360] width 476 height 61
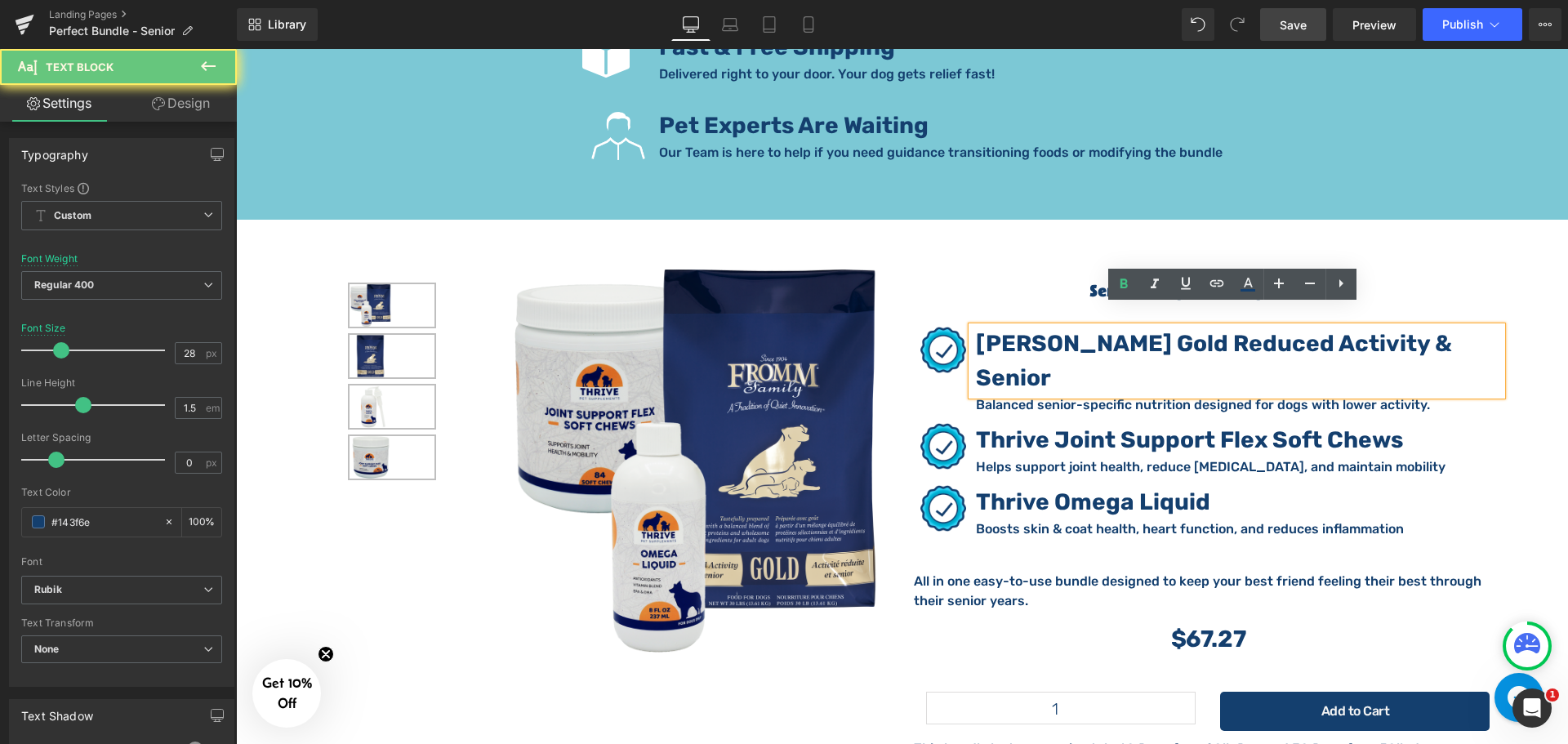
click at [1064, 329] on strong "Fromm Gold Reduced Activity & Senior" at bounding box center [1213, 360] width 476 height 61
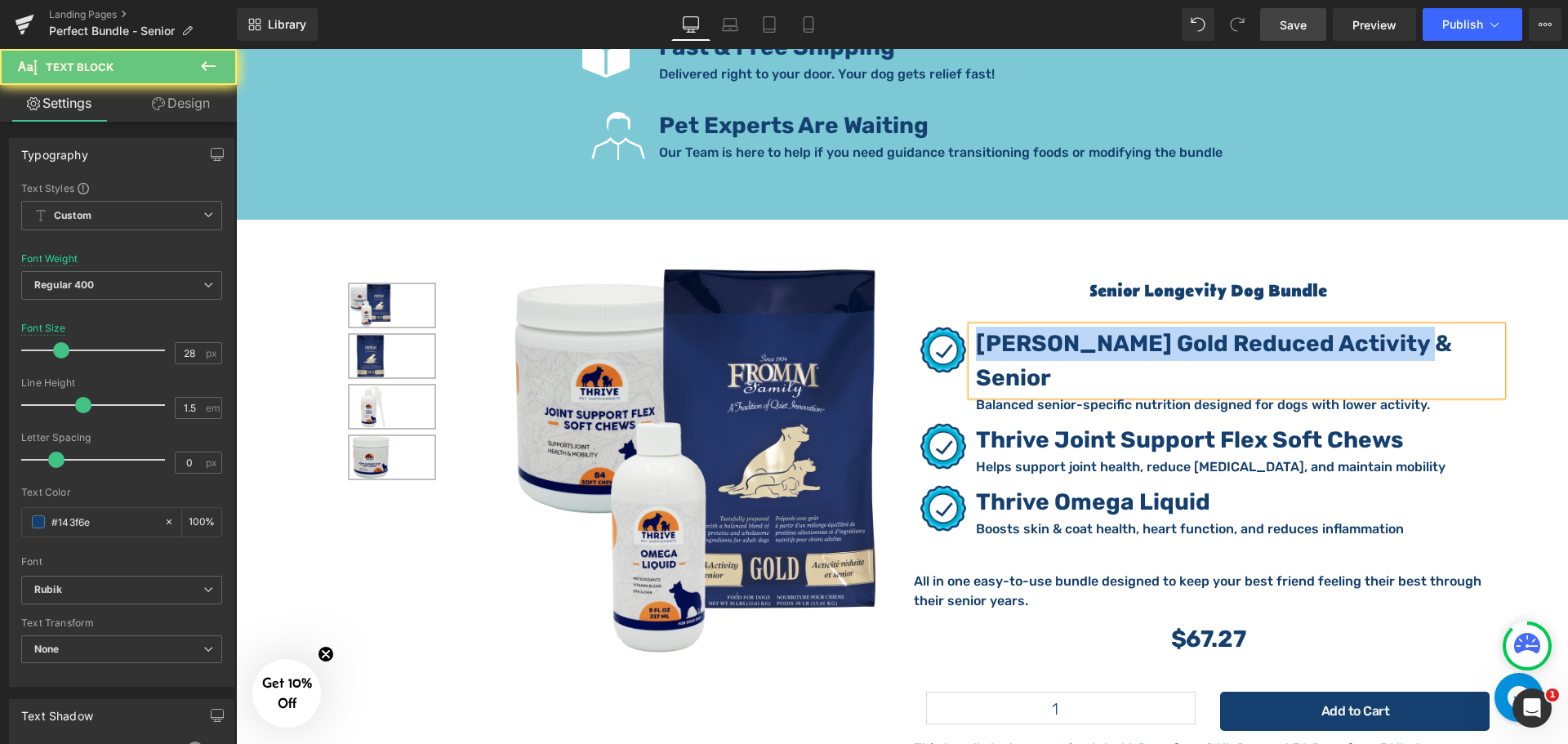
copy strong "Fromm Gold Reduced Activity & Senior"
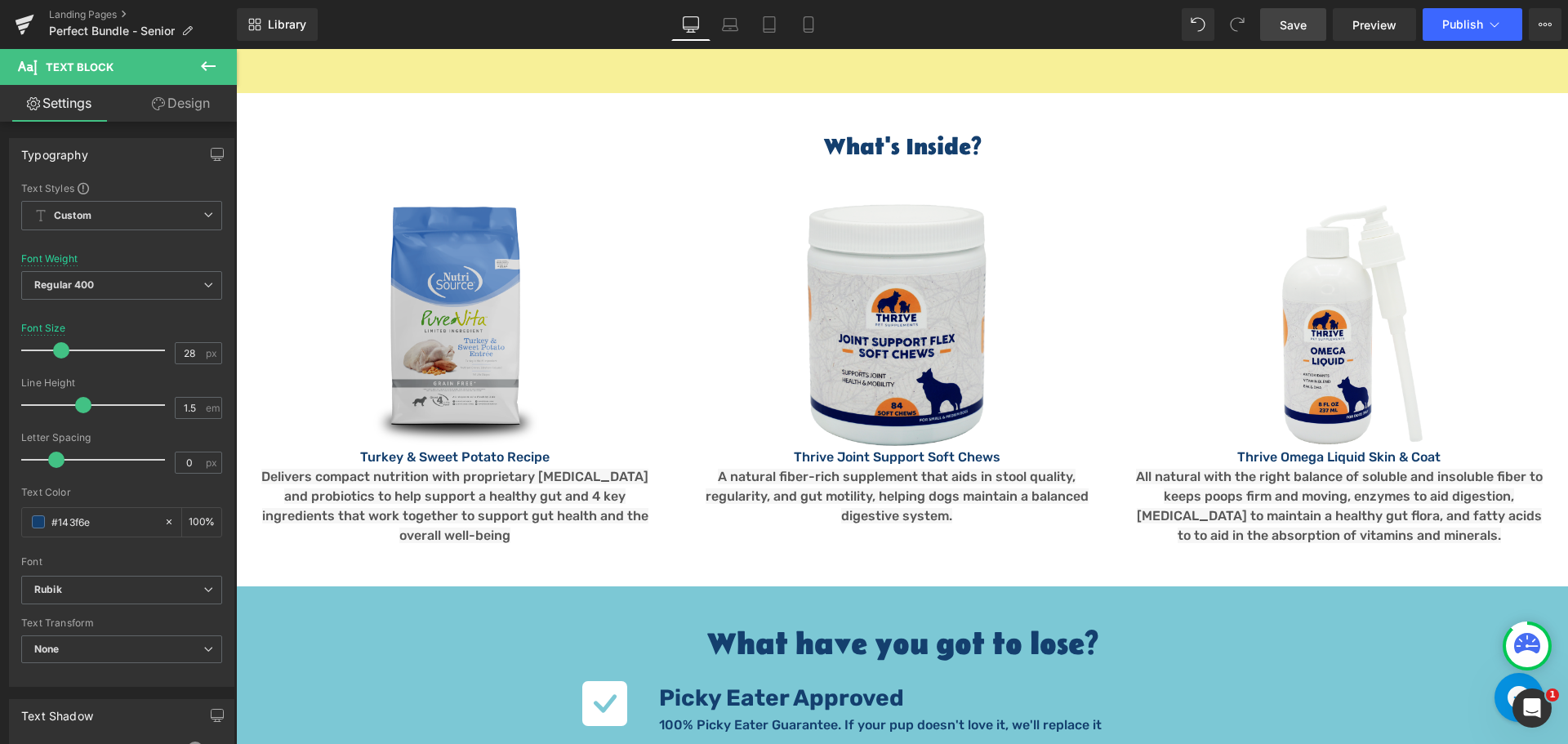
scroll to position [1796, 0]
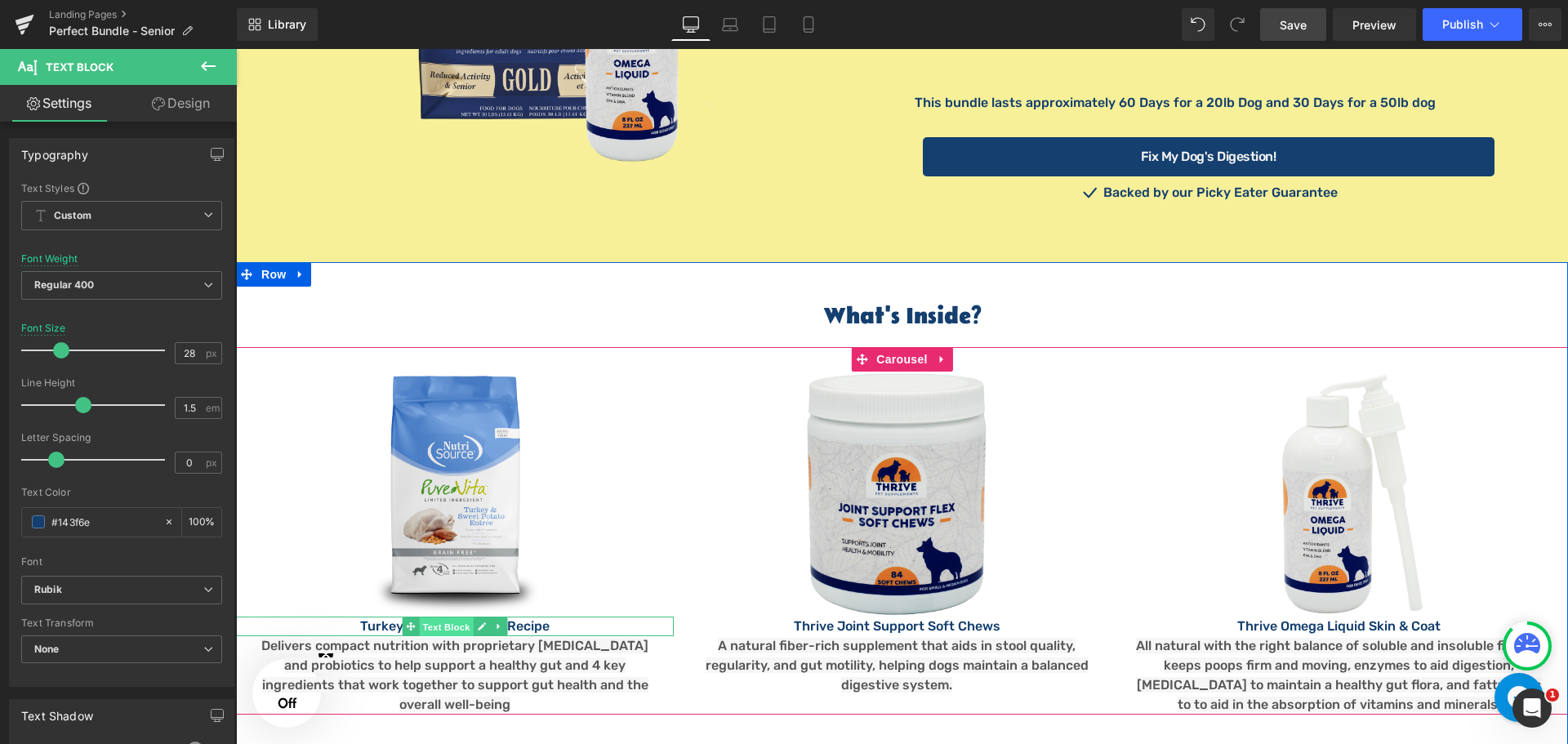
click at [443, 617] on span "Text Block" at bounding box center [447, 627] width 54 height 20
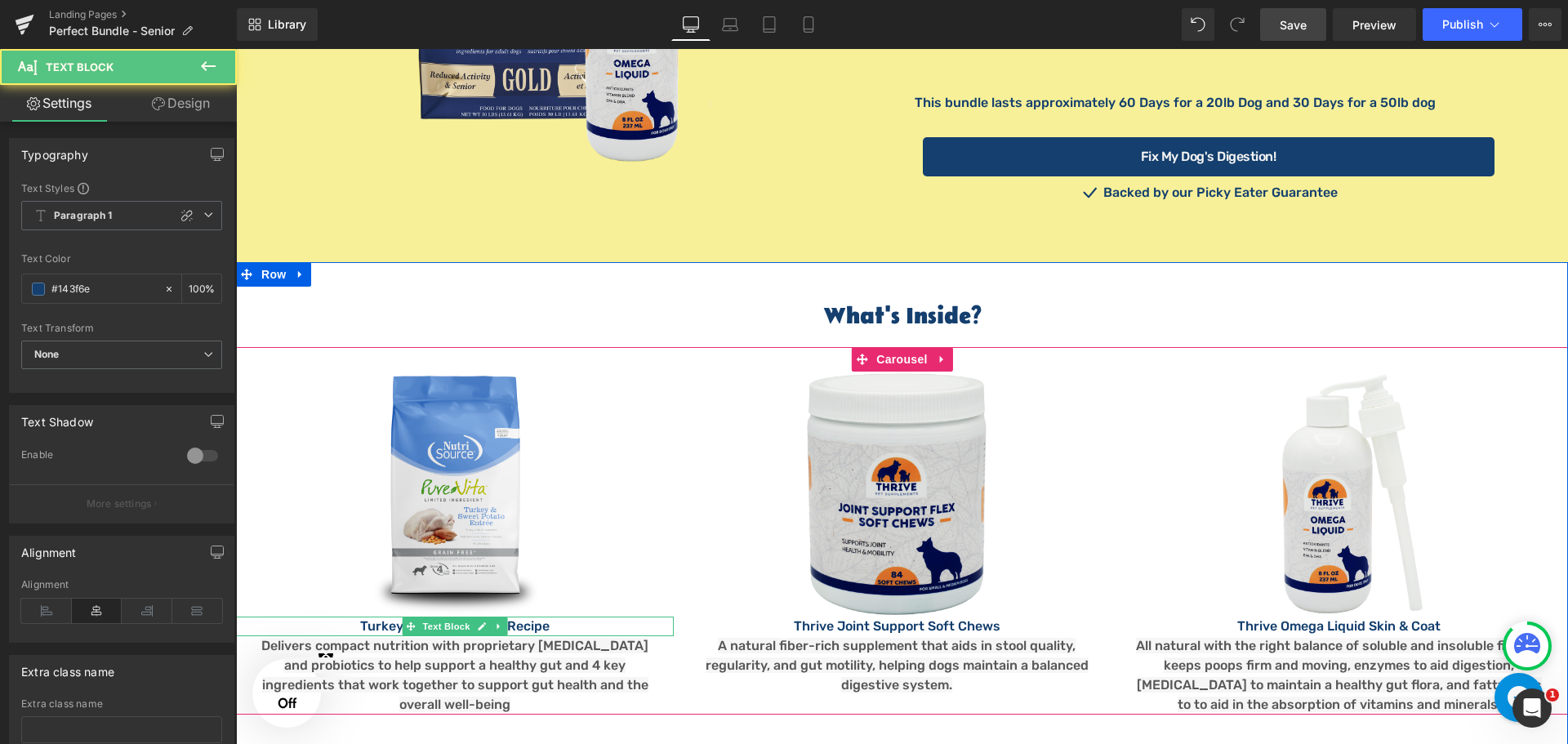
click at [541, 617] on p "Turkey & Sweet Potato Recipe" at bounding box center [455, 626] width 438 height 20
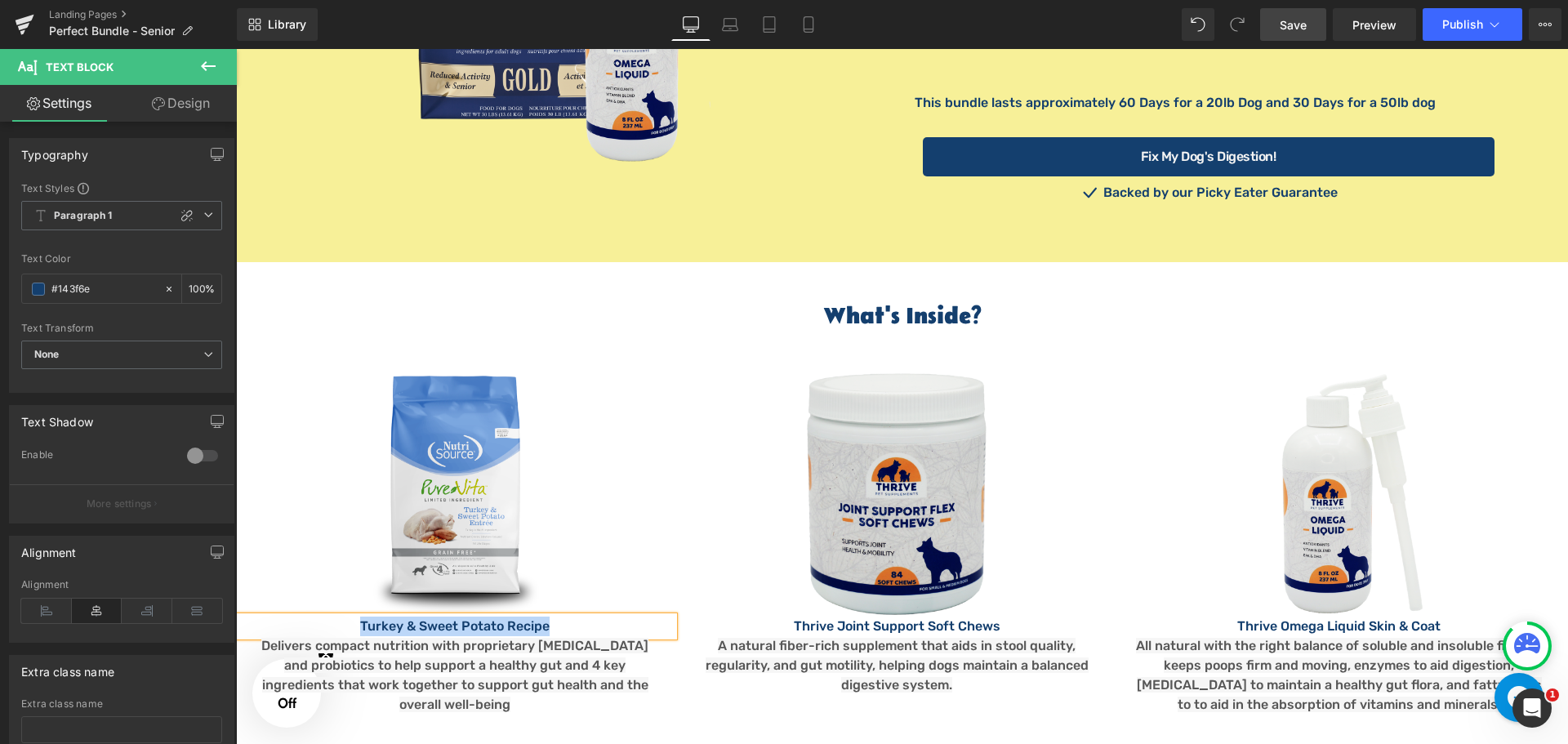
paste div
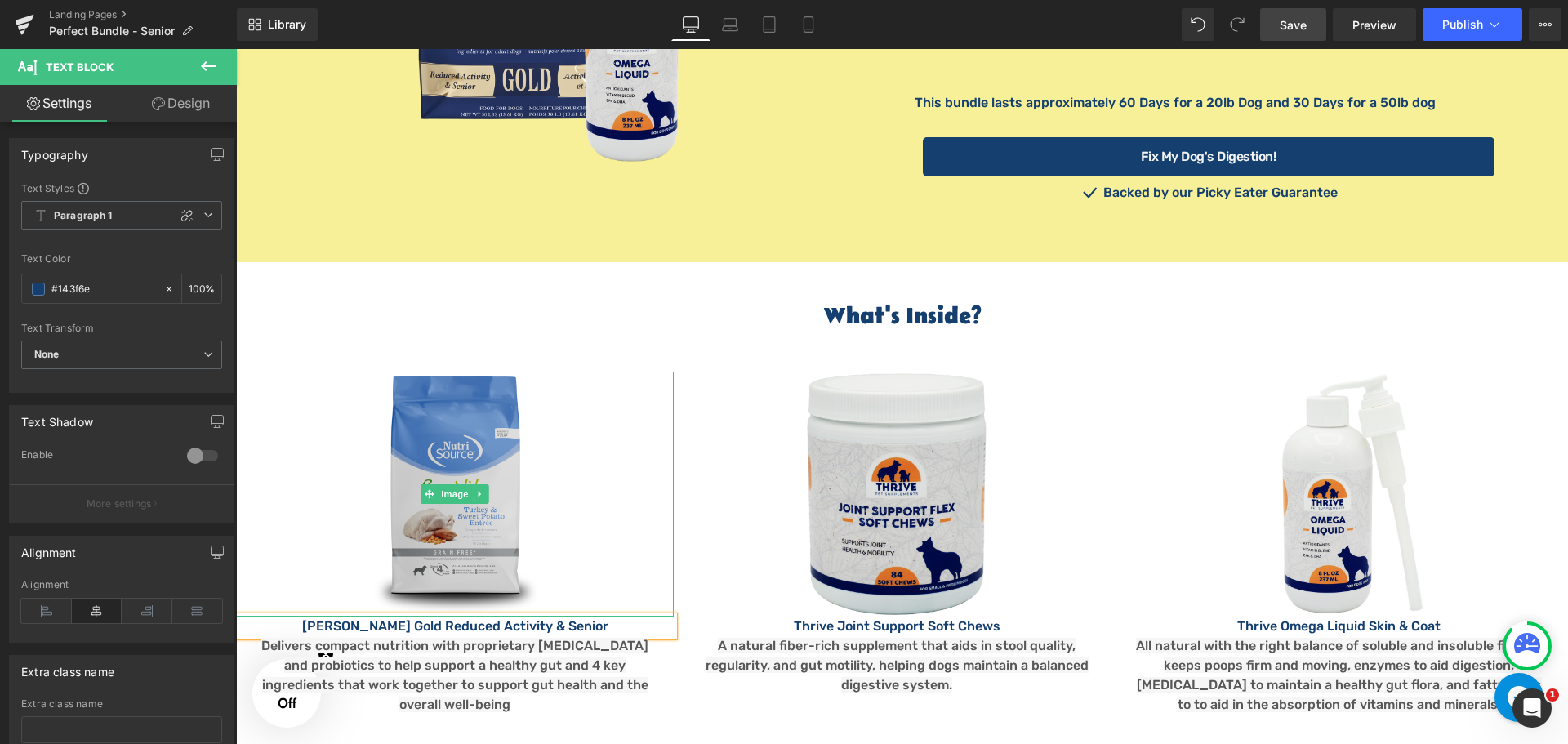
click at [452, 419] on img at bounding box center [455, 494] width 184 height 245
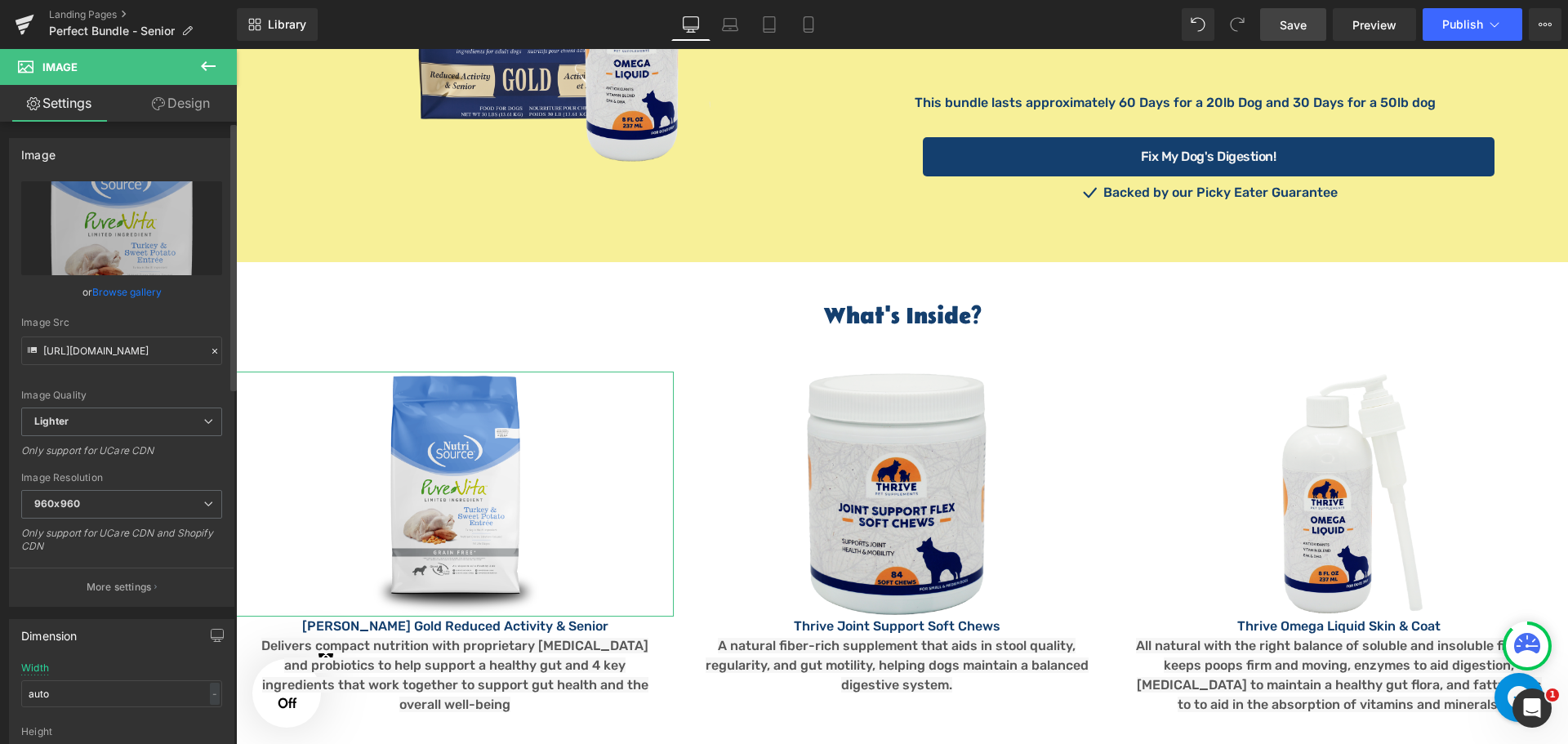
click at [127, 293] on link "Browse gallery" at bounding box center [127, 292] width 69 height 29
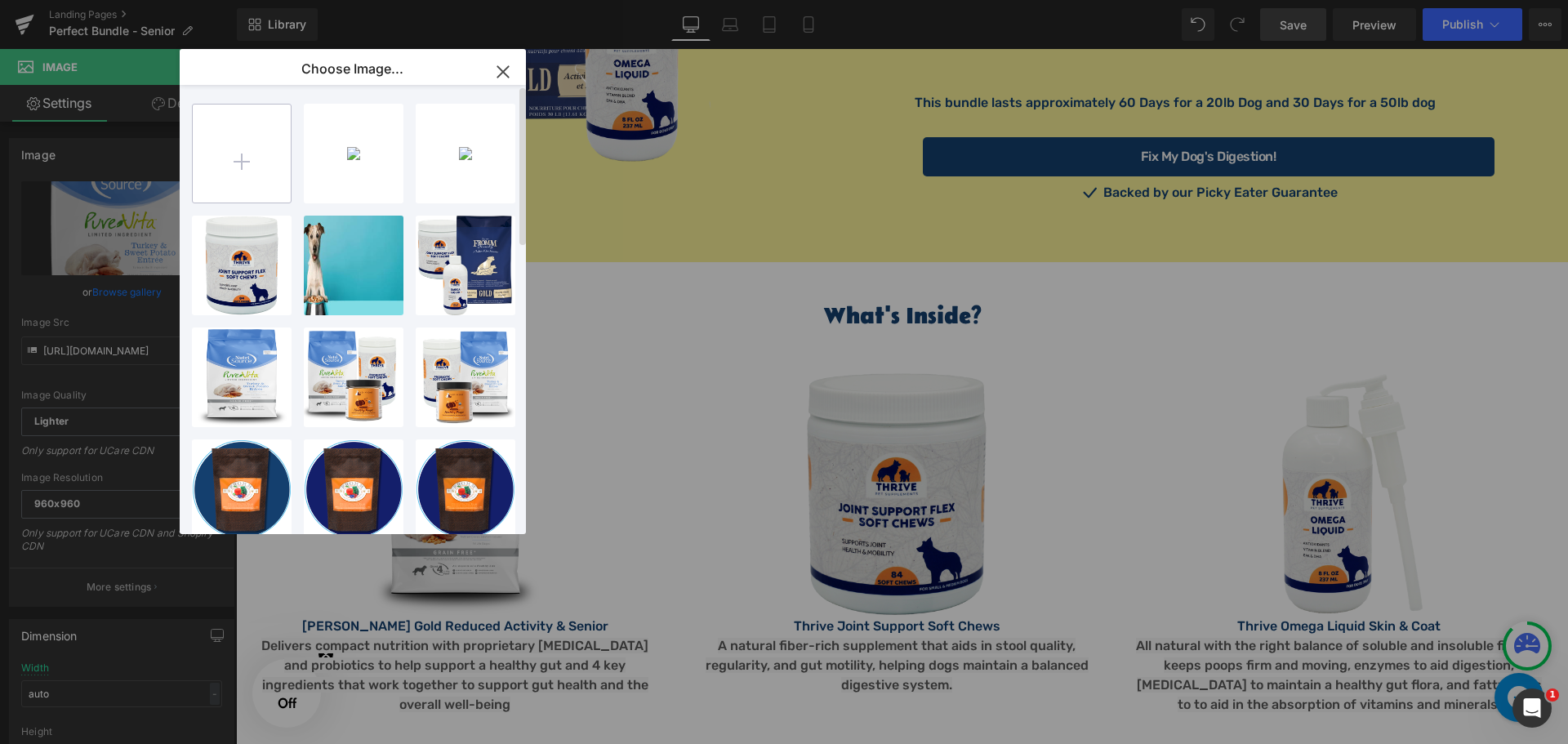
click at [238, 158] on input "file" at bounding box center [241, 153] width 98 height 98
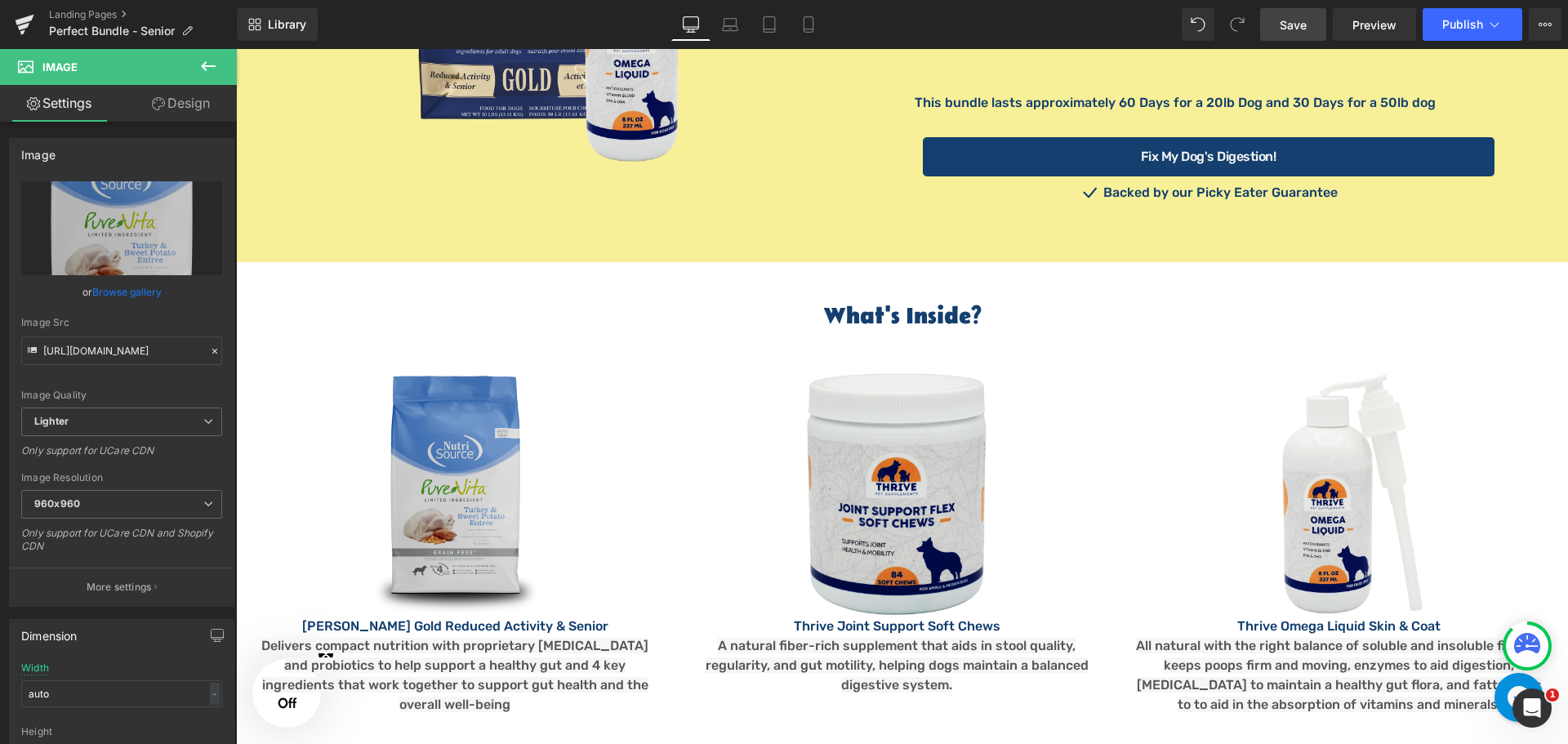
click at [648, 277] on div "What's Inside? Heading Image Fromm Gold Reduced Activity & Senior Text Block De…" at bounding box center [902, 508] width 1332 height 493
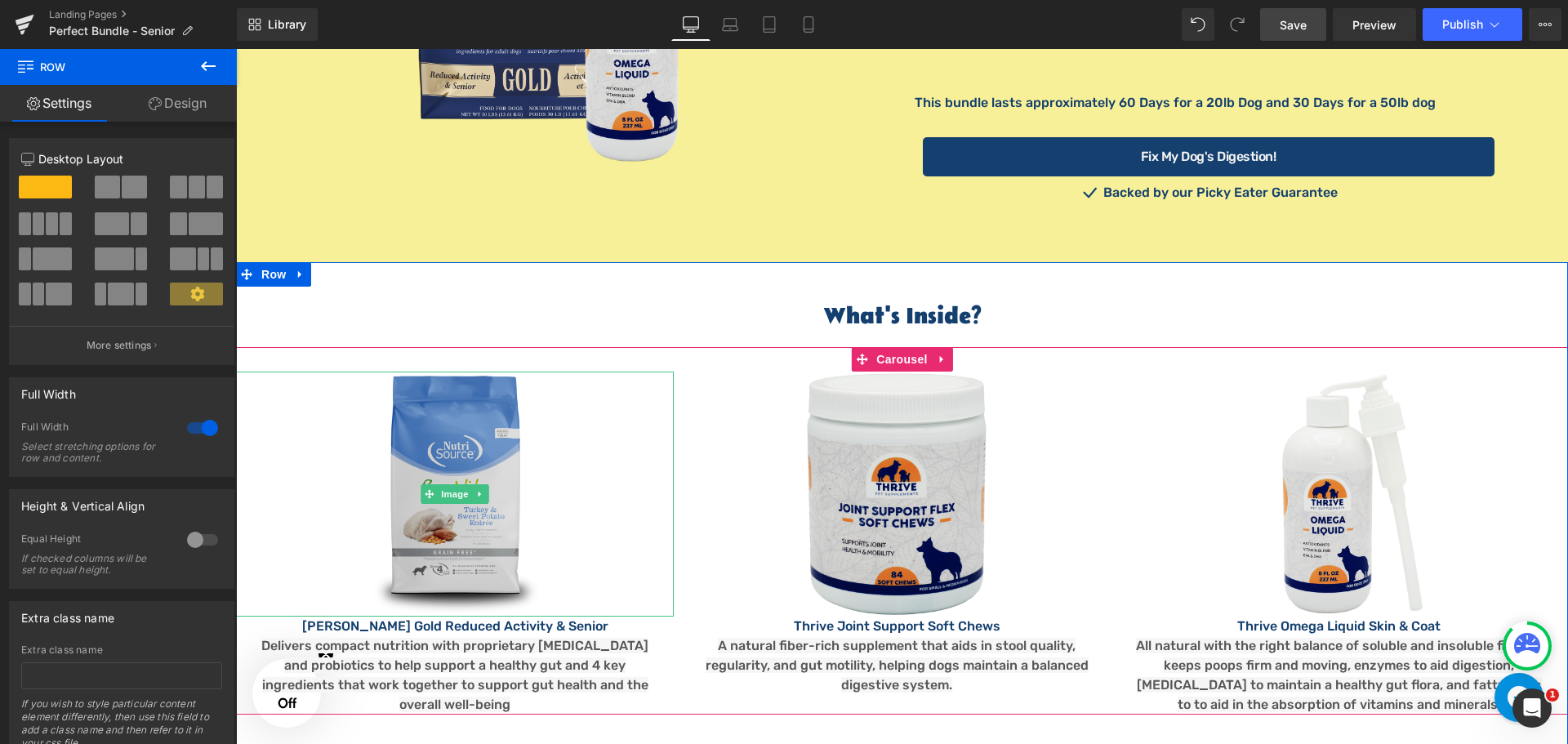
click at [444, 494] on img at bounding box center [455, 494] width 184 height 245
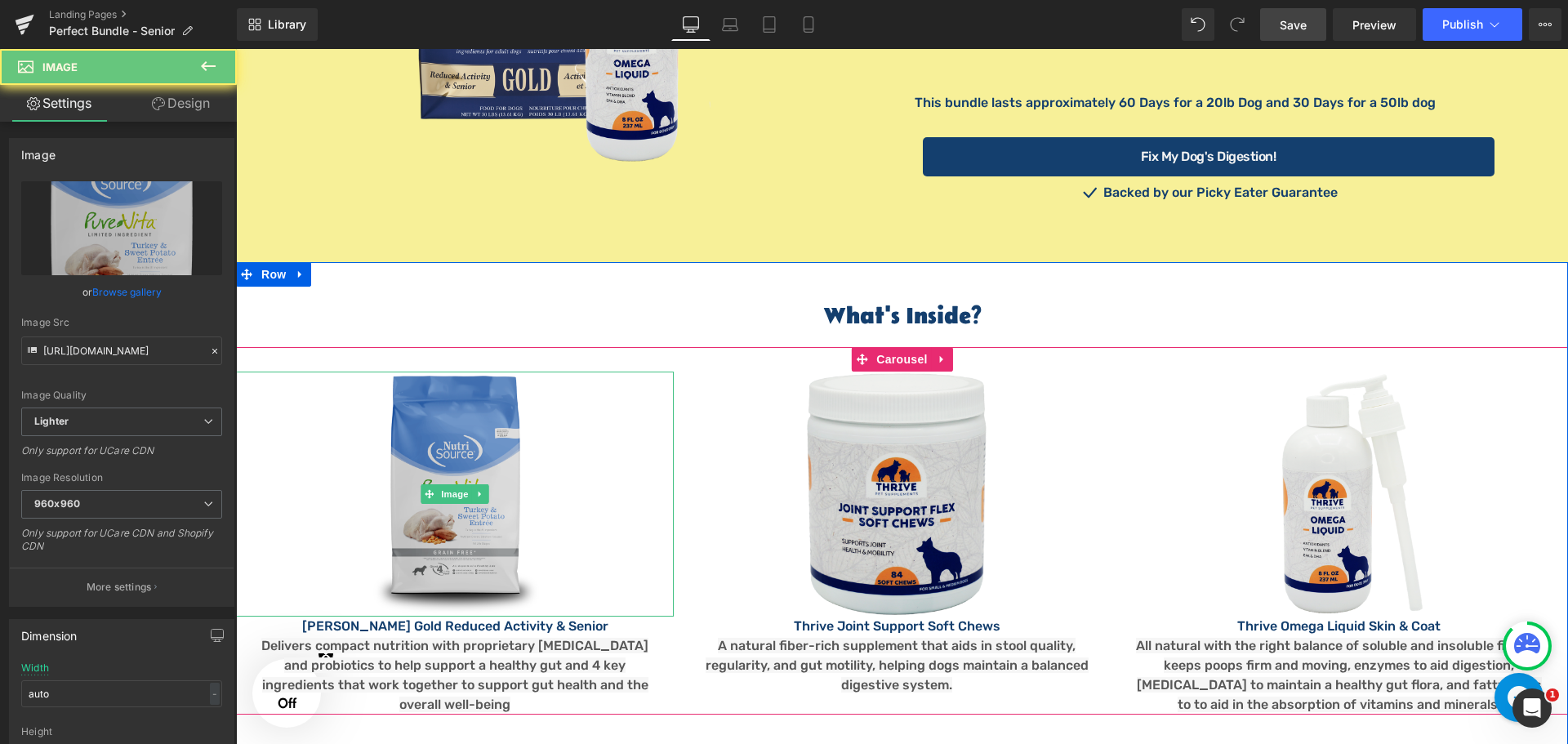
click at [447, 487] on img at bounding box center [455, 494] width 184 height 245
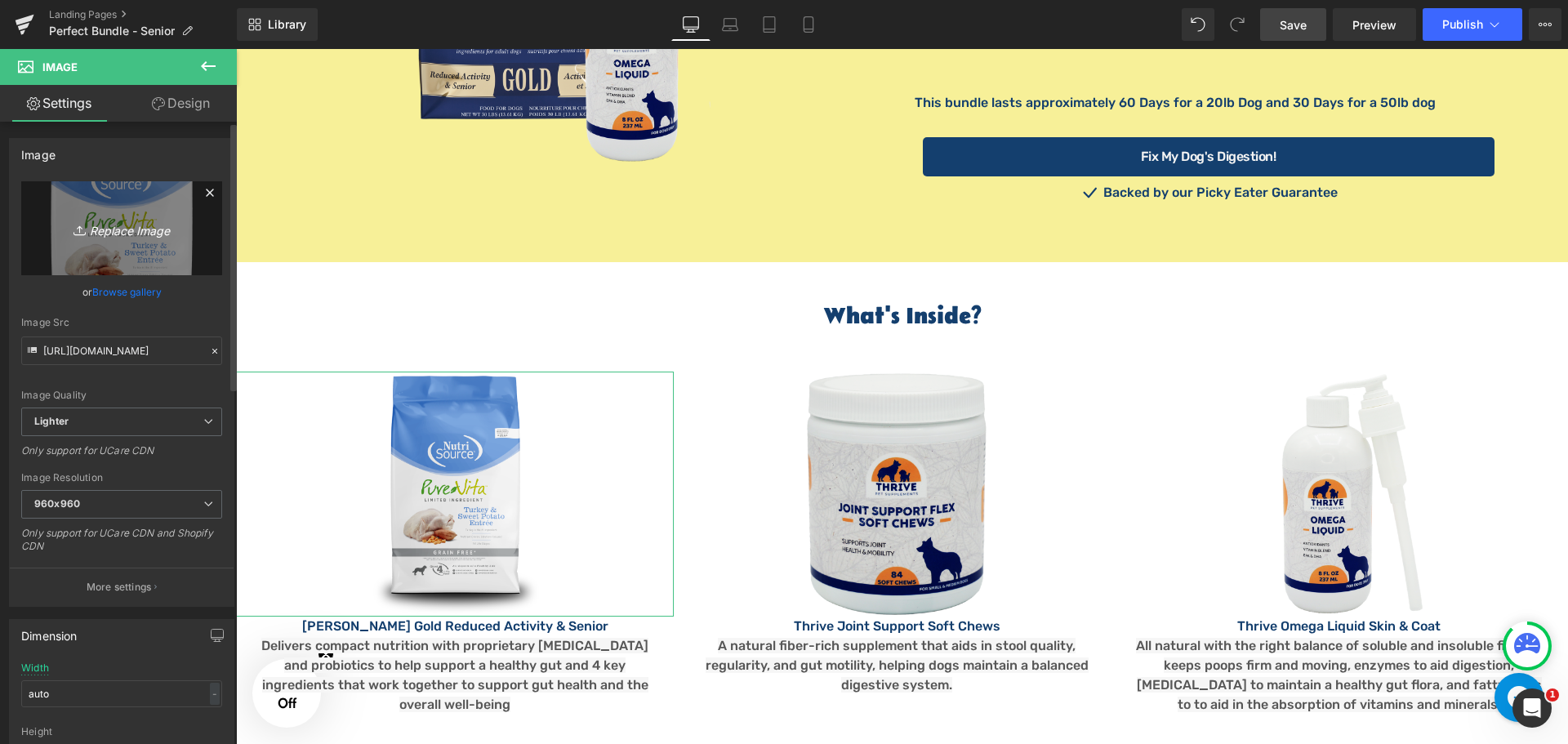
click at [119, 223] on icon "Replace Image" at bounding box center [122, 228] width 131 height 21
type input "C:\fakepath\gold-senior-dog-dry-reduced-activity REDUCED.png"
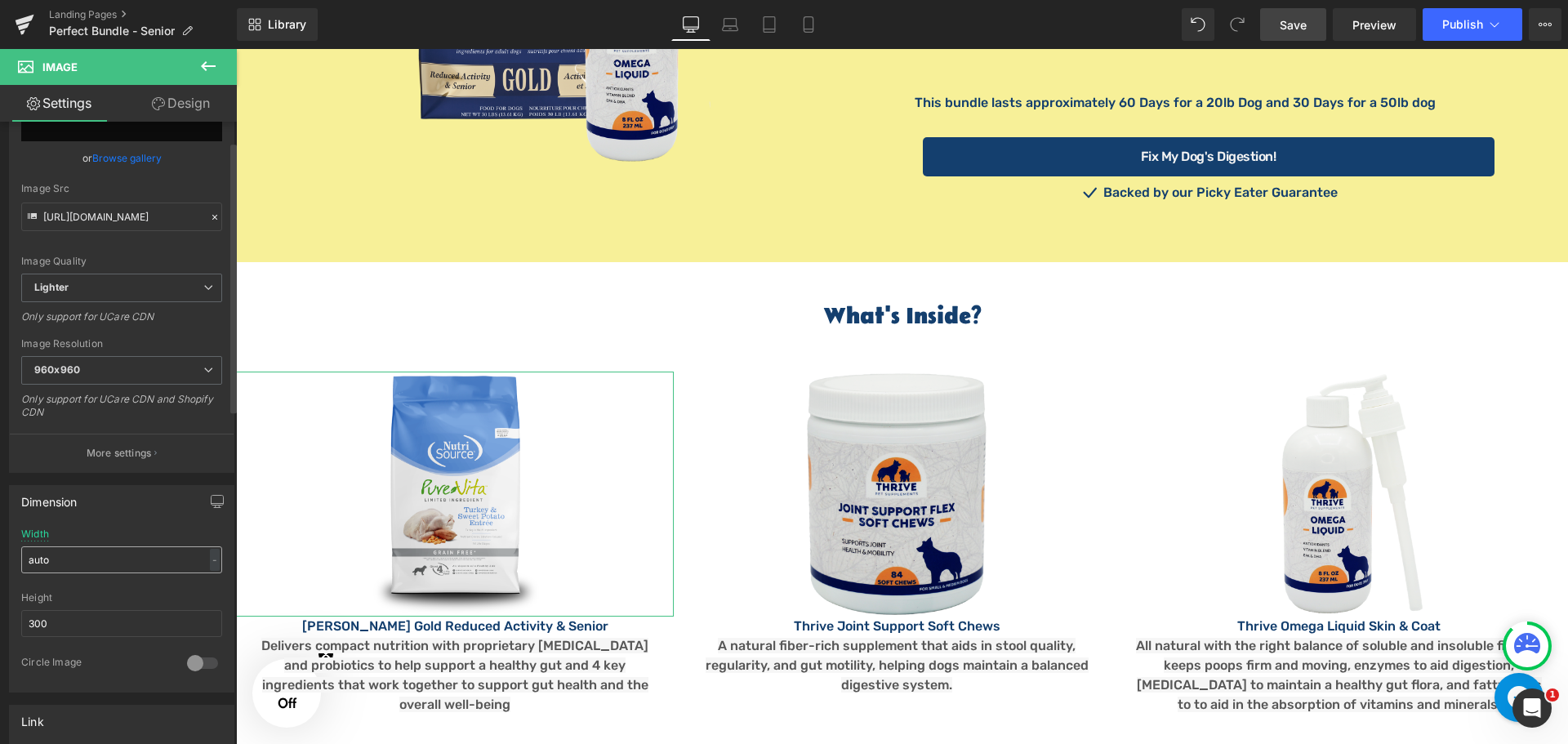
scroll to position [0, 0]
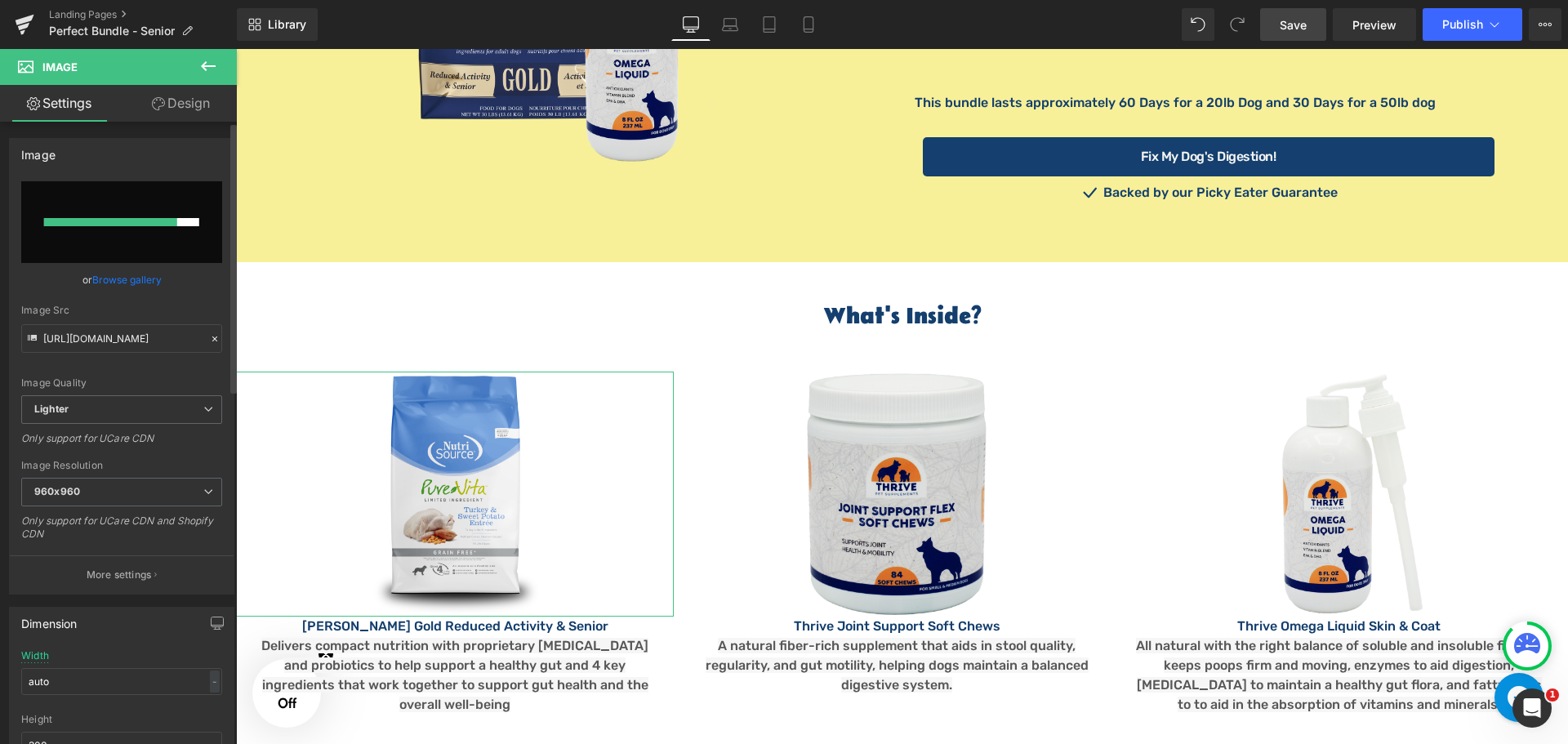
click at [136, 276] on link "Browse gallery" at bounding box center [127, 280] width 69 height 29
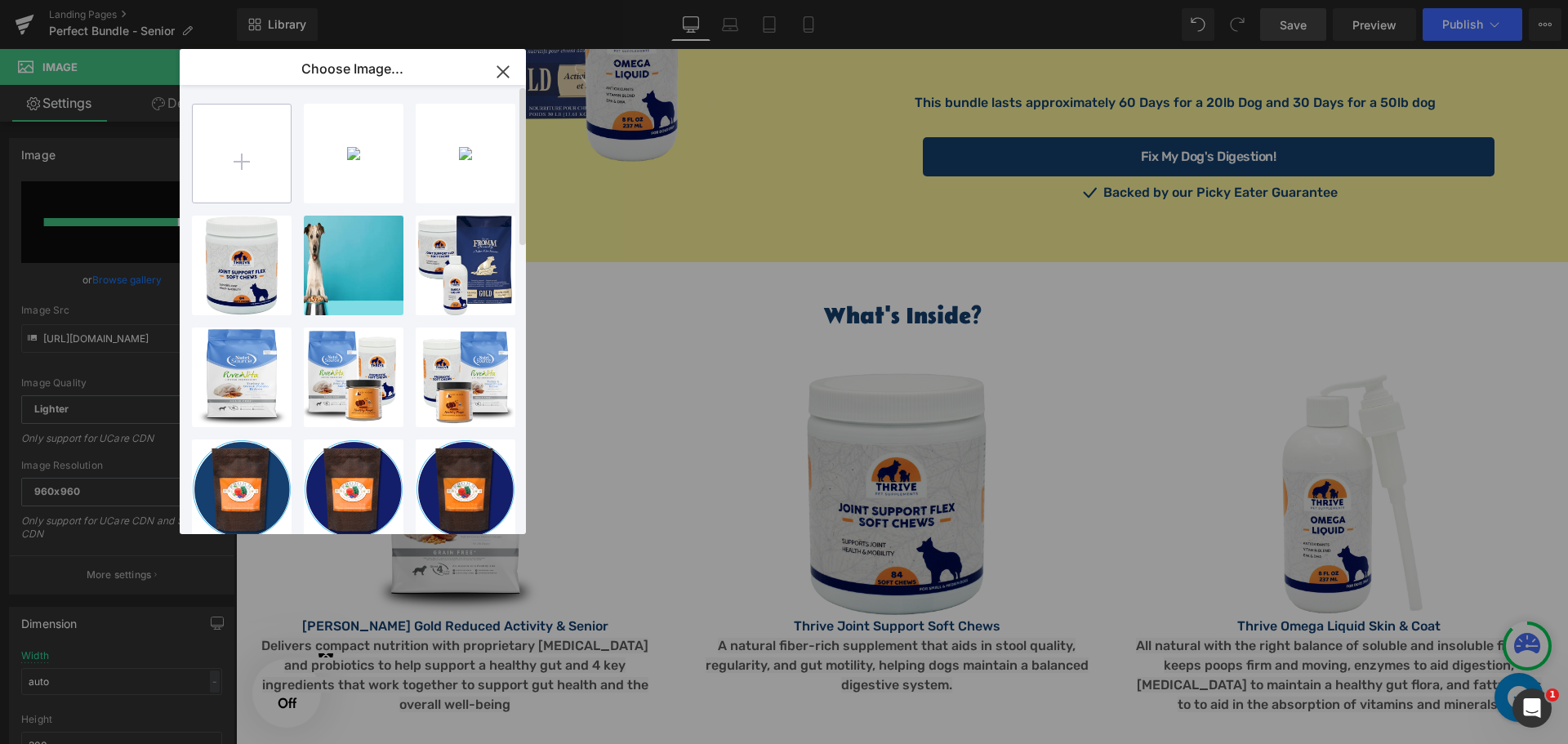
click at [248, 167] on input "file" at bounding box center [241, 153] width 98 height 98
type input "C:\fakepath\gold-senior-dog-dry-reduced-activity REDUCED.png"
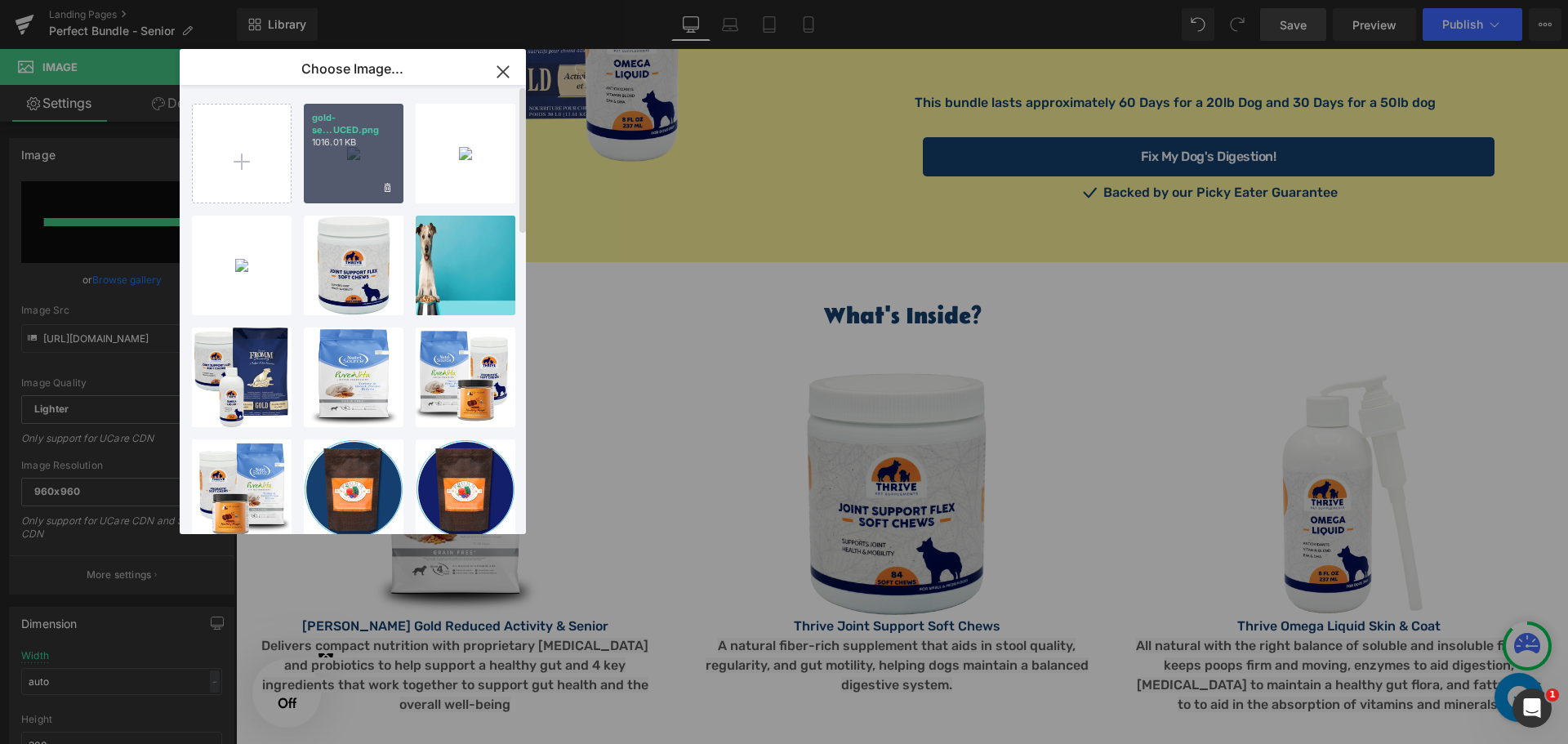
click at [357, 135] on p "gold-se...UCED.png" at bounding box center [353, 124] width 83 height 24
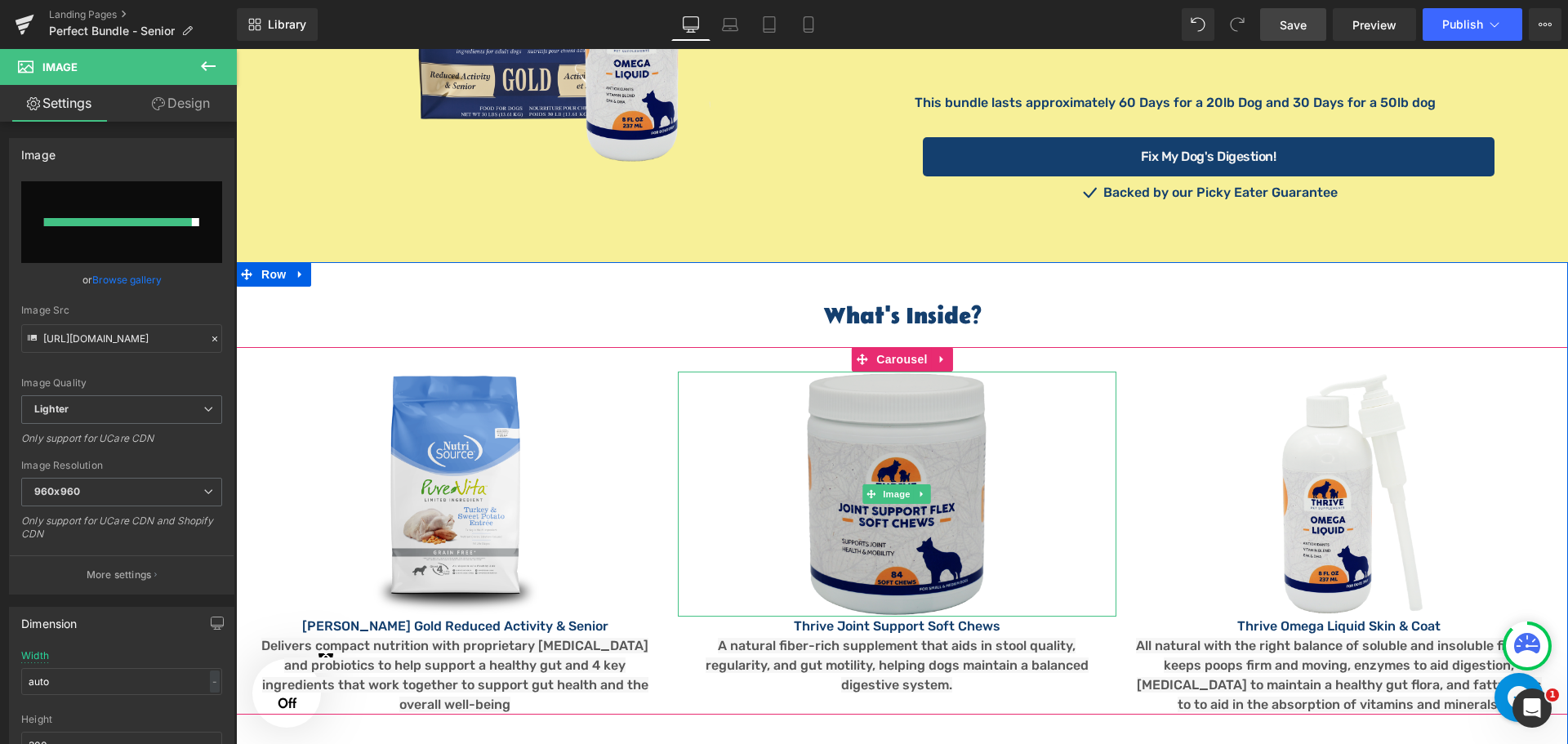
click at [898, 427] on img at bounding box center [896, 494] width 245 height 245
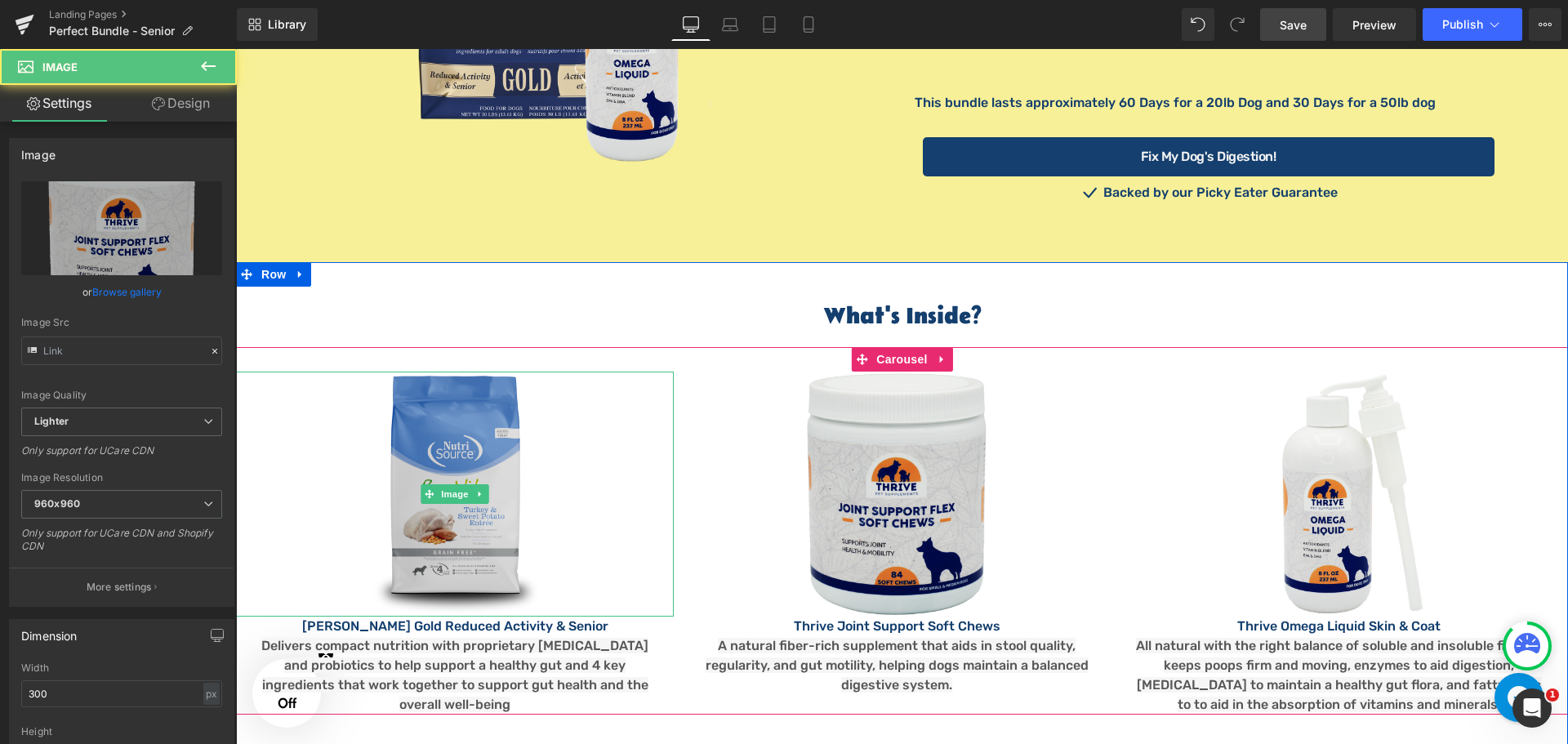
click at [442, 415] on img at bounding box center [455, 494] width 184 height 245
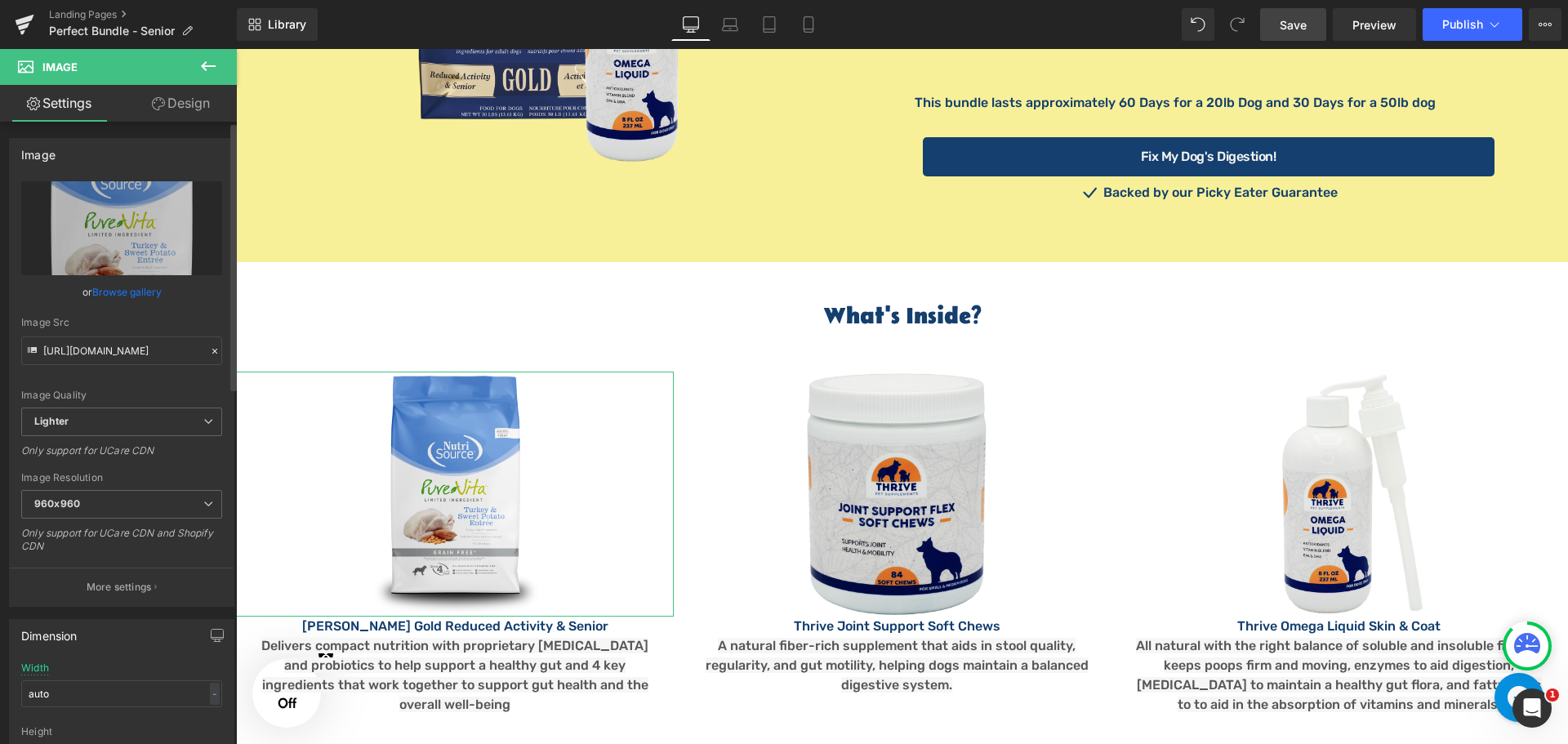
click at [122, 289] on link "Browse gallery" at bounding box center [127, 292] width 69 height 29
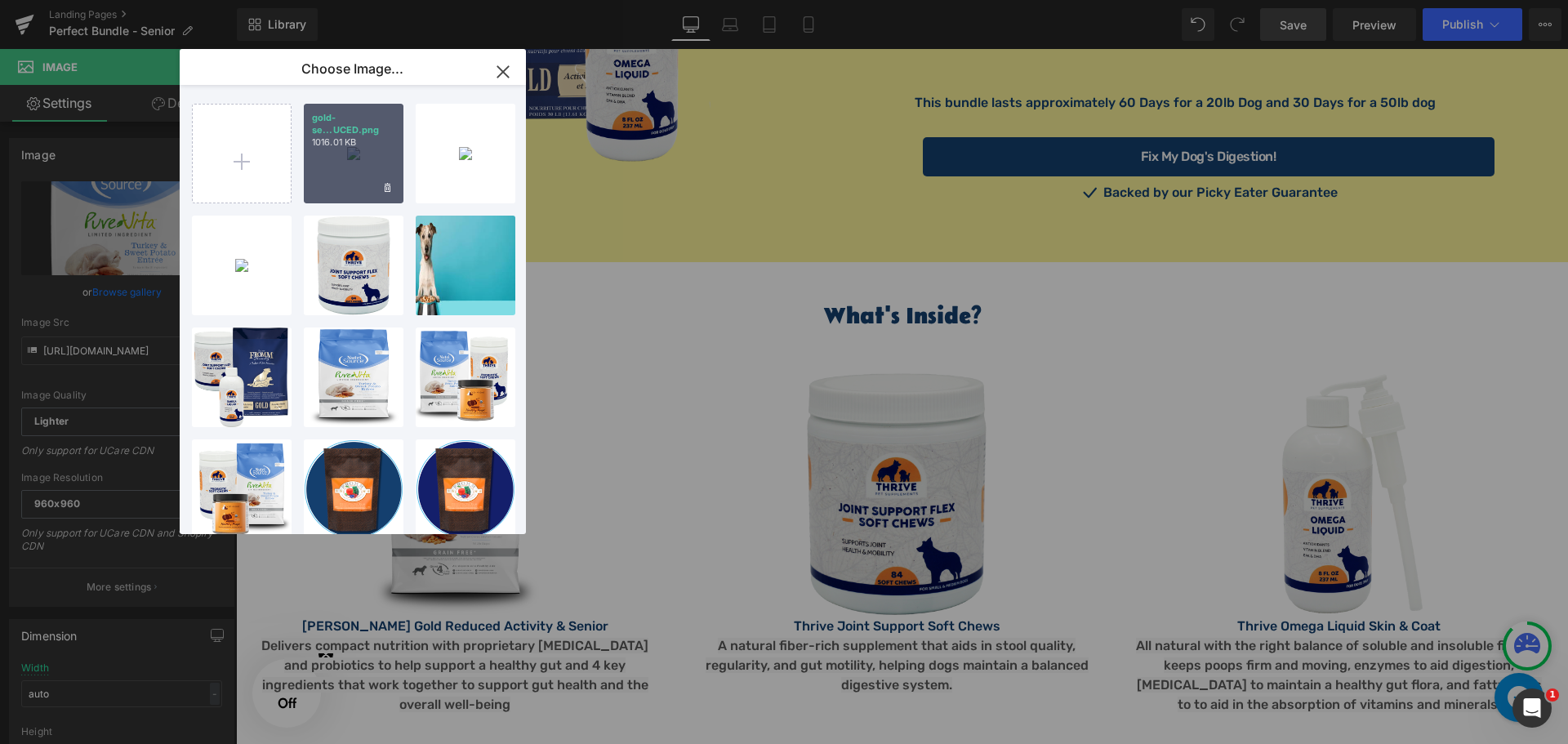
click at [357, 178] on div "gold-se...UCED.png 1016.01 KB" at bounding box center [353, 153] width 100 height 100
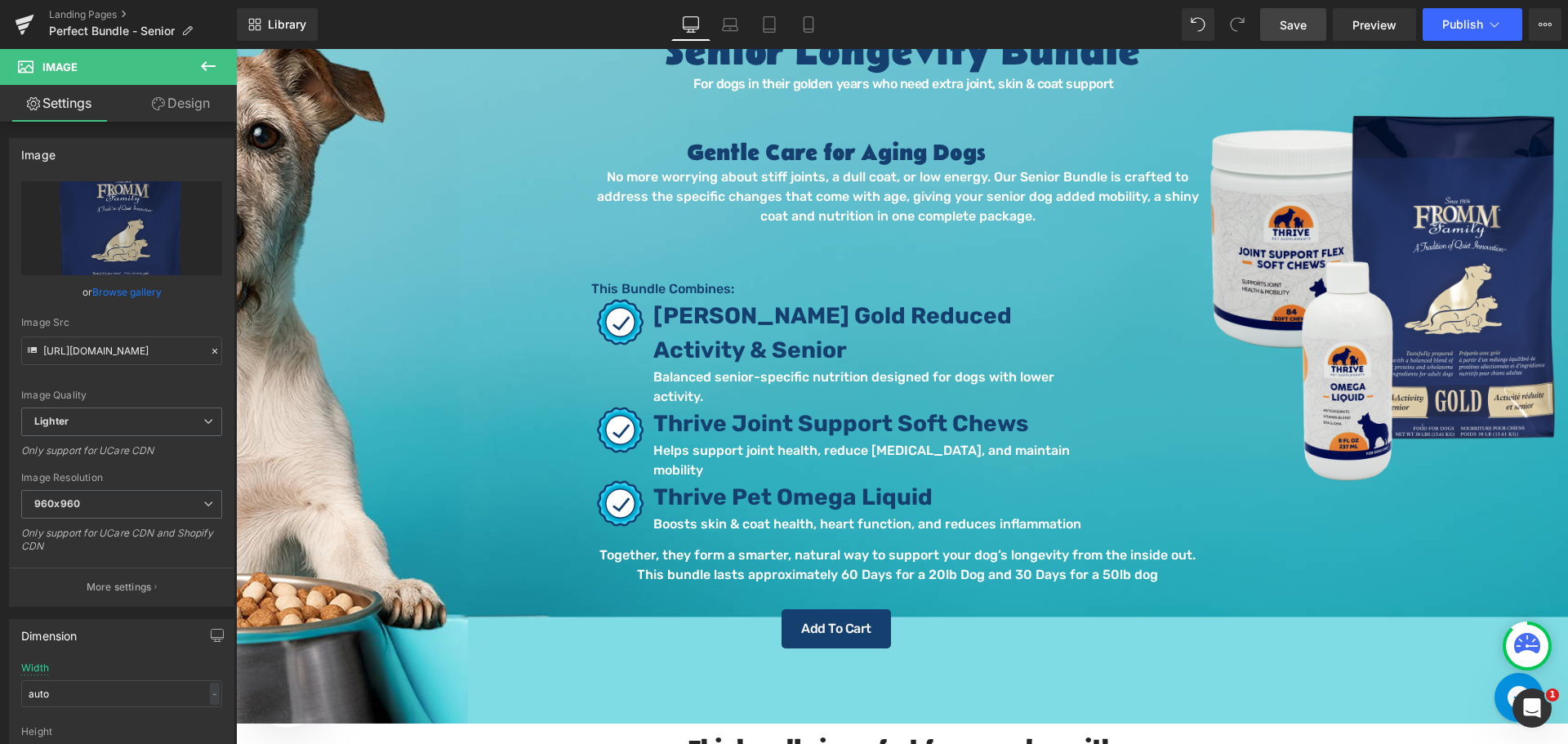
scroll to position [163, 0]
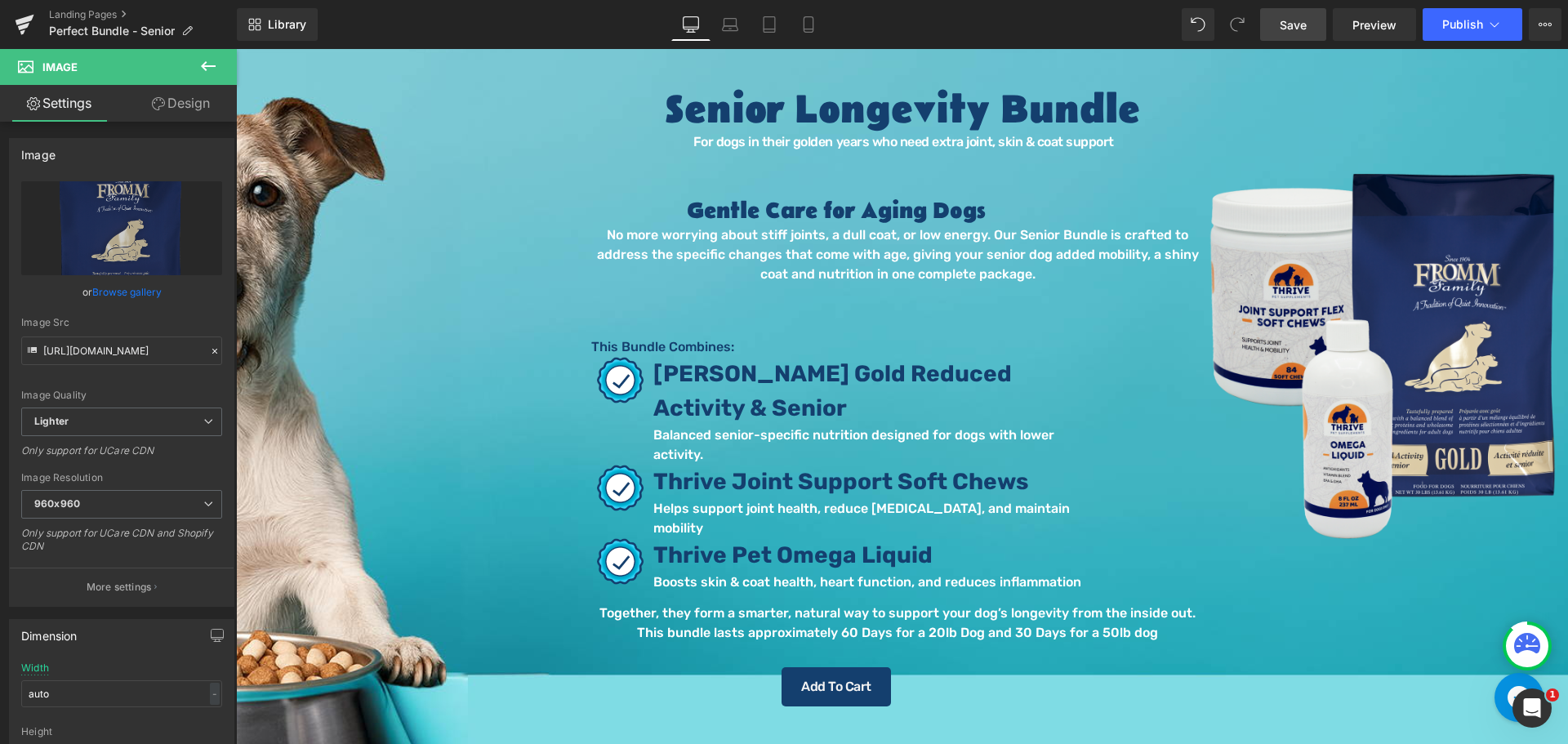
drag, startPoint x: 1287, startPoint y: 22, endPoint x: 655, endPoint y: 192, distance: 654.5
click at [1287, 22] on span "Save" at bounding box center [1292, 24] width 27 height 17
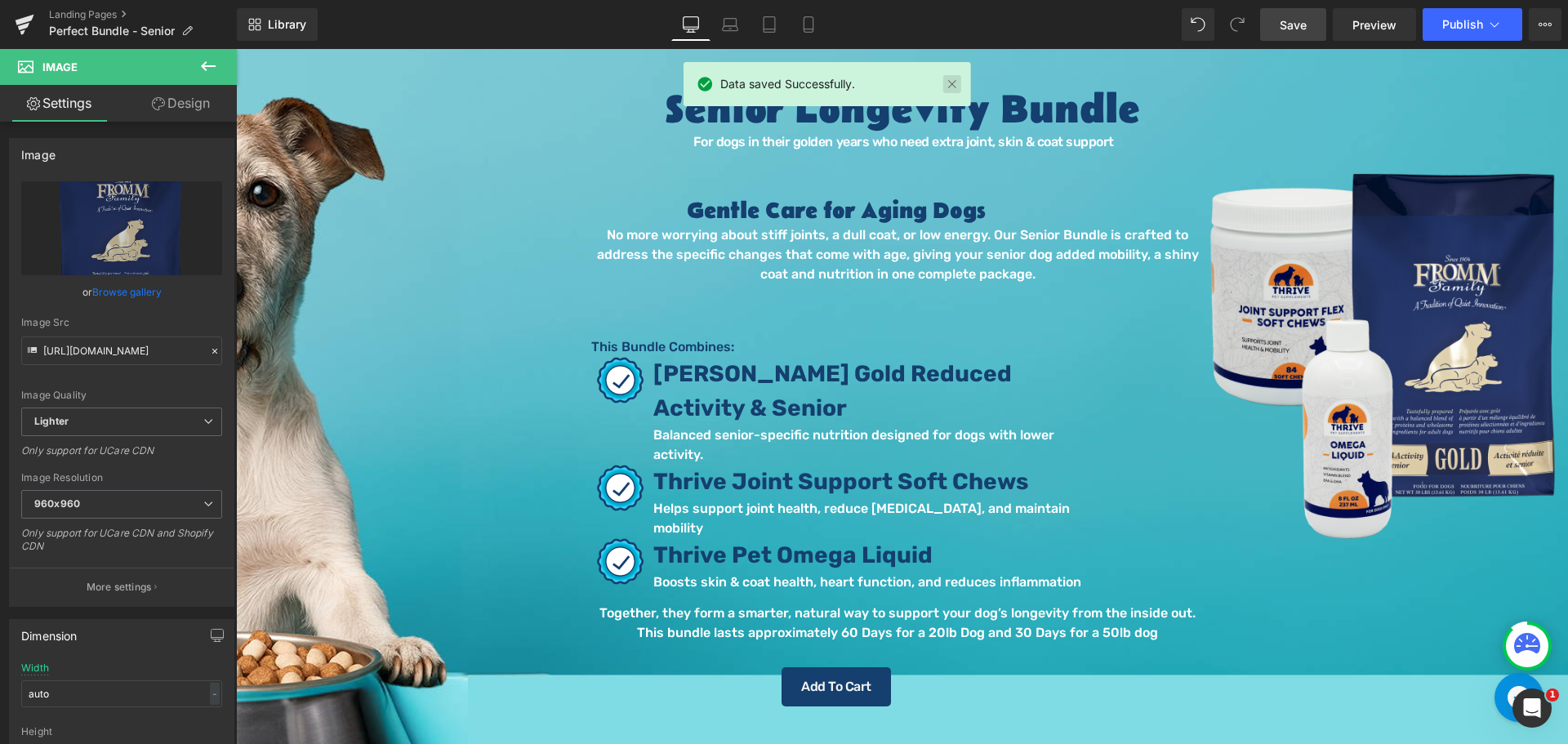
click at [954, 83] on link at bounding box center [952, 84] width 18 height 18
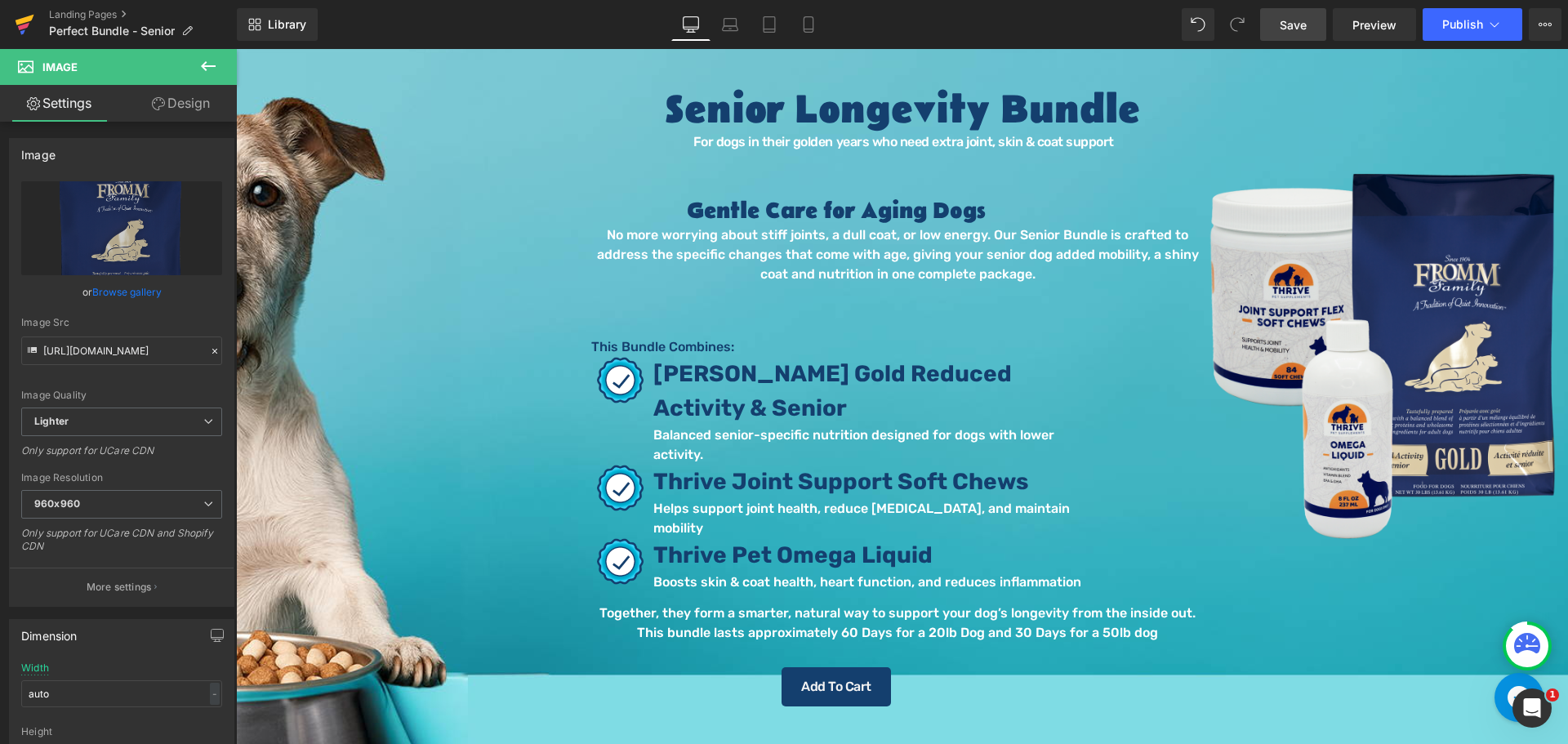
click at [27, 17] on icon at bounding box center [24, 20] width 19 height 11
